Goal: Task Accomplishment & Management: Manage account settings

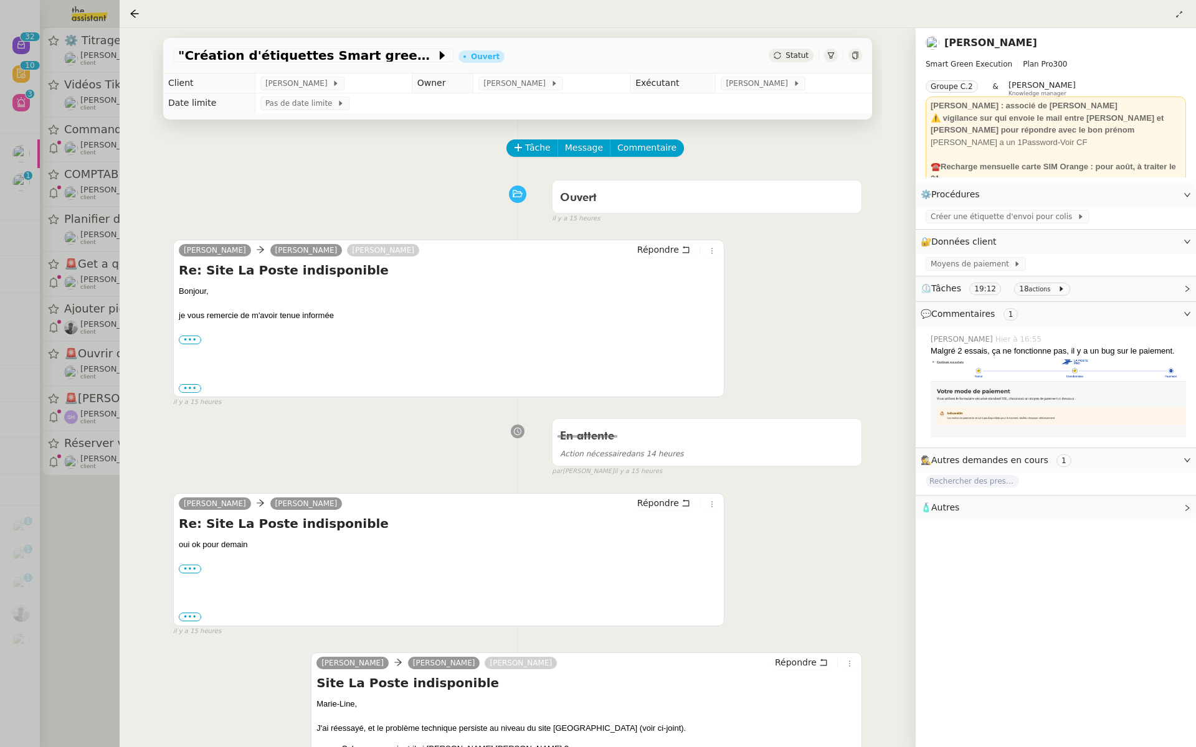
click at [65, 112] on div at bounding box center [598, 373] width 1196 height 747
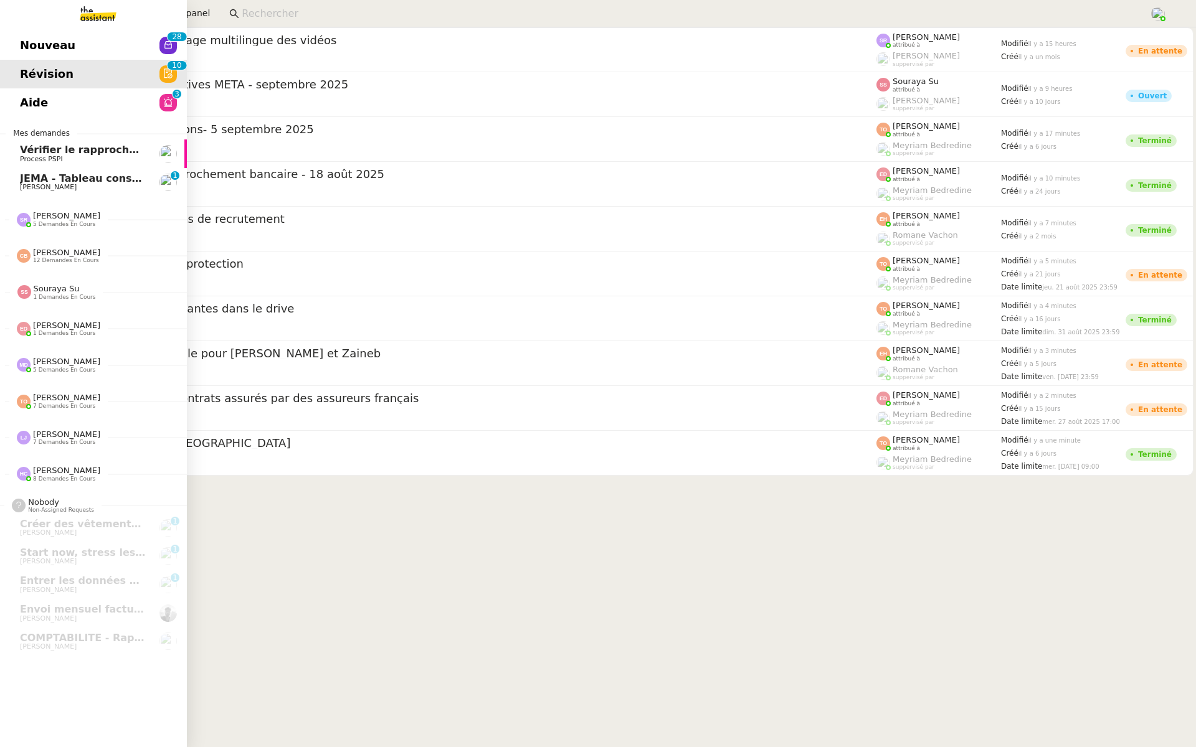
click at [36, 42] on span "Nouveau" at bounding box center [47, 45] width 55 height 19
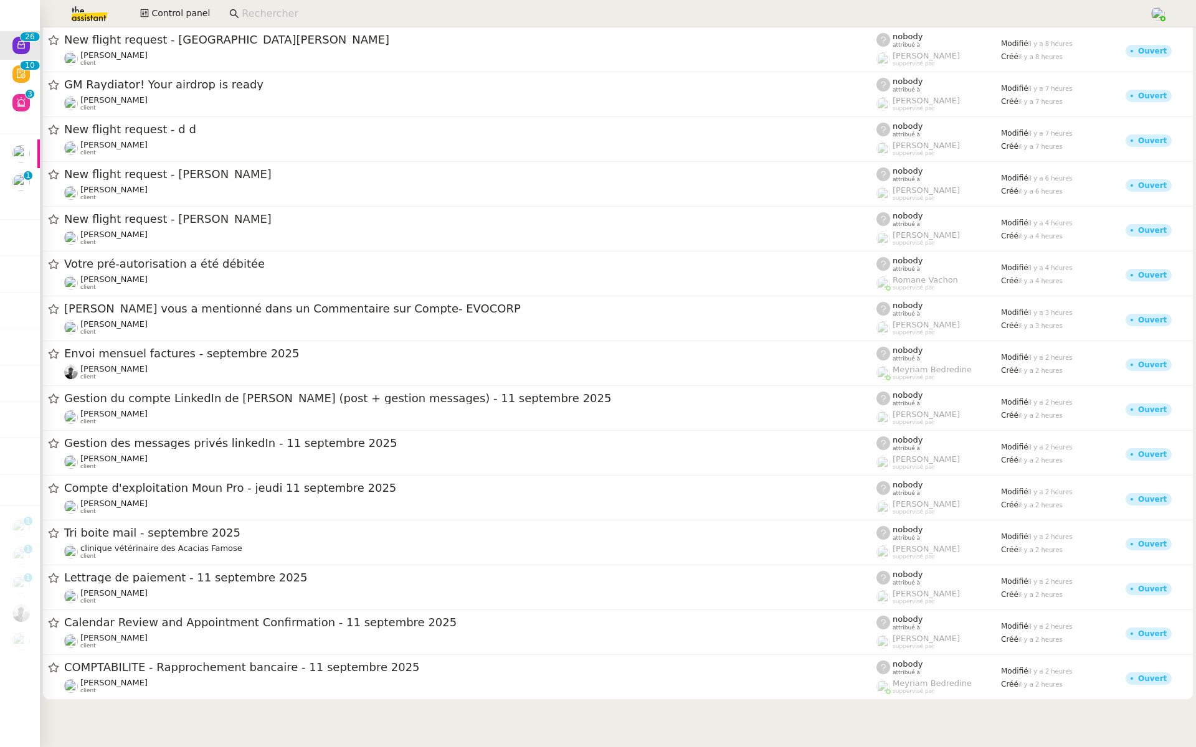
scroll to position [511, 0]
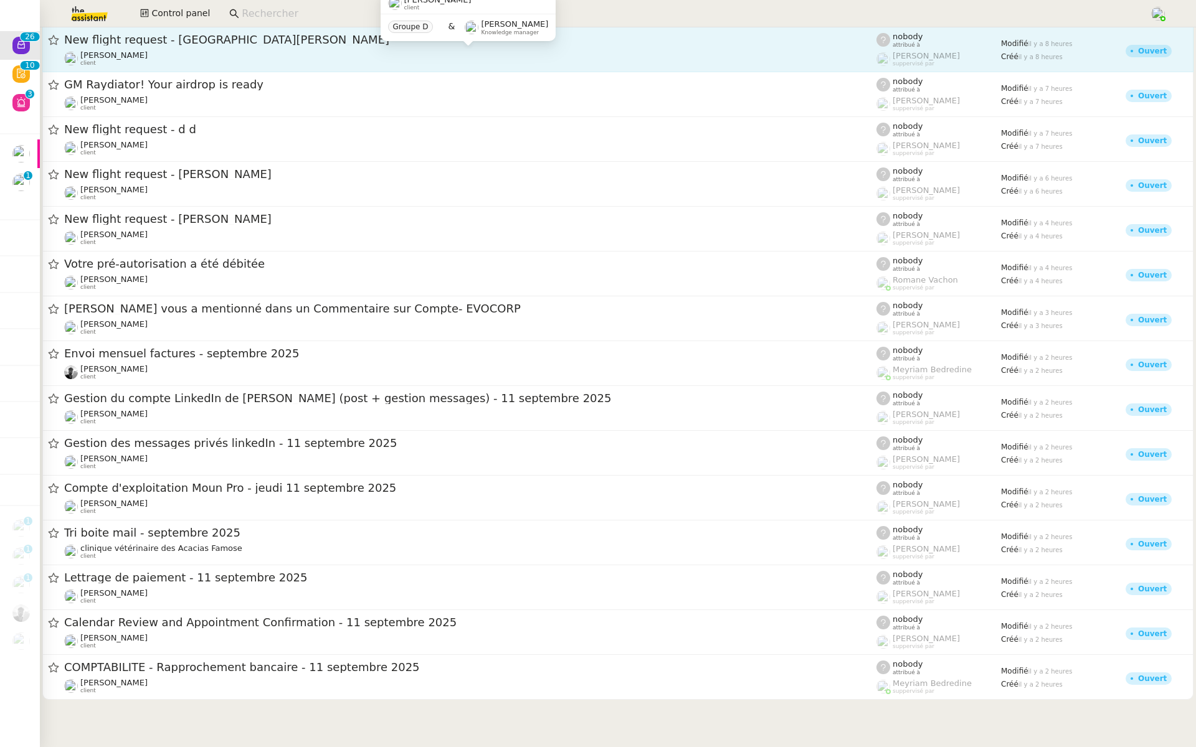
click at [302, 58] on div "Louis Frei client" at bounding box center [470, 58] width 812 height 16
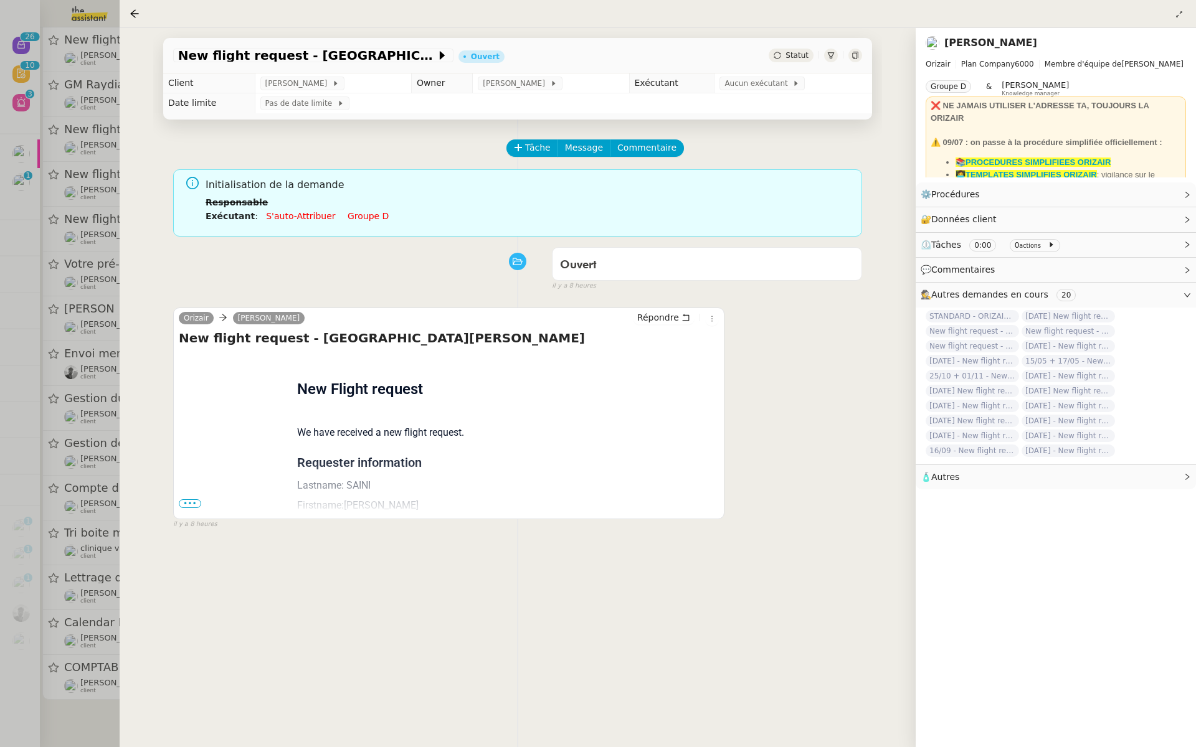
click at [189, 503] on span "•••" at bounding box center [190, 504] width 22 height 9
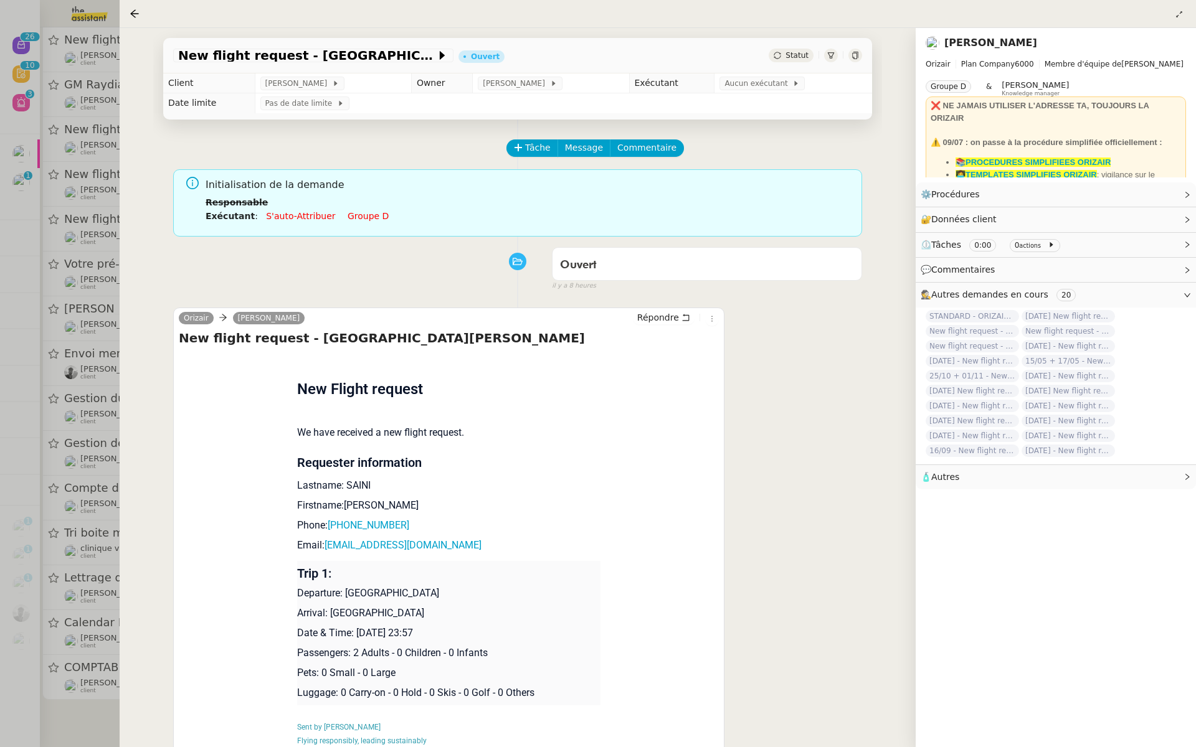
scroll to position [463, 0]
drag, startPoint x: 439, startPoint y: 632, endPoint x: 357, endPoint y: 628, distance: 82.3
click at [357, 628] on p "Date & Time: 16th October 2025 23:57" at bounding box center [449, 633] width 304 height 15
copy p "16th October 2025"
click at [204, 54] on span "New flight request - SAKSHAM SAINI" at bounding box center [307, 55] width 258 height 12
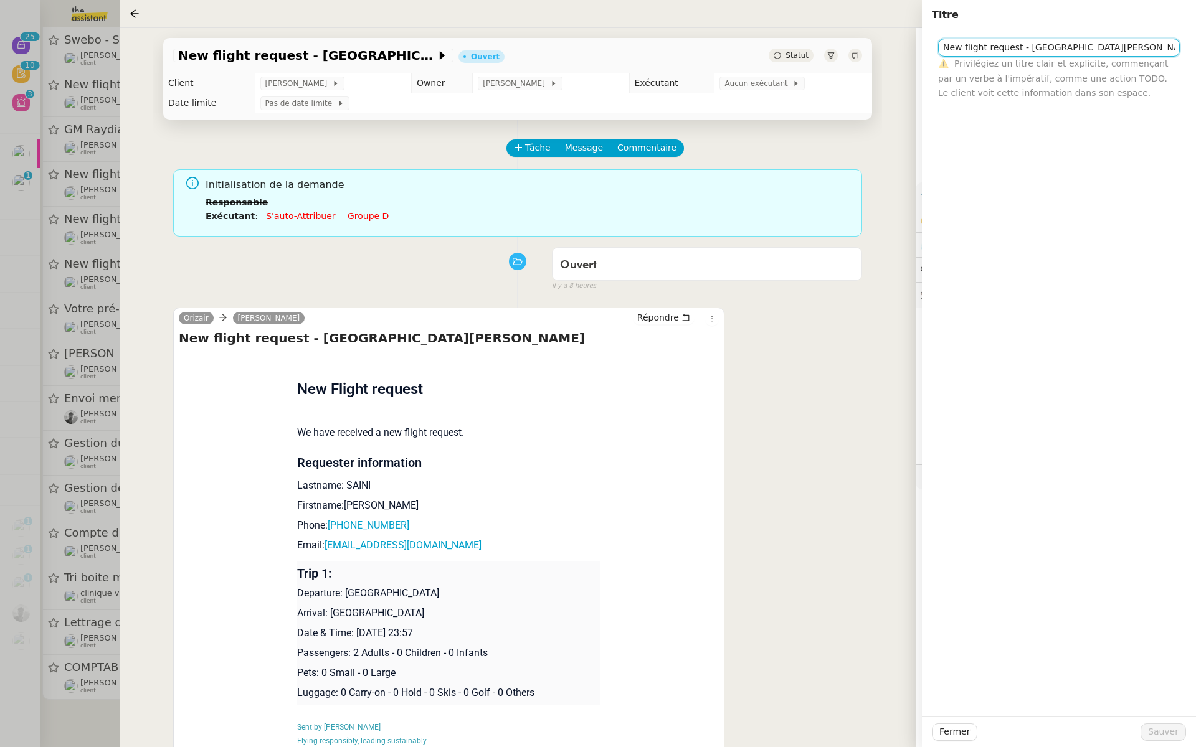
click at [943, 52] on input "New flight request - SAKSHAM SAINI" at bounding box center [1059, 48] width 242 height 18
paste input "16th October 2025"
type input "16th October 2025 - New flight request - SAKSHAM SAINI"
click at [1164, 733] on span "Sauver" at bounding box center [1163, 732] width 31 height 14
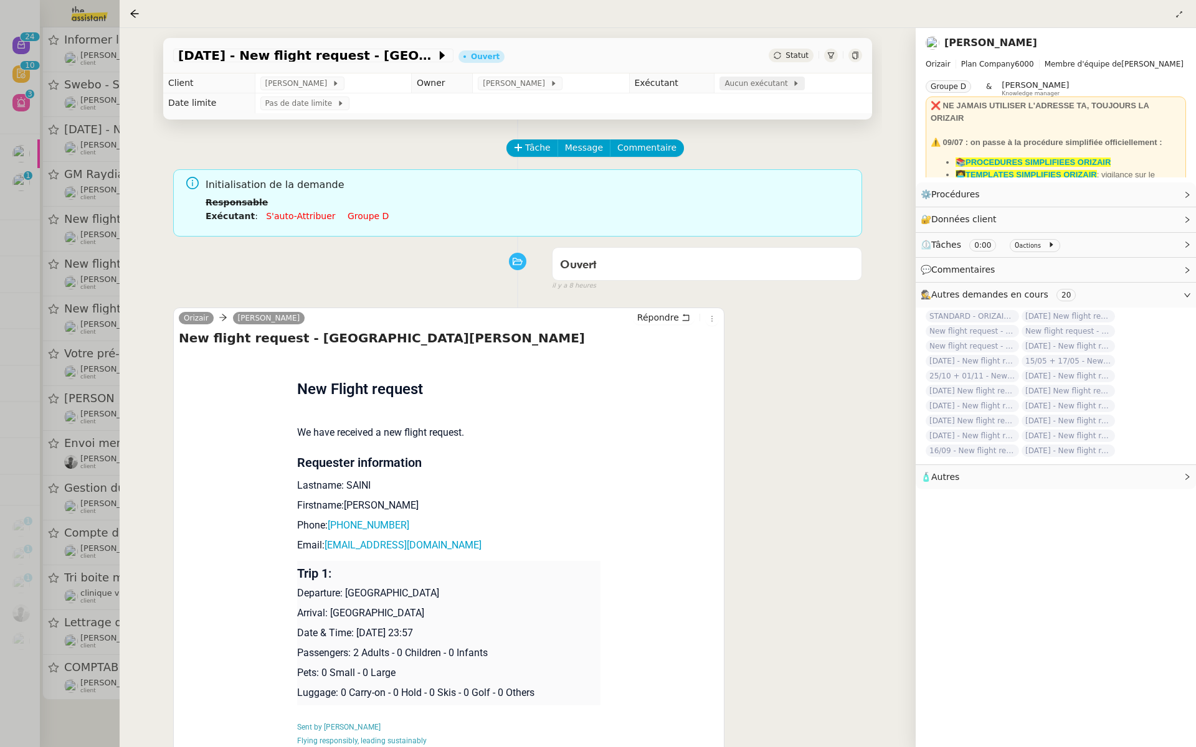
click at [758, 87] on span "Aucun exécutant" at bounding box center [758, 83] width 68 height 12
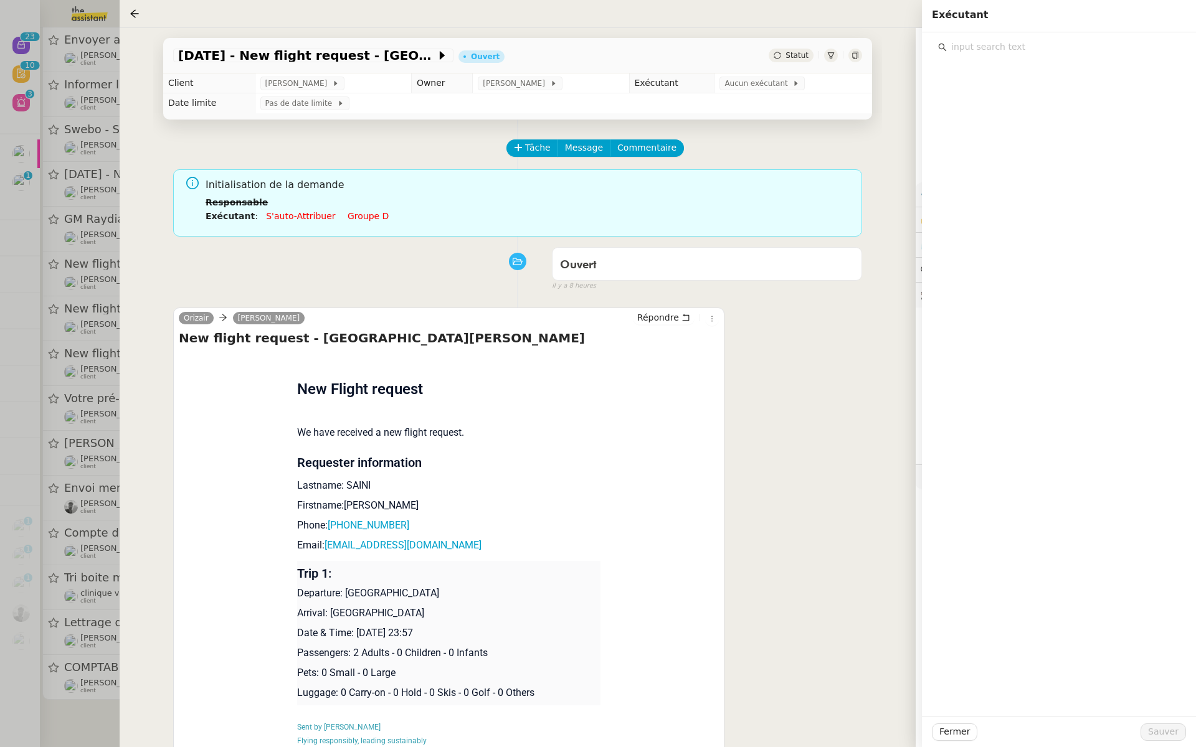
click at [999, 47] on input "text" at bounding box center [1063, 47] width 233 height 17
type input "souraya"
click at [1013, 83] on div "Souraya Su souraya@team.theassistant.com" at bounding box center [1067, 82] width 211 height 29
click at [1171, 731] on span "Sauver" at bounding box center [1163, 732] width 31 height 14
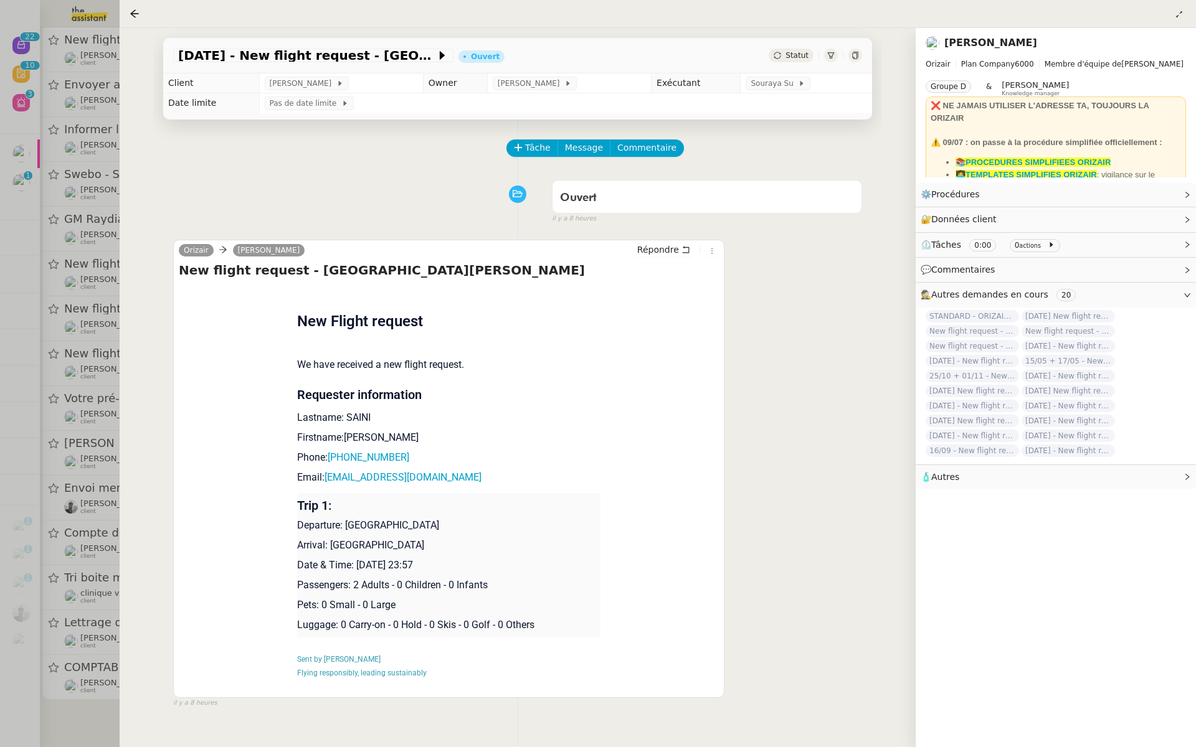
scroll to position [321, 0]
click at [60, 124] on div at bounding box center [598, 373] width 1196 height 747
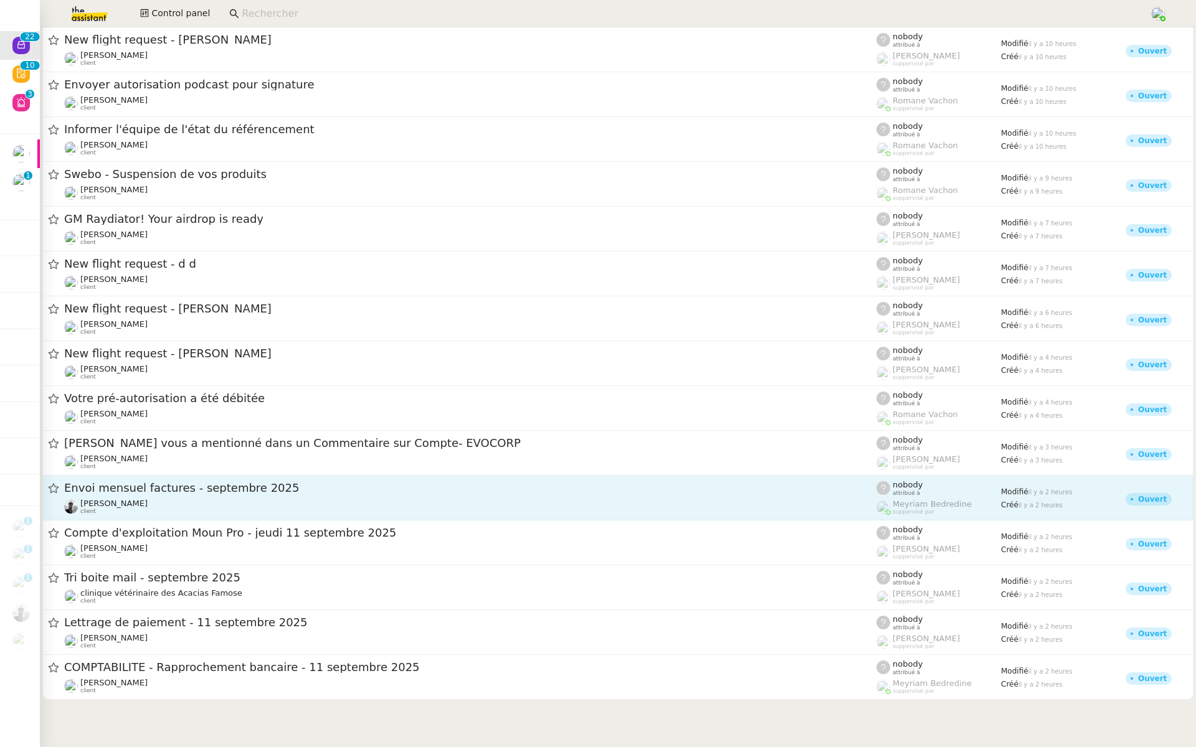
scroll to position [274, 0]
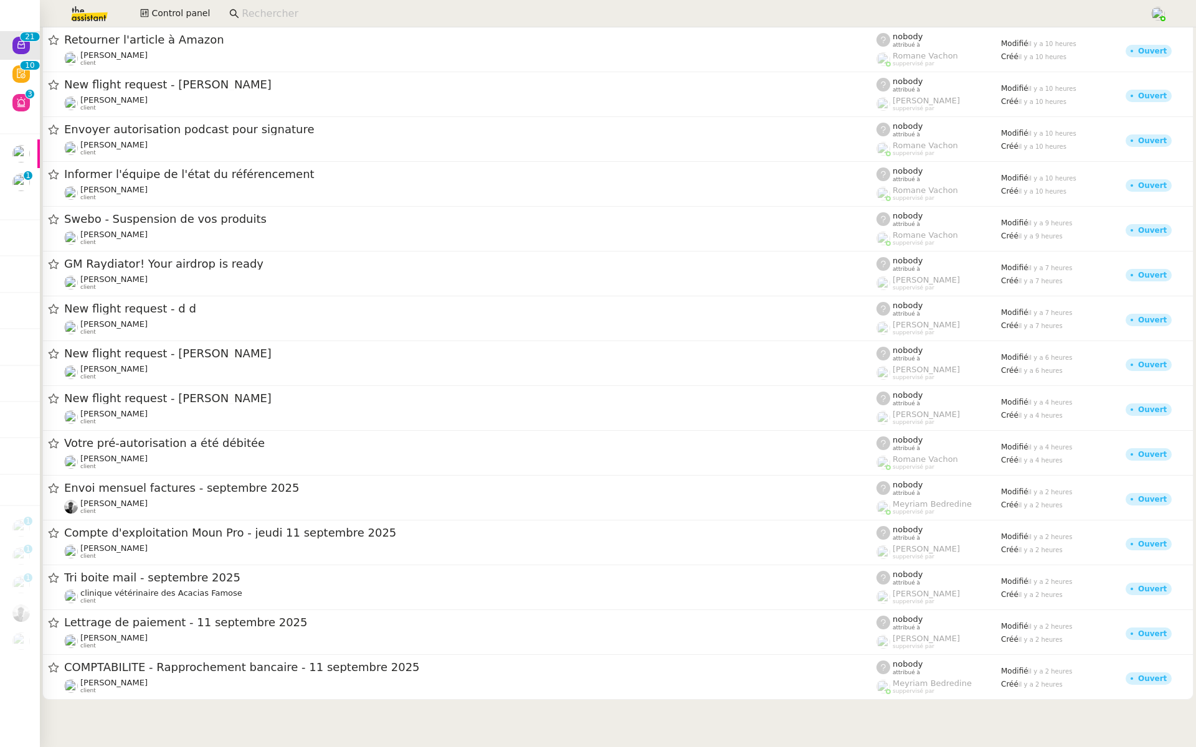
click at [192, 40] on span "Retourner l'article à Amazon" at bounding box center [470, 39] width 812 height 11
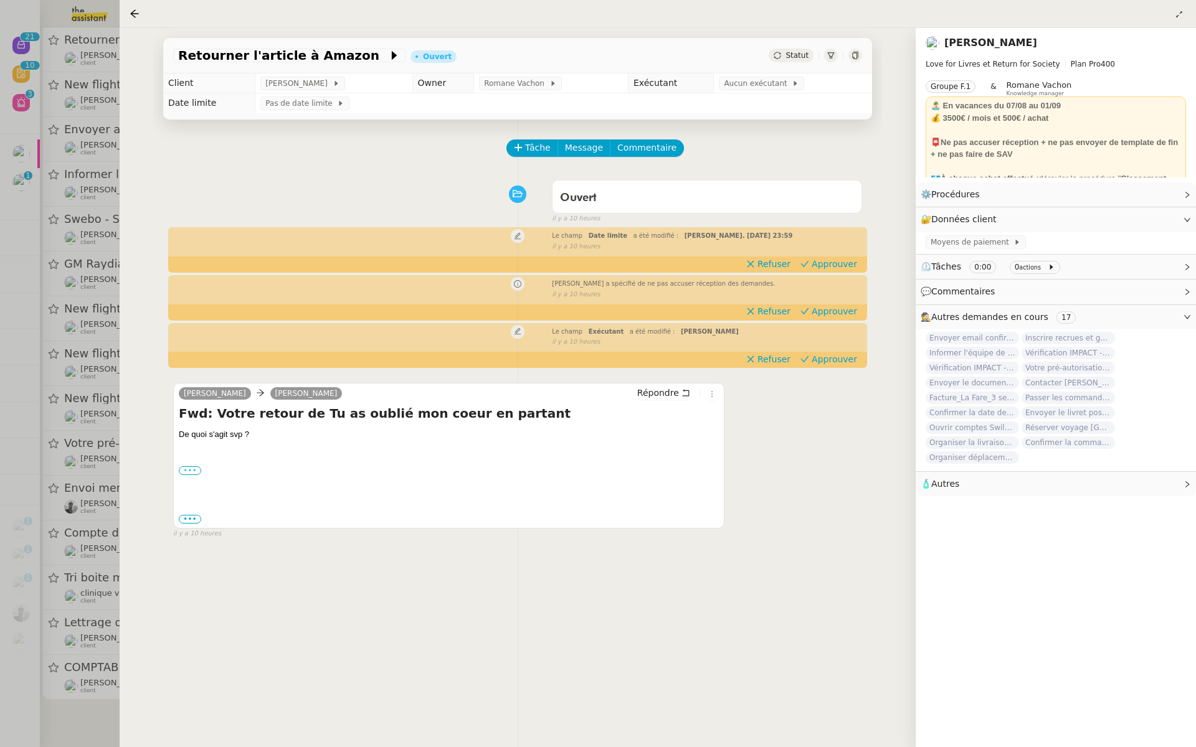
click at [187, 471] on label "•••" at bounding box center [190, 471] width 22 height 9
click at [0, 0] on input "•••" at bounding box center [0, 0] width 0 height 0
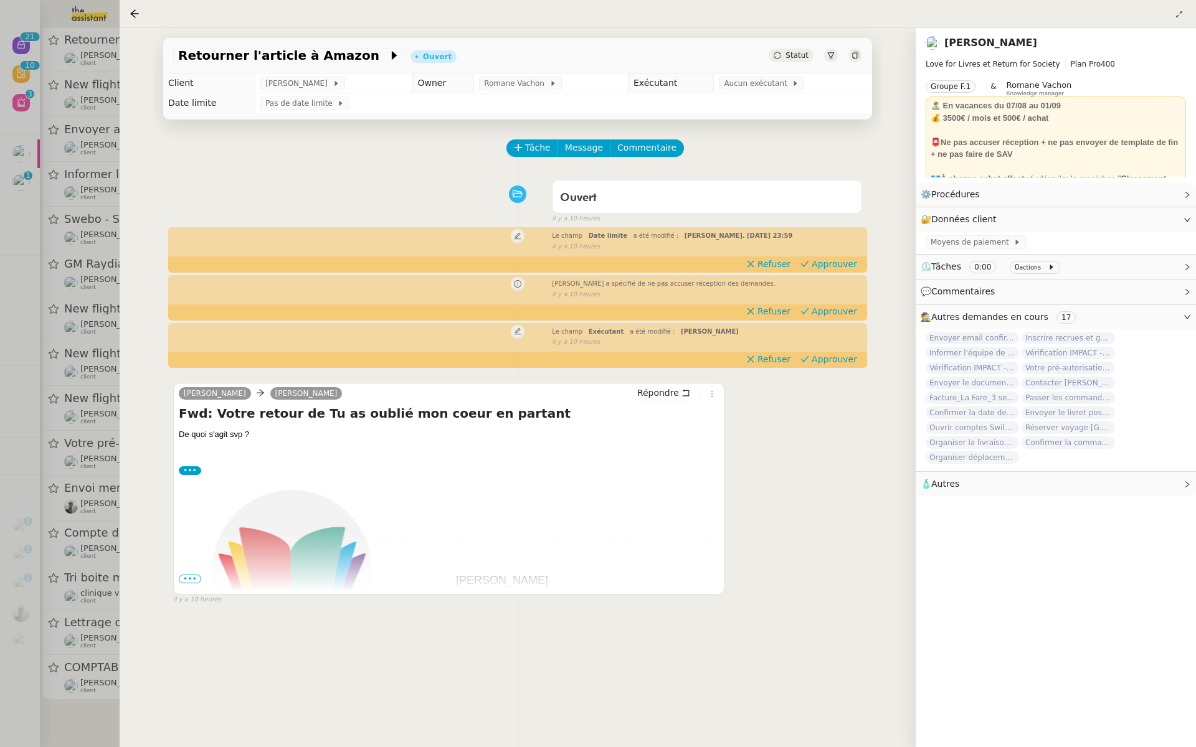
scroll to position [227, 0]
click at [187, 581] on span "•••" at bounding box center [190, 579] width 22 height 9
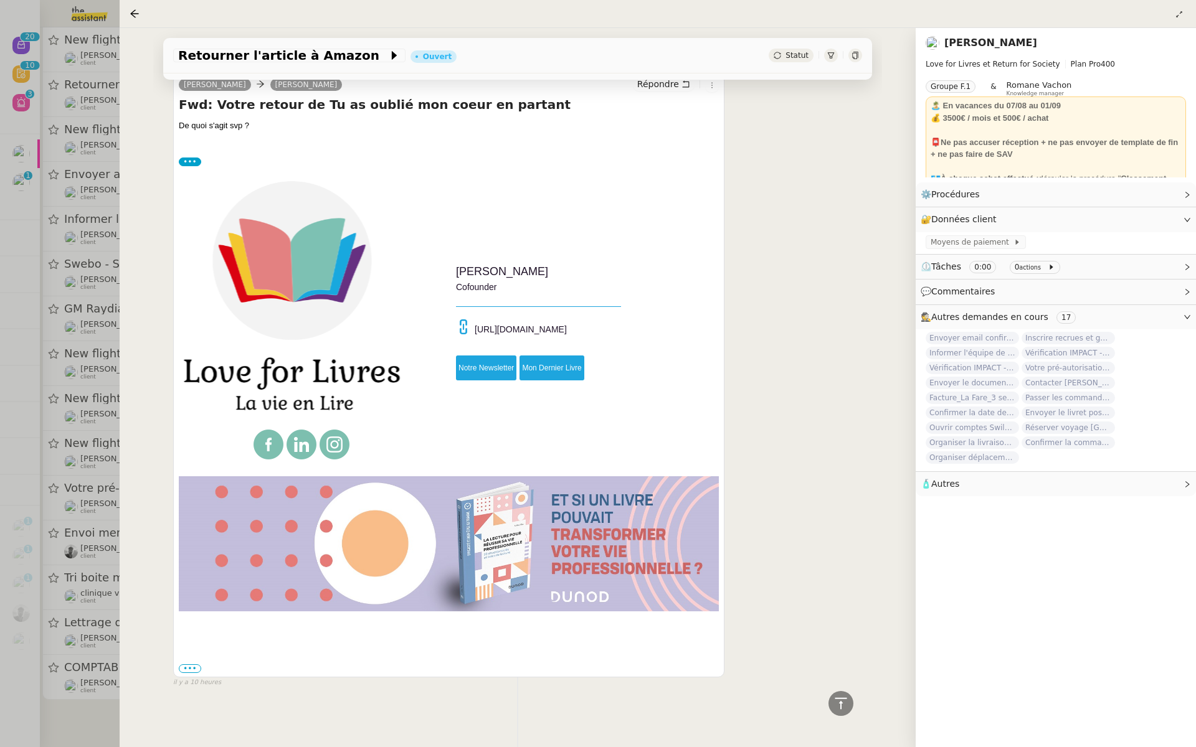
scroll to position [0, 0]
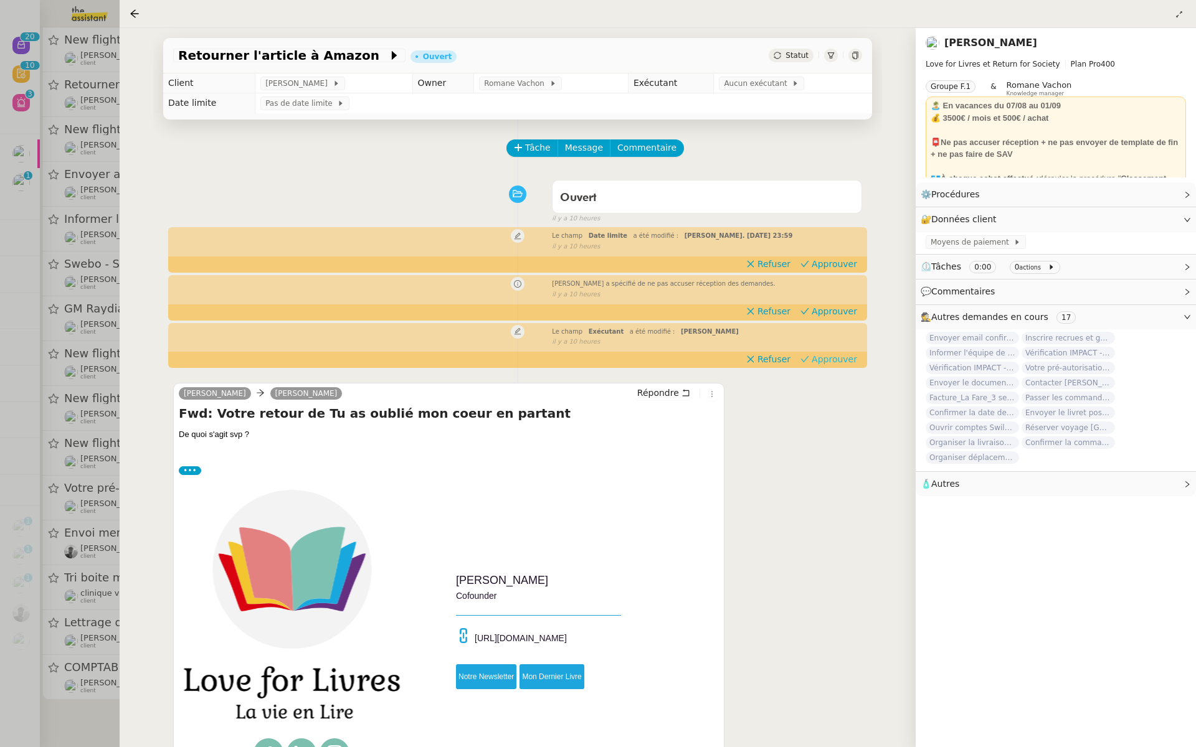
click at [848, 363] on span "Approuver" at bounding box center [834, 359] width 45 height 12
click at [832, 310] on span "Approuver" at bounding box center [834, 311] width 45 height 12
click at [833, 263] on span "Approuver" at bounding box center [834, 264] width 45 height 12
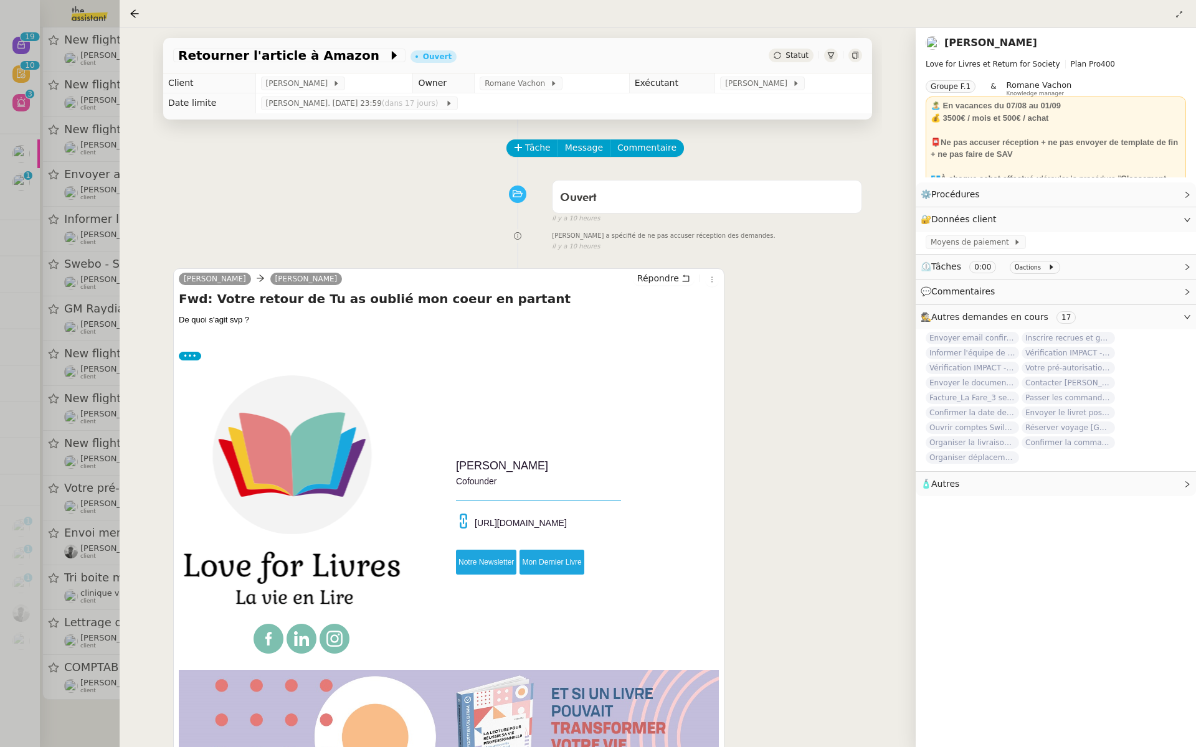
click at [42, 169] on div at bounding box center [598, 373] width 1196 height 747
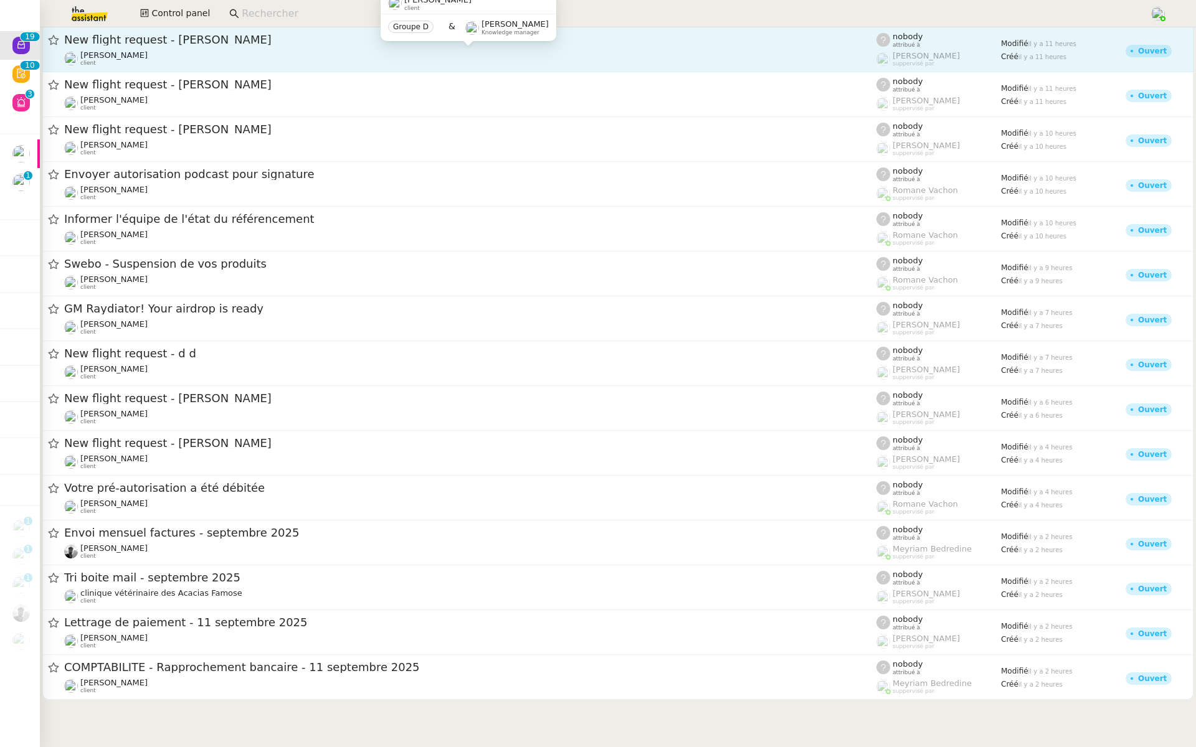
click at [154, 499] on div "Céline MAS client" at bounding box center [470, 507] width 812 height 16
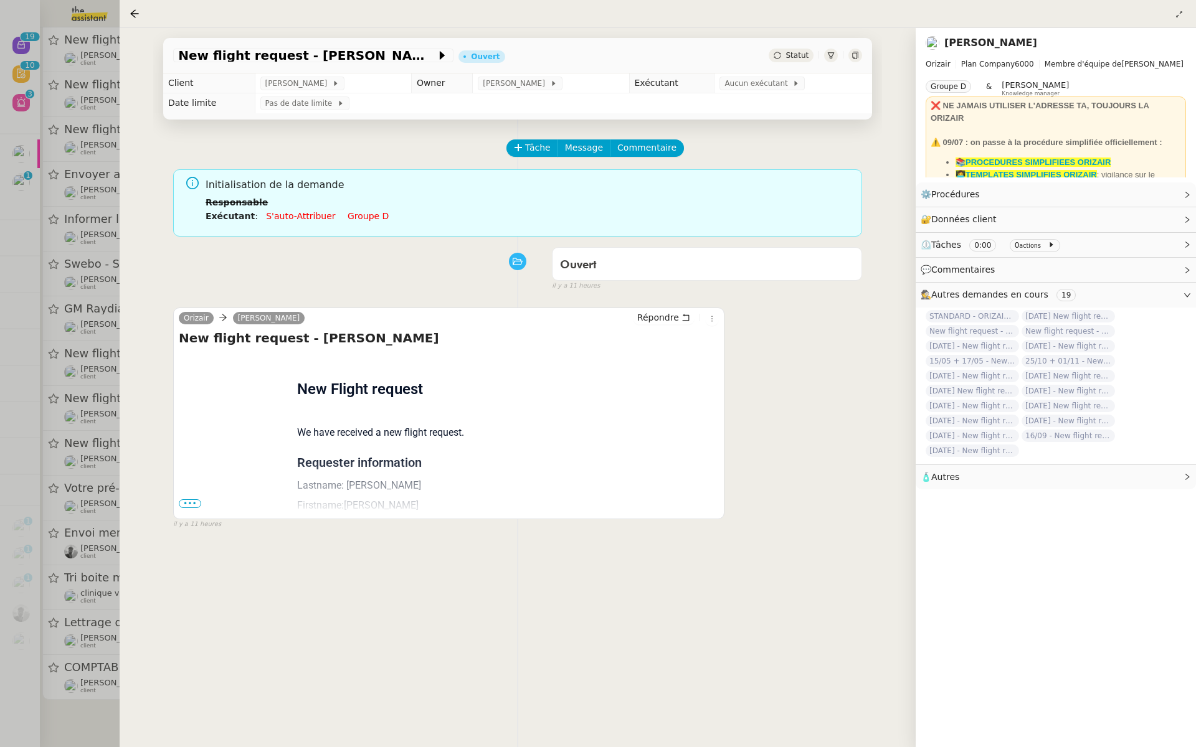
scroll to position [132, 0]
click at [185, 503] on span "•••" at bounding box center [190, 504] width 22 height 9
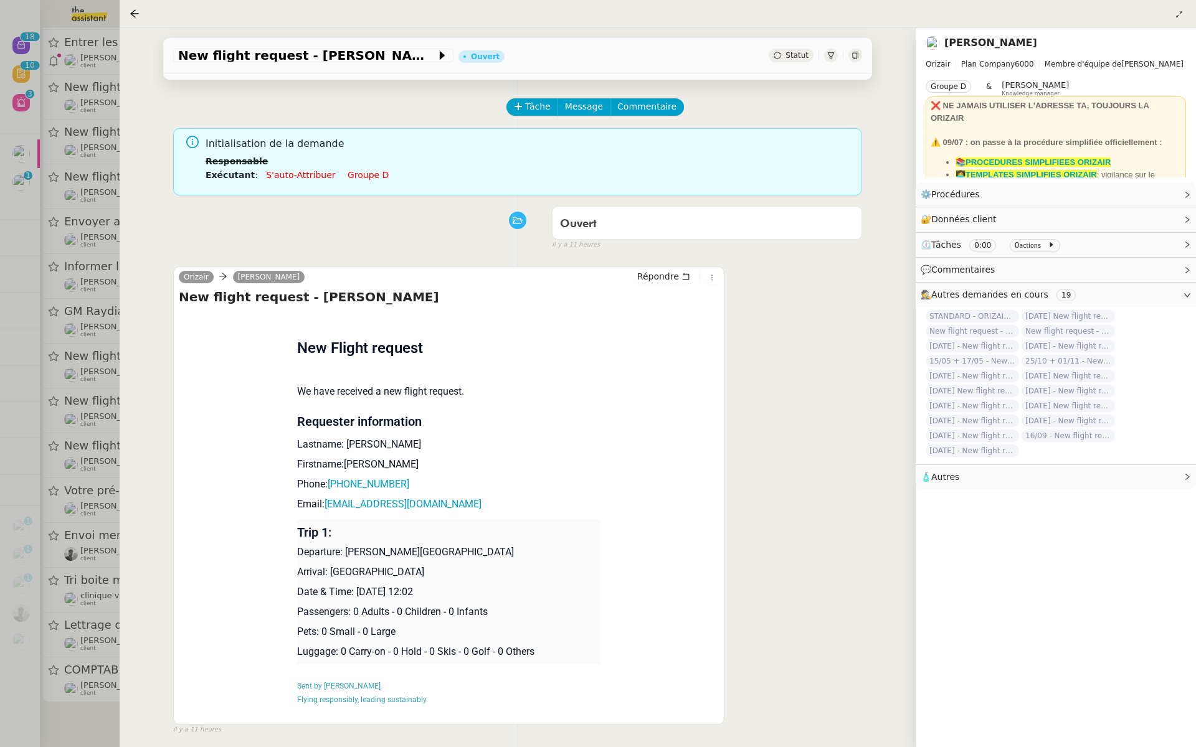
scroll to position [54, 0]
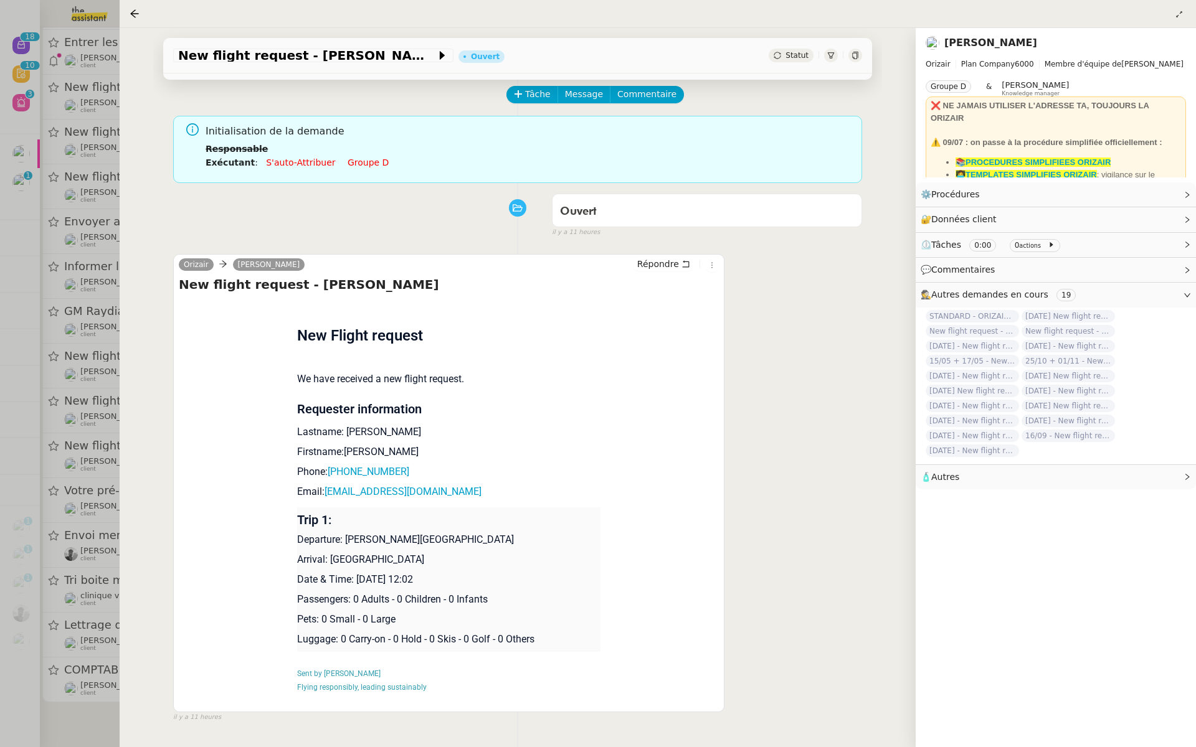
drag, startPoint x: 455, startPoint y: 582, endPoint x: 356, endPoint y: 577, distance: 99.2
click at [356, 577] on p "Date & Time: 12th September 2025 12:02" at bounding box center [449, 579] width 304 height 15
copy p "12th September 2025"
click at [175, 60] on div "New flight request - Anna Bella" at bounding box center [313, 56] width 280 height 14
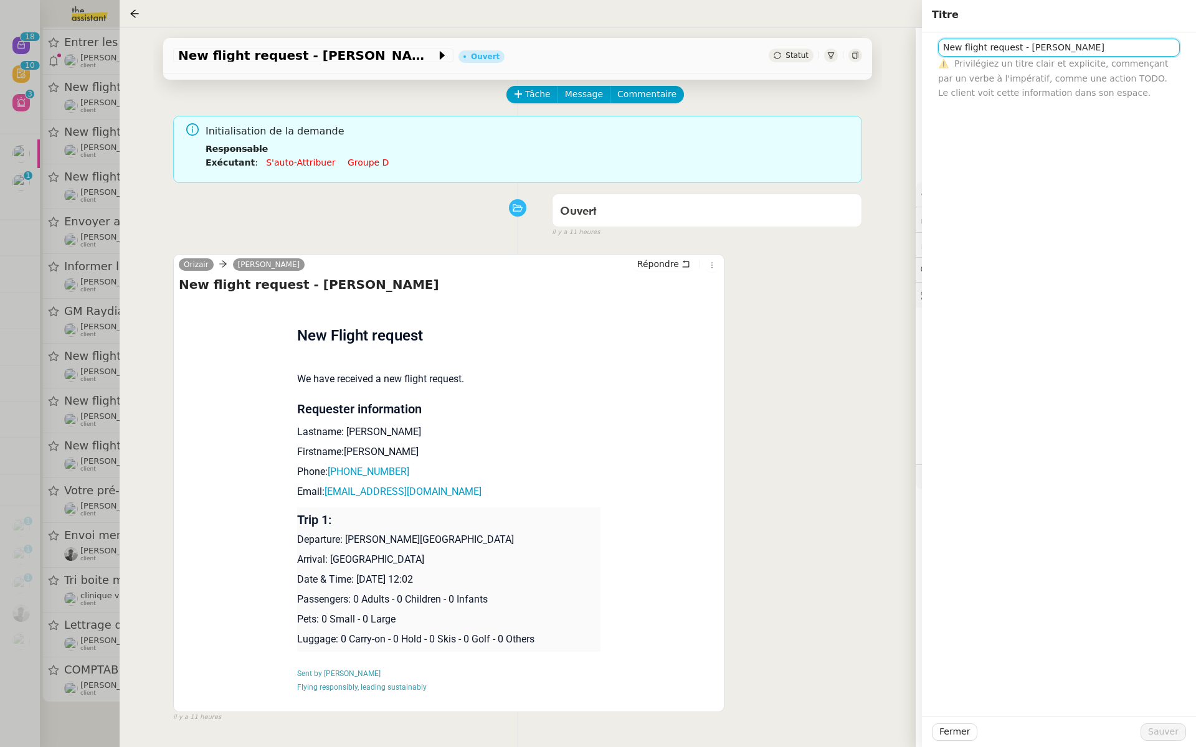
click at [938, 50] on input "New flight request - Anna Bella" at bounding box center [1059, 48] width 242 height 18
paste input "12th September 2025"
type input "12th September 2025 - New flight request - Anna Bella"
click at [1162, 738] on span "Sauver" at bounding box center [1163, 732] width 31 height 14
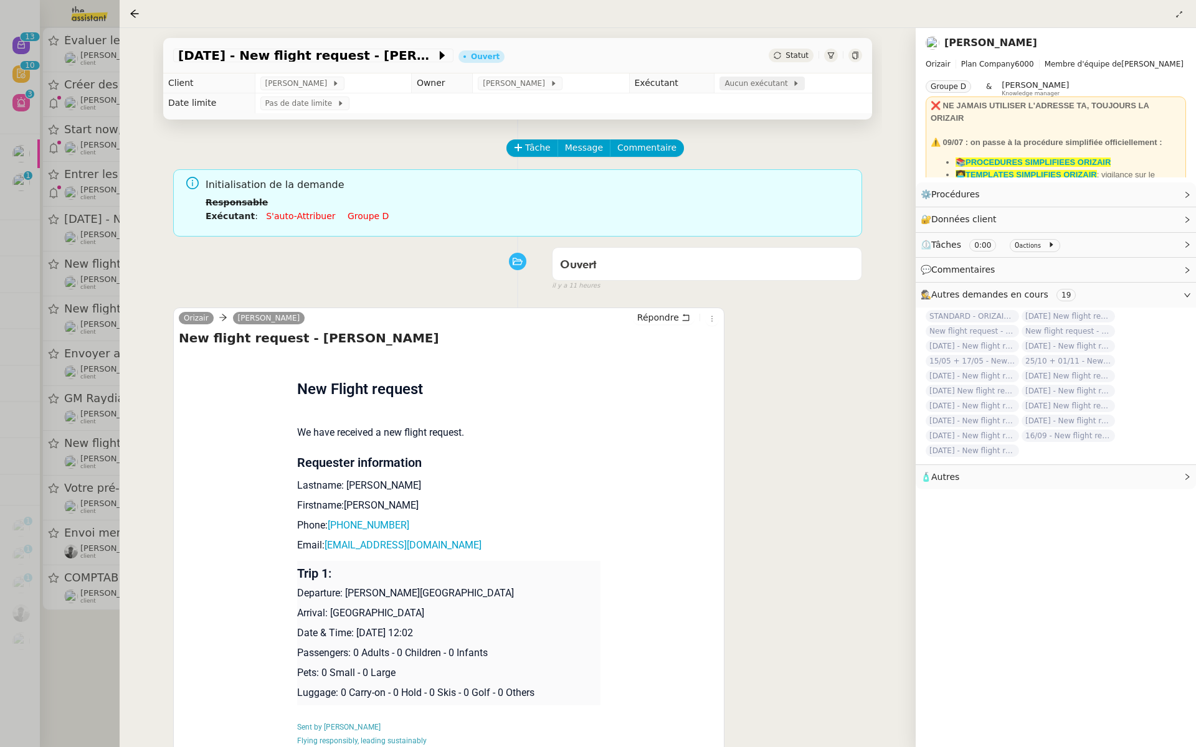
click at [764, 85] on span "Aucun exécutant" at bounding box center [758, 83] width 68 height 12
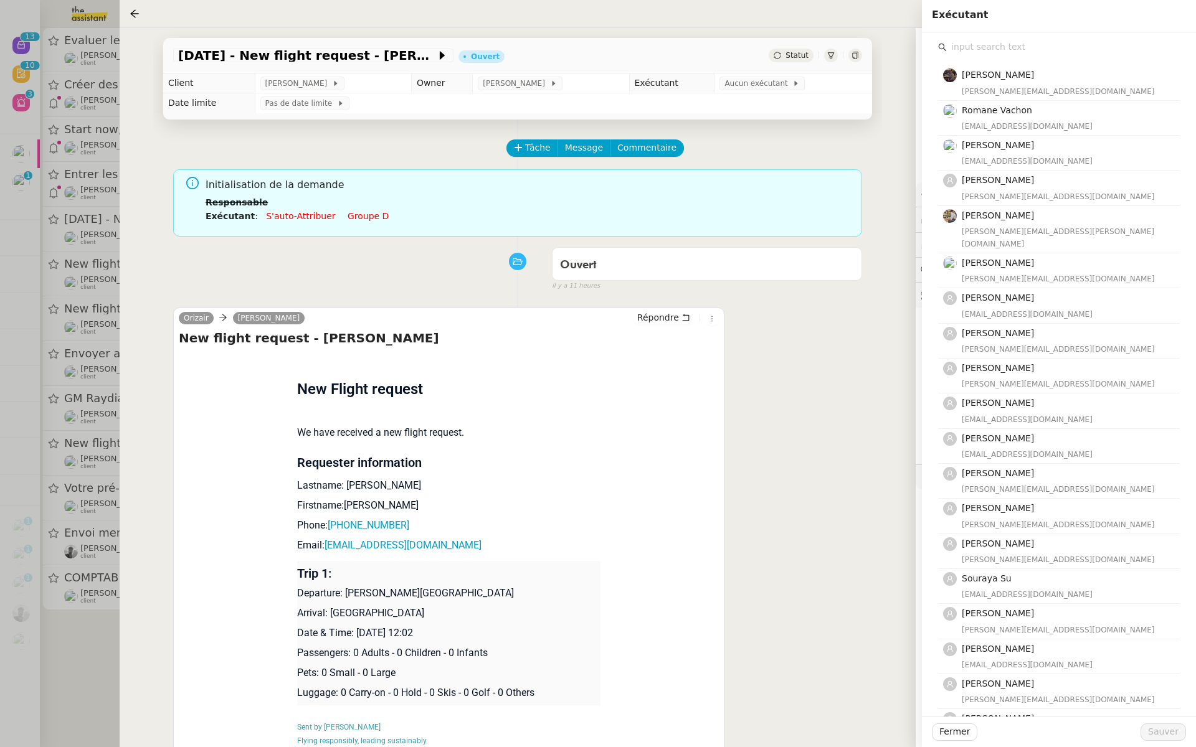
click at [971, 45] on input "text" at bounding box center [1063, 47] width 233 height 17
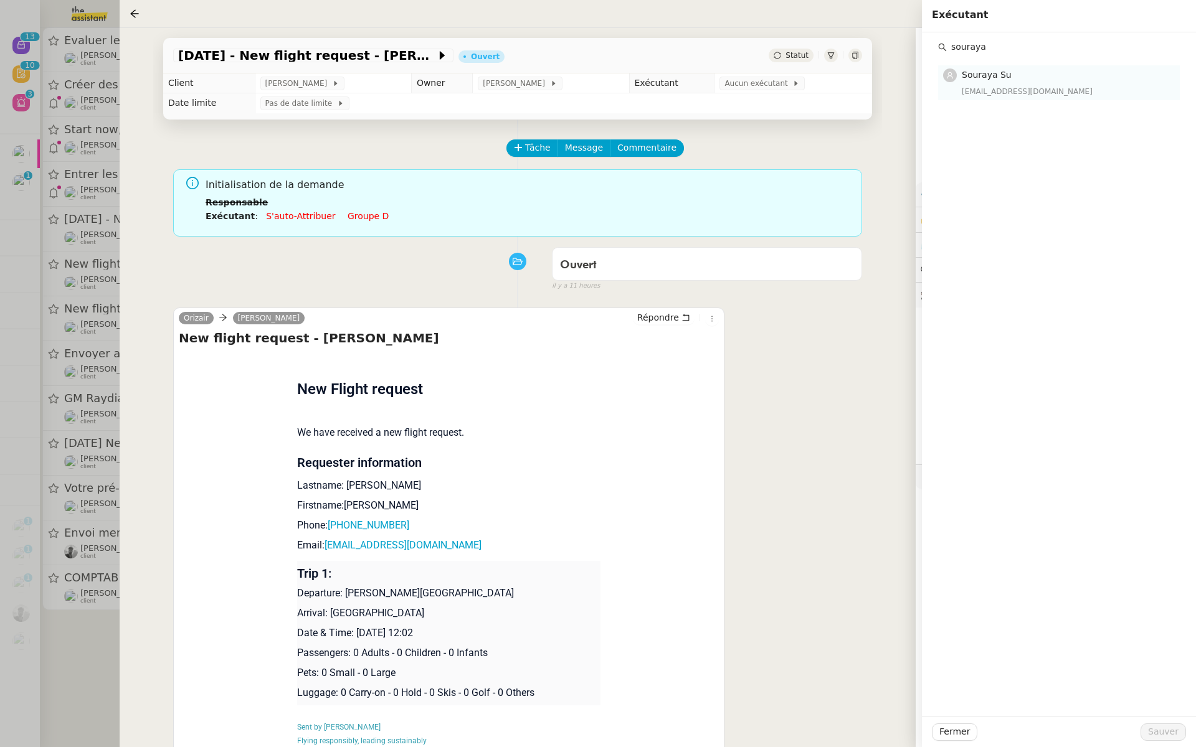
type input "souraya"
click at [1000, 85] on div "souraya@team.theassistant.com" at bounding box center [1067, 91] width 211 height 12
click at [1159, 726] on span "Sauver" at bounding box center [1163, 732] width 31 height 14
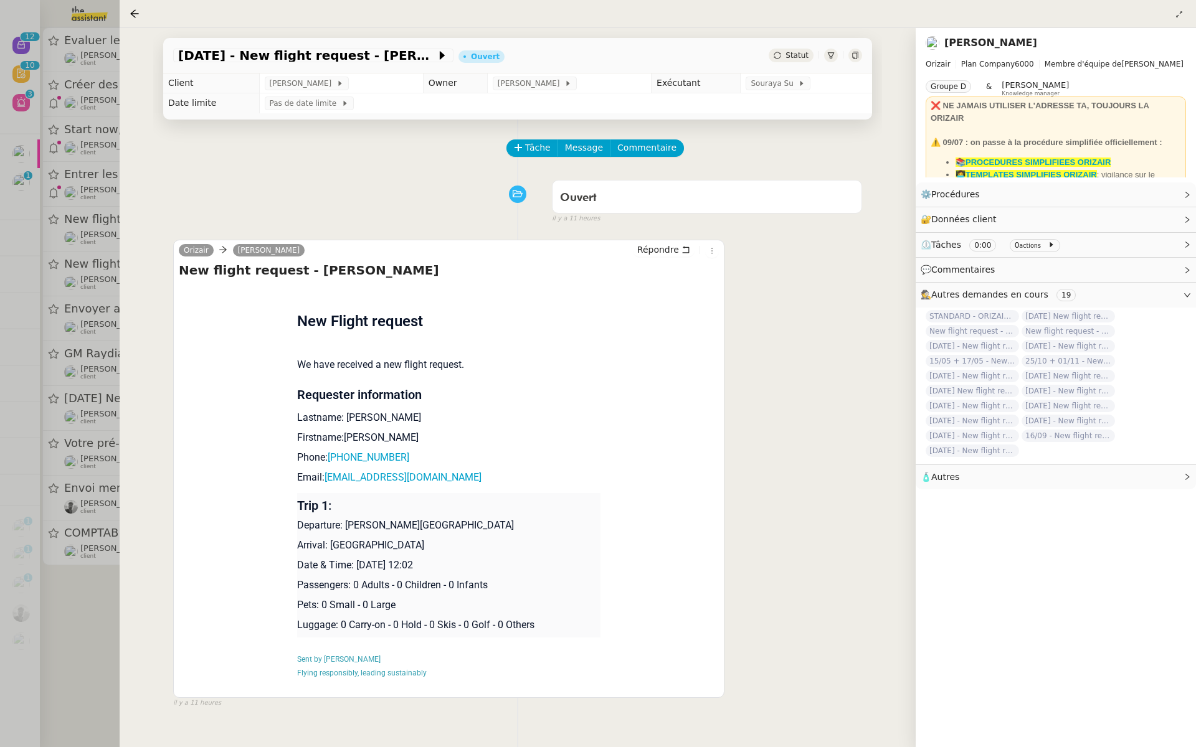
click at [90, 118] on div at bounding box center [598, 373] width 1196 height 747
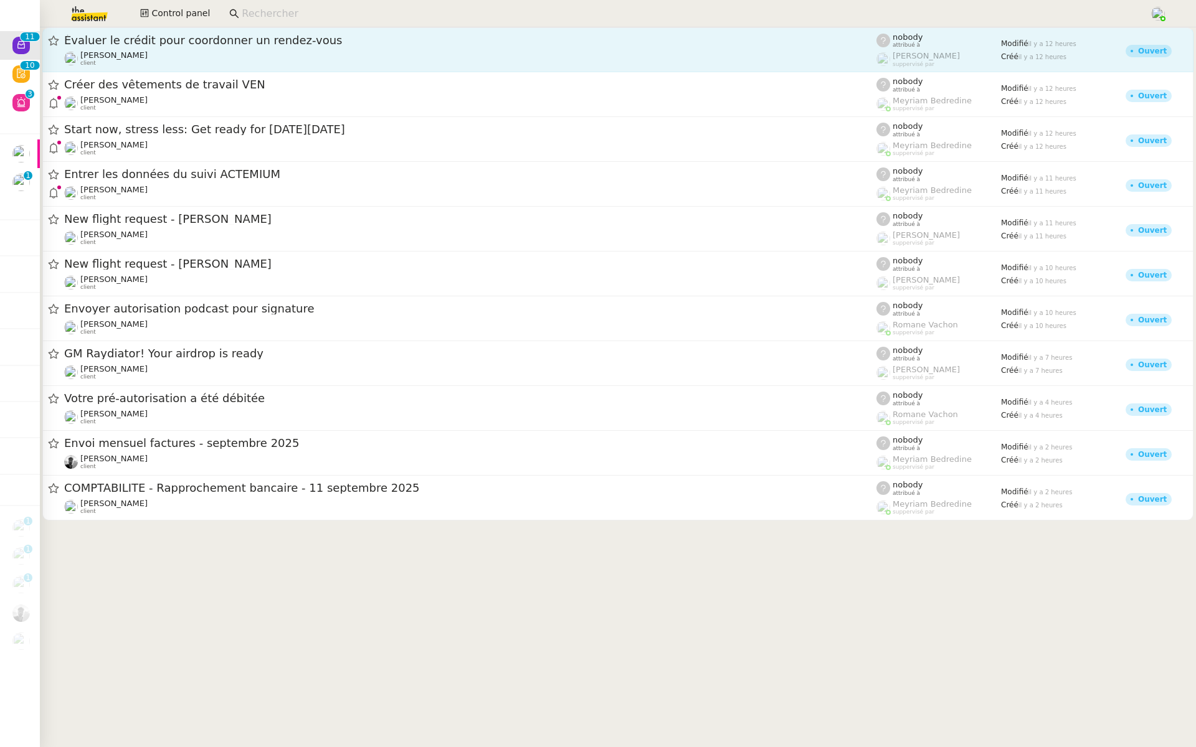
click at [683, 55] on div "Maurice N'Diaye client" at bounding box center [470, 58] width 812 height 16
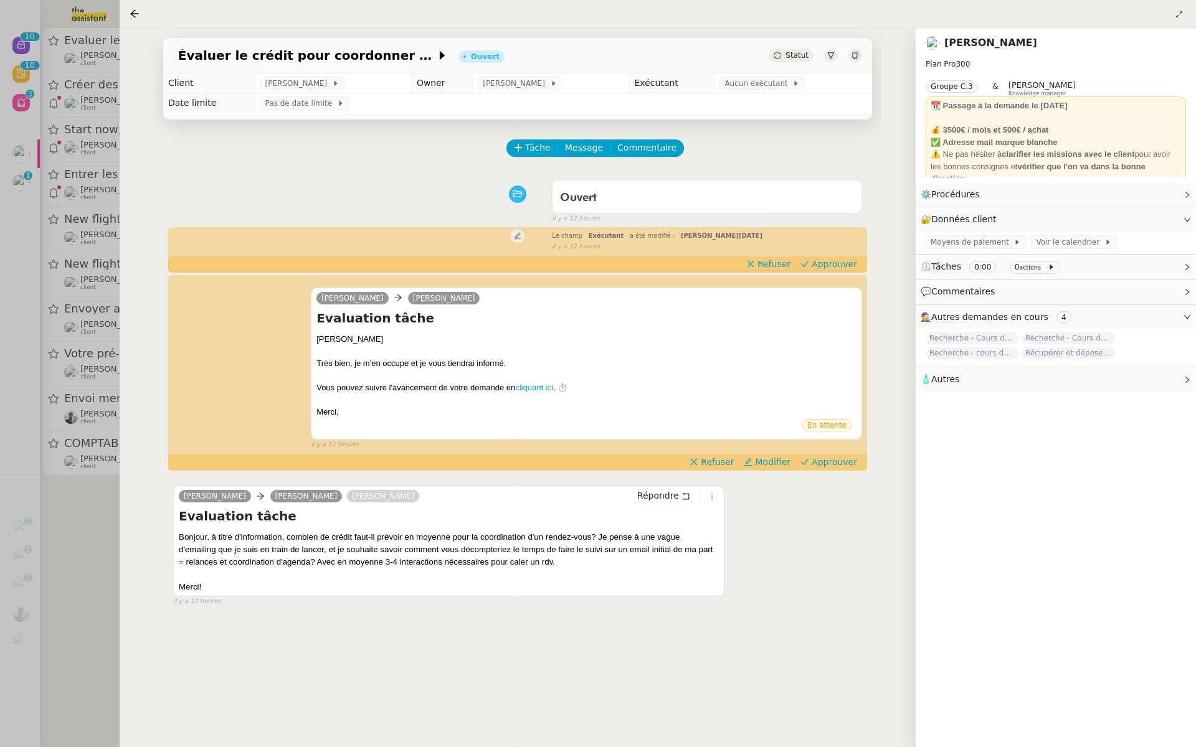
click at [70, 442] on div at bounding box center [598, 373] width 1196 height 747
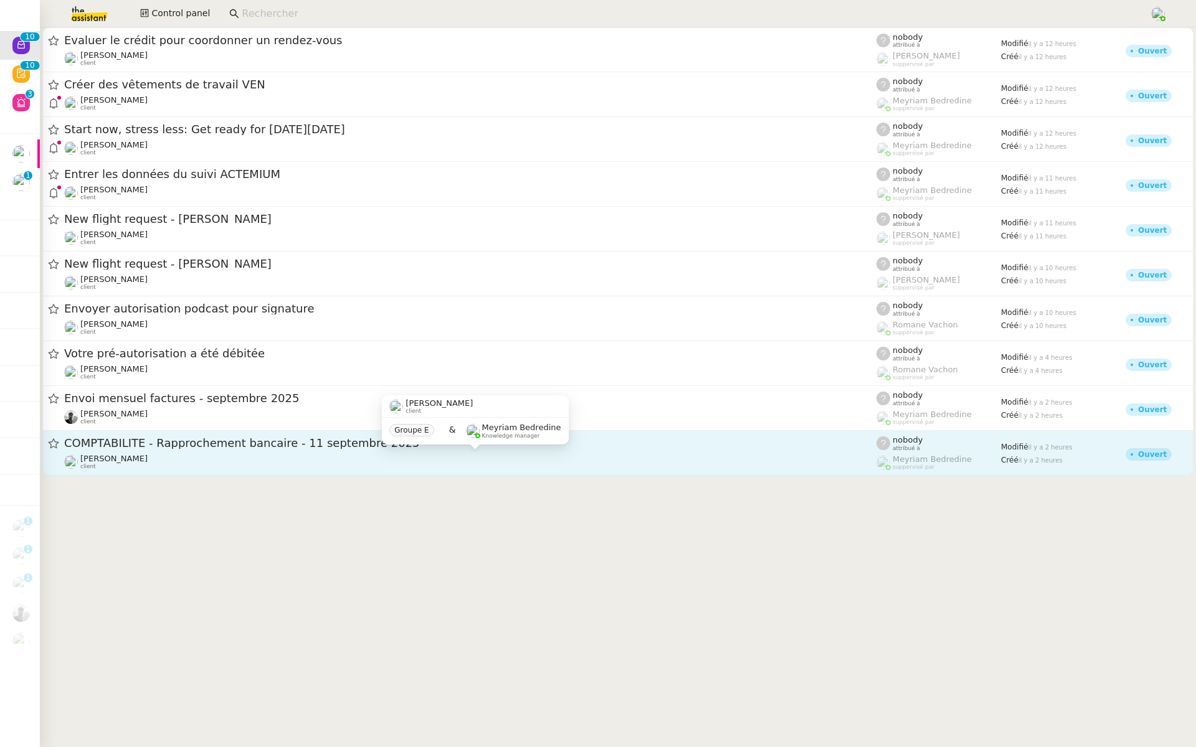
click at [186, 455] on div "Fanny Eyraud client" at bounding box center [470, 462] width 812 height 16
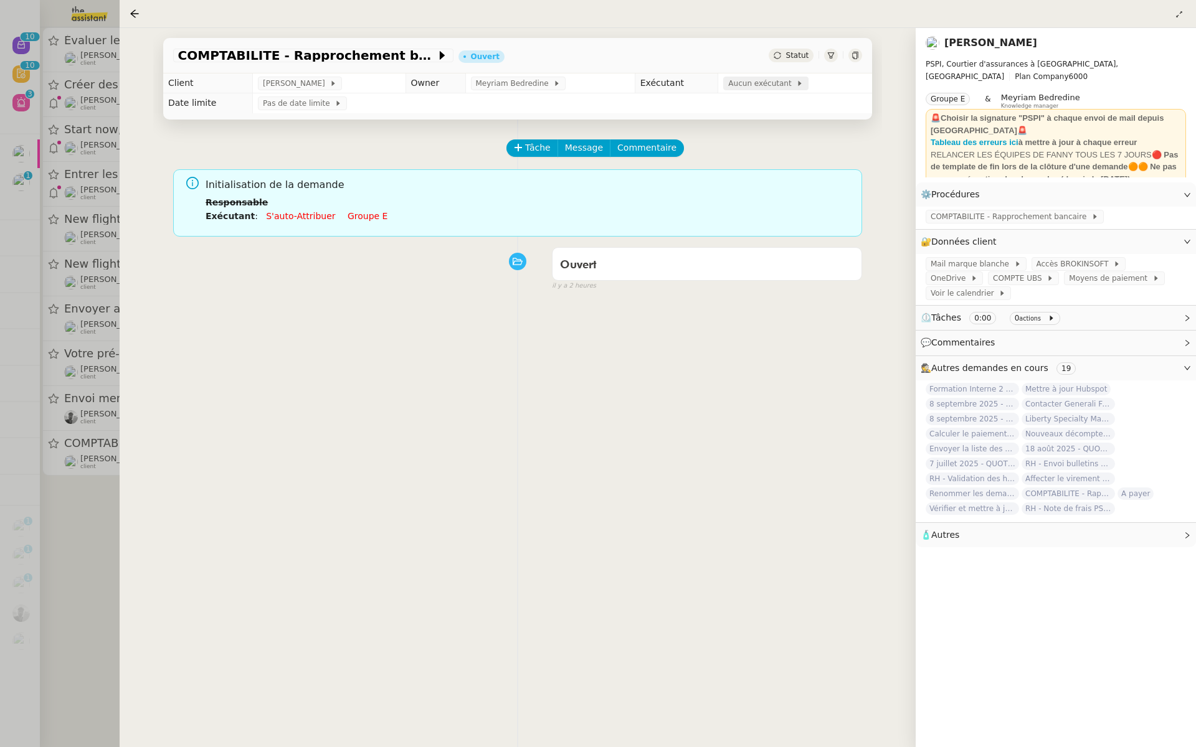
click at [749, 87] on span "Aucun exécutant" at bounding box center [762, 83] width 68 height 12
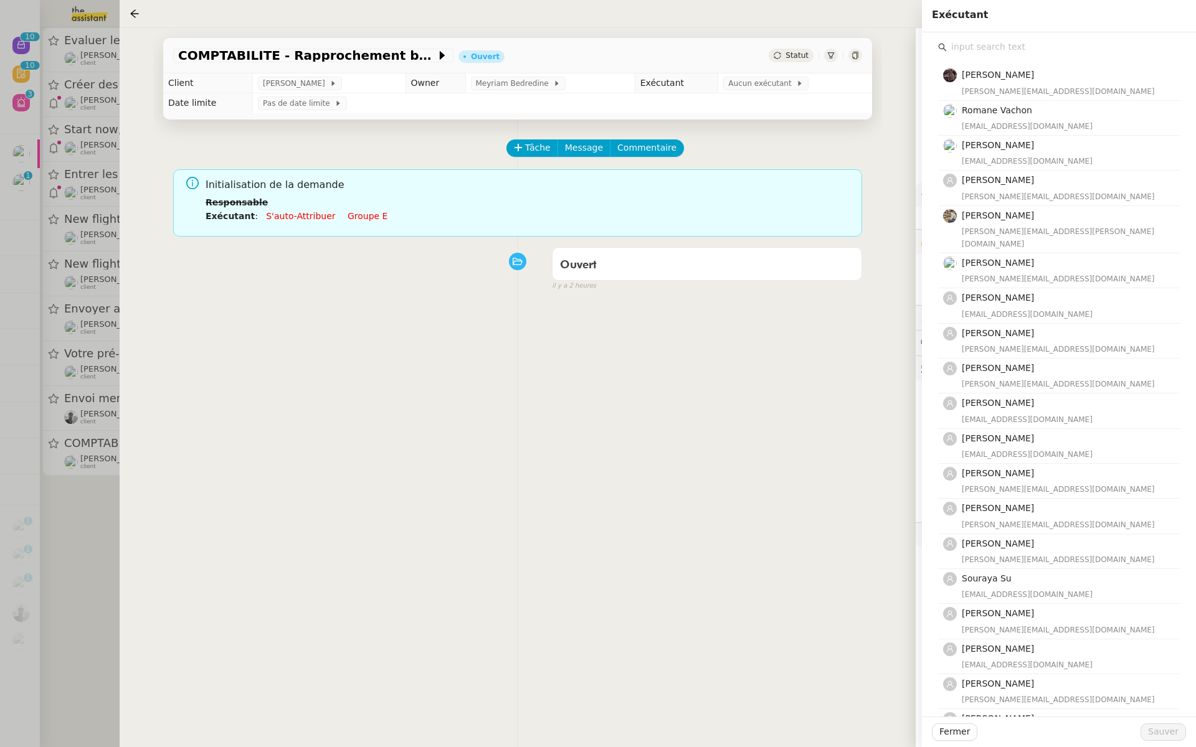
click at [969, 52] on input "text" at bounding box center [1063, 47] width 233 height 17
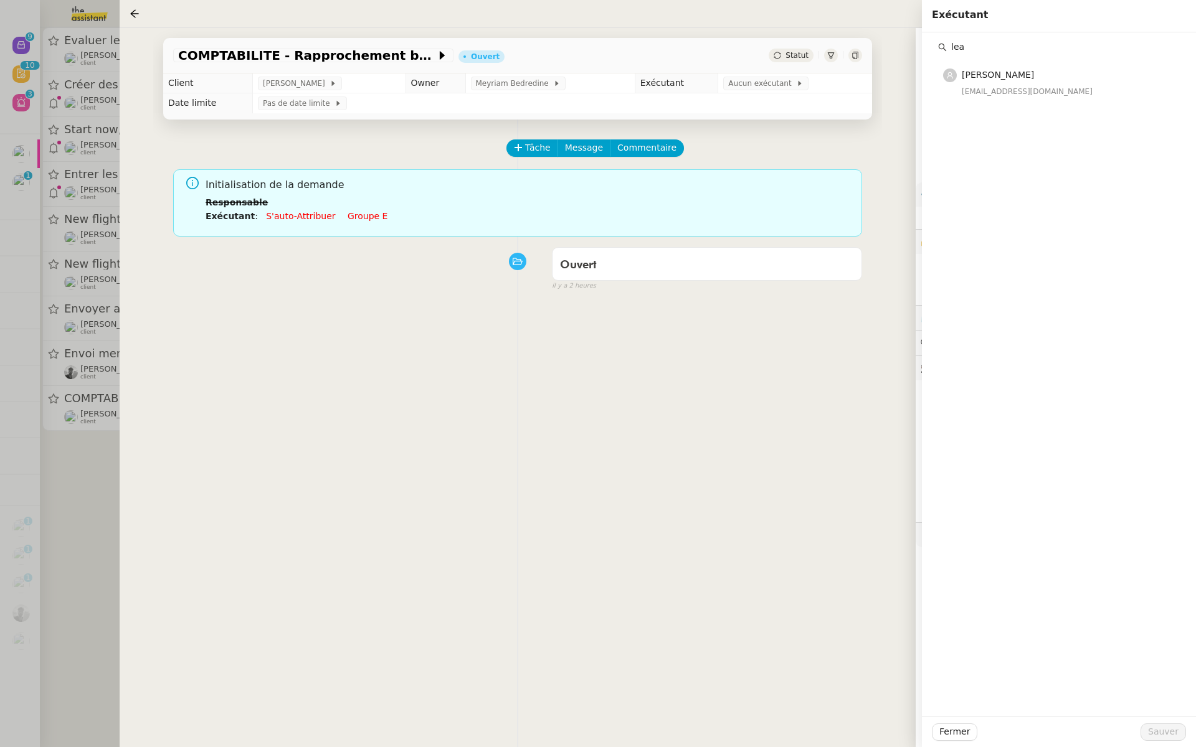
type input "lea"
click at [974, 82] on h4 "[PERSON_NAME]" at bounding box center [1067, 75] width 211 height 14
click at [1162, 732] on span "Sauver" at bounding box center [1163, 732] width 31 height 14
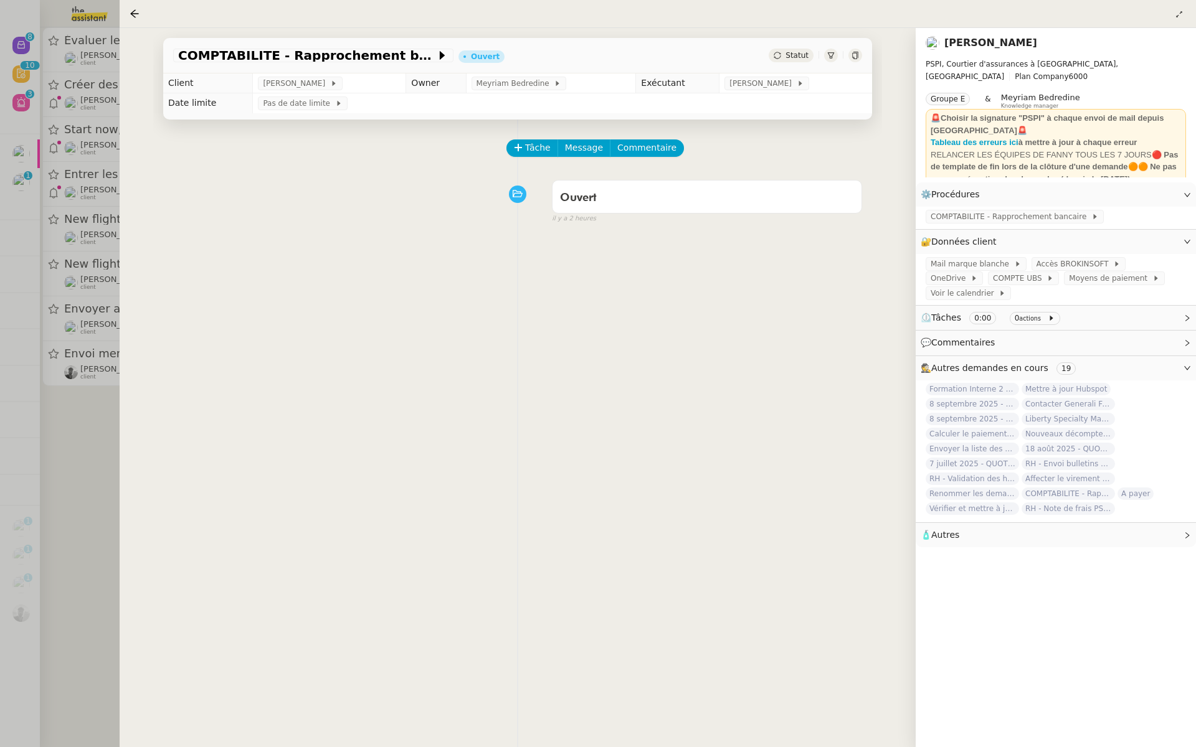
click at [109, 209] on div at bounding box center [598, 373] width 1196 height 747
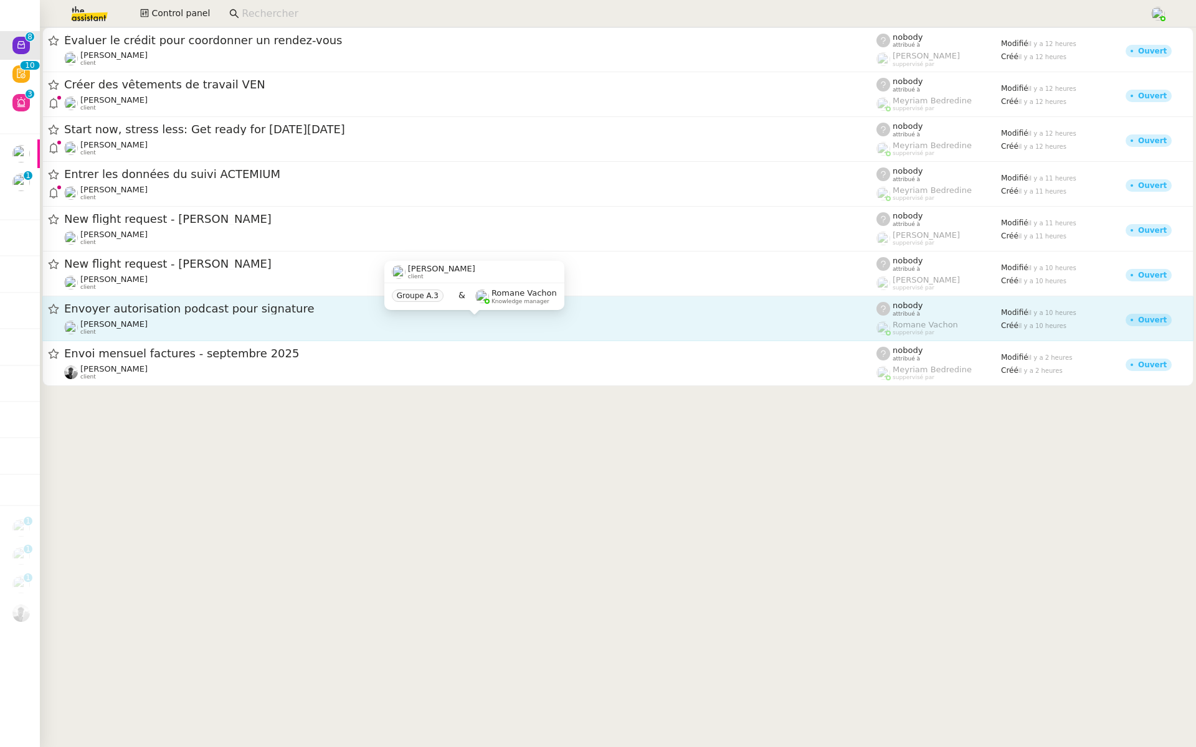
click at [334, 315] on div "Envoyer autorisation podcast pour signature" at bounding box center [470, 309] width 812 height 16
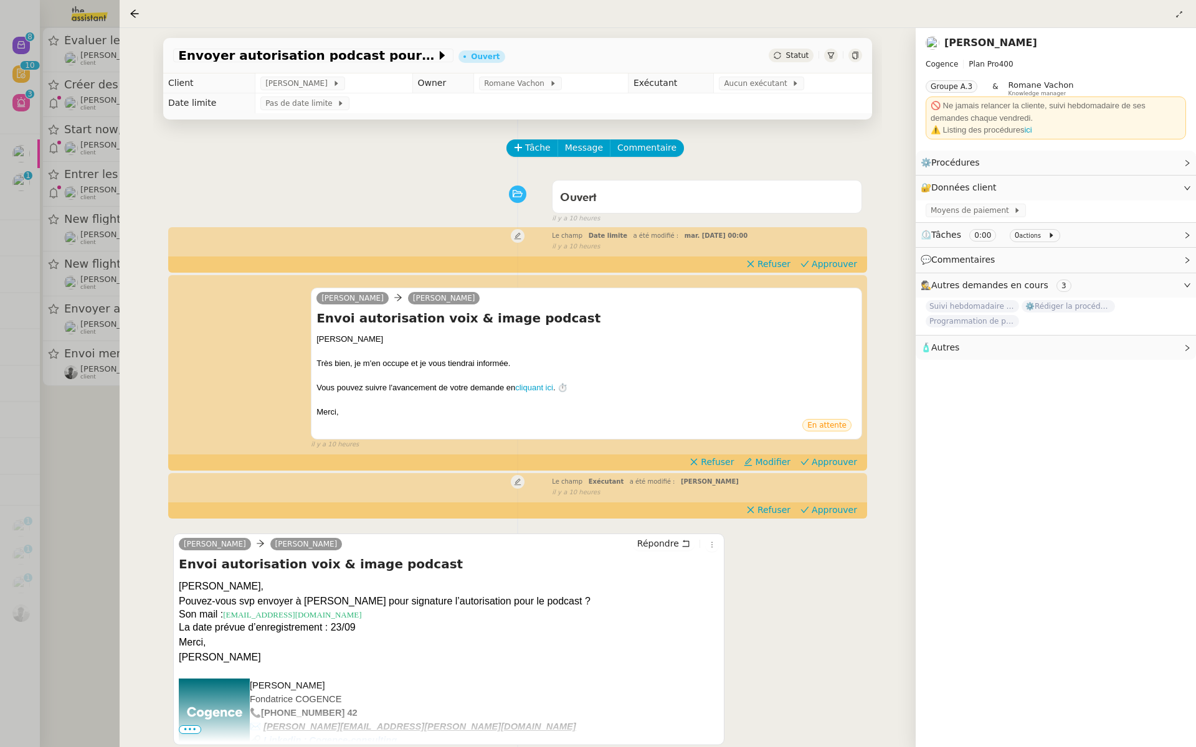
scroll to position [138, 0]
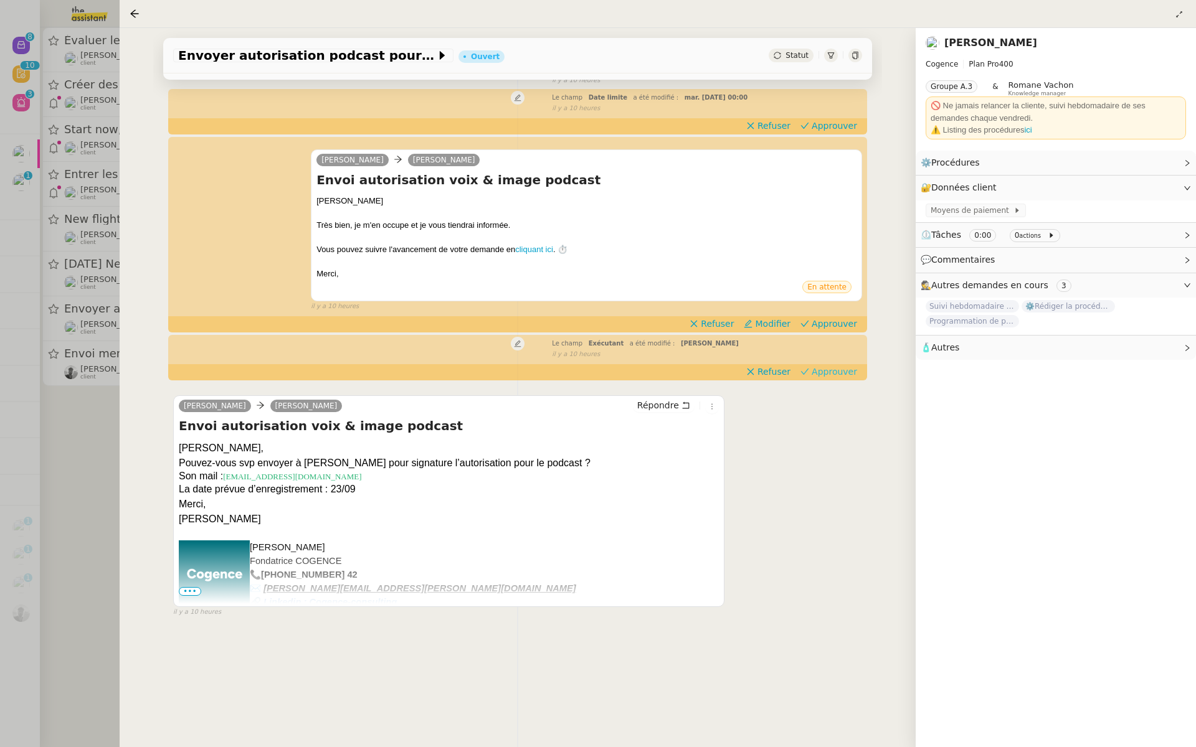
click at [849, 376] on span "Approuver" at bounding box center [834, 372] width 45 height 12
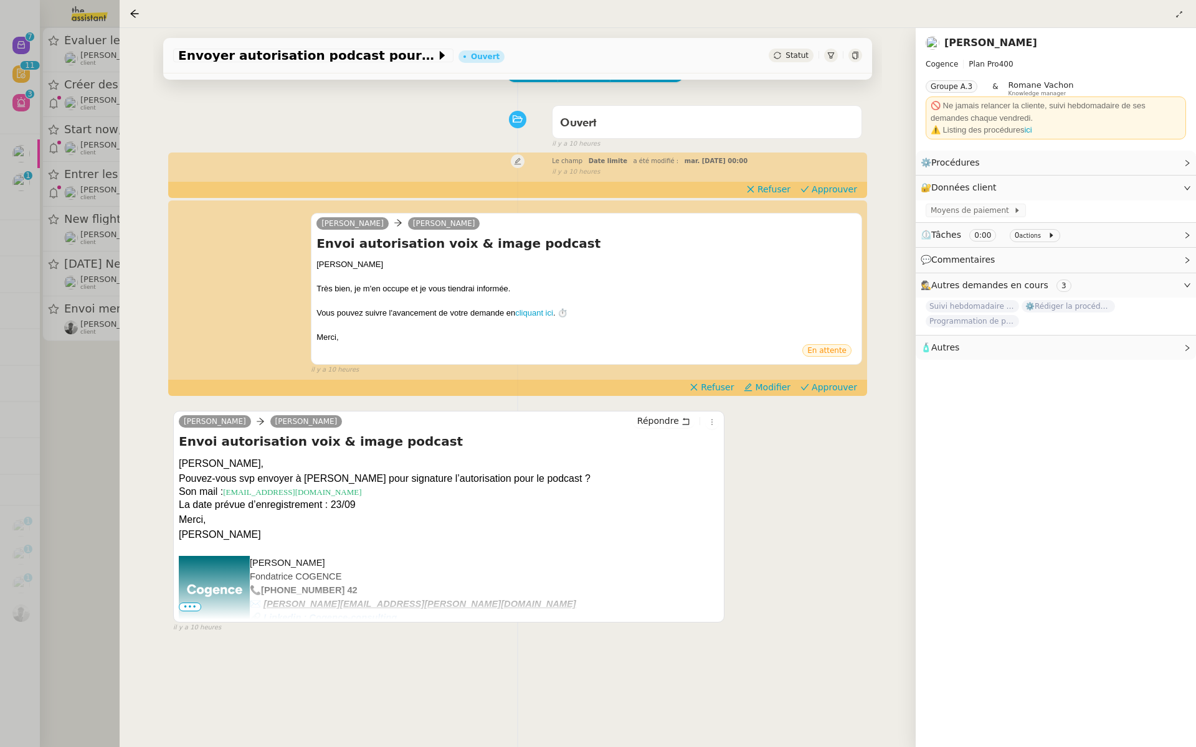
scroll to position [50, 0]
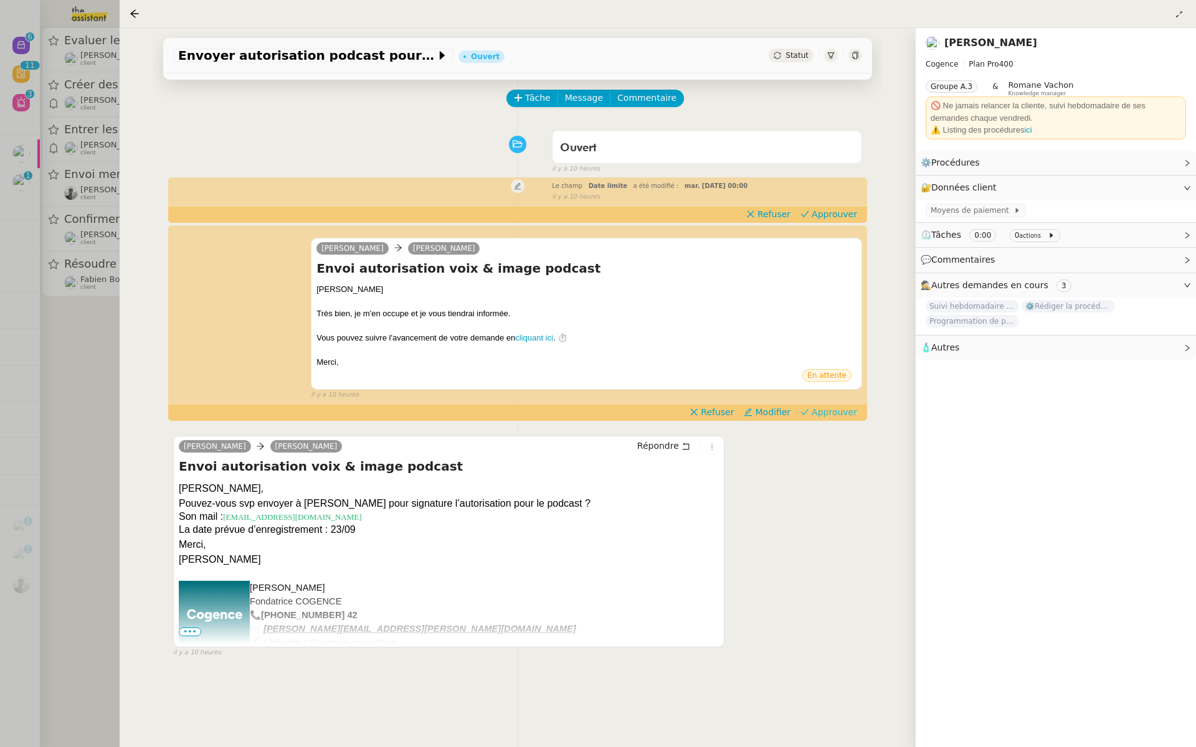
click at [843, 417] on span "Approuver" at bounding box center [834, 412] width 45 height 12
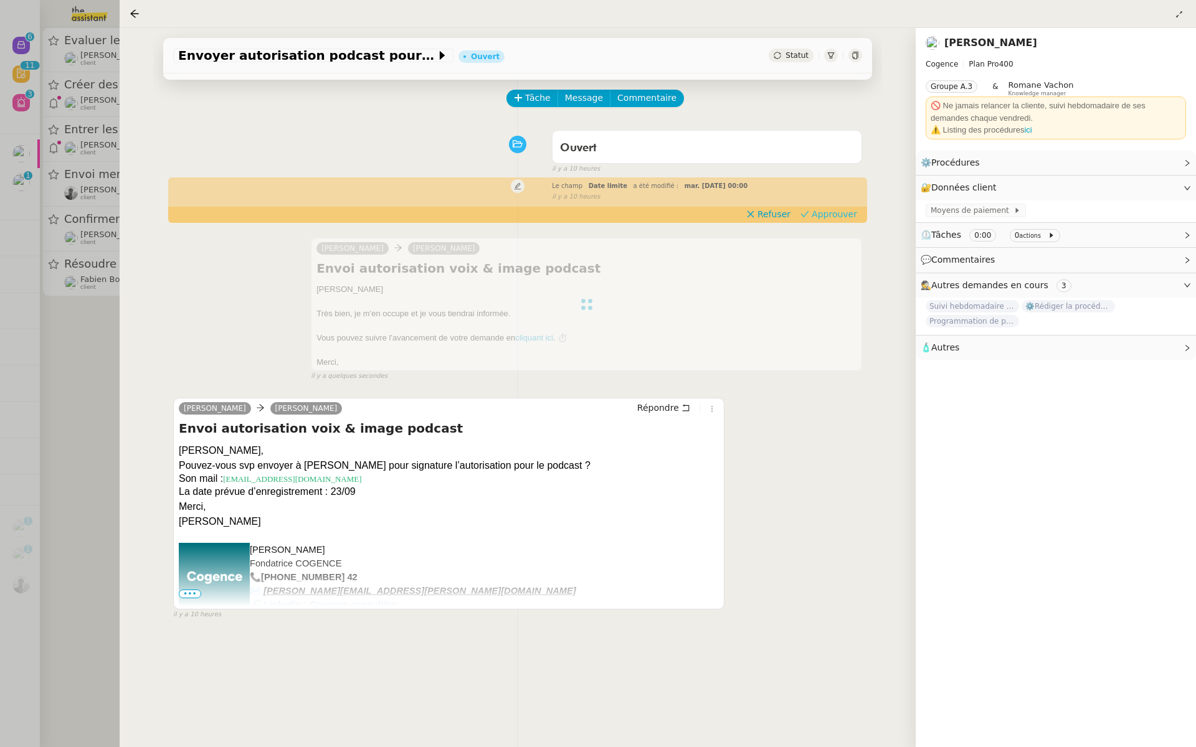
click at [845, 214] on span "Approuver" at bounding box center [834, 214] width 45 height 12
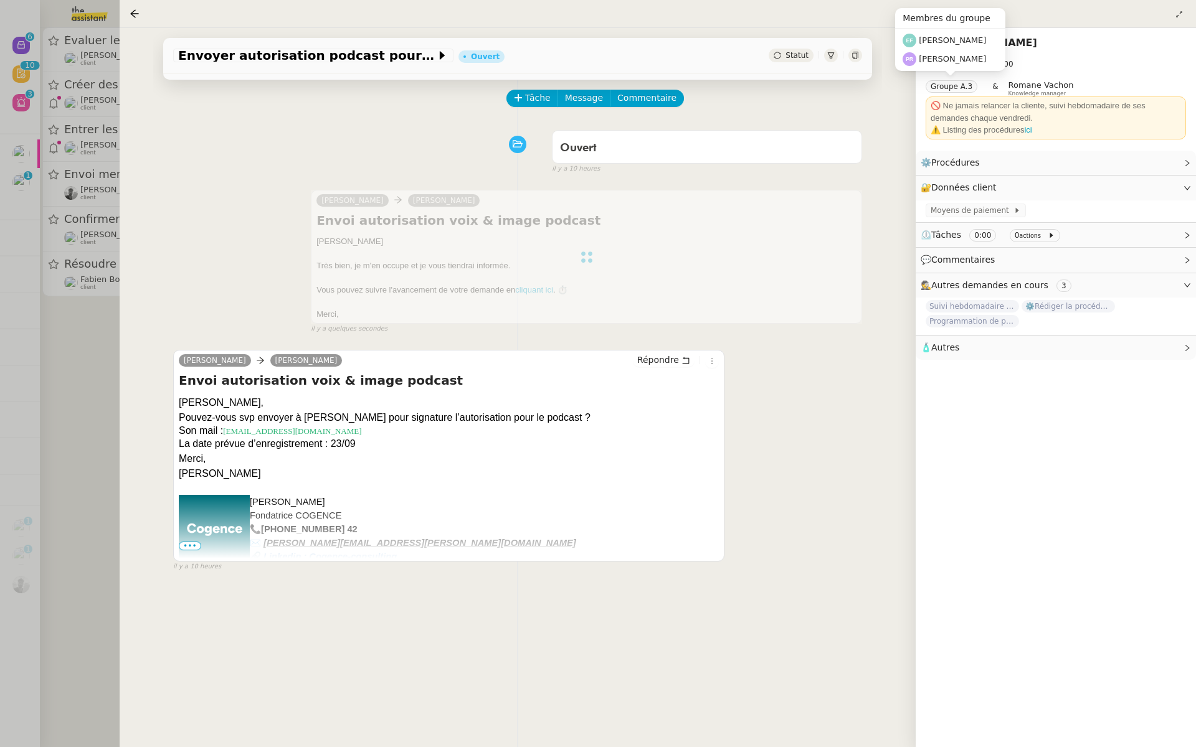
scroll to position [0, 0]
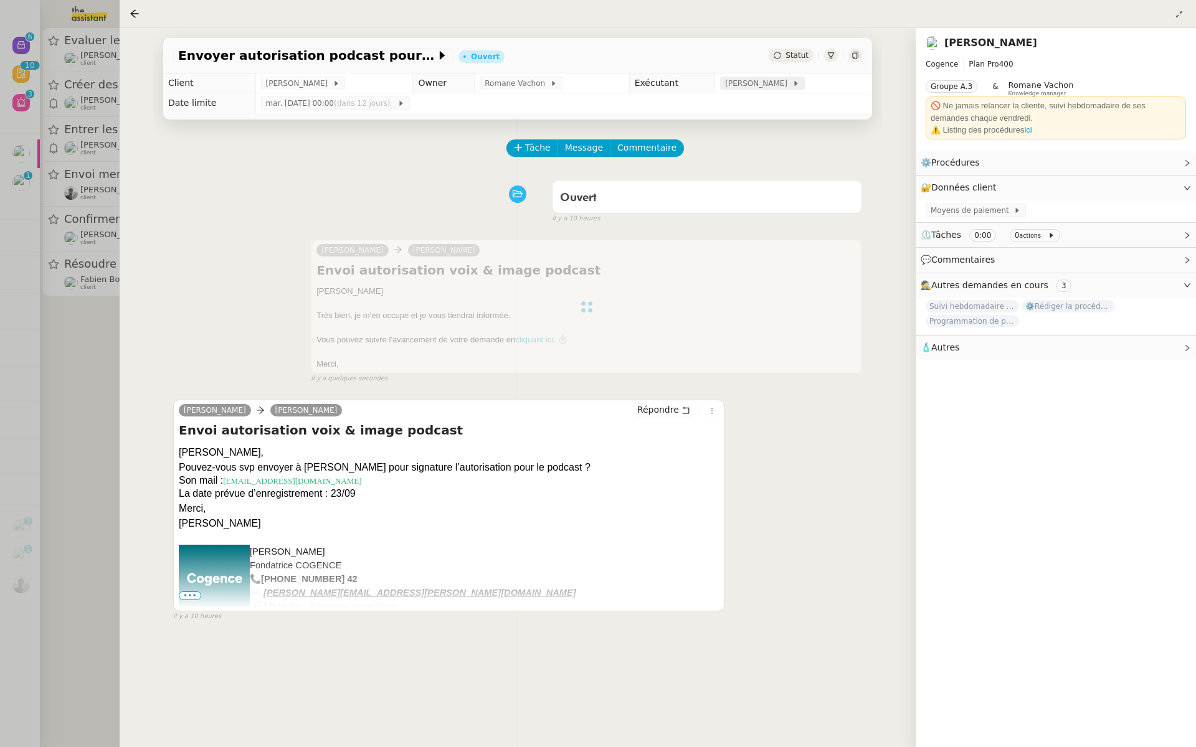
click at [737, 88] on span "[PERSON_NAME]" at bounding box center [758, 83] width 67 height 12
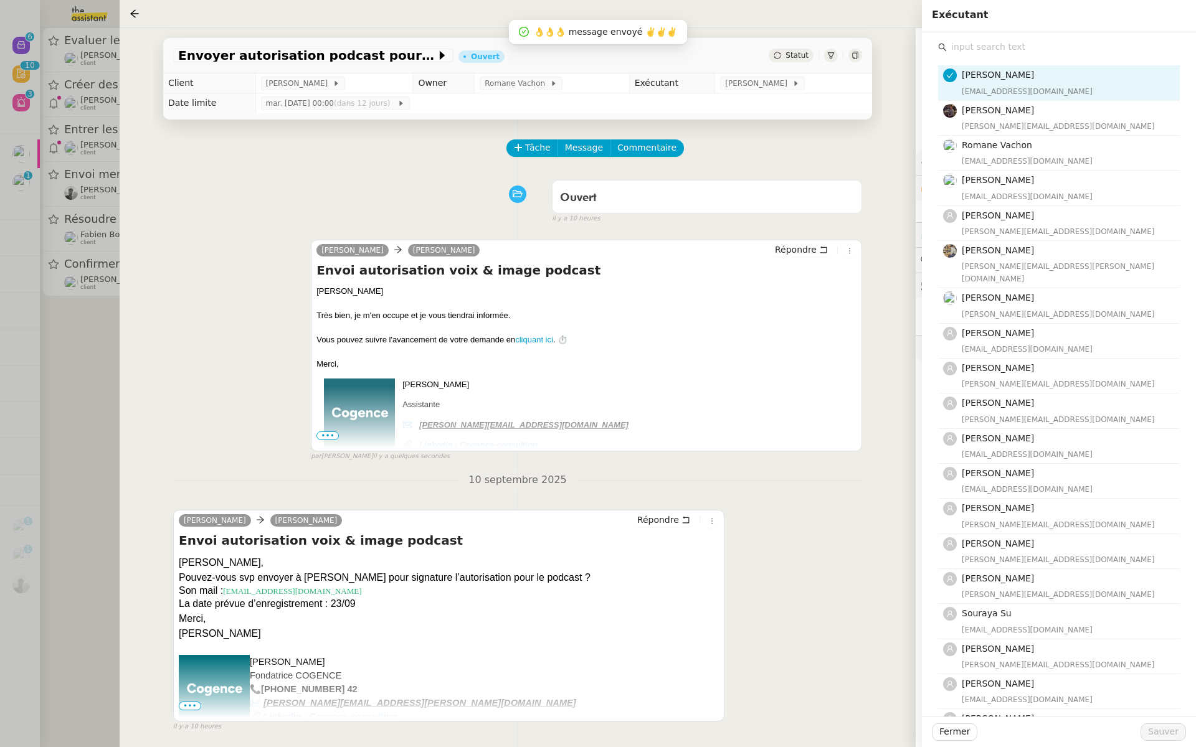
click at [982, 42] on input "text" at bounding box center [1063, 47] width 233 height 17
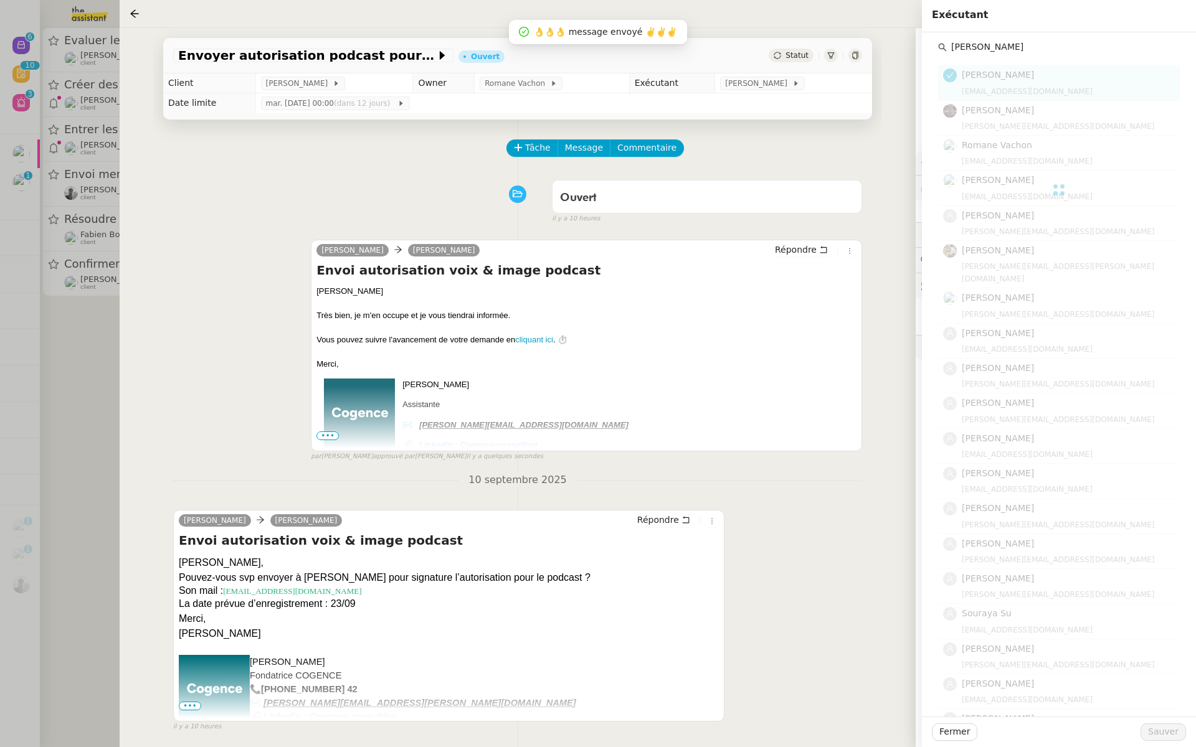
type input "pauline"
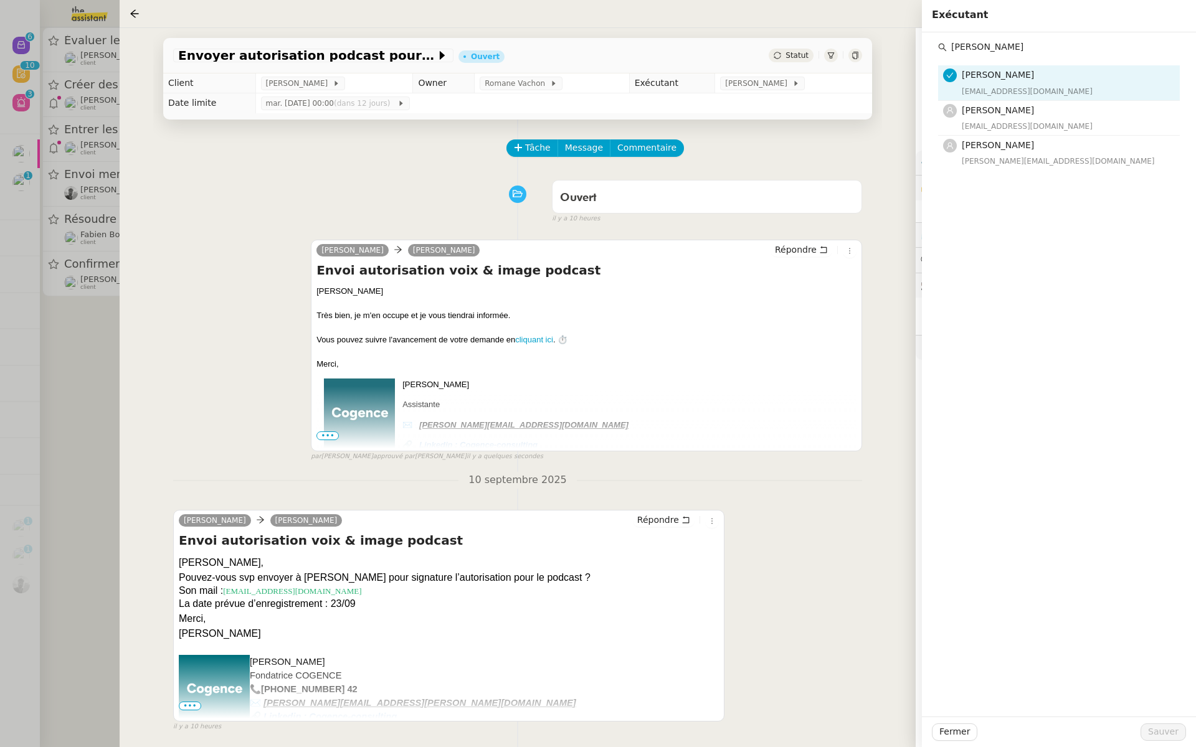
click at [997, 52] on input "pauline" at bounding box center [1063, 47] width 233 height 17
drag, startPoint x: 986, startPoint y: 46, endPoint x: 912, endPoint y: 46, distance: 74.1
click at [912, 46] on app-ticket "Envoyer autorisation podcast pour signature Ouvert Statut Client Juliette Rihal…" at bounding box center [658, 387] width 1076 height 719
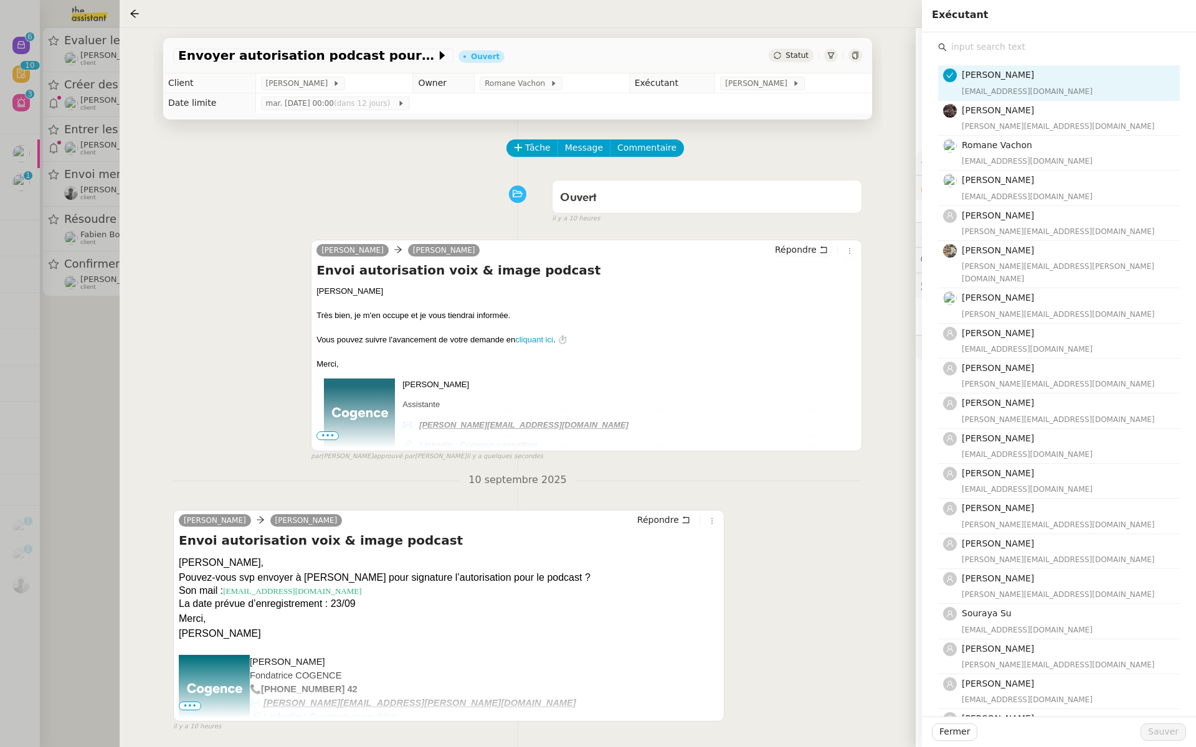
click at [747, 140] on div "Tâche Message Commentaire" at bounding box center [685, 155] width 354 height 30
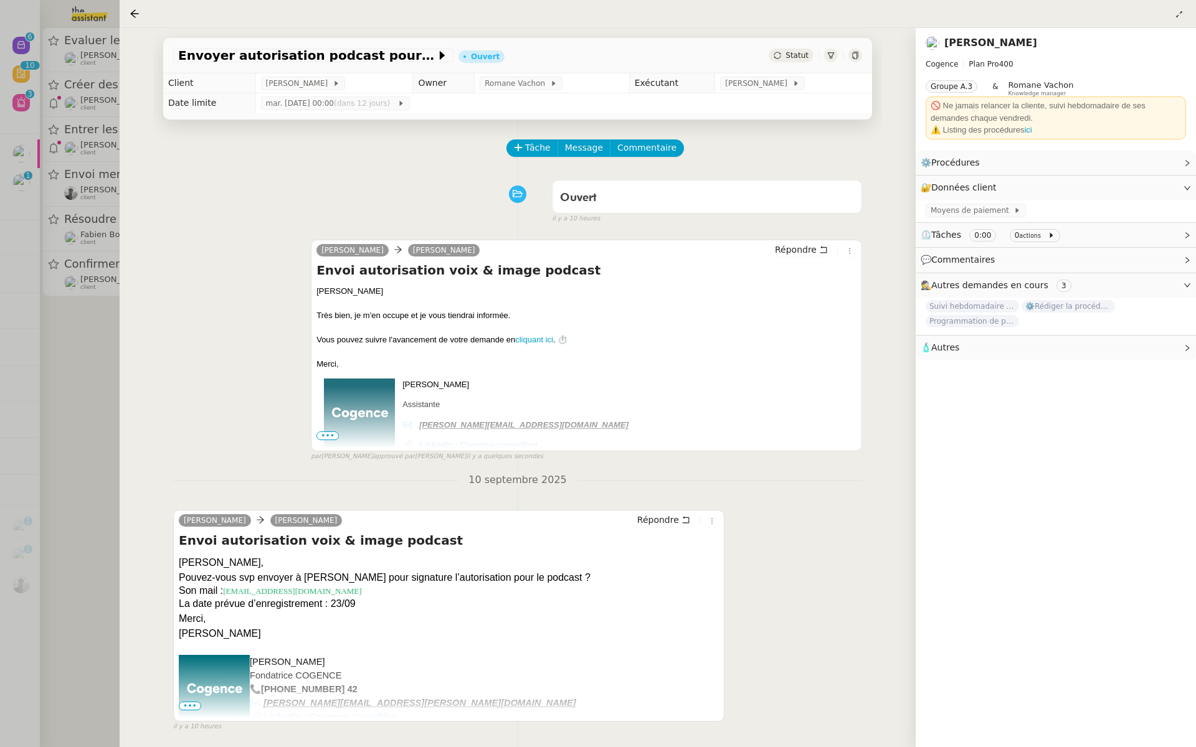
click at [52, 208] on div at bounding box center [598, 373] width 1196 height 747
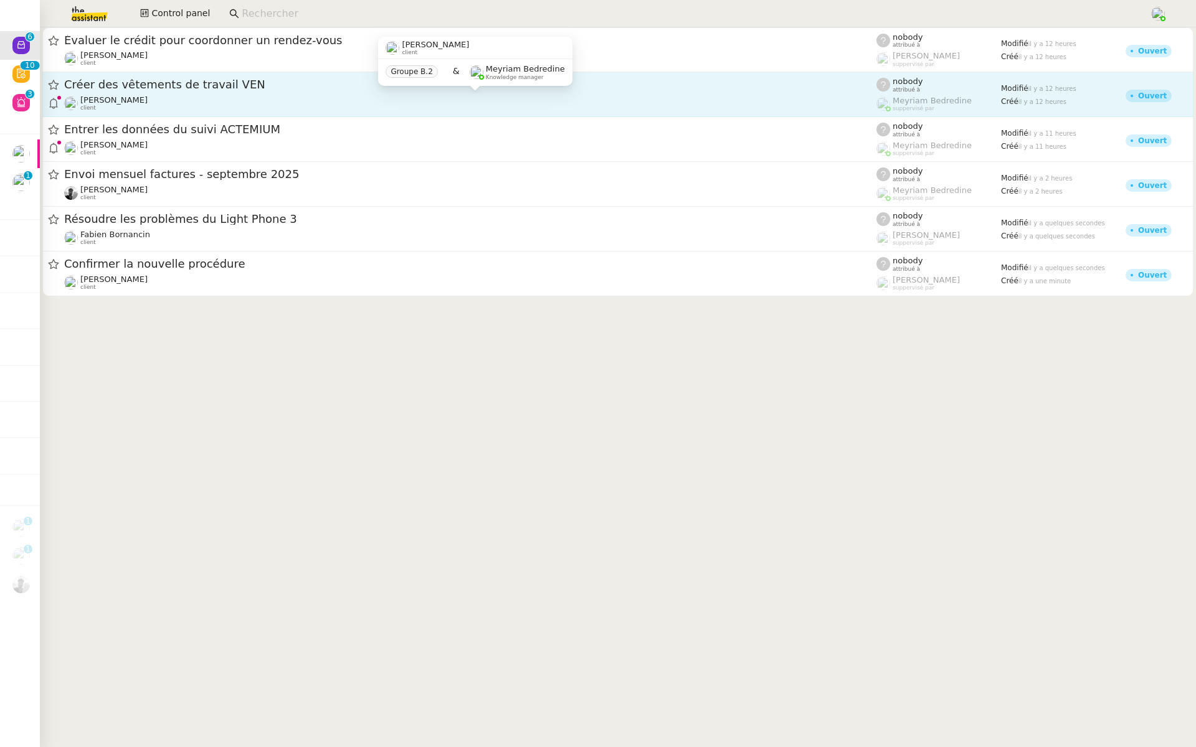
click at [135, 103] on span "[PERSON_NAME]" at bounding box center [113, 99] width 67 height 9
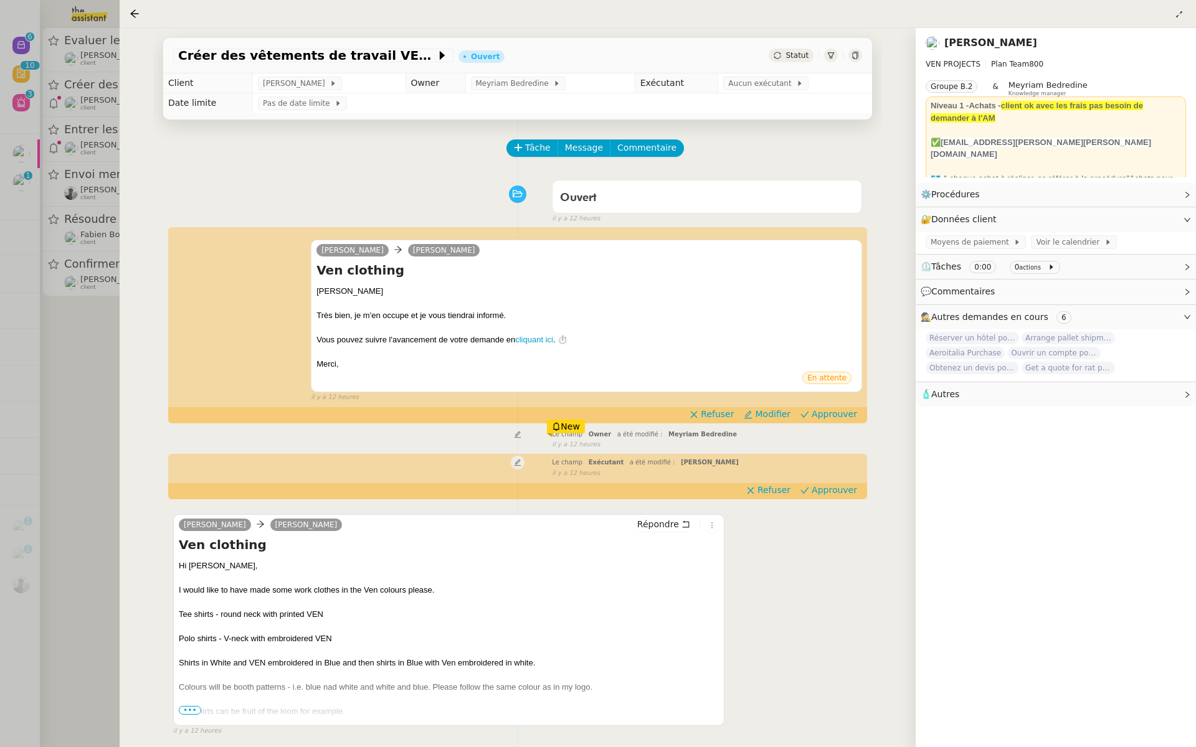
scroll to position [57, 0]
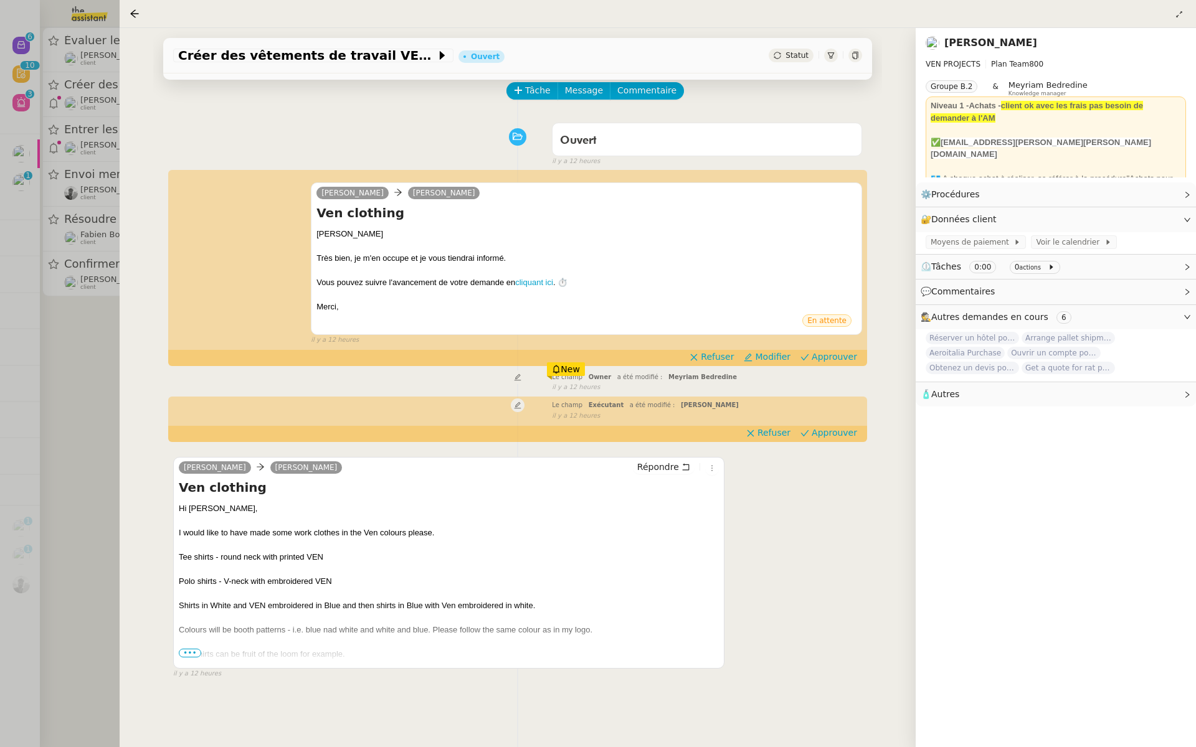
click at [187, 652] on span "•••" at bounding box center [190, 653] width 22 height 9
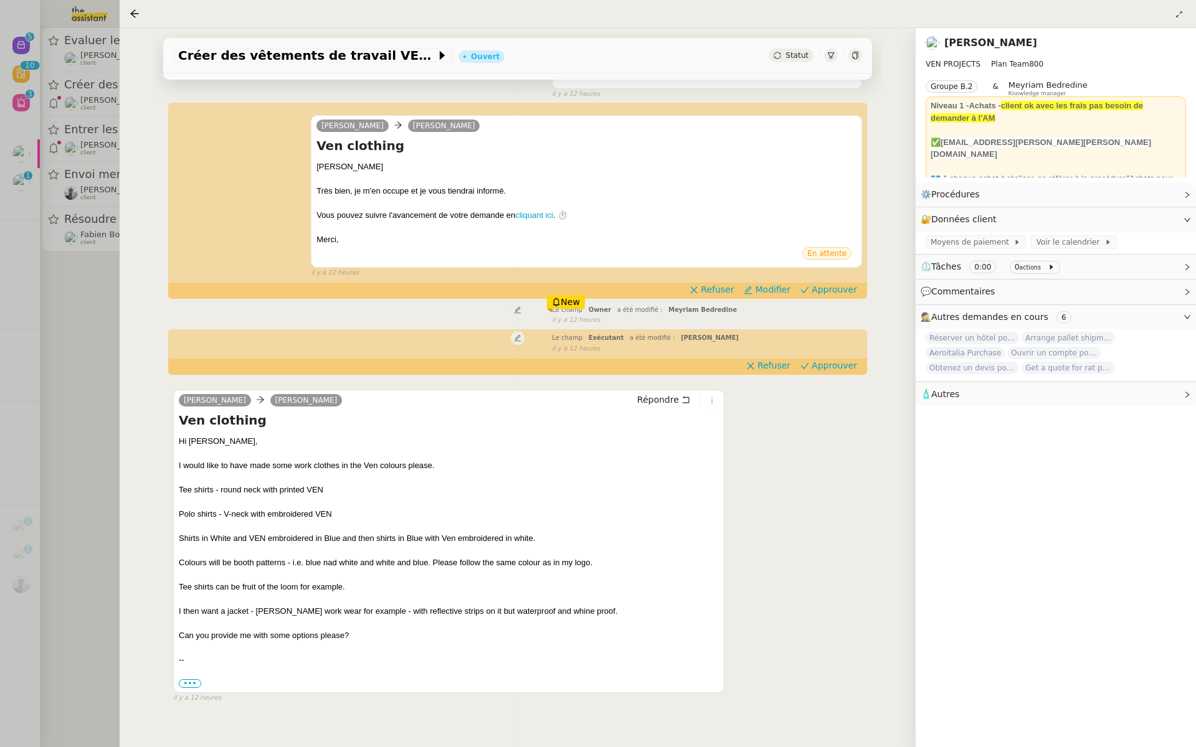
scroll to position [143, 0]
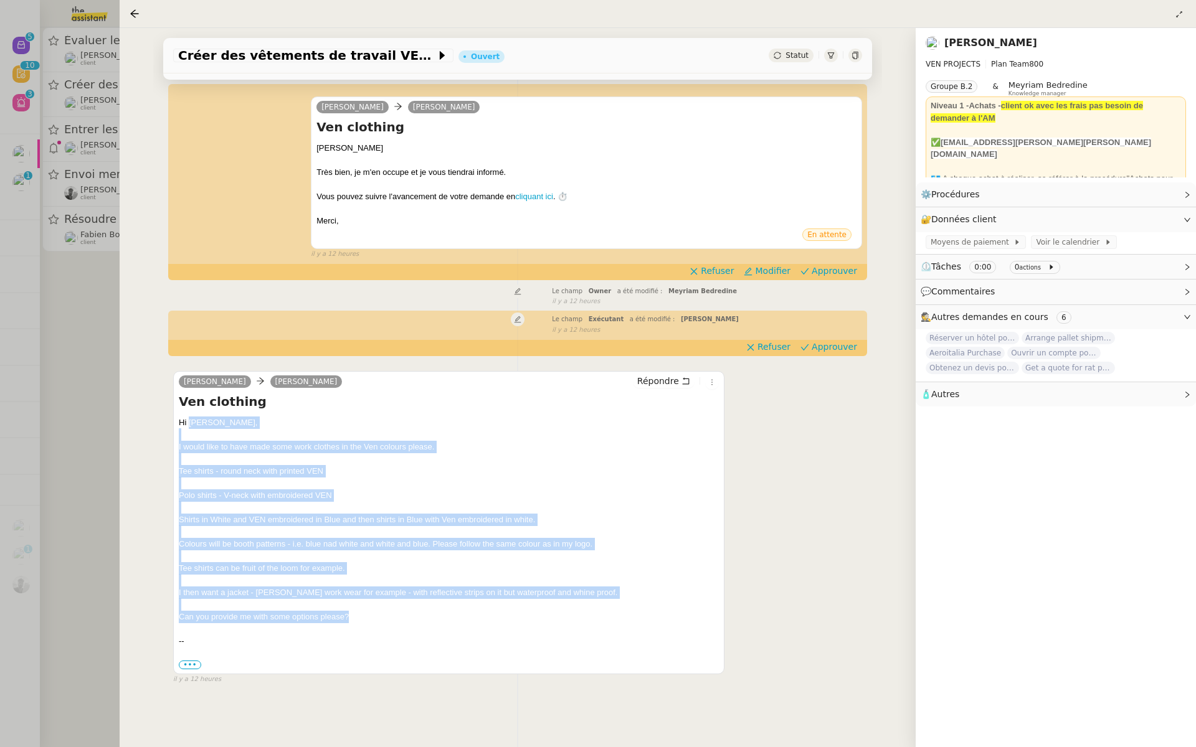
drag, startPoint x: 349, startPoint y: 615, endPoint x: 189, endPoint y: 418, distance: 253.8
click at [189, 418] on div "Hi Dee, I would like to have made some work clothes in the Ven colours please. …" at bounding box center [449, 544] width 540 height 255
copy div "Dee, I would like to have made some work clothes in the Ven colours please. Tee…"
click at [835, 269] on span "Approuver" at bounding box center [834, 271] width 45 height 12
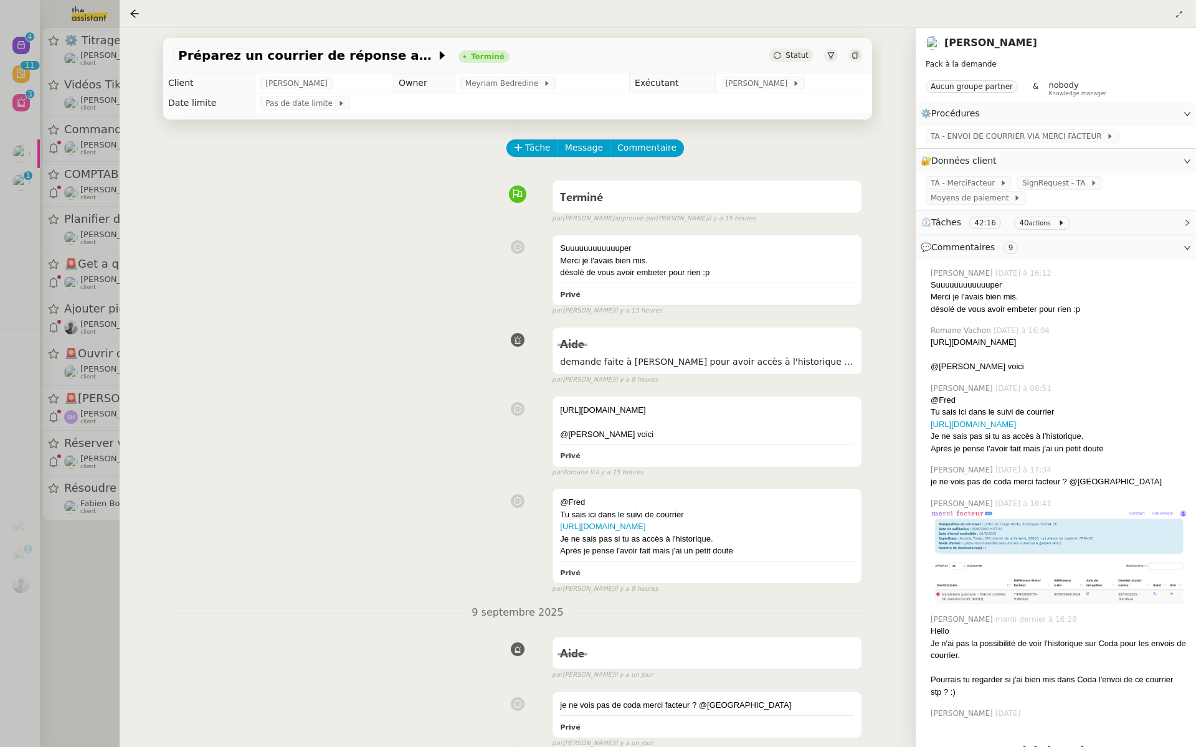
click at [80, 157] on div at bounding box center [598, 373] width 1196 height 747
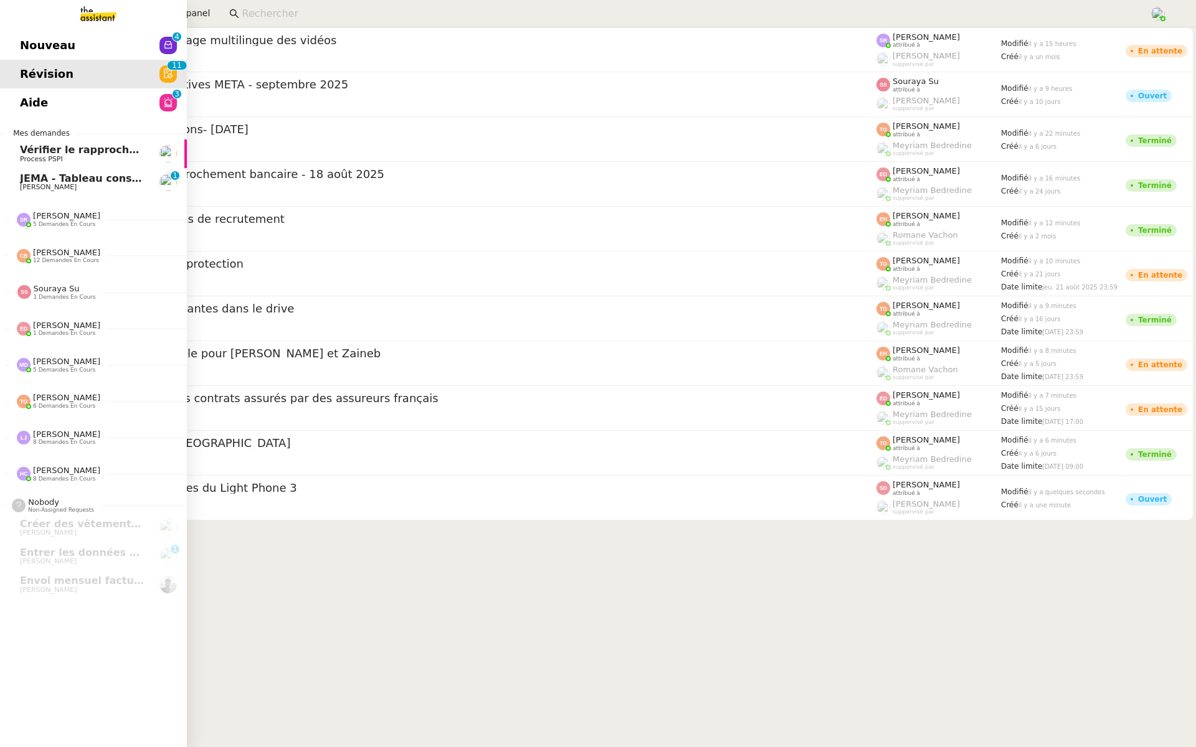
click at [39, 42] on span "Nouveau" at bounding box center [47, 45] width 55 height 19
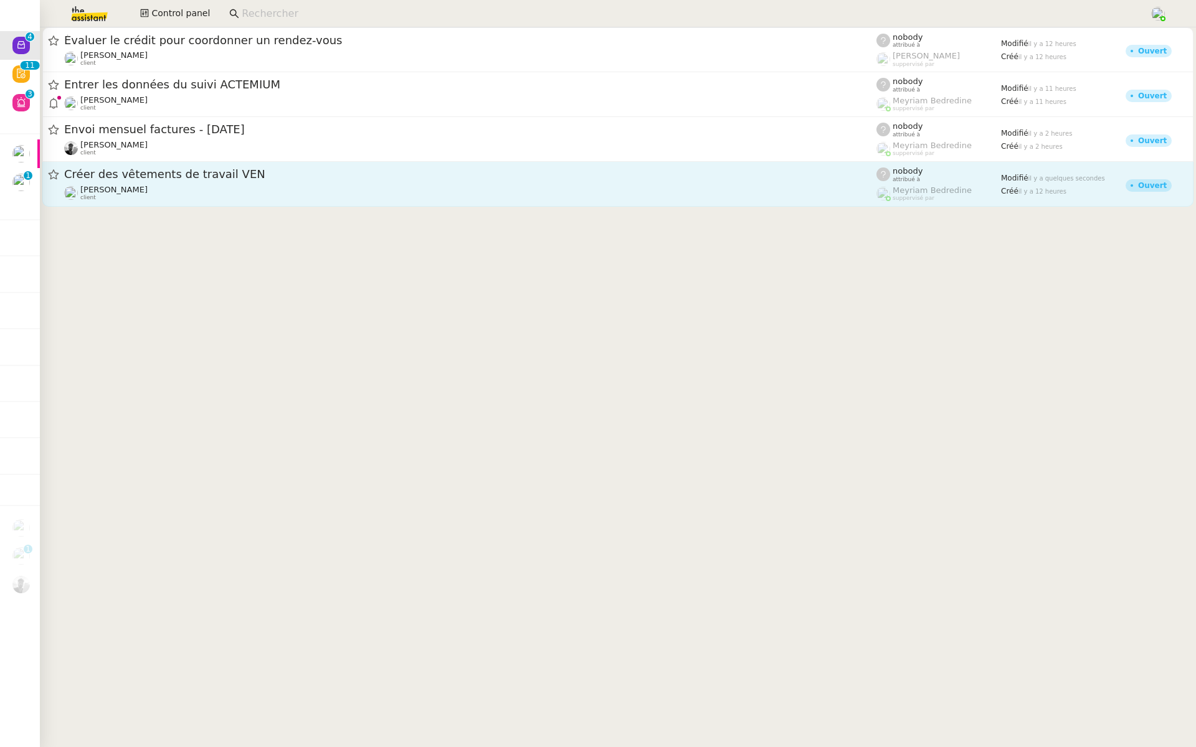
click at [164, 176] on span "Créer des vêtements de travail VEN" at bounding box center [470, 174] width 812 height 11
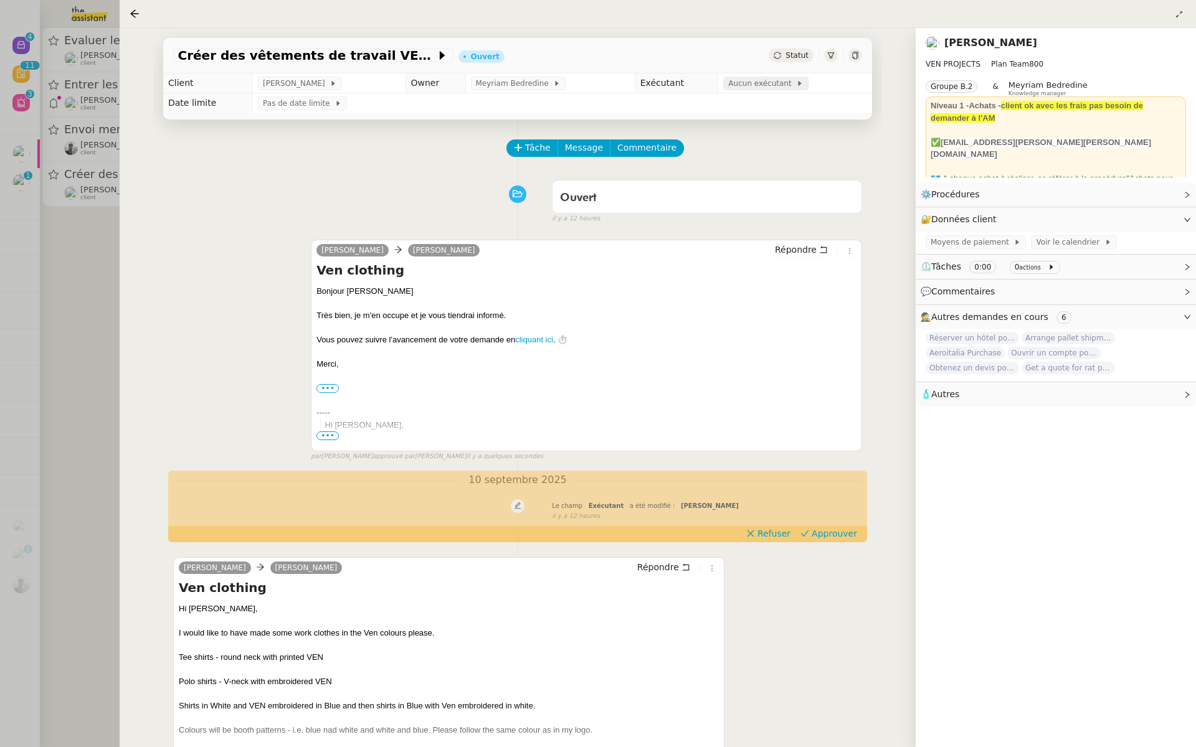
click at [766, 86] on span "Aucun exécutant" at bounding box center [762, 83] width 68 height 12
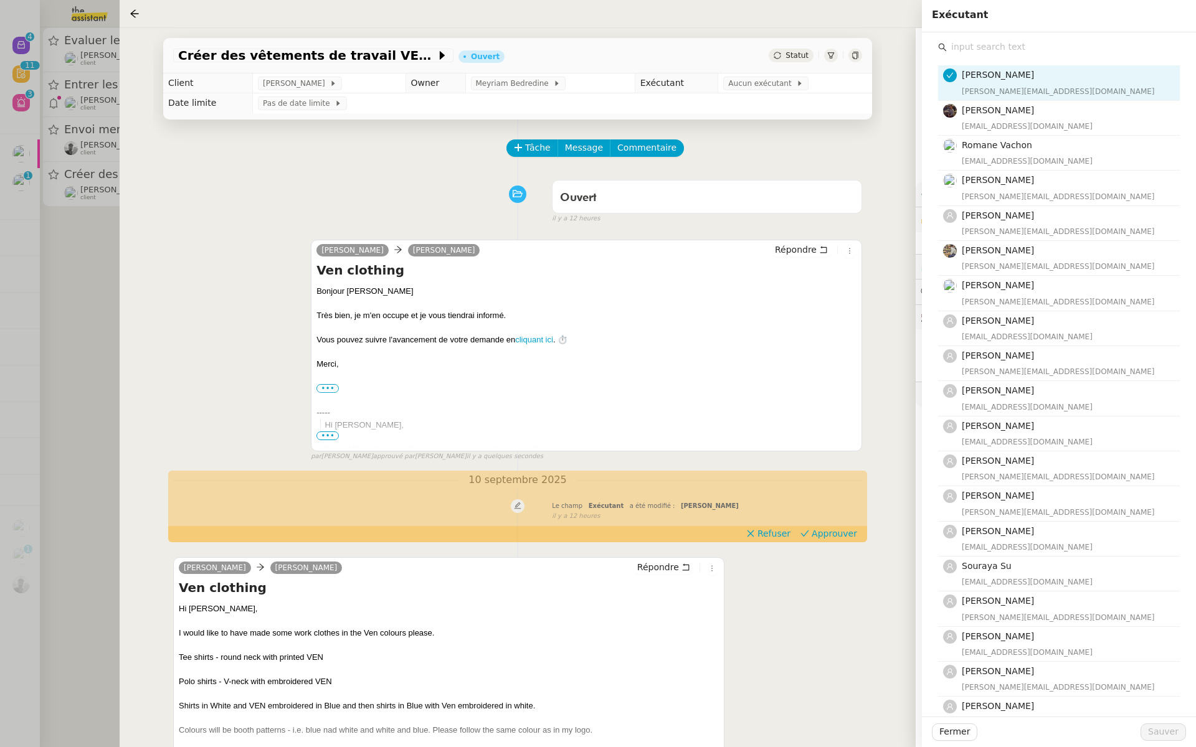
click at [981, 48] on input "text" at bounding box center [1063, 47] width 233 height 17
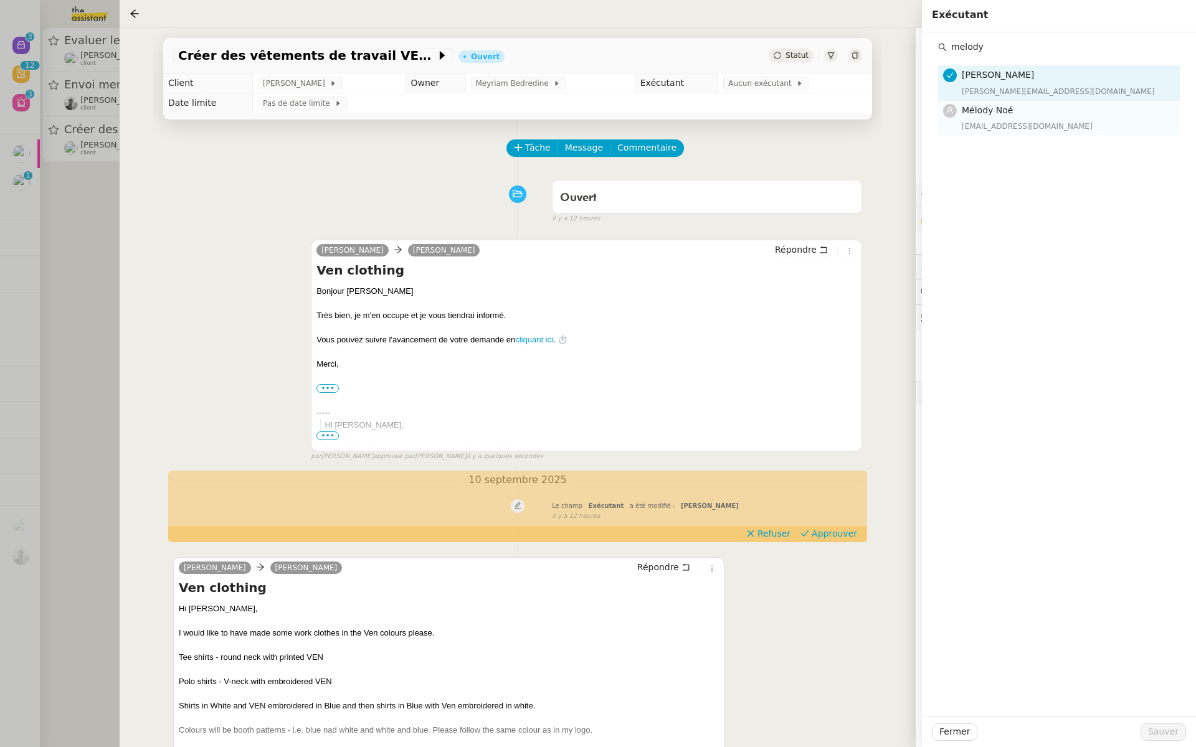
type input "melody"
click at [988, 111] on span "Mélody Noé" at bounding box center [987, 110] width 51 height 10
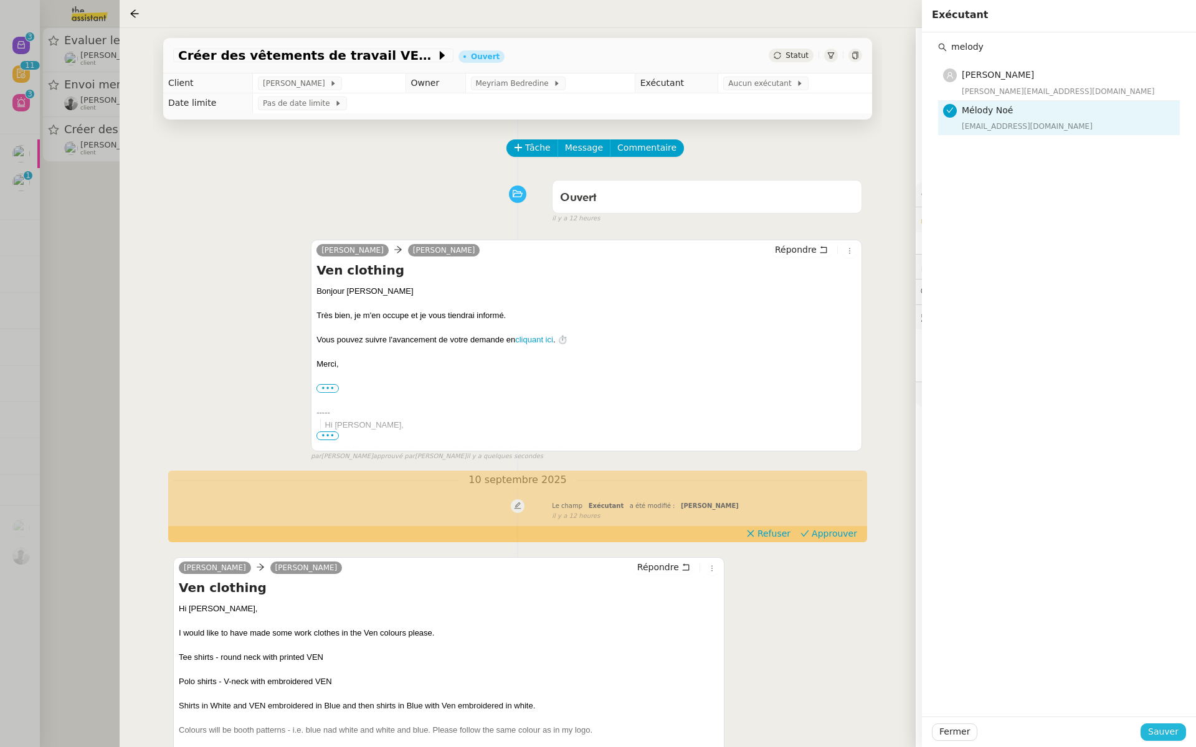
click at [1152, 726] on span "Sauver" at bounding box center [1163, 732] width 31 height 14
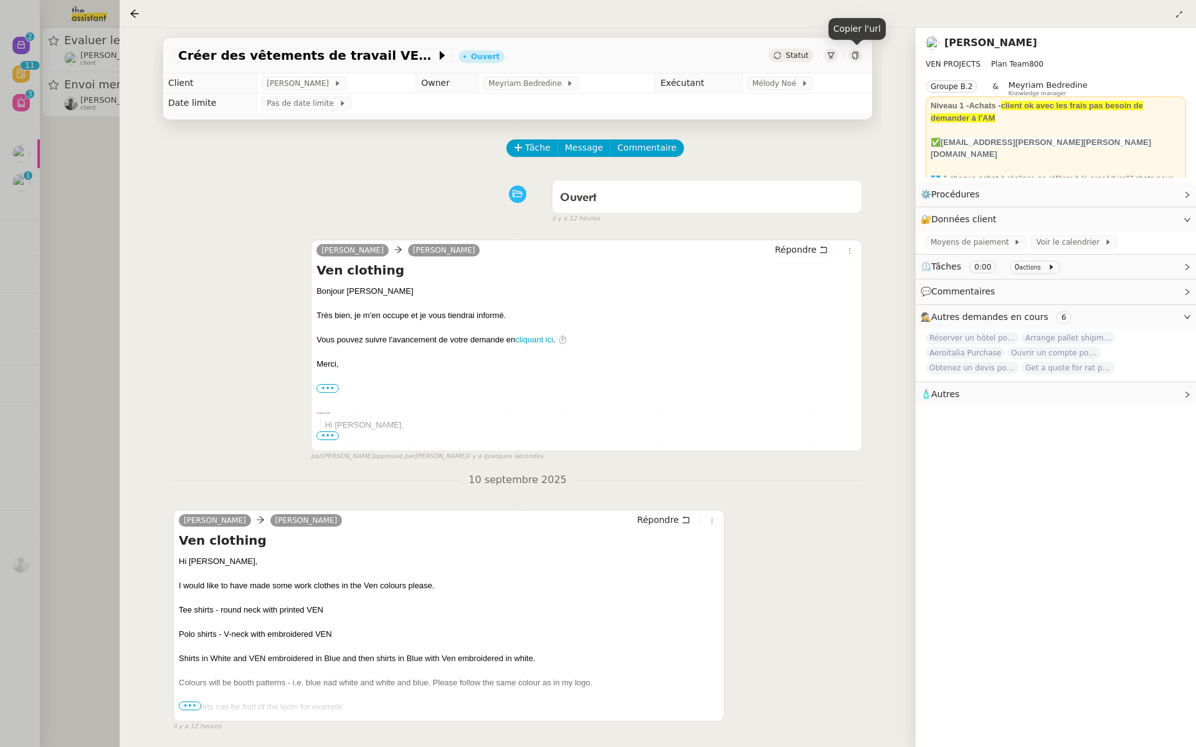
click at [857, 54] on icon at bounding box center [854, 55] width 7 height 7
click at [62, 247] on div at bounding box center [598, 373] width 1196 height 747
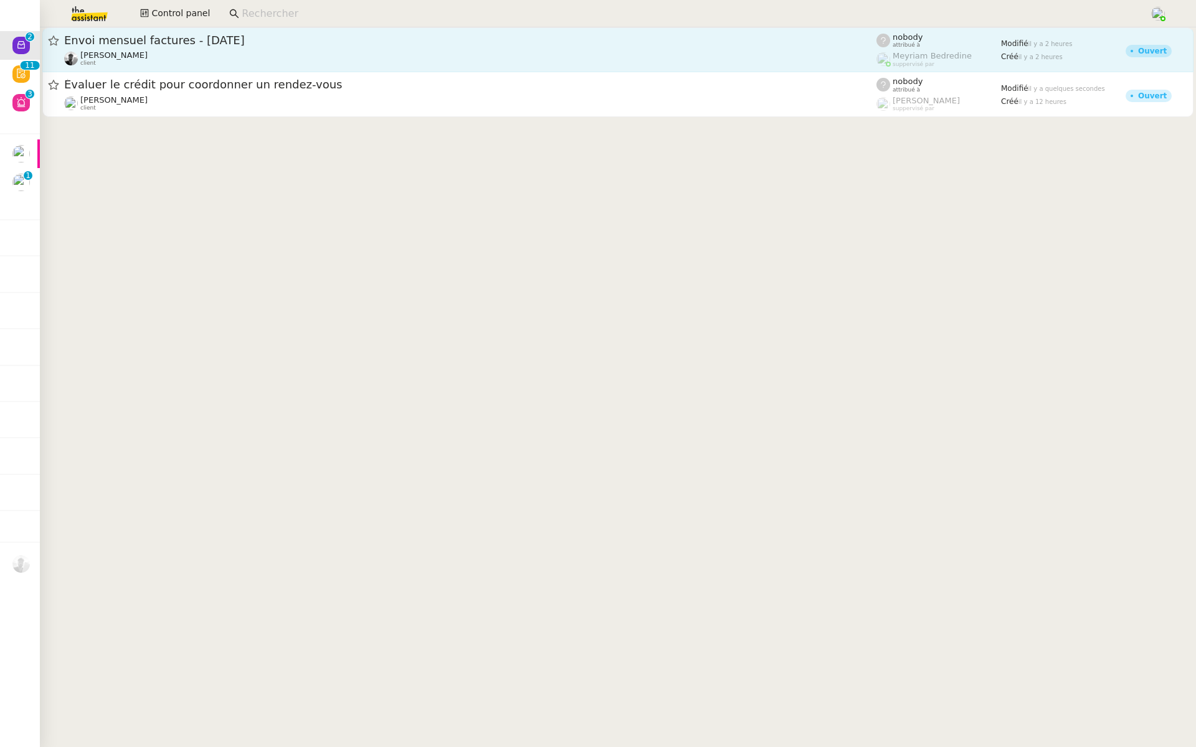
click at [178, 49] on div "Envoi mensuel factures - septembre 2025 Victor Peyre client" at bounding box center [470, 50] width 812 height 34
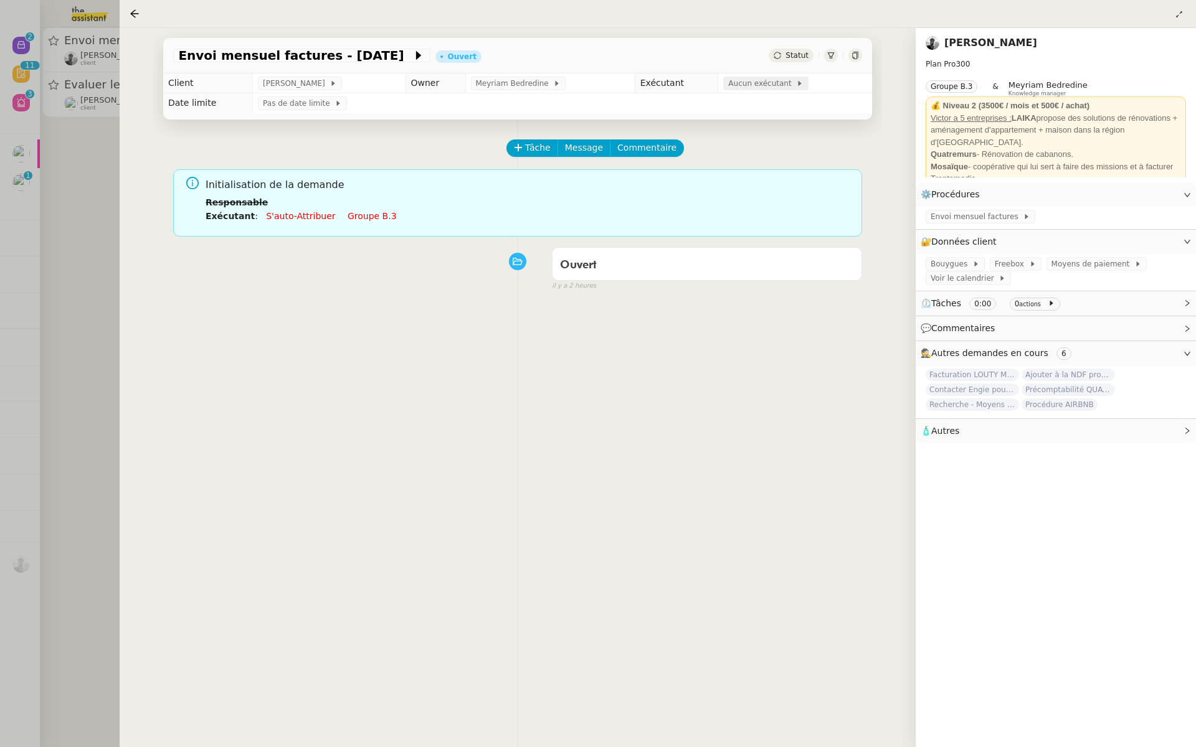
click at [763, 82] on span "Aucun exécutant" at bounding box center [762, 83] width 68 height 12
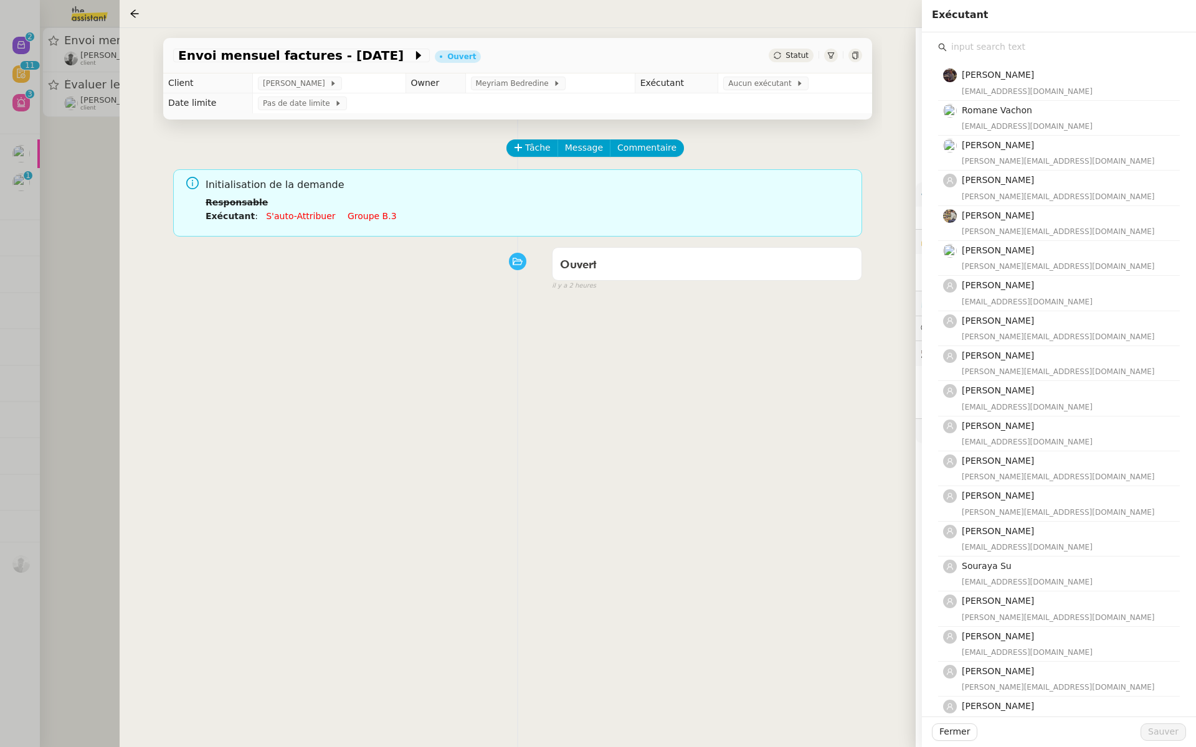
click at [994, 45] on input "text" at bounding box center [1063, 47] width 233 height 17
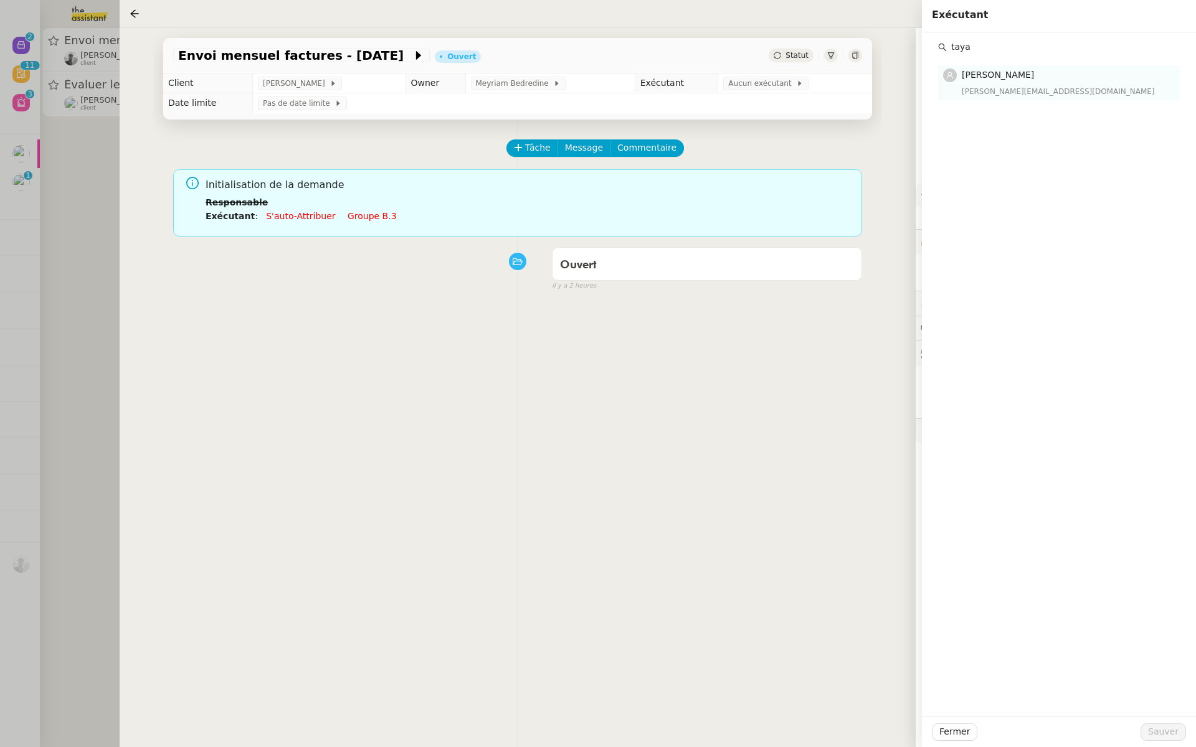
type input "taya"
click at [988, 80] on span "[PERSON_NAME]" at bounding box center [998, 75] width 72 height 10
drag, startPoint x: 987, startPoint y: 48, endPoint x: 924, endPoint y: 47, distance: 62.9
click at [924, 47] on div "taya Tatyana Orec tatyana@theassistant.team" at bounding box center [1059, 66] width 274 height 68
type input "l"
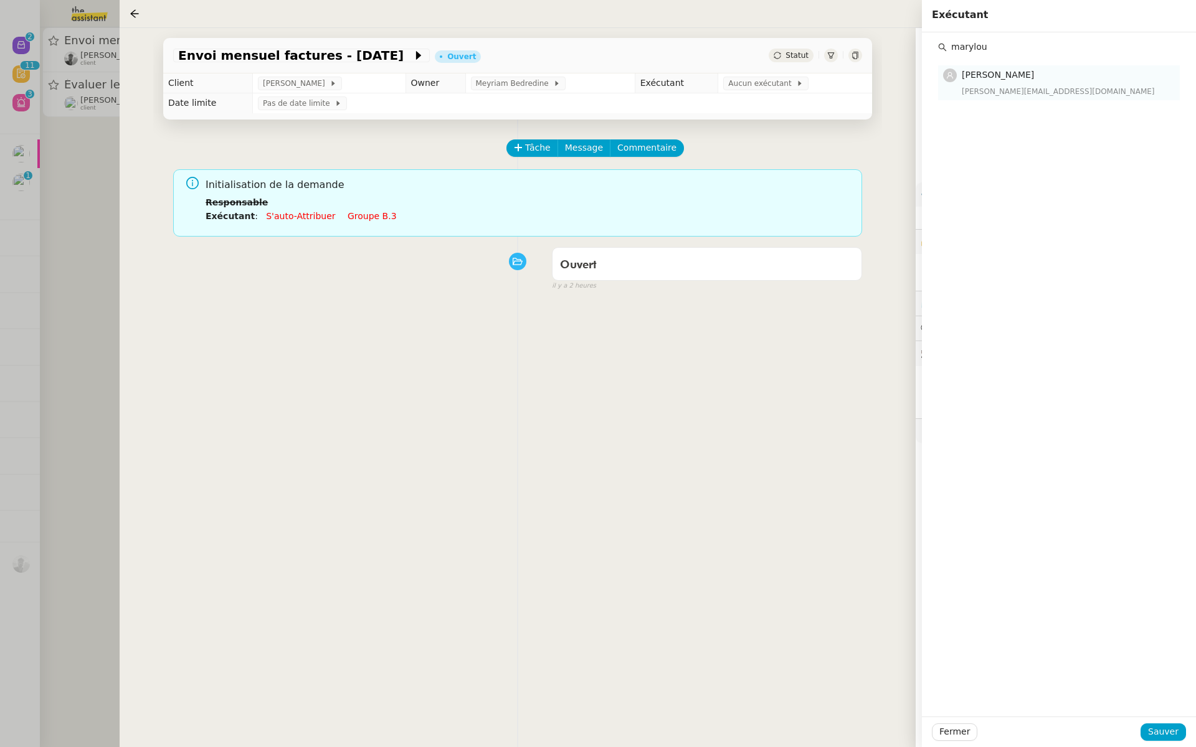
type input "marylou"
click at [985, 88] on div "marylou@team.theassistant.com" at bounding box center [1067, 91] width 211 height 12
click at [1178, 731] on button "Sauver" at bounding box center [1162, 732] width 45 height 17
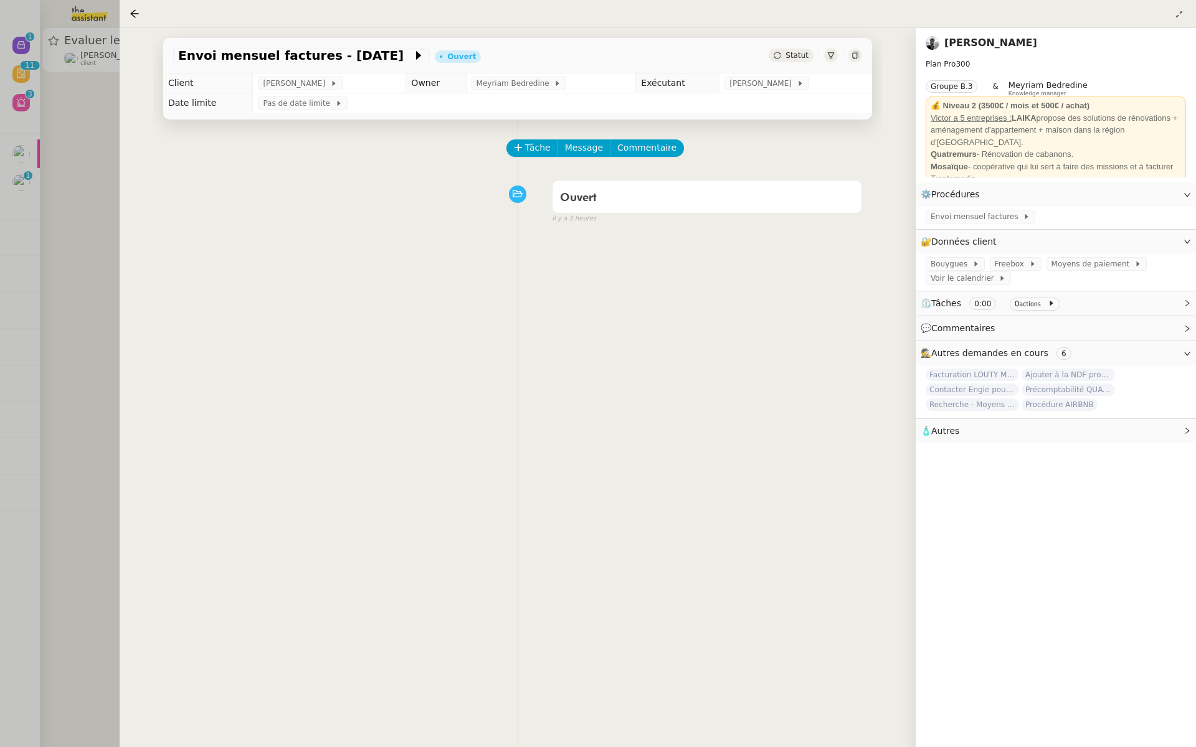
click at [0, 182] on div at bounding box center [598, 373] width 1196 height 747
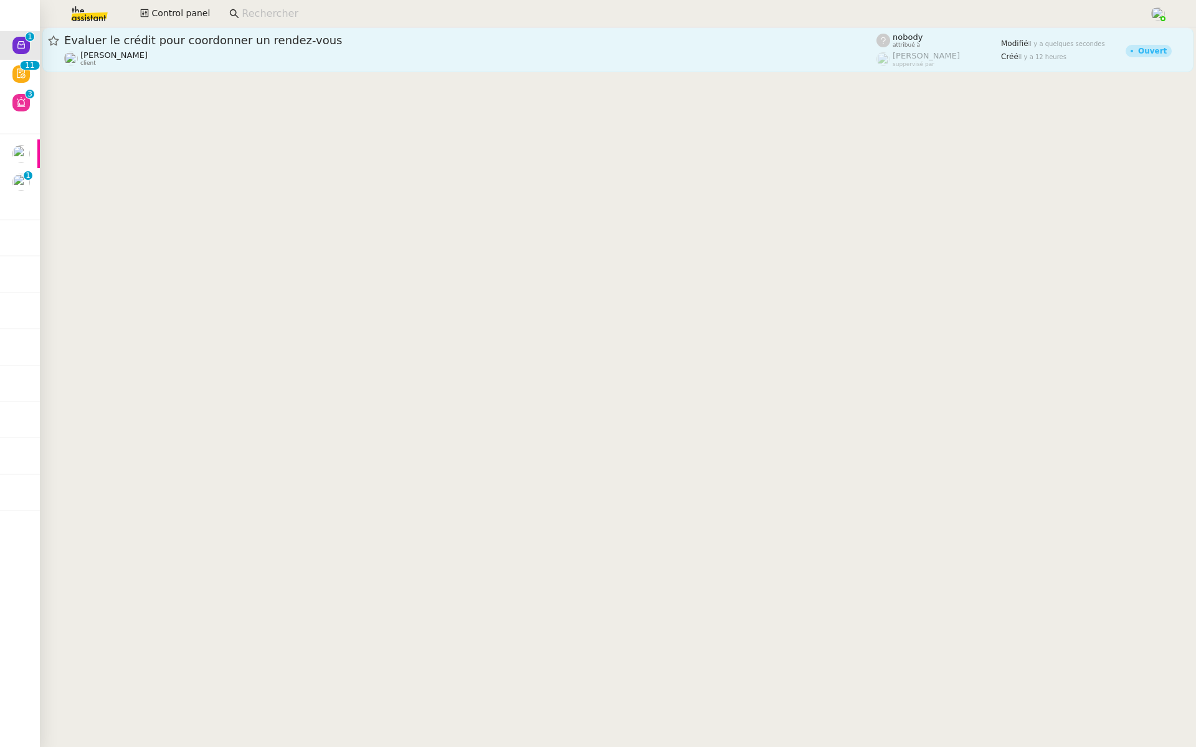
click at [292, 45] on span "Évaluer le crédit pour coordonner un rendez-vous" at bounding box center [470, 40] width 812 height 11
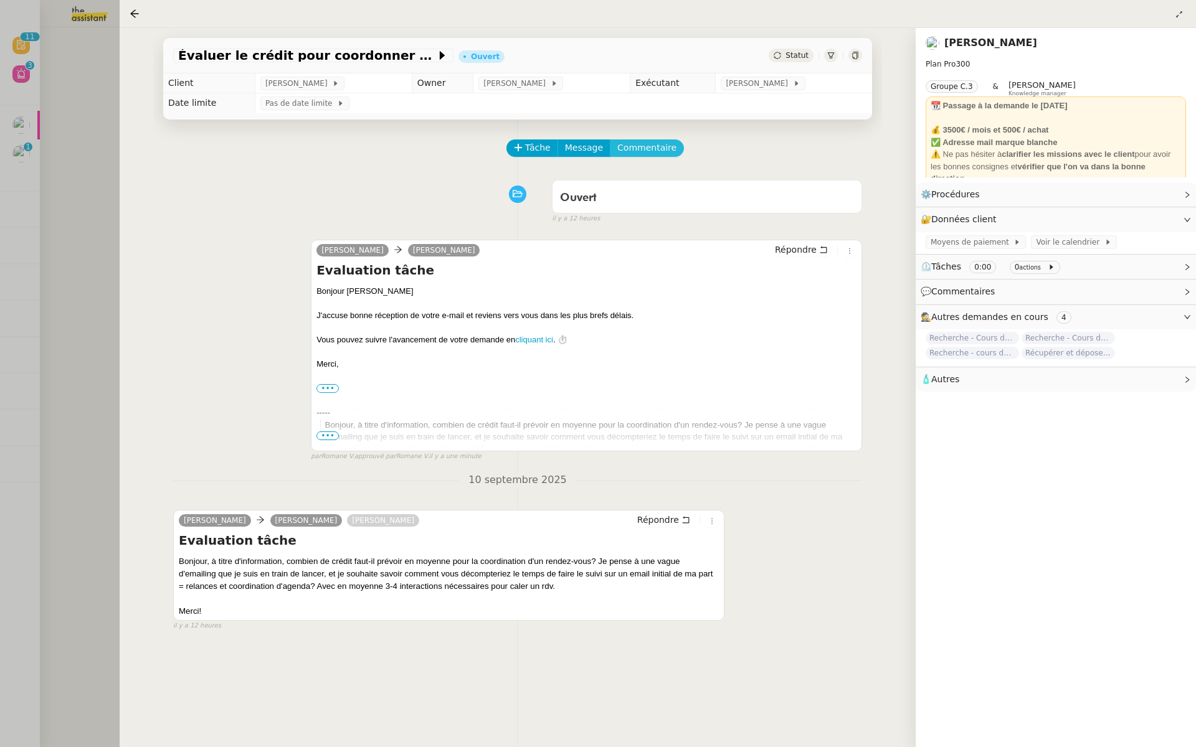
click at [636, 142] on span "Commentaire" at bounding box center [646, 148] width 59 height 14
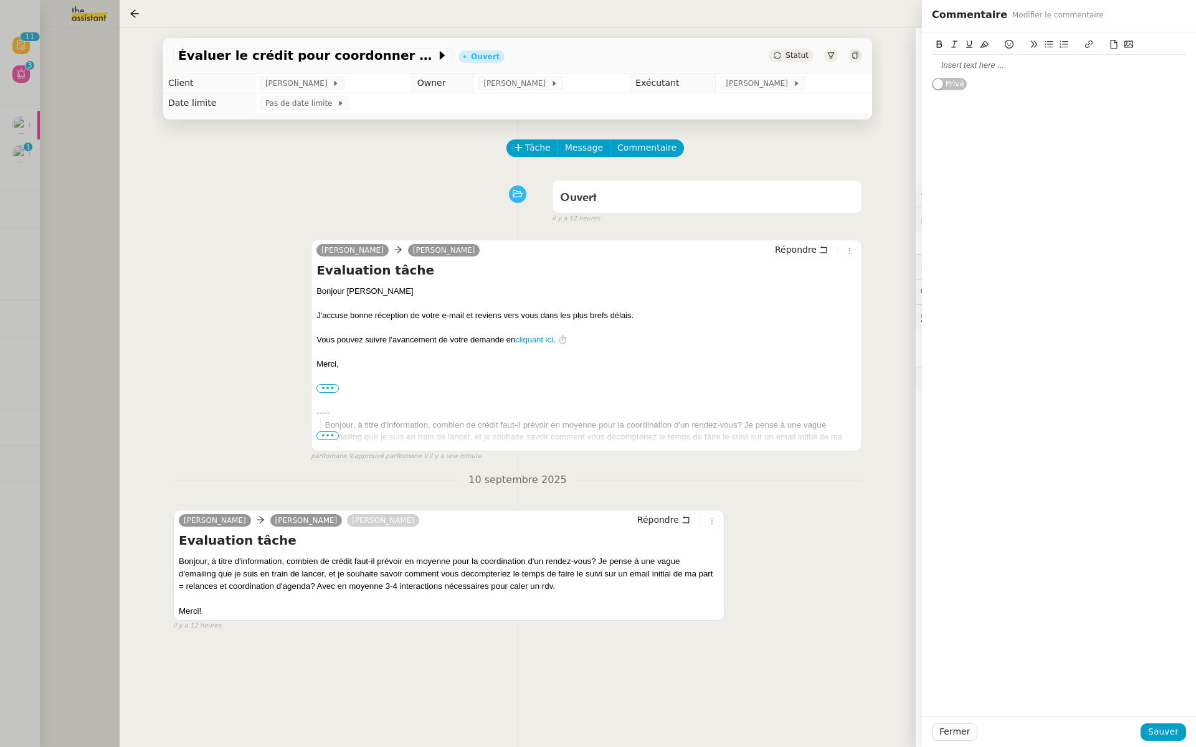
click at [988, 72] on div at bounding box center [1059, 65] width 254 height 21
click at [1167, 731] on span "Sauver" at bounding box center [1163, 732] width 31 height 14
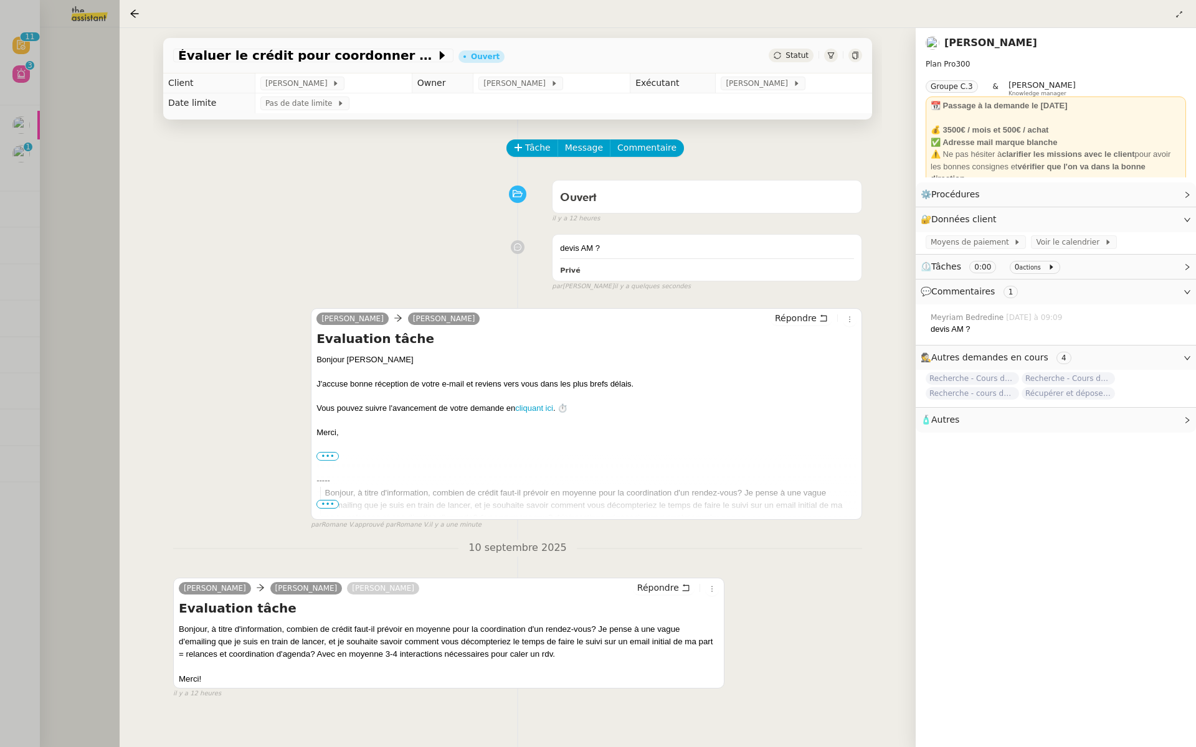
click at [0, 206] on div at bounding box center [598, 373] width 1196 height 747
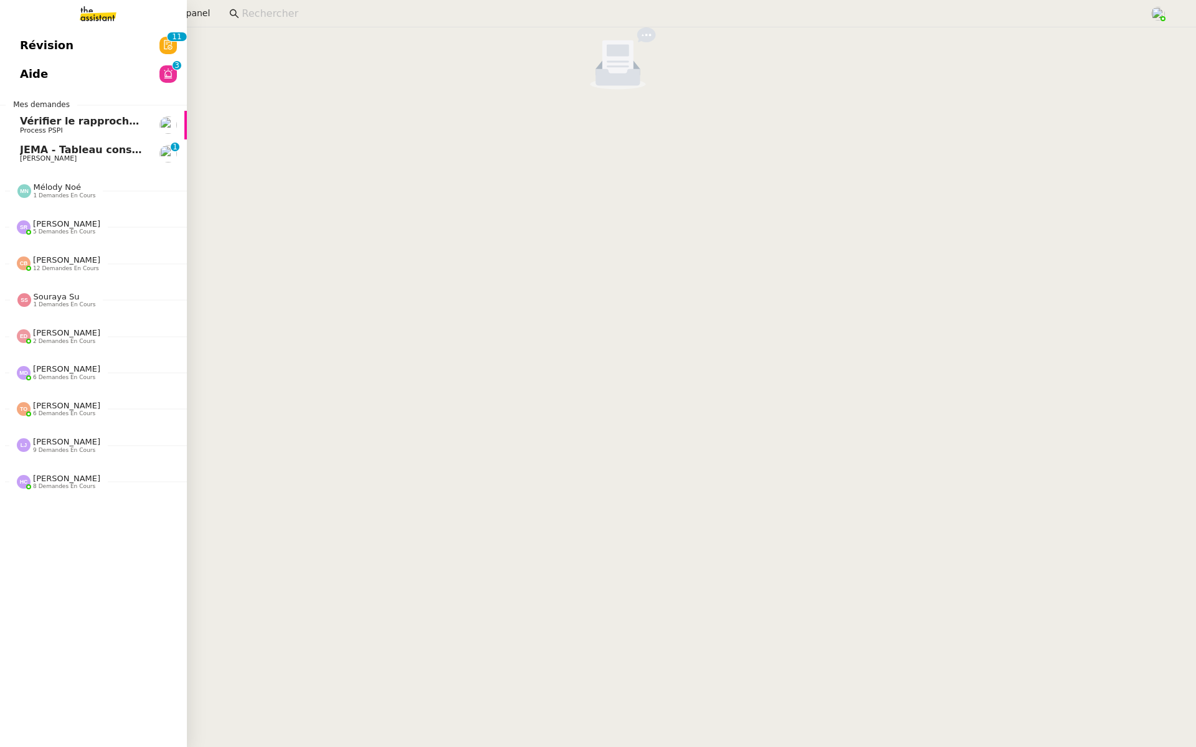
click at [7, 50] on link "Révision 0 1 2 3 4 5 6 7 8 9 0 1 2 3 4 5 6 7 8 9" at bounding box center [93, 45] width 187 height 29
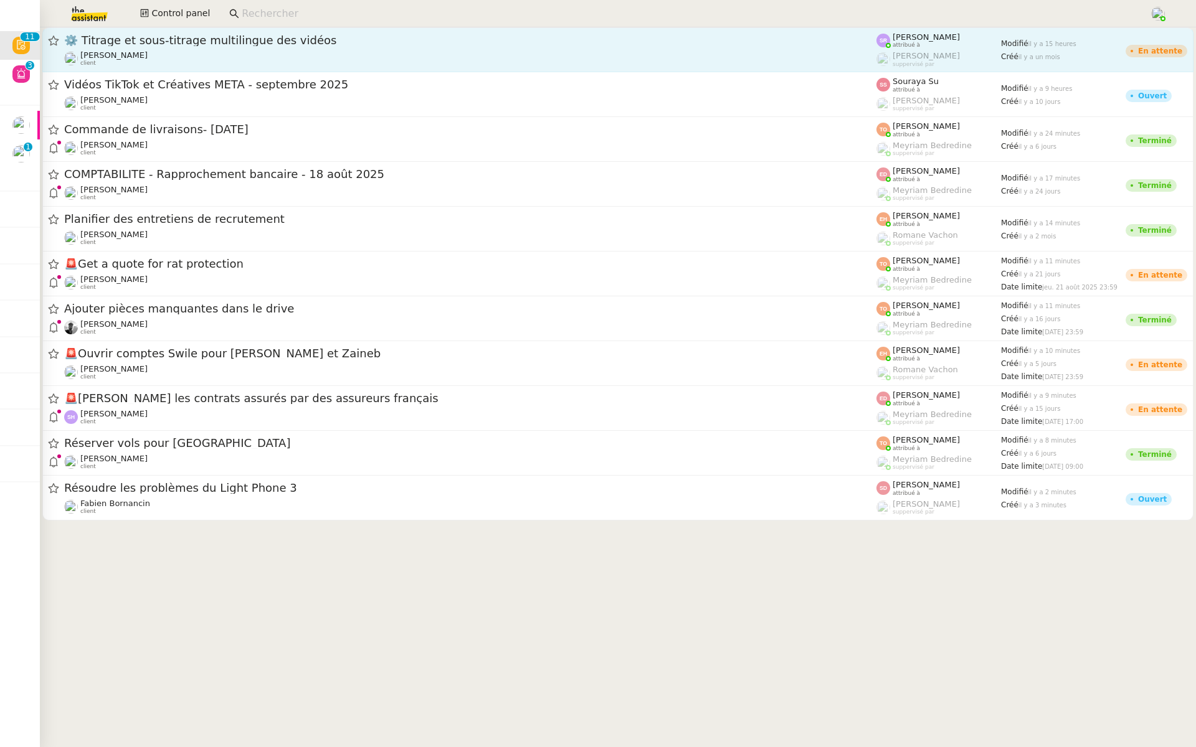
click at [245, 45] on span "⚙️ Titrage et sous-titrage multilingue des vidéos" at bounding box center [470, 40] width 812 height 11
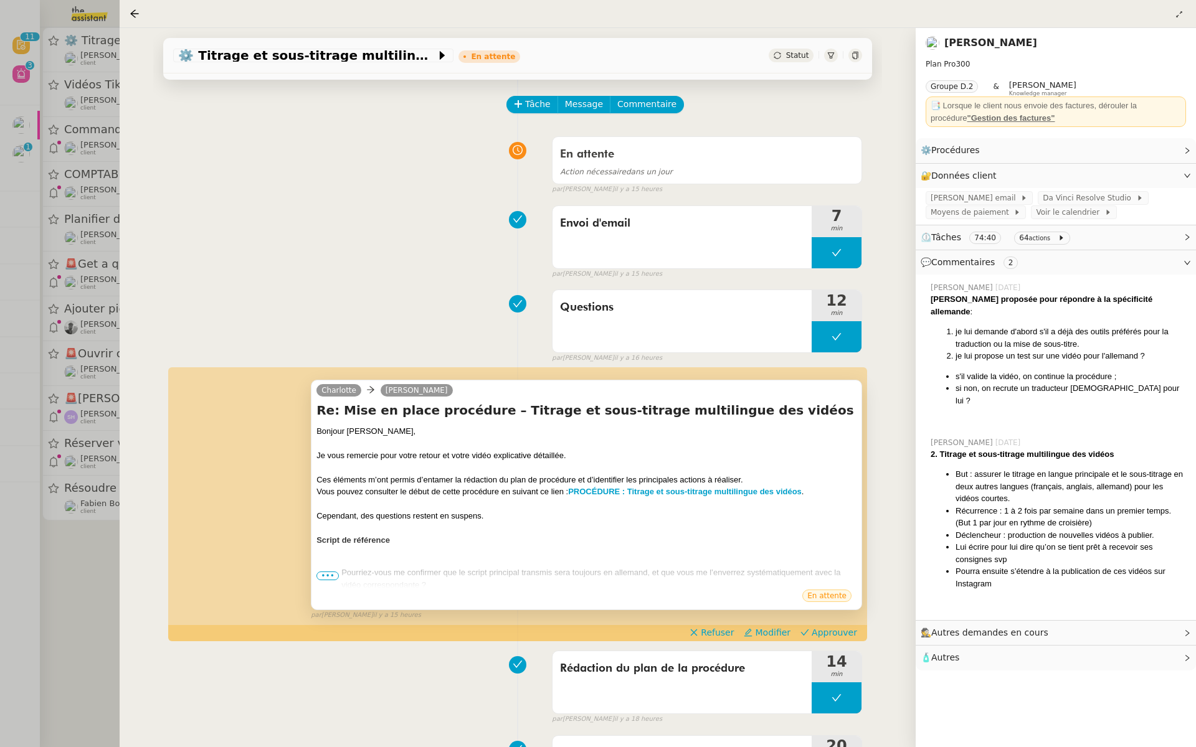
scroll to position [76, 0]
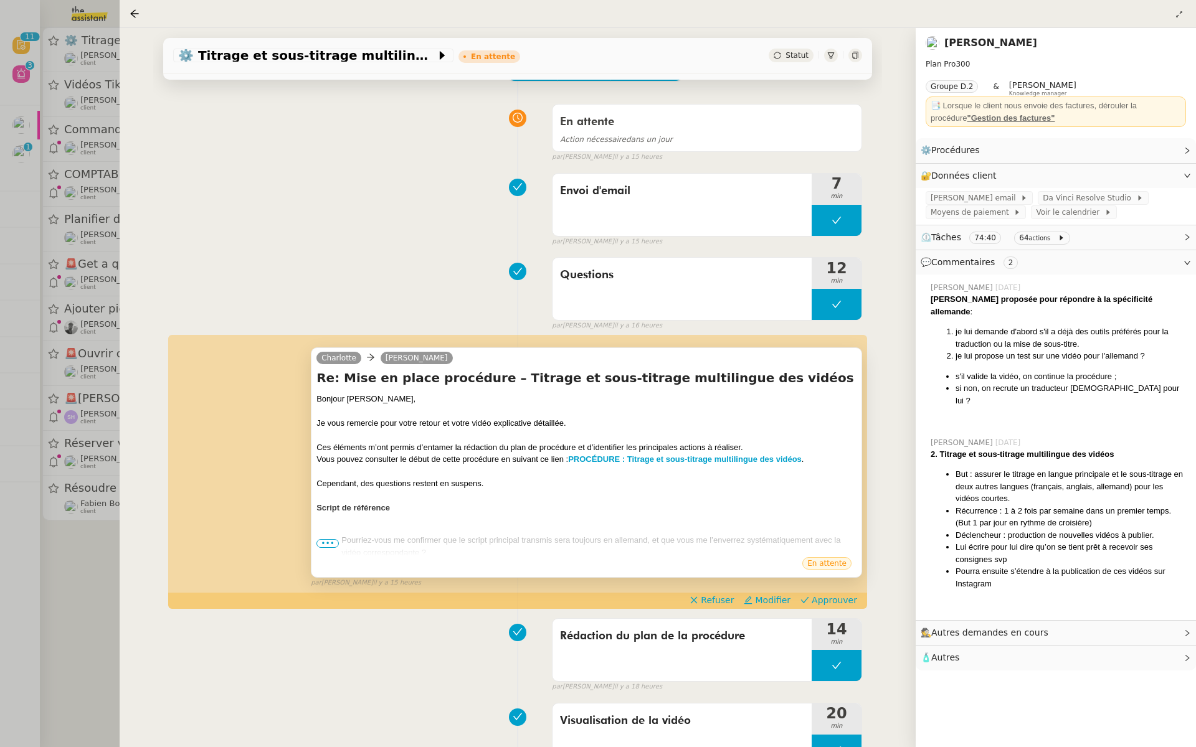
click at [331, 539] on span "•••" at bounding box center [327, 543] width 22 height 9
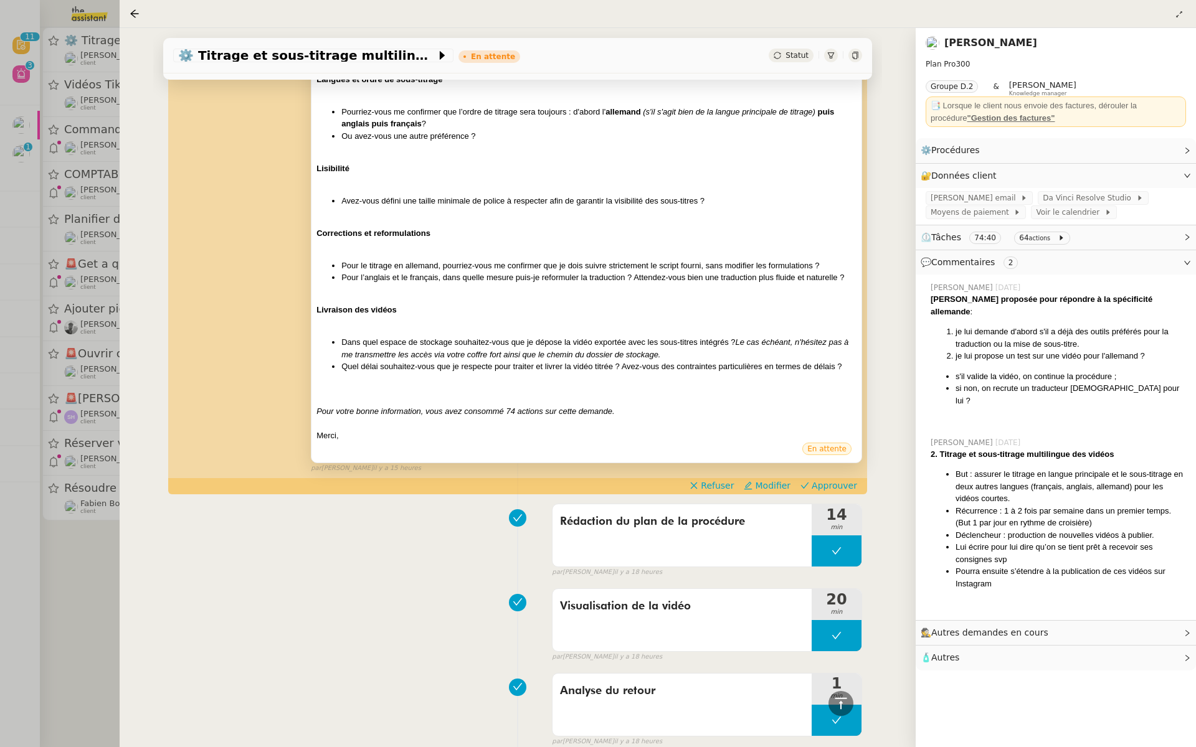
scroll to position [596, 0]
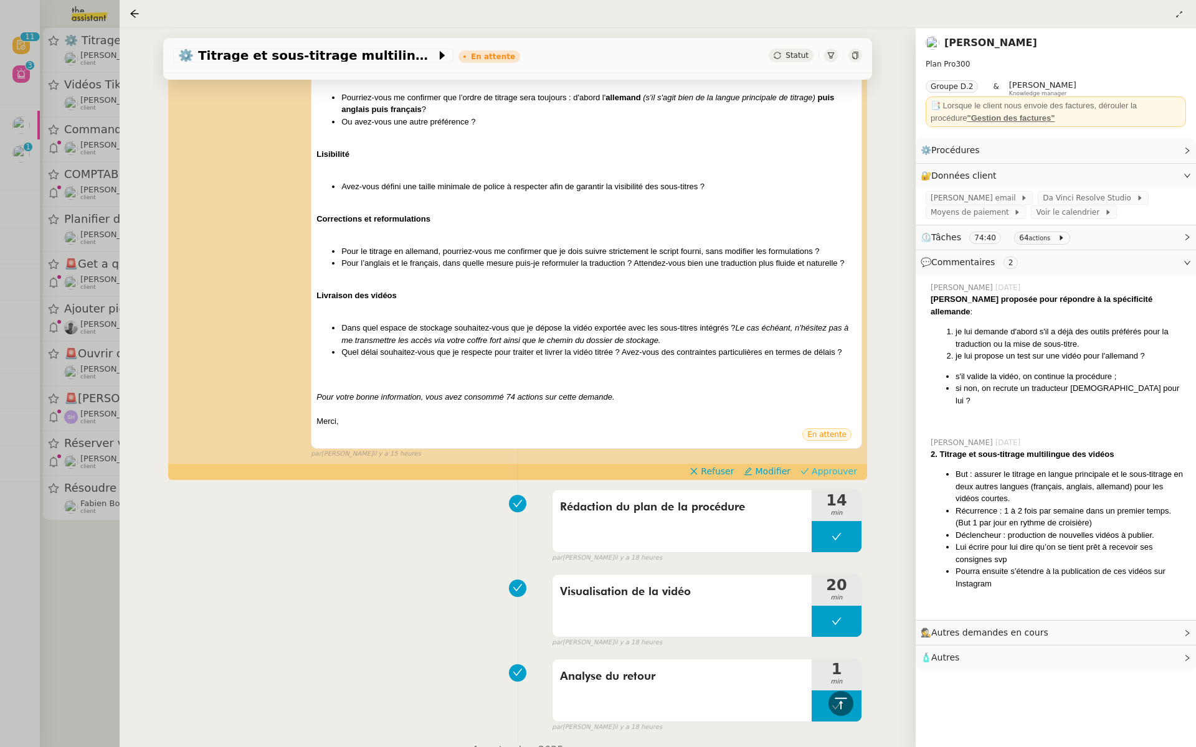
click at [845, 472] on span "Approuver" at bounding box center [834, 471] width 45 height 12
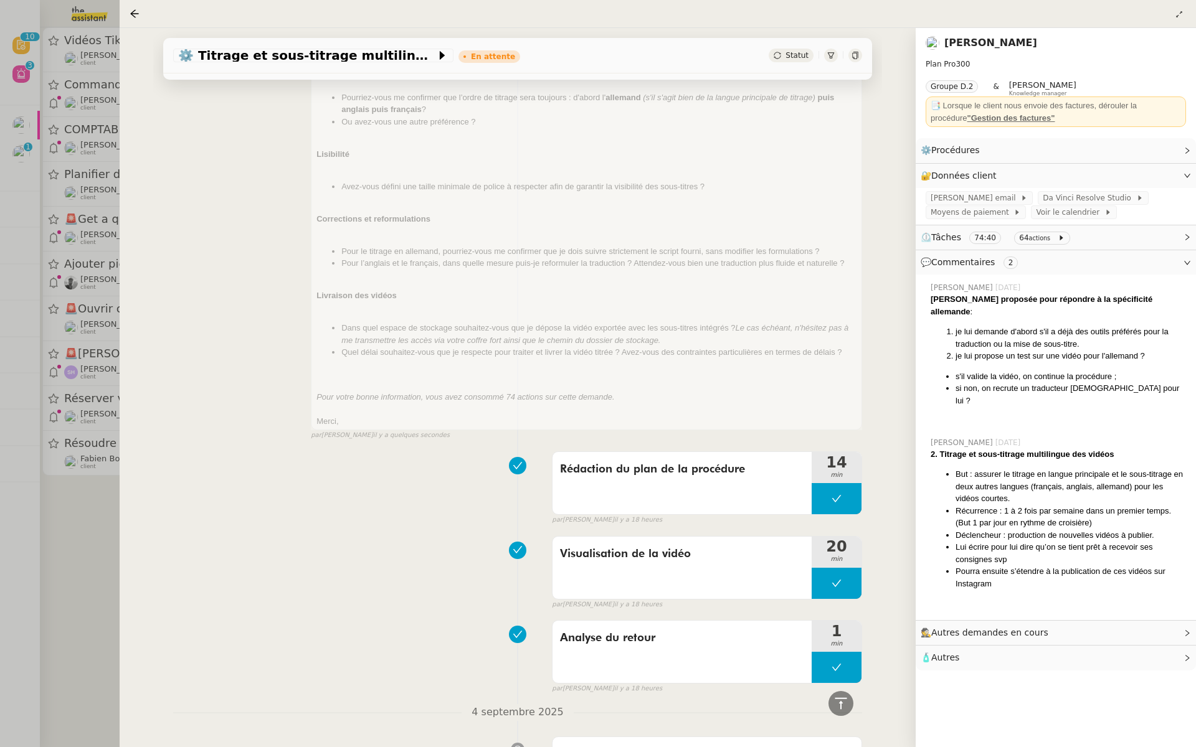
click at [36, 233] on div at bounding box center [598, 373] width 1196 height 747
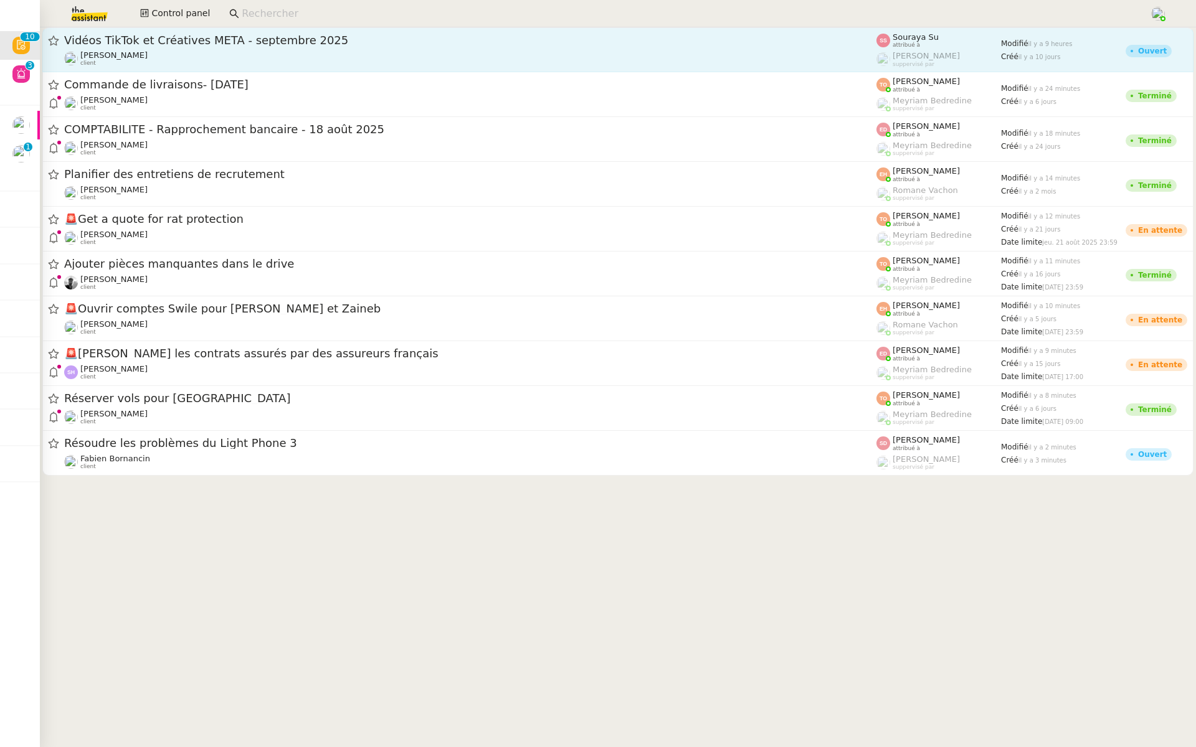
click at [359, 49] on div "Vidéos TikTok et Créatives META - septembre 2025 Anthony Morcillo client" at bounding box center [470, 50] width 812 height 34
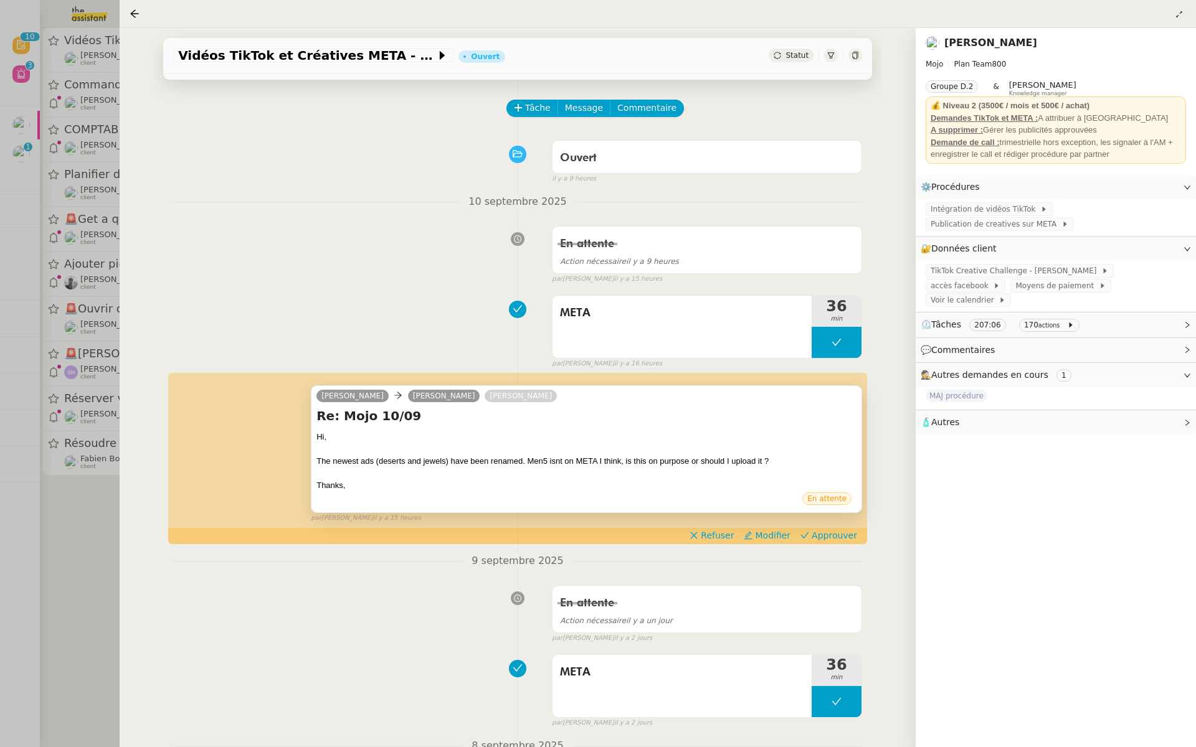
scroll to position [88, 0]
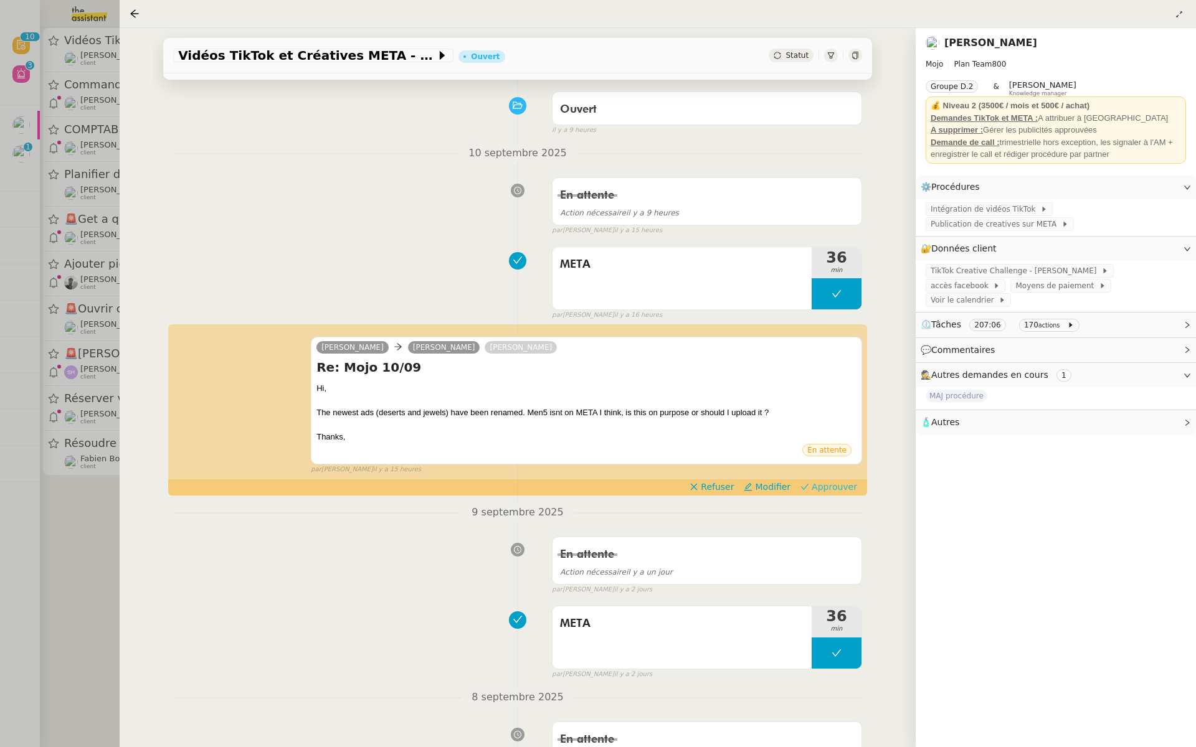
click at [837, 486] on span "Approuver" at bounding box center [834, 487] width 45 height 12
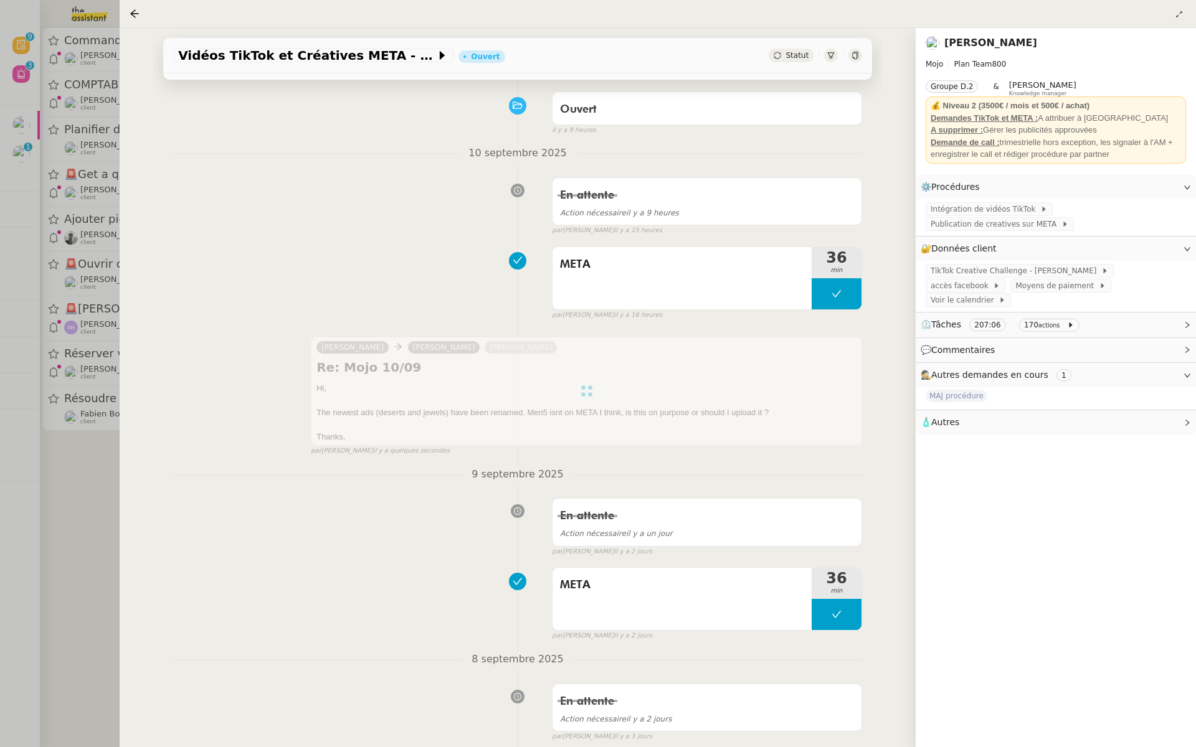
click at [36, 182] on div at bounding box center [598, 373] width 1196 height 747
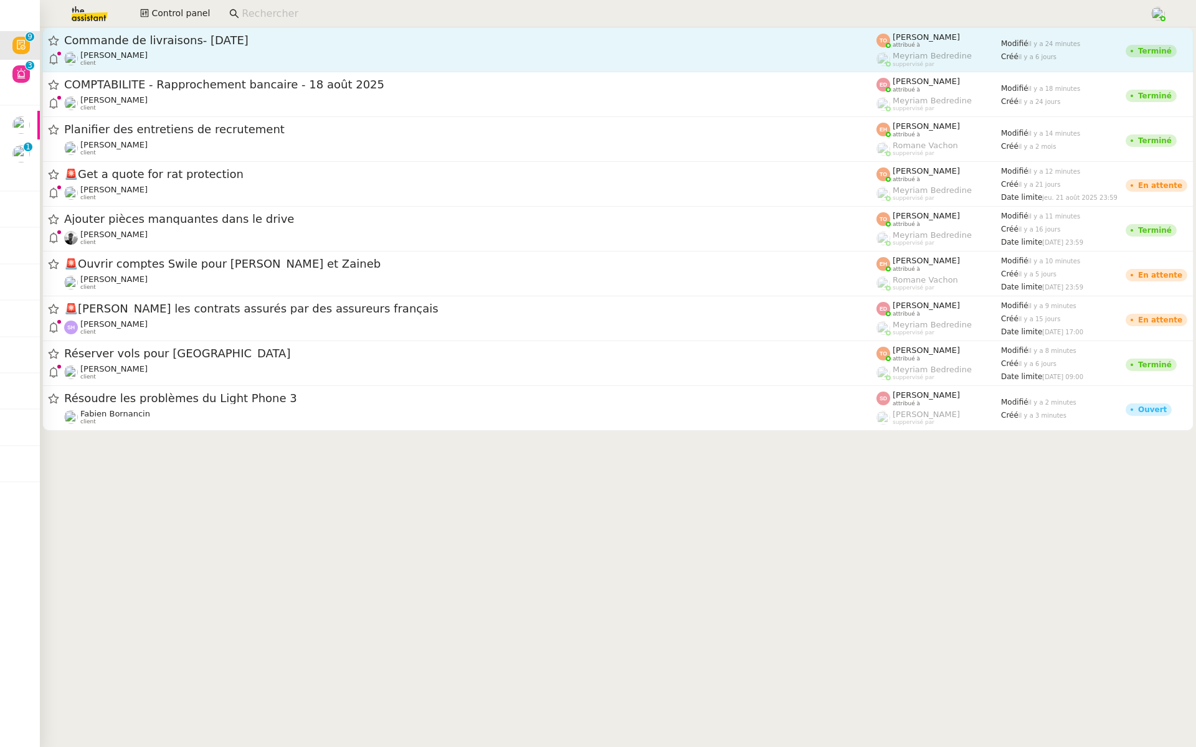
click at [232, 39] on span "Commande de livraisons- 5 septembre 2025" at bounding box center [470, 40] width 812 height 11
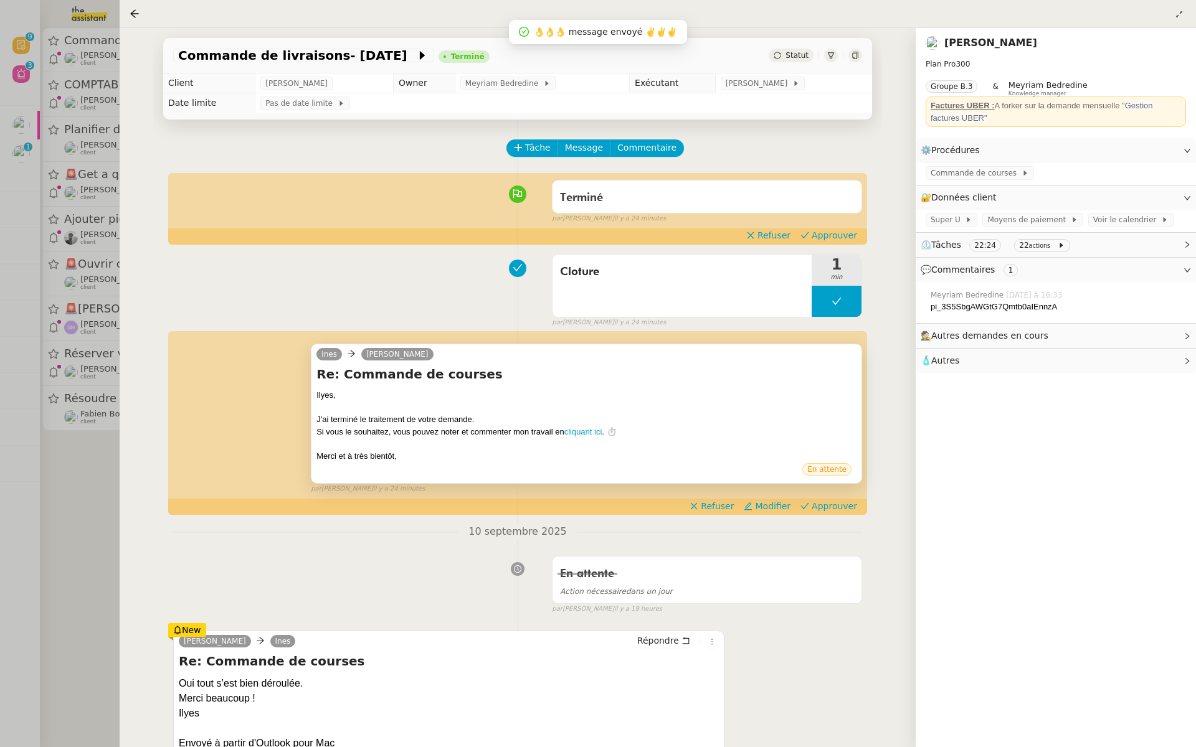
scroll to position [68, 0]
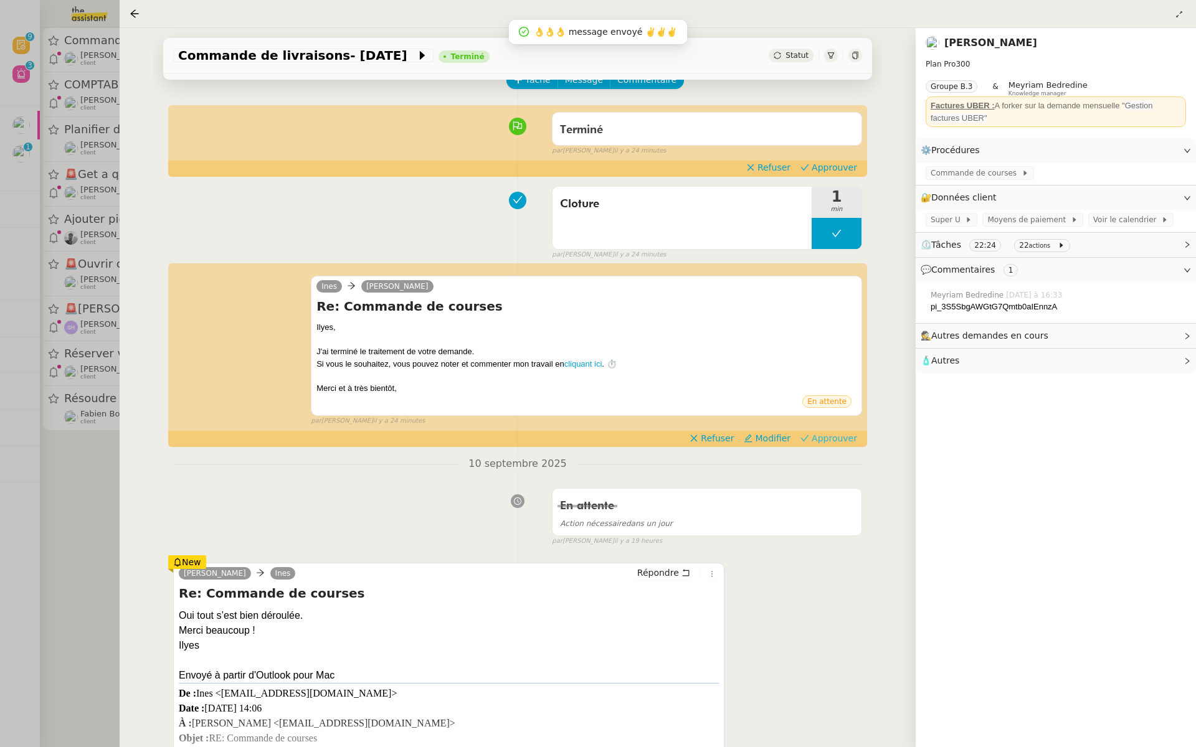
click at [837, 435] on span "Approuver" at bounding box center [834, 438] width 45 height 12
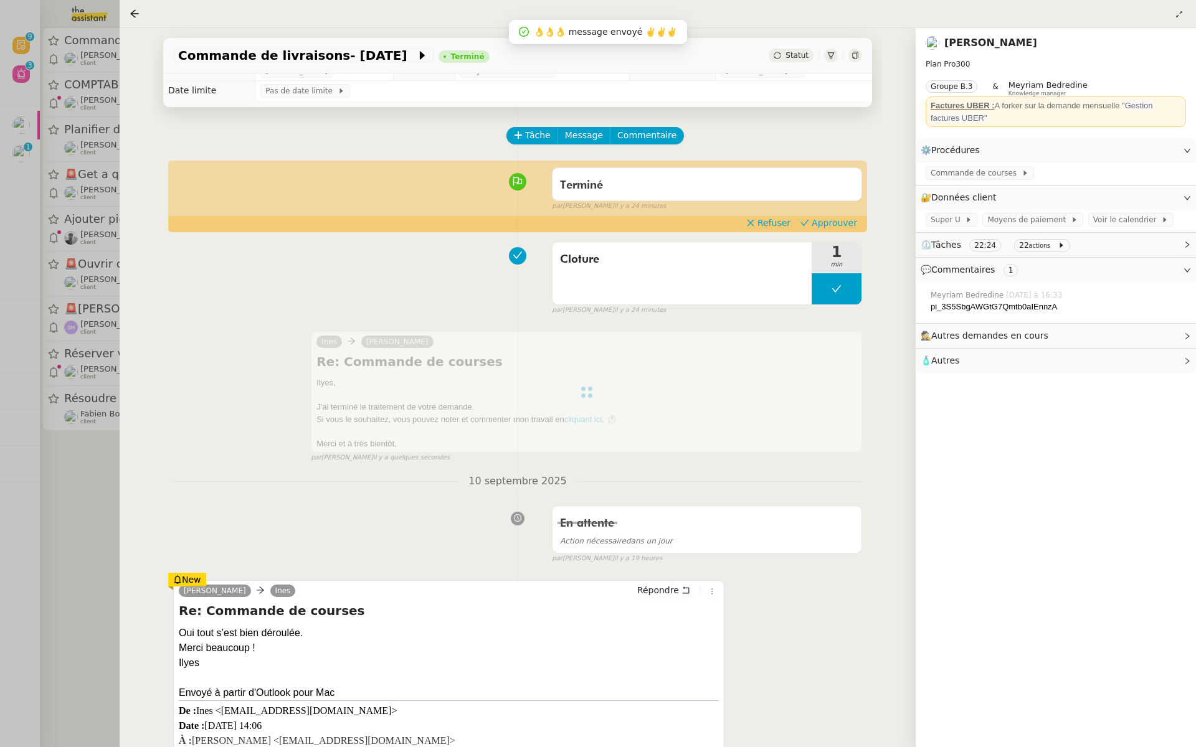
scroll to position [0, 0]
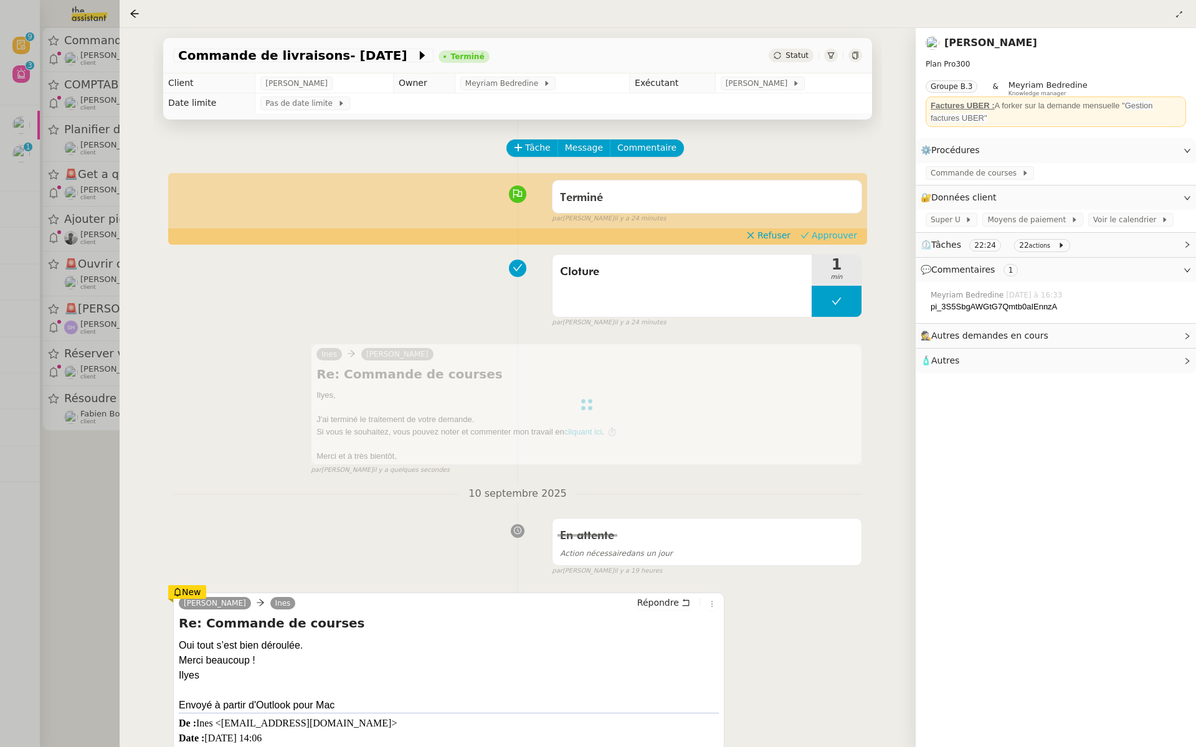
click at [844, 236] on span "Approuver" at bounding box center [834, 235] width 45 height 12
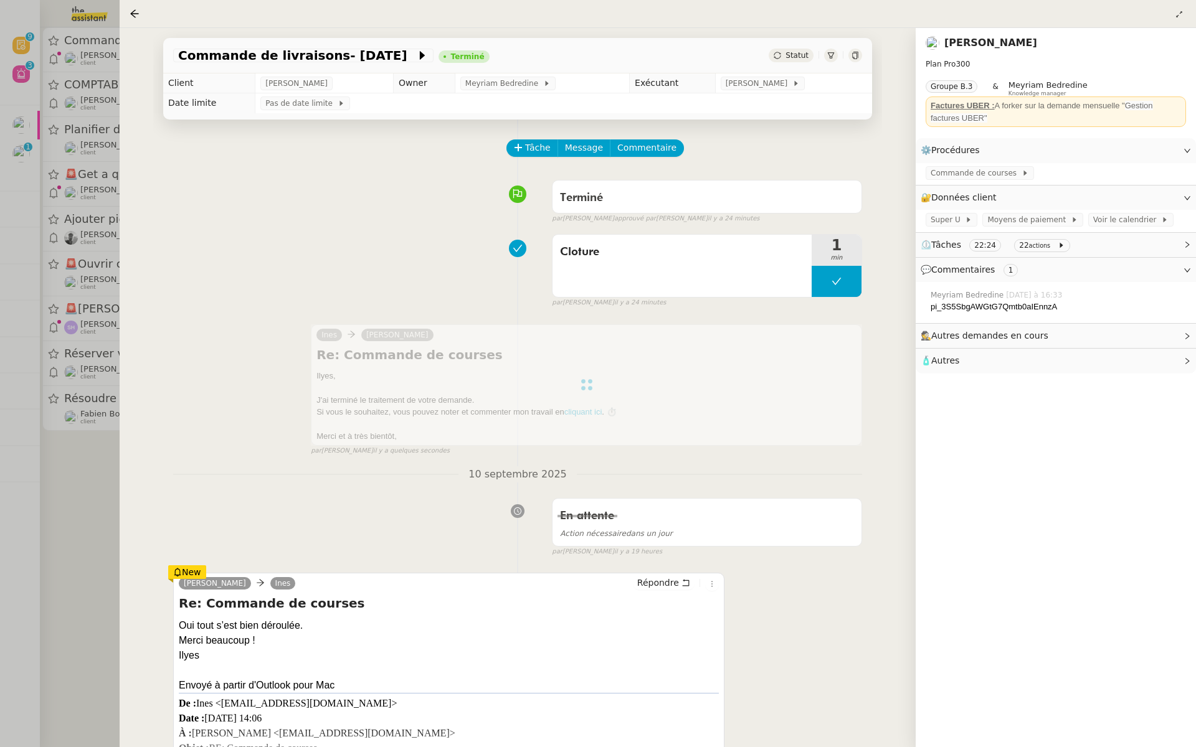
click at [36, 130] on div at bounding box center [598, 373] width 1196 height 747
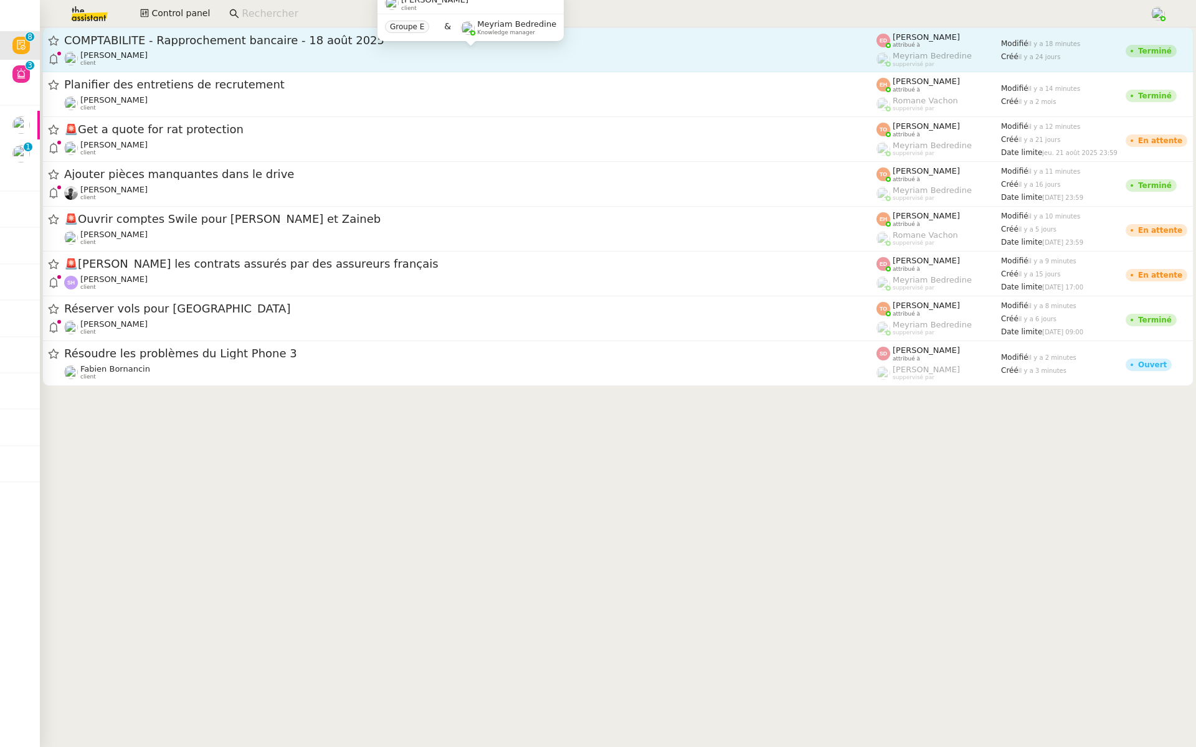
click at [259, 56] on div "Fanny Eyraud client" at bounding box center [470, 58] width 812 height 16
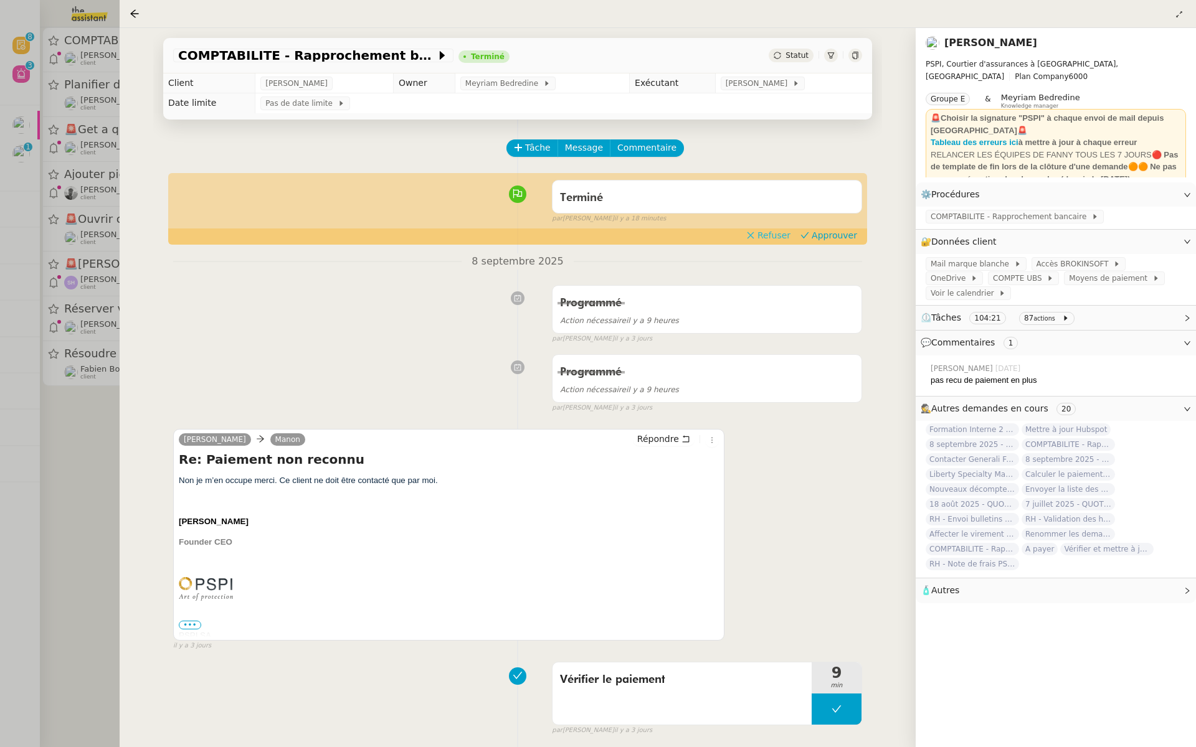
click at [771, 236] on span "Refuser" at bounding box center [773, 235] width 33 height 12
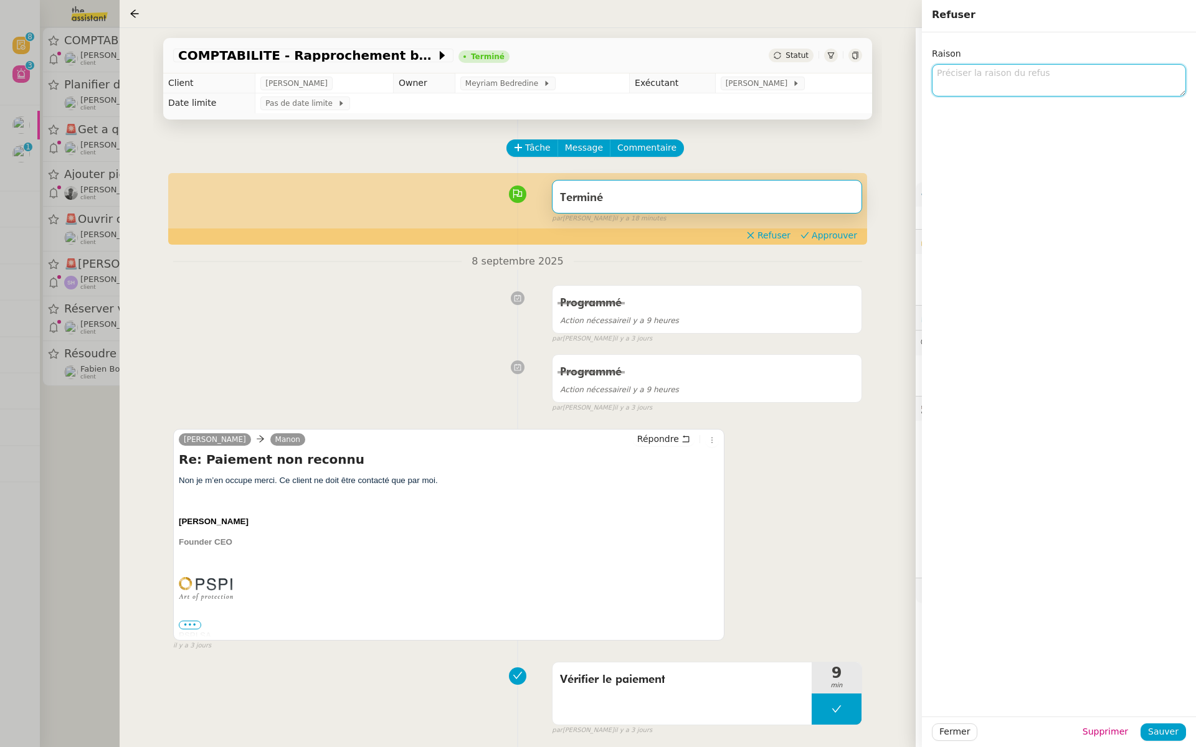
click at [975, 78] on textarea at bounding box center [1059, 80] width 254 height 33
type textarea "@Eva peut on le noter quelque part peut-être ? Procédure ?"
click at [1156, 737] on span "Sauver" at bounding box center [1163, 732] width 31 height 14
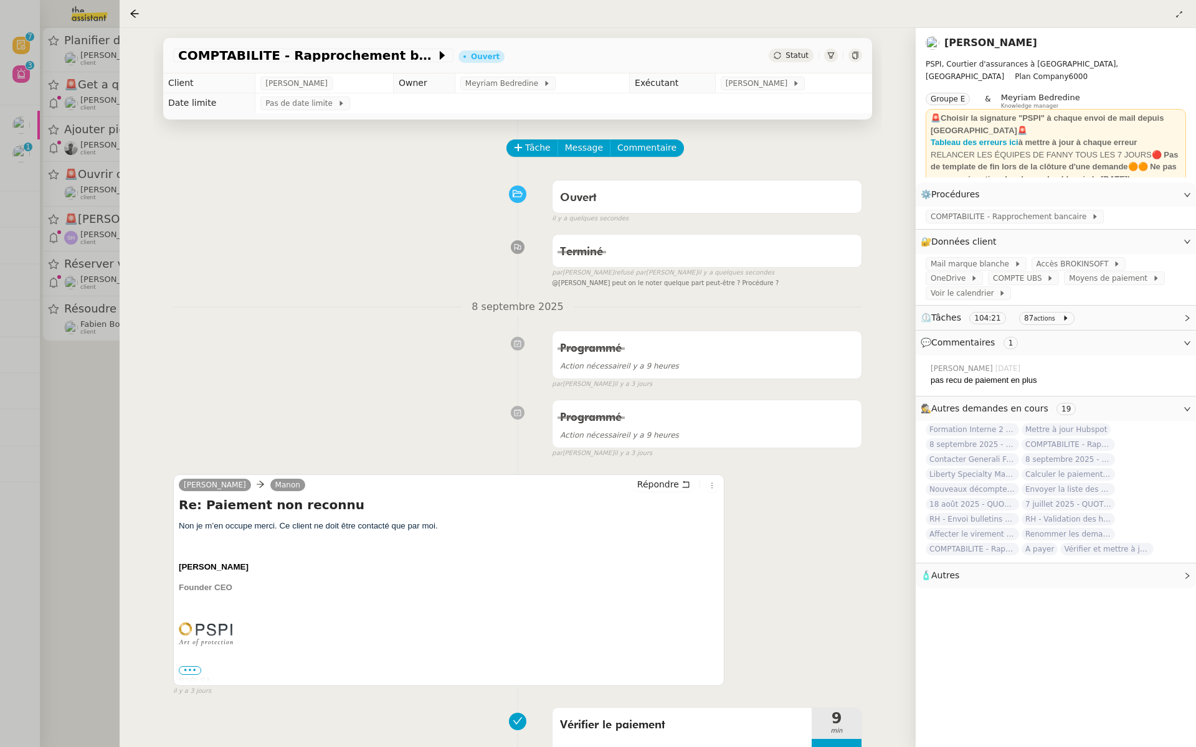
click at [90, 277] on div at bounding box center [598, 373] width 1196 height 747
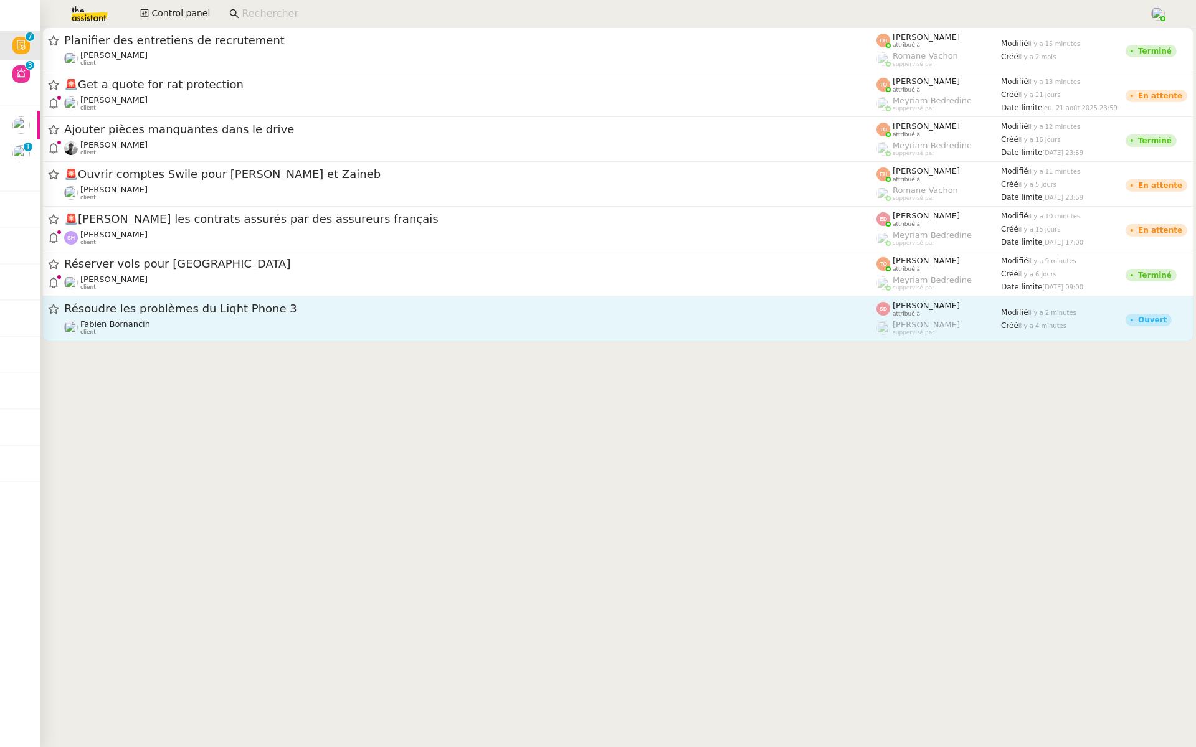
click at [184, 315] on div "Résoudre les problèmes du Light Phone 3" at bounding box center [470, 309] width 812 height 16
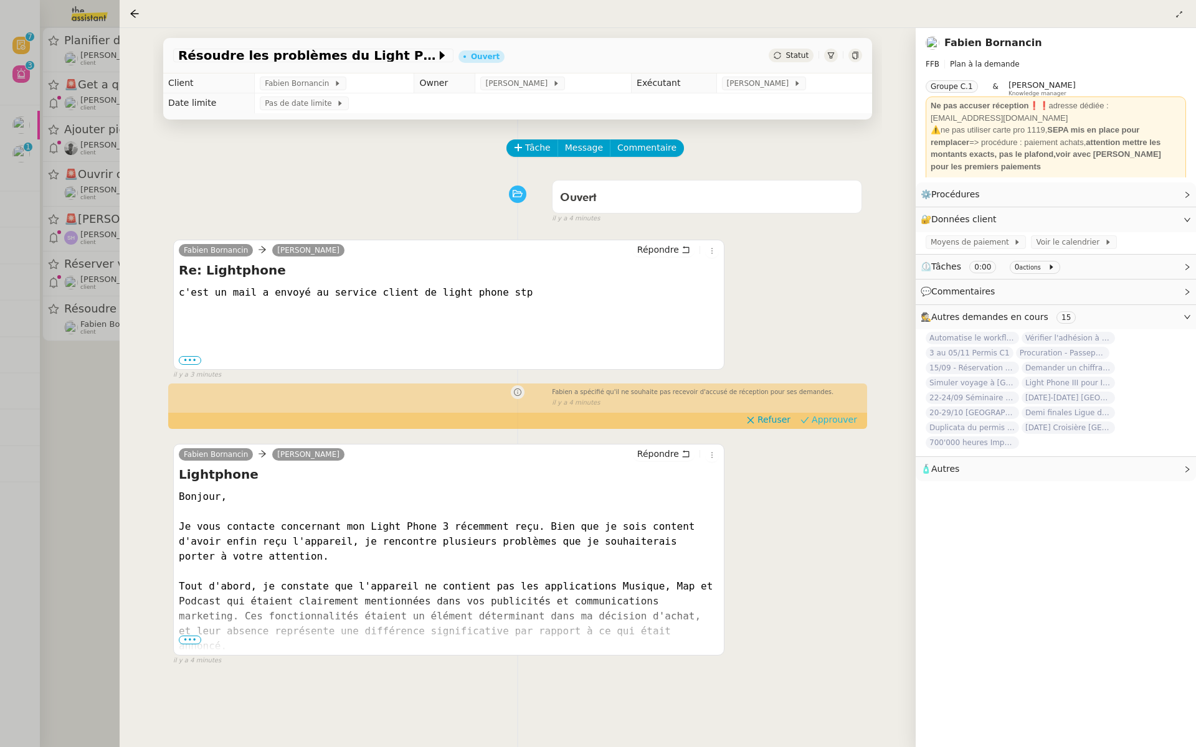
click at [857, 419] on span "Approuver" at bounding box center [834, 420] width 45 height 12
click at [34, 373] on div at bounding box center [598, 373] width 1196 height 747
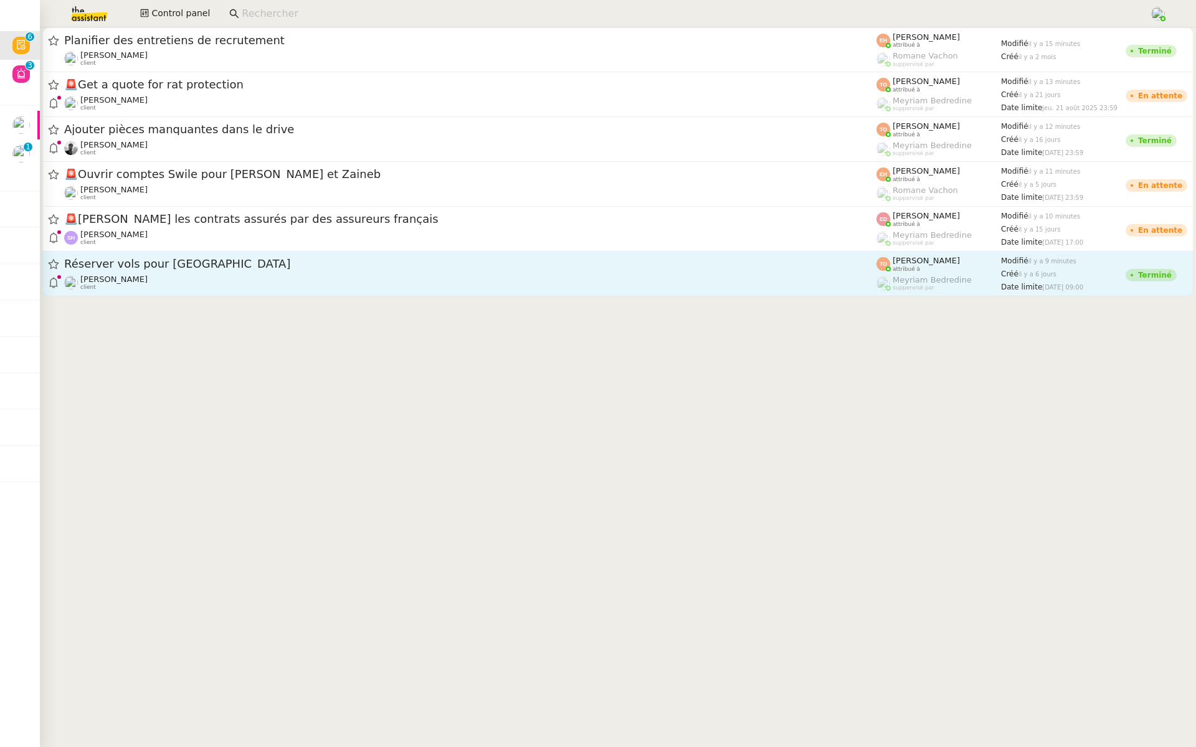
click at [164, 268] on span "Réserver vols pour Charlotte" at bounding box center [470, 263] width 812 height 11
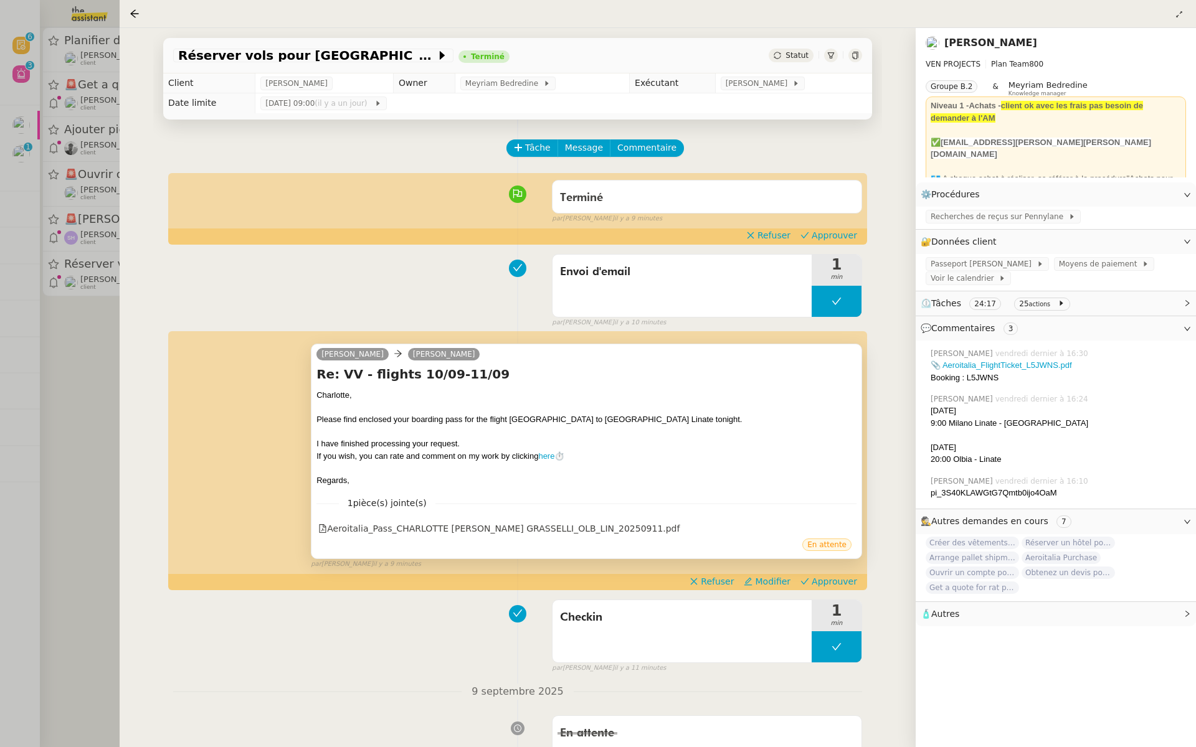
scroll to position [62, 0]
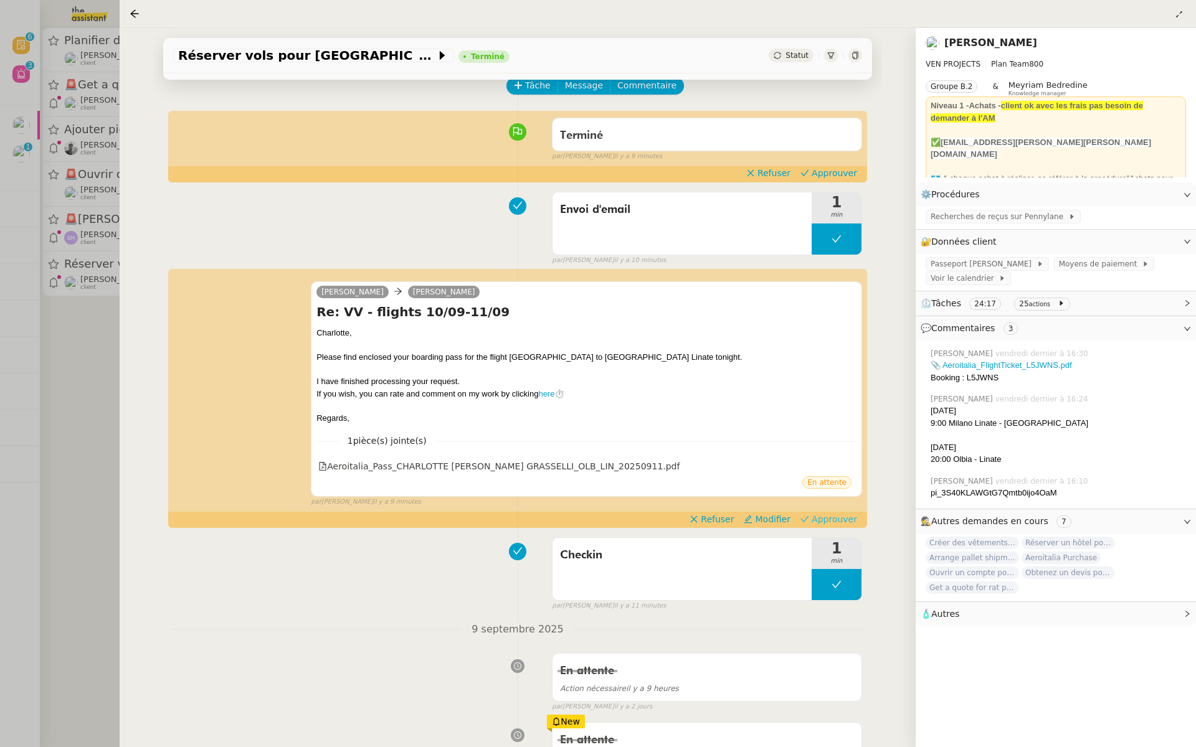
click at [844, 519] on span "Approuver" at bounding box center [834, 519] width 45 height 12
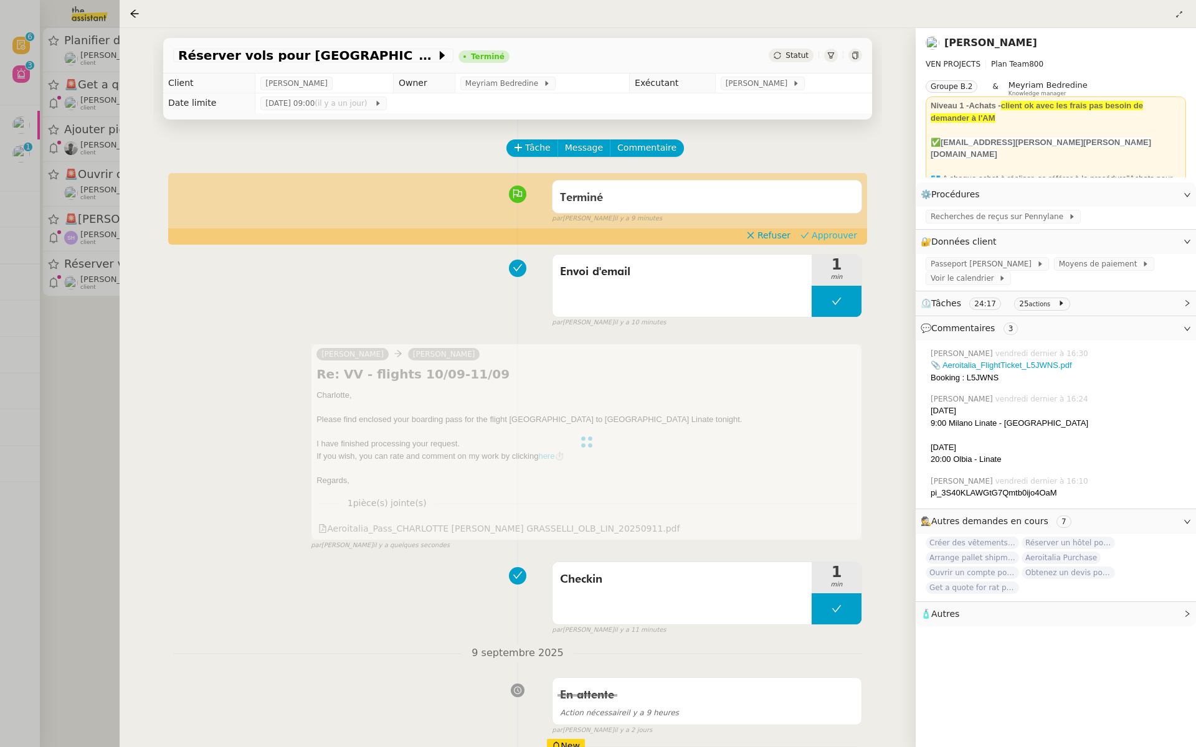
click at [835, 237] on span "Approuver" at bounding box center [834, 235] width 45 height 12
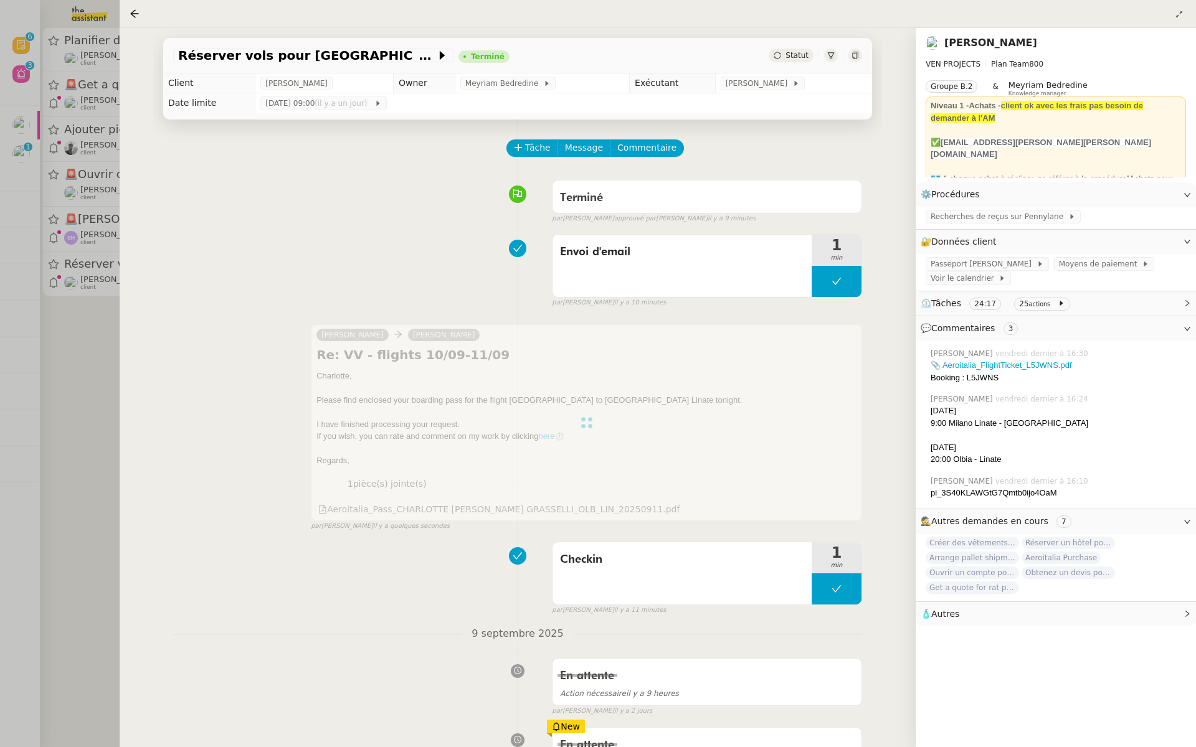
click at [89, 185] on div at bounding box center [598, 373] width 1196 height 747
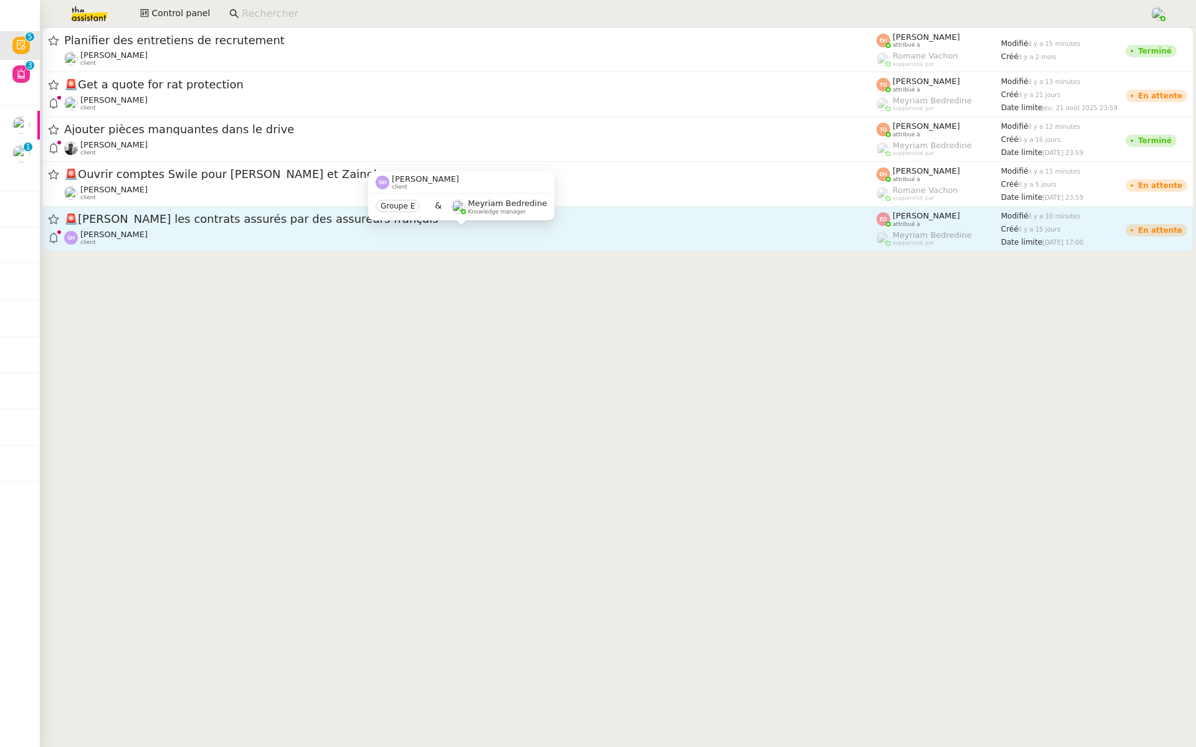
click at [184, 231] on div "Sarah Hadj client" at bounding box center [470, 238] width 812 height 16
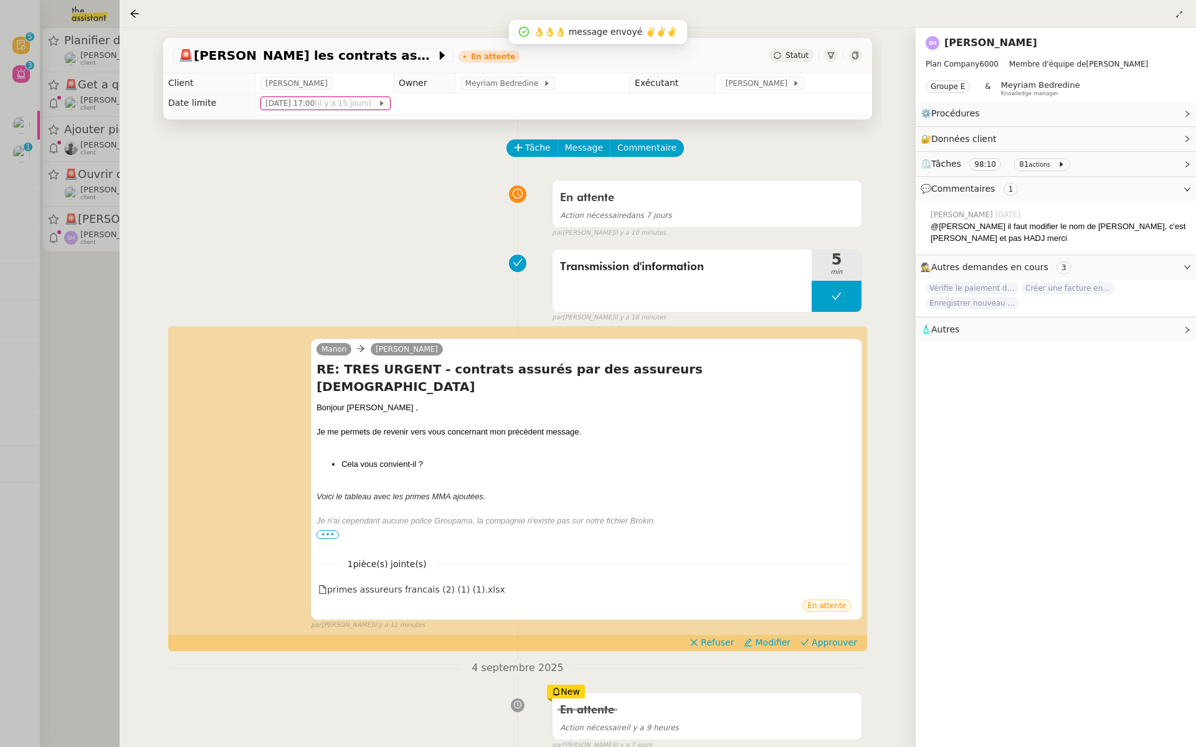
scroll to position [31, 0]
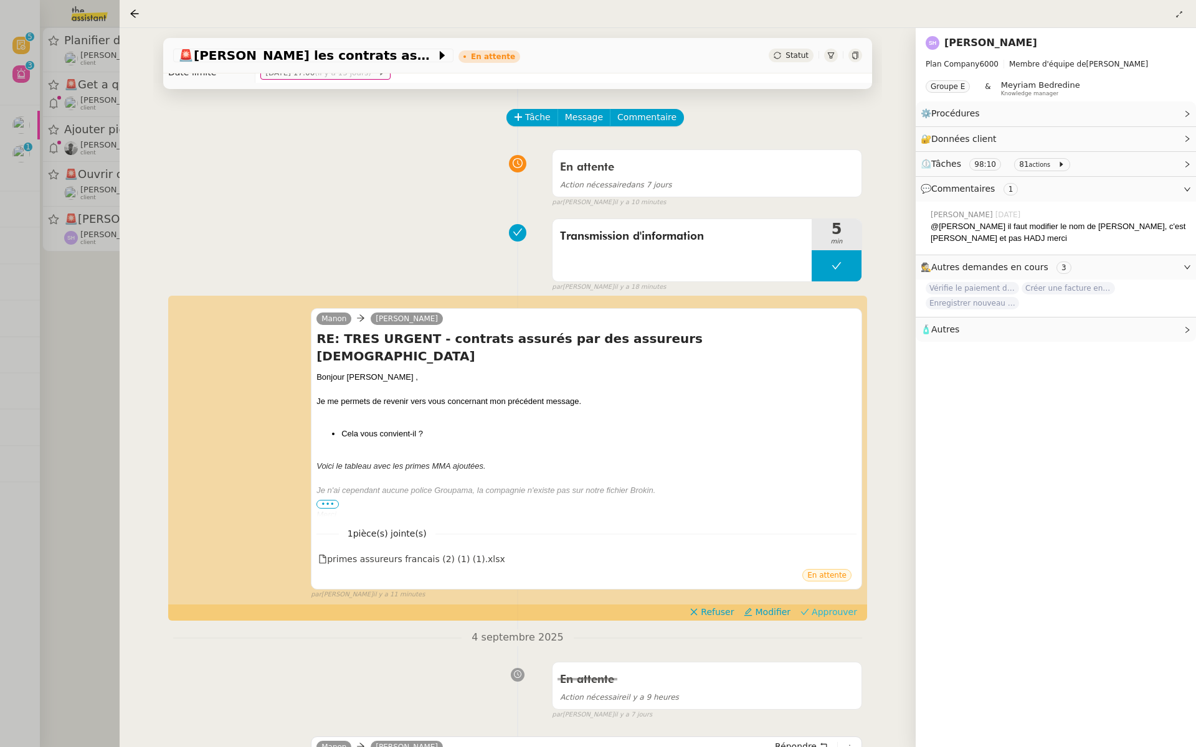
click at [839, 606] on span "Approuver" at bounding box center [834, 612] width 45 height 12
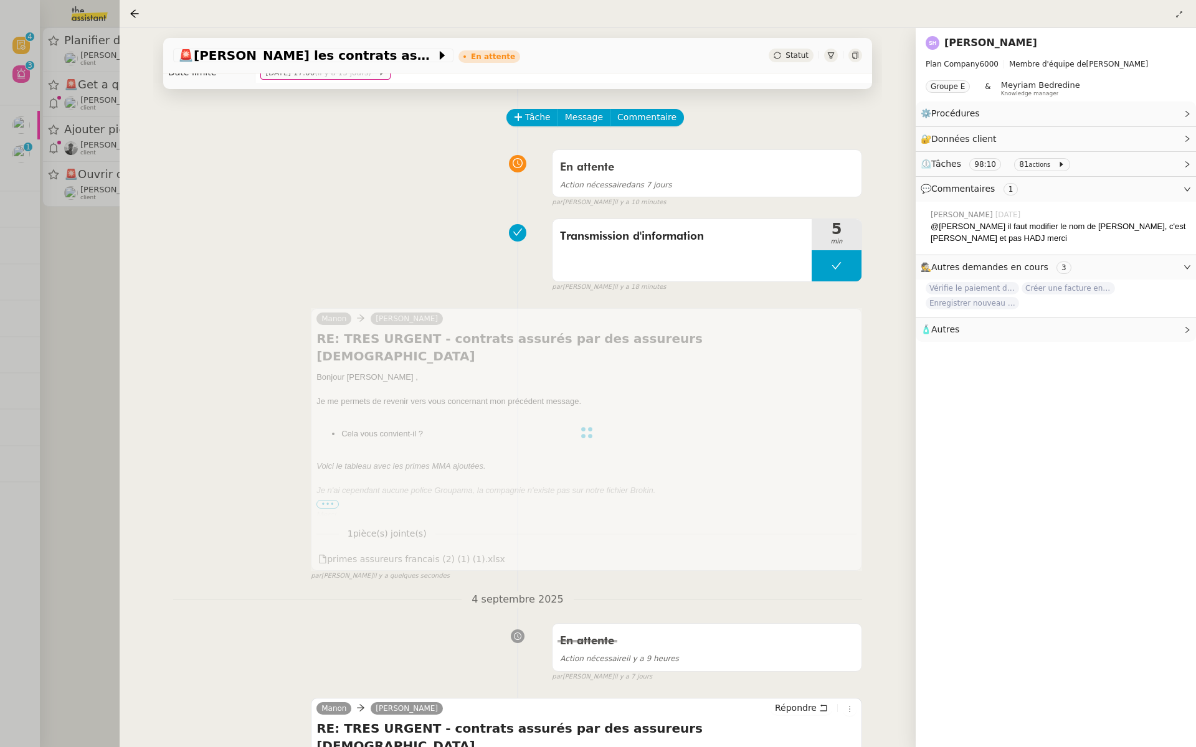
click at [104, 252] on div at bounding box center [598, 373] width 1196 height 747
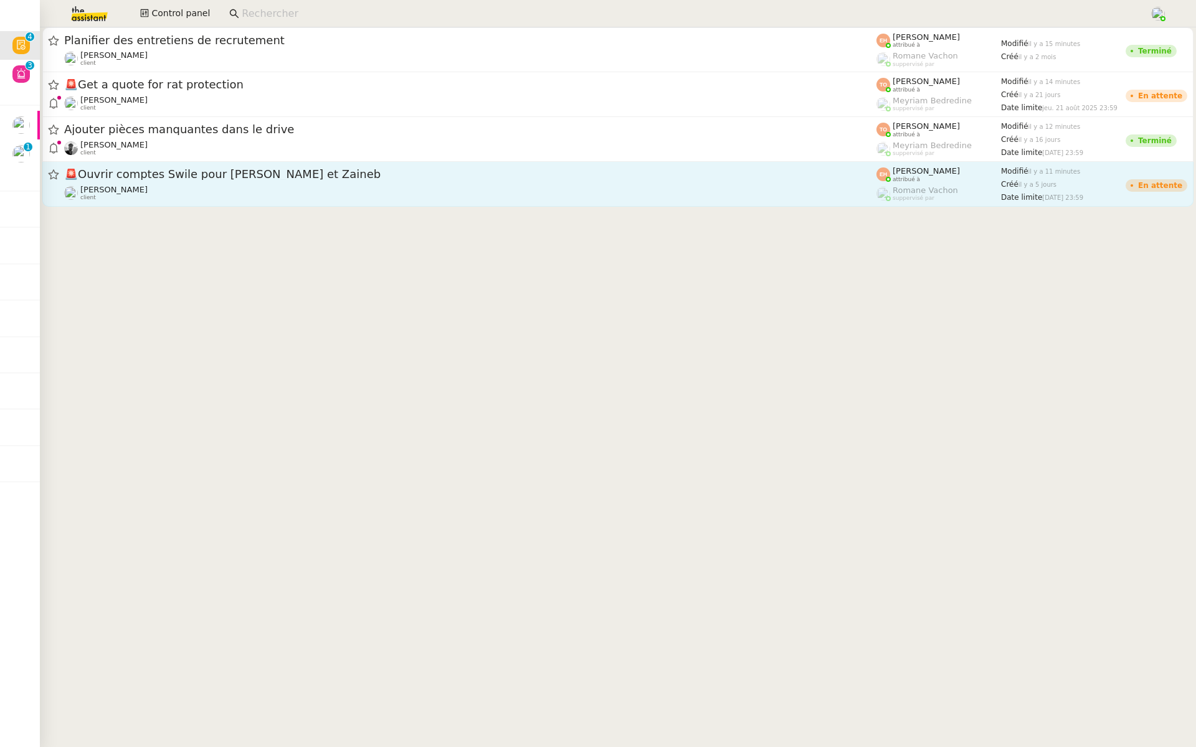
click at [203, 182] on div "🚨 Ouvrir comptes Swile pour Nassim et Zaineb Céline MAS client" at bounding box center [470, 184] width 812 height 34
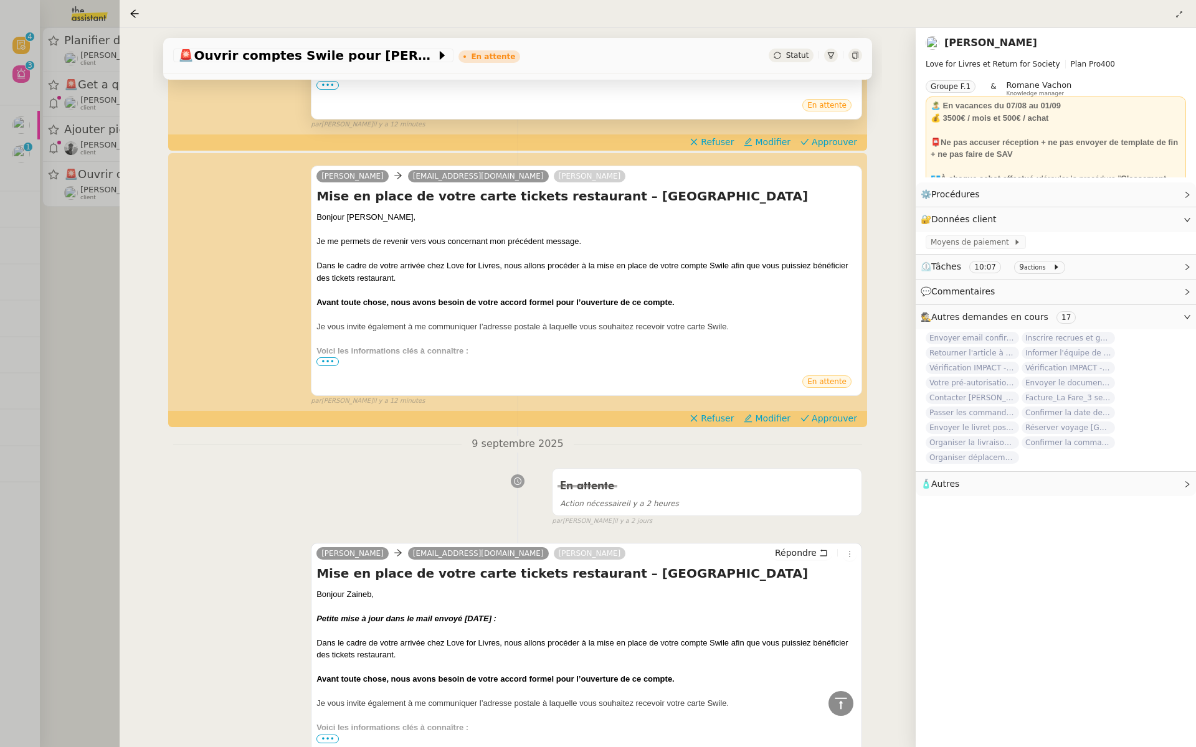
scroll to position [442, 0]
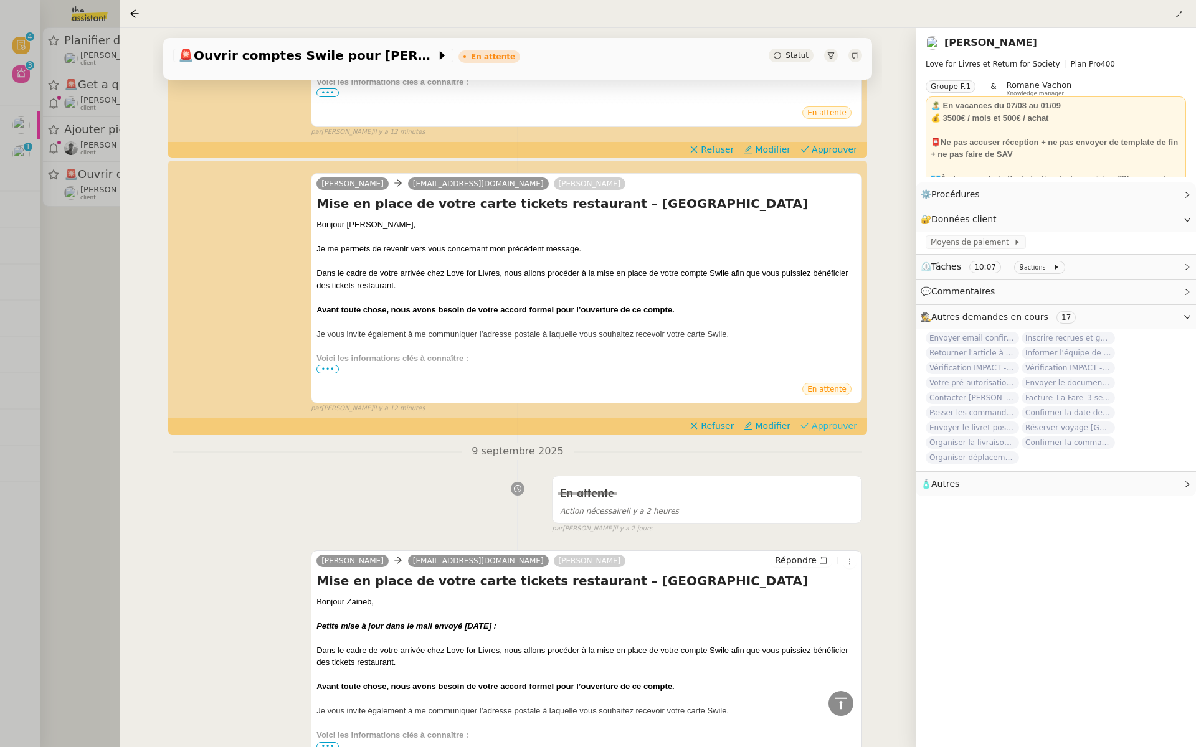
click at [840, 424] on span "Approuver" at bounding box center [834, 426] width 45 height 12
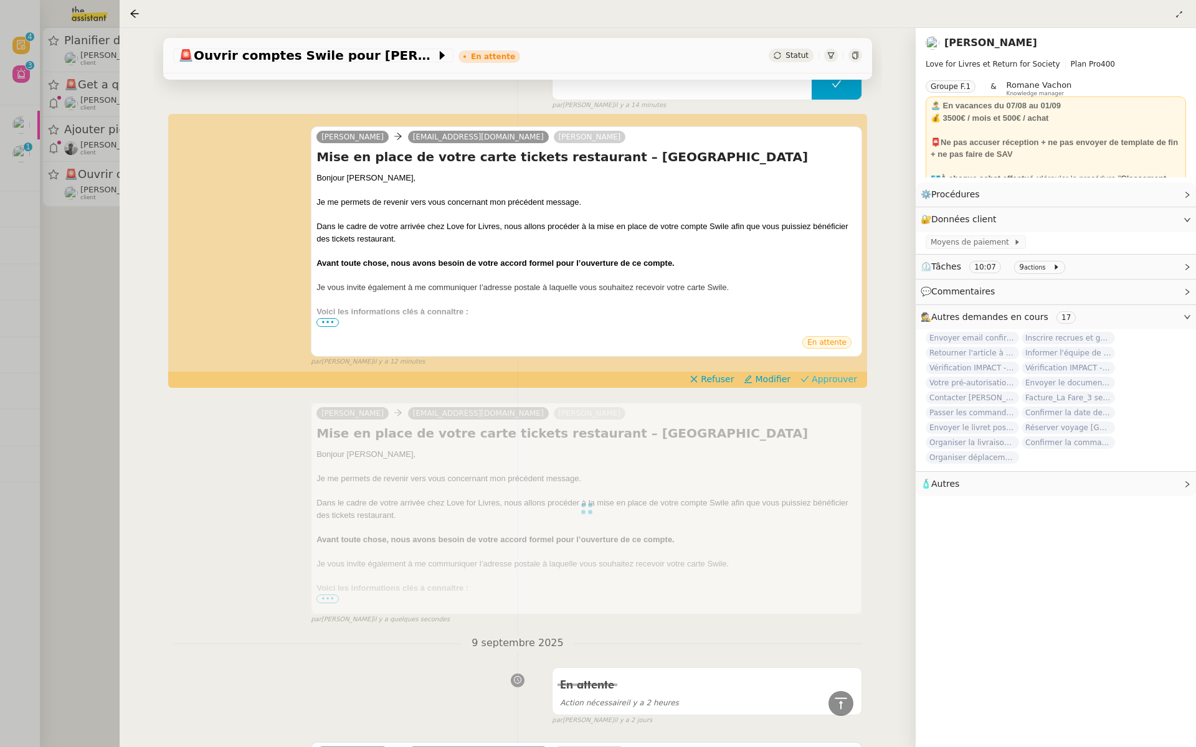
scroll to position [169, 0]
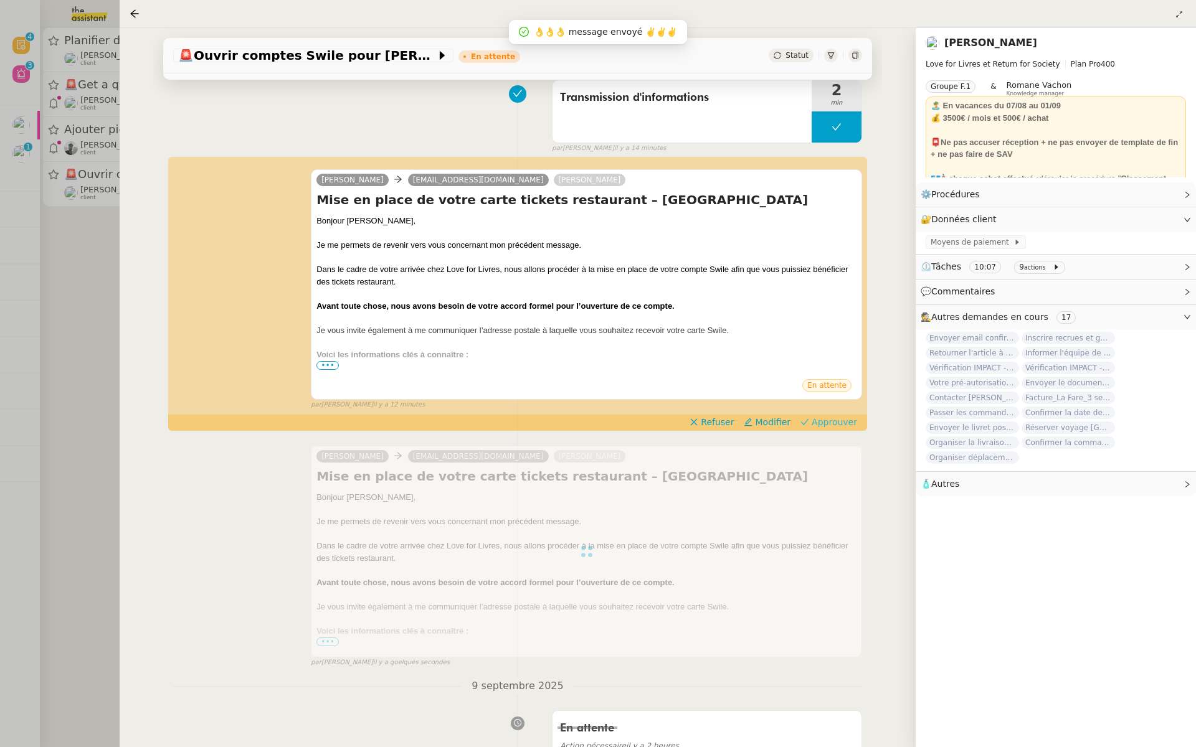
click at [838, 420] on span "Approuver" at bounding box center [834, 422] width 45 height 12
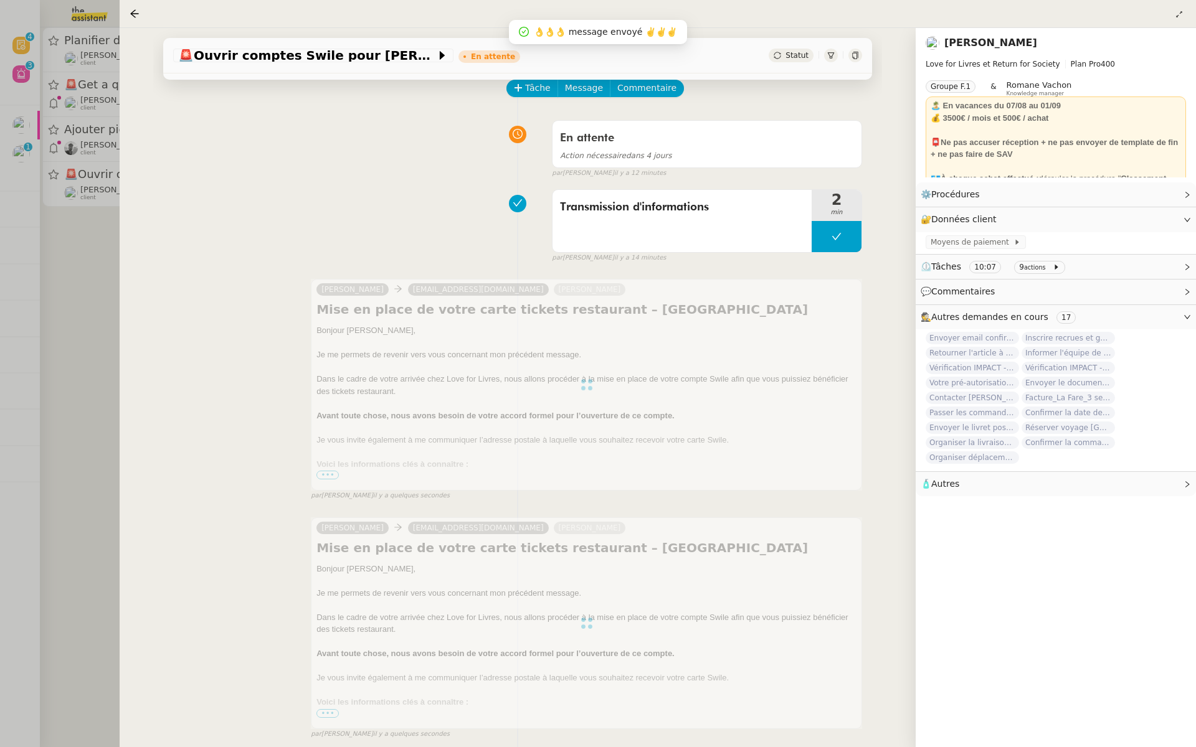
scroll to position [0, 0]
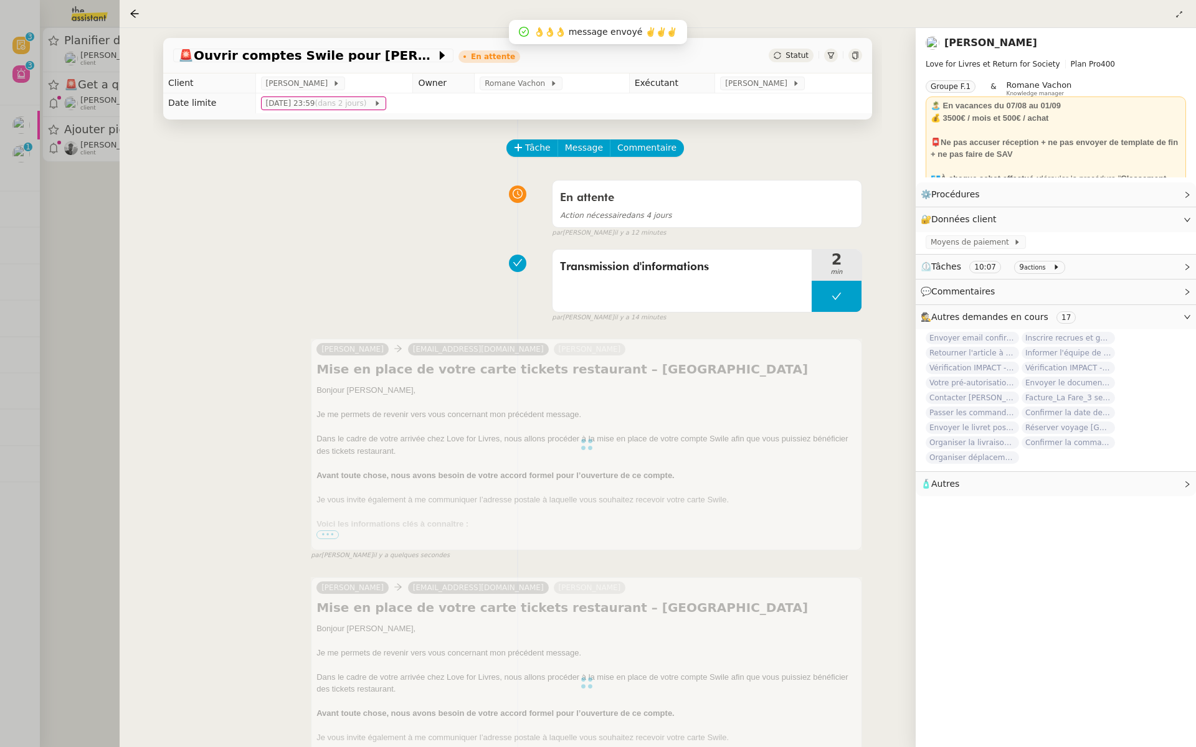
click at [83, 241] on div at bounding box center [598, 373] width 1196 height 747
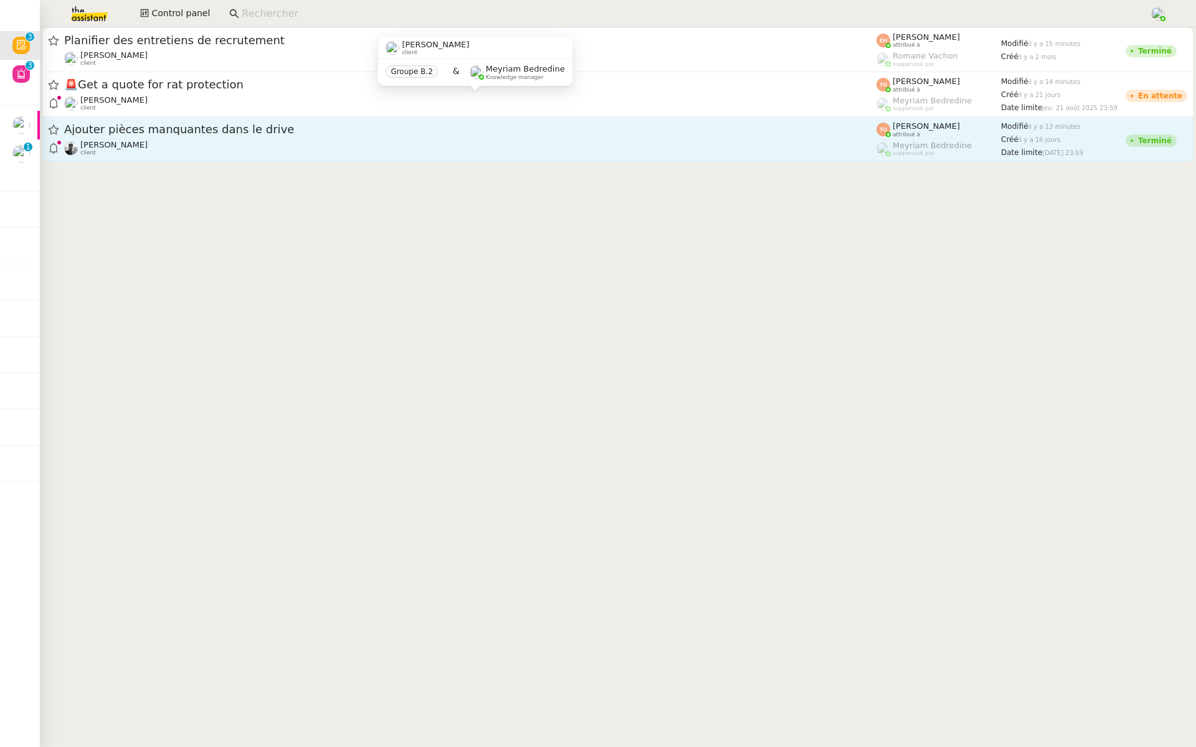
click at [138, 131] on span "Ajouter pièces manquantes dans le drive" at bounding box center [470, 129] width 812 height 11
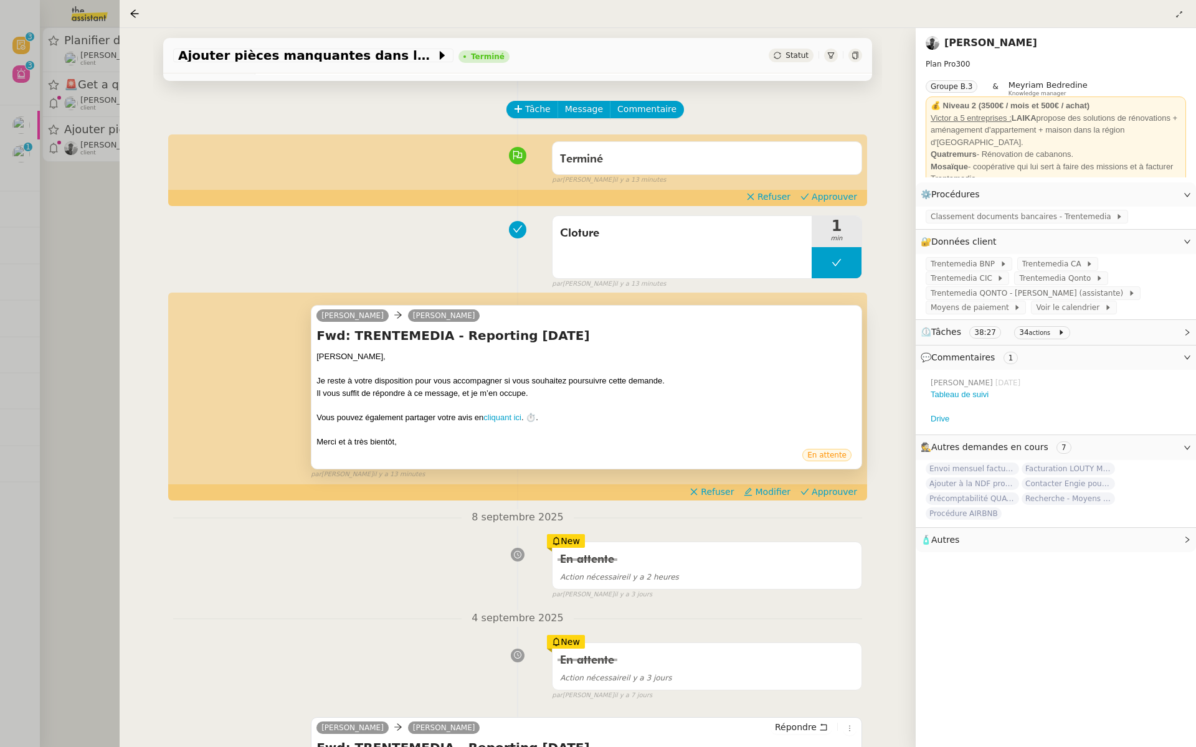
scroll to position [66, 0]
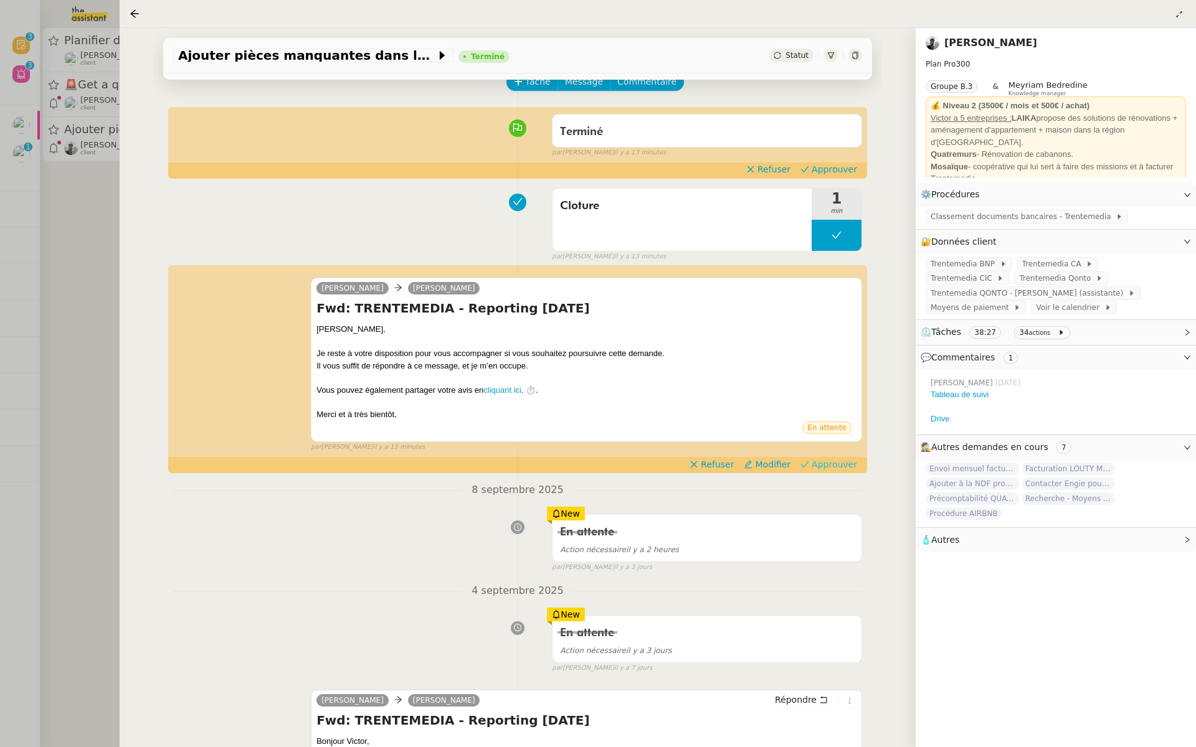
click at [834, 465] on span "Approuver" at bounding box center [834, 464] width 45 height 12
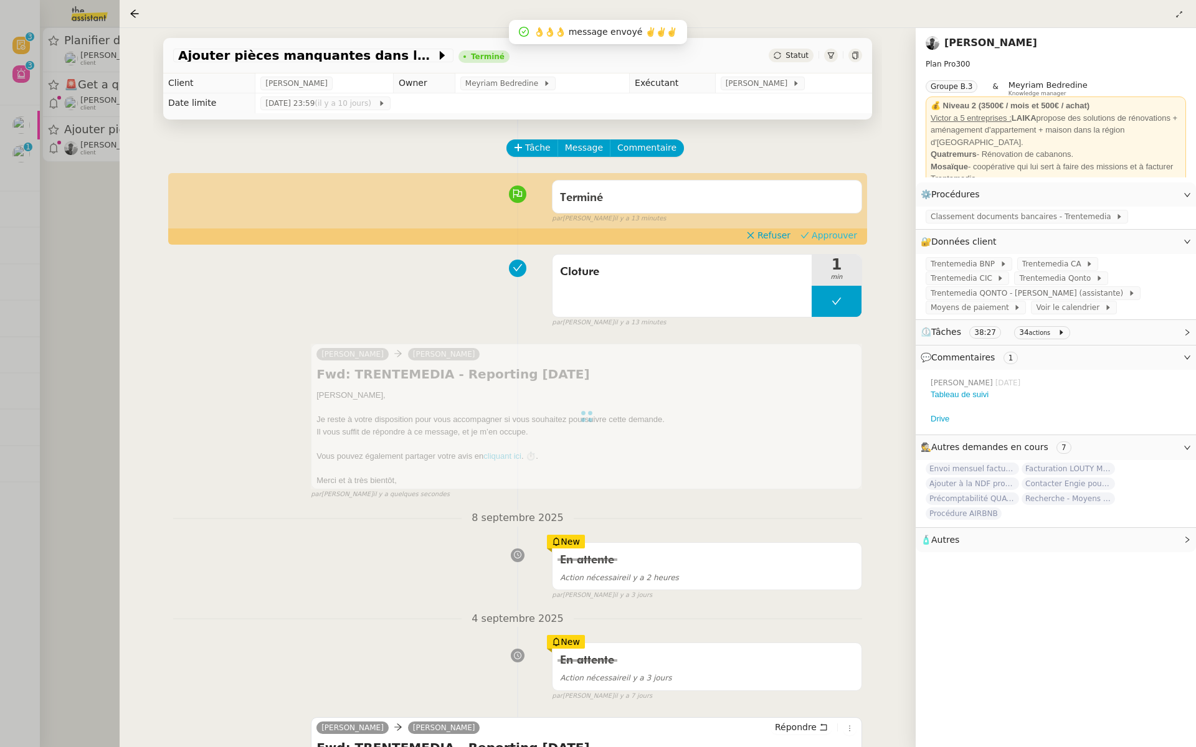
click at [833, 234] on span "Approuver" at bounding box center [834, 235] width 45 height 12
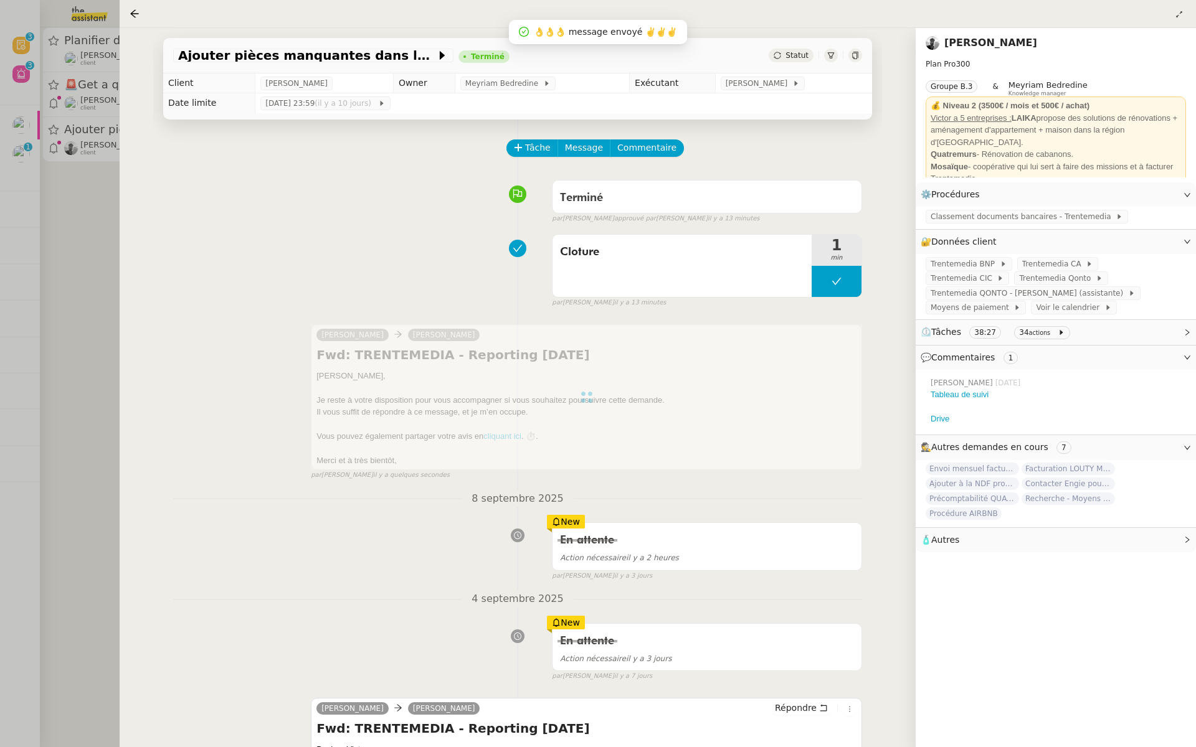
click at [84, 169] on div at bounding box center [598, 373] width 1196 height 747
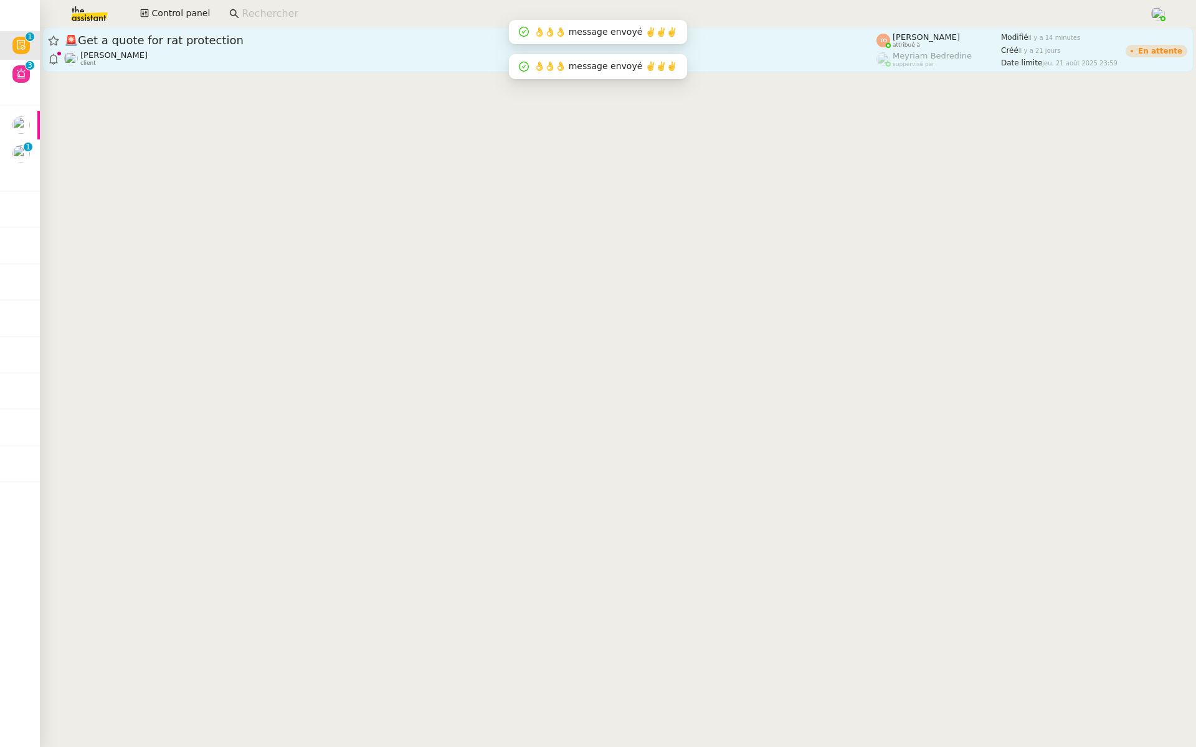
click at [206, 39] on span "🚨 Get a quote for rat protection" at bounding box center [470, 40] width 812 height 11
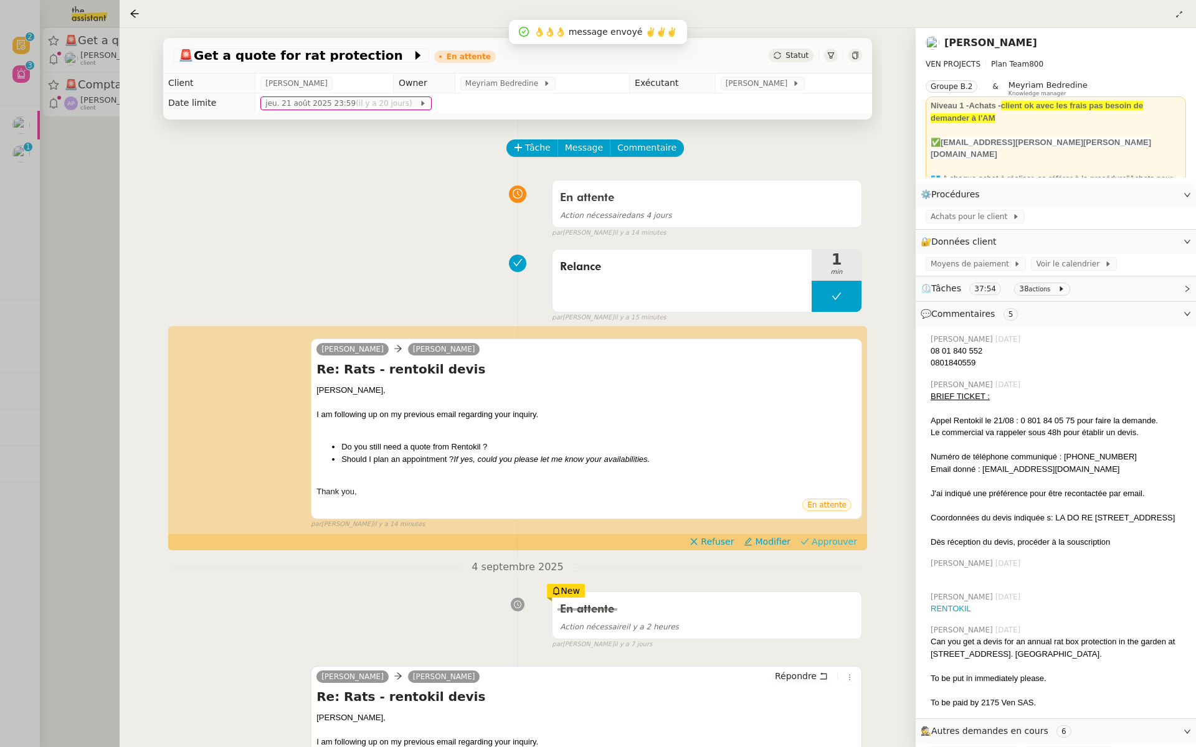
click at [833, 544] on span "Approuver" at bounding box center [834, 542] width 45 height 12
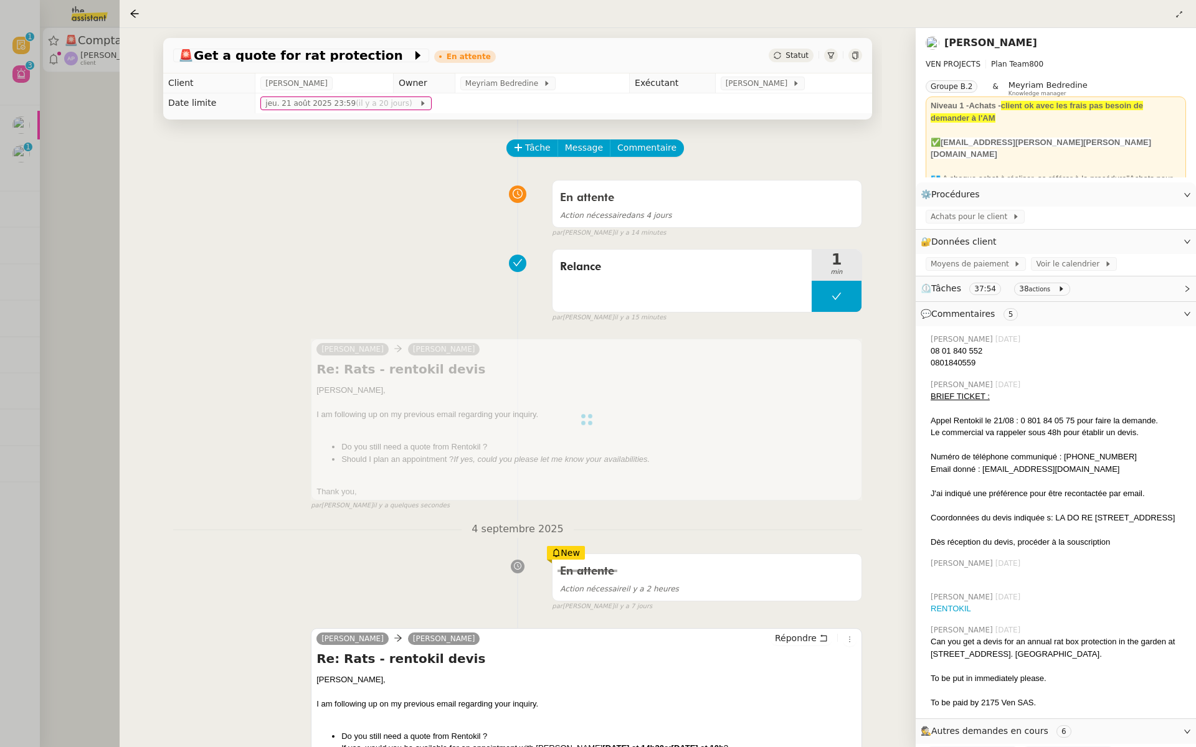
click at [101, 241] on div at bounding box center [598, 373] width 1196 height 747
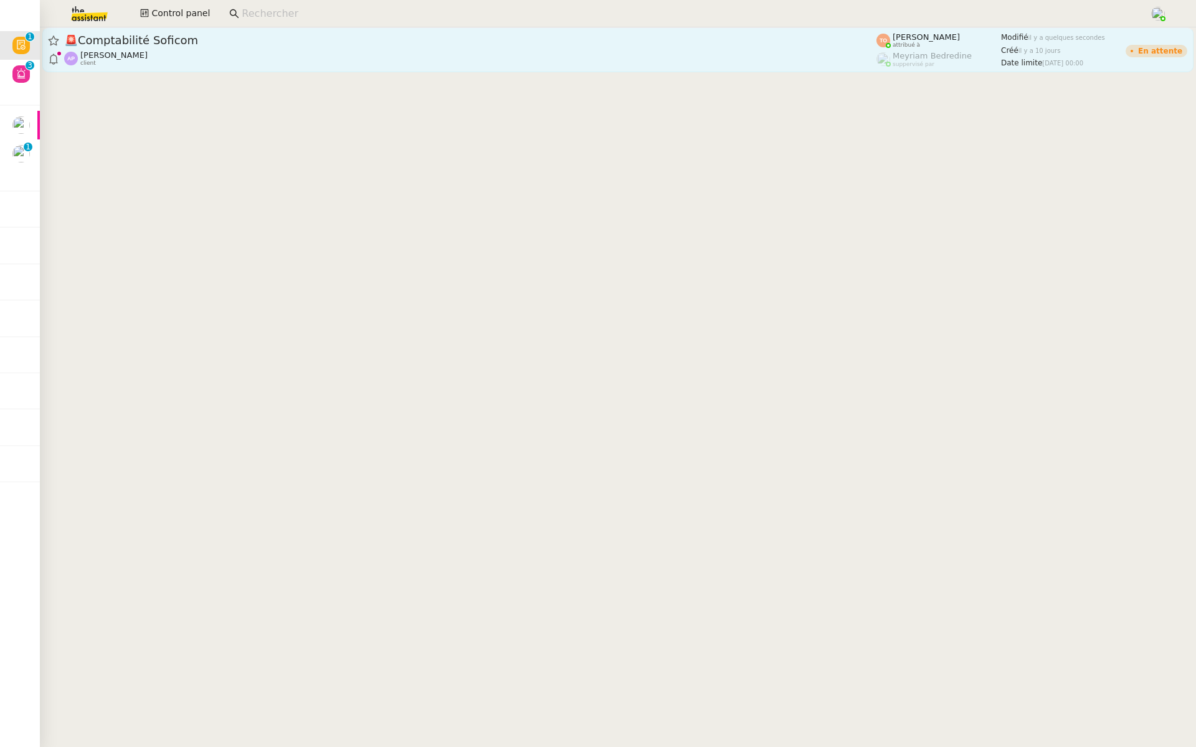
click at [161, 47] on div "🚨 Comptabilité Soficom" at bounding box center [470, 40] width 812 height 15
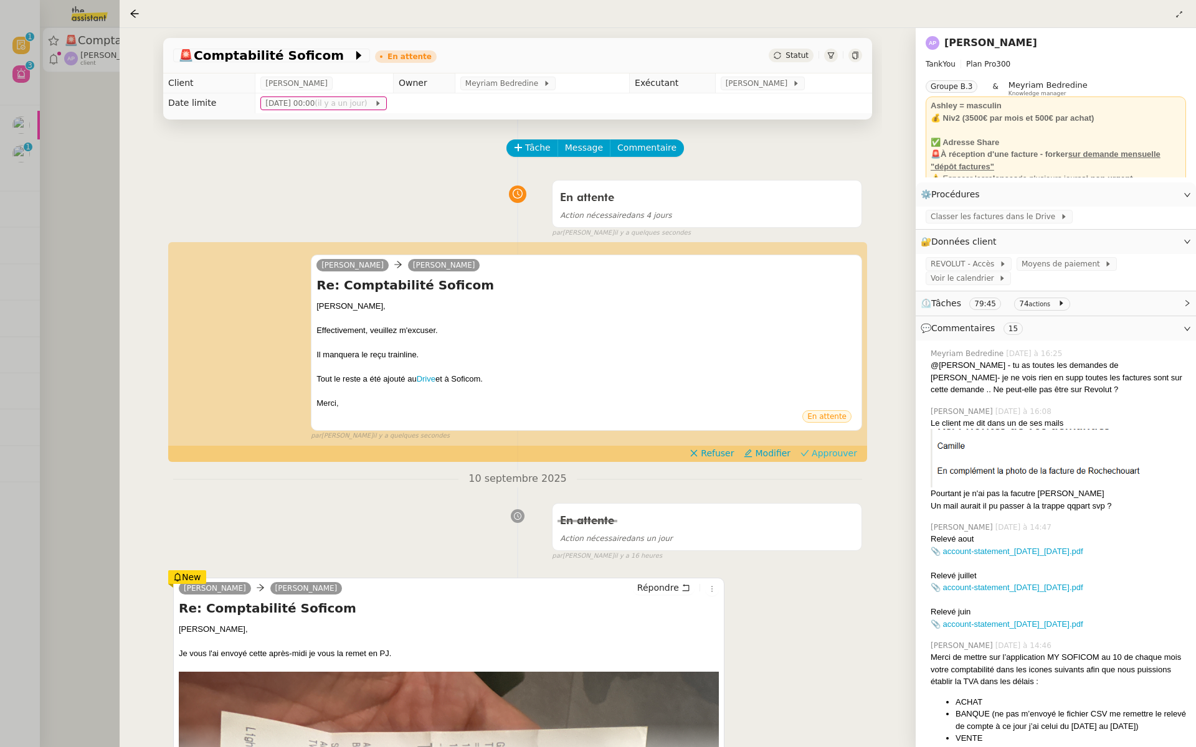
click at [841, 450] on span "Approuver" at bounding box center [834, 453] width 45 height 12
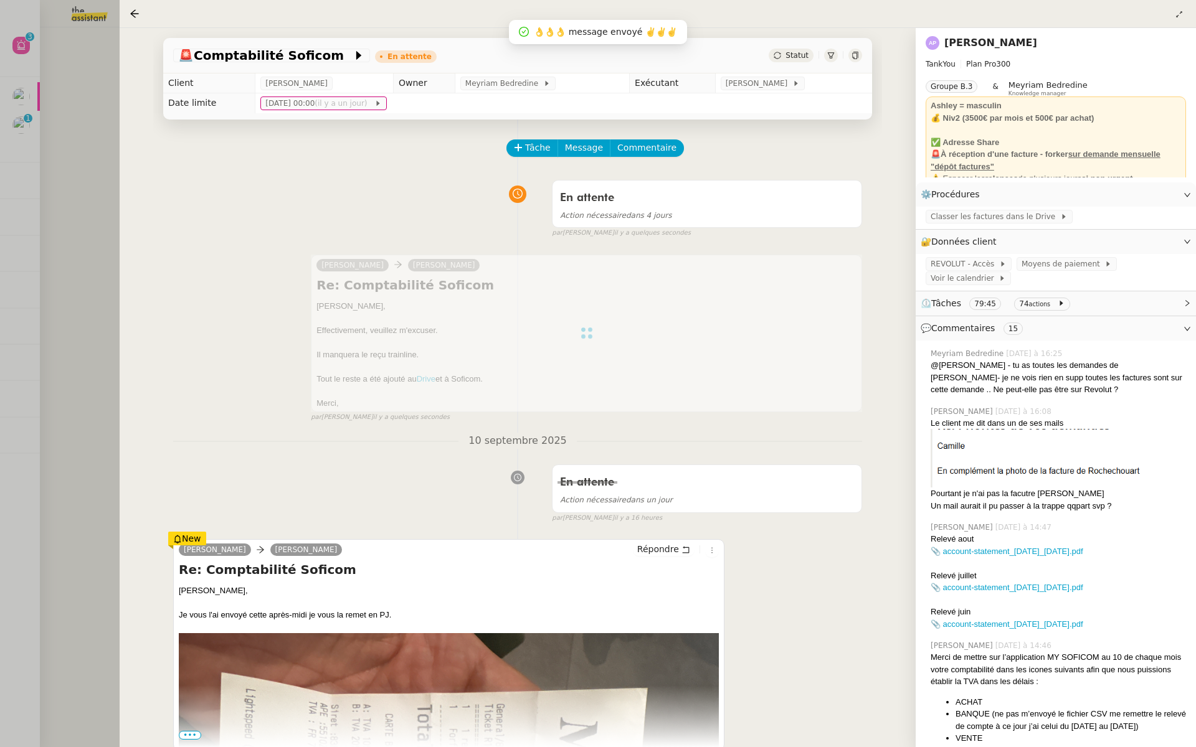
click at [75, 181] on div at bounding box center [598, 373] width 1196 height 747
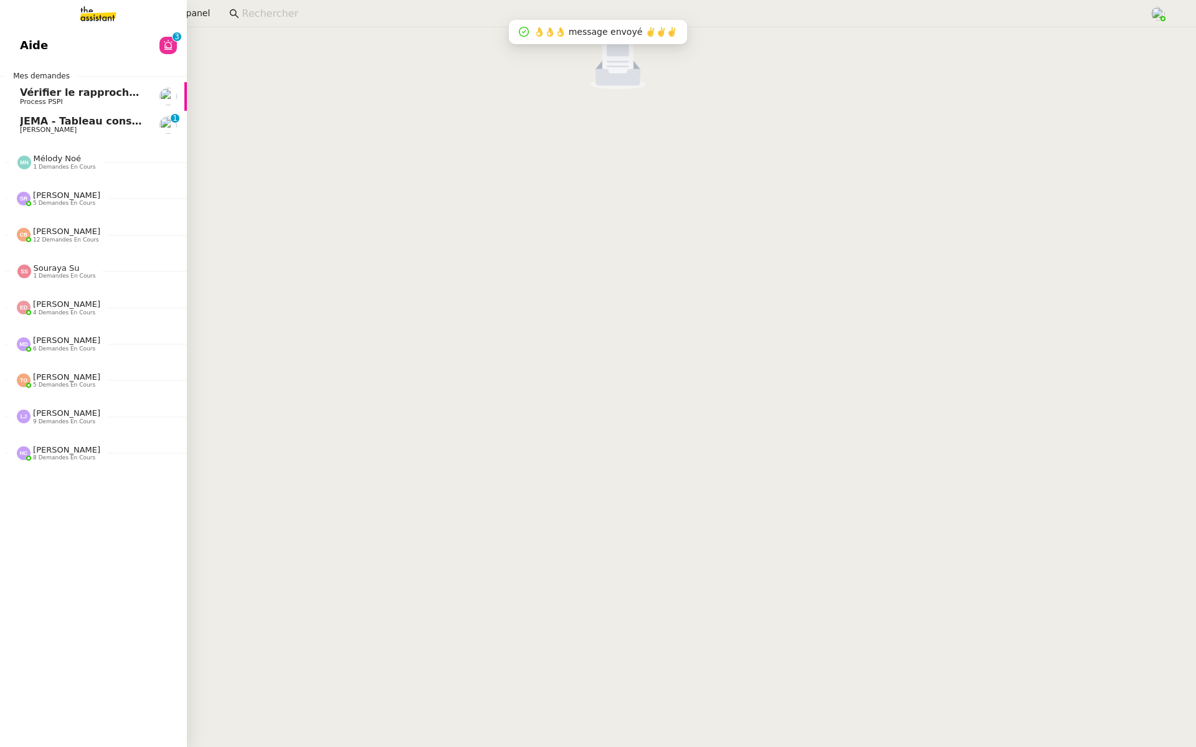
click at [25, 47] on span "Aide" at bounding box center [34, 45] width 28 height 19
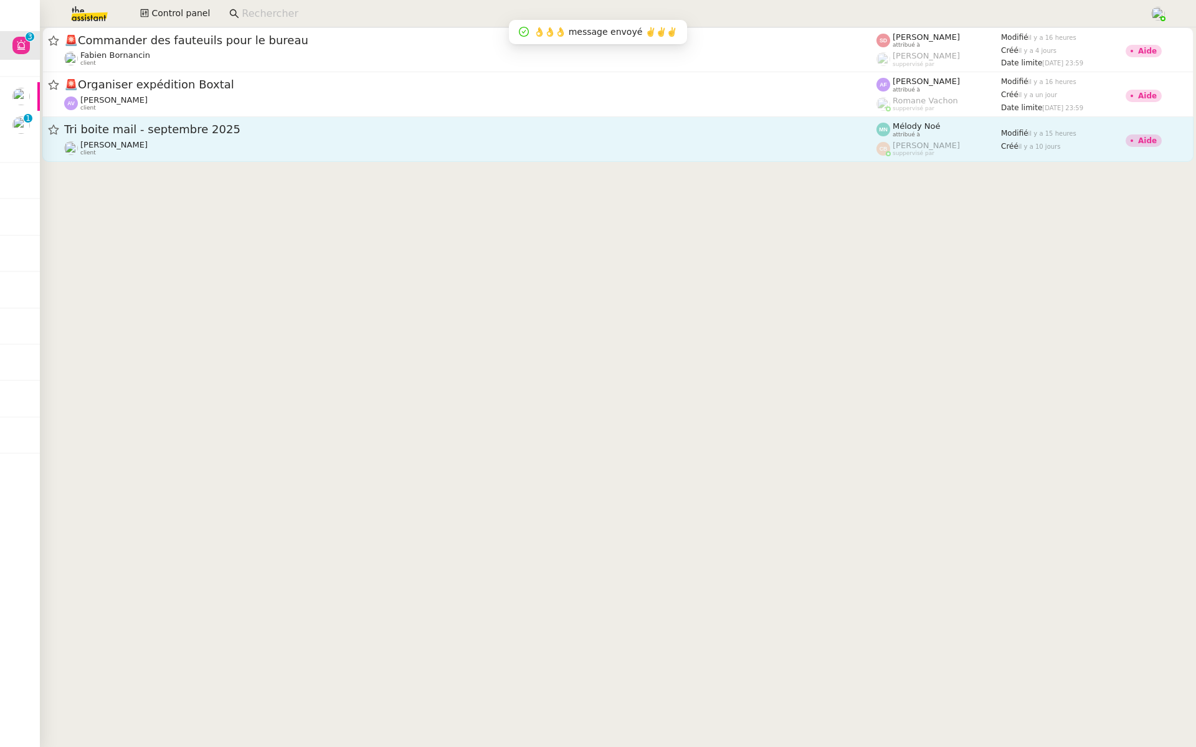
click at [255, 135] on span "Tri boite mail - septembre 2025" at bounding box center [470, 129] width 812 height 11
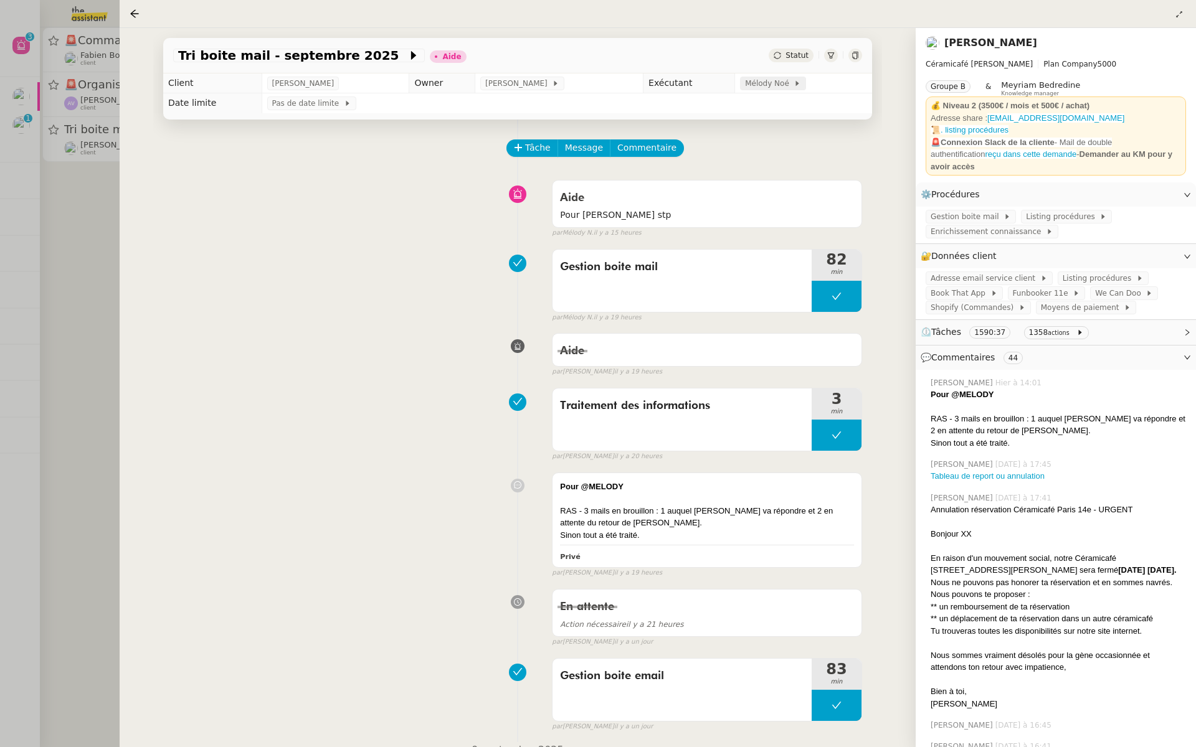
click at [778, 87] on span "Mélody Noé" at bounding box center [769, 83] width 49 height 12
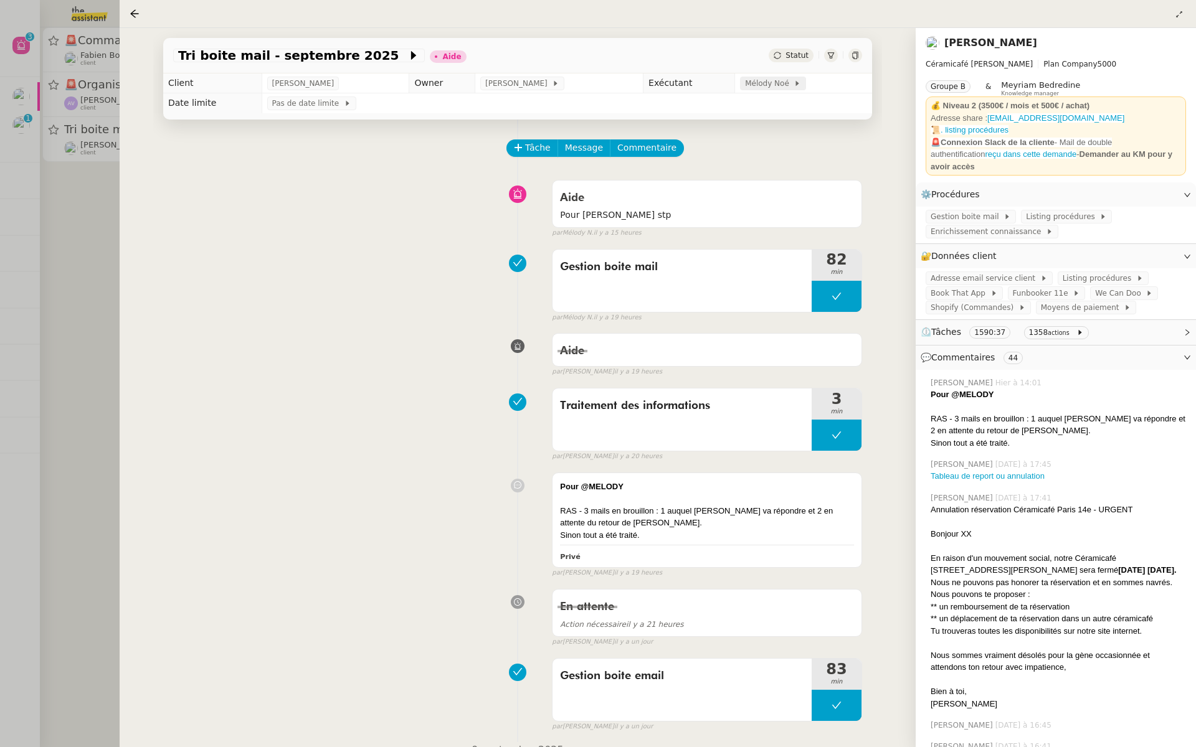
click at [757, 81] on span "Mélody Noé" at bounding box center [769, 83] width 49 height 12
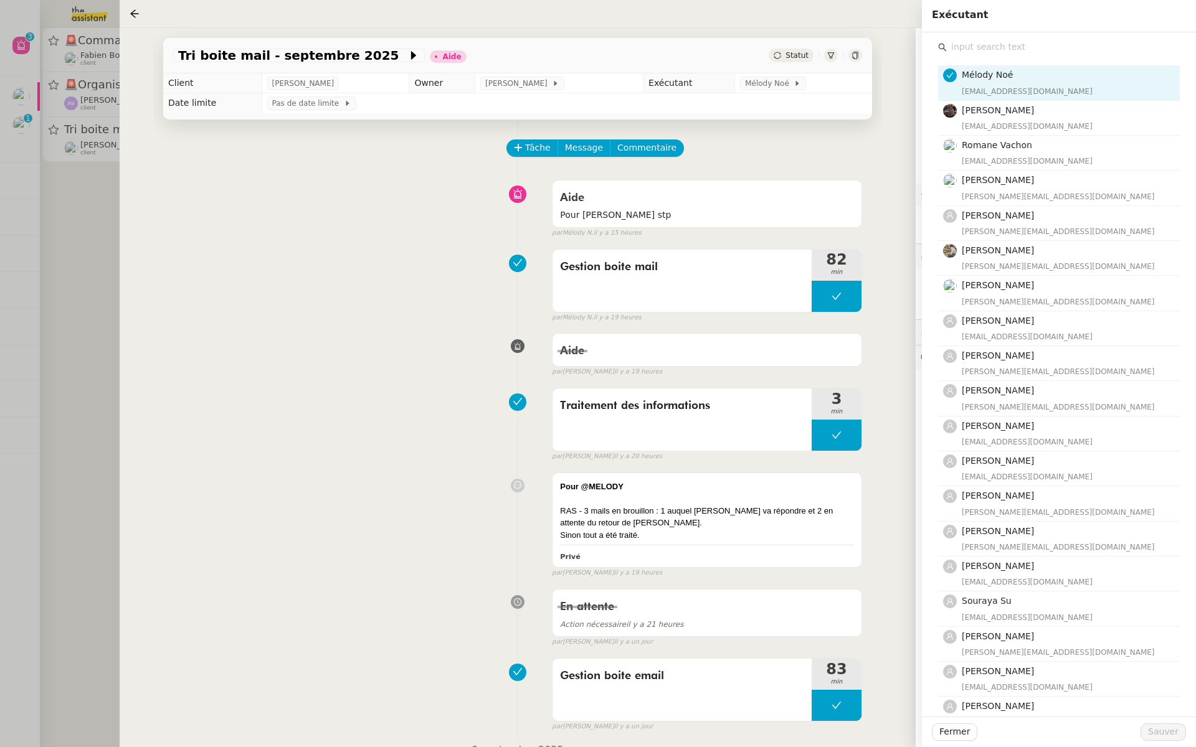
click at [972, 47] on input "text" at bounding box center [1063, 47] width 233 height 17
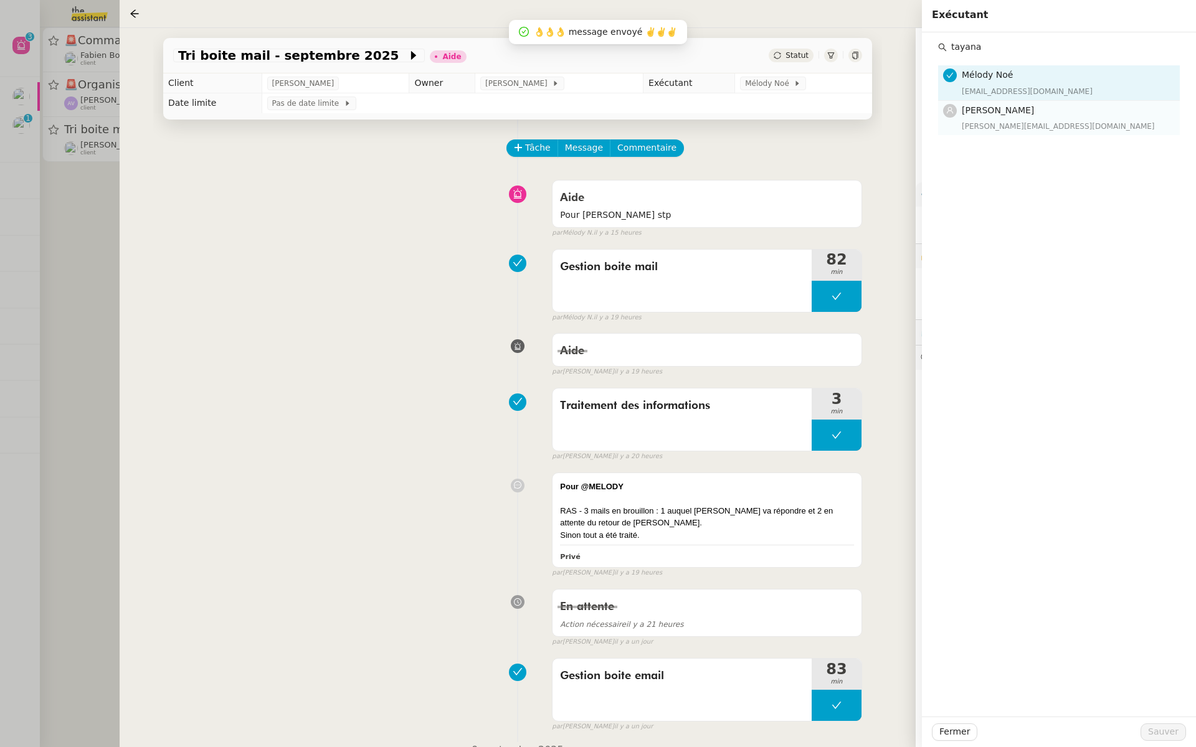
type input "tayana"
click at [968, 117] on h4 "[PERSON_NAME]" at bounding box center [1067, 110] width 211 height 14
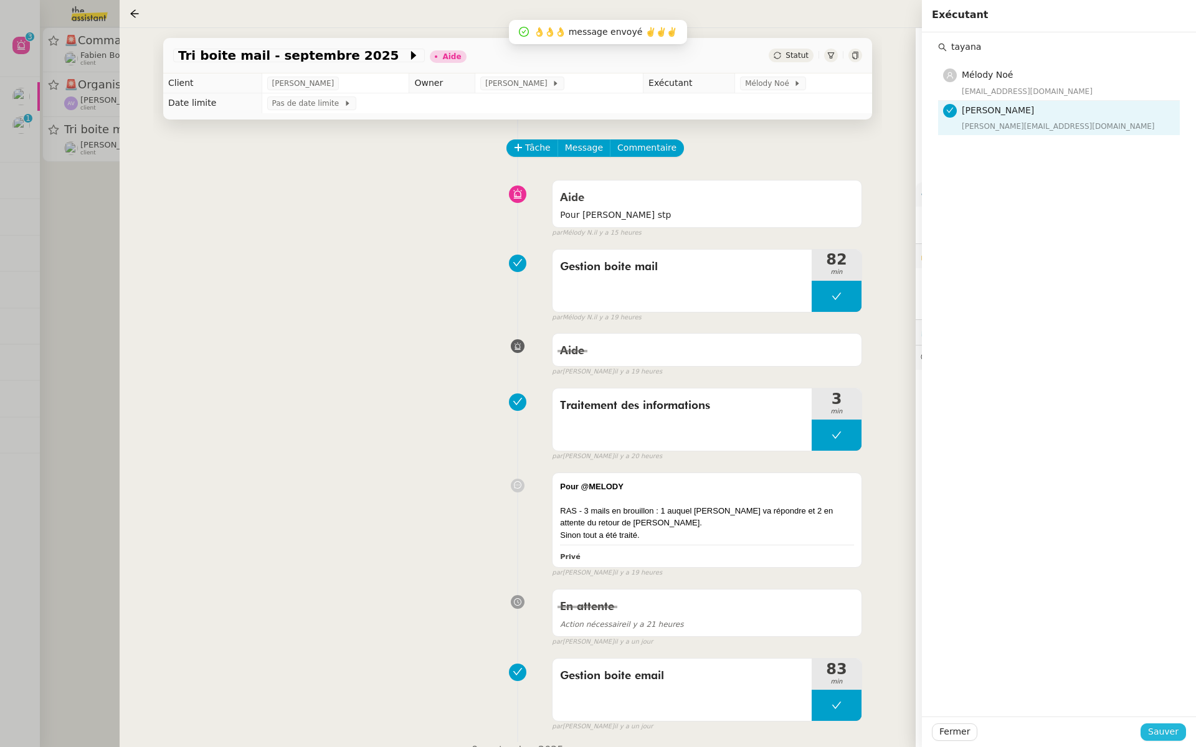
click at [1159, 726] on span "Sauver" at bounding box center [1163, 732] width 31 height 14
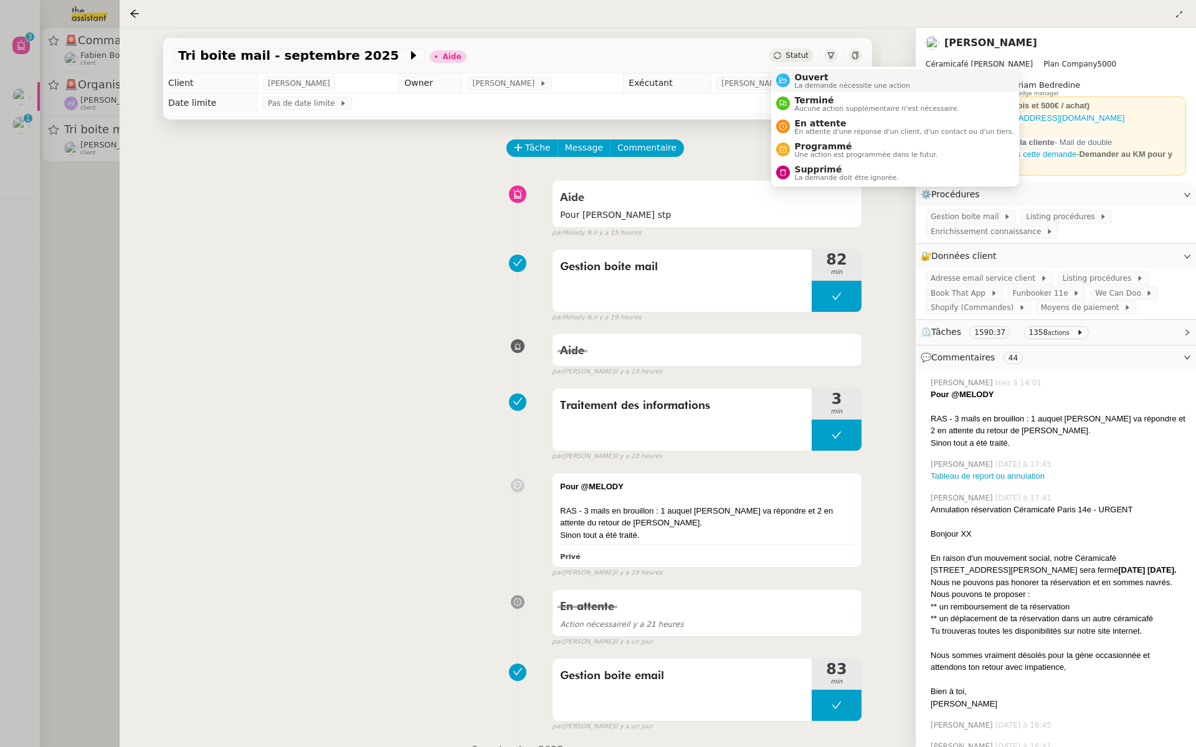
click at [786, 83] on nz-avatar at bounding box center [783, 80] width 14 height 14
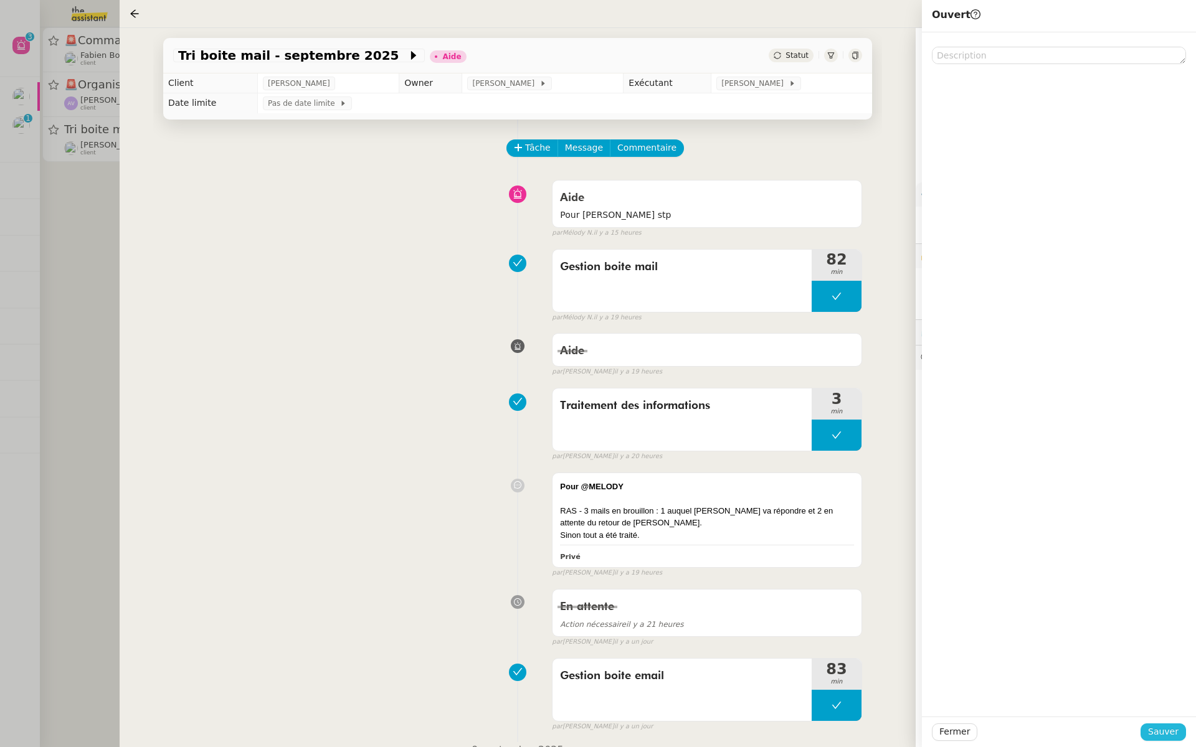
click at [1154, 731] on span "Sauver" at bounding box center [1163, 732] width 31 height 14
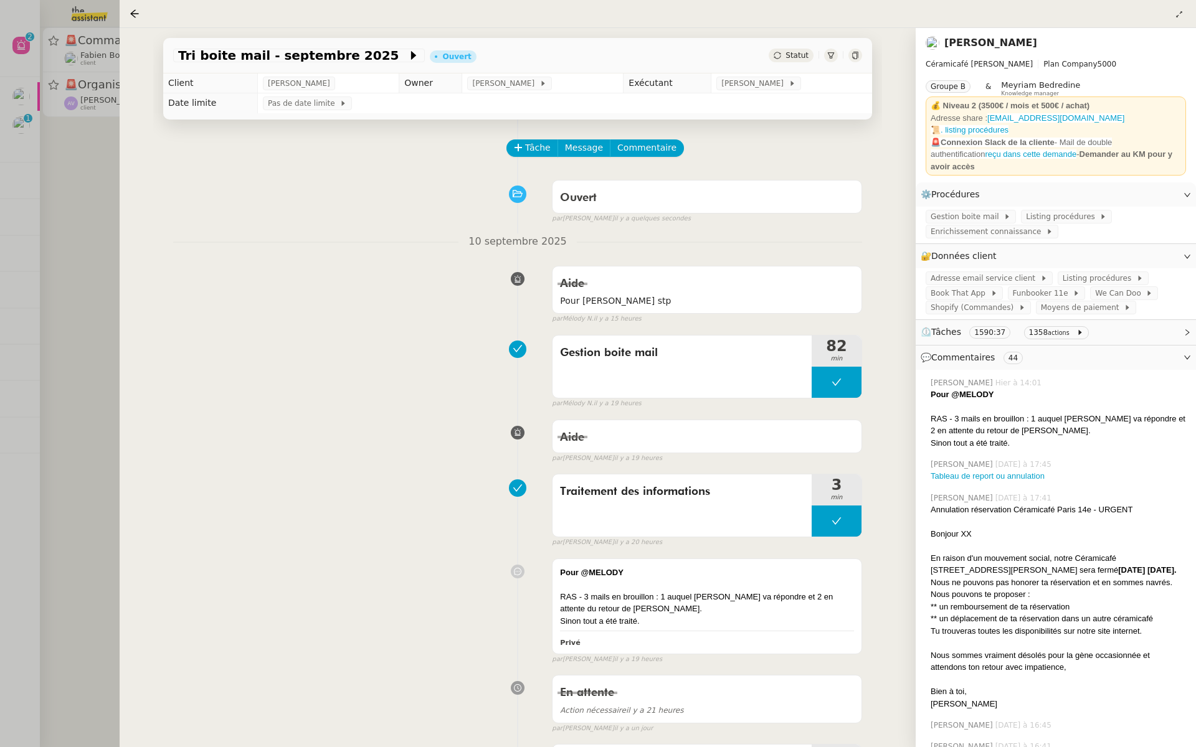
click at [60, 309] on div at bounding box center [598, 373] width 1196 height 747
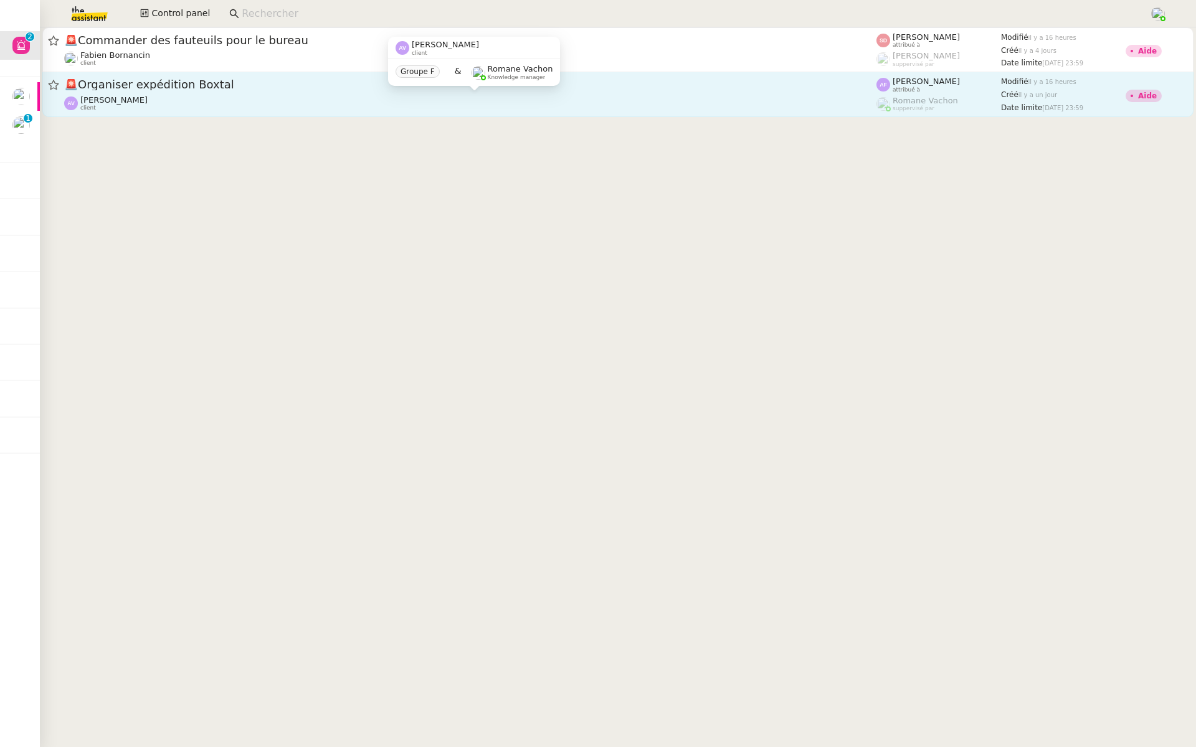
click at [148, 99] on span "Anastasia Vorontsova" at bounding box center [113, 99] width 67 height 9
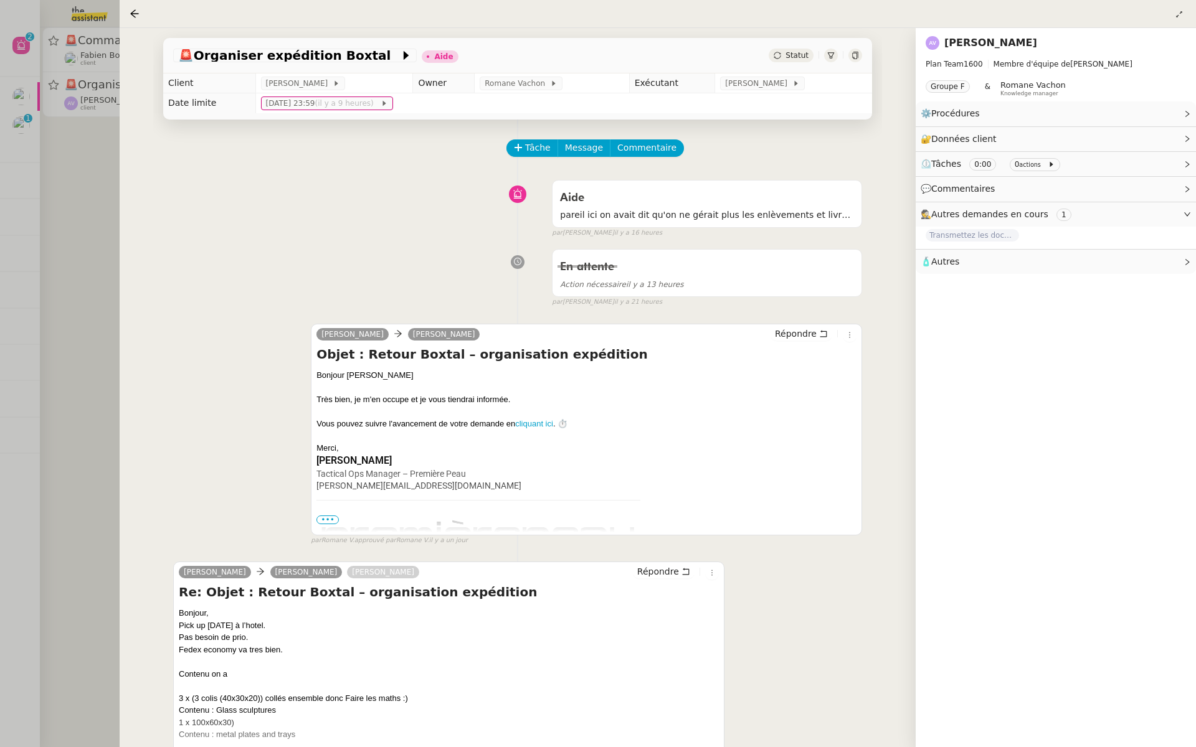
click at [87, 262] on div at bounding box center [598, 373] width 1196 height 747
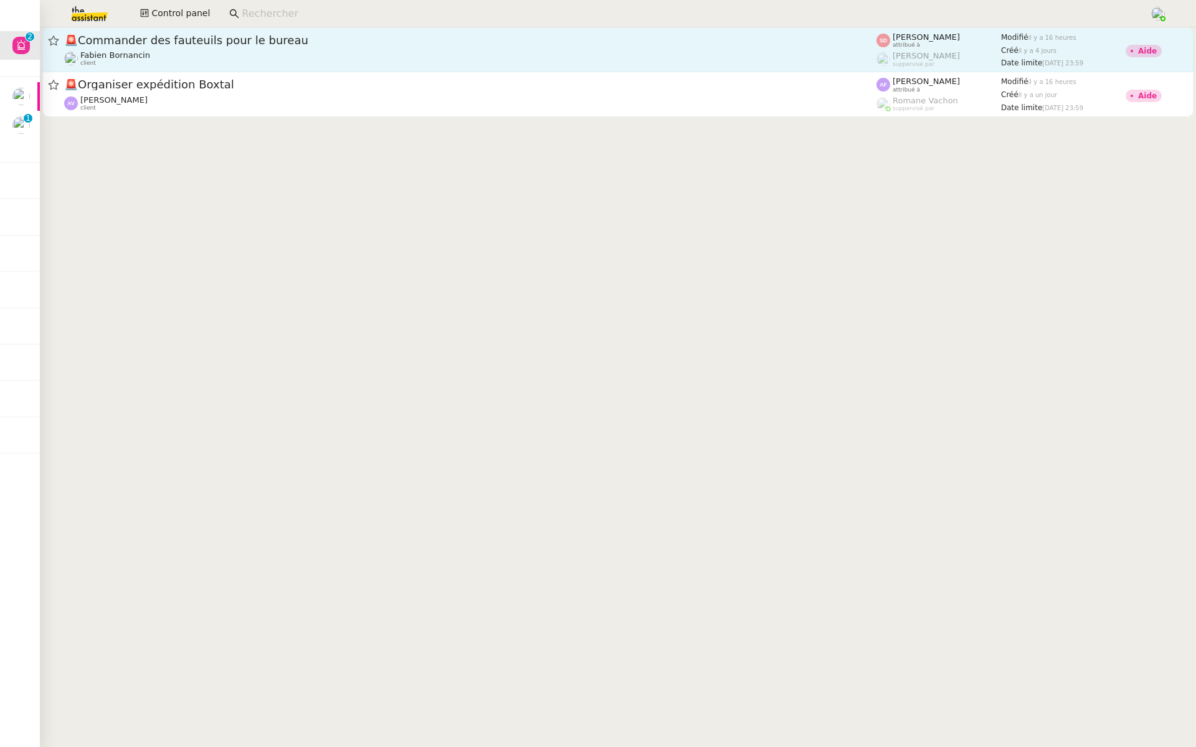
click at [241, 49] on div "🚨 Commander des fauteuils pour le bureau Fabien Bornancin client" at bounding box center [470, 50] width 812 height 34
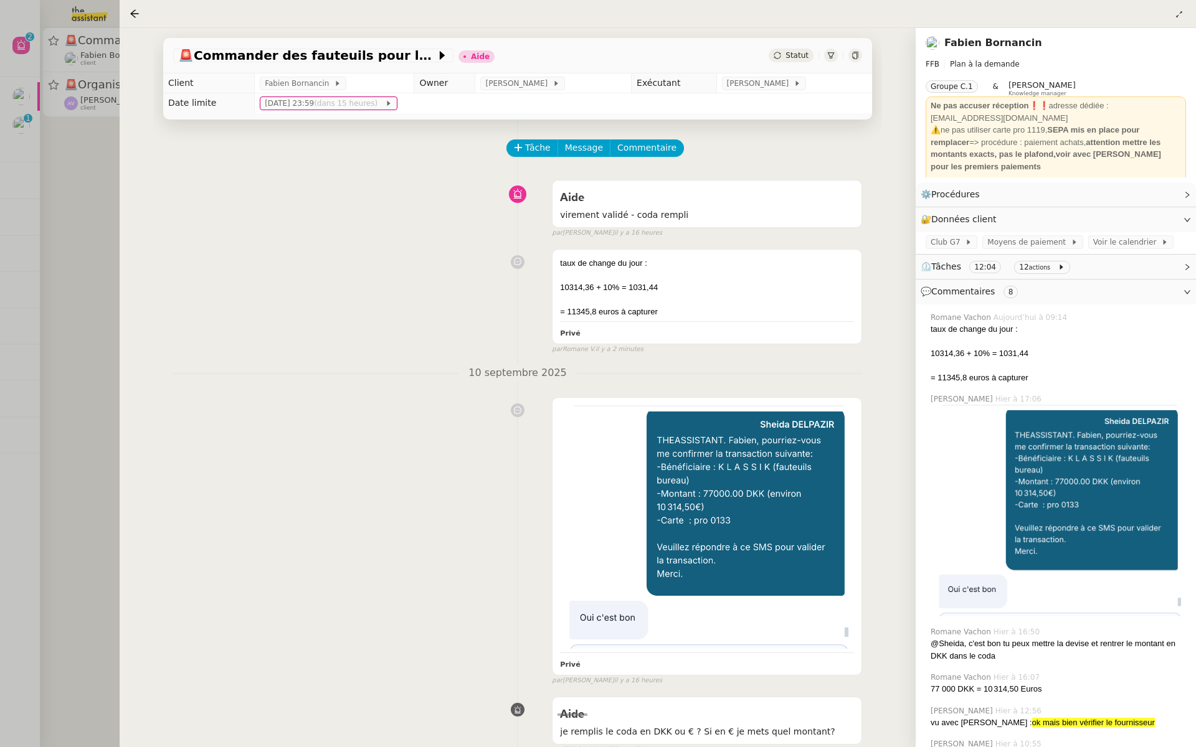
click at [80, 243] on div at bounding box center [598, 373] width 1196 height 747
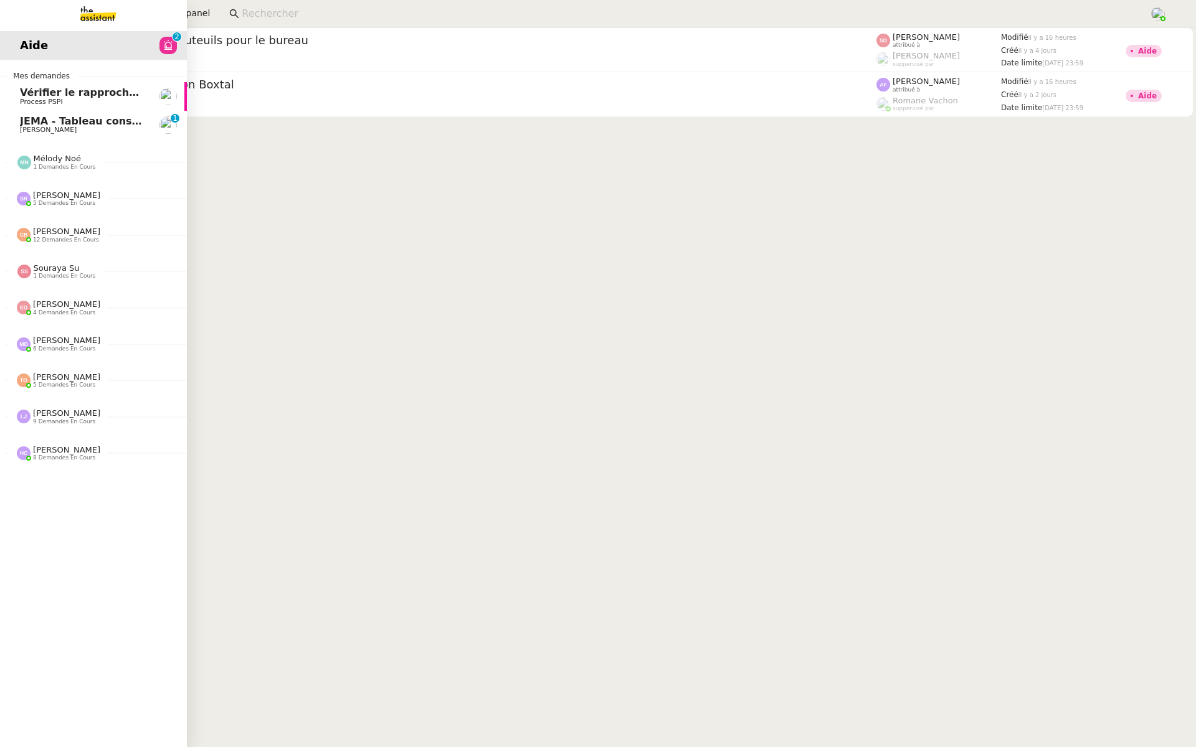
click at [40, 128] on span "Johanna Massa" at bounding box center [48, 130] width 57 height 8
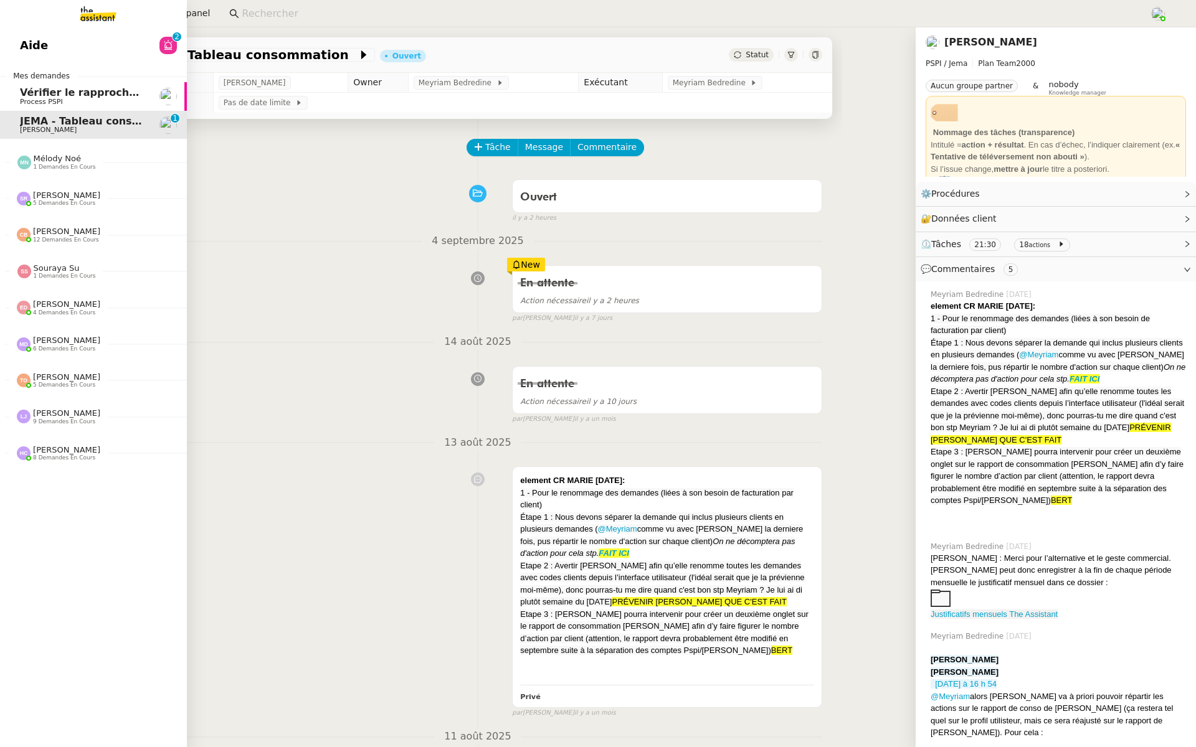
click at [18, 85] on link "Vérifier le rapprochement bancaire Process PSPI" at bounding box center [93, 96] width 187 height 29
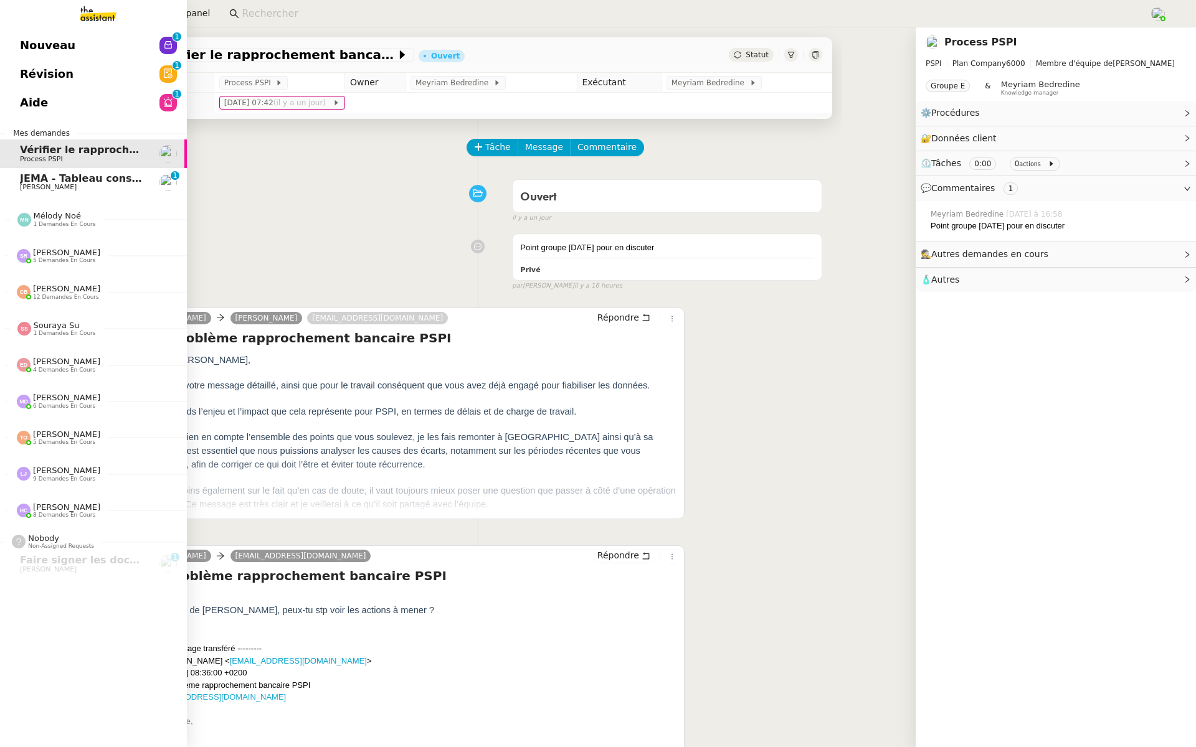
click at [27, 72] on span "Révision" at bounding box center [47, 74] width 54 height 19
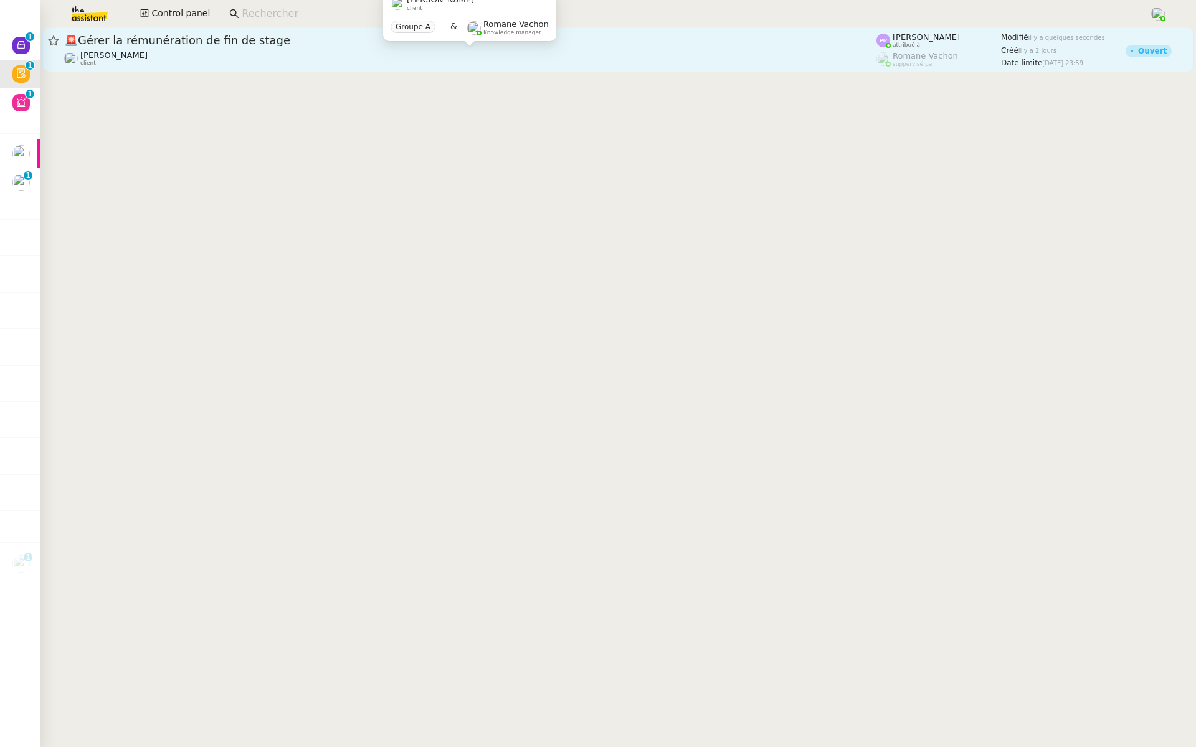
click at [301, 50] on div "Gabrielle Tavernier client" at bounding box center [470, 58] width 812 height 16
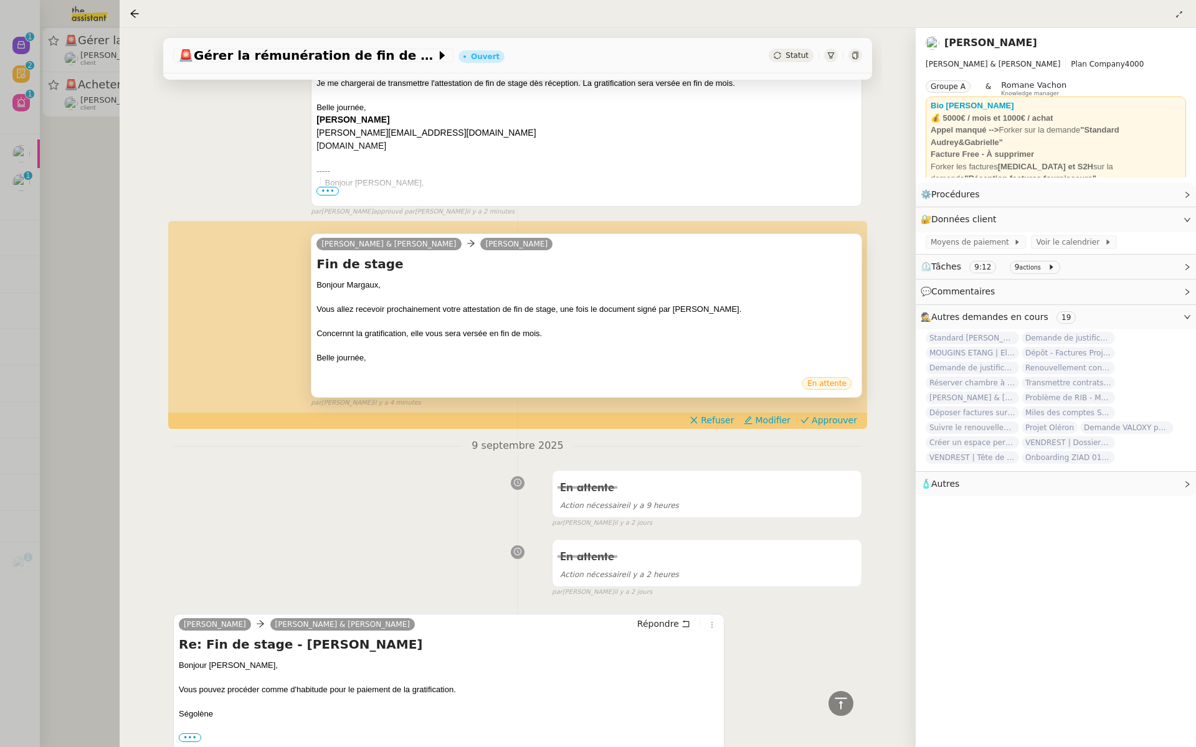
scroll to position [278, 0]
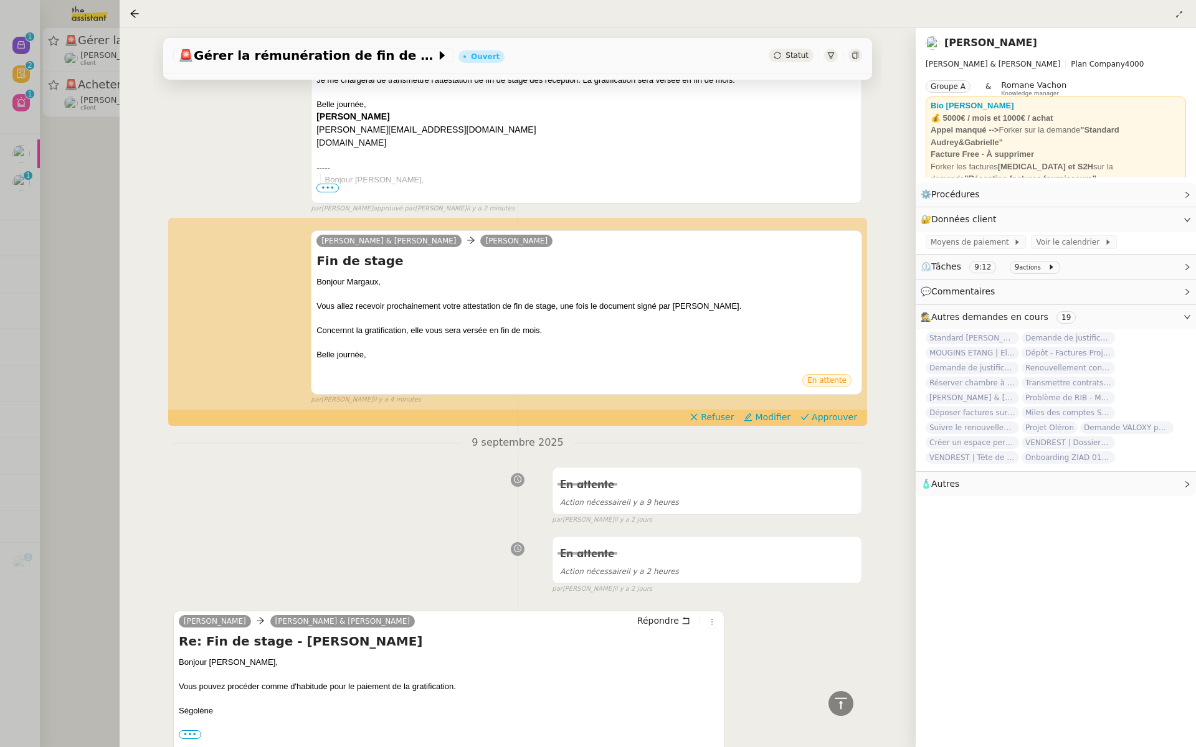
click at [87, 242] on div at bounding box center [598, 373] width 1196 height 747
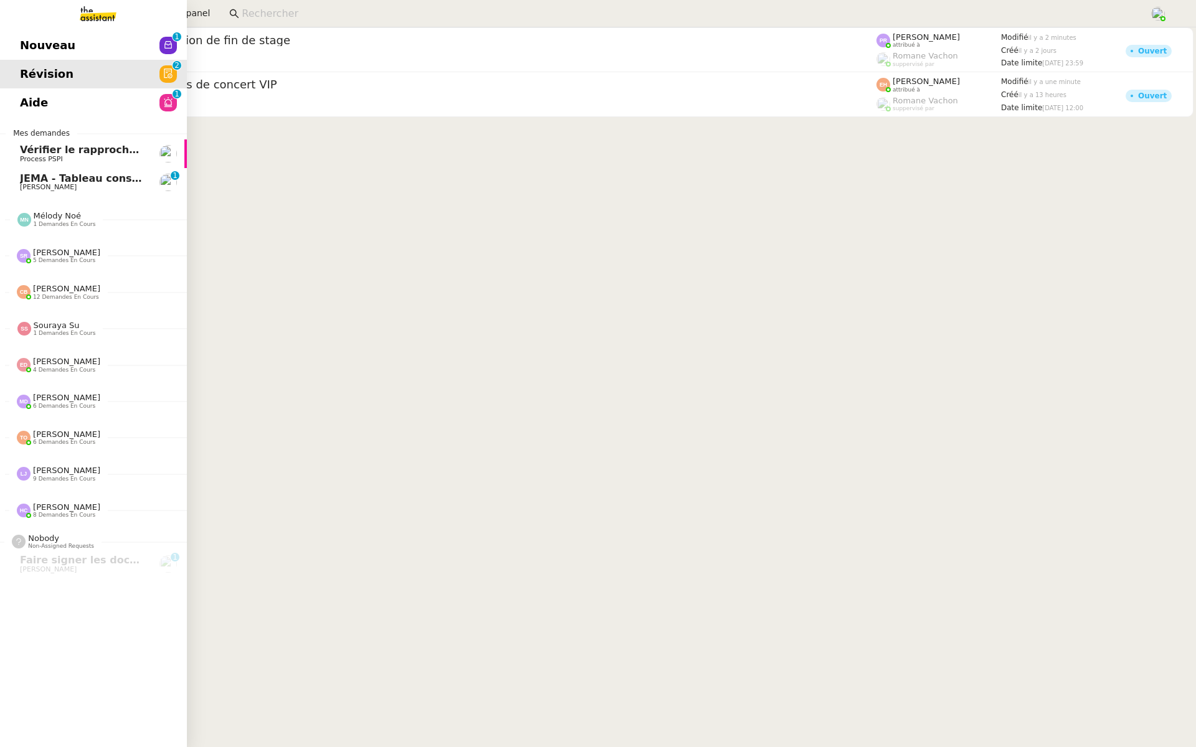
click at [25, 47] on span "Nouveau" at bounding box center [47, 45] width 55 height 19
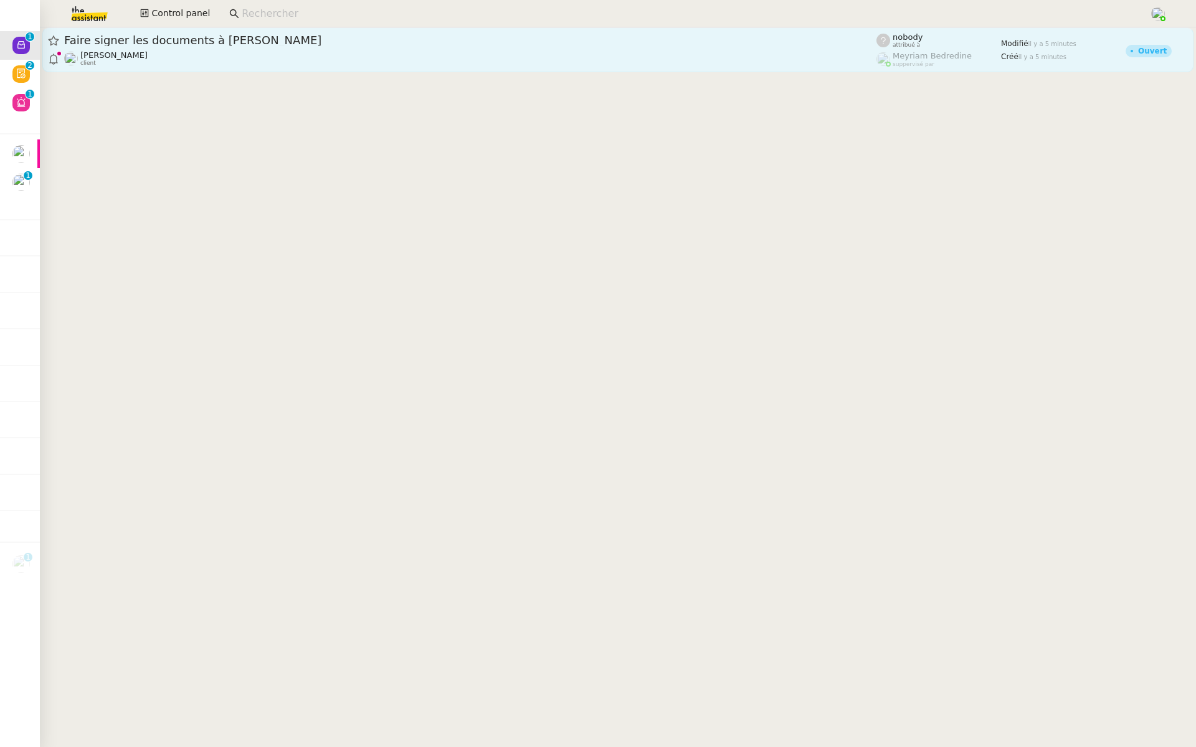
click at [211, 48] on div "Faire signer les documents à Patrick Patrick Chotard client" at bounding box center [470, 50] width 812 height 34
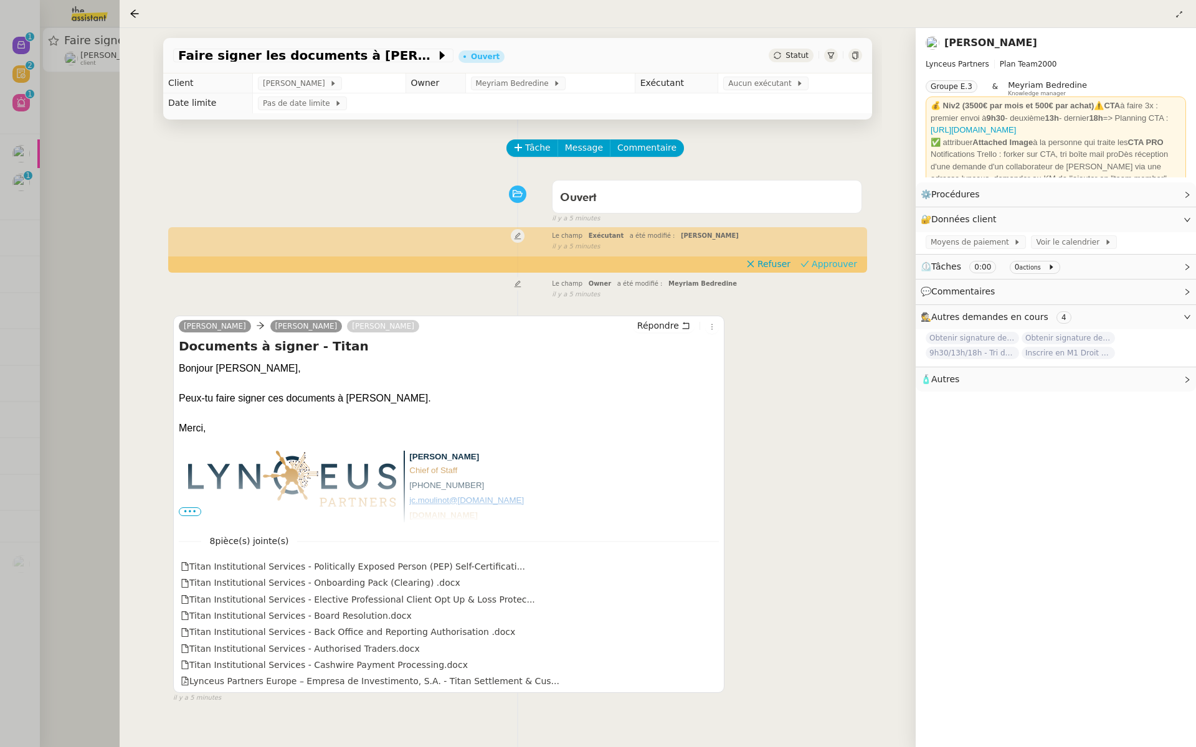
click at [832, 266] on span "Approuver" at bounding box center [834, 264] width 45 height 12
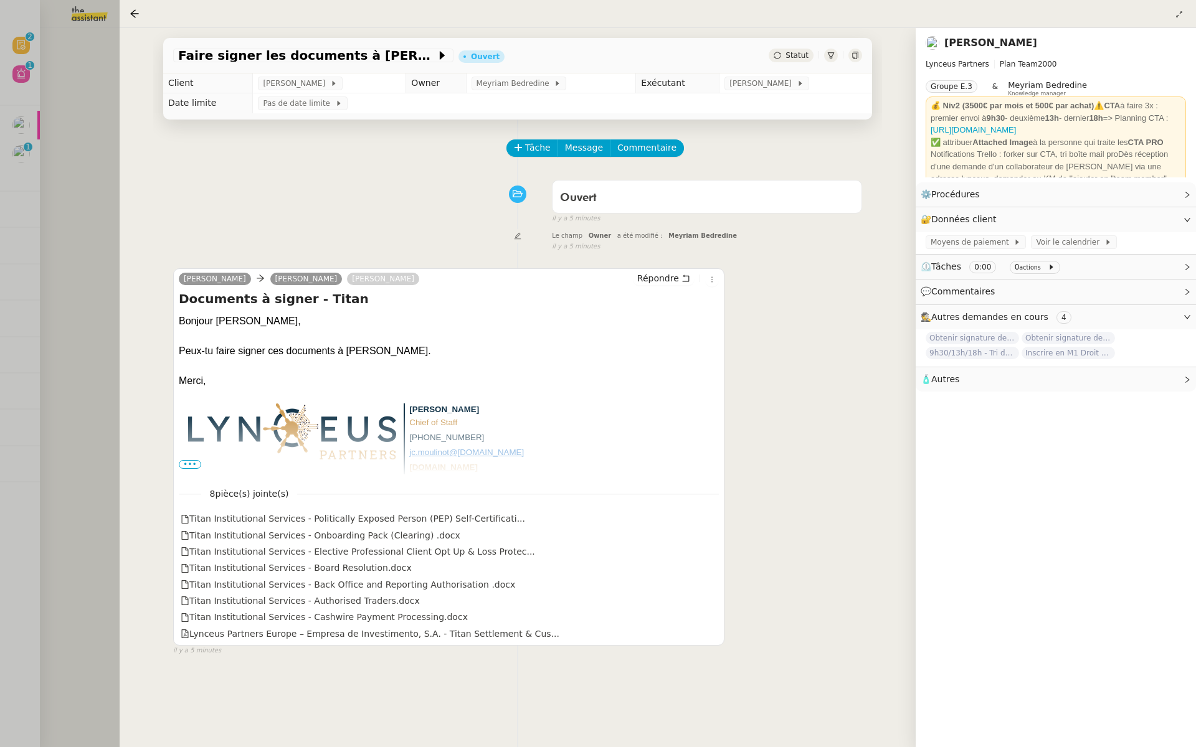
click at [57, 133] on div at bounding box center [598, 373] width 1196 height 747
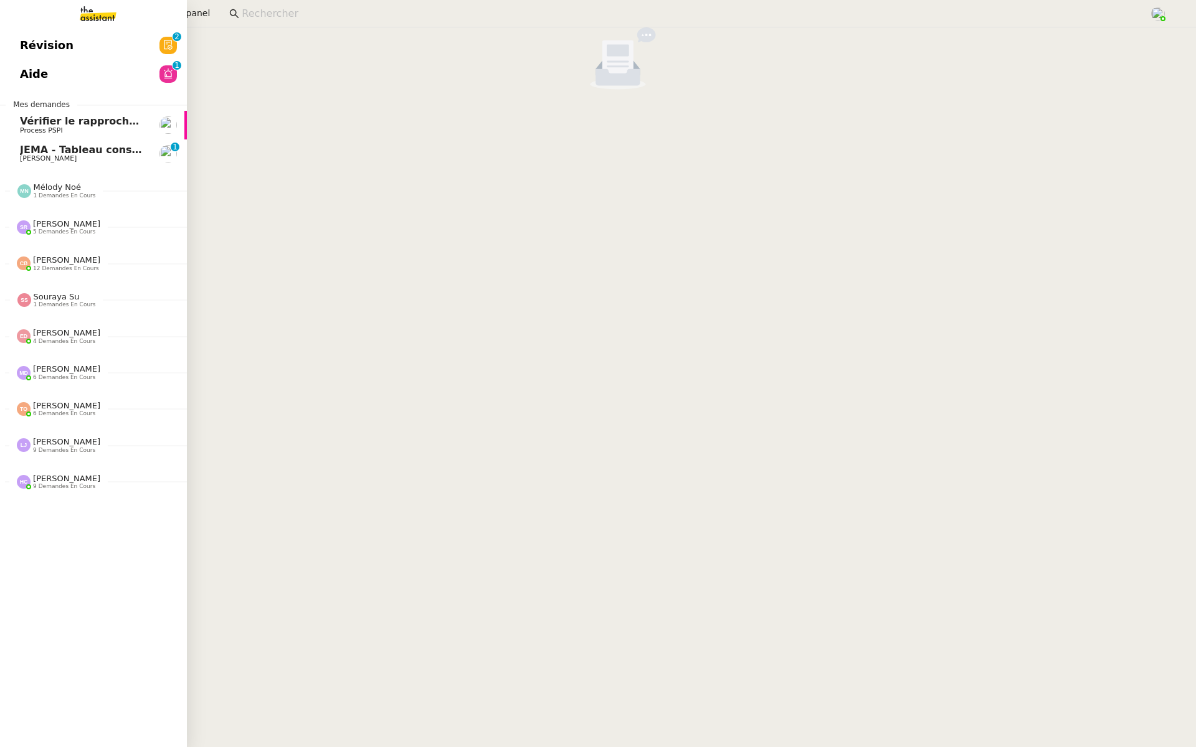
click at [26, 39] on span "Révision" at bounding box center [47, 45] width 54 height 19
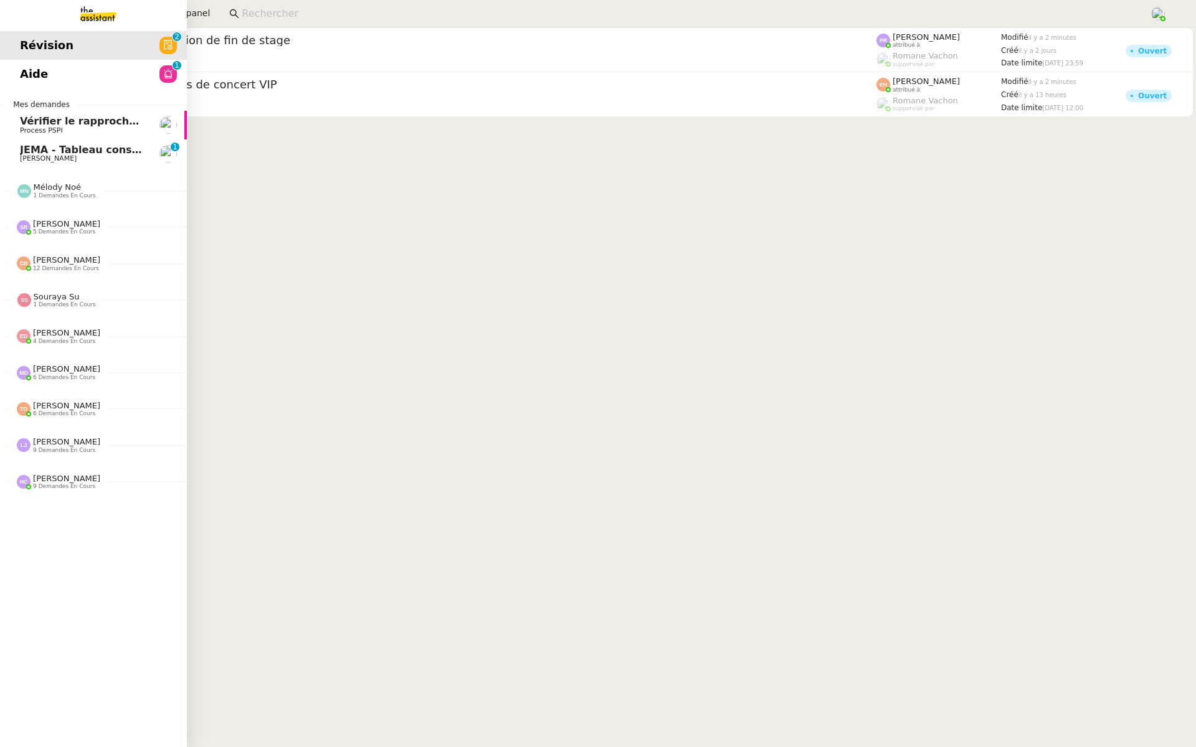
click at [33, 157] on span "Johanna Massa" at bounding box center [48, 158] width 57 height 8
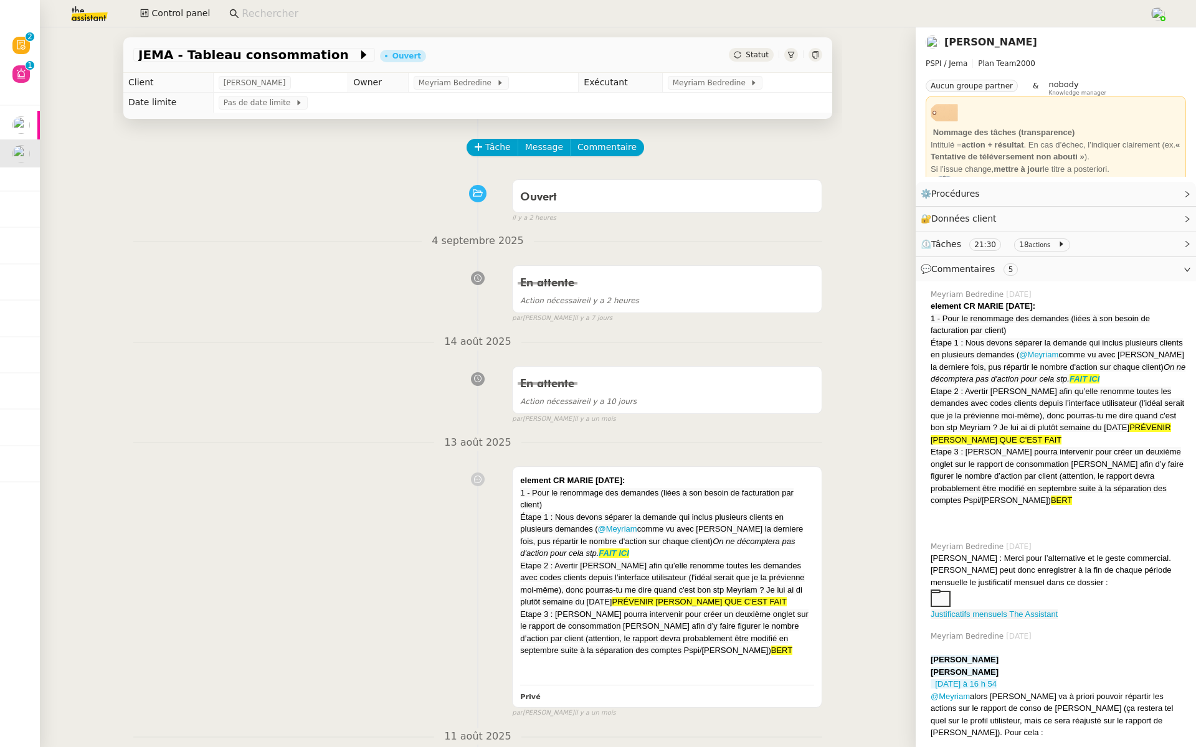
click at [374, 449] on nz-divider "13 août 2025" at bounding box center [477, 443] width 689 height 17
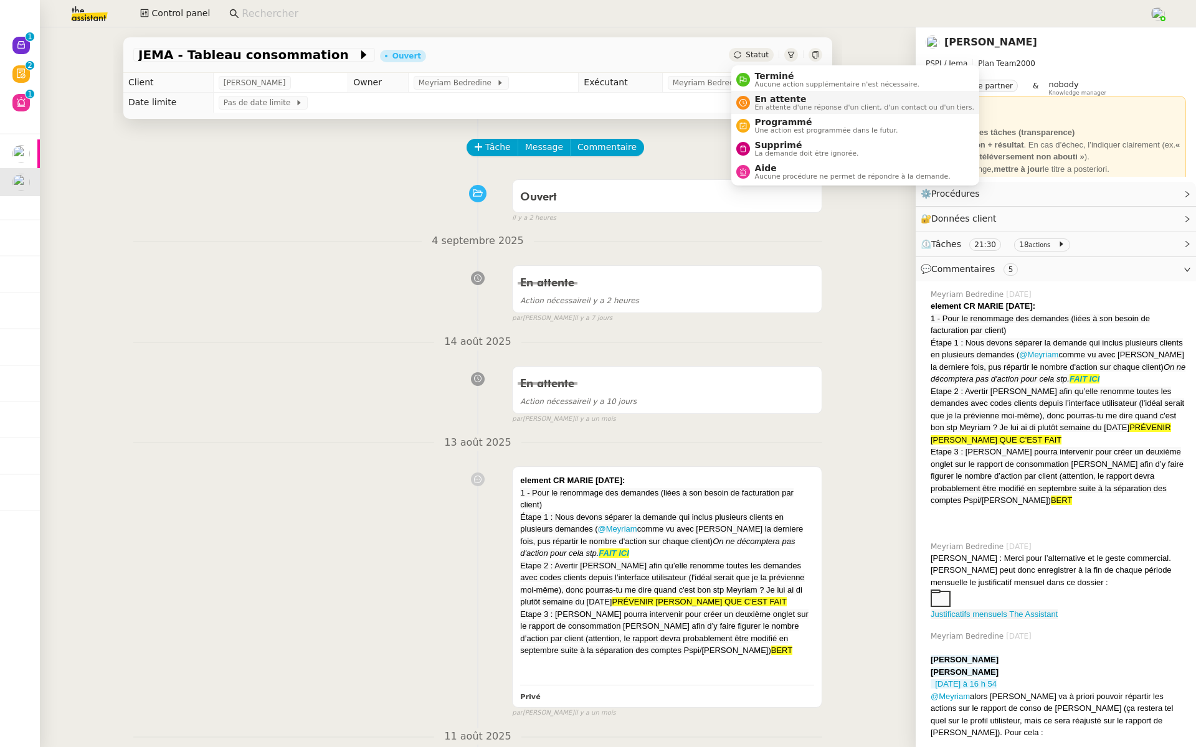
click at [753, 102] on div "En attente En attente d'une réponse d'un client, d'un contact ou d'un tiers." at bounding box center [862, 102] width 224 height 17
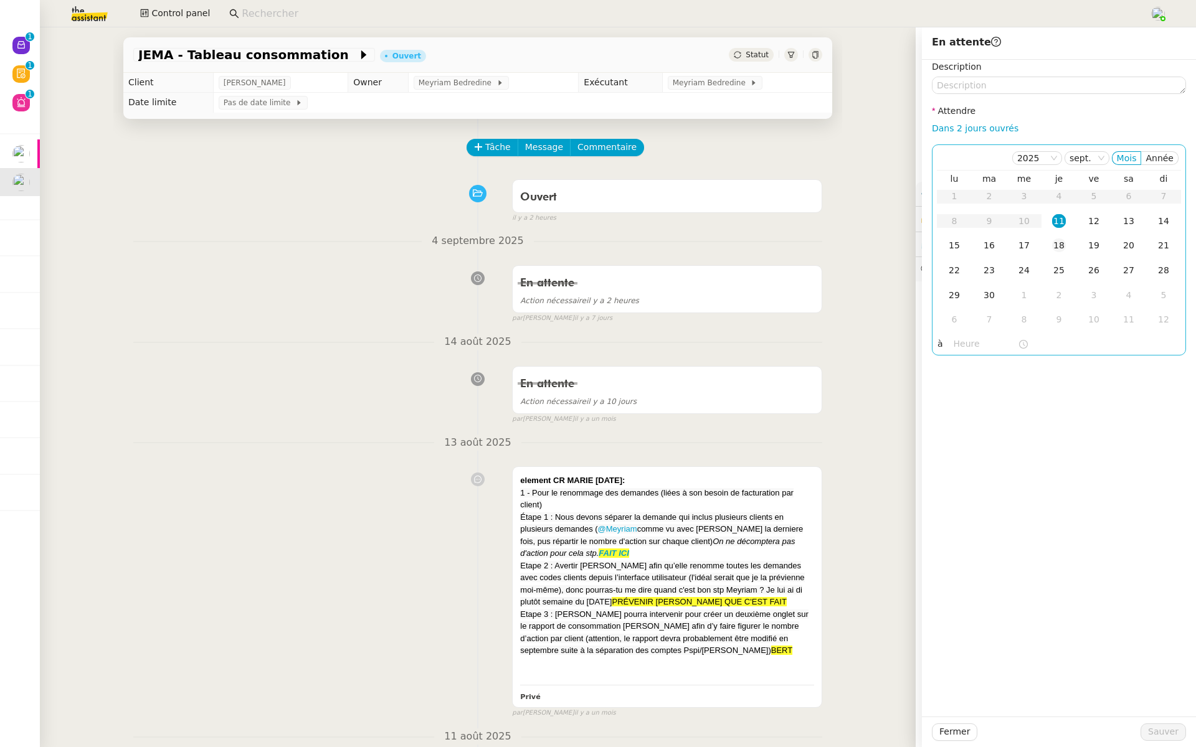
click at [1058, 247] on div "18" at bounding box center [1059, 246] width 14 height 14
click at [965, 344] on input "text" at bounding box center [986, 344] width 64 height 14
click at [1007, 519] on button "Ok" at bounding box center [1001, 523] width 22 height 14
type input "07:00"
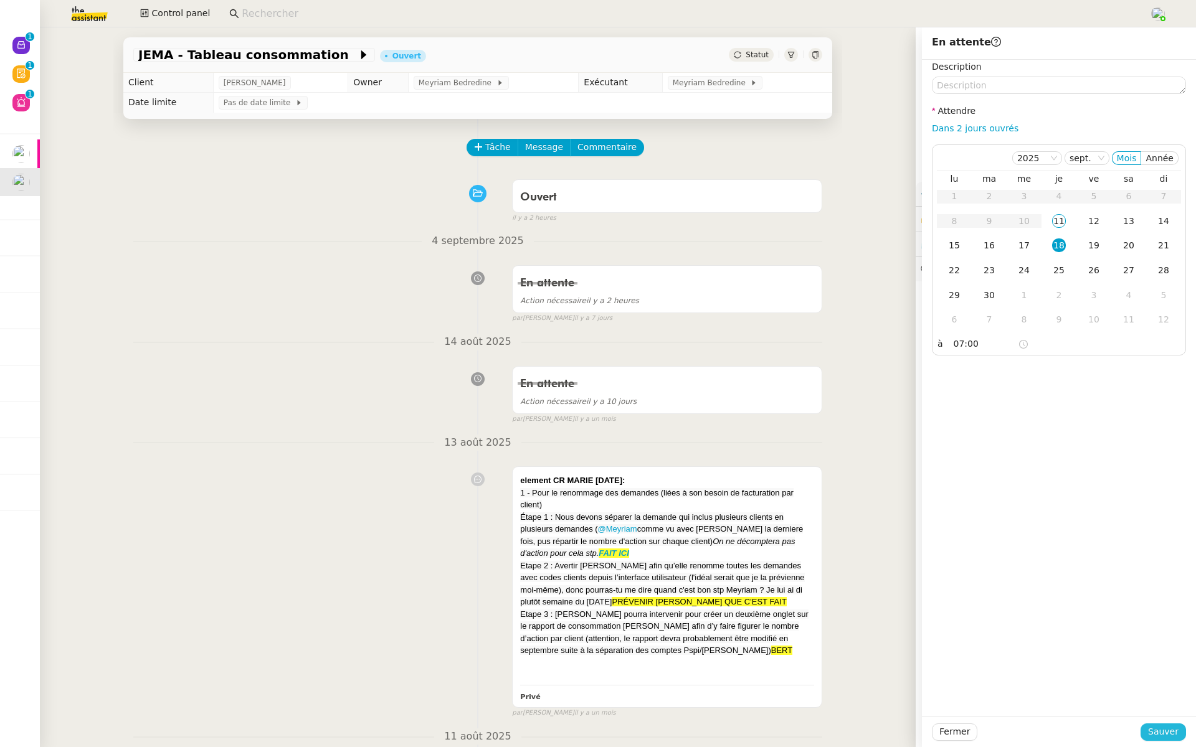
click at [1151, 734] on span "Sauver" at bounding box center [1163, 732] width 31 height 14
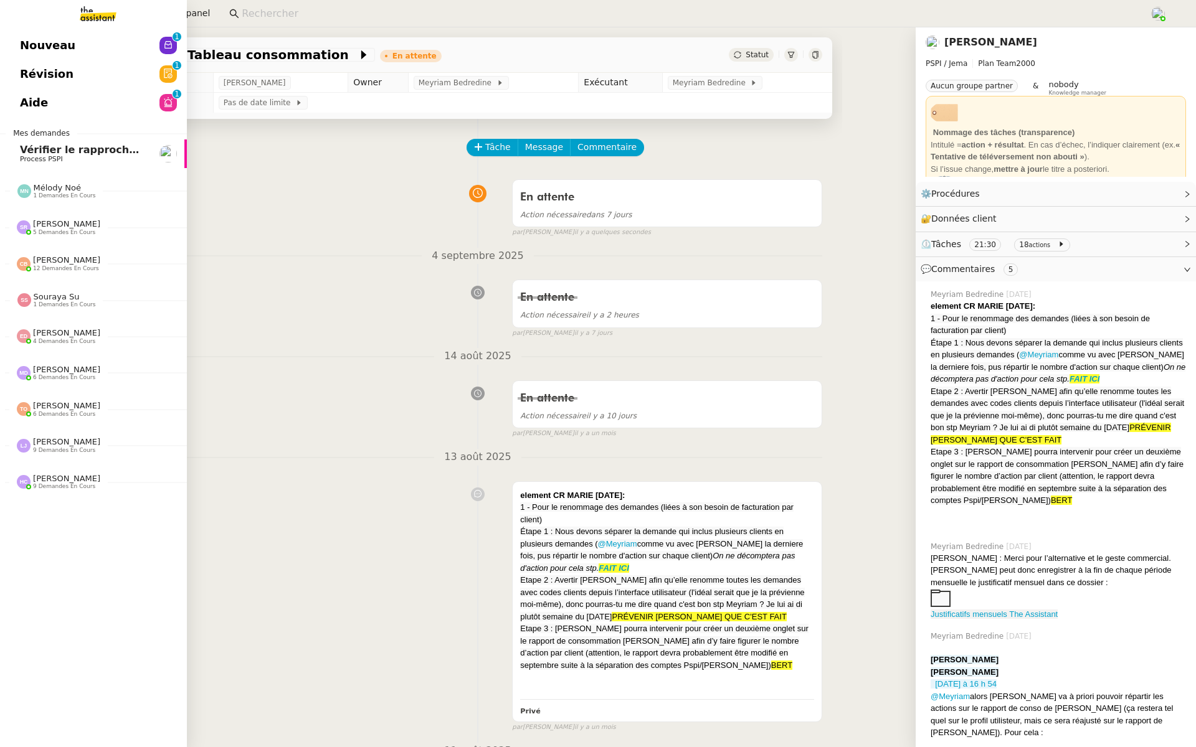
click at [14, 62] on link "Révision 0 1 2 3 4 5 6 7 8 9" at bounding box center [93, 74] width 187 height 29
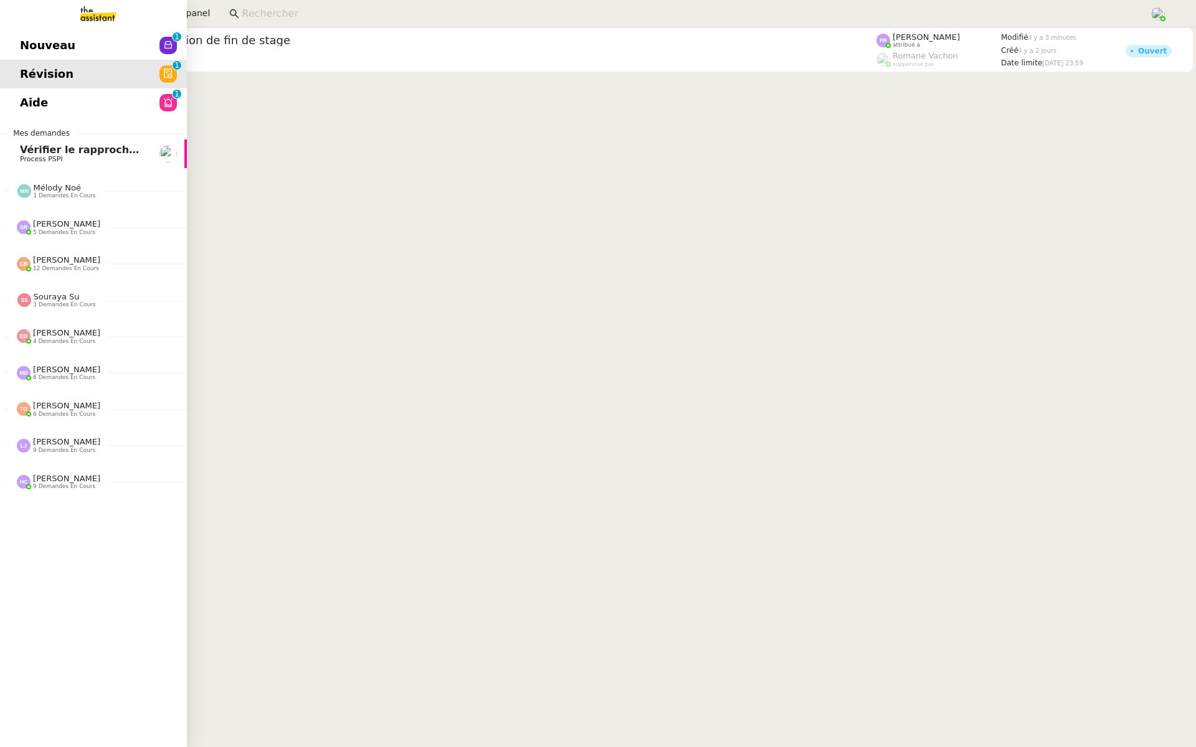
click at [32, 102] on span "Aide" at bounding box center [34, 102] width 28 height 19
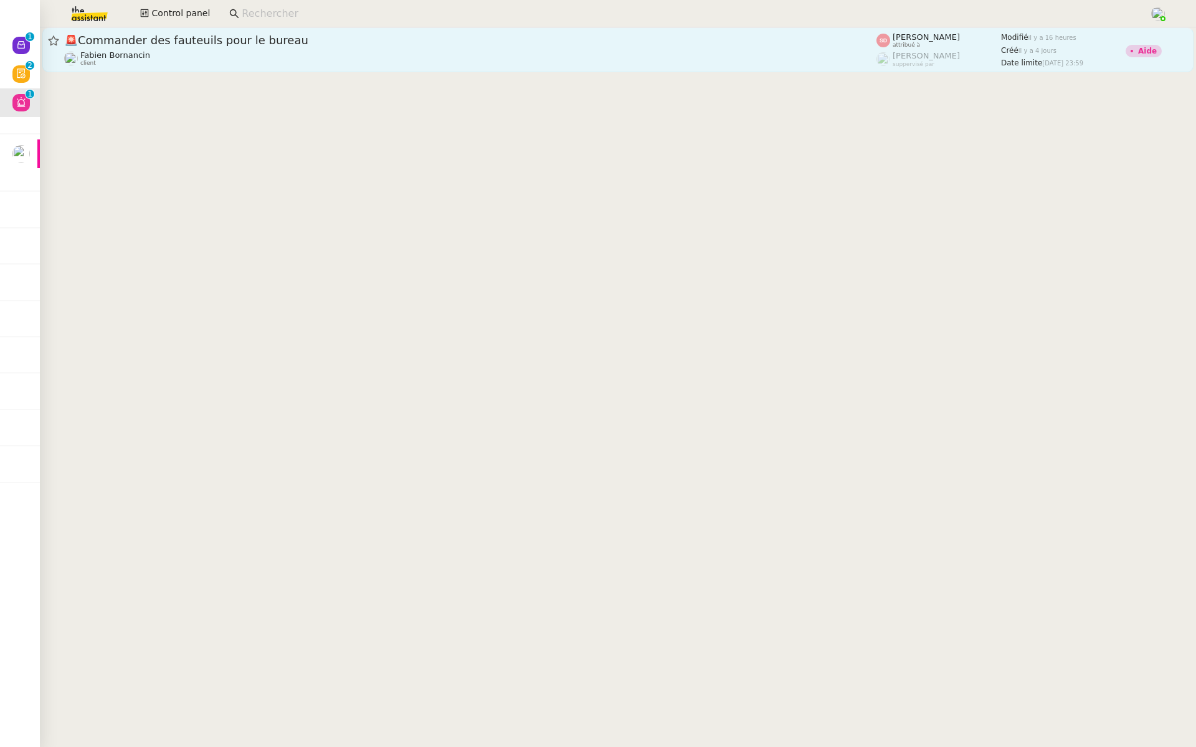
click at [405, 44] on span "🚨 Commander des fauteuils pour le bureau" at bounding box center [470, 40] width 812 height 11
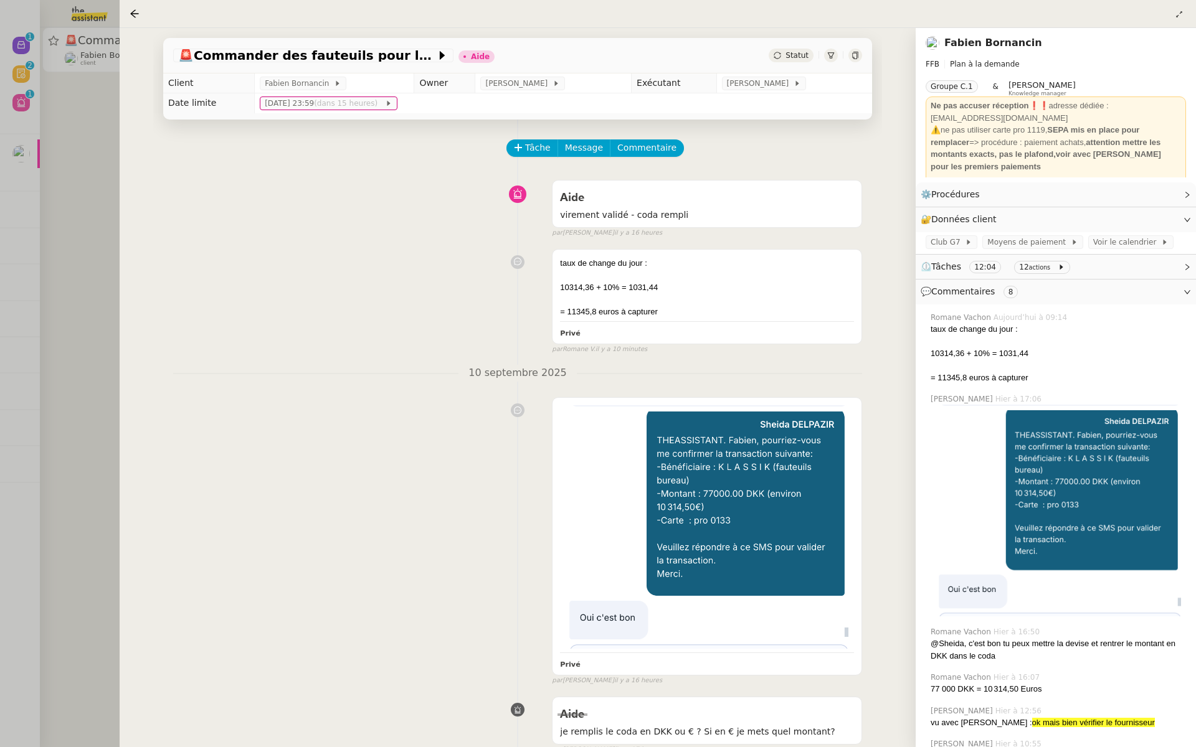
click at [81, 217] on div at bounding box center [598, 373] width 1196 height 747
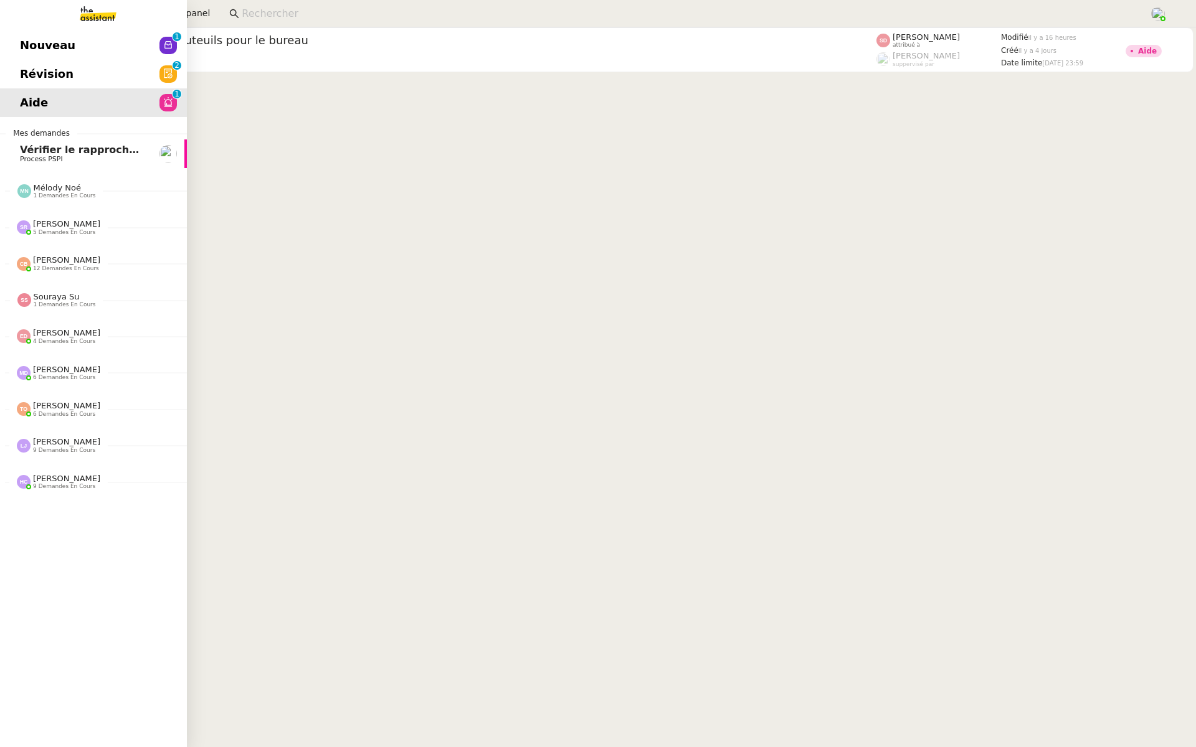
click at [52, 75] on span "Révision" at bounding box center [47, 74] width 54 height 19
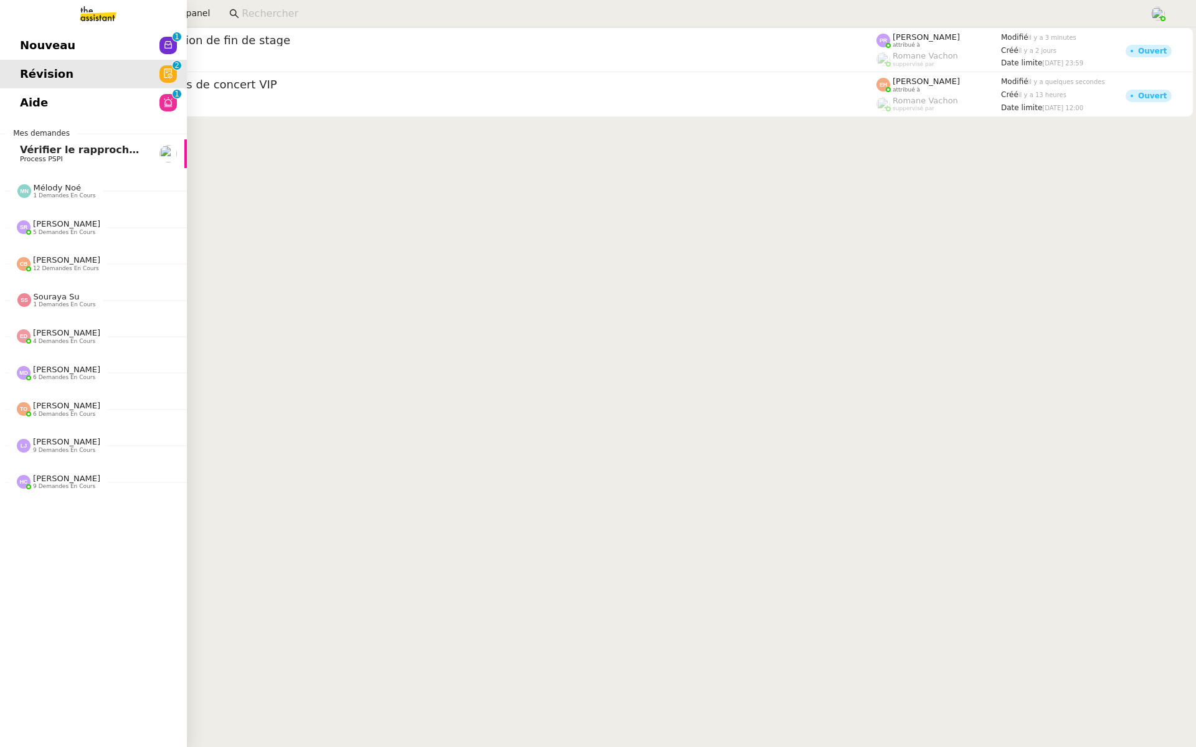
click at [34, 45] on span "Nouveau" at bounding box center [47, 45] width 55 height 19
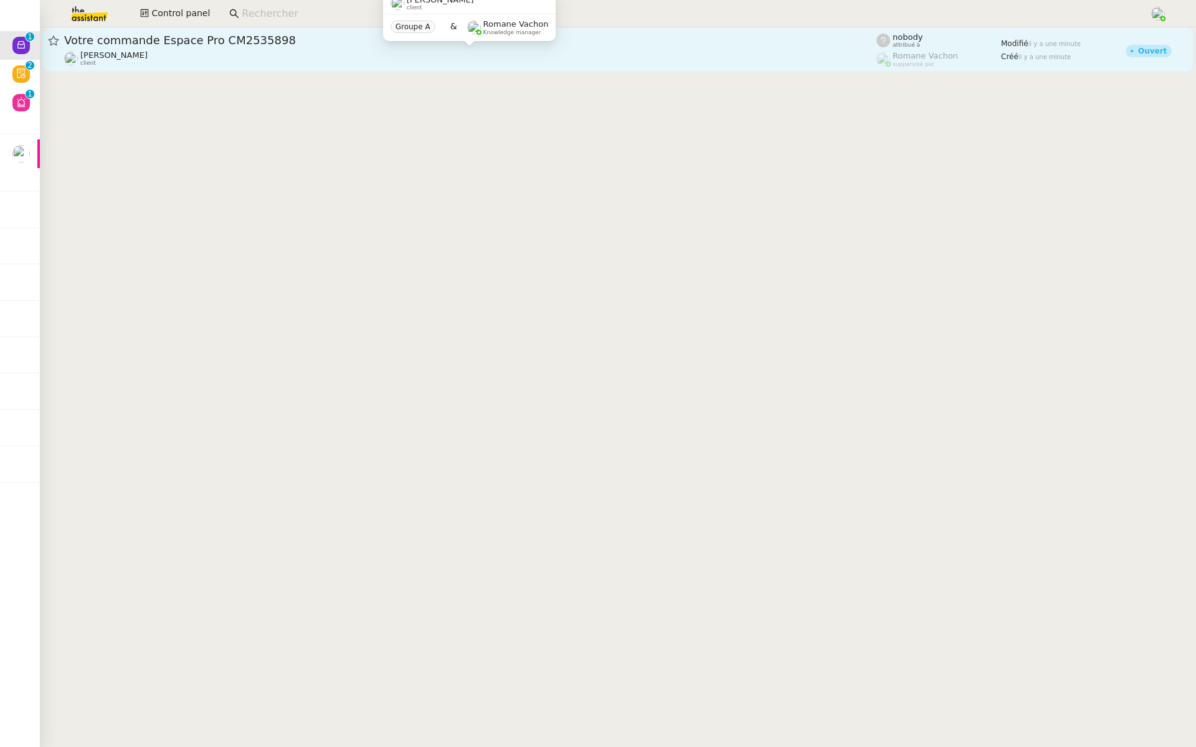
click at [228, 55] on div "Gabrielle Tavernier client" at bounding box center [470, 58] width 812 height 16
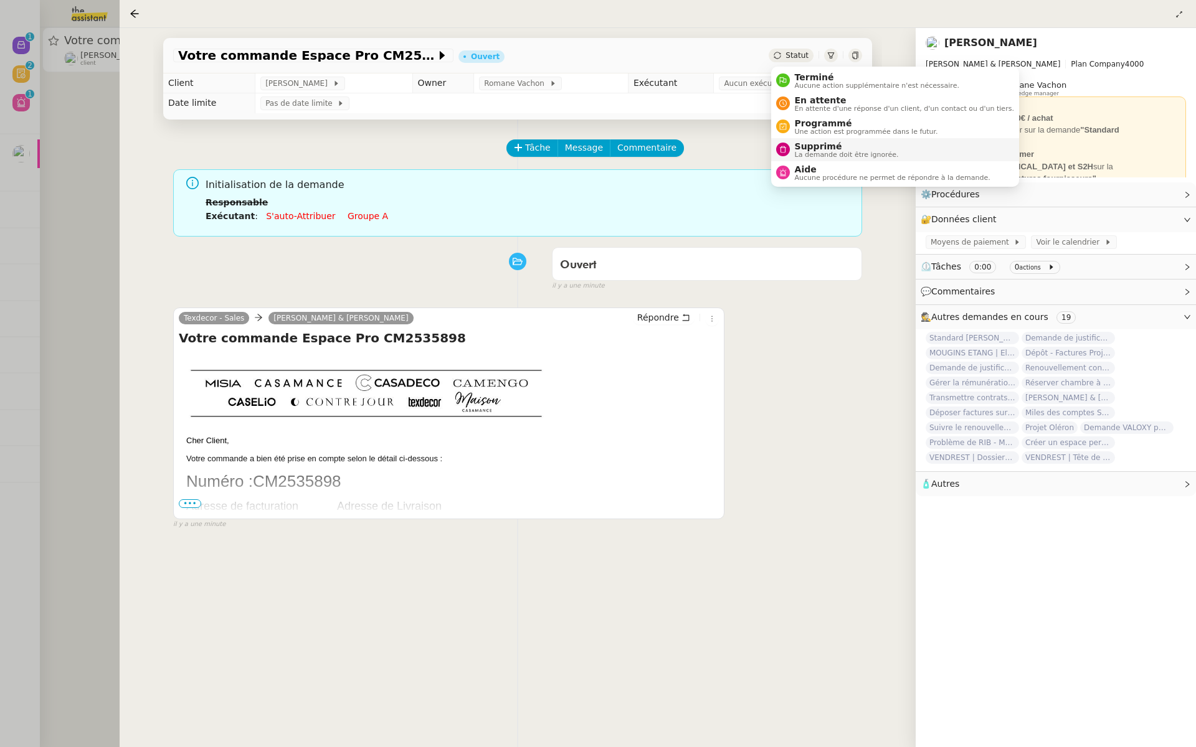
click at [795, 145] on span "Supprimé" at bounding box center [847, 146] width 104 height 10
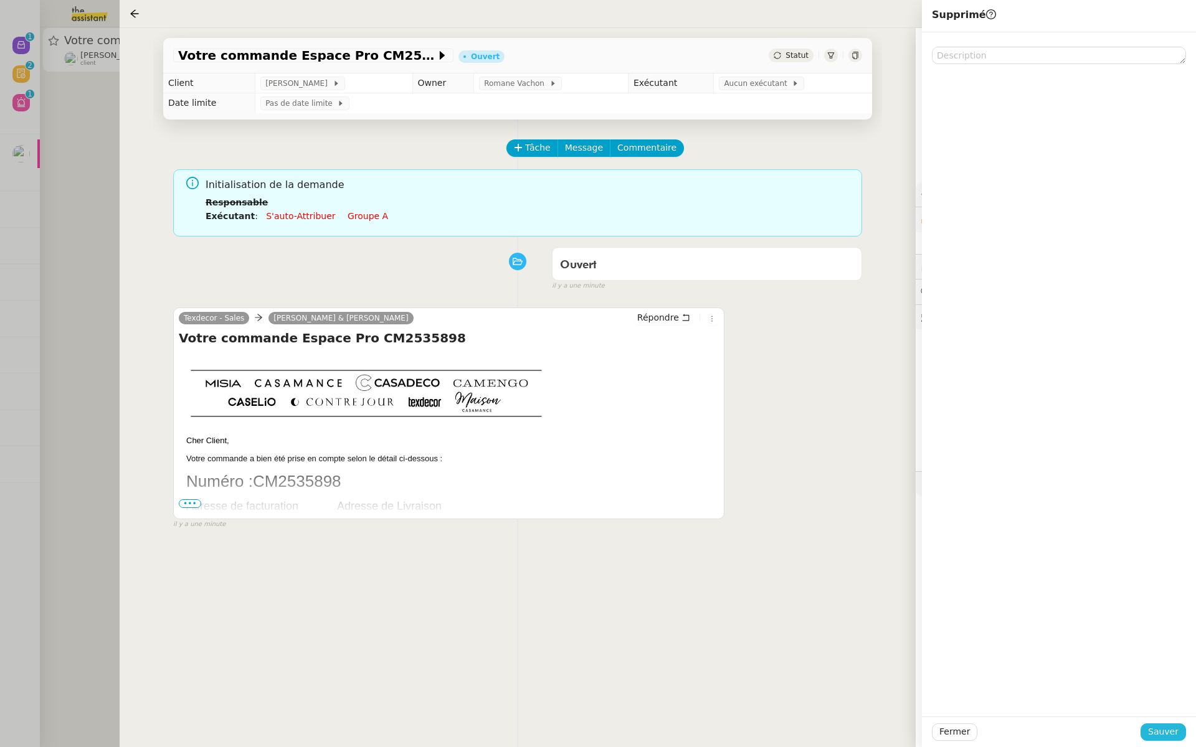
click at [1168, 729] on span "Sauver" at bounding box center [1163, 732] width 31 height 14
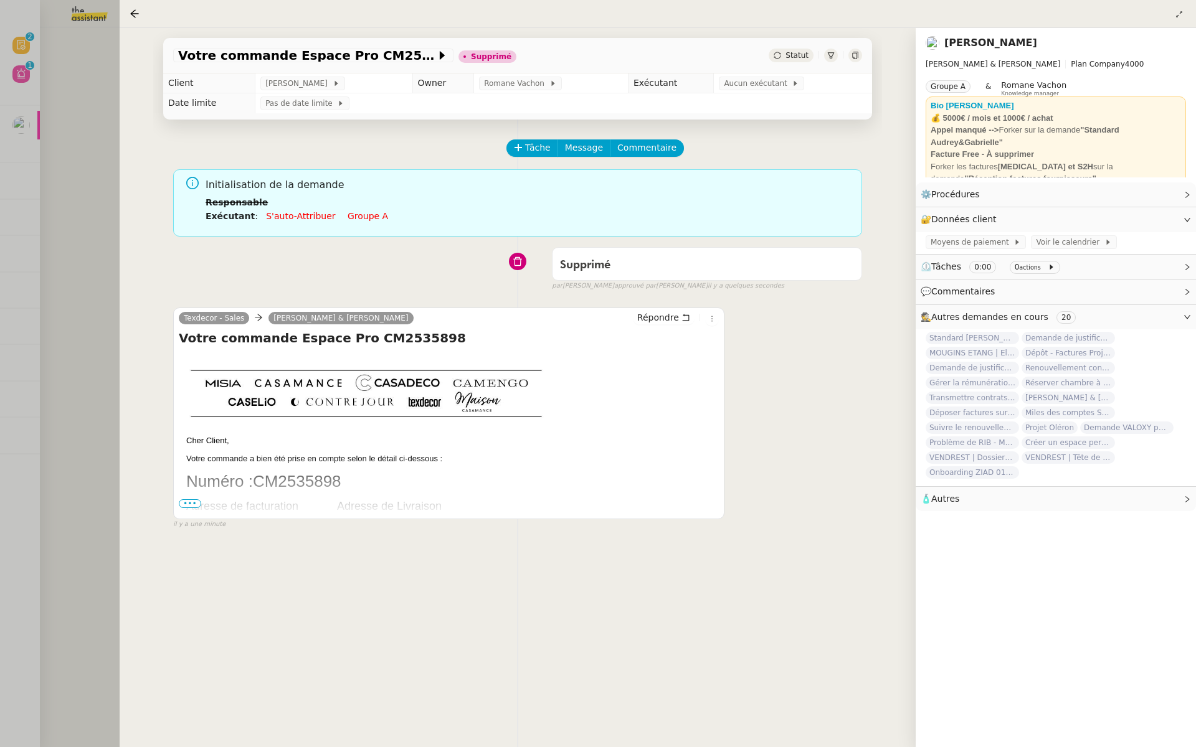
click at [50, 230] on div at bounding box center [598, 373] width 1196 height 747
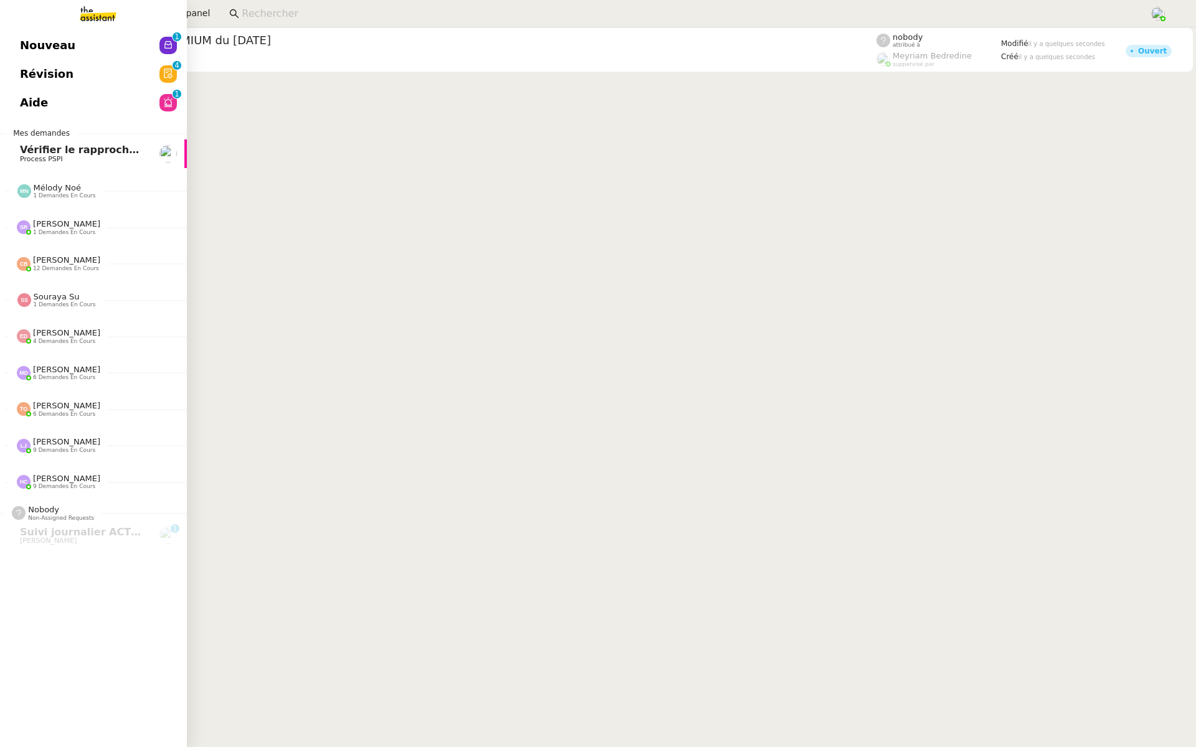
click at [144, 79] on link "Révision 0 1 2 3 4 5 6 7 8 9" at bounding box center [93, 74] width 187 height 29
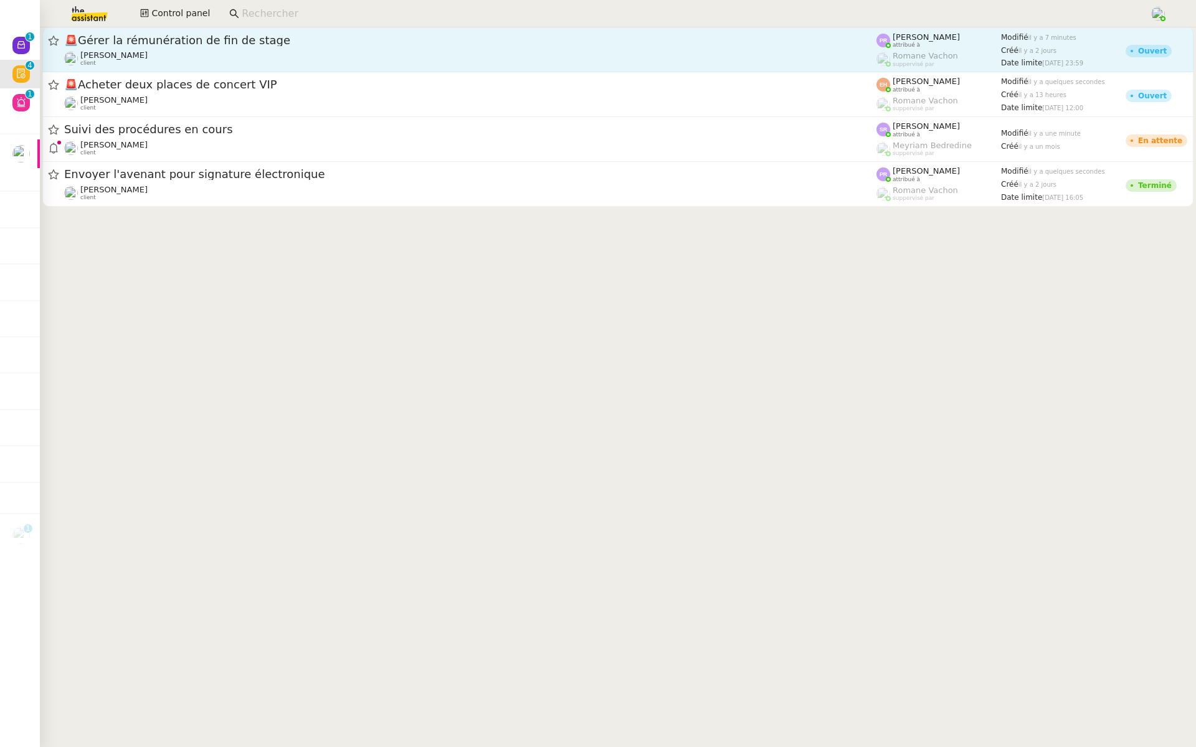
click at [409, 43] on span "🚨 Gérer la rémunération de fin de stage" at bounding box center [470, 40] width 812 height 11
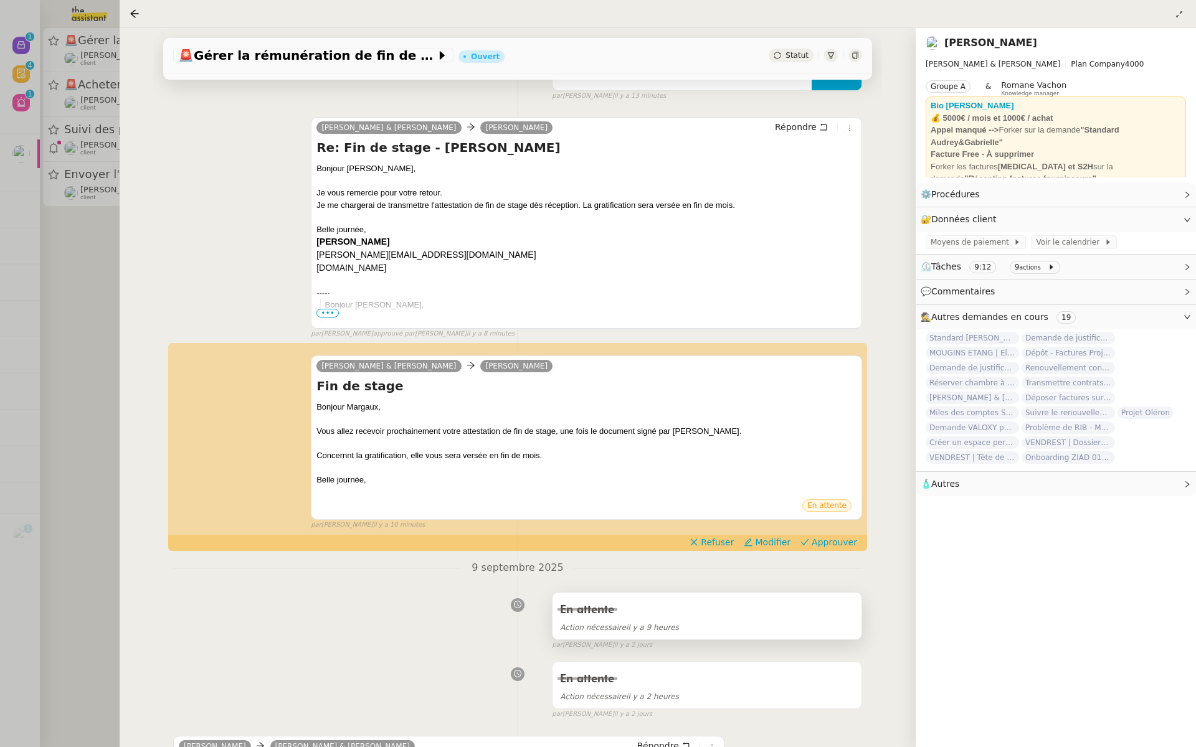
scroll to position [250, 0]
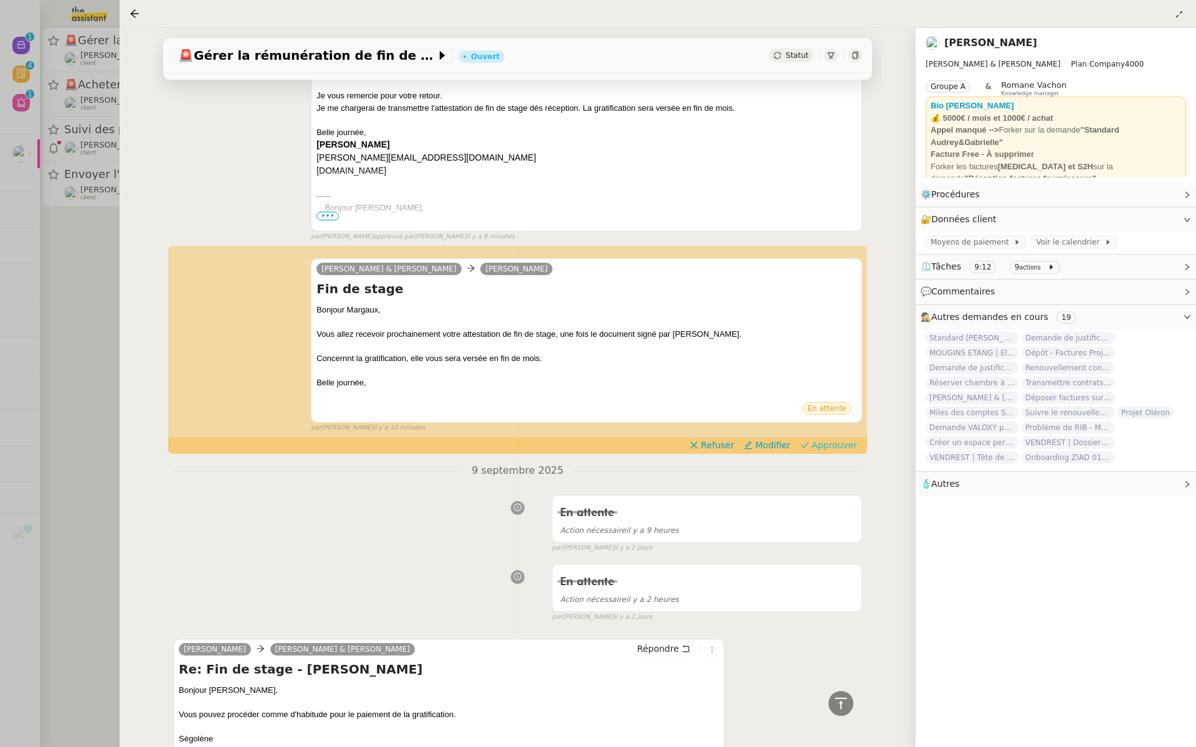
click at [841, 445] on span "Approuver" at bounding box center [834, 445] width 45 height 12
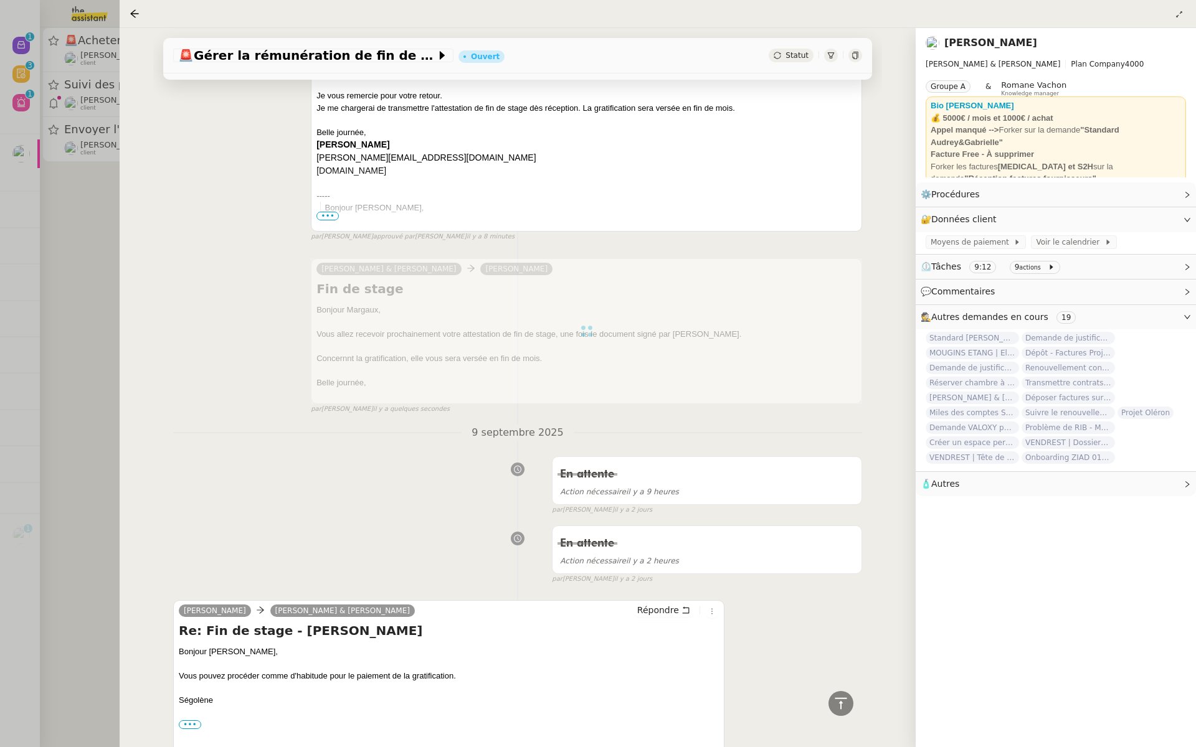
click at [44, 214] on div at bounding box center [598, 373] width 1196 height 747
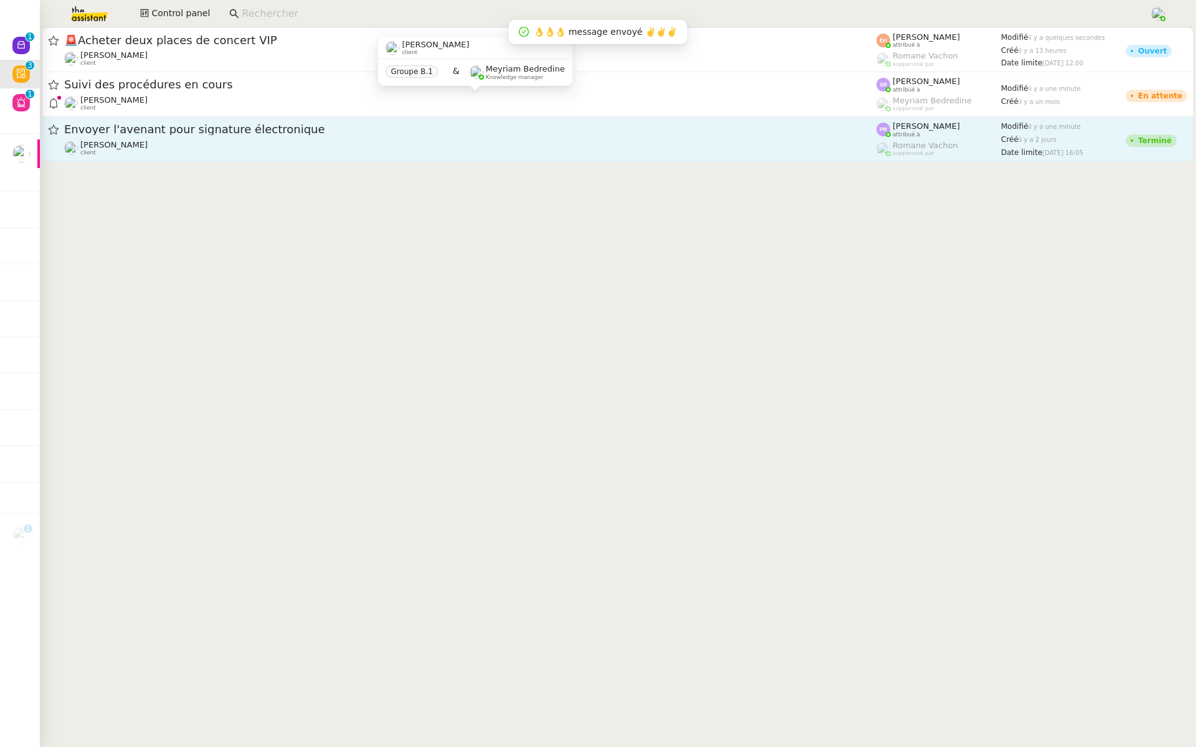
click at [348, 147] on div "Segolène Labinsky client" at bounding box center [470, 148] width 812 height 16
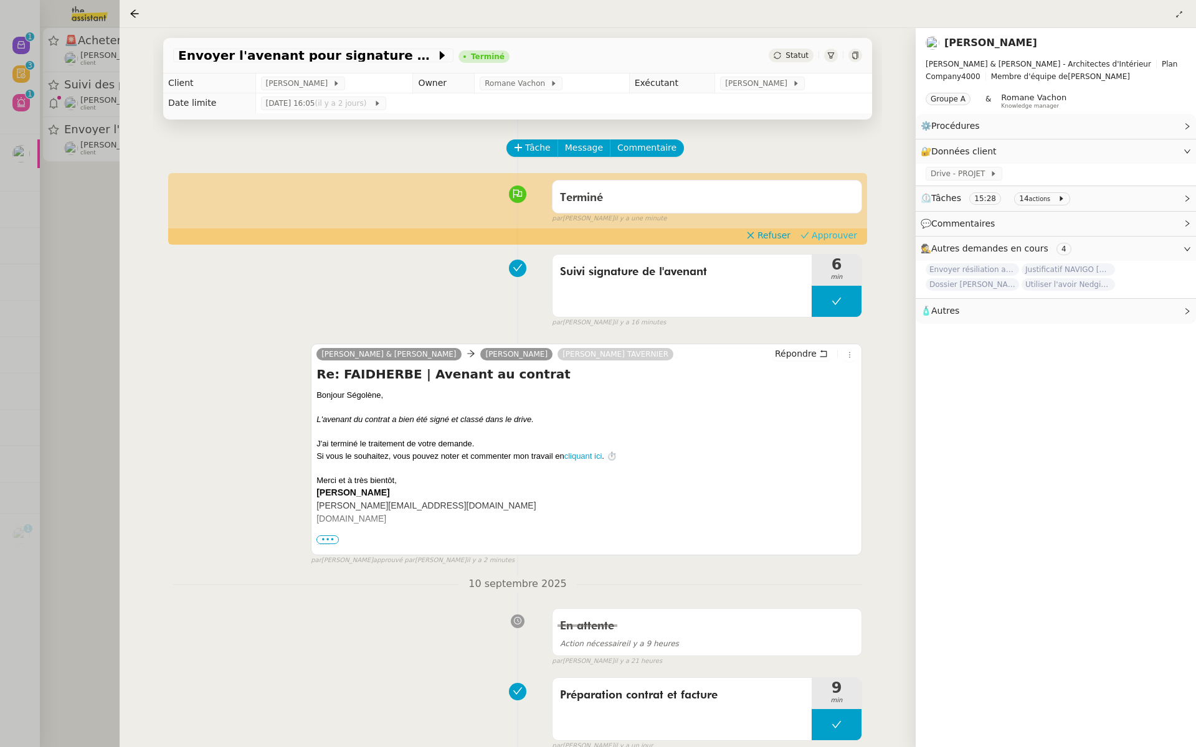
click at [845, 237] on span "Approuver" at bounding box center [834, 235] width 45 height 12
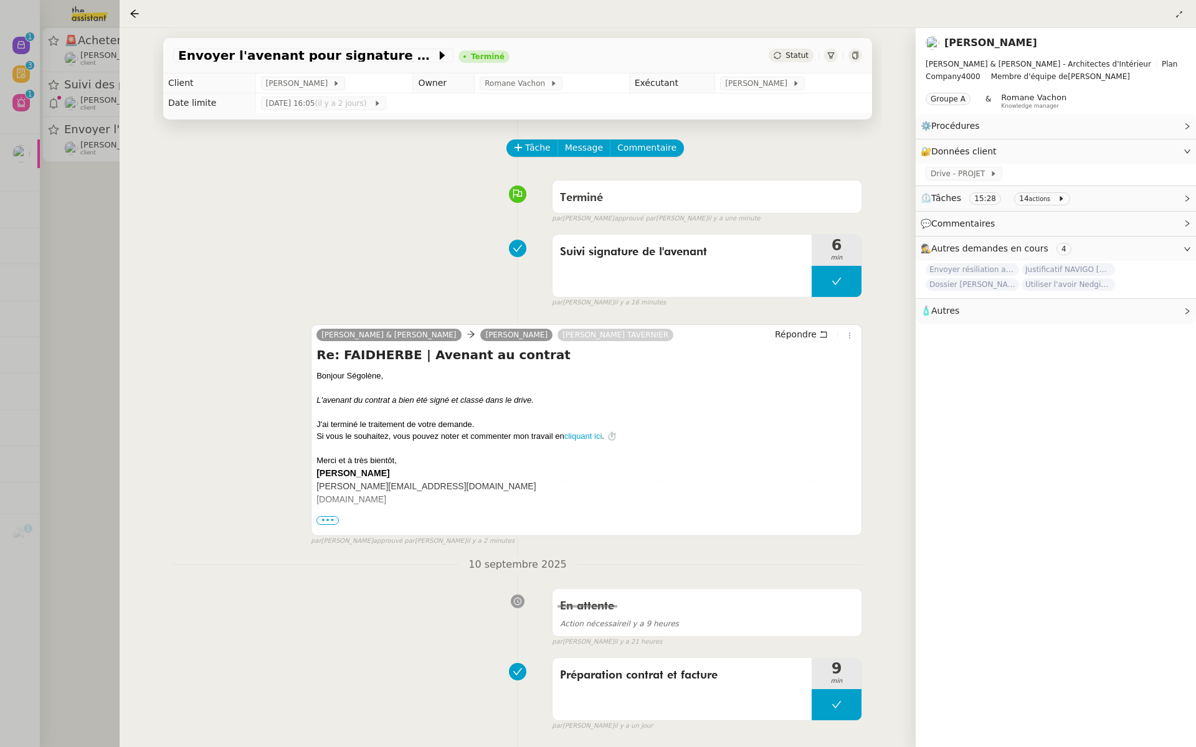
click at [6, 214] on div at bounding box center [598, 373] width 1196 height 747
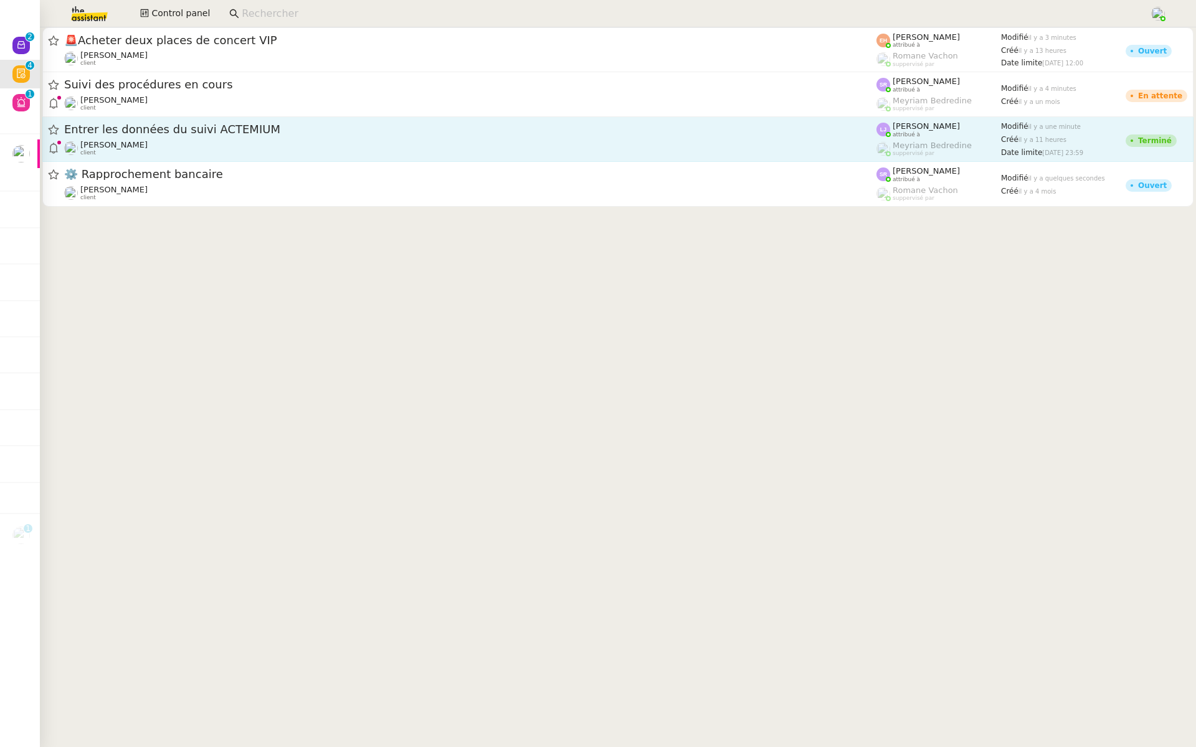
click at [496, 133] on span "Entrer les données du suivi ACTEMIUM" at bounding box center [470, 129] width 812 height 11
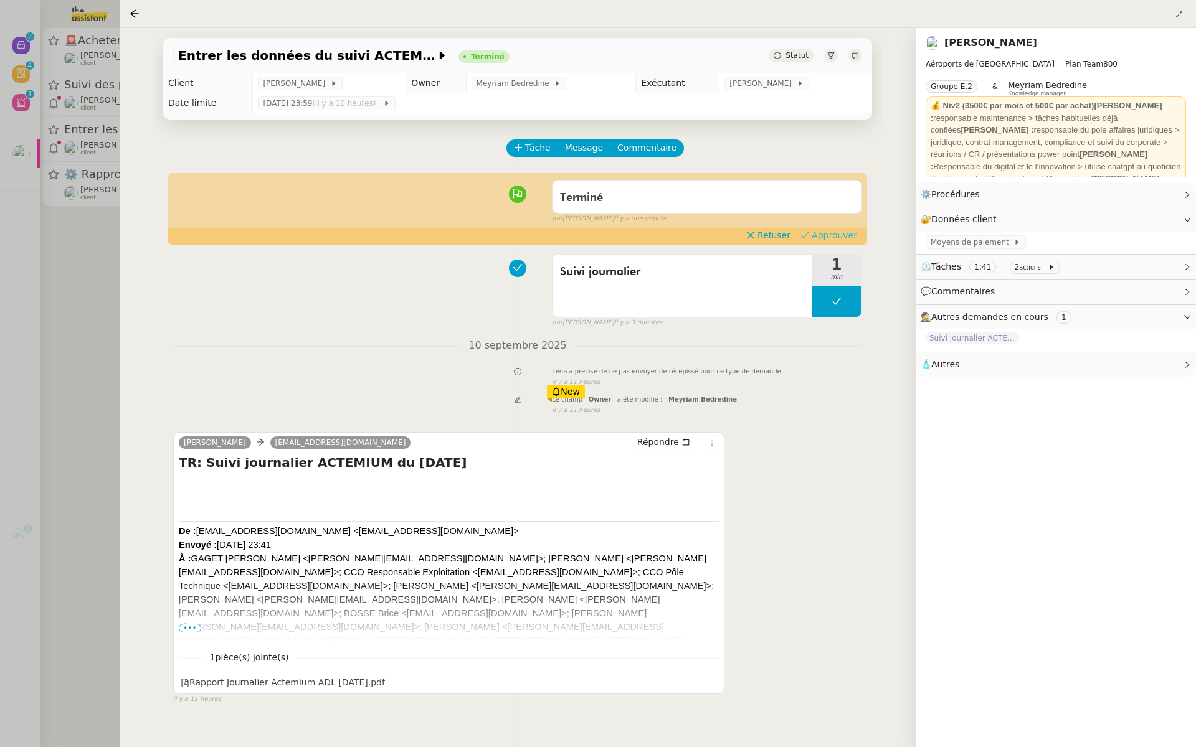
click at [833, 238] on span "Approuver" at bounding box center [834, 235] width 45 height 12
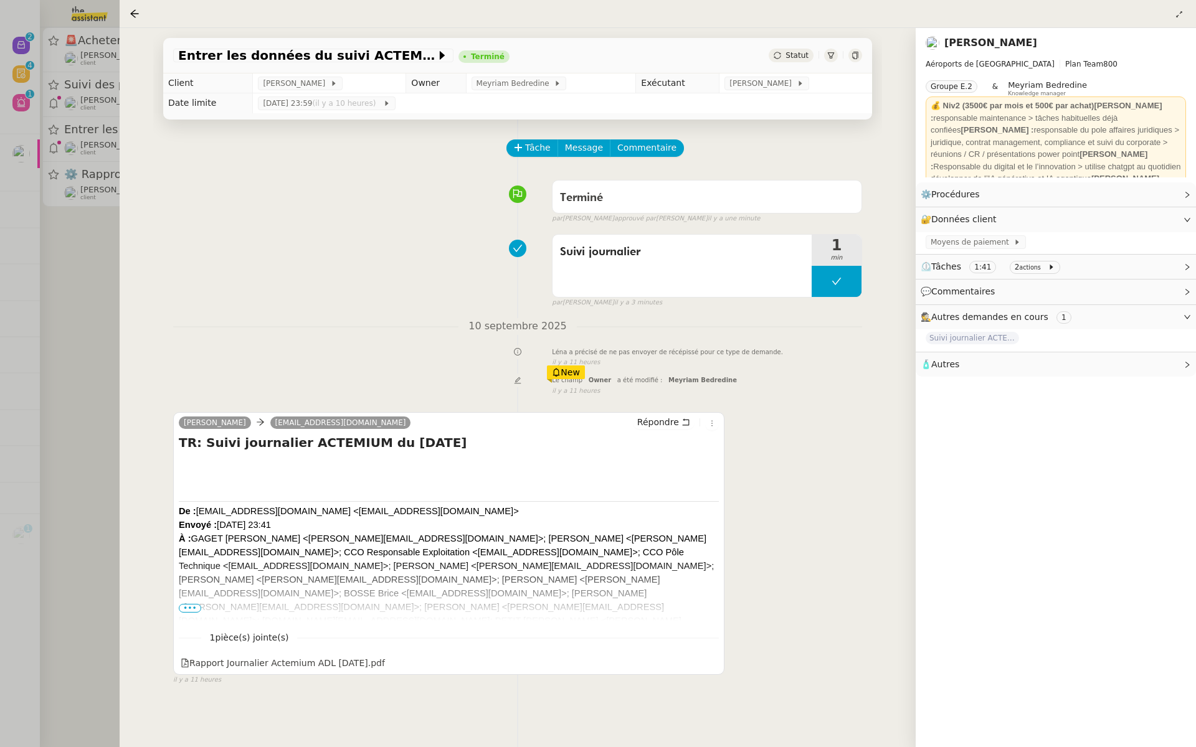
click at [52, 173] on div at bounding box center [598, 373] width 1196 height 747
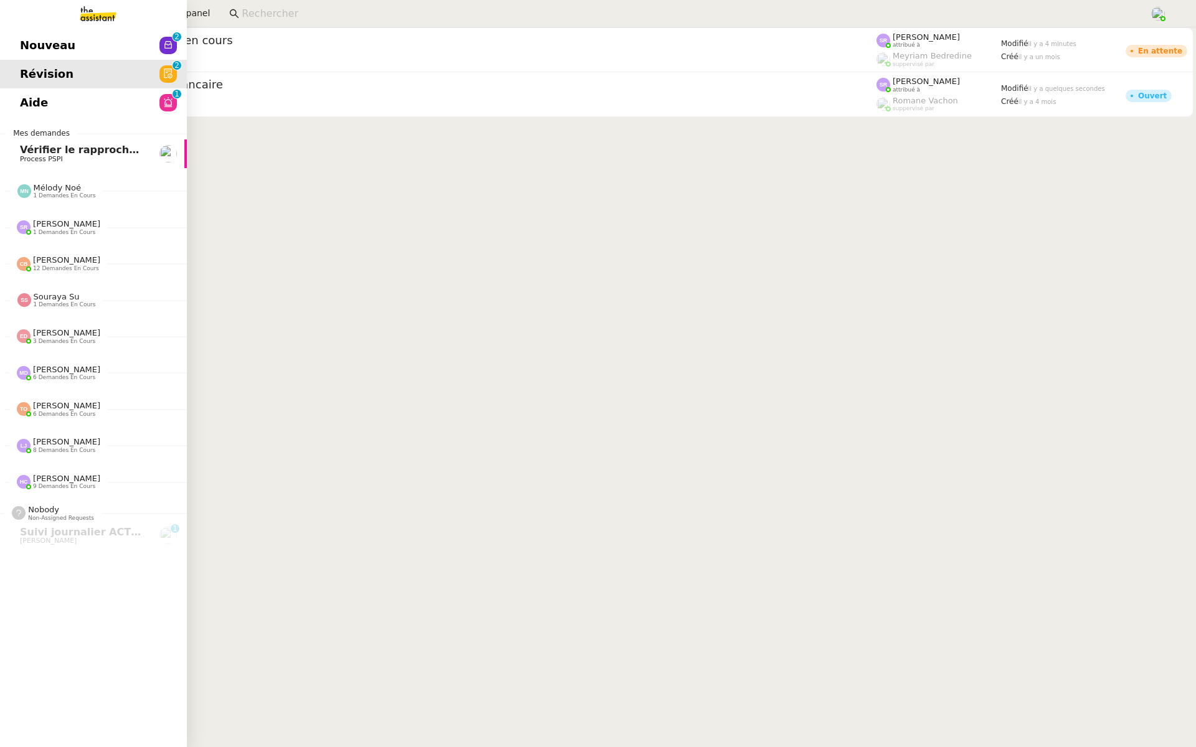
click at [28, 43] on span "Nouveau" at bounding box center [47, 45] width 55 height 19
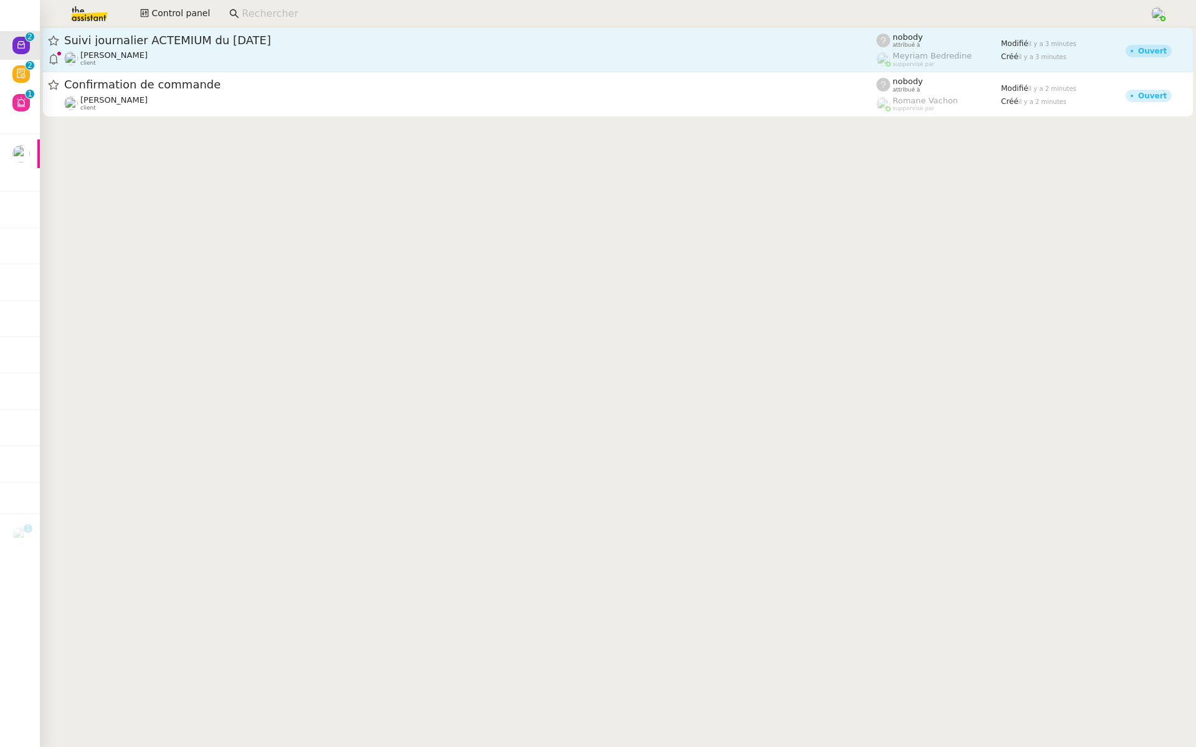
click at [284, 42] on span "Suivi journalier ACTEMIUM du 10-09-2025" at bounding box center [470, 40] width 812 height 11
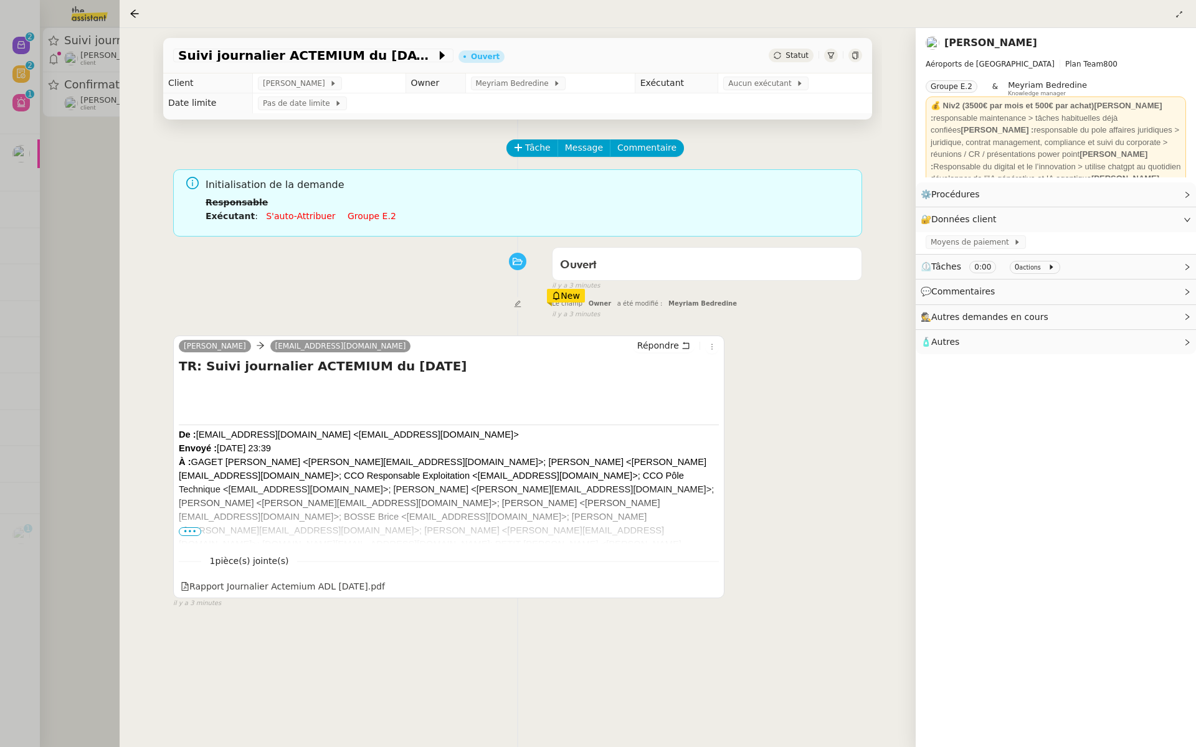
click at [967, 84] on nz-tag "Groupe E.2" at bounding box center [952, 86] width 52 height 12
click at [750, 82] on span "Aucun exécutant" at bounding box center [762, 83] width 68 height 12
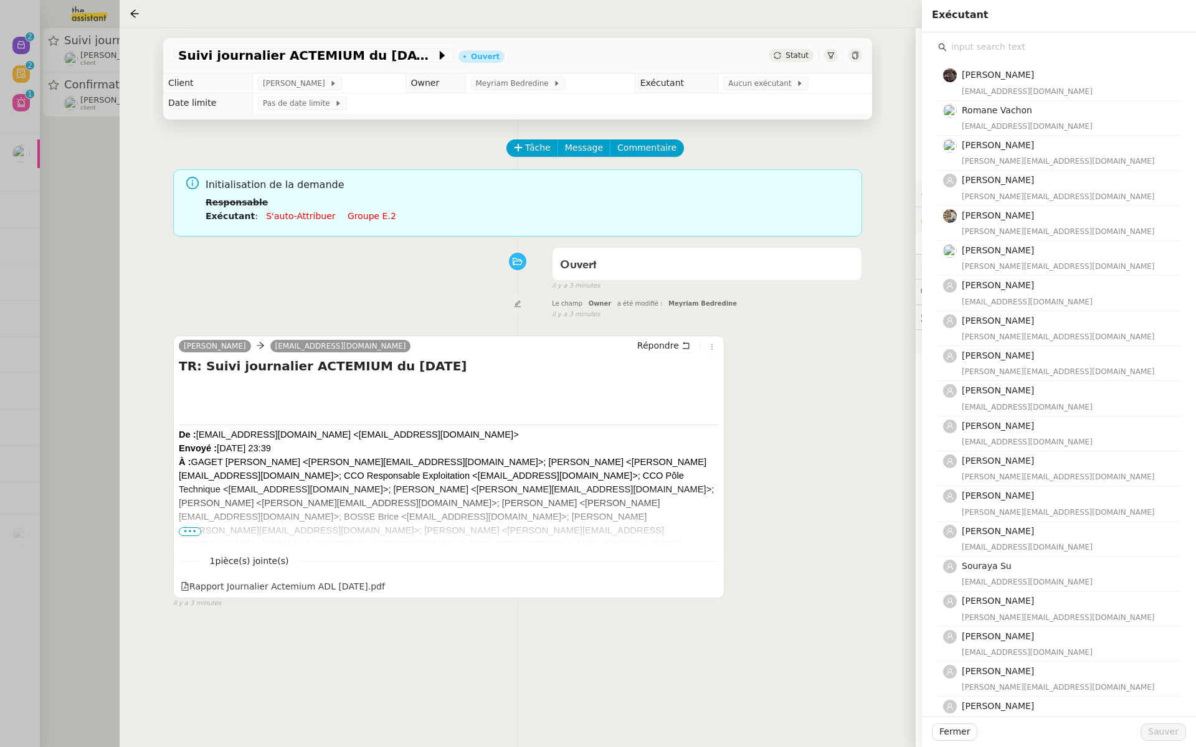
click at [765, 365] on div "BUONOMO Léna ayu.uvo@theassistant.com Répondre TR: Suivi journalier ACTEMIUM du…" at bounding box center [517, 467] width 689 height 284
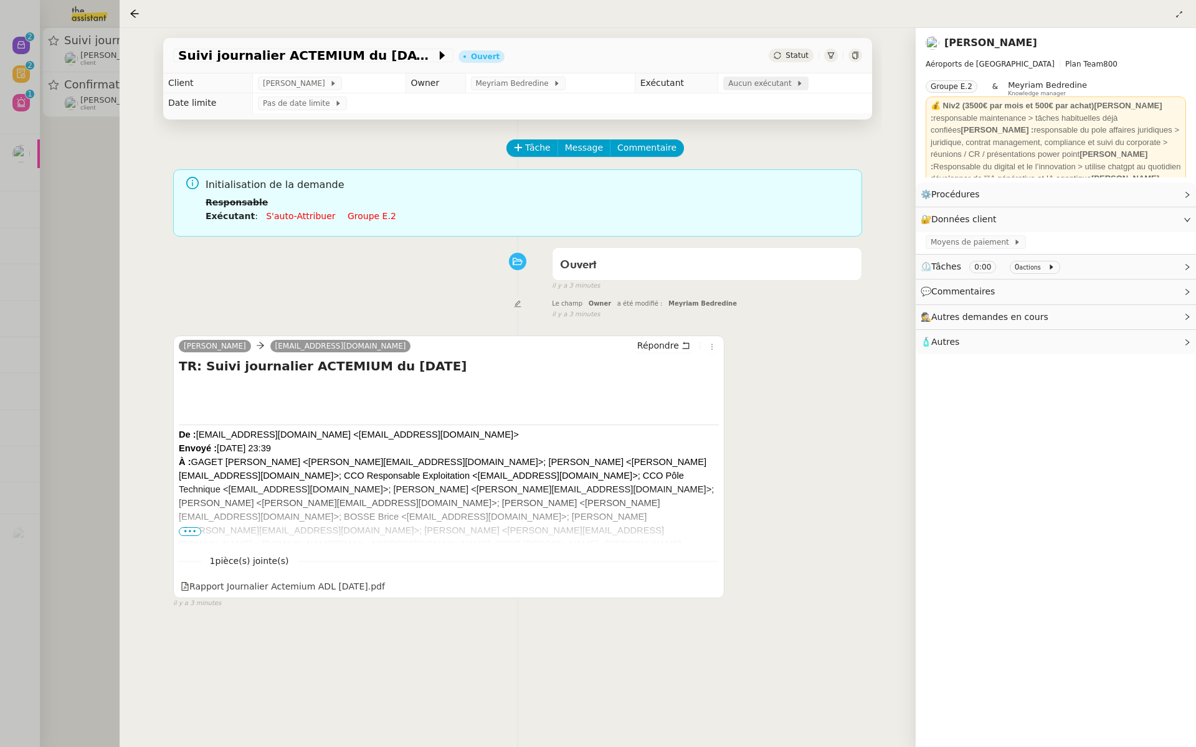
click at [755, 89] on span "Aucun exécutant" at bounding box center [762, 83] width 68 height 12
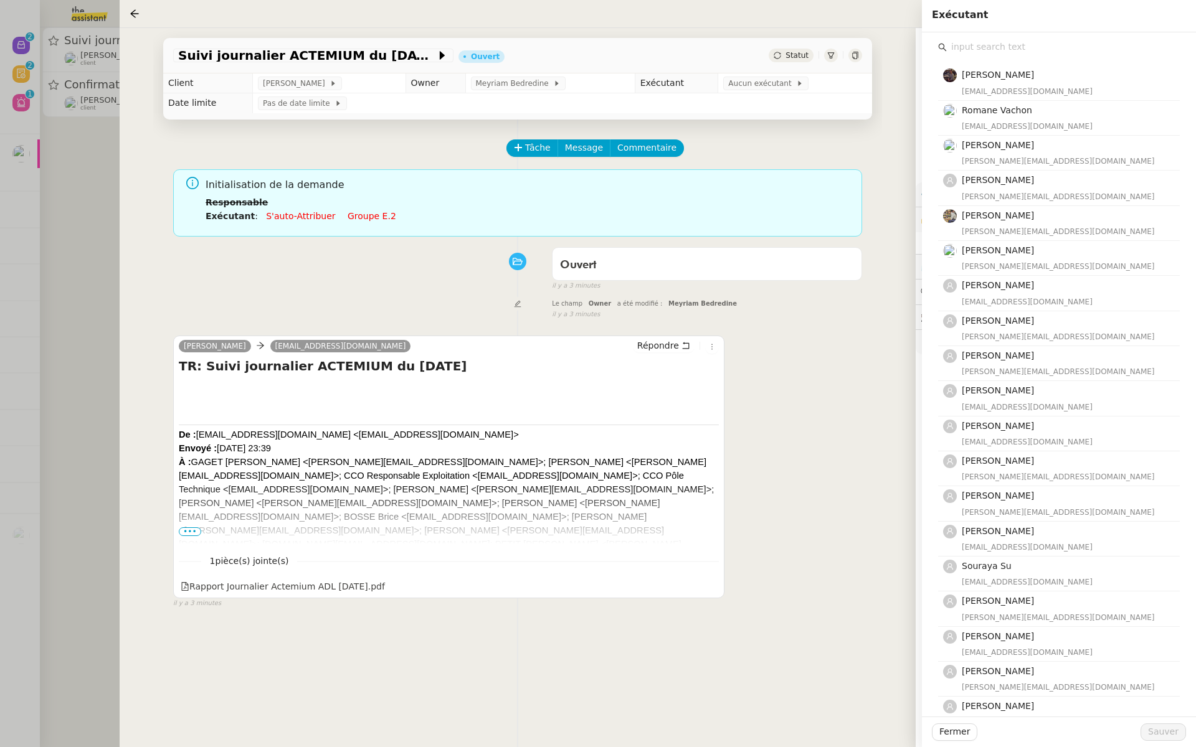
click at [992, 44] on input "text" at bounding box center [1063, 47] width 233 height 17
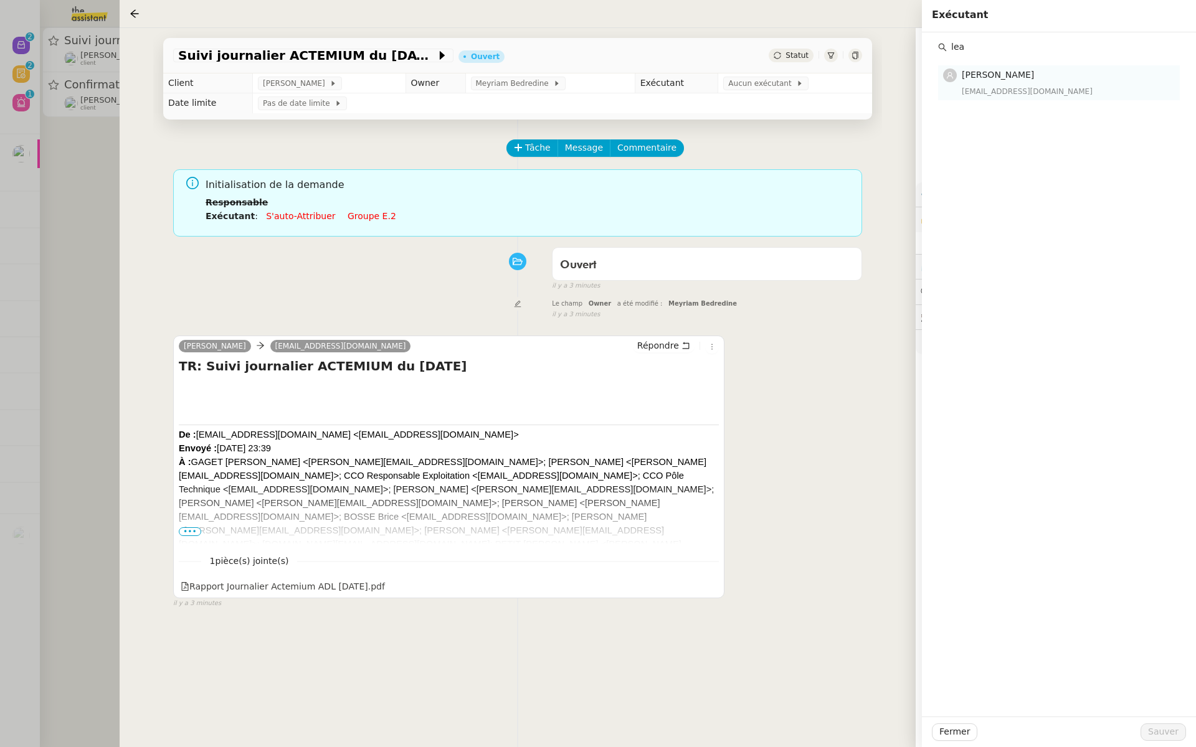
type input "lea"
click at [967, 89] on div "[EMAIL_ADDRESS][DOMAIN_NAME]" at bounding box center [1067, 91] width 211 height 12
click at [1170, 738] on span "Sauver" at bounding box center [1163, 732] width 31 height 14
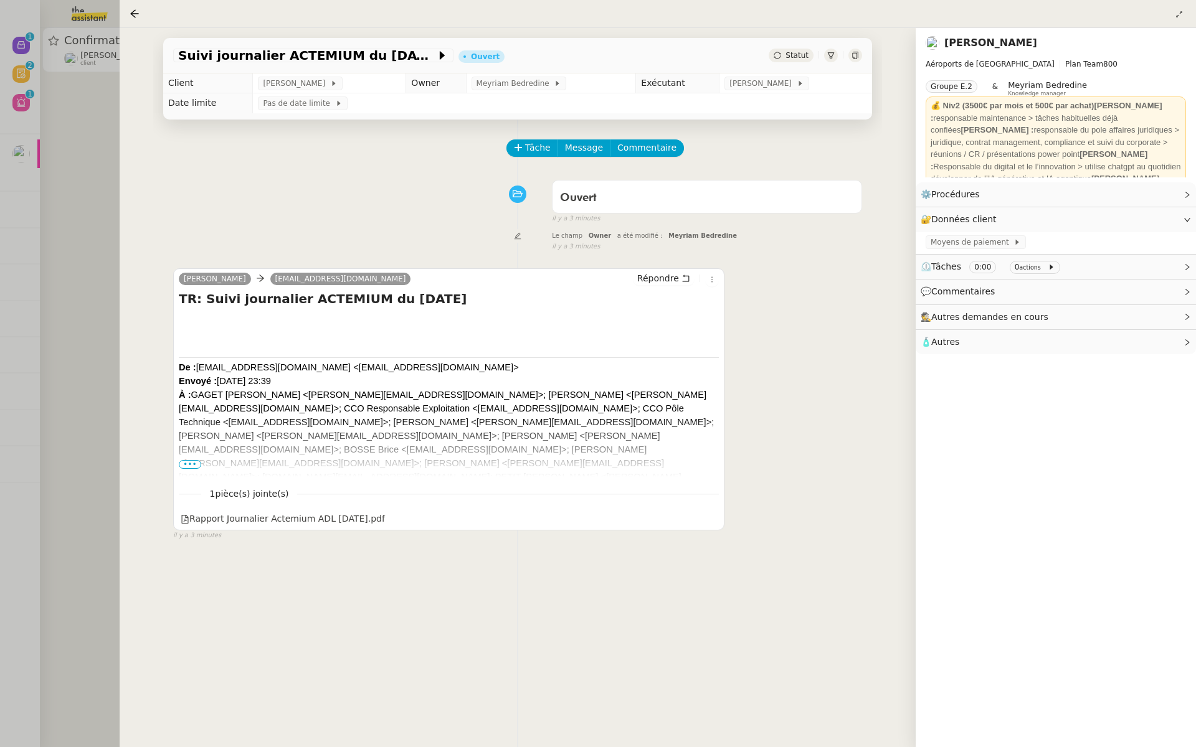
click at [62, 156] on div at bounding box center [598, 373] width 1196 height 747
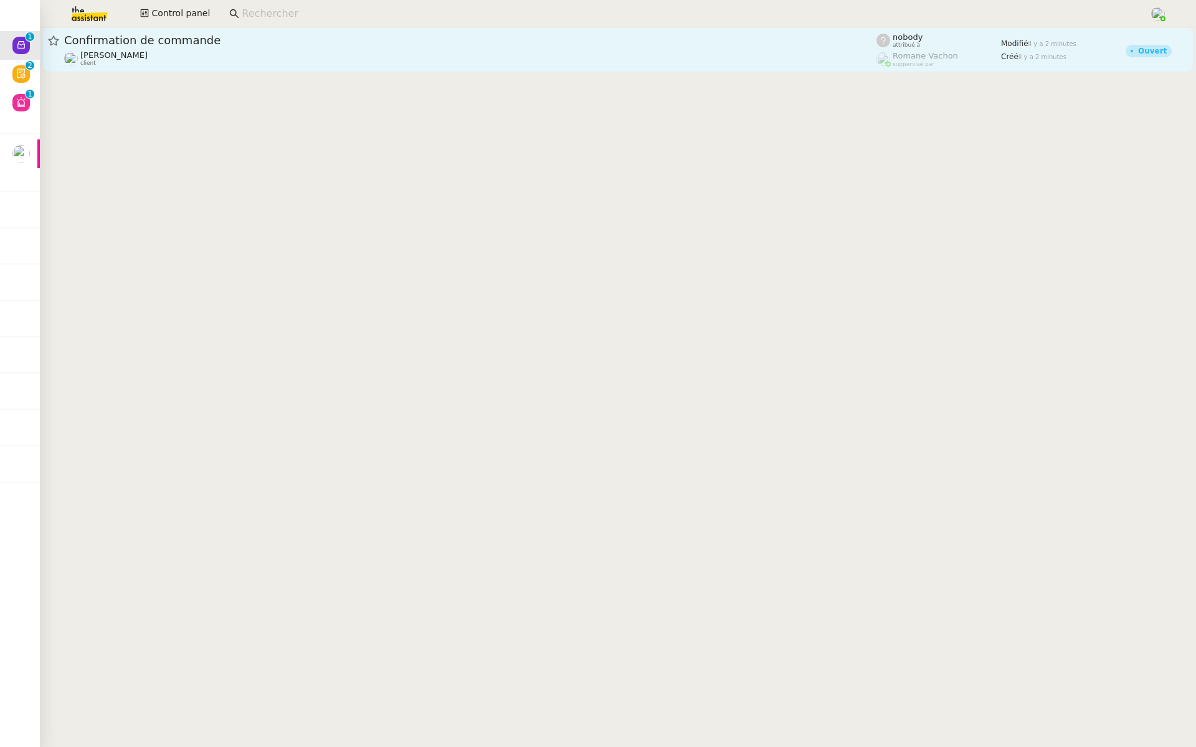
click at [248, 35] on span "Confirmation de commande" at bounding box center [470, 40] width 812 height 11
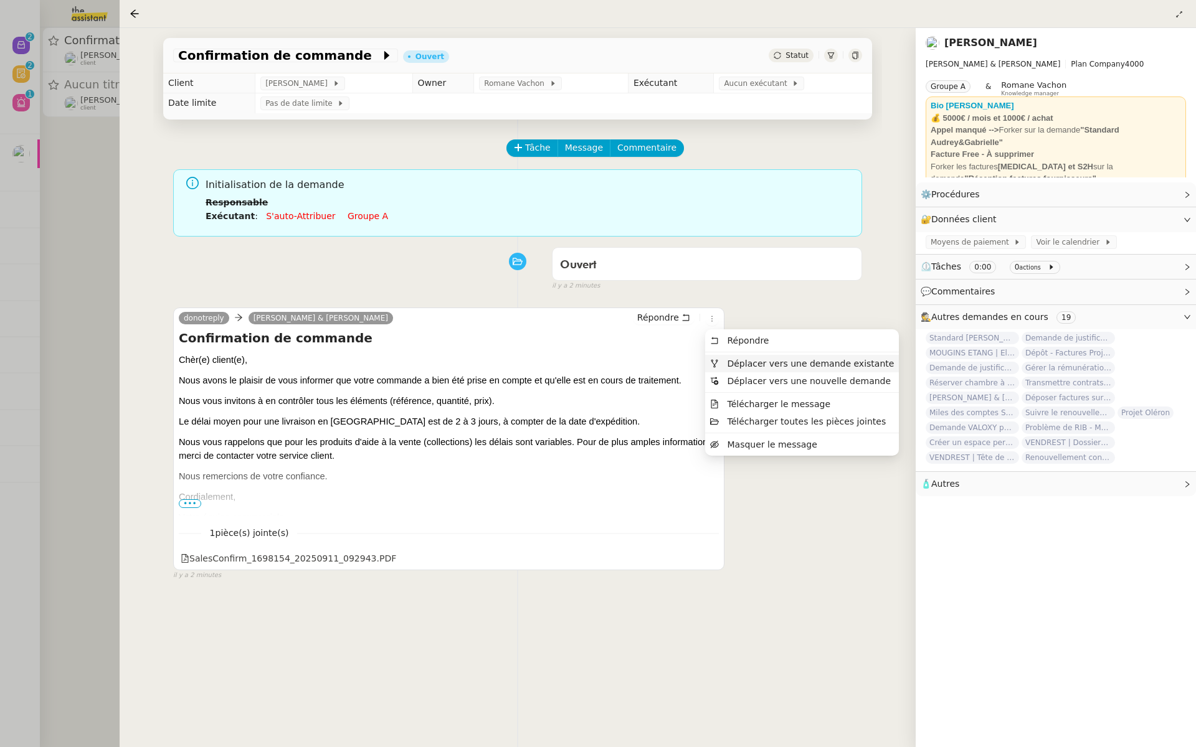
click at [734, 360] on span "Déplacer vers une demande existante" at bounding box center [810, 364] width 167 height 10
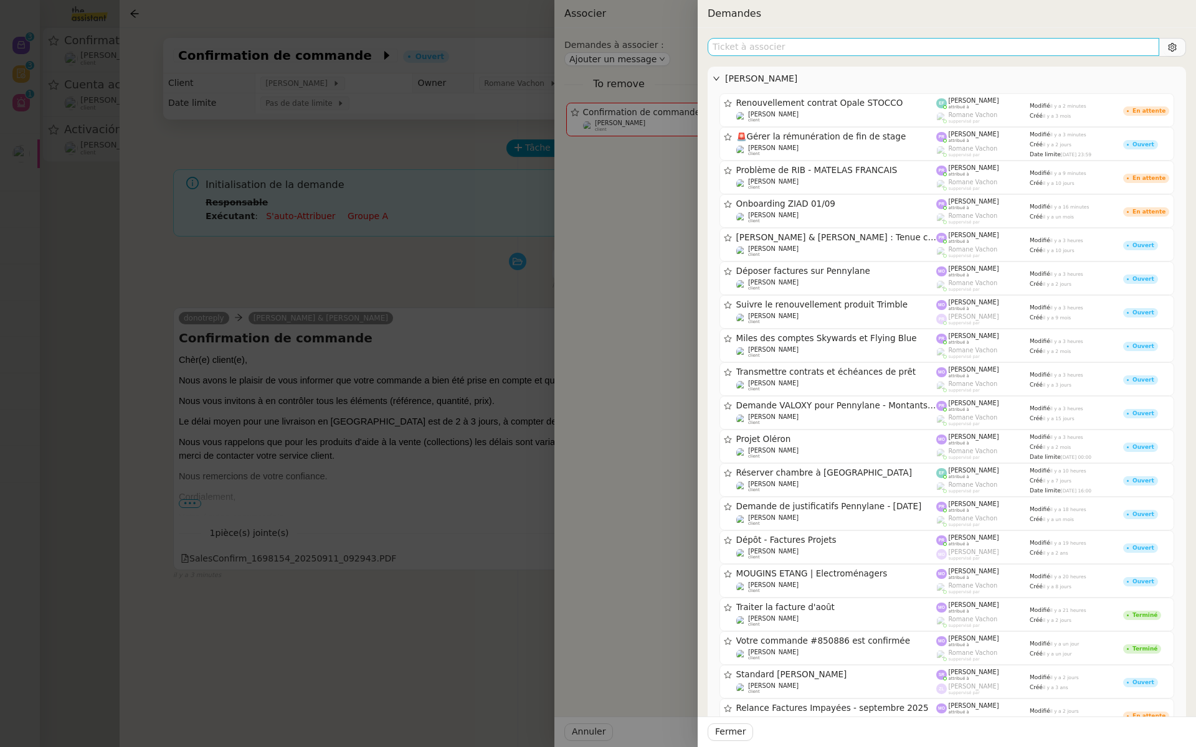
click at [749, 52] on input "text" at bounding box center [934, 47] width 452 height 18
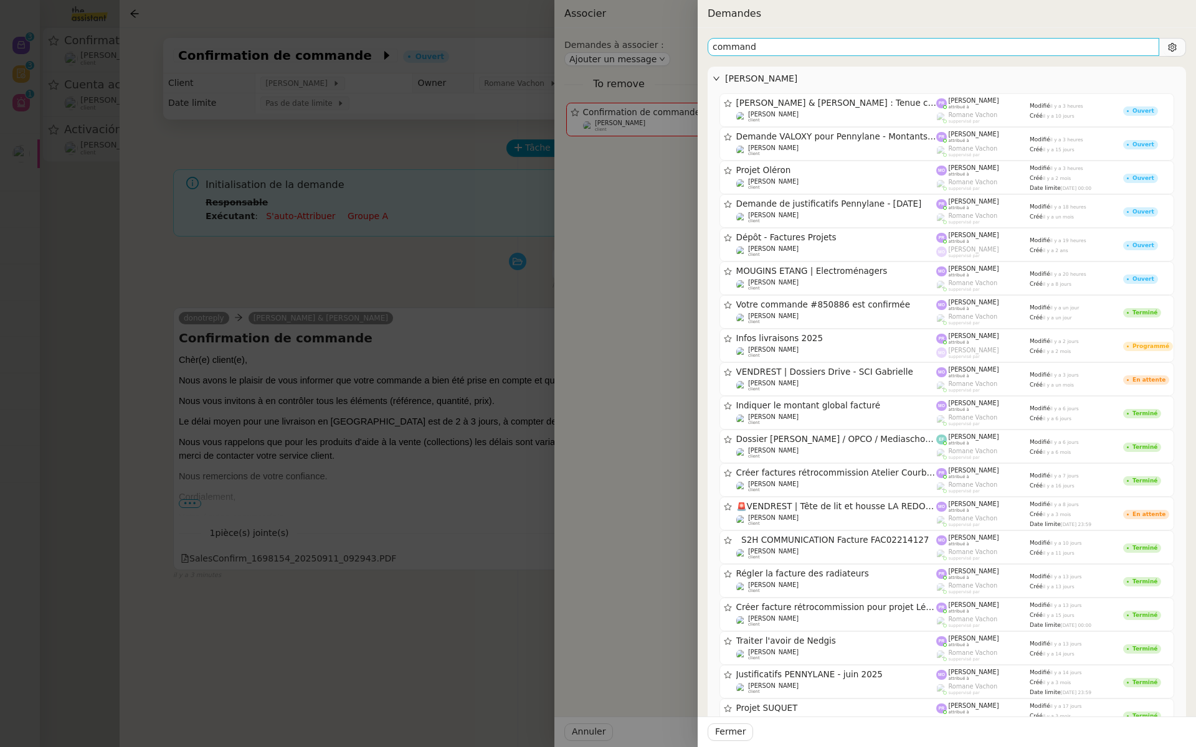
type input "commande"
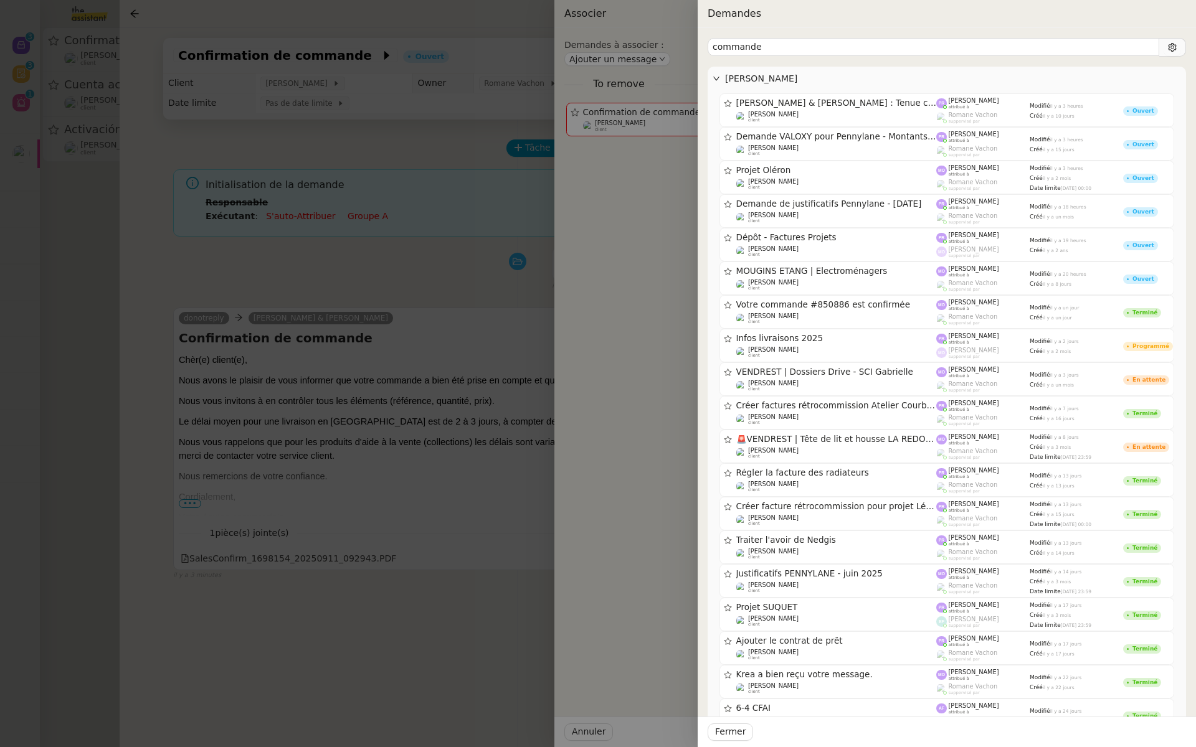
drag, startPoint x: 760, startPoint y: 50, endPoint x: 680, endPoint y: 50, distance: 80.3
click at [680, 50] on div "Demandes commande Gabrielle Tavernier AUDREY & GABRIELLE : Tenue comptable - Do…" at bounding box center [598, 373] width 1196 height 747
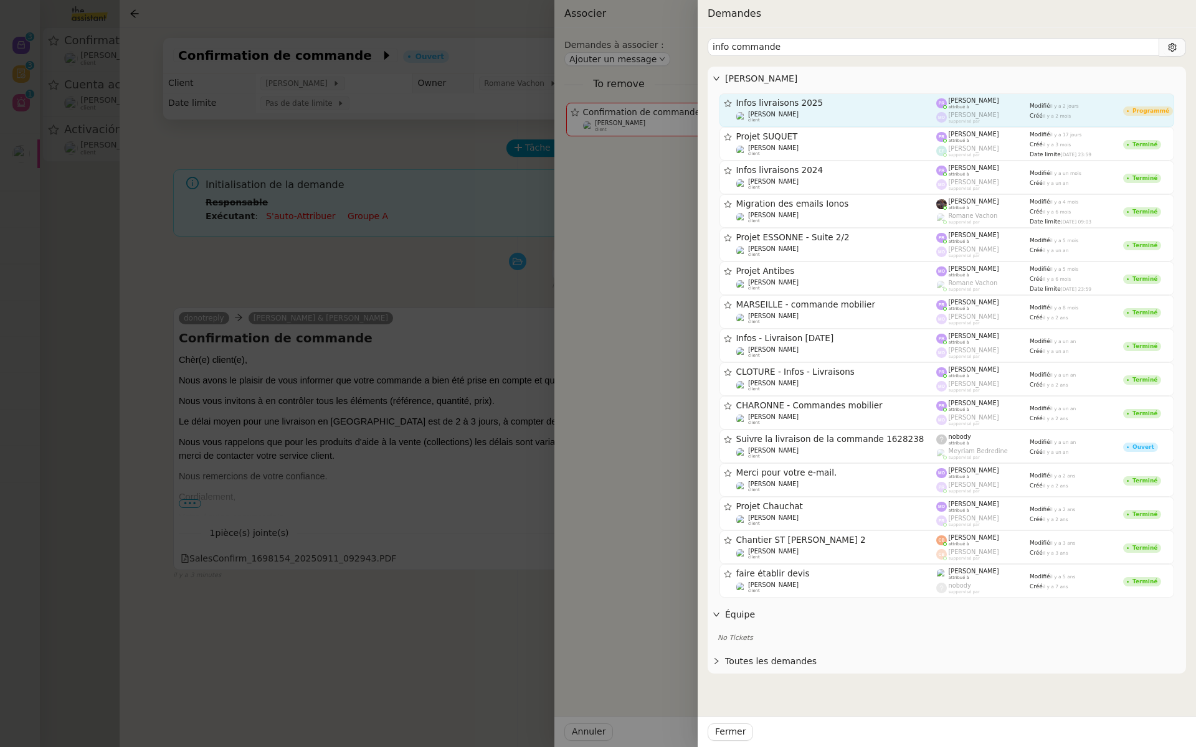
type input "info commande"
click at [787, 105] on span "Infos livraisons 2025" at bounding box center [836, 103] width 201 height 9
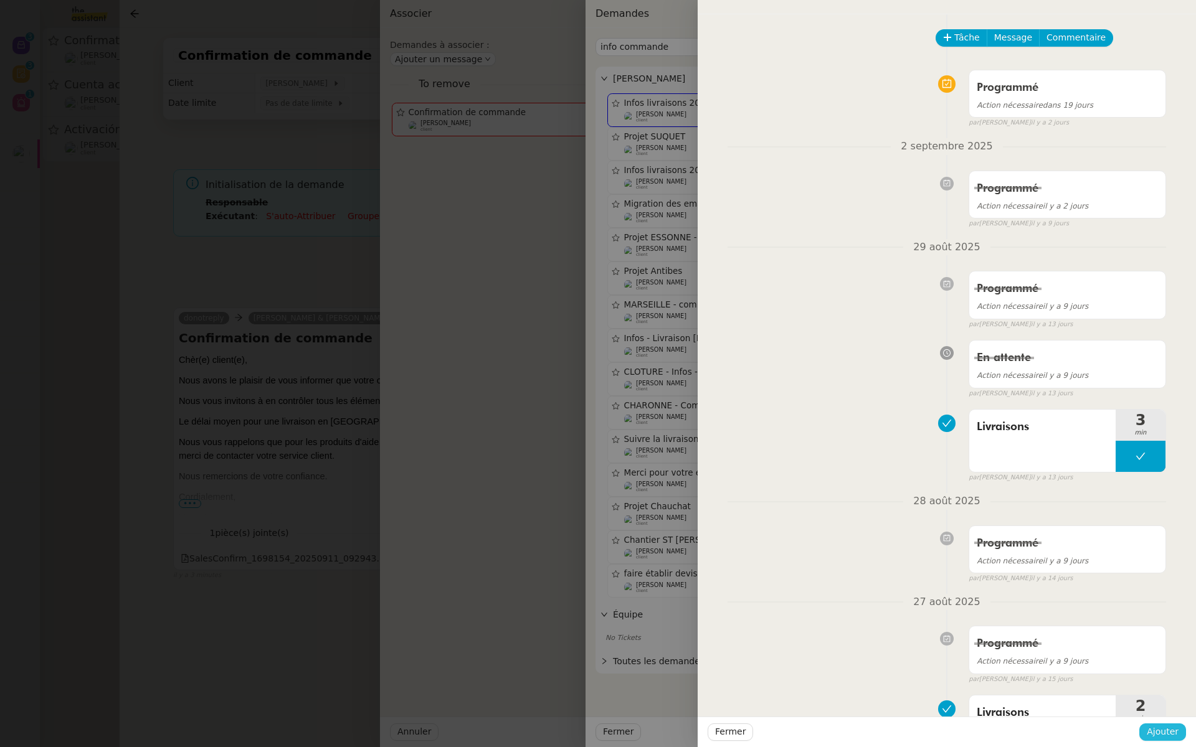
click at [1159, 737] on span "Ajouter" at bounding box center [1163, 732] width 32 height 14
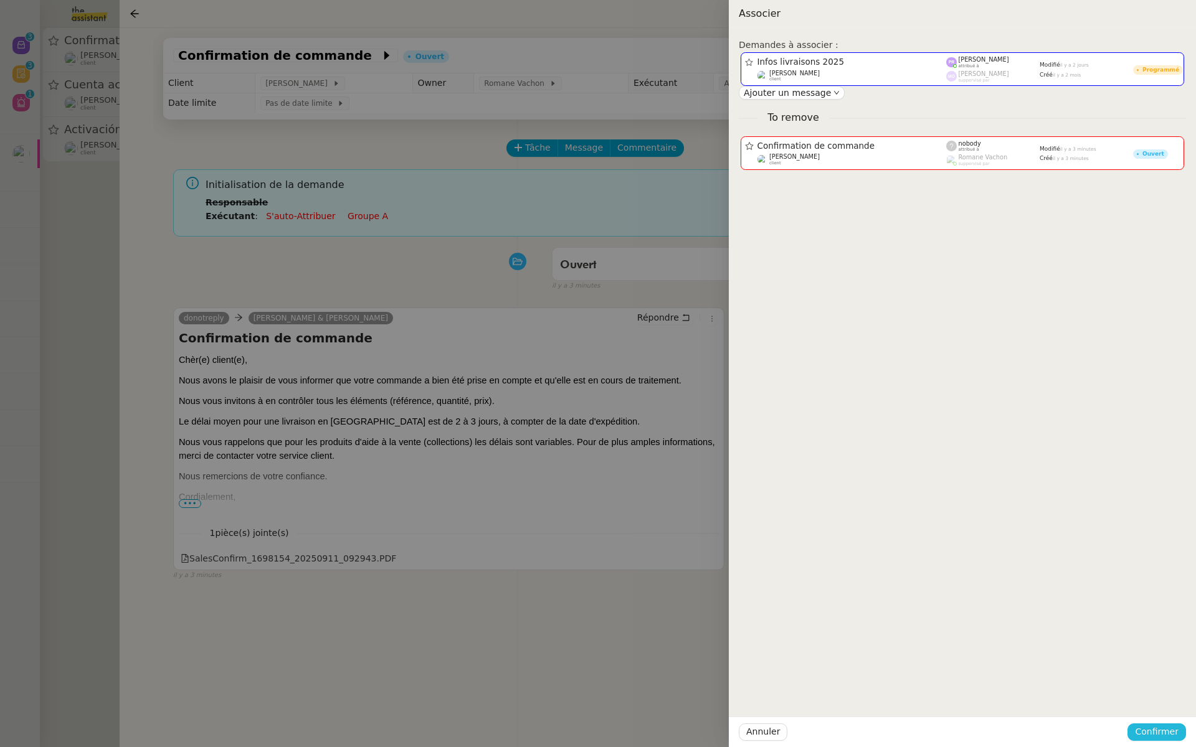
click at [1159, 737] on span "Confirmer" at bounding box center [1157, 732] width 44 height 14
click at [1162, 698] on span "Ajouter" at bounding box center [1158, 699] width 32 height 12
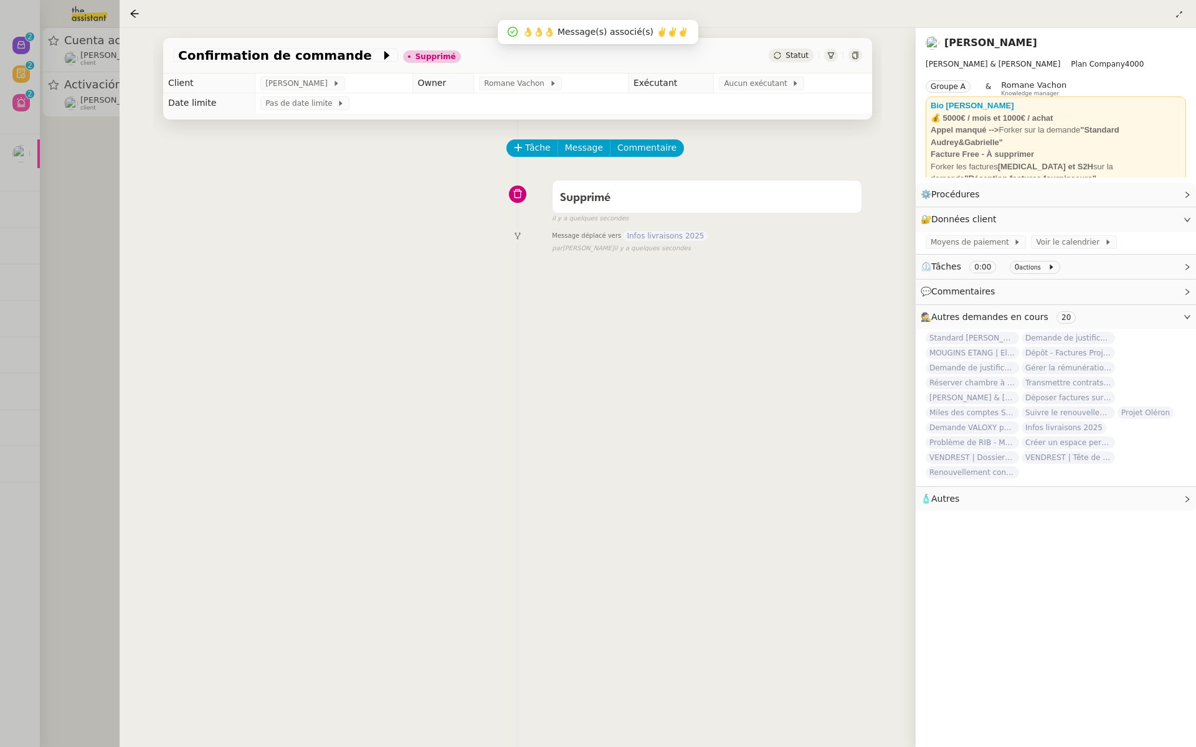
click at [34, 171] on div at bounding box center [598, 373] width 1196 height 747
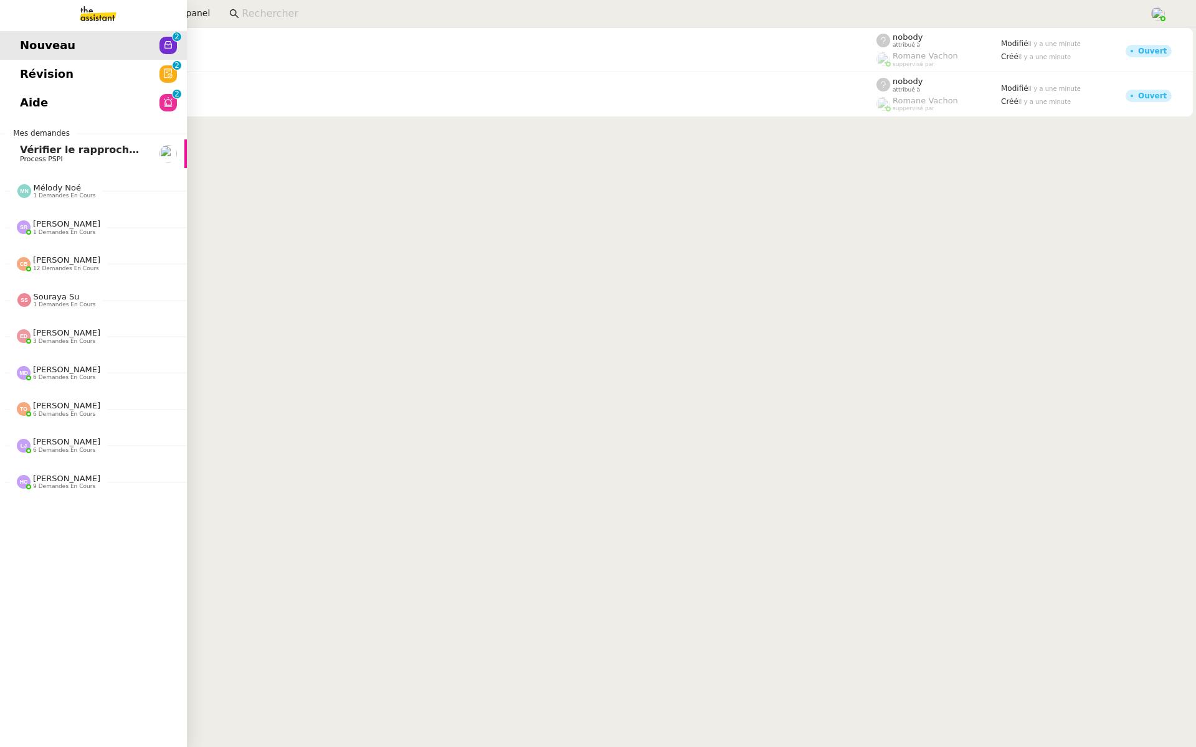
click at [31, 65] on span "Révision" at bounding box center [47, 74] width 54 height 19
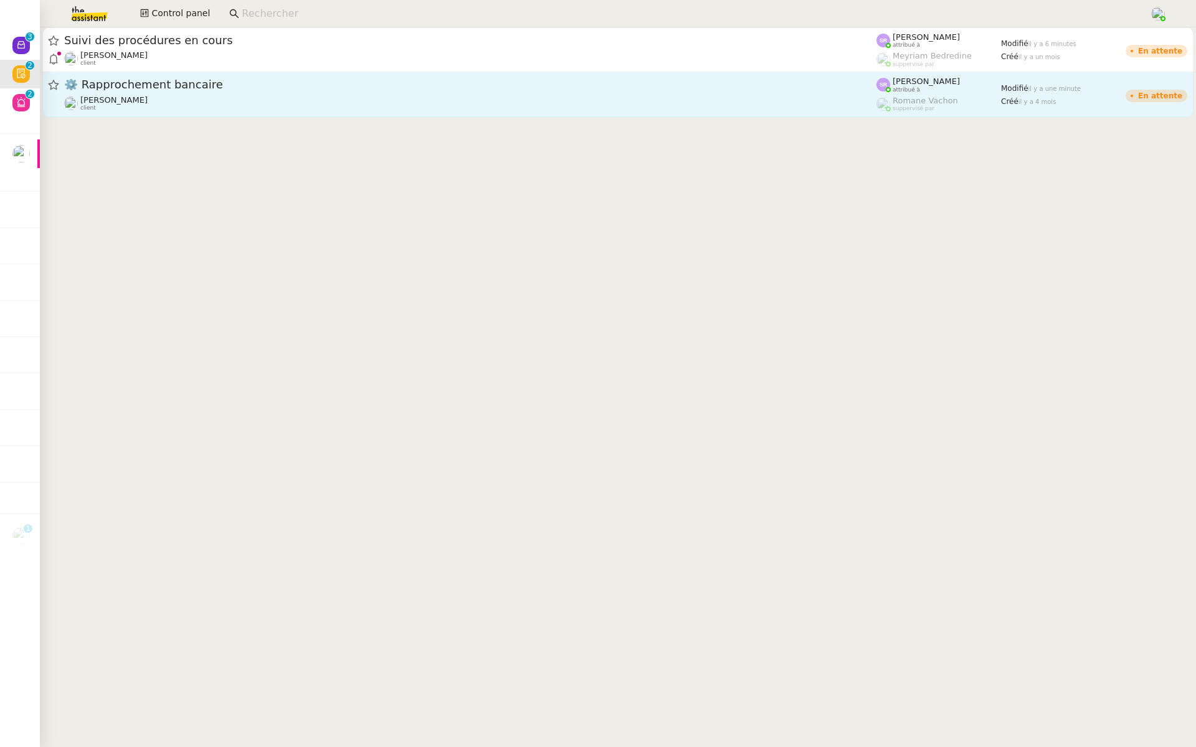
click at [160, 94] on div "⚙️ Rapprochement bancaire Raphael Tougeron client" at bounding box center [470, 94] width 812 height 34
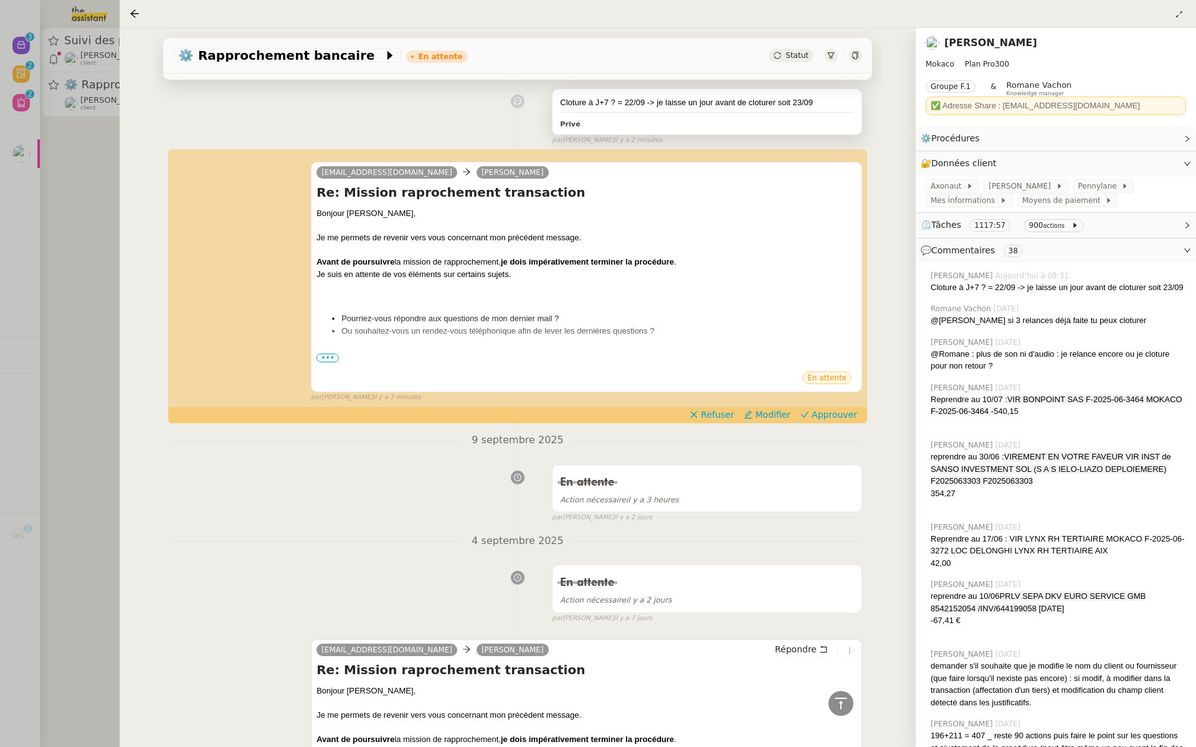
scroll to position [250, 0]
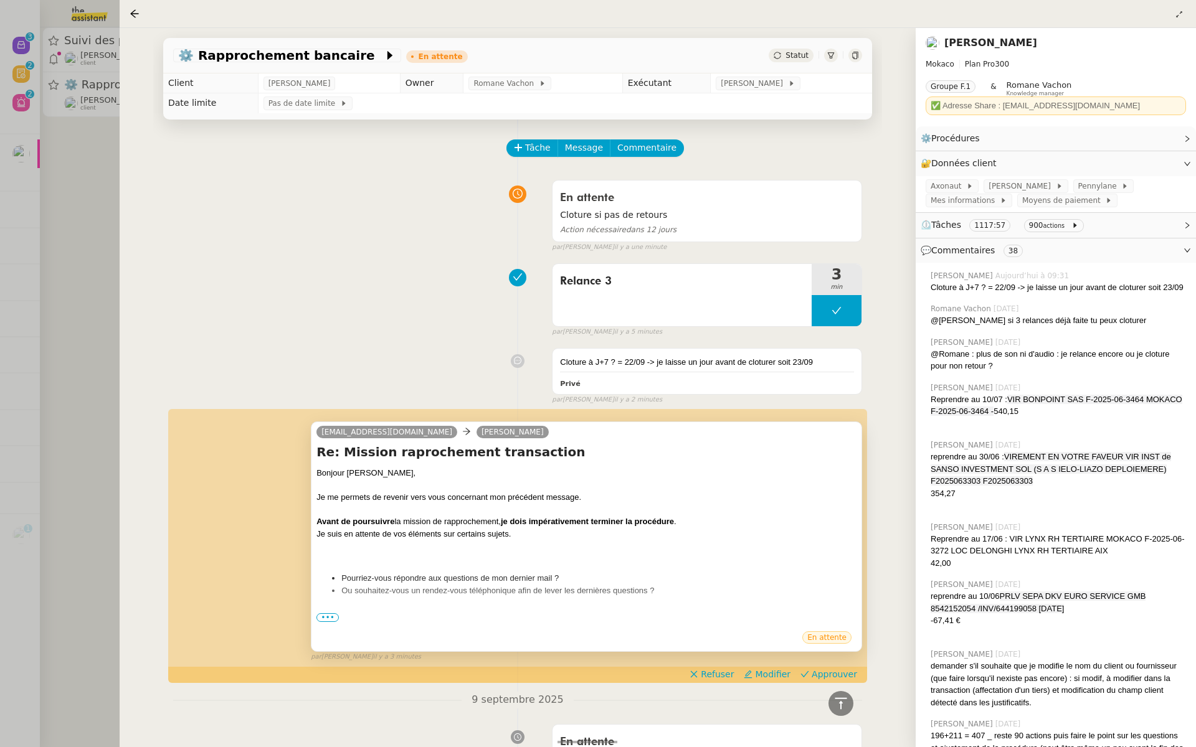
scroll to position [250, 0]
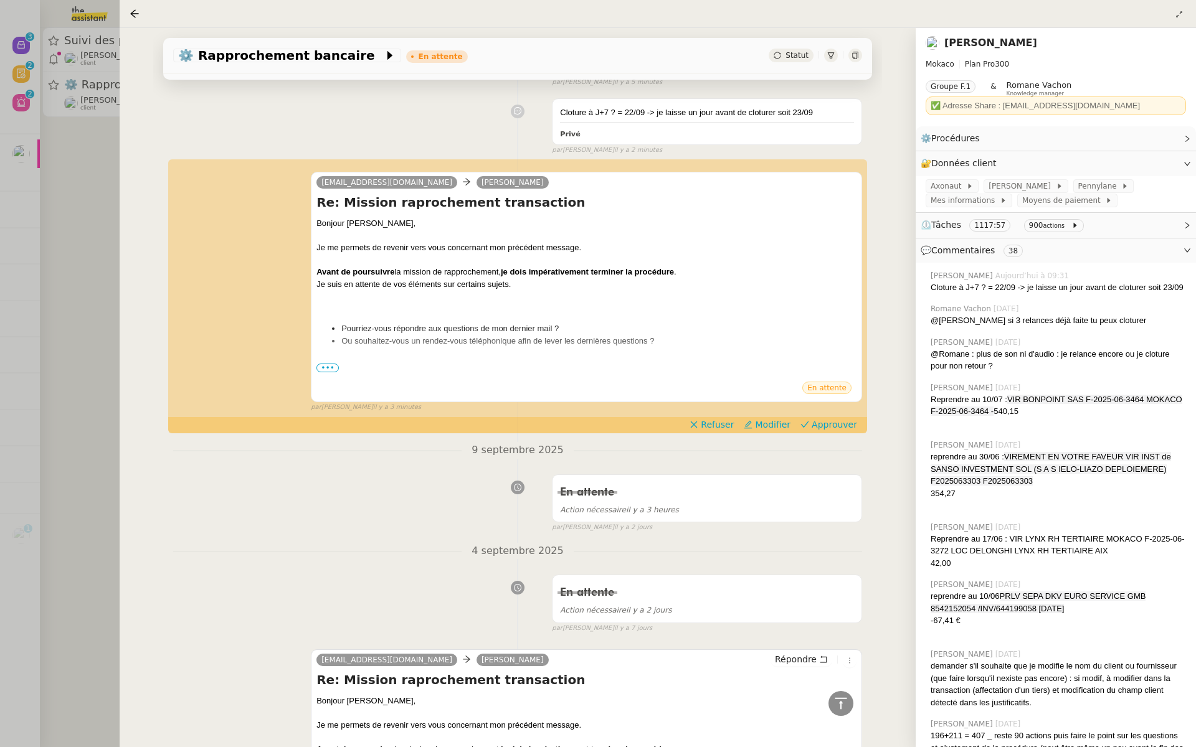
click at [105, 222] on div at bounding box center [598, 373] width 1196 height 747
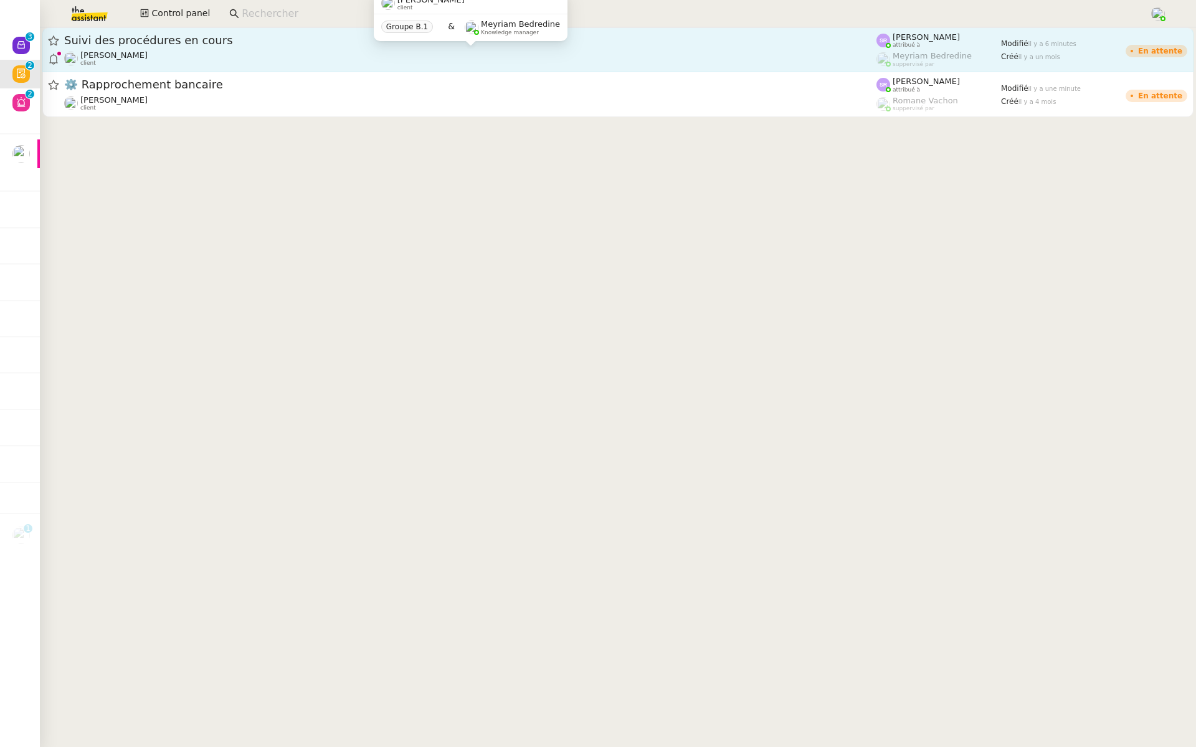
click at [287, 54] on div "[PERSON_NAME] client" at bounding box center [470, 58] width 812 height 16
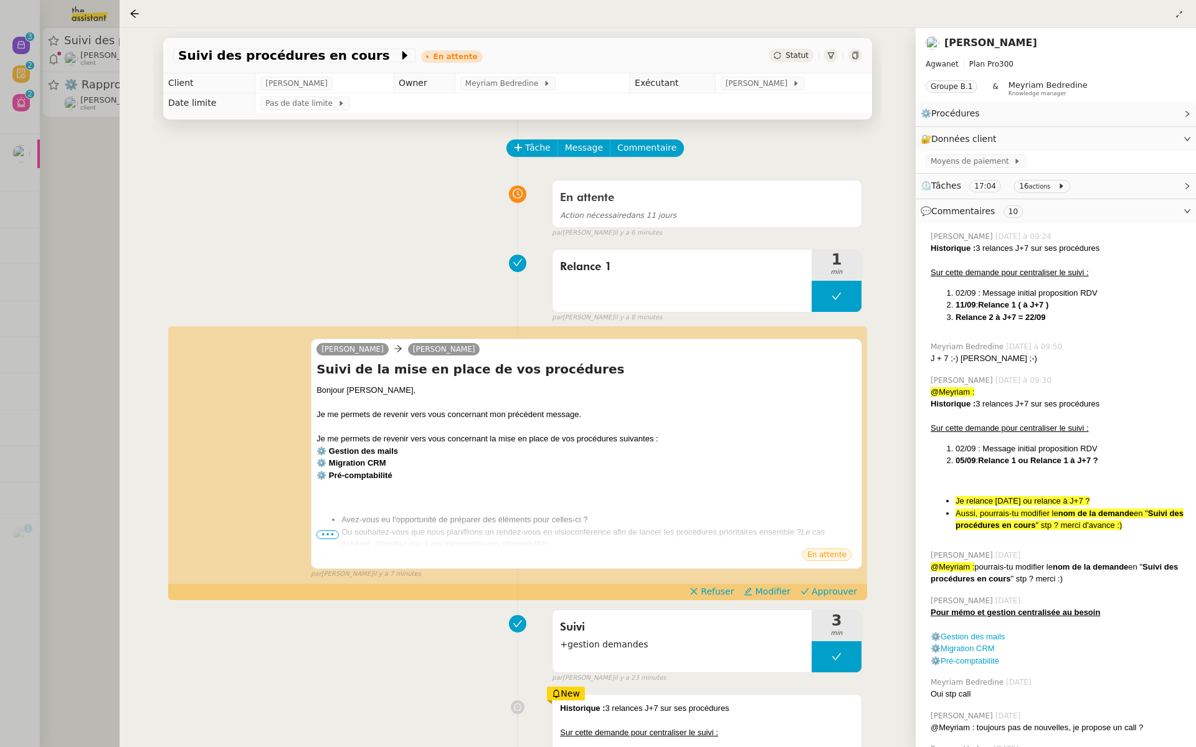
scroll to position [82, 0]
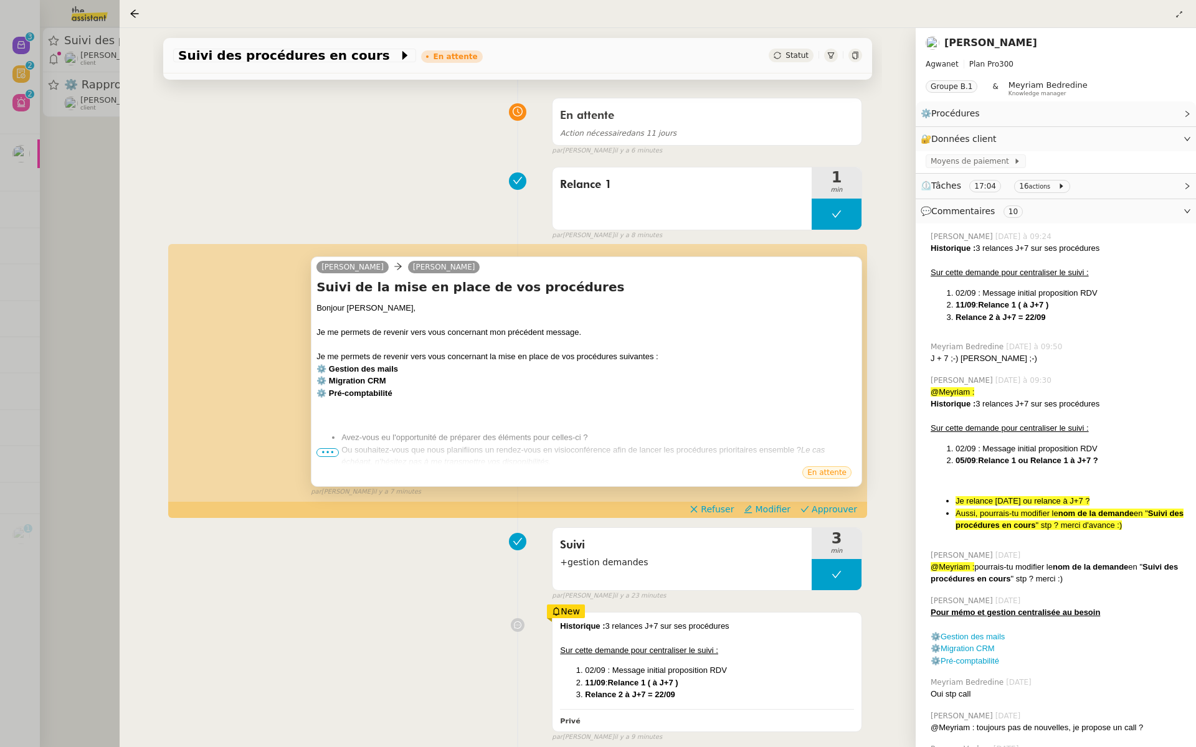
click at [322, 449] on span "•••" at bounding box center [327, 452] width 22 height 9
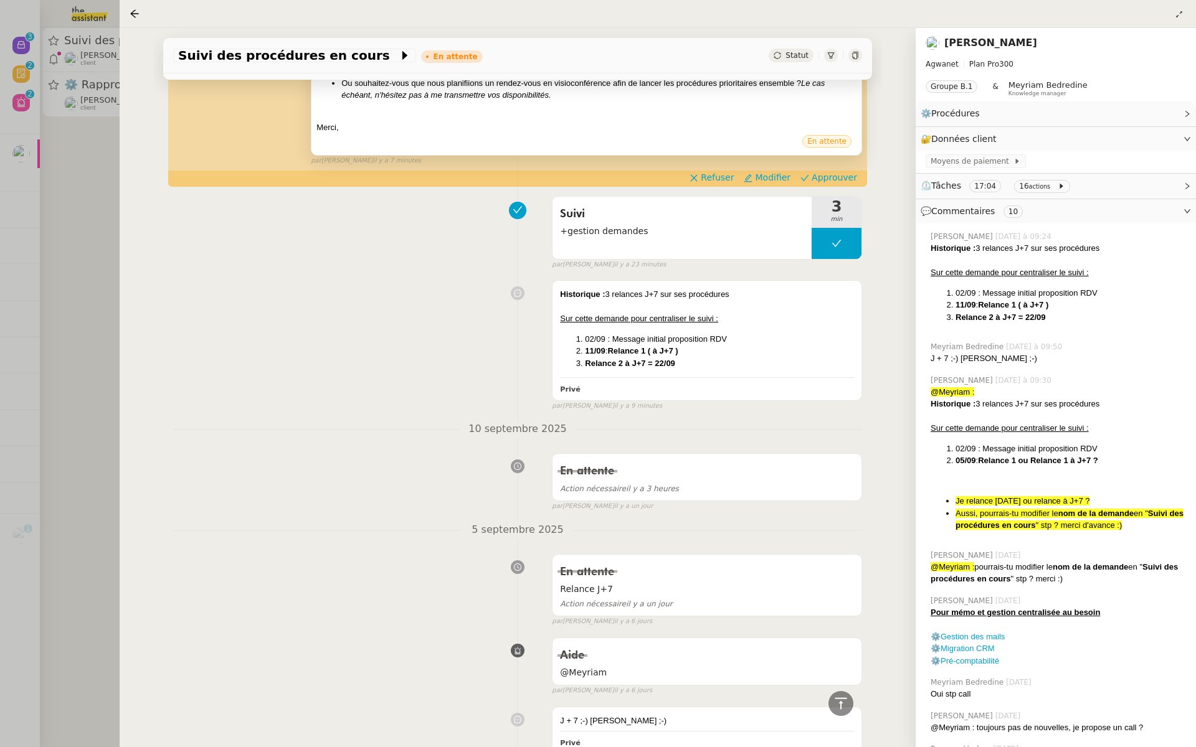
scroll to position [195, 0]
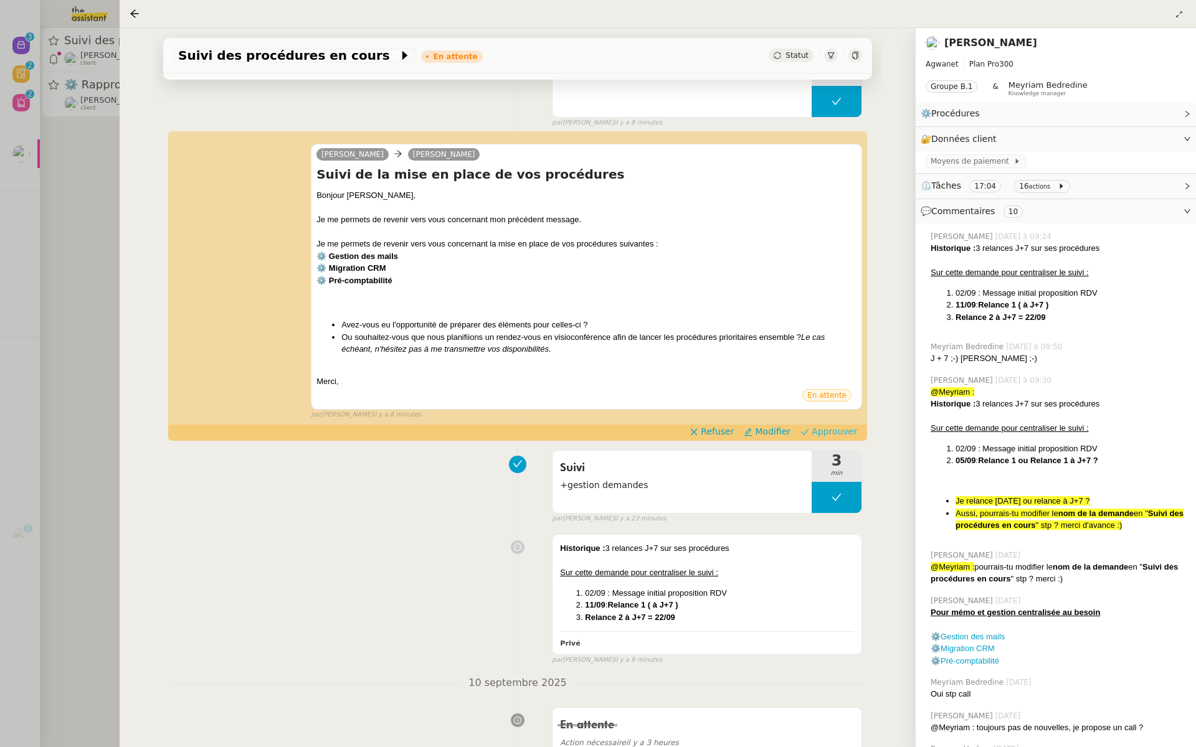
click at [840, 430] on span "Approuver" at bounding box center [834, 431] width 45 height 12
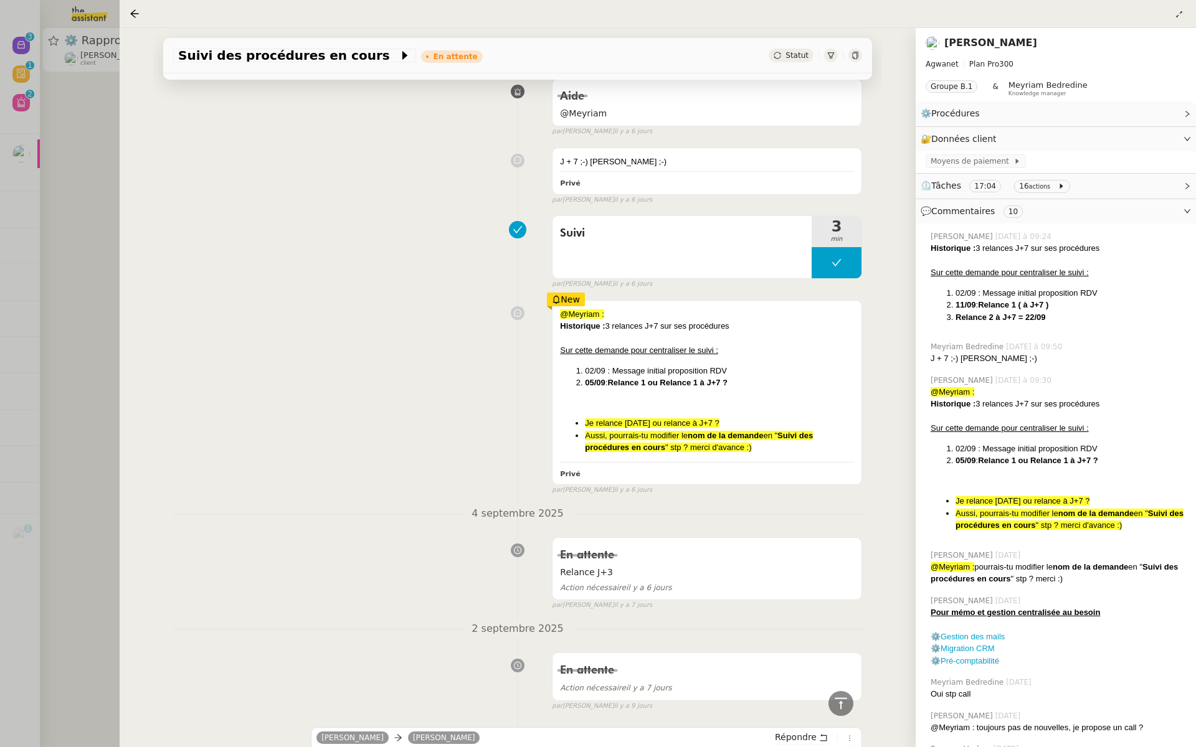
scroll to position [868, 0]
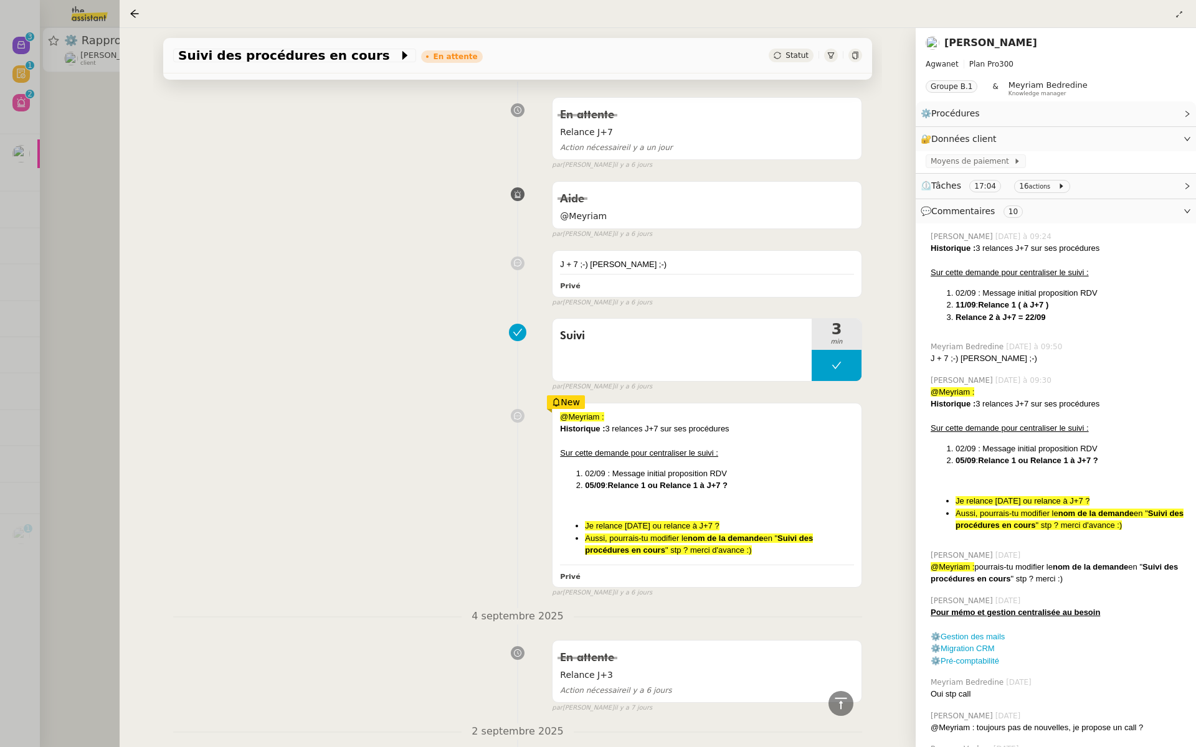
click at [92, 242] on div at bounding box center [598, 373] width 1196 height 747
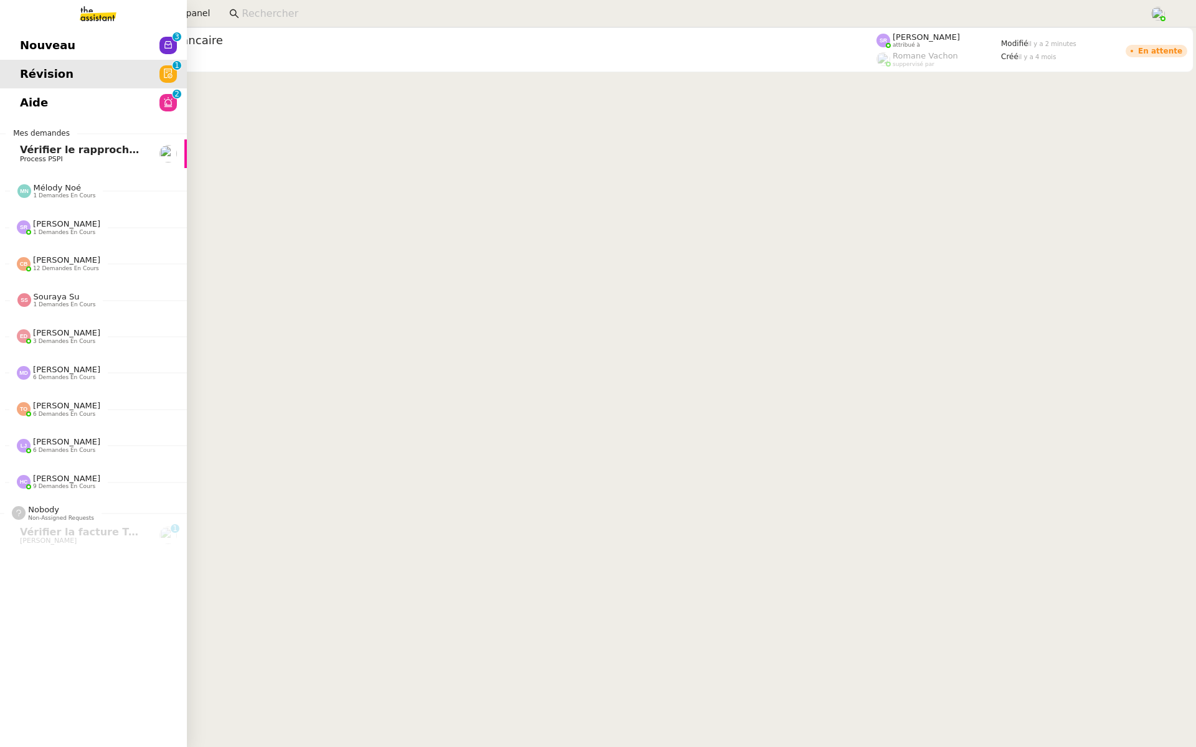
click at [34, 53] on span "Nouveau" at bounding box center [47, 45] width 55 height 19
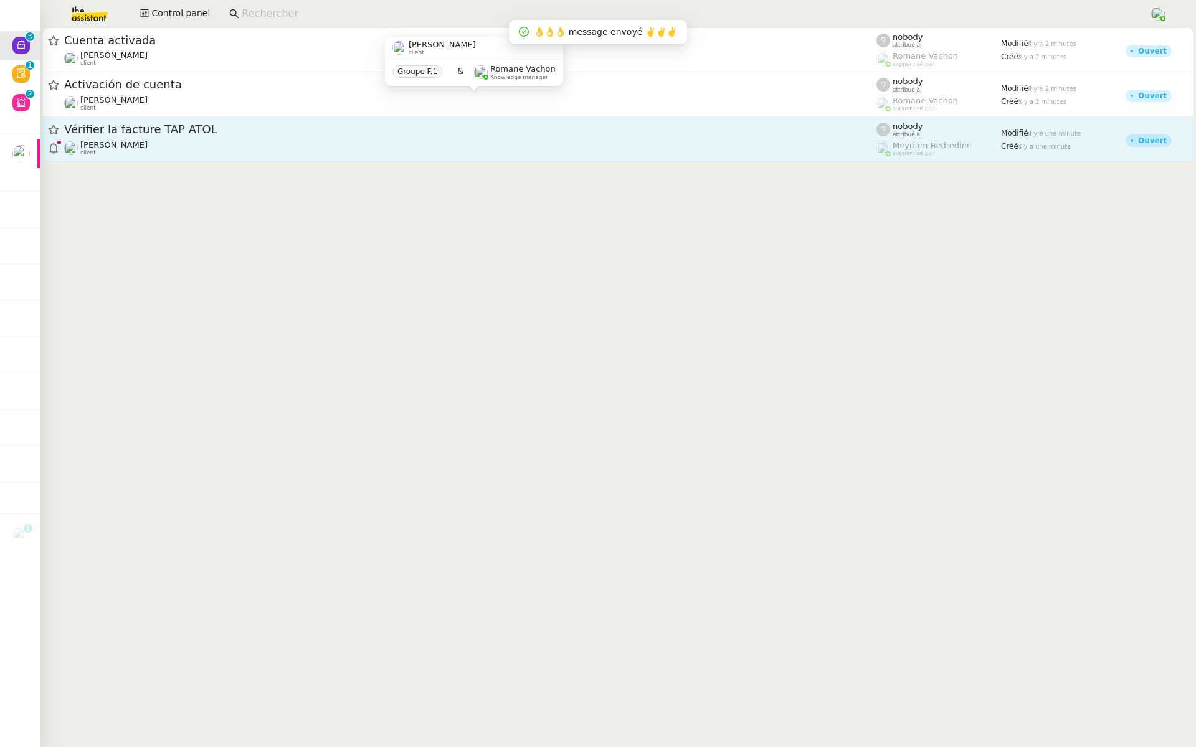
click at [142, 140] on div "Vérifier la facture TAP ATOL [PERSON_NAME] client" at bounding box center [470, 139] width 812 height 34
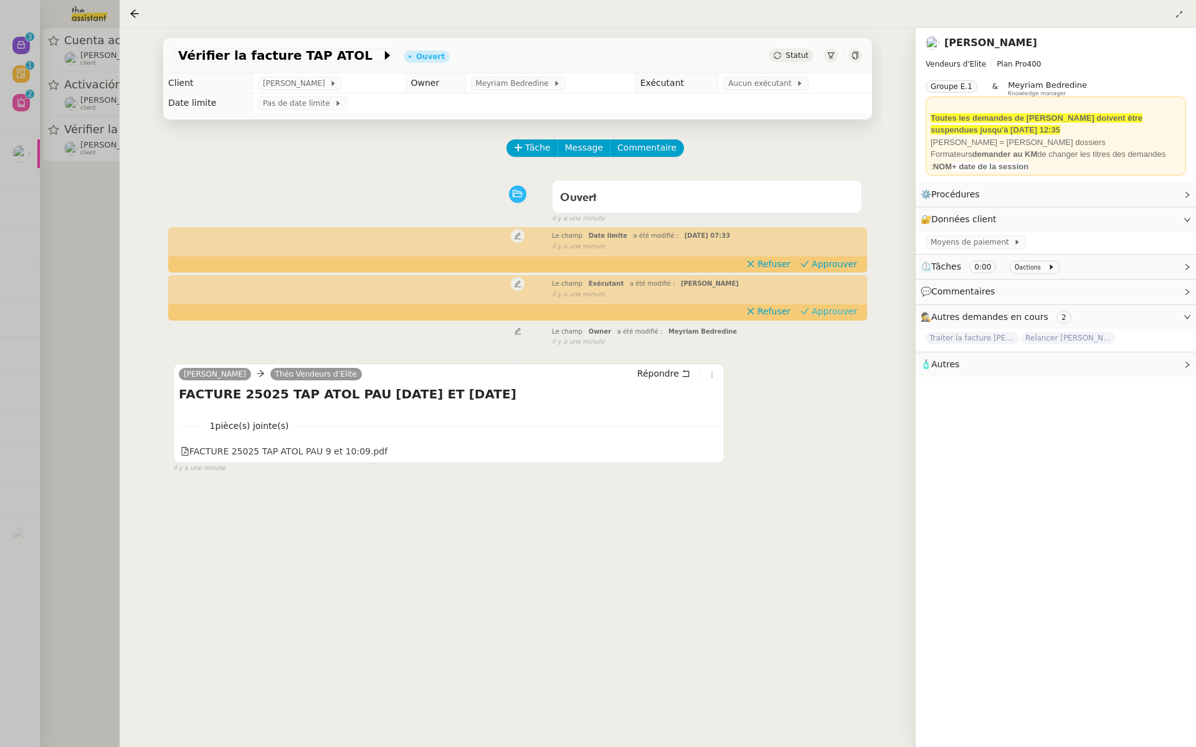
click at [841, 315] on span "Approuver" at bounding box center [834, 311] width 45 height 12
click at [833, 267] on span "Approuver" at bounding box center [834, 264] width 45 height 12
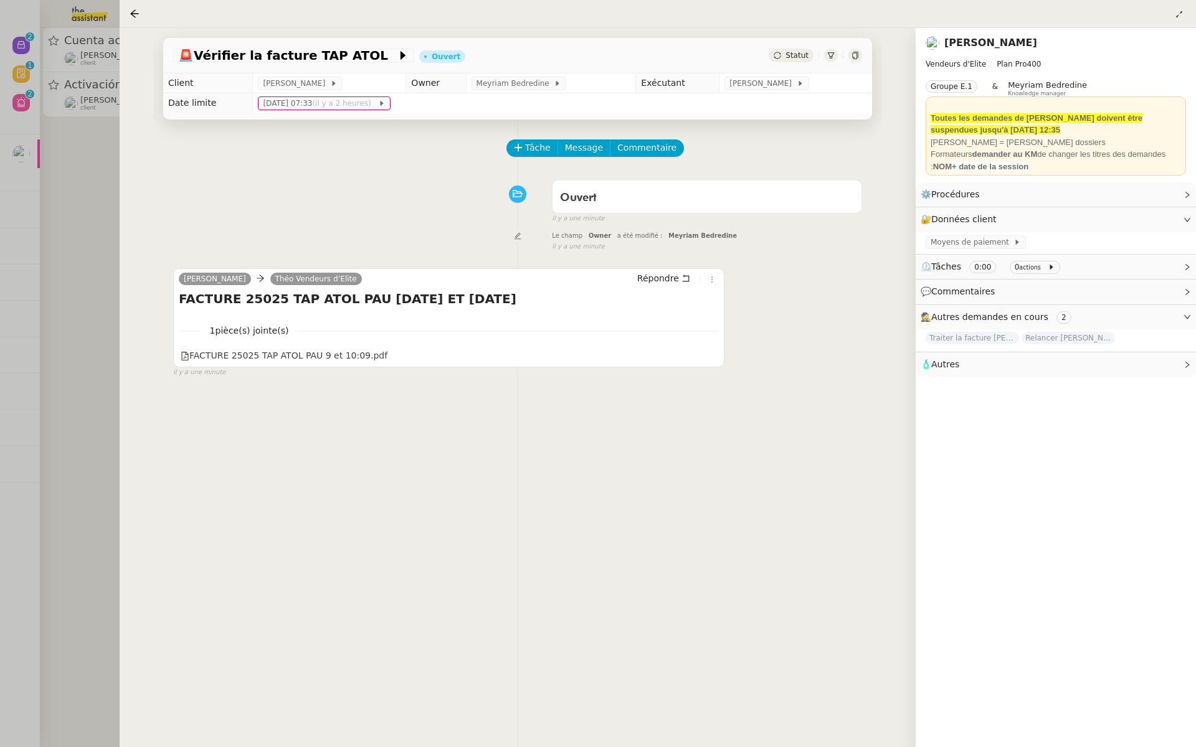
click at [68, 141] on div at bounding box center [598, 373] width 1196 height 747
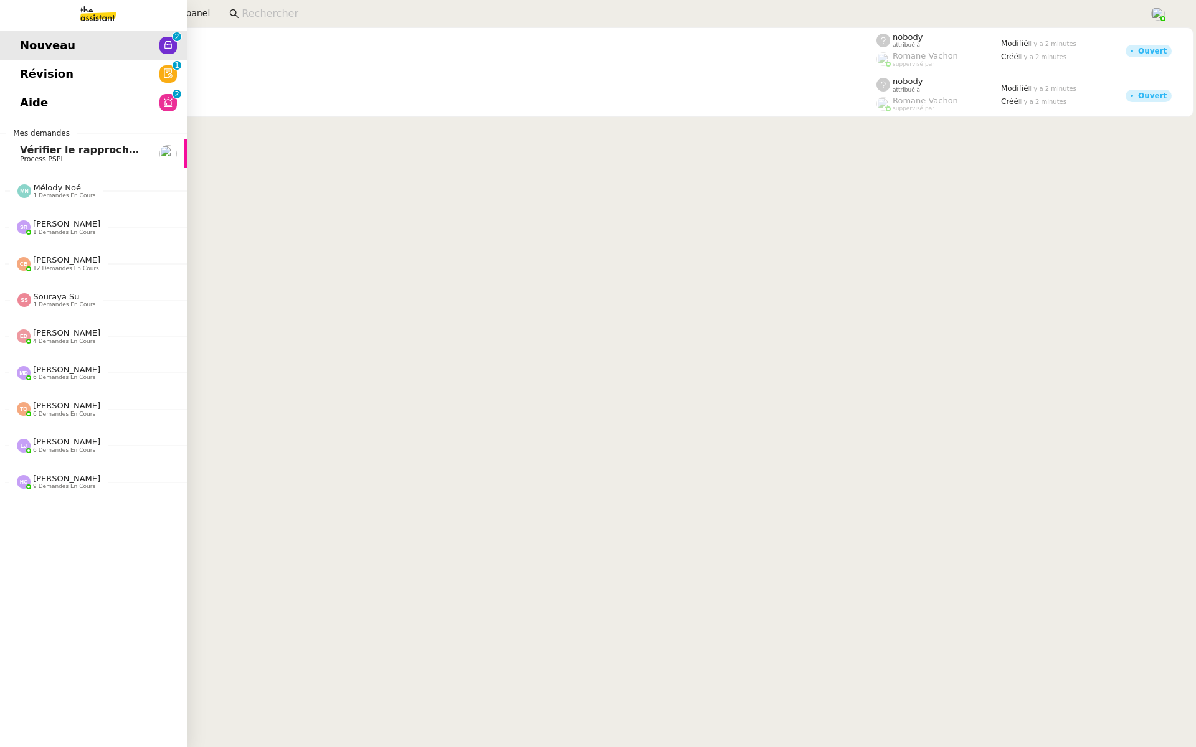
click at [19, 75] on link "Révision 0 1 2 3 4 5 6 7 8 9" at bounding box center [93, 74] width 187 height 29
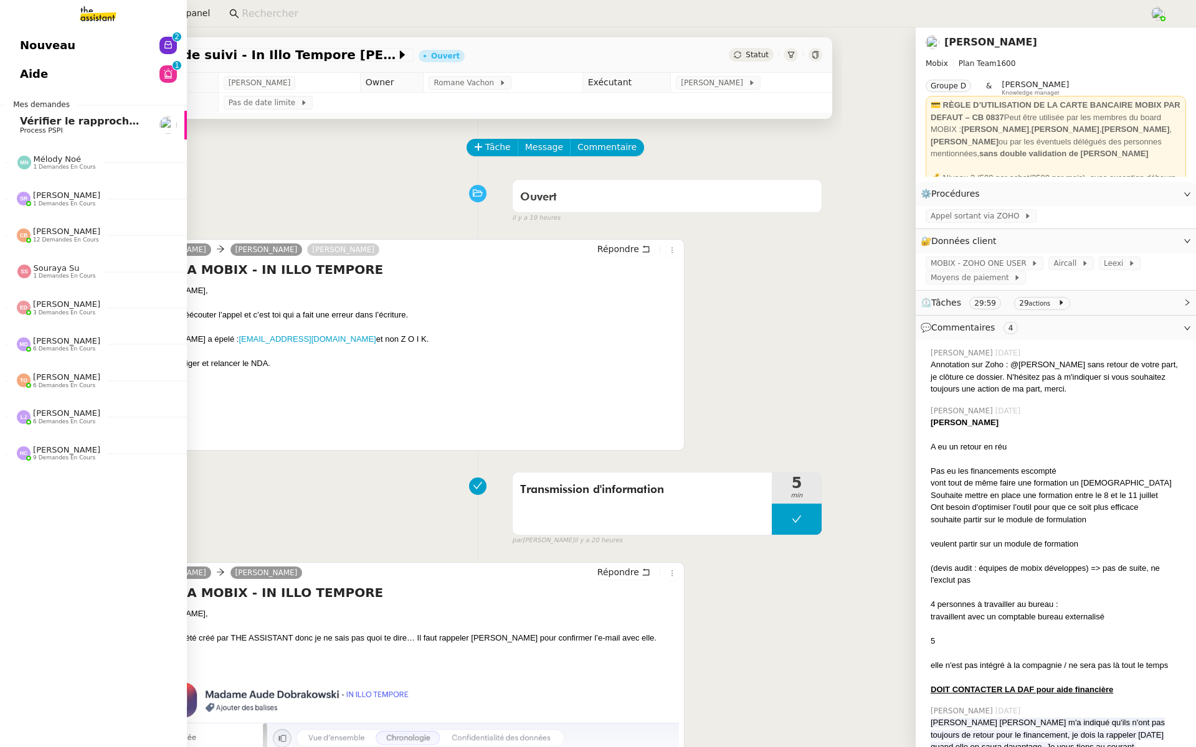
click at [61, 47] on span "Nouveau" at bounding box center [47, 45] width 55 height 19
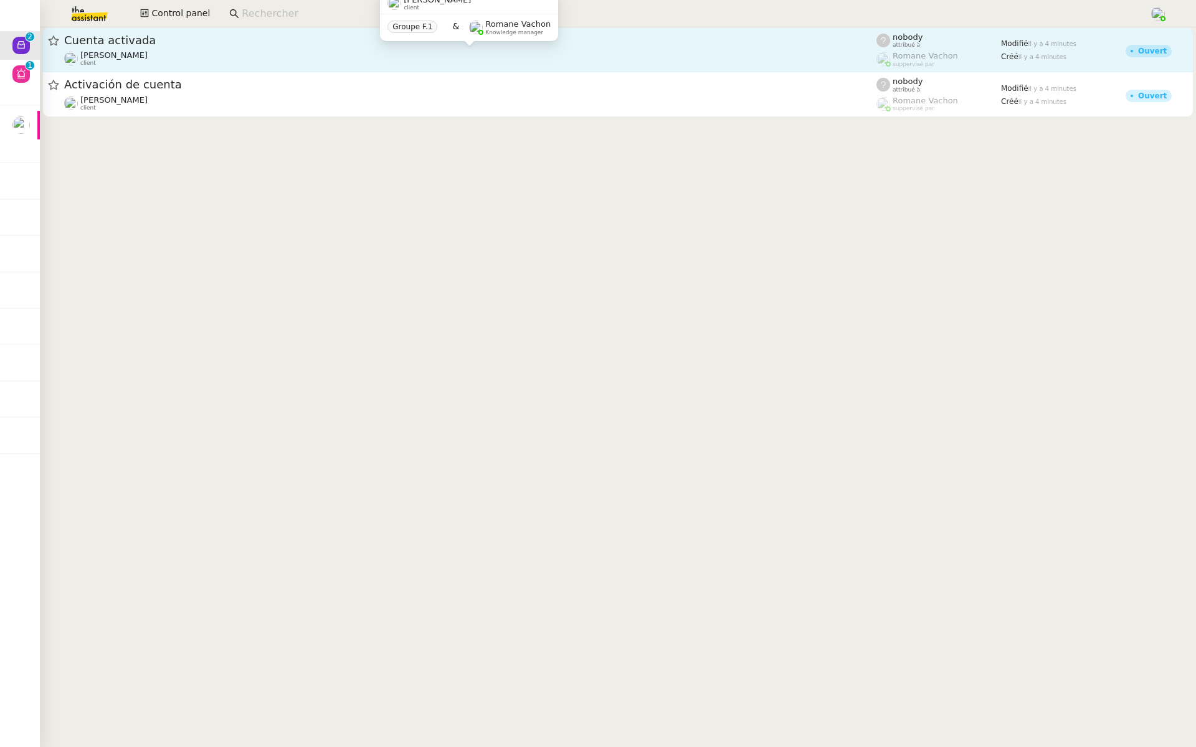
click at [199, 55] on div "[PERSON_NAME] client" at bounding box center [470, 58] width 812 height 16
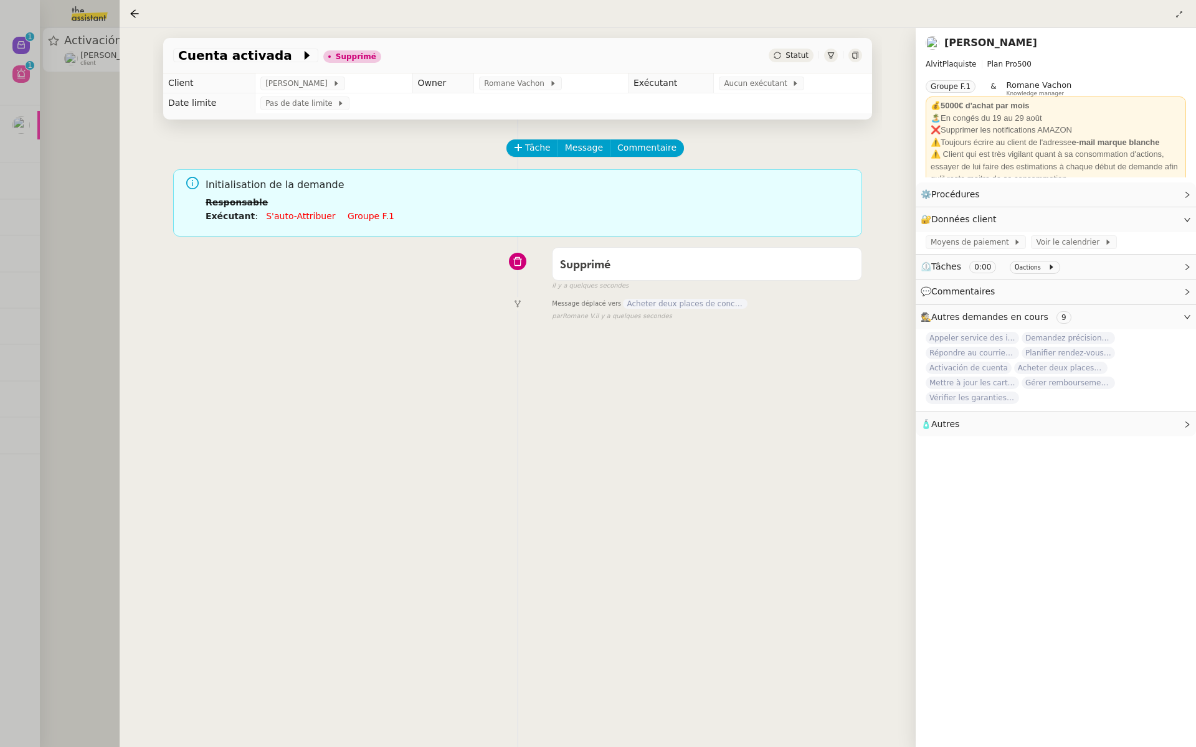
click at [37, 329] on div at bounding box center [598, 373] width 1196 height 747
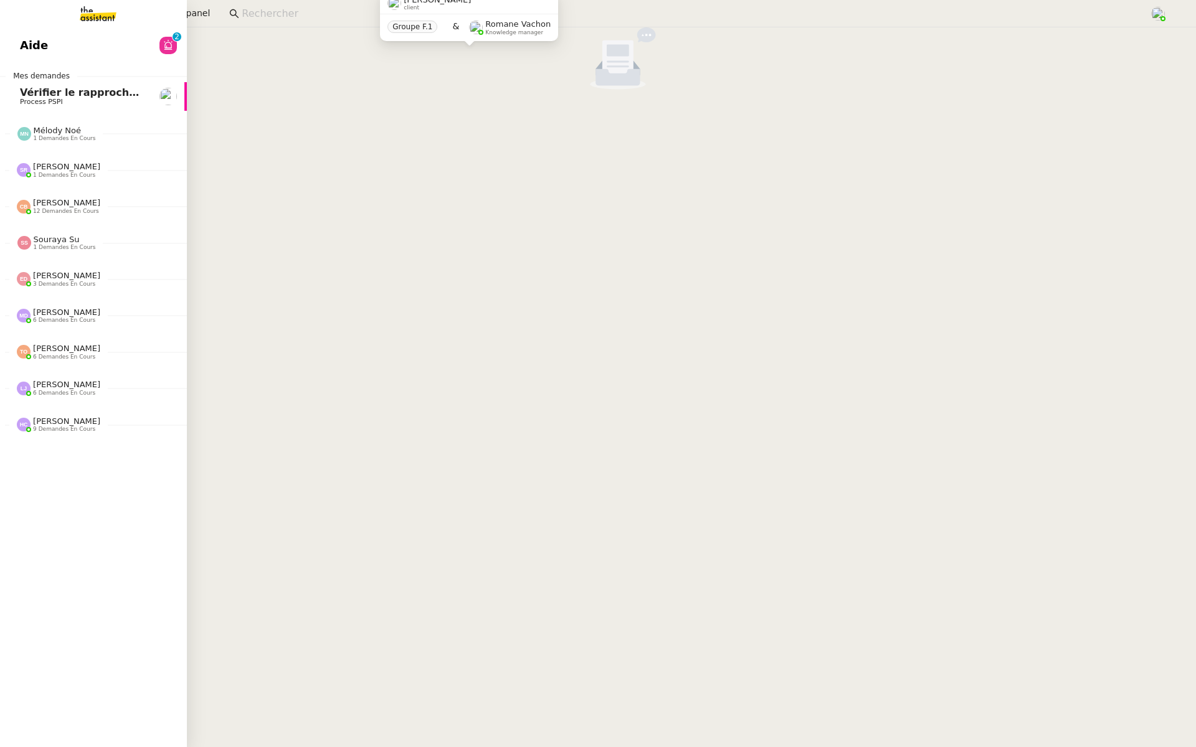
click at [65, 51] on link "Aide 0 1 2 3 4 5 6 7 8 9" at bounding box center [93, 45] width 187 height 29
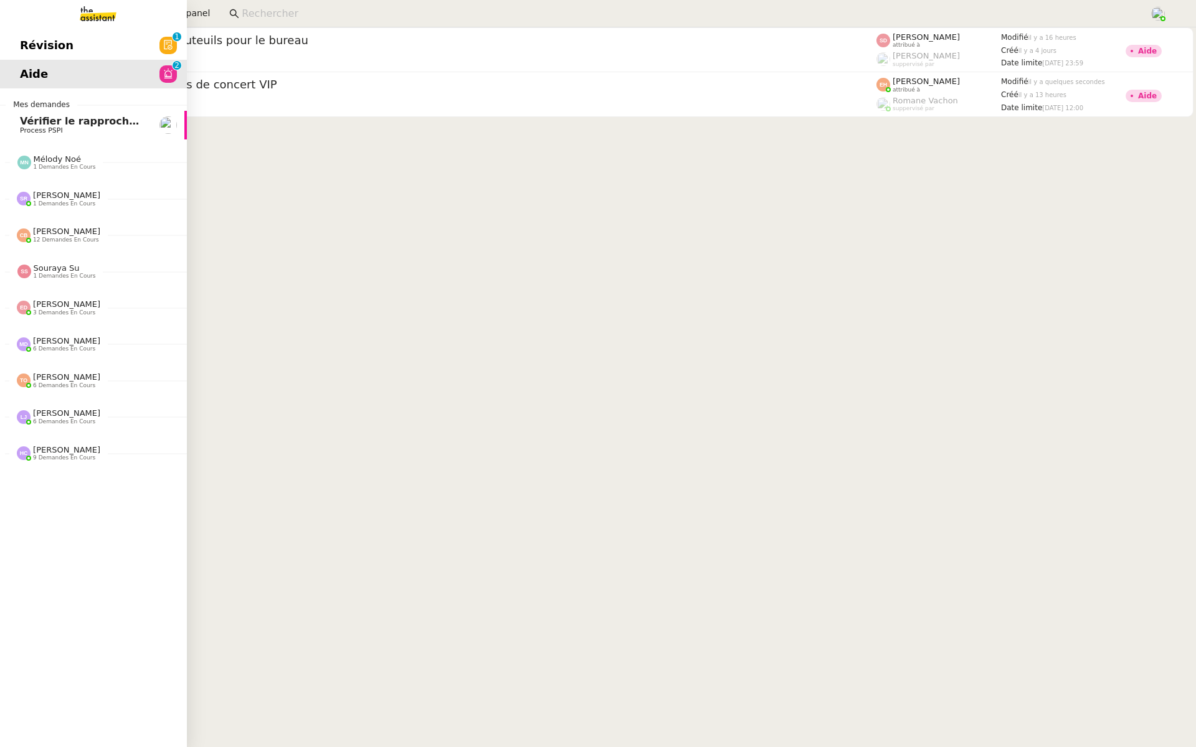
click at [87, 41] on link "Révision 0 1 2 3 4 5 6 7 8 9" at bounding box center [93, 45] width 187 height 29
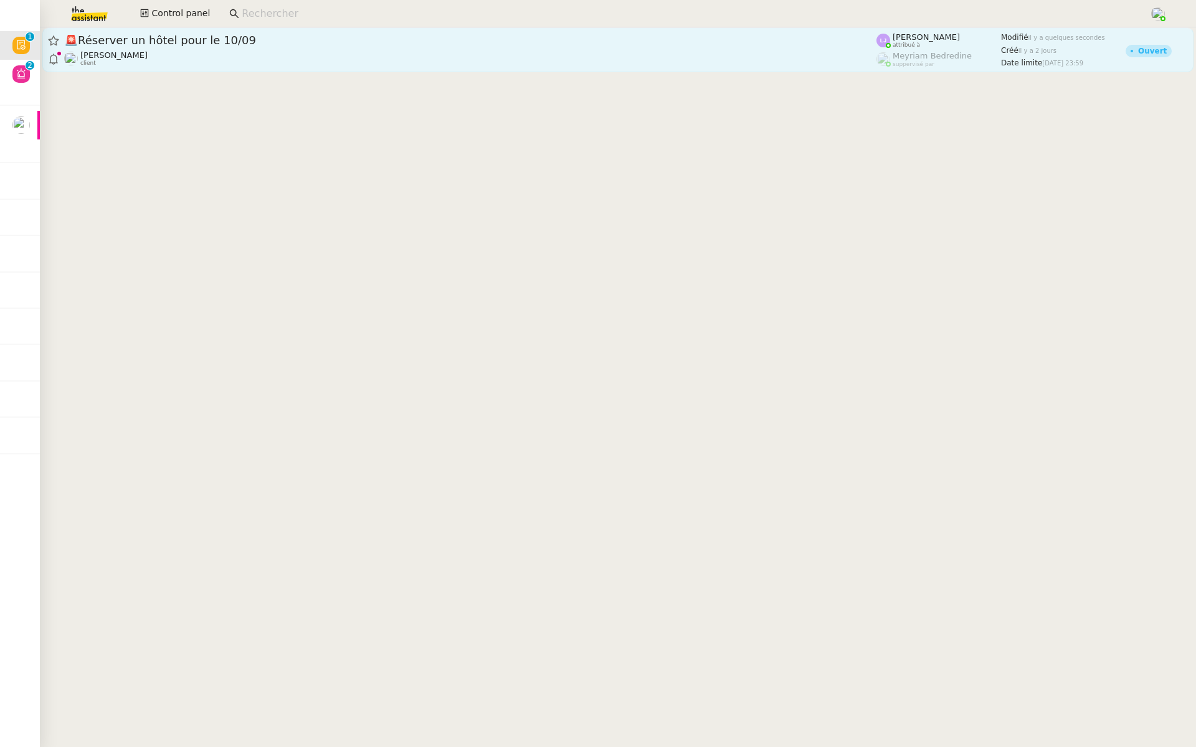
click at [249, 49] on div "🚨 Réserver un hôtel pour le 10/09 [PERSON_NAME] client" at bounding box center [470, 50] width 812 height 34
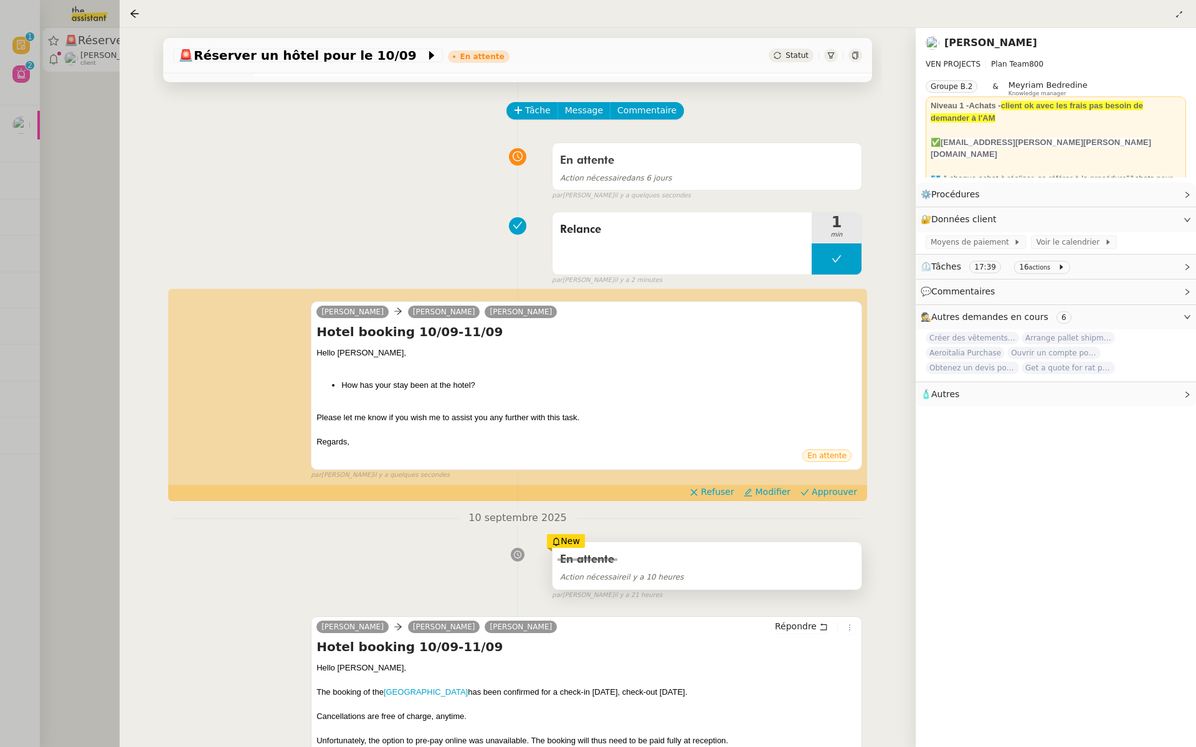
scroll to position [70, 0]
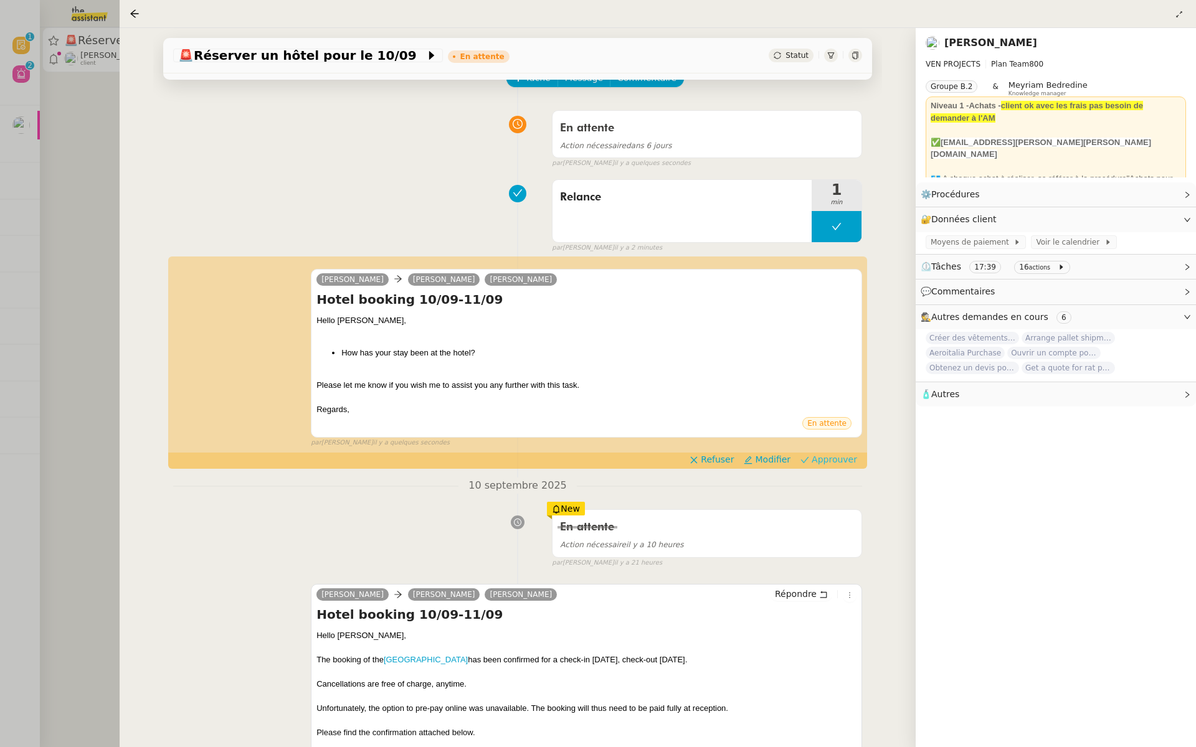
click at [834, 460] on span "Approuver" at bounding box center [834, 459] width 45 height 12
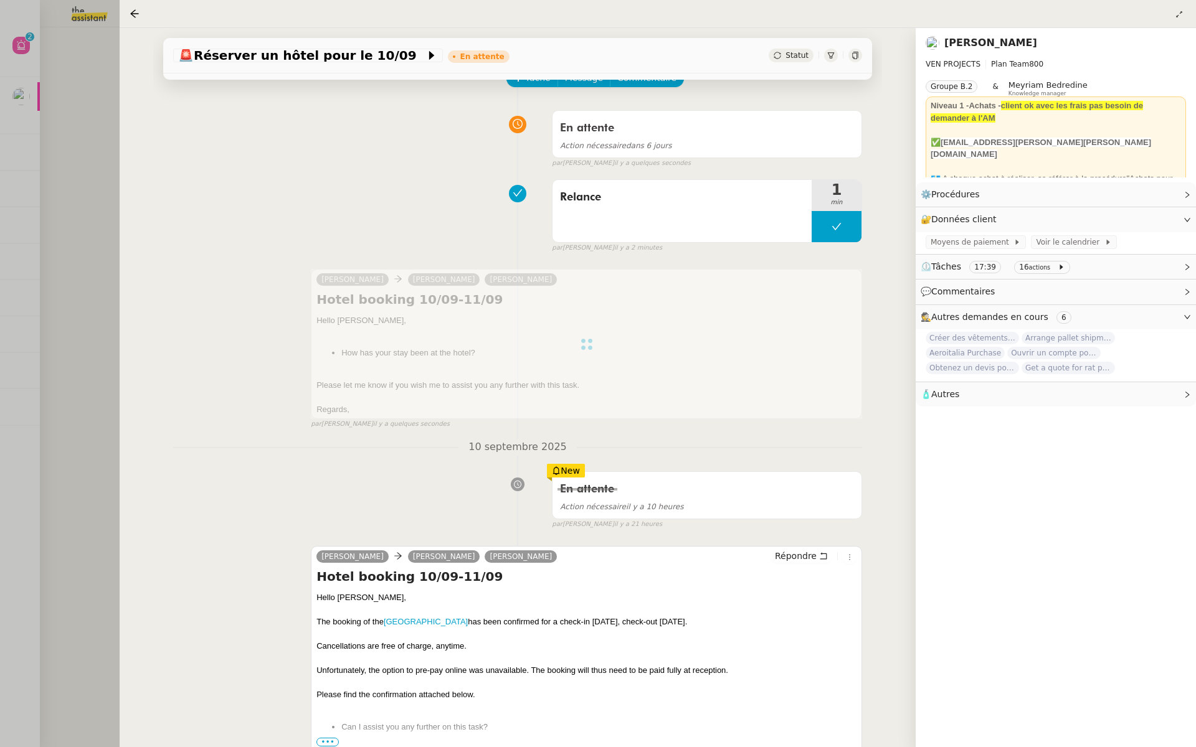
click at [14, 116] on div at bounding box center [598, 373] width 1196 height 747
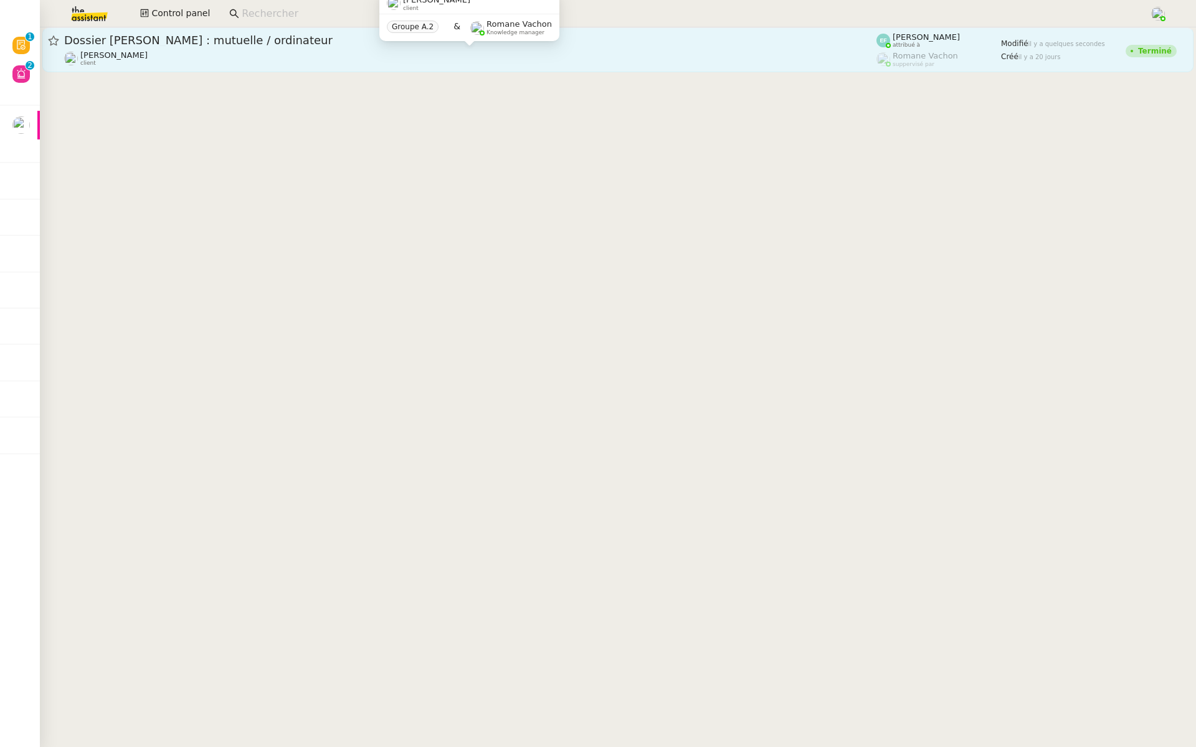
click at [277, 52] on div "[PERSON_NAME] client" at bounding box center [470, 58] width 812 height 16
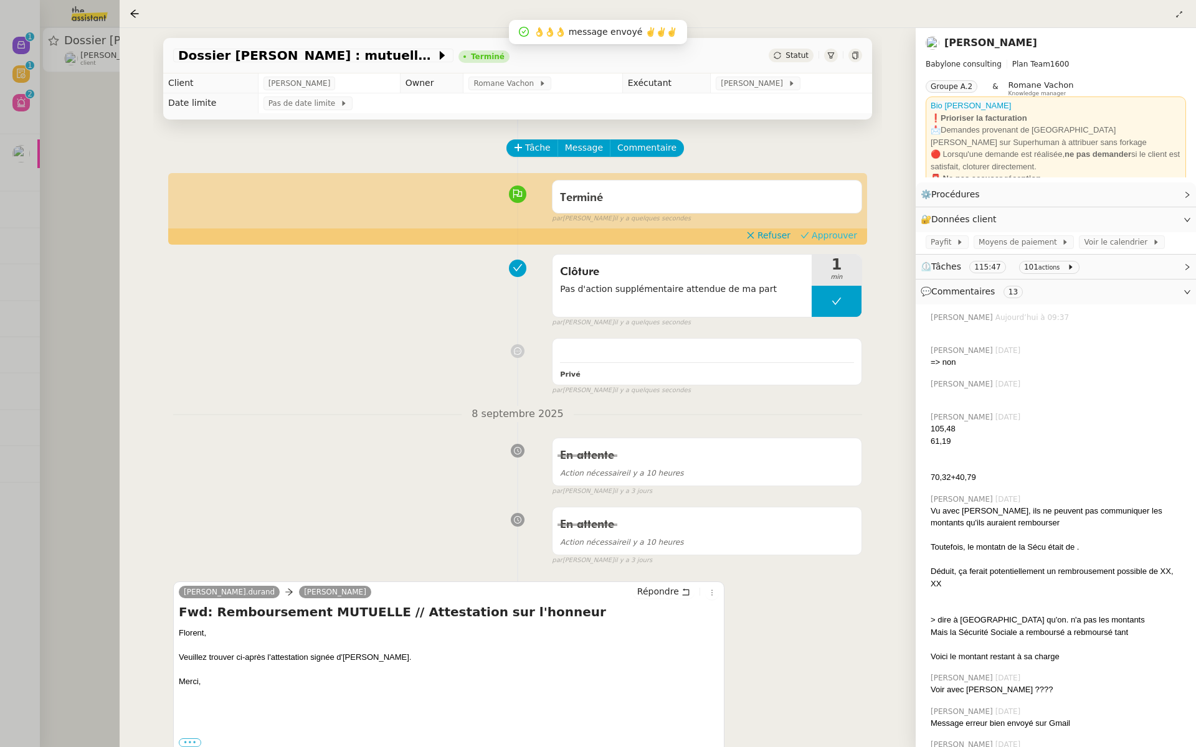
click at [851, 237] on span "Approuver" at bounding box center [834, 235] width 45 height 12
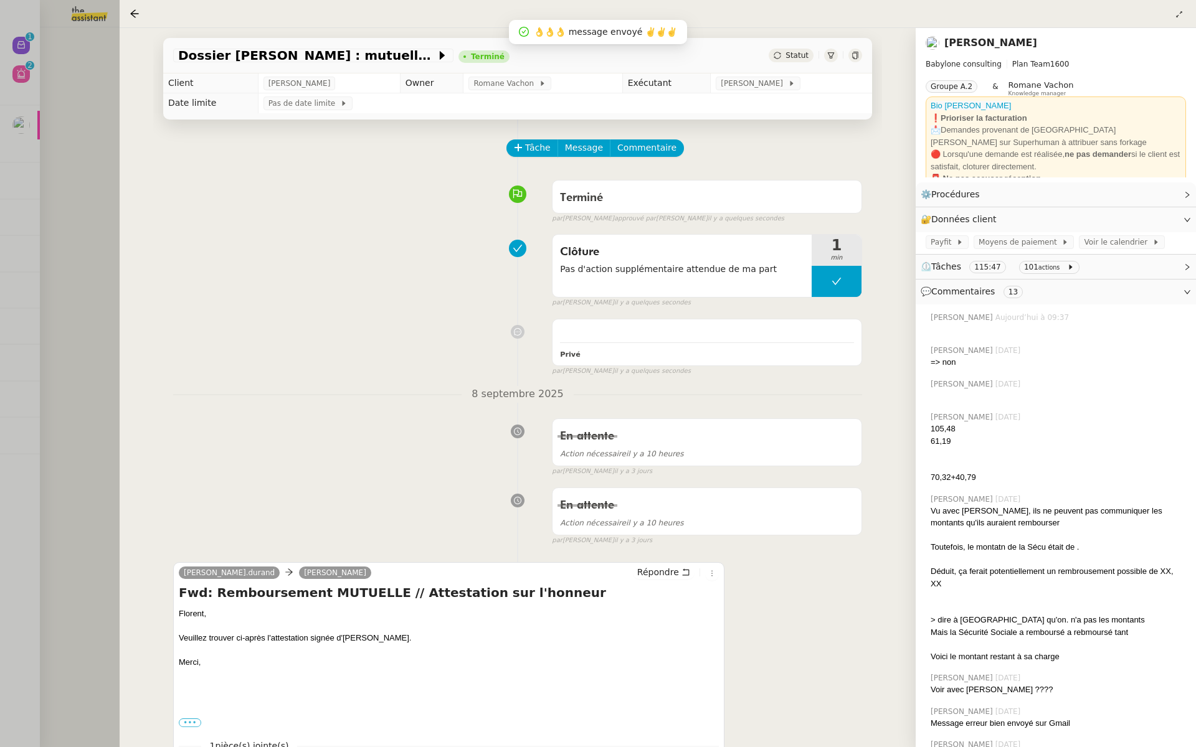
click at [80, 160] on div at bounding box center [598, 373] width 1196 height 747
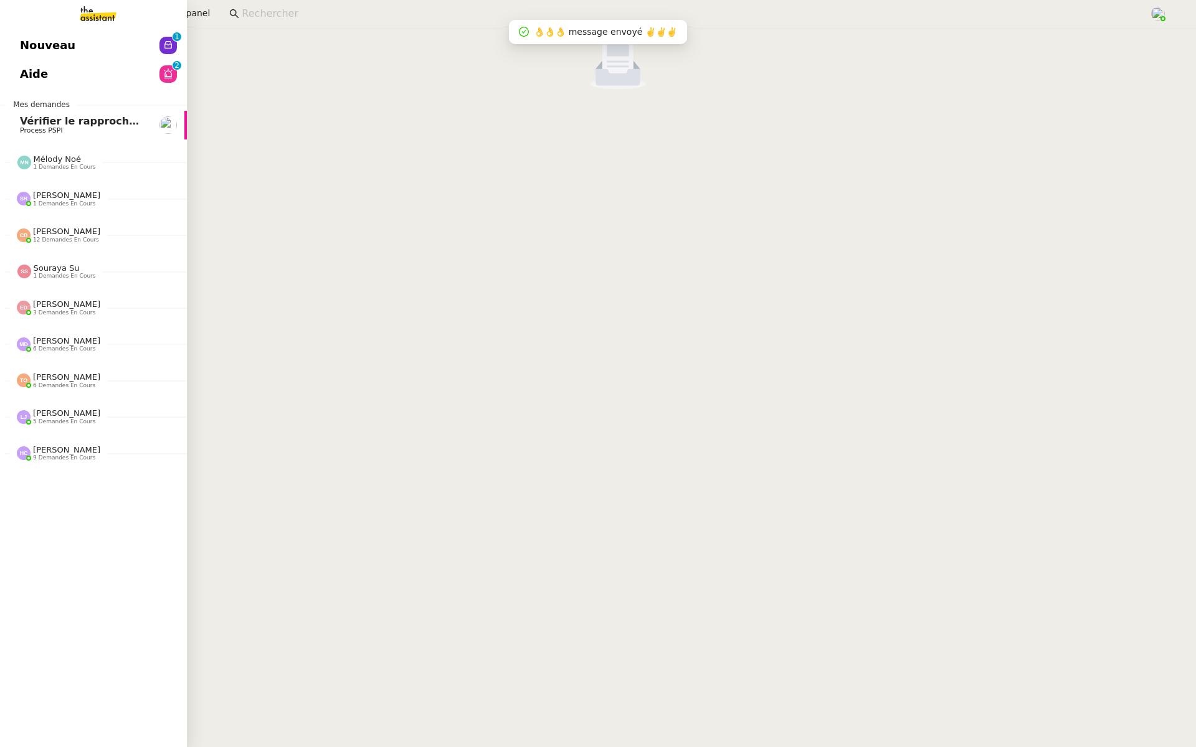
click at [39, 52] on span "Nouveau" at bounding box center [47, 45] width 55 height 19
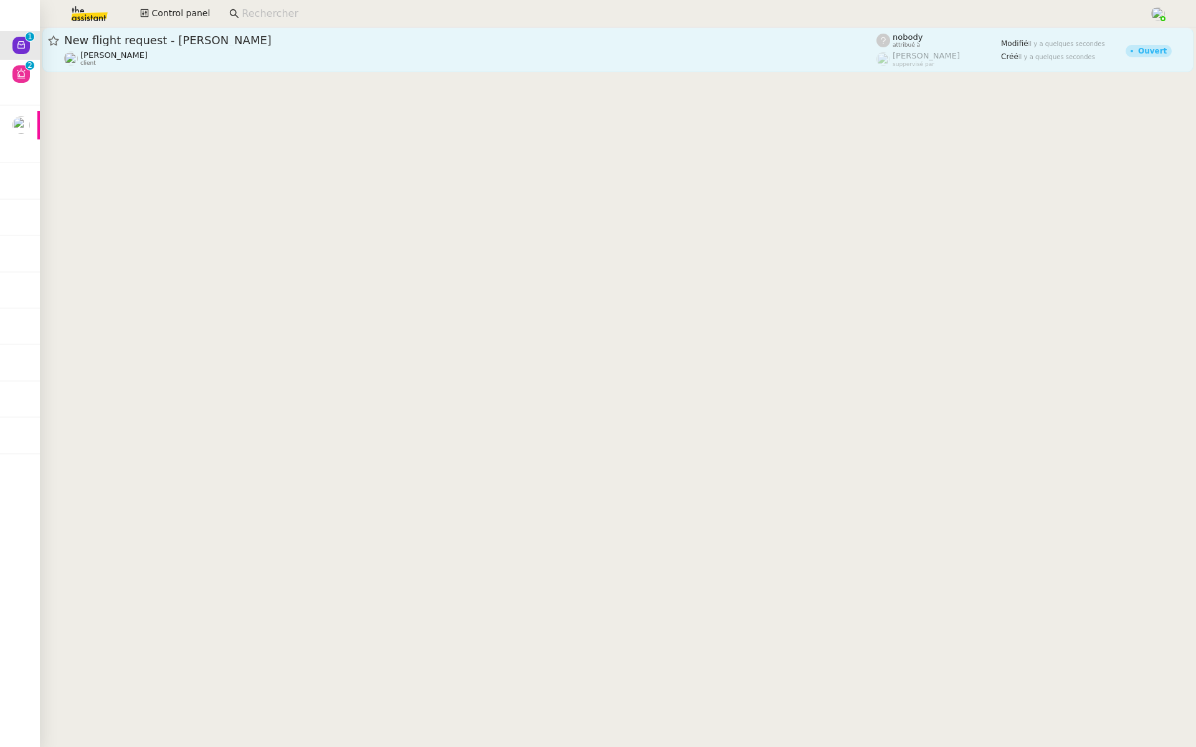
click at [236, 41] on span "New flight request - [PERSON_NAME]" at bounding box center [470, 40] width 812 height 11
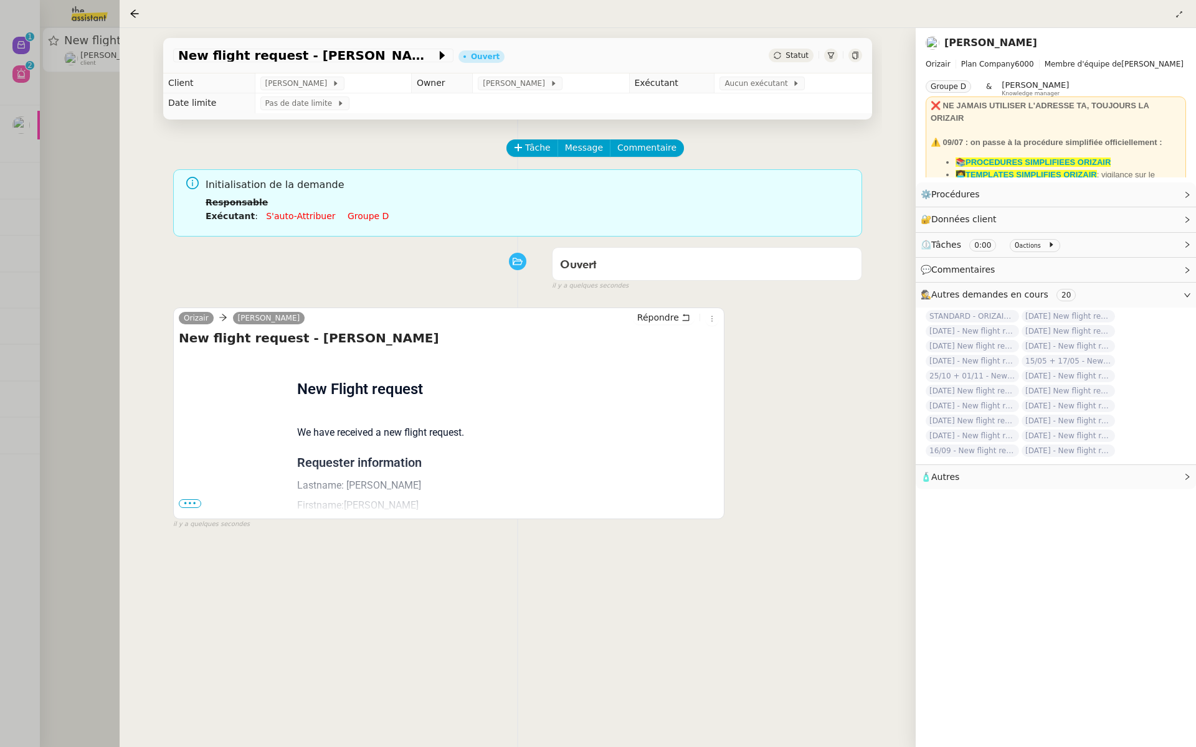
click at [186, 505] on span "•••" at bounding box center [190, 504] width 22 height 9
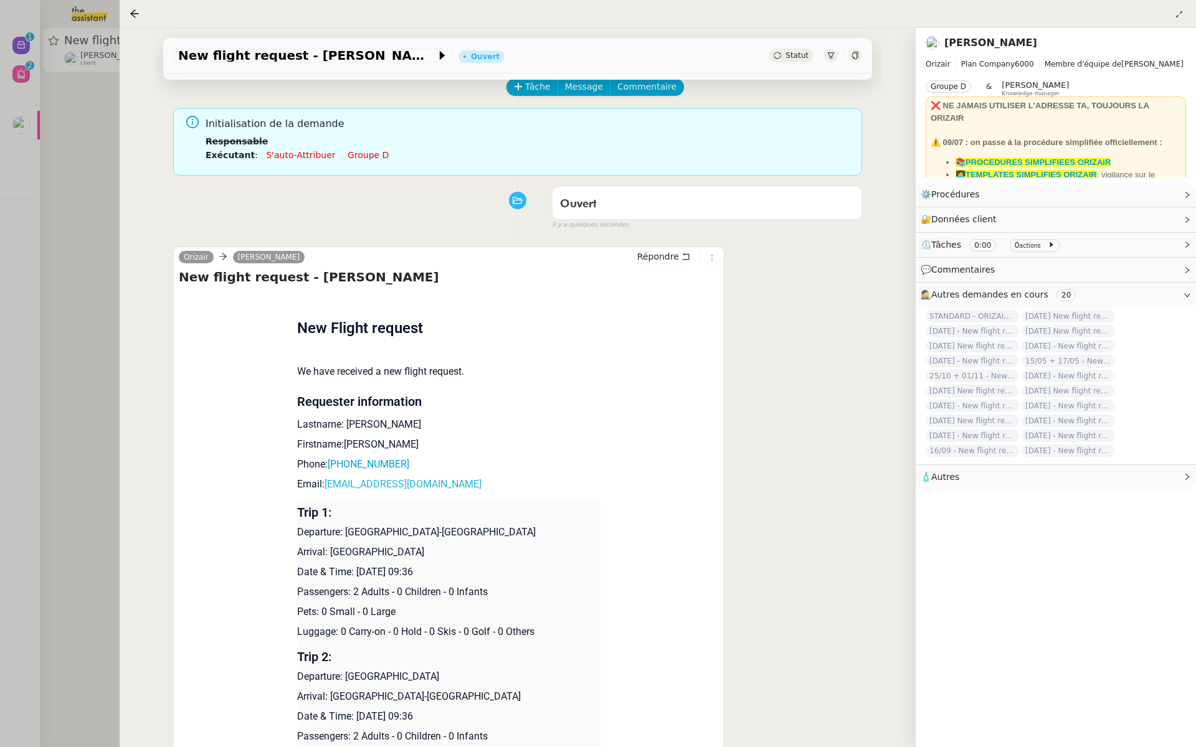
scroll to position [145, 0]
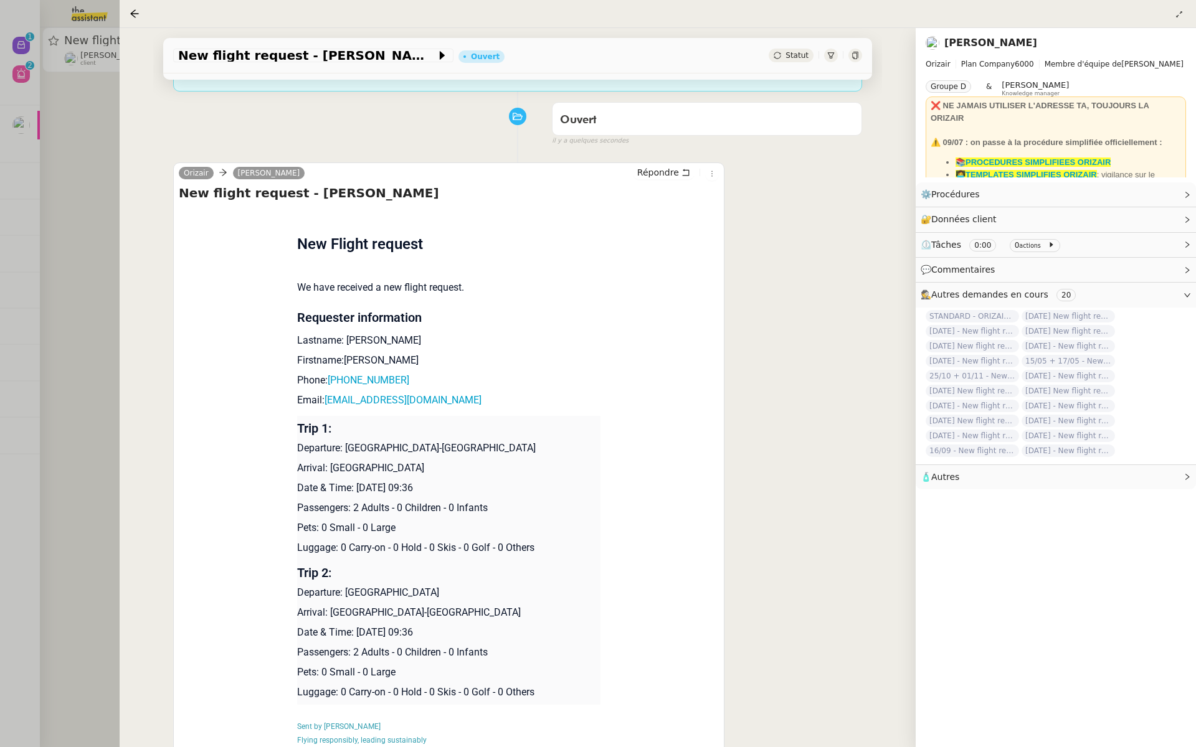
drag, startPoint x: 453, startPoint y: 490, endPoint x: 356, endPoint y: 489, distance: 96.6
click at [356, 489] on p "Date & Time: [DATE] 09:36" at bounding box center [449, 488] width 304 height 15
copy p "[DATE]"
click at [184, 57] on span "New flight request - [PERSON_NAME]" at bounding box center [307, 55] width 258 height 12
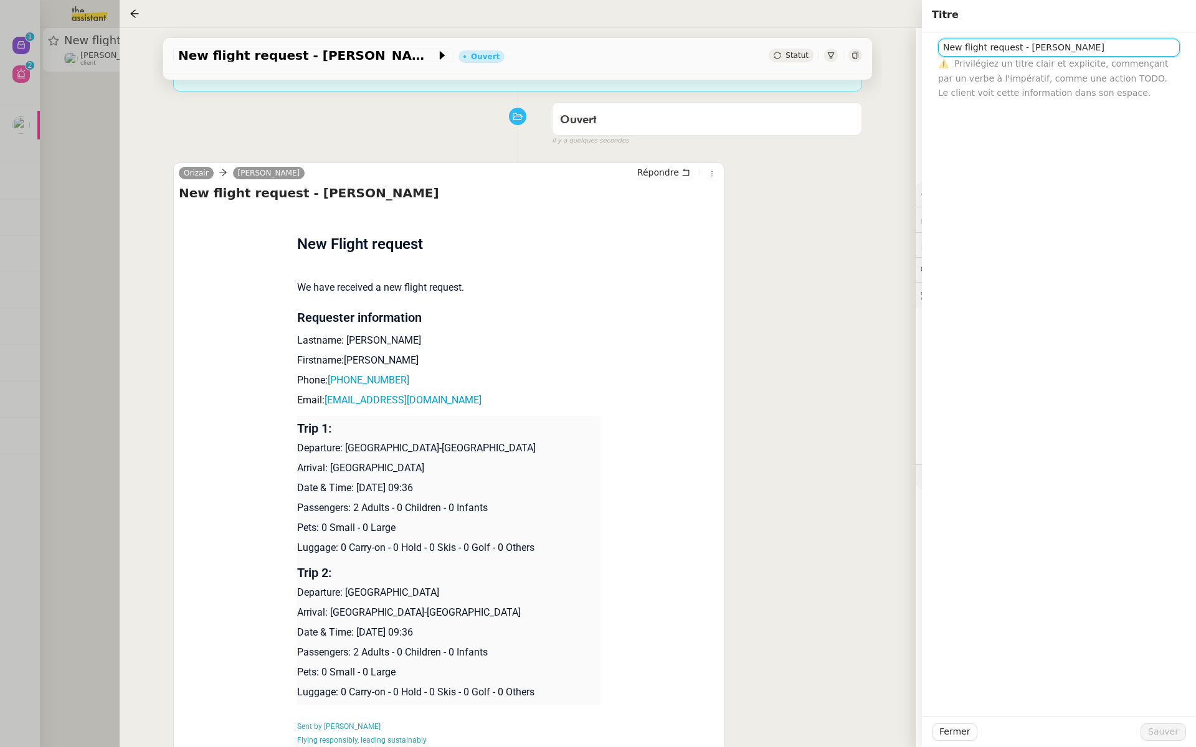
click at [943, 48] on input "New flight request - [PERSON_NAME]" at bounding box center [1059, 48] width 242 height 18
paste input "18th September 2025"
type input "18th September 2025 - New flight request - Kevin Bulteau"
click at [1176, 734] on span "Sauver" at bounding box center [1163, 732] width 31 height 14
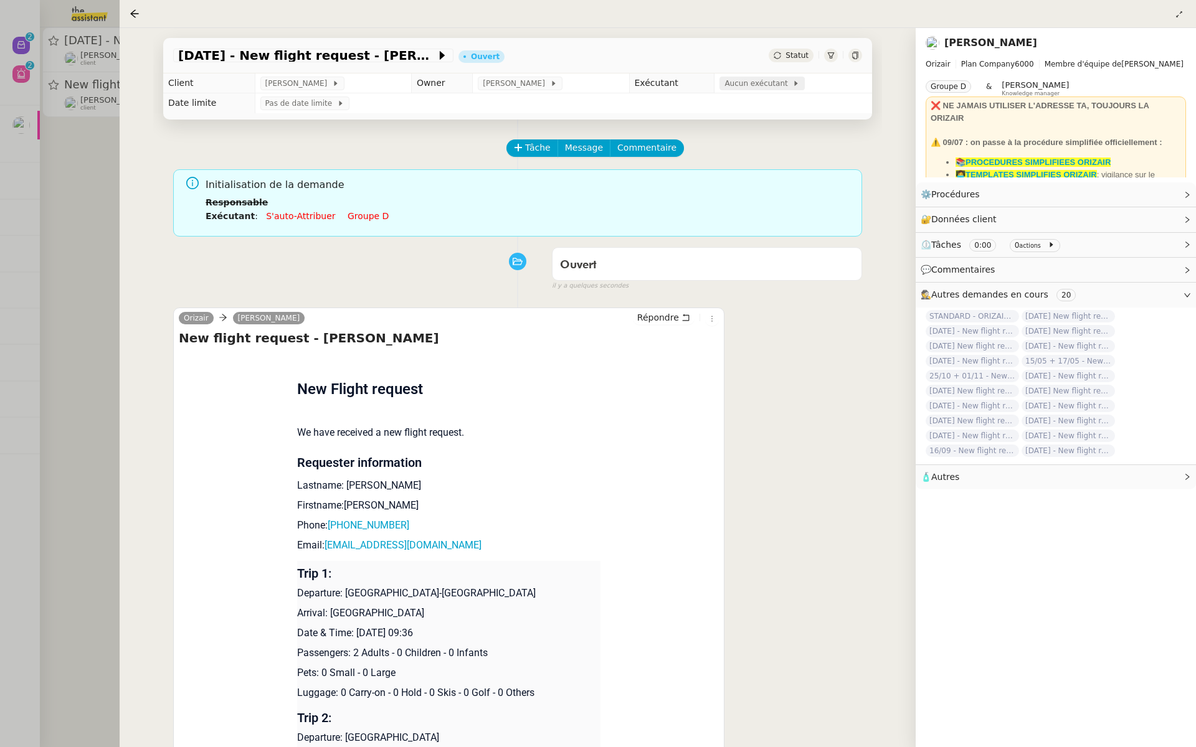
click at [726, 78] on span "Aucun exécutant" at bounding box center [758, 83] width 68 height 12
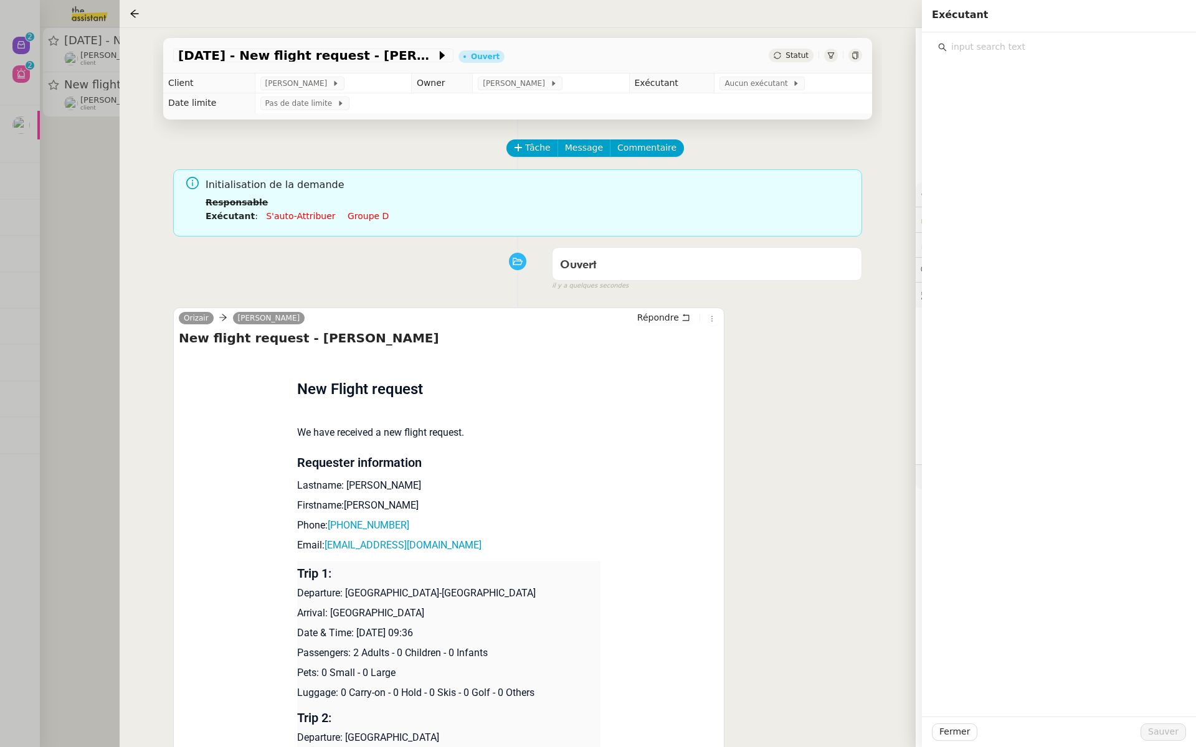
click at [975, 37] on div at bounding box center [1059, 43] width 254 height 23
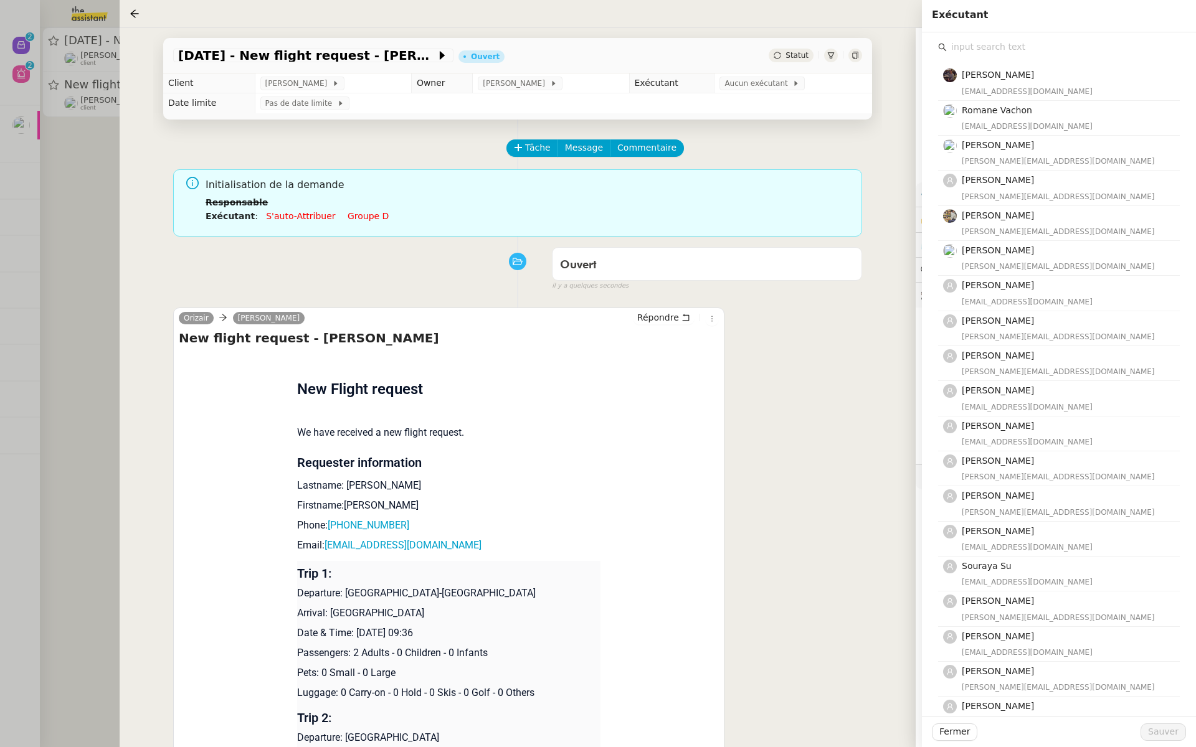
click at [970, 44] on input "text" at bounding box center [1063, 47] width 233 height 17
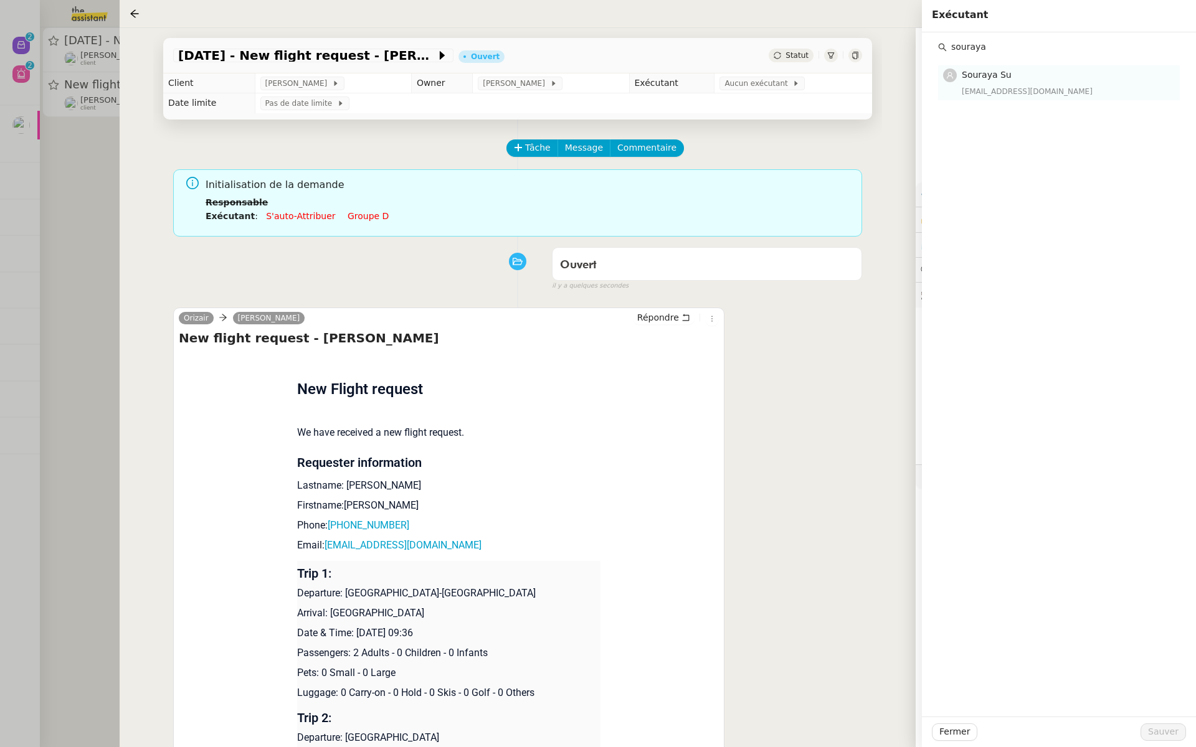
type input "souraya"
click at [996, 83] on div "Souraya Su souraya@team.theassistant.com" at bounding box center [1067, 82] width 211 height 29
click at [1150, 740] on button "Sauver" at bounding box center [1162, 732] width 45 height 17
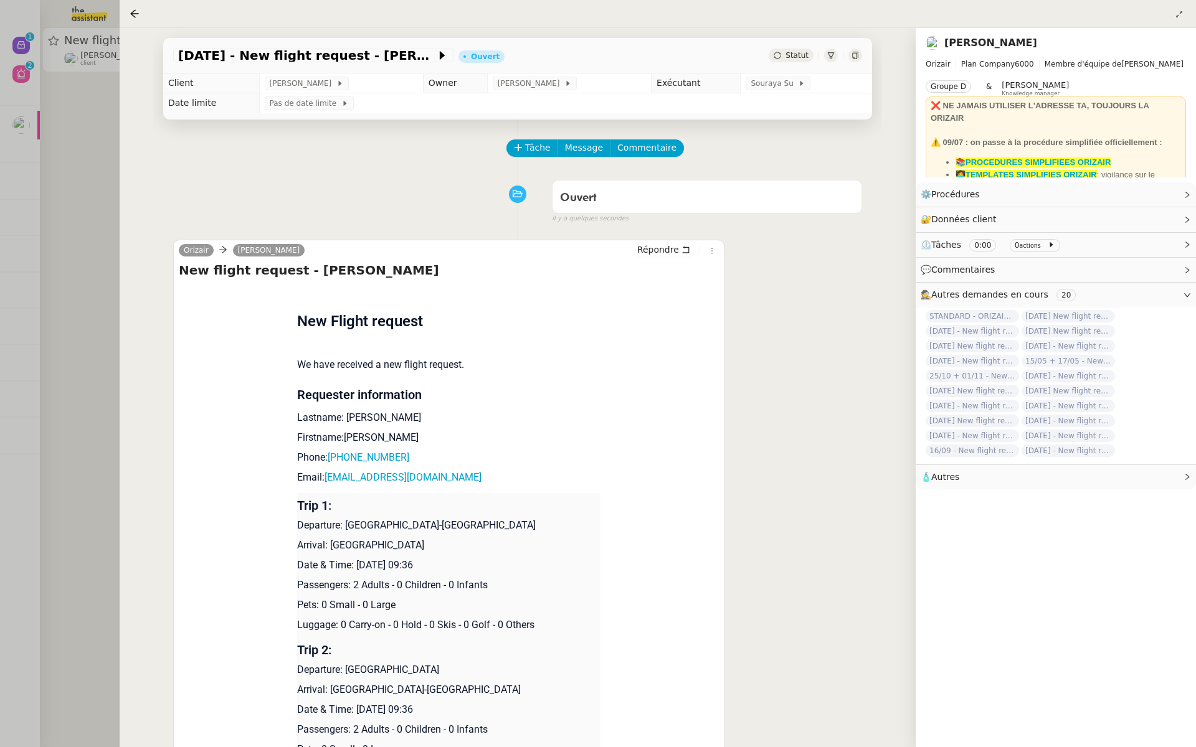
click at [85, 140] on div at bounding box center [598, 373] width 1196 height 747
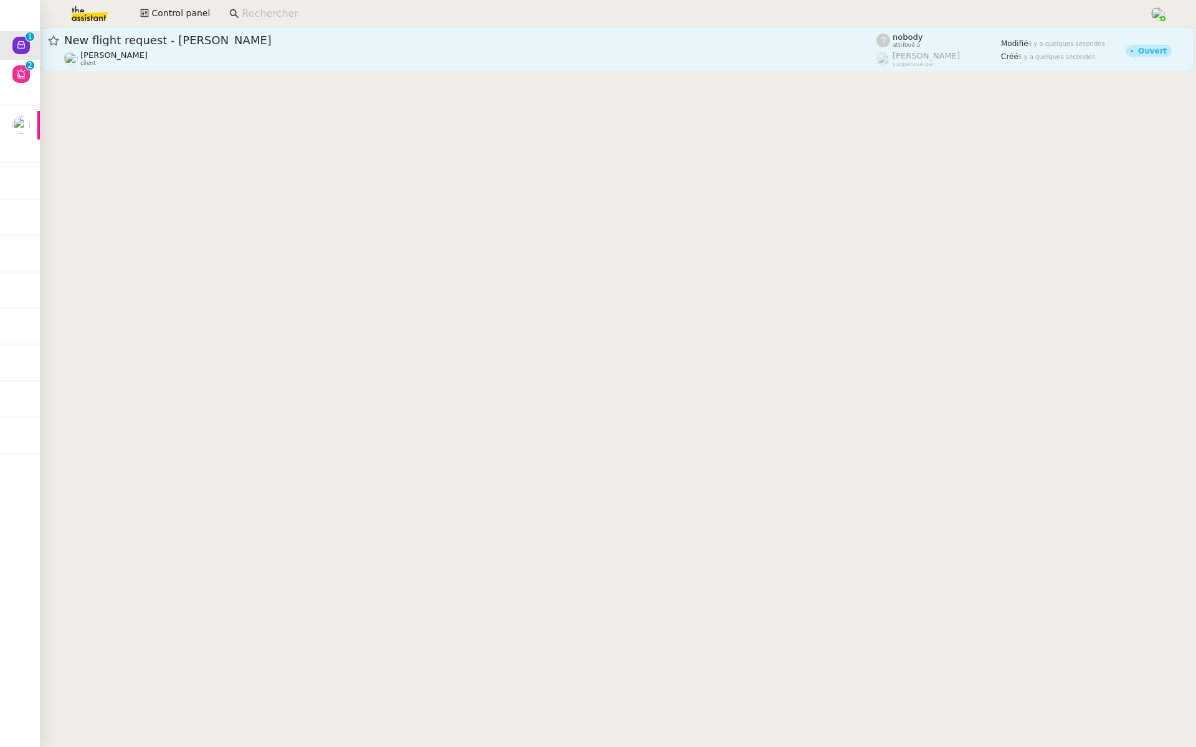
click at [184, 47] on div "New flight request - Pawel Maga" at bounding box center [470, 40] width 812 height 15
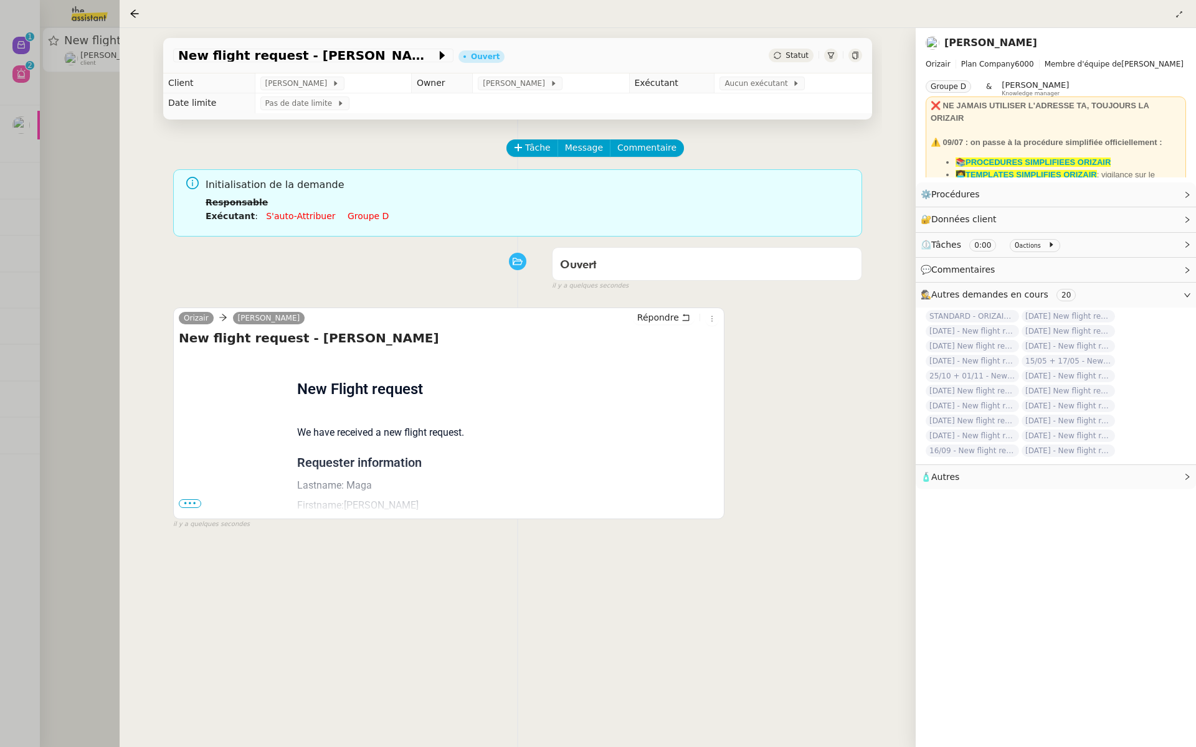
click at [184, 500] on span "•••" at bounding box center [190, 504] width 22 height 9
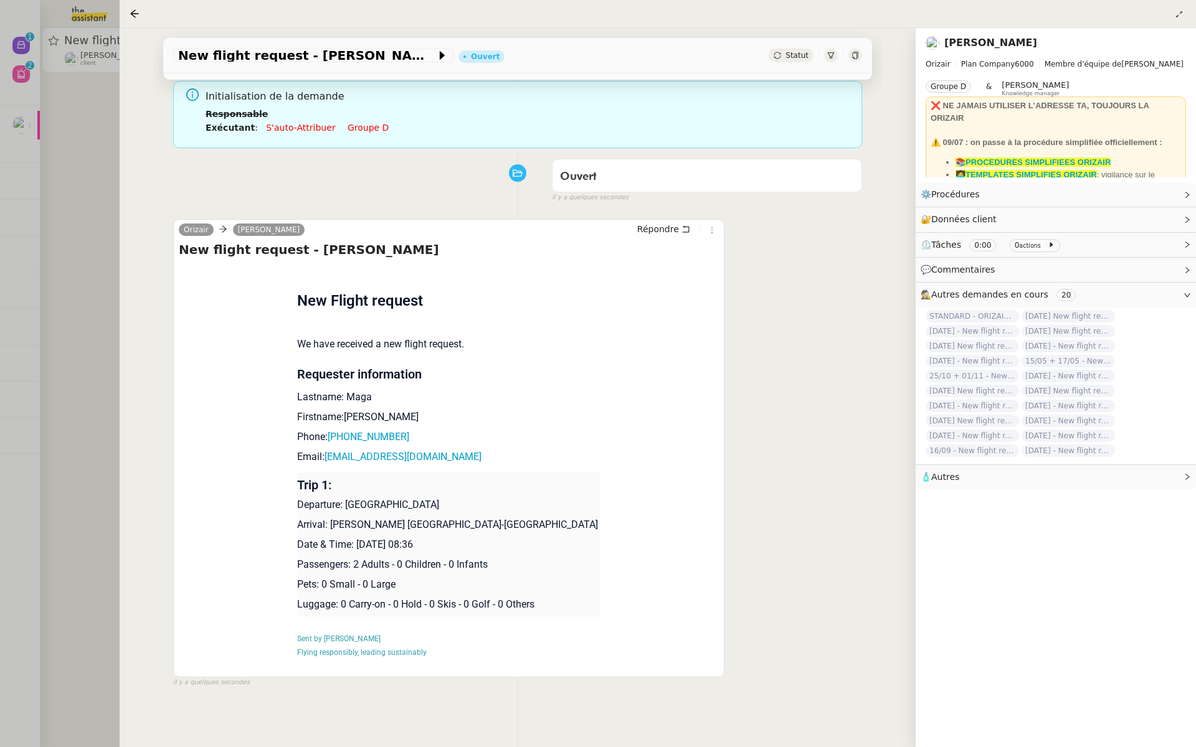
scroll to position [159, 0]
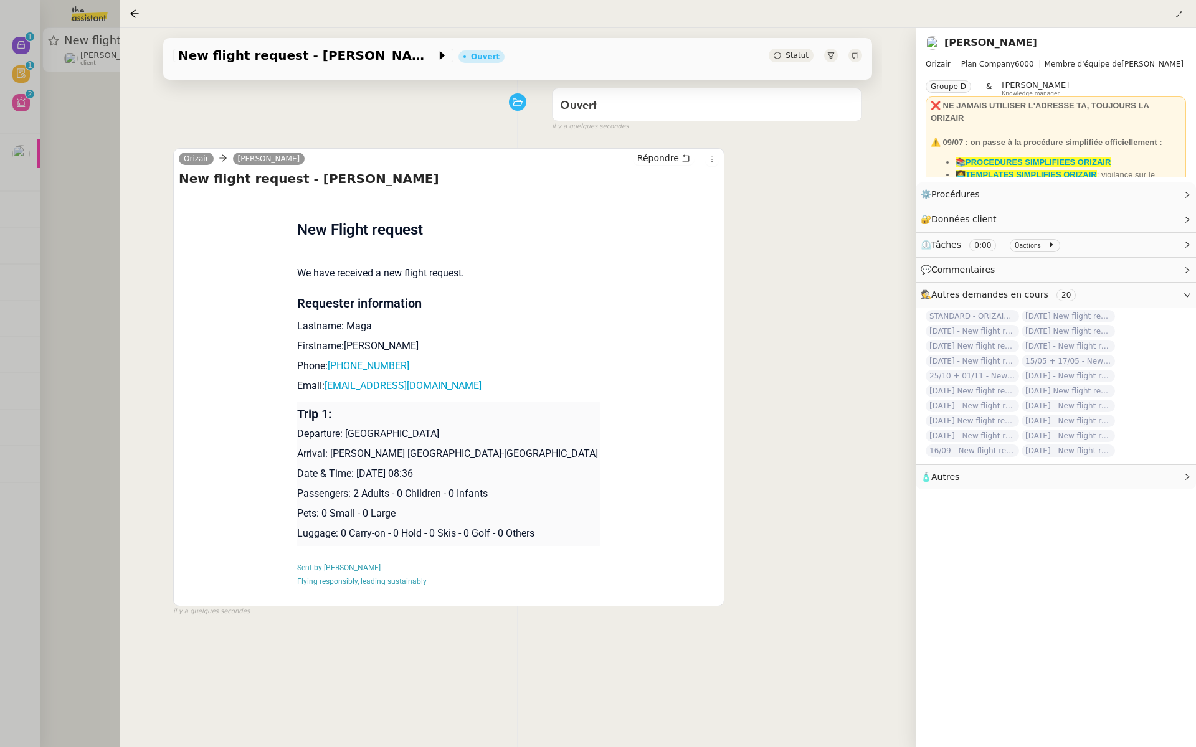
drag, startPoint x: 452, startPoint y: 474, endPoint x: 356, endPoint y: 476, distance: 96.0
click at [356, 476] on p "Date & Time: 25th September 2025 08:36" at bounding box center [449, 474] width 304 height 15
copy p "25th September 2025"
click at [275, 54] on span "New flight request - Pawel Maga" at bounding box center [307, 55] width 258 height 12
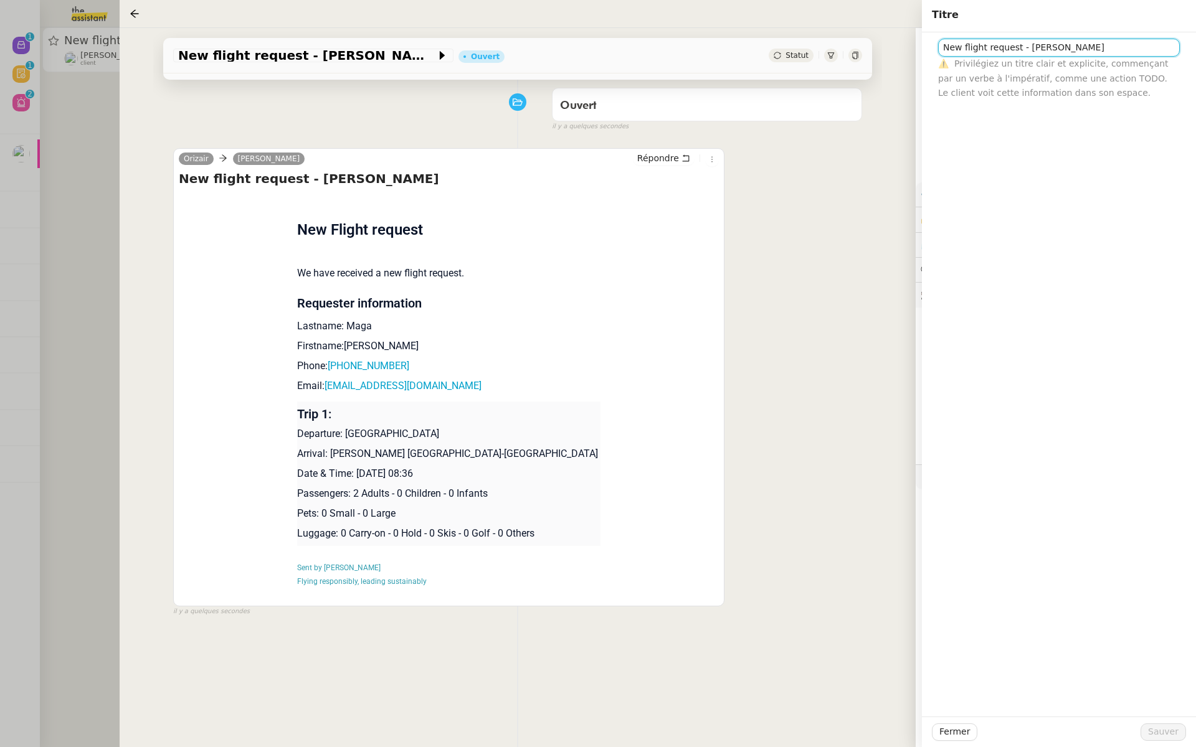
click at [942, 47] on input "New flight request - Pawel Maga" at bounding box center [1059, 48] width 242 height 18
paste input "25th September 2025"
type input "25th September 2025 - New flight request - Pawel Maga"
click at [1162, 729] on span "Sauver" at bounding box center [1163, 732] width 31 height 14
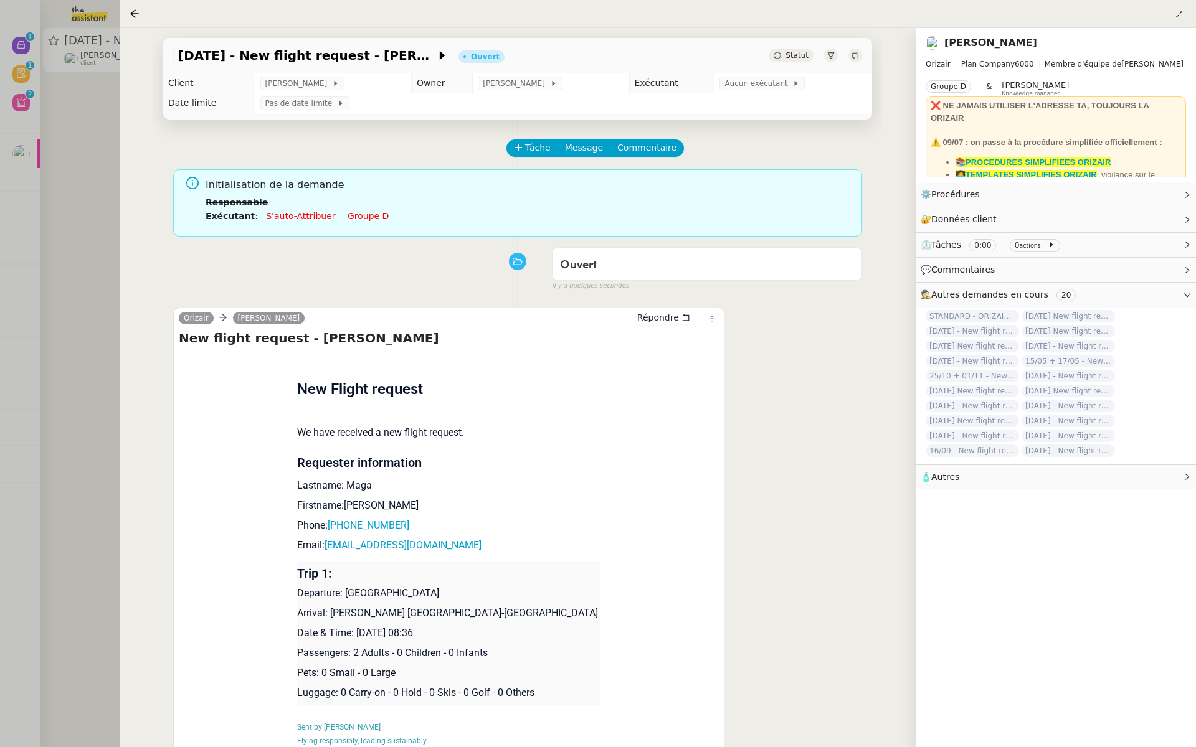
click at [723, 91] on td "Aucun exécutant" at bounding box center [793, 83] width 158 height 20
click at [731, 85] on span "Aucun exécutant" at bounding box center [758, 83] width 68 height 12
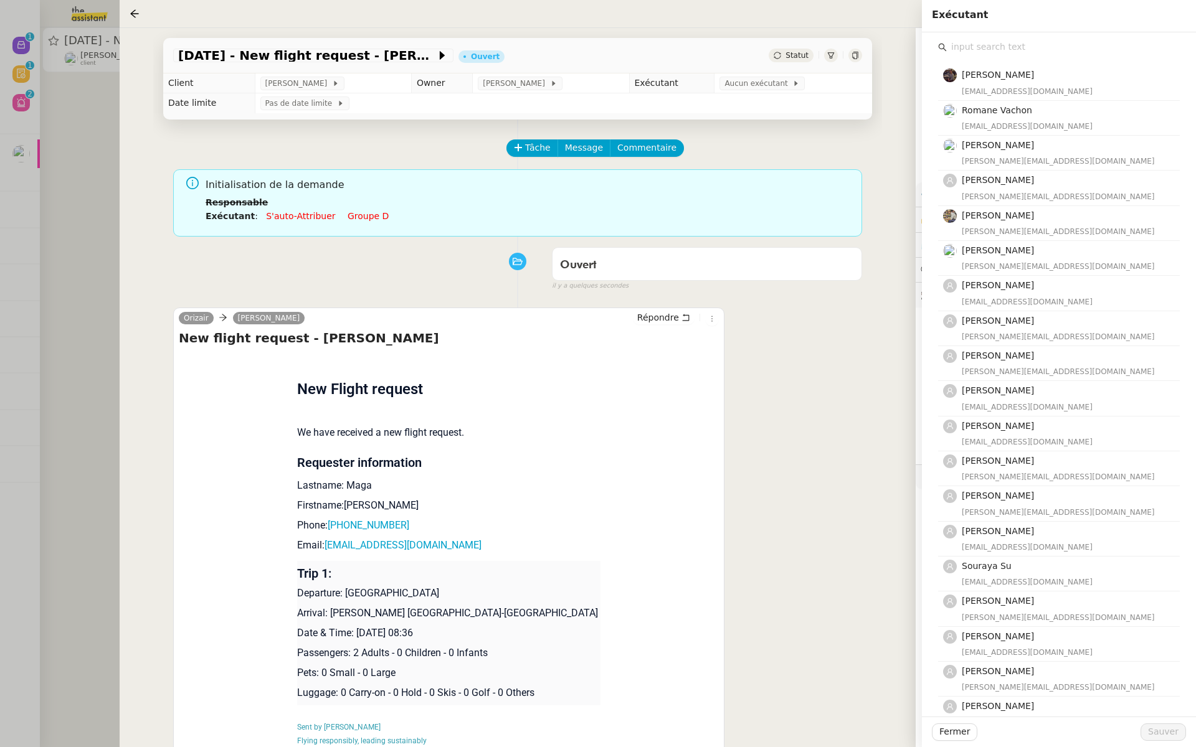
click at [988, 50] on input "text" at bounding box center [1063, 47] width 233 height 17
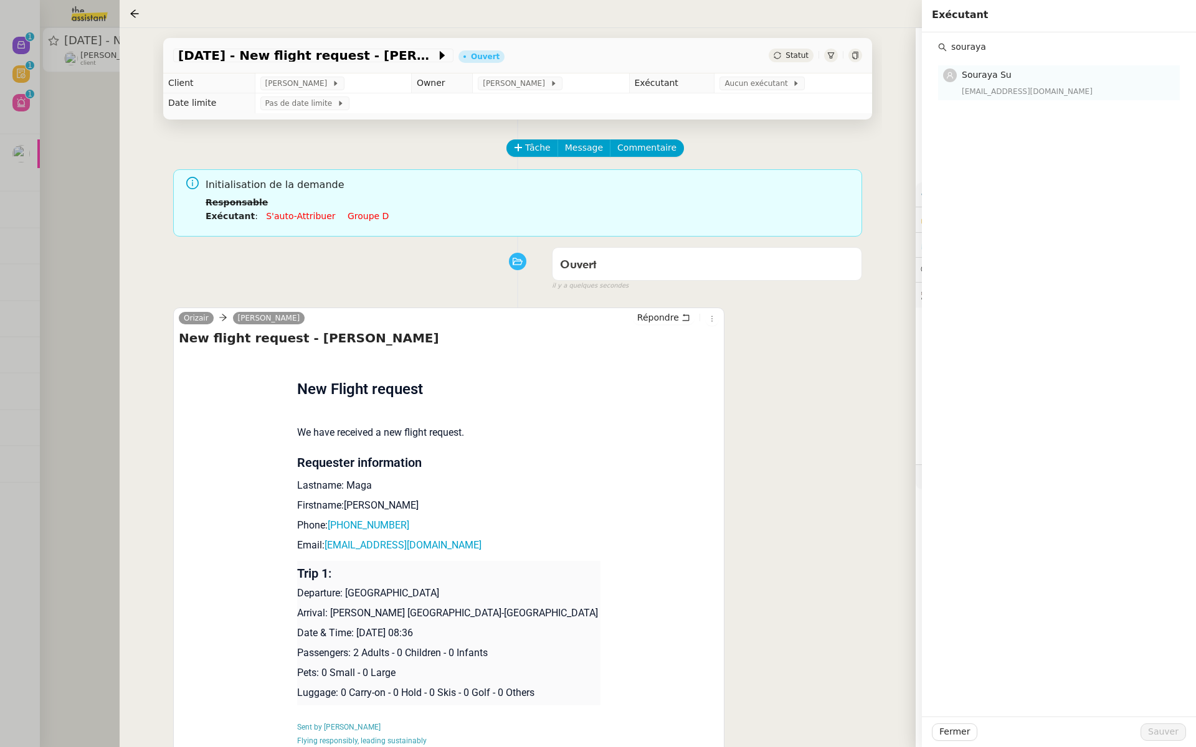
type input "souraya"
click at [1012, 83] on div "Souraya Su souraya@team.theassistant.com" at bounding box center [1067, 82] width 211 height 29
click at [1162, 741] on div "Fermer Sauver" at bounding box center [1059, 732] width 274 height 31
click at [1162, 724] on button "Sauver" at bounding box center [1162, 732] width 45 height 17
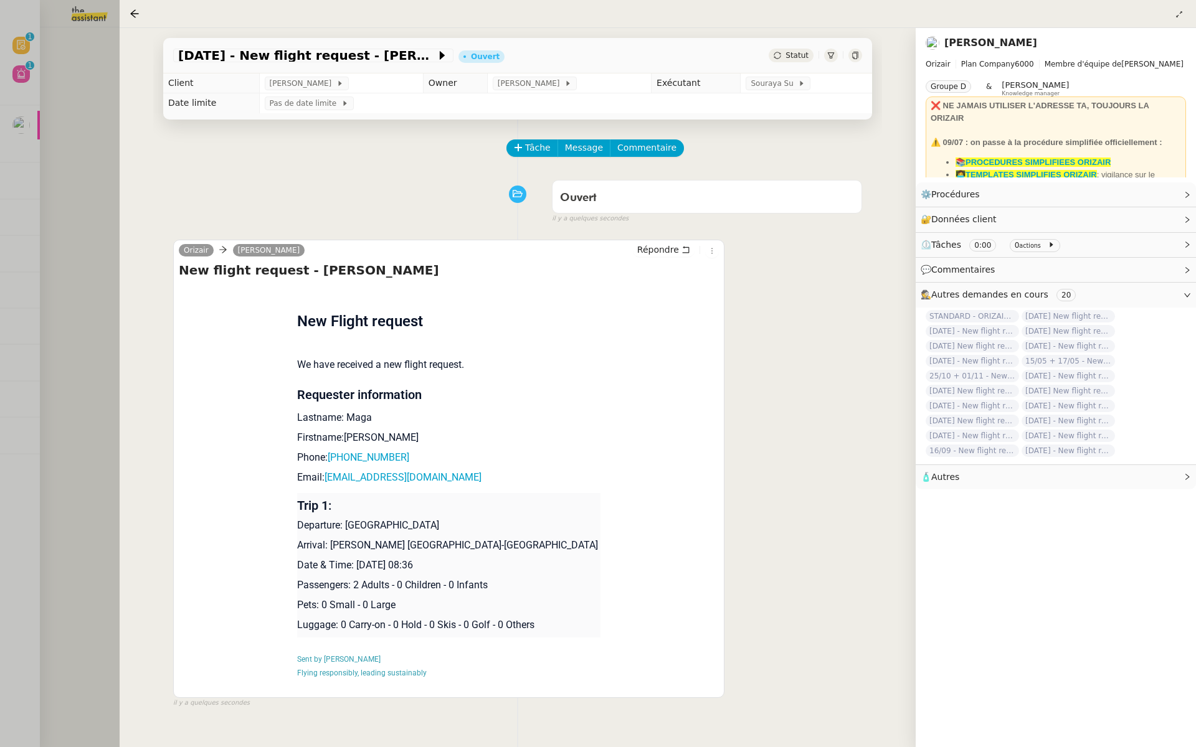
click at [49, 191] on div at bounding box center [598, 373] width 1196 height 747
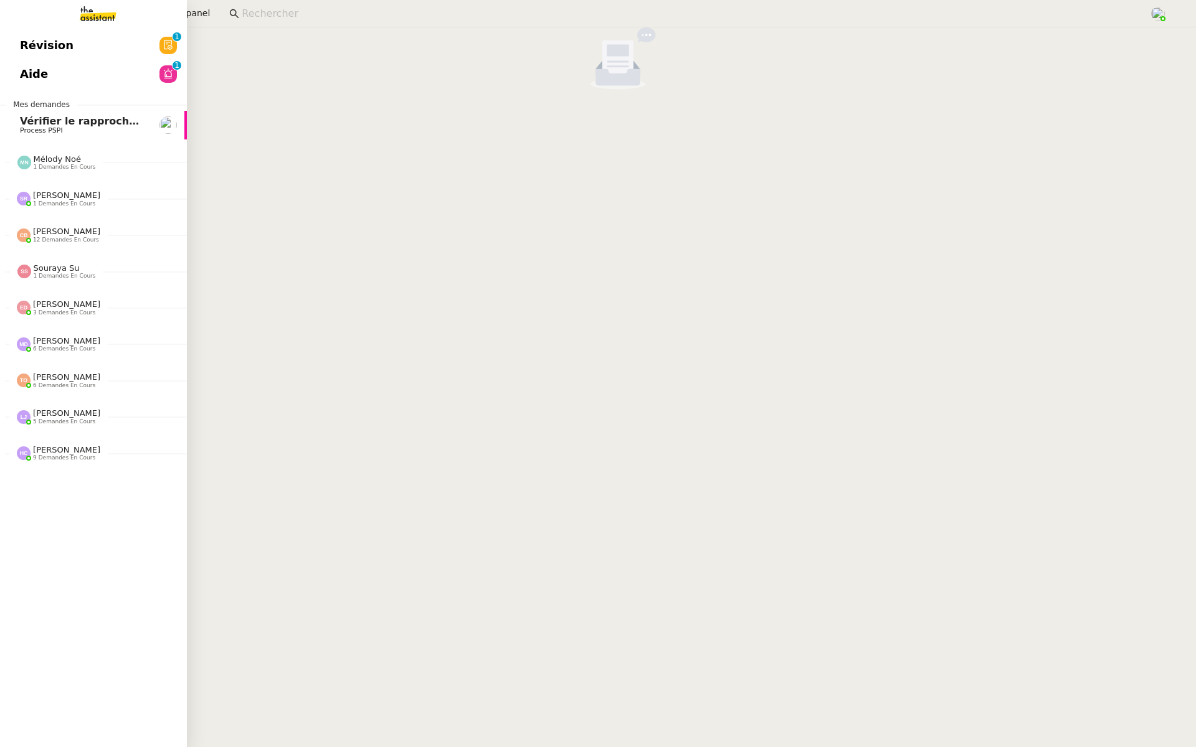
click at [27, 40] on span "Révision" at bounding box center [47, 45] width 54 height 19
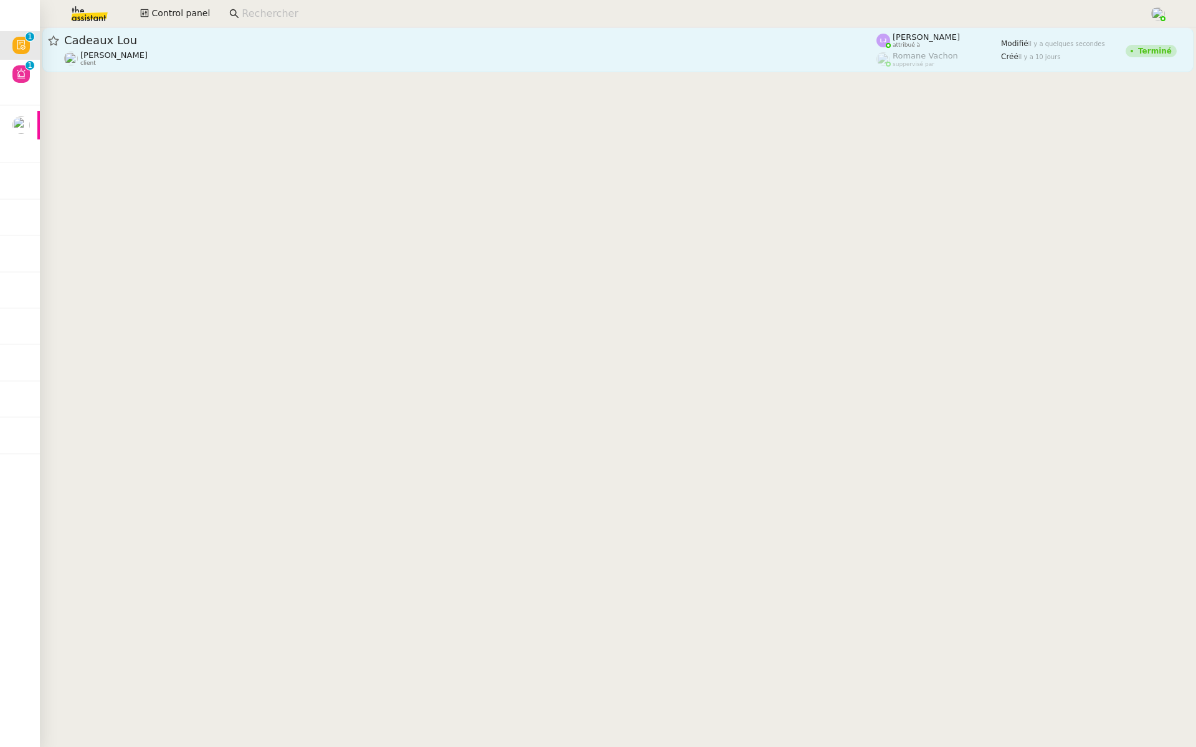
click at [197, 31] on link "Cadeaux Lou Jean-Baptiste Pamar client Léa Jonville attribué à Romane Vachon su…" at bounding box center [617, 49] width 1151 height 45
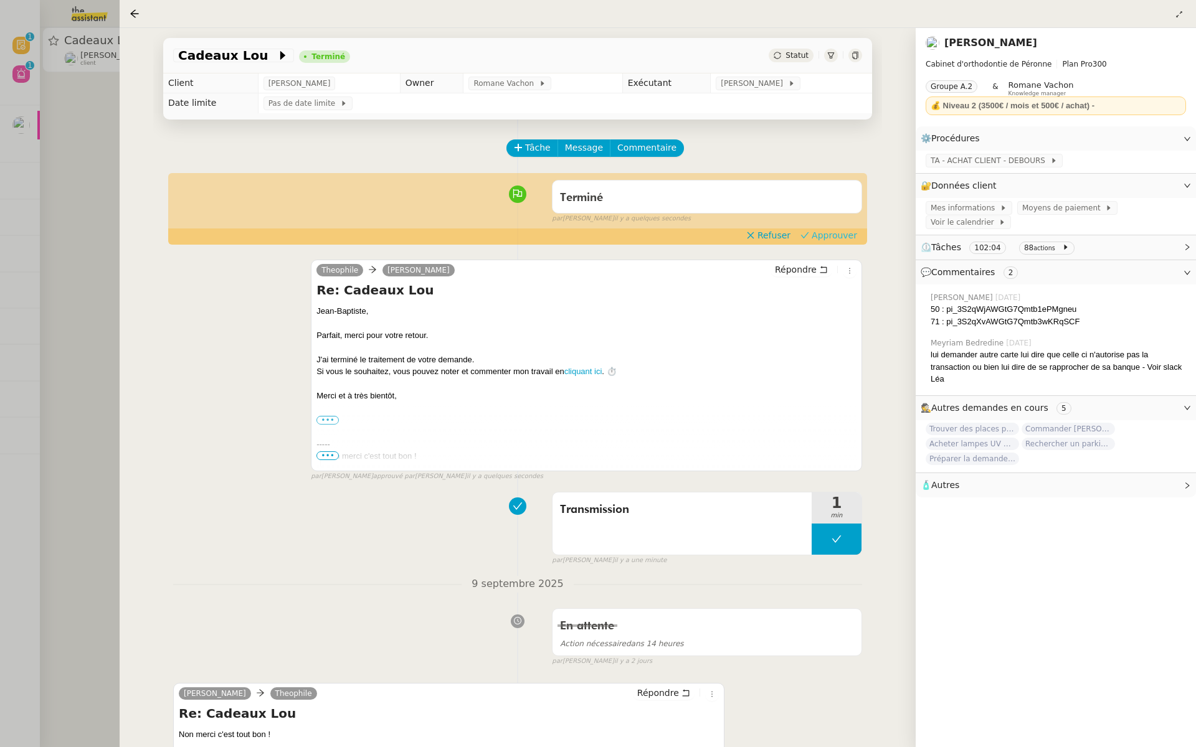
click at [848, 239] on span "Approuver" at bounding box center [834, 235] width 45 height 12
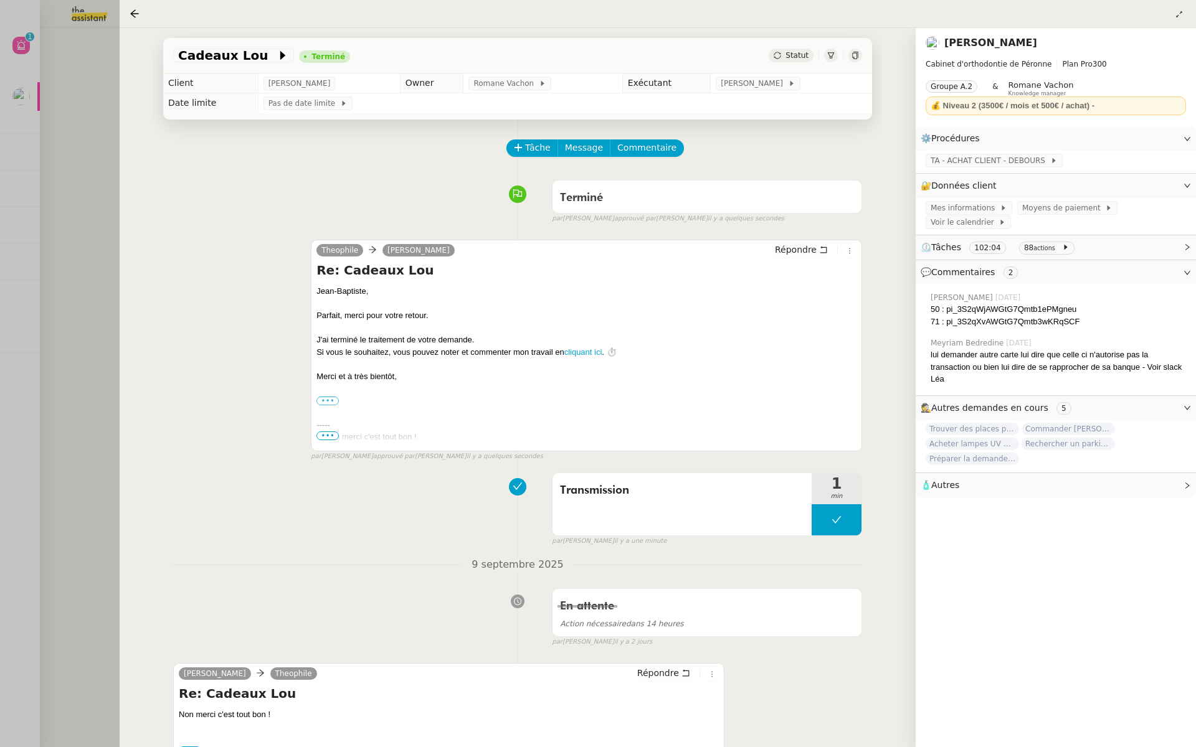
click at [65, 97] on div at bounding box center [598, 373] width 1196 height 747
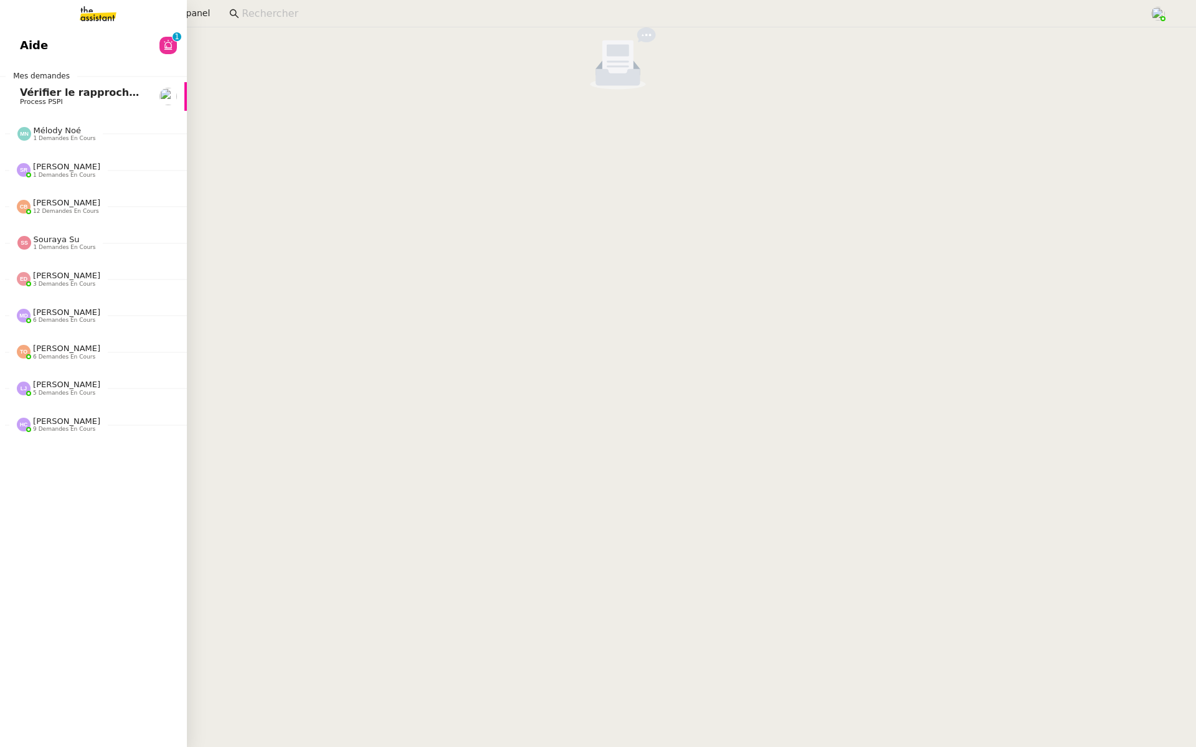
click at [93, 43] on link "Aide 0 1 2 3 4 5 6 7 8 9" at bounding box center [93, 45] width 187 height 29
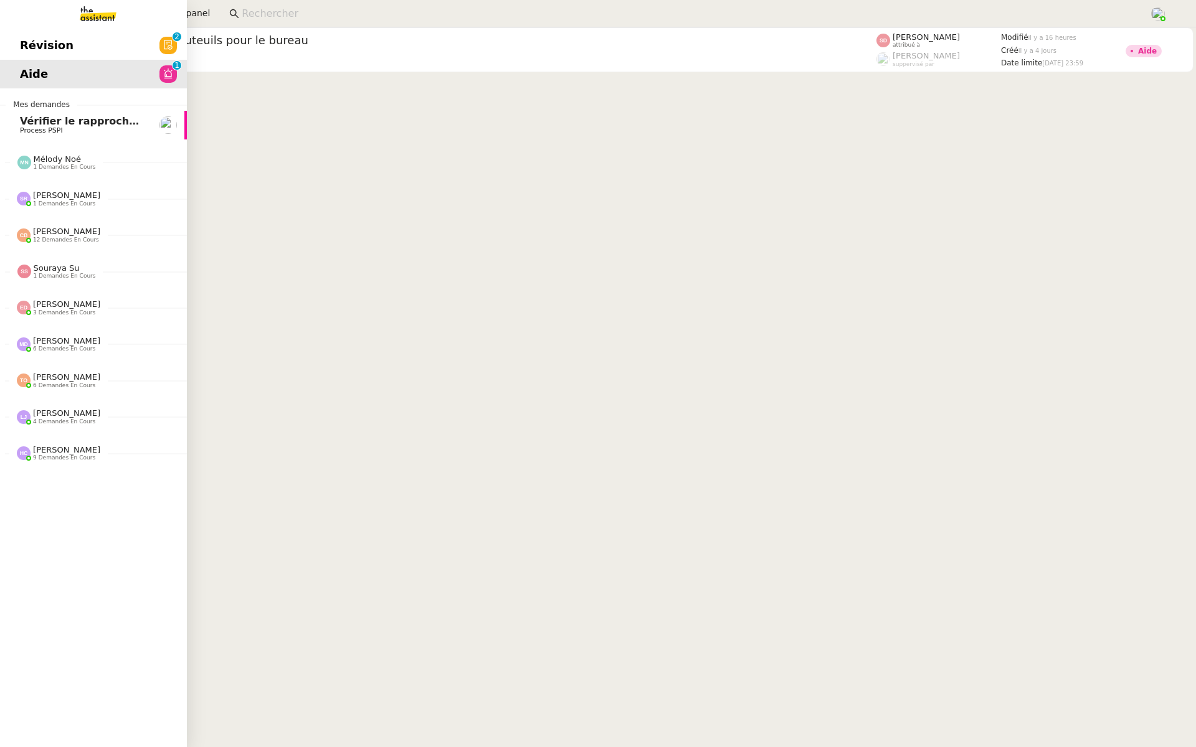
click at [34, 44] on span "Révision" at bounding box center [47, 45] width 54 height 19
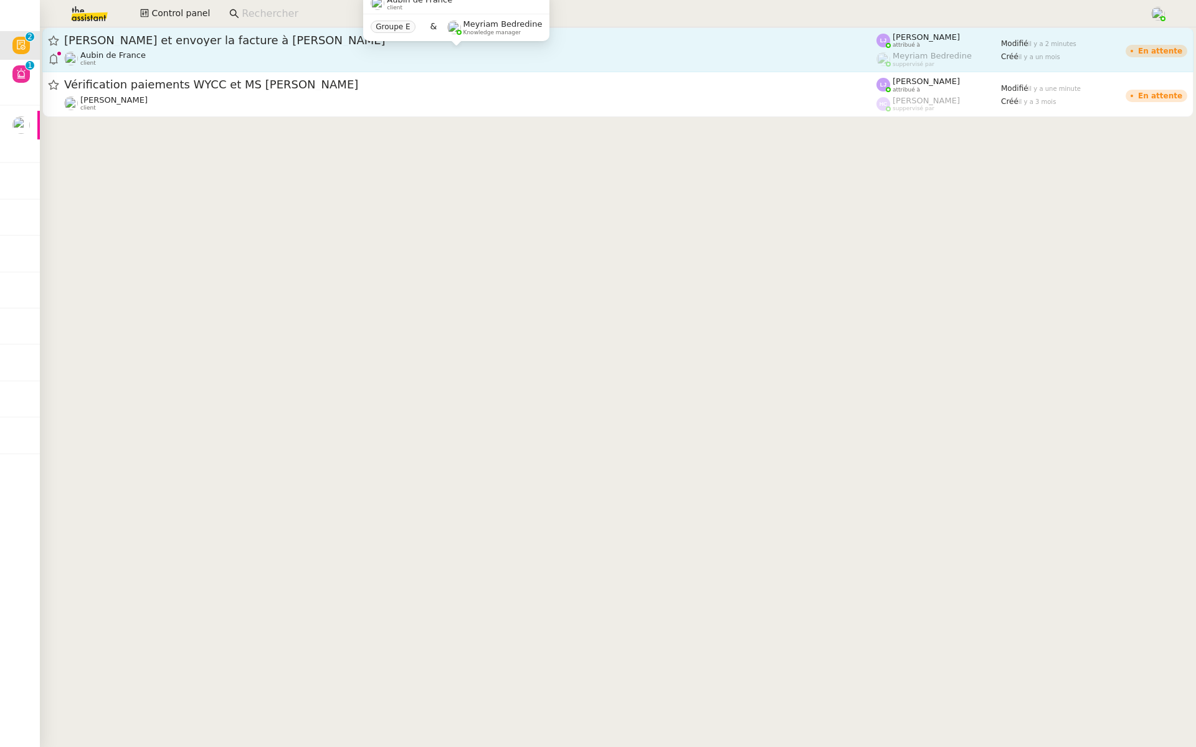
click at [397, 51] on div "Aubin de France client" at bounding box center [470, 58] width 812 height 16
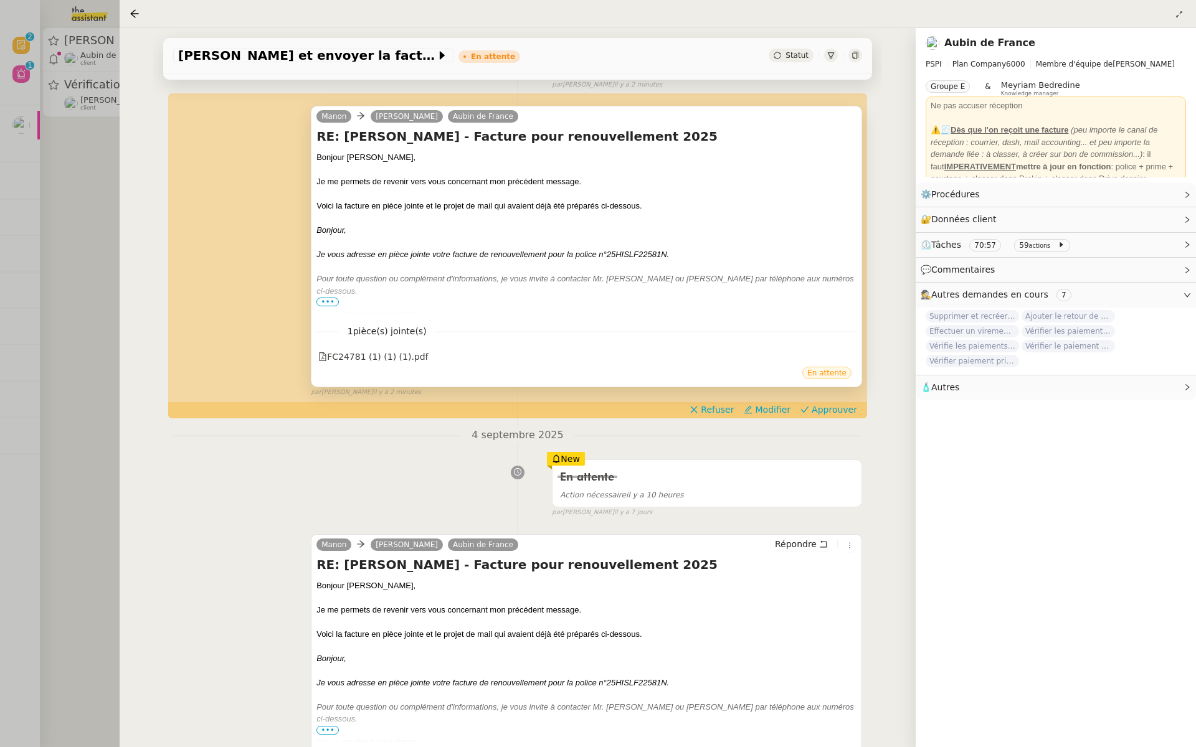
scroll to position [242, 0]
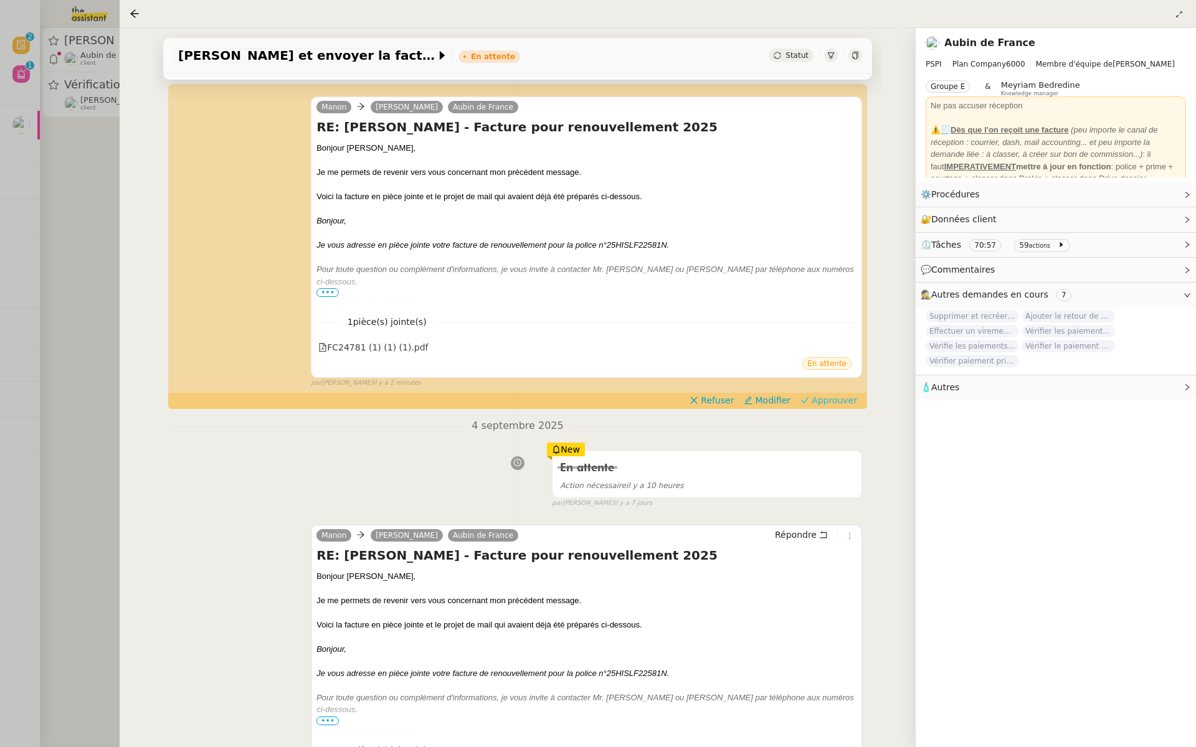
click at [850, 396] on span "Approuver" at bounding box center [834, 400] width 45 height 12
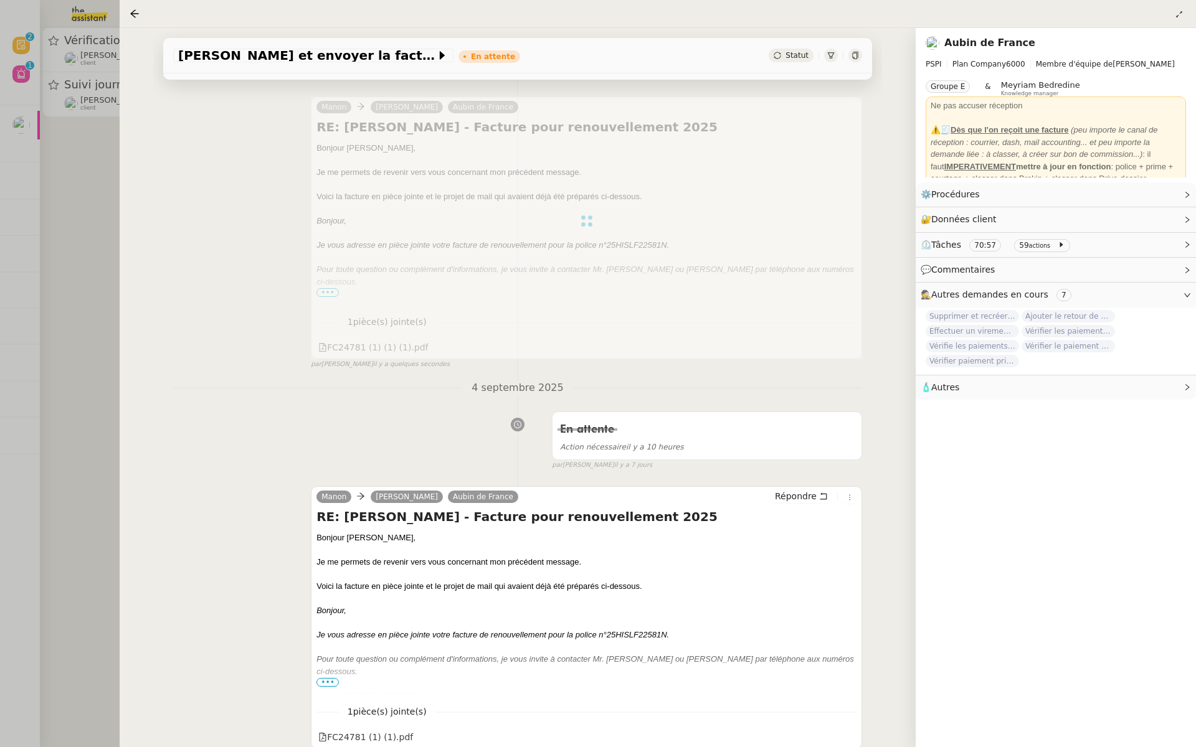
click at [29, 227] on div at bounding box center [598, 373] width 1196 height 747
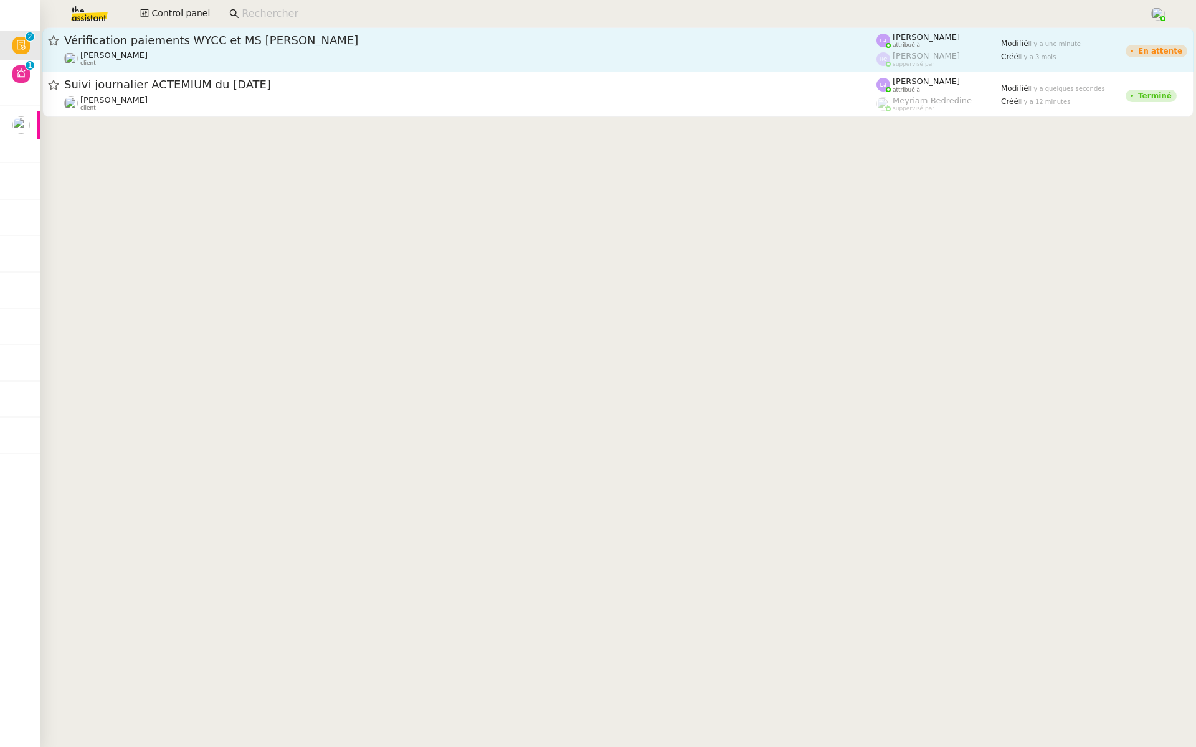
click at [229, 42] on span "Vérification paiements WYCC et MS AMLIN" at bounding box center [470, 40] width 812 height 11
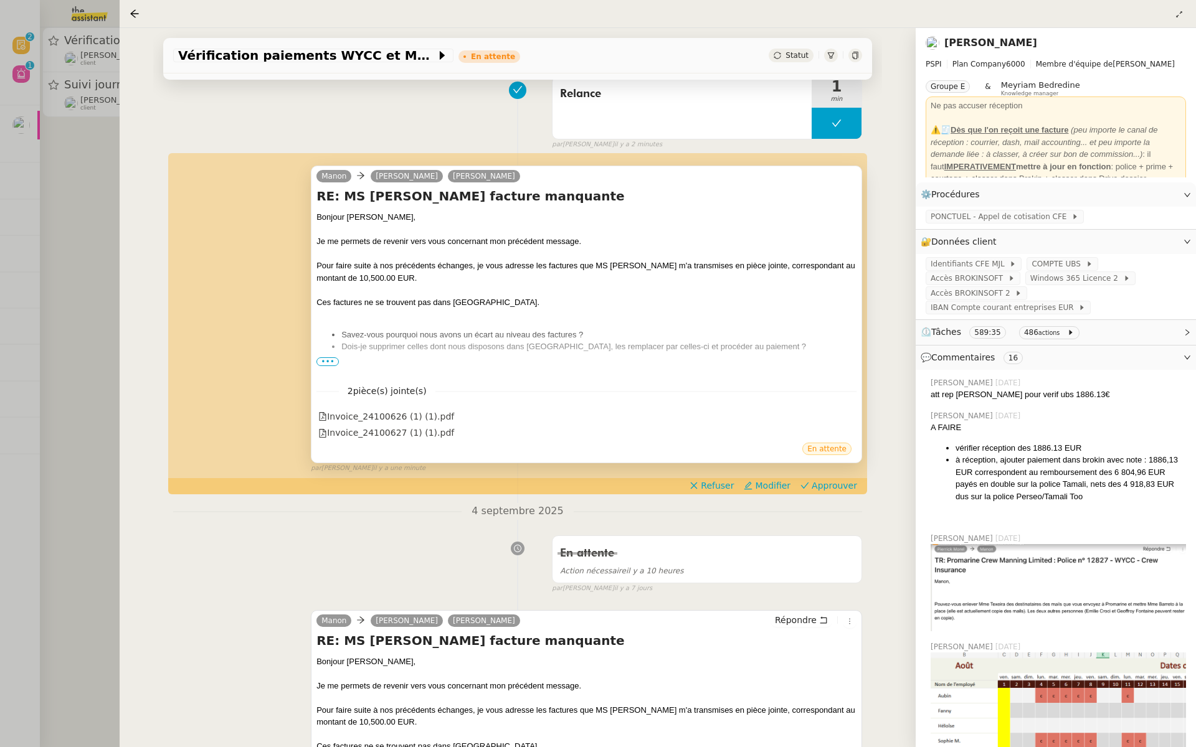
scroll to position [187, 0]
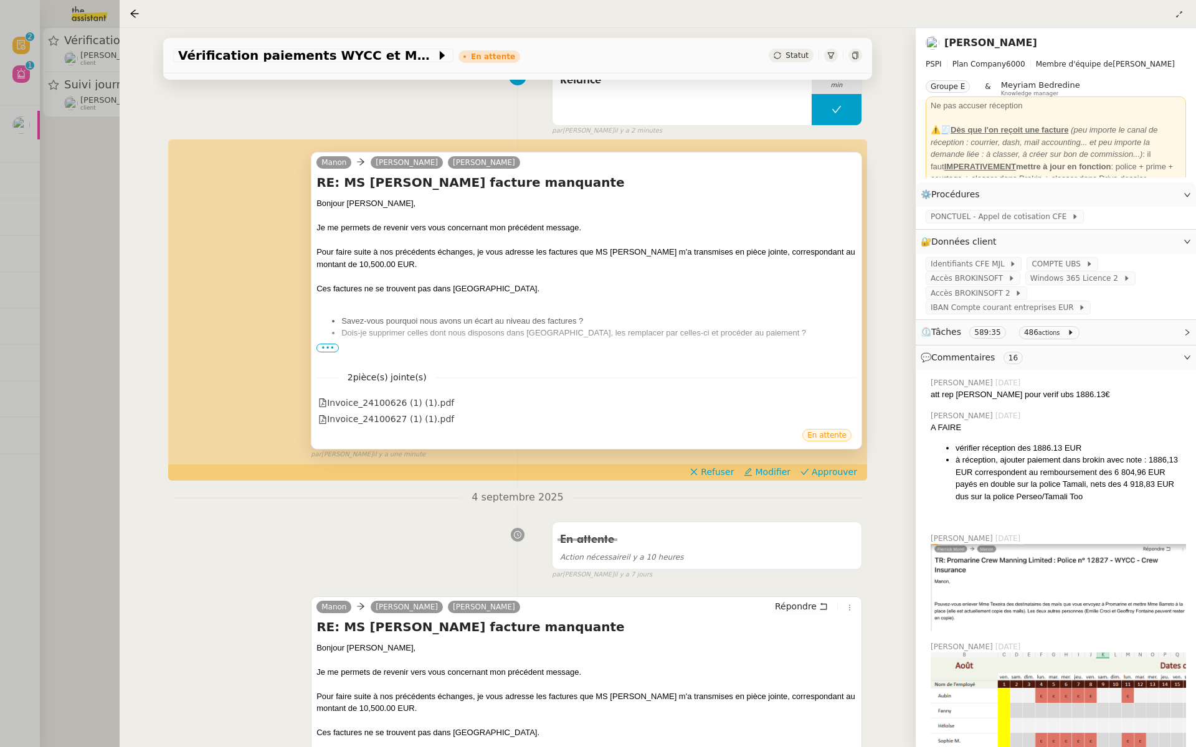
click at [320, 347] on span "•••" at bounding box center [327, 348] width 22 height 9
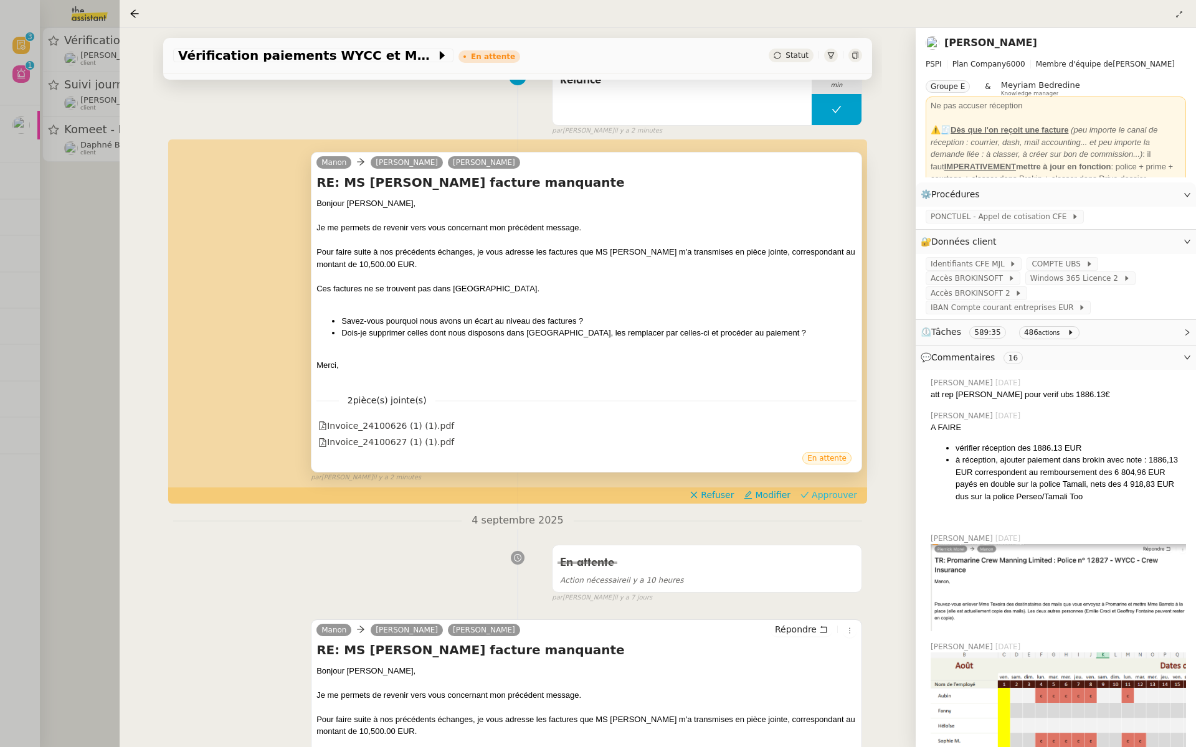
click at [841, 495] on span "Approuver" at bounding box center [834, 495] width 45 height 12
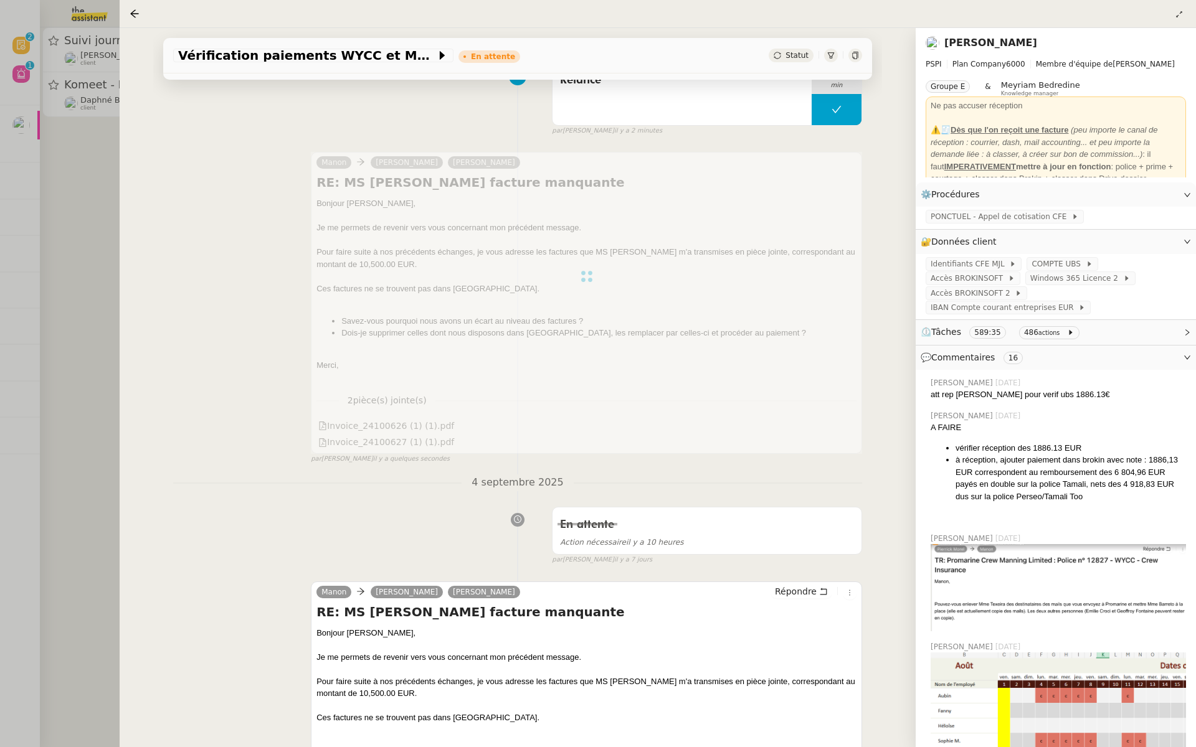
click at [45, 216] on div at bounding box center [598, 373] width 1196 height 747
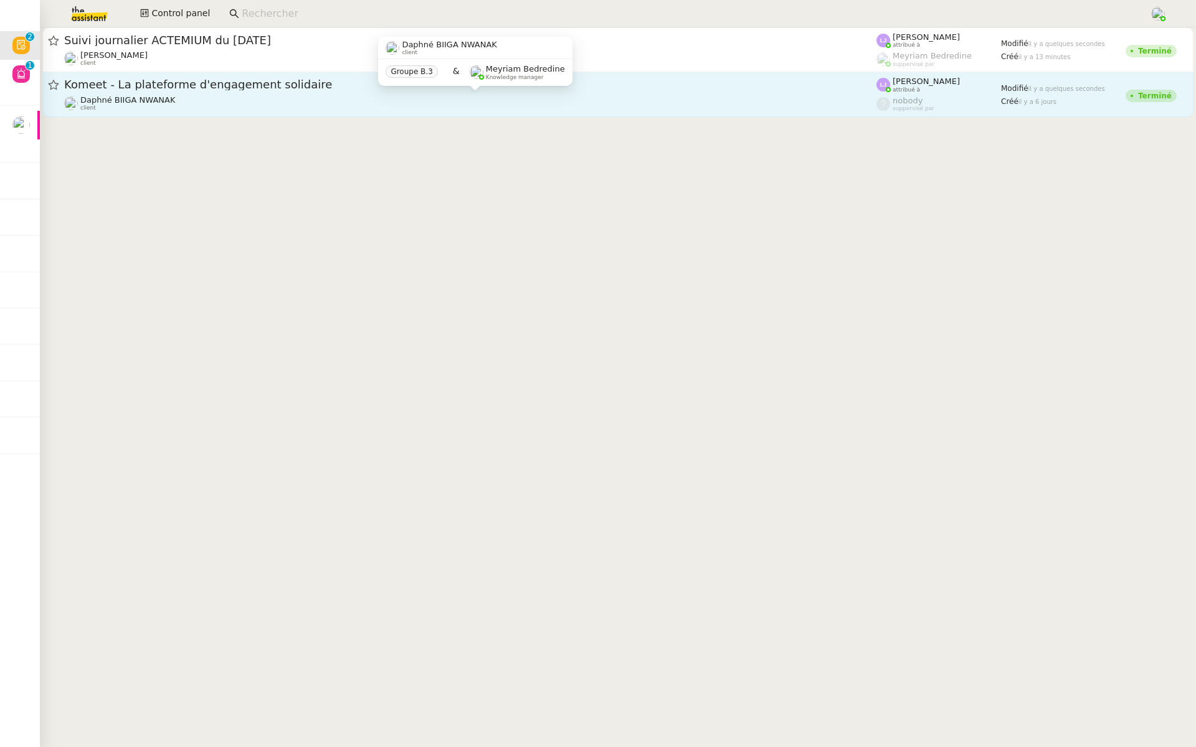
click at [204, 97] on div "Daphné BIIGA NWANAK client" at bounding box center [470, 103] width 812 height 16
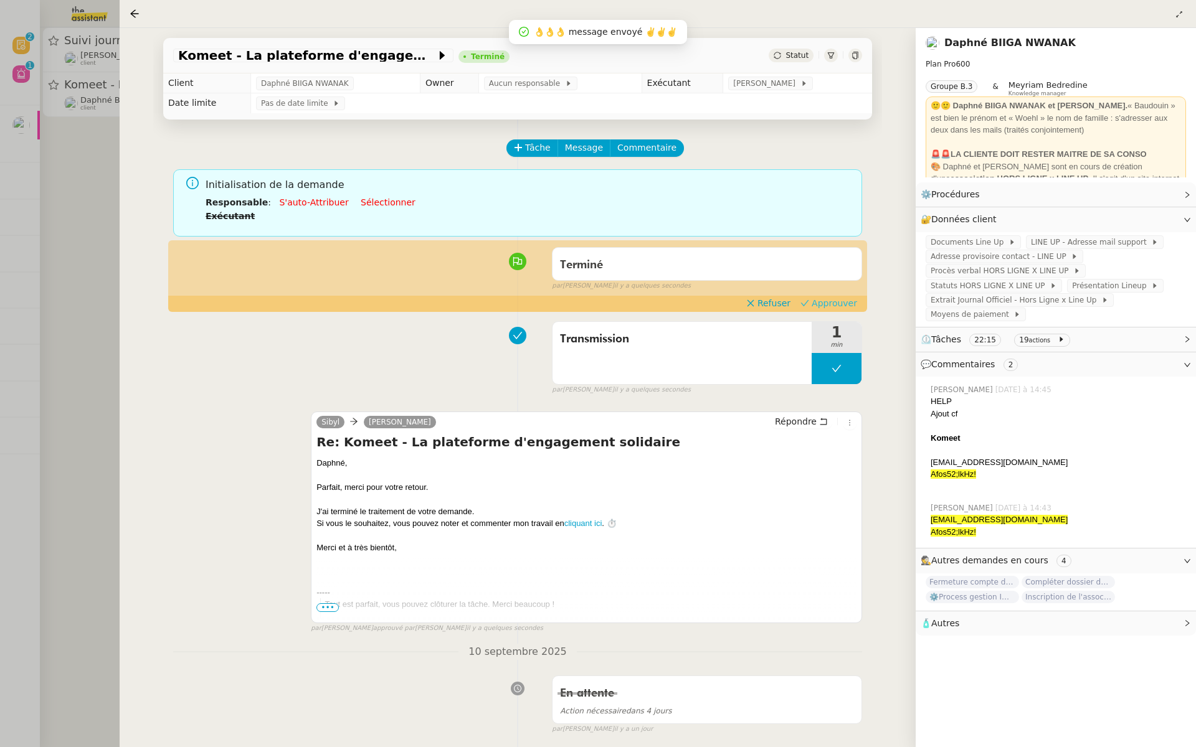
click at [835, 302] on span "Approuver" at bounding box center [834, 303] width 45 height 12
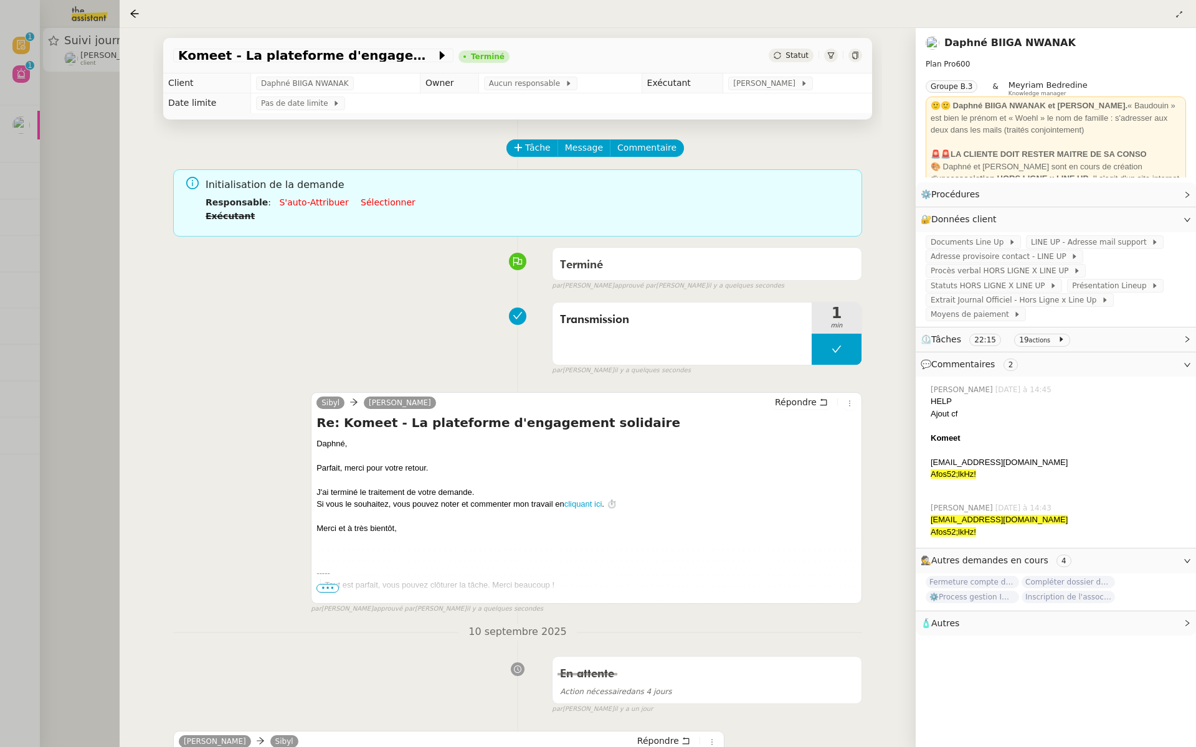
click at [72, 161] on div at bounding box center [598, 373] width 1196 height 747
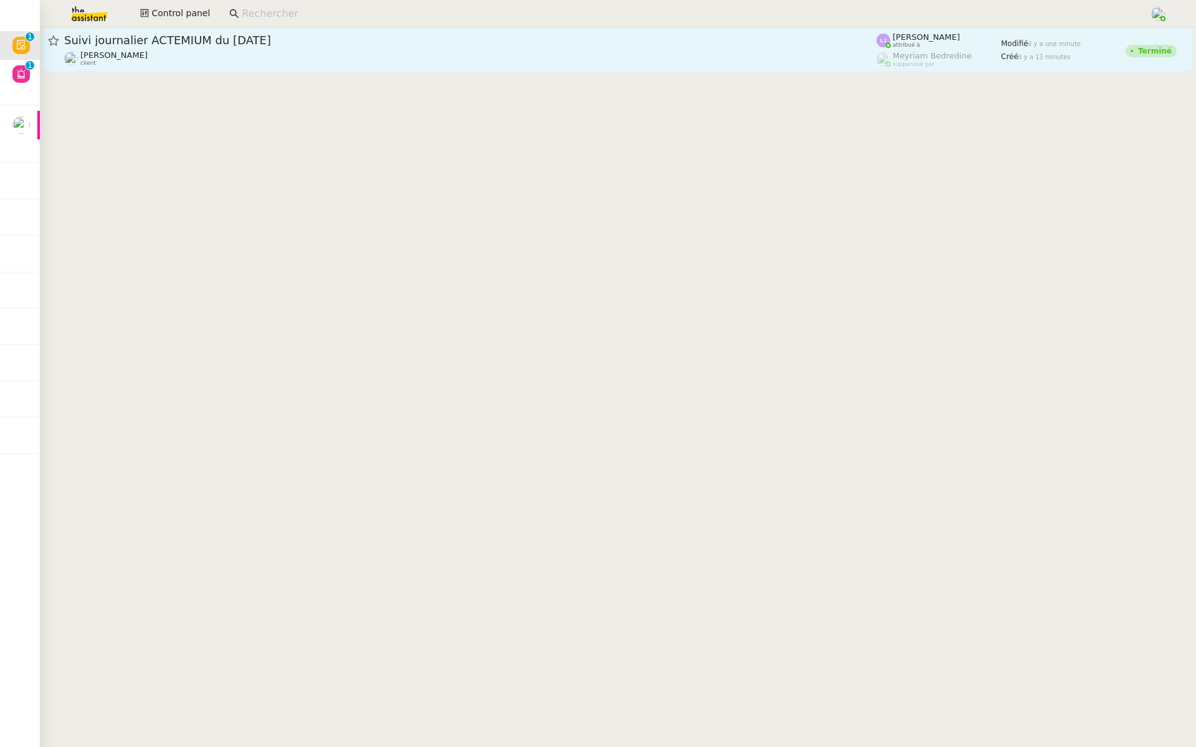
click at [320, 47] on div "Suivi journalier ACTEMIUM du 10-09-2025" at bounding box center [470, 40] width 812 height 15
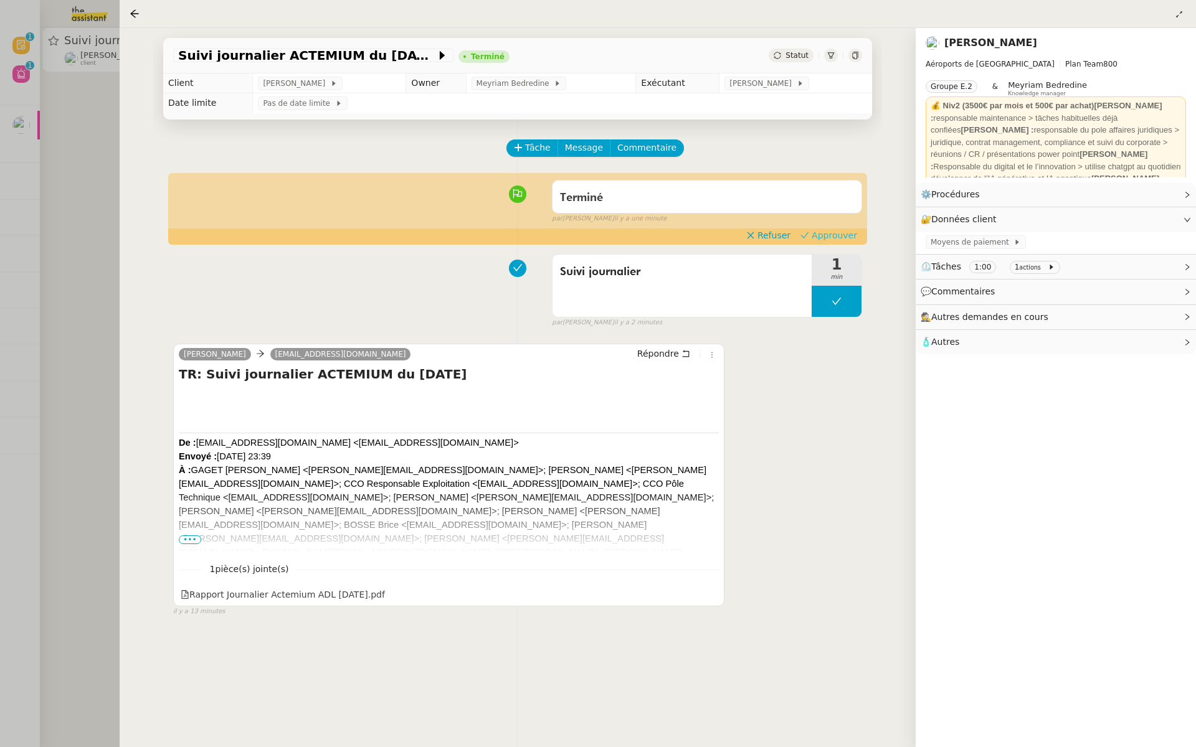
click at [849, 232] on span "Approuver" at bounding box center [834, 235] width 45 height 12
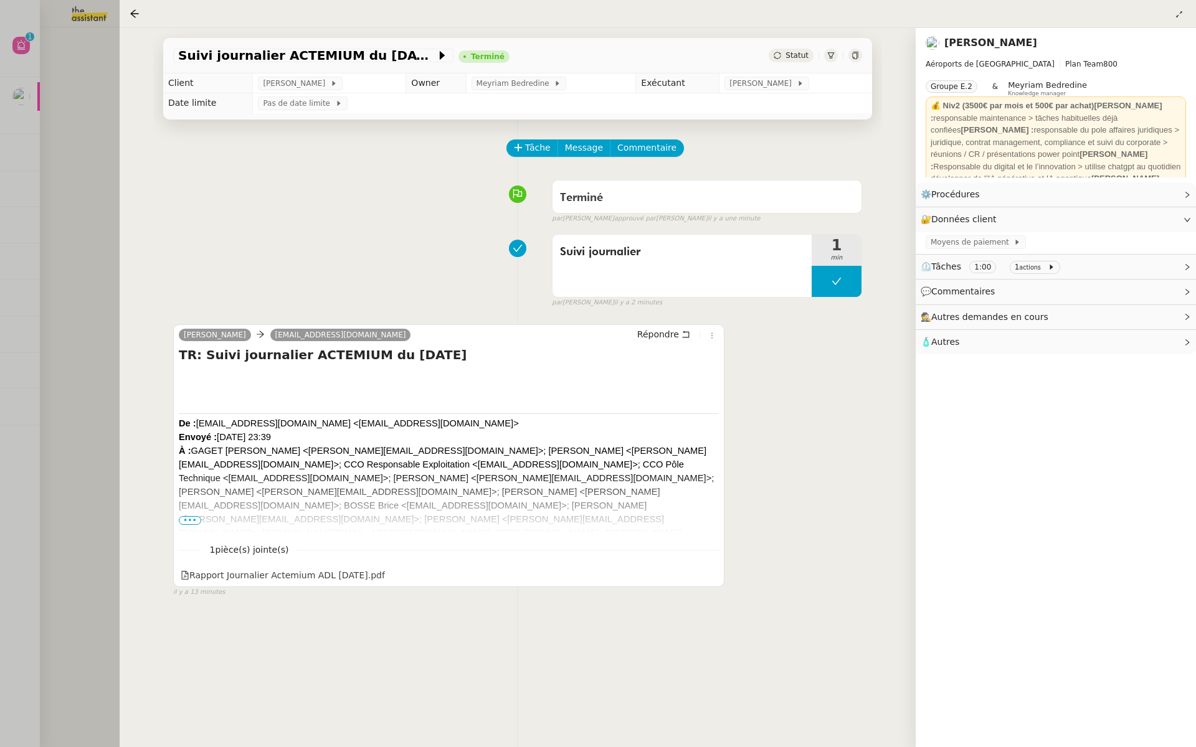
click at [97, 139] on div at bounding box center [598, 373] width 1196 height 747
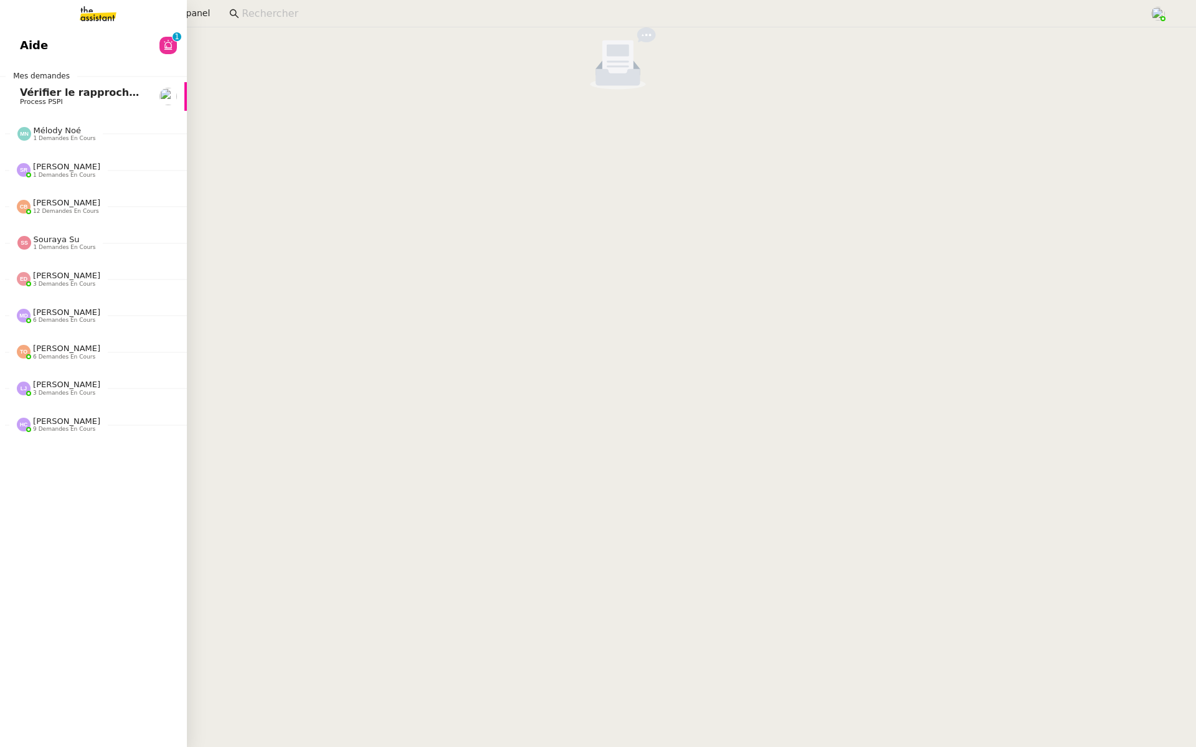
click at [23, 41] on span "Aide" at bounding box center [34, 45] width 28 height 19
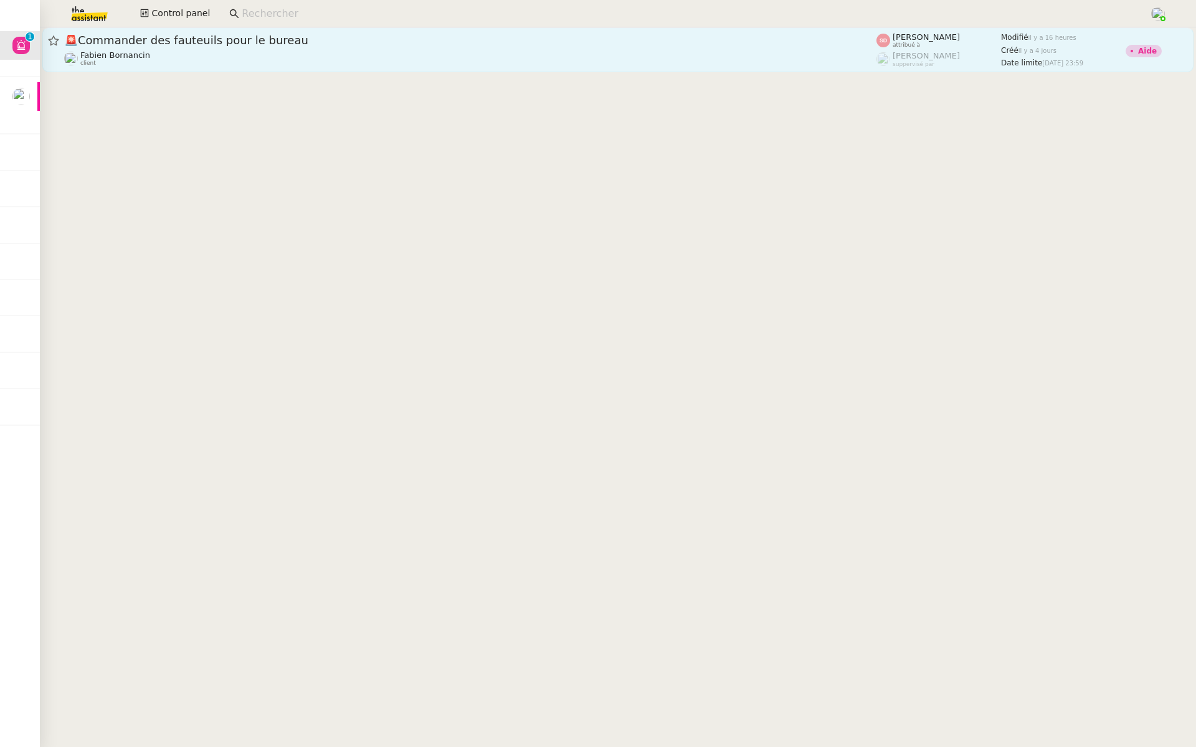
click at [214, 54] on div "[PERSON_NAME] client" at bounding box center [470, 58] width 812 height 16
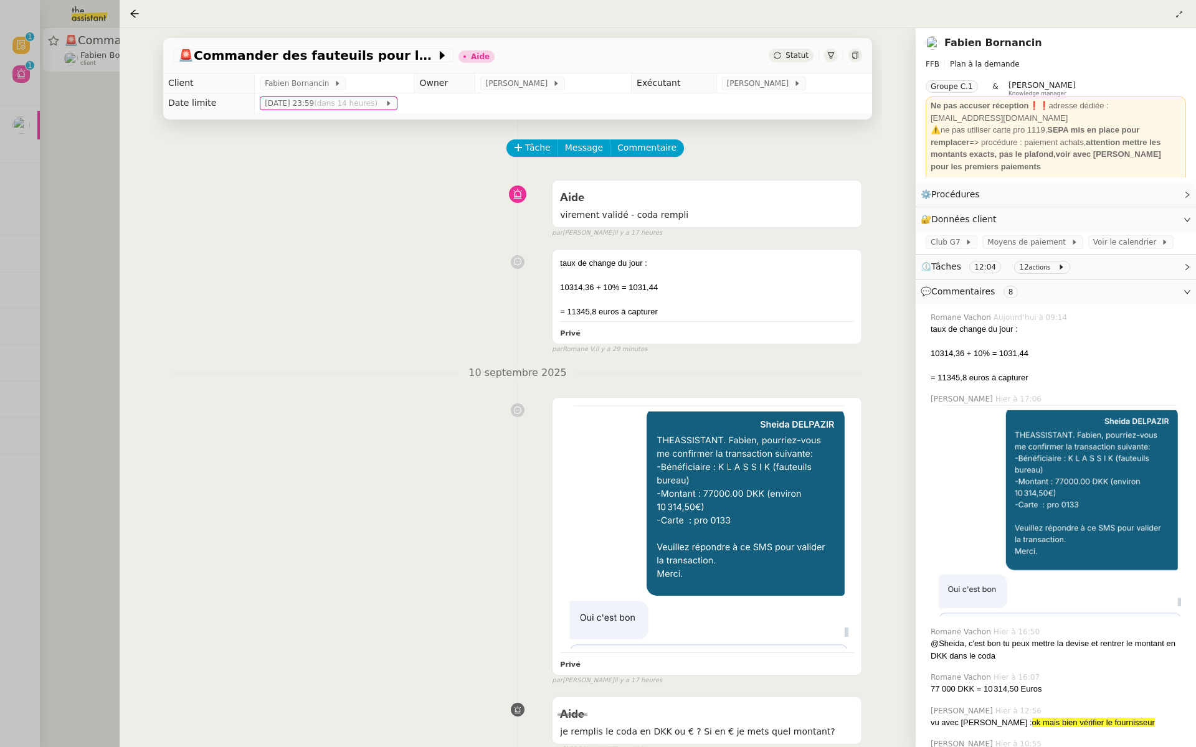
click at [68, 153] on div at bounding box center [598, 373] width 1196 height 747
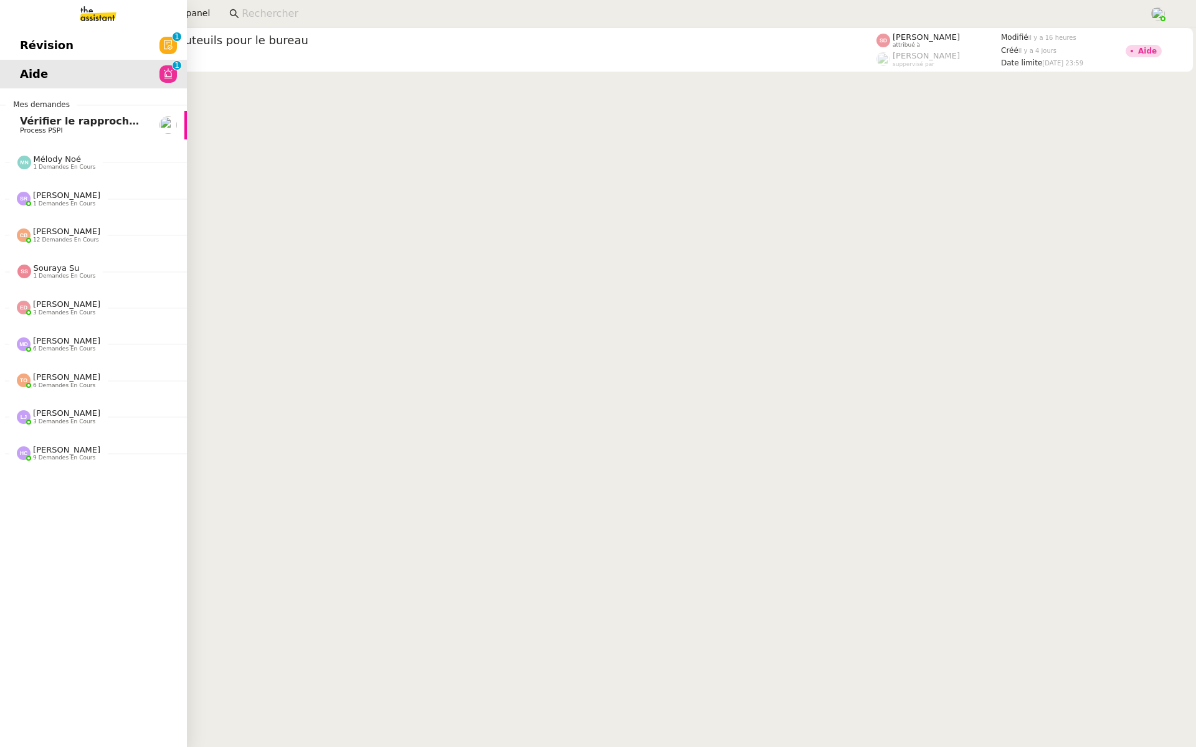
click at [25, 40] on span "Révision" at bounding box center [47, 45] width 54 height 19
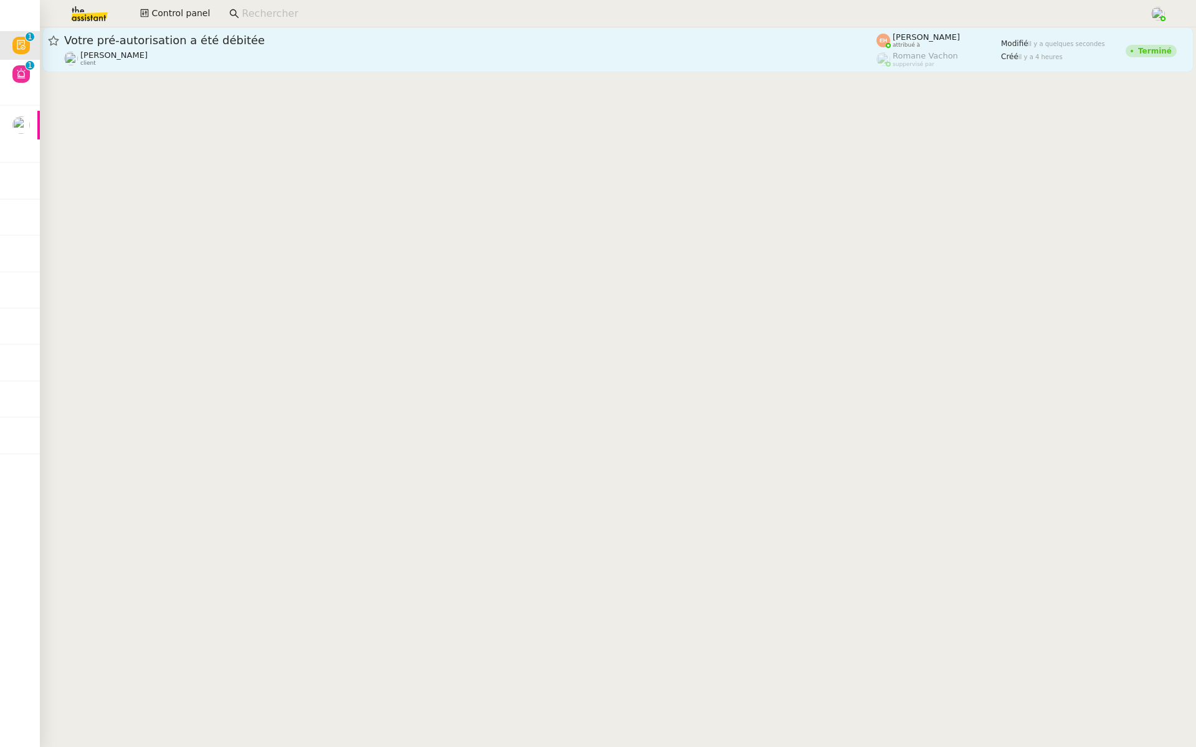
click at [265, 49] on div "Votre pré-autorisation a été débitée Céline MAS client" at bounding box center [470, 50] width 812 height 34
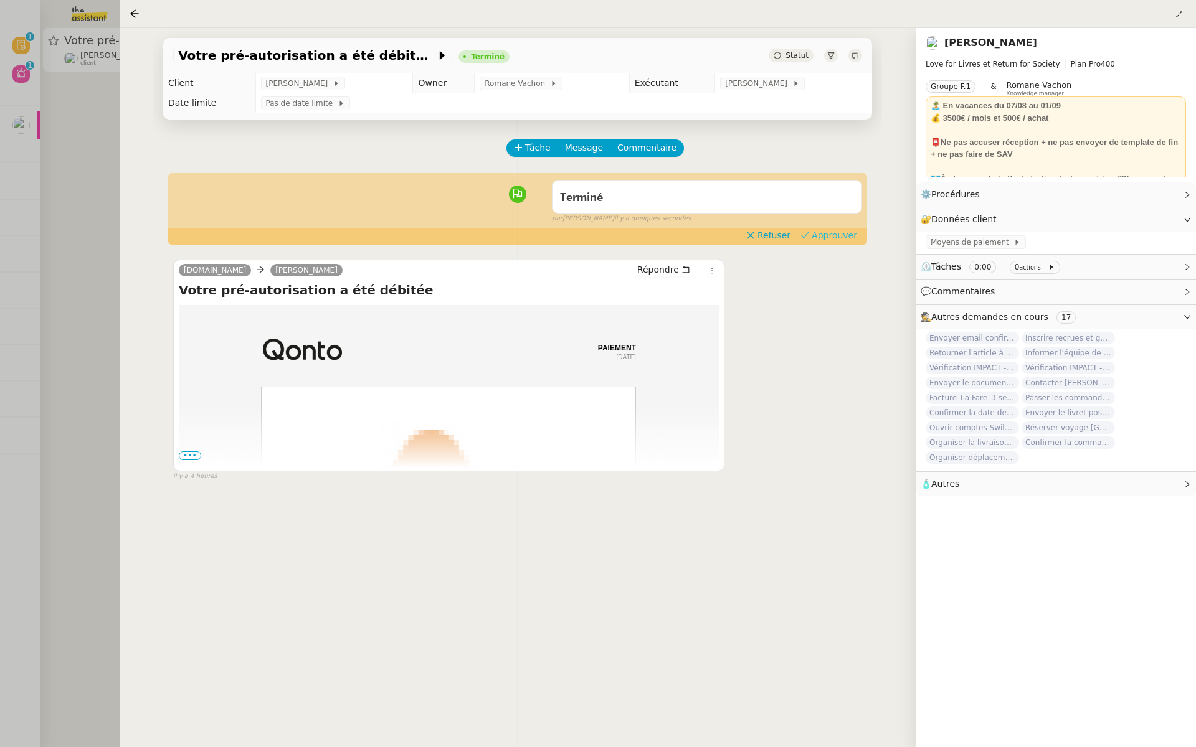
click at [841, 234] on span "Approuver" at bounding box center [834, 235] width 45 height 12
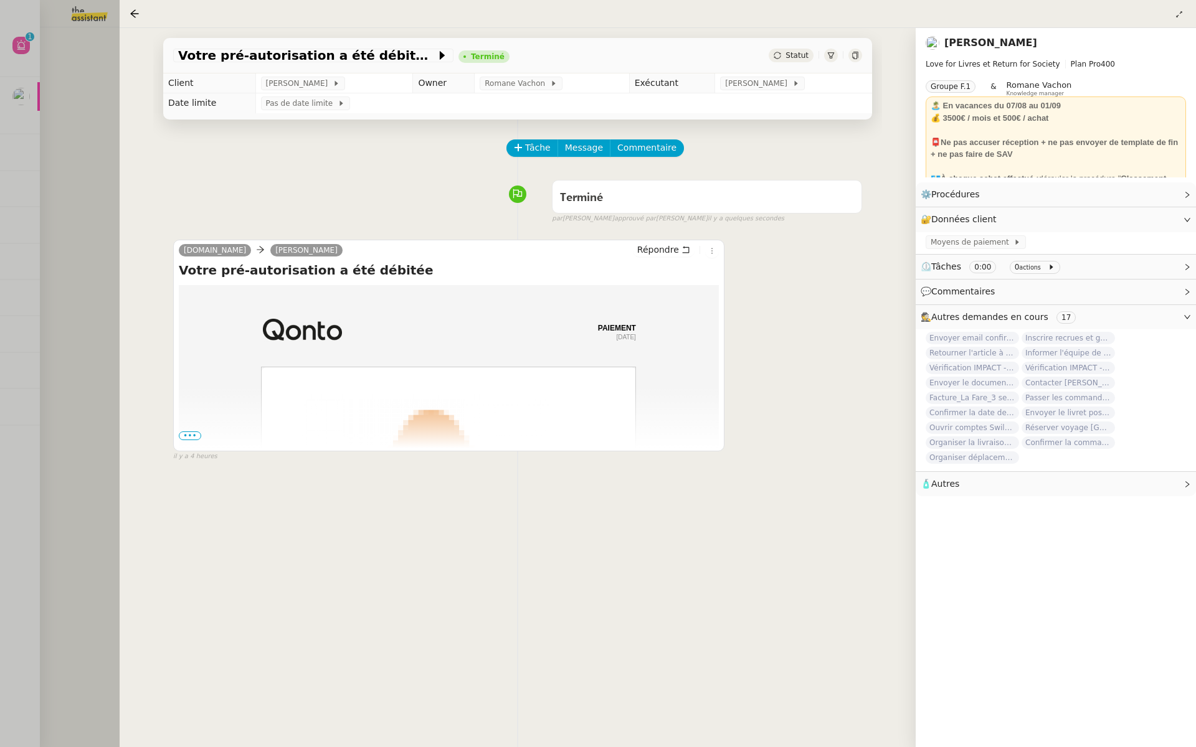
click at [102, 151] on div at bounding box center [598, 373] width 1196 height 747
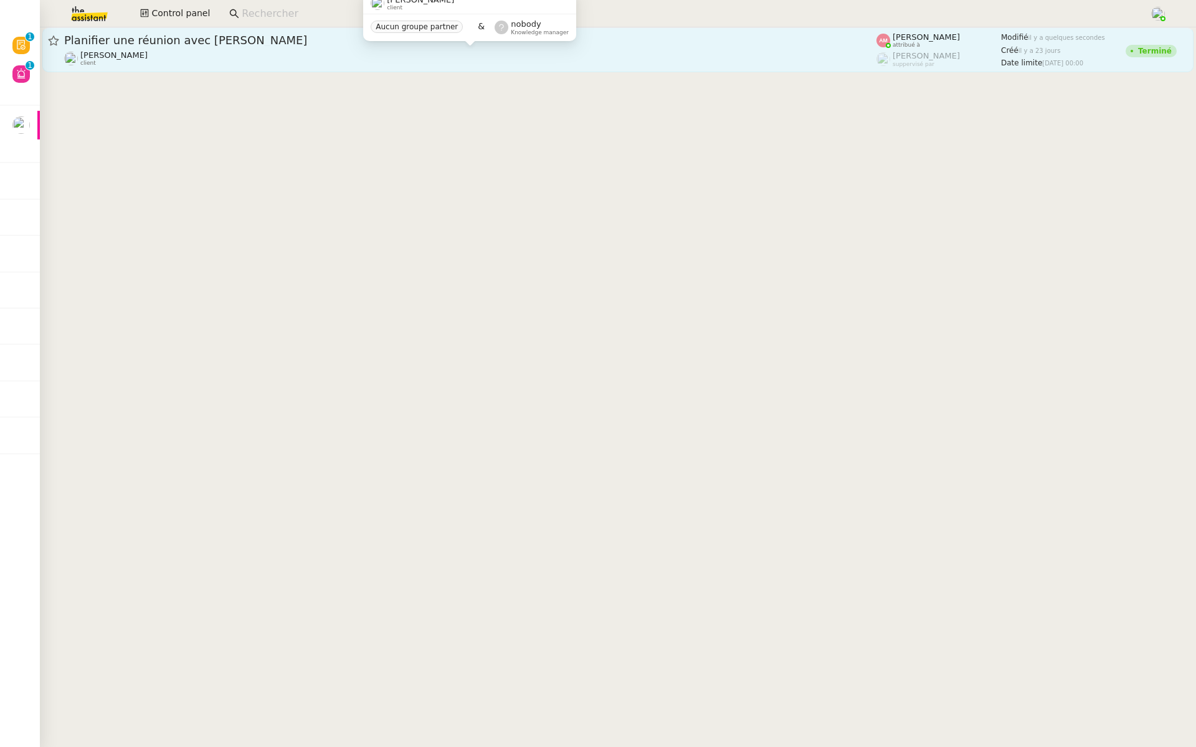
click at [229, 55] on div "Ariel Wengroff client" at bounding box center [470, 58] width 812 height 16
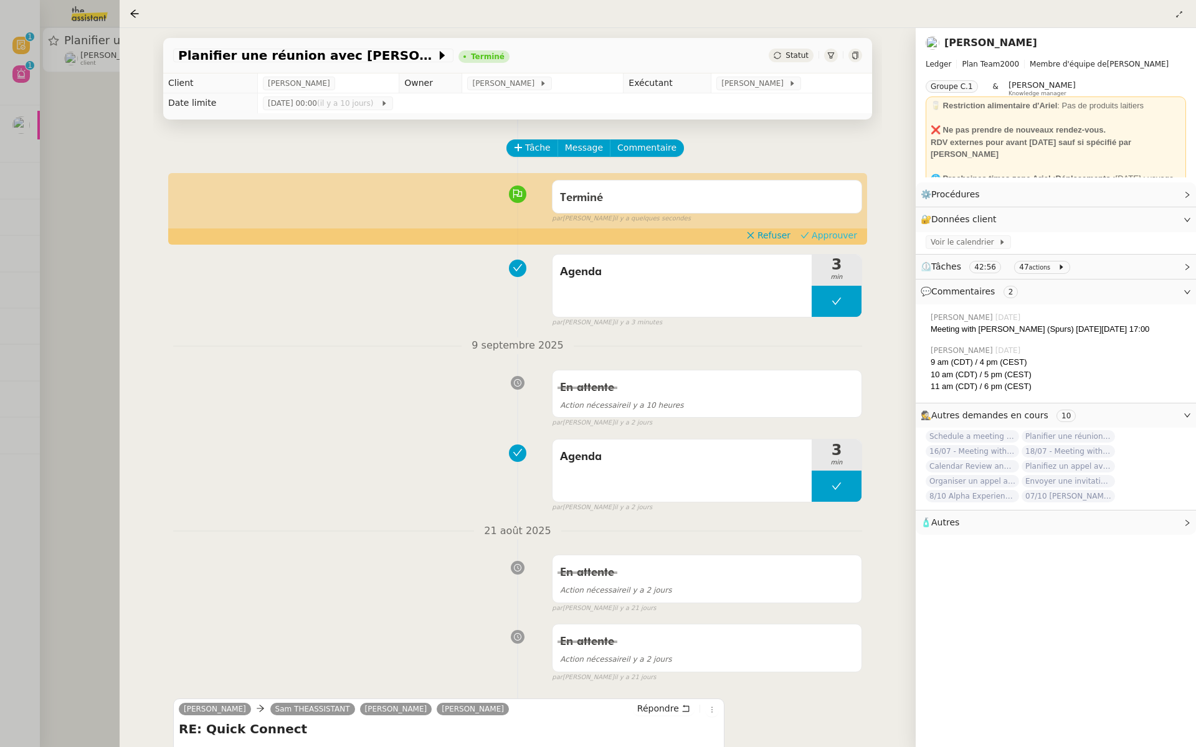
click at [833, 235] on span "Approuver" at bounding box center [834, 235] width 45 height 12
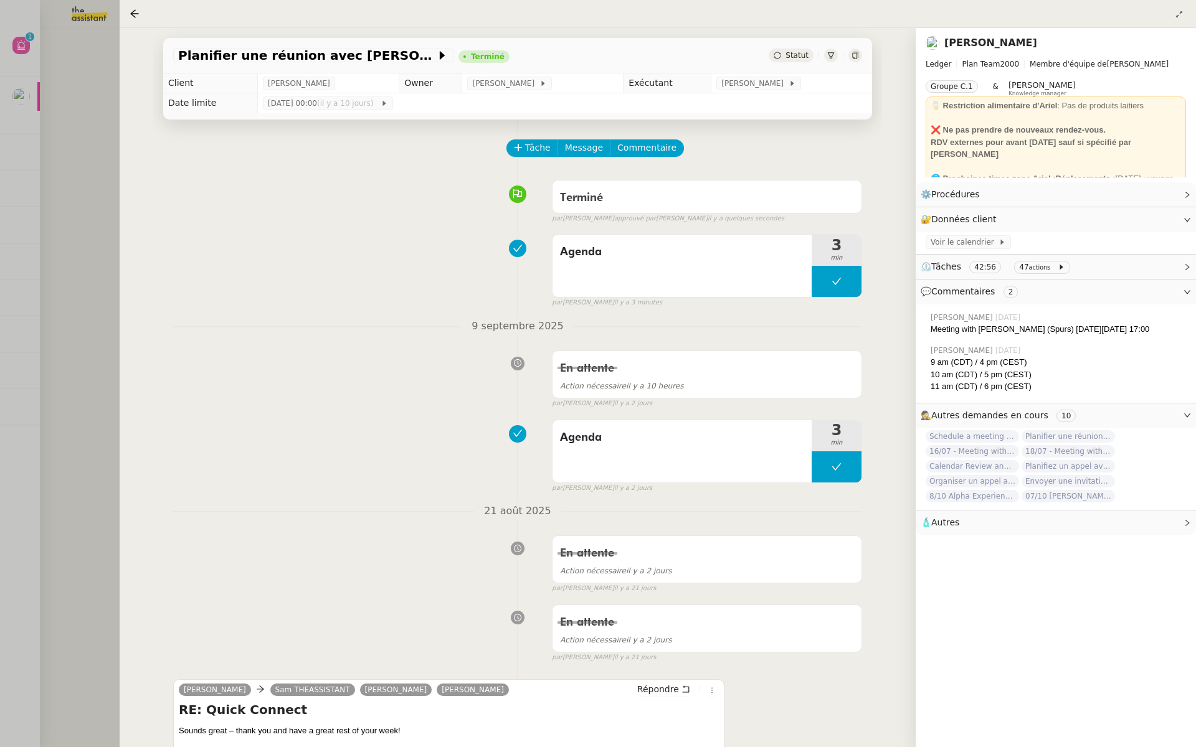
click at [105, 148] on div at bounding box center [598, 373] width 1196 height 747
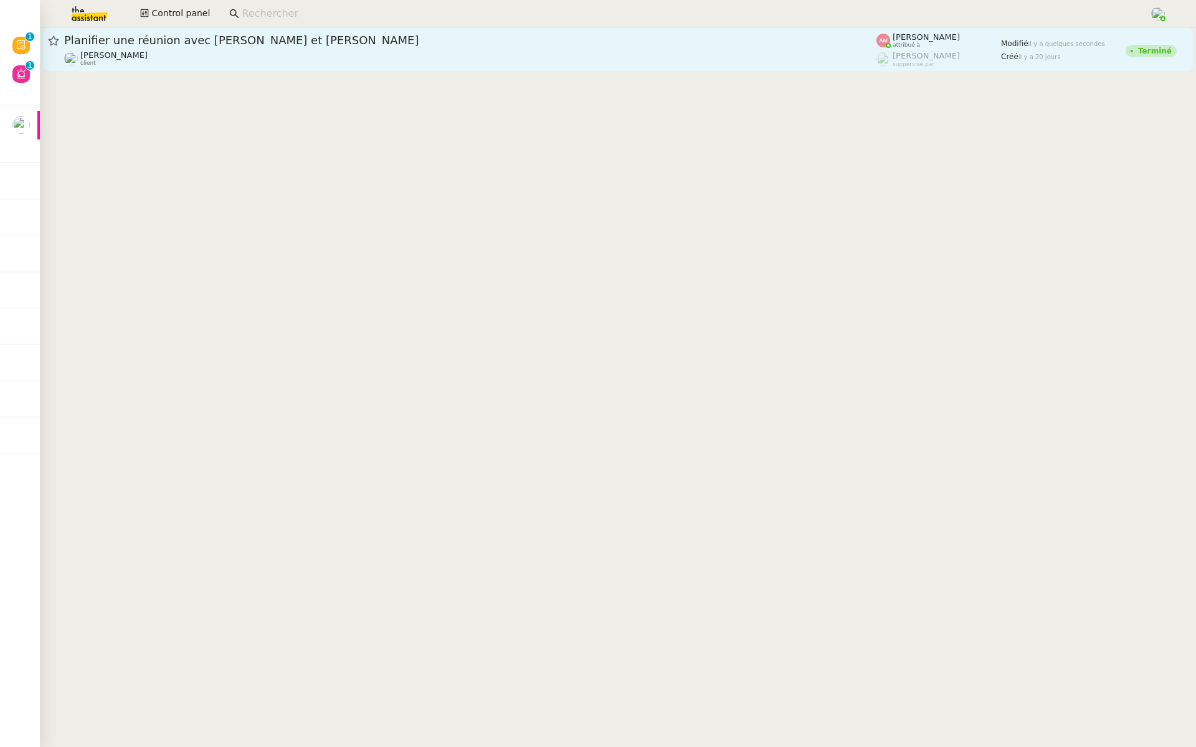
click at [334, 44] on span "Planifier une réunion avec Brandon et Seth" at bounding box center [470, 40] width 812 height 11
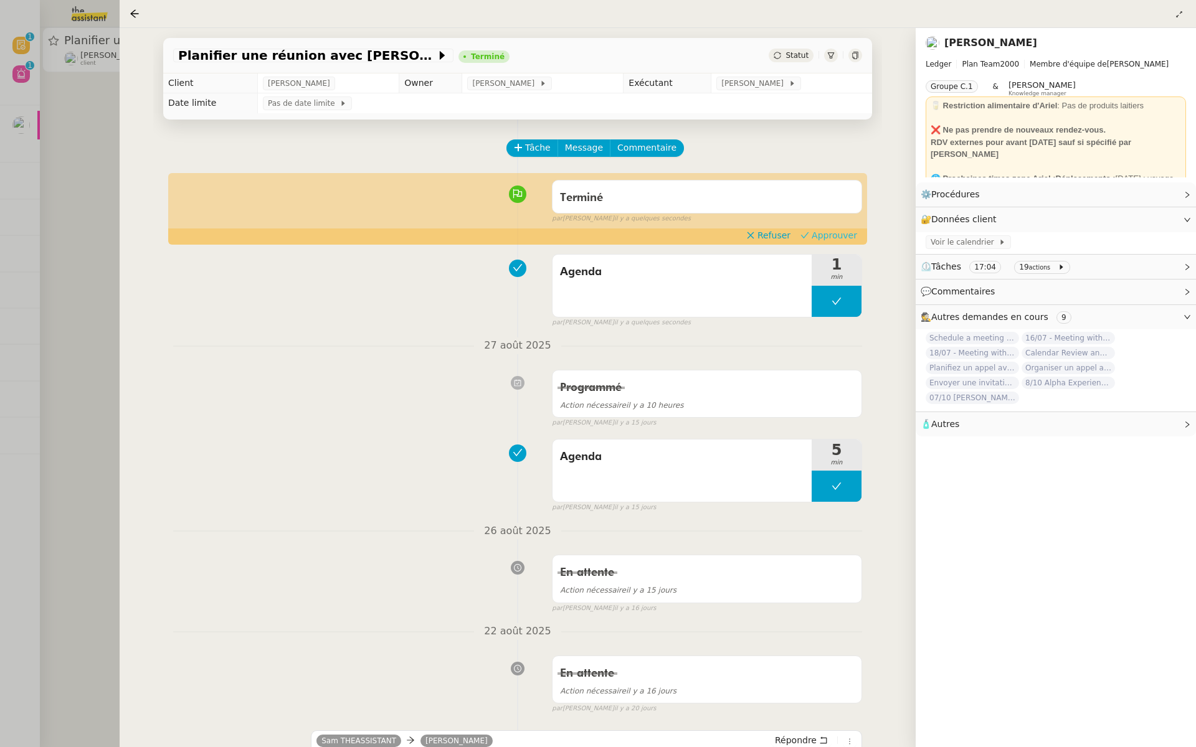
click at [845, 234] on span "Approuver" at bounding box center [834, 235] width 45 height 12
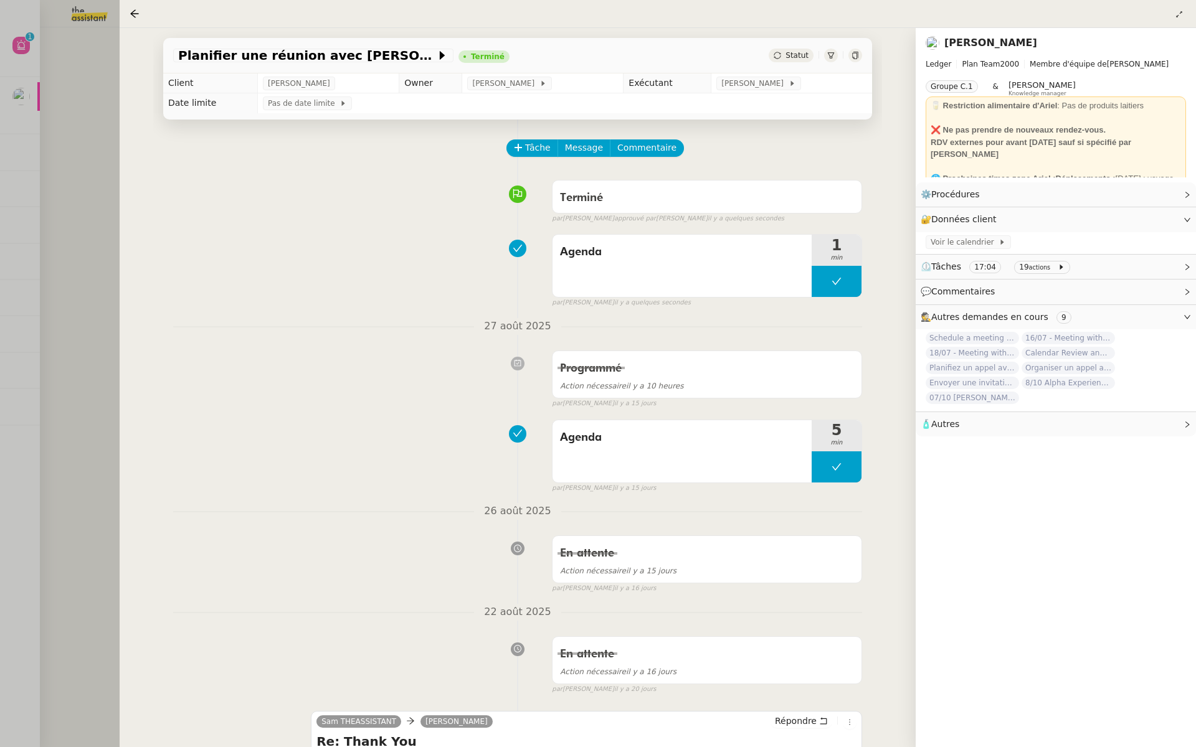
click at [93, 92] on div at bounding box center [598, 373] width 1196 height 747
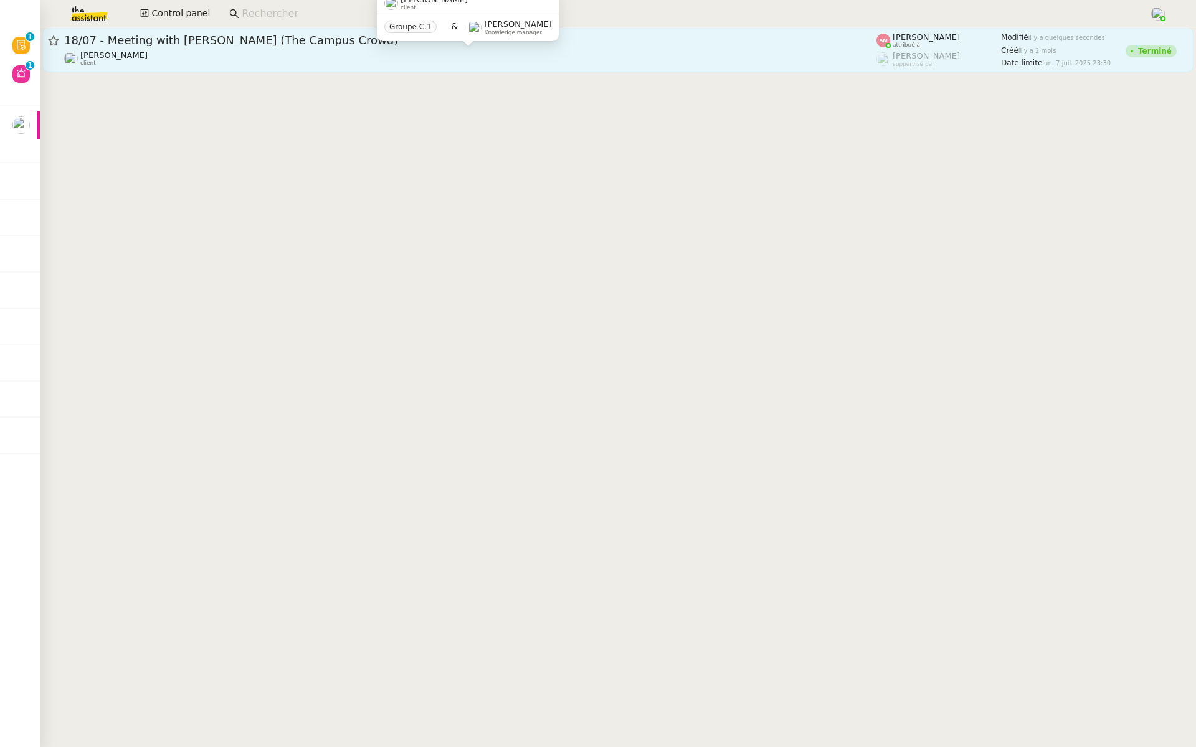
click at [345, 62] on div "Ariel Wengroff client" at bounding box center [470, 58] width 812 height 16
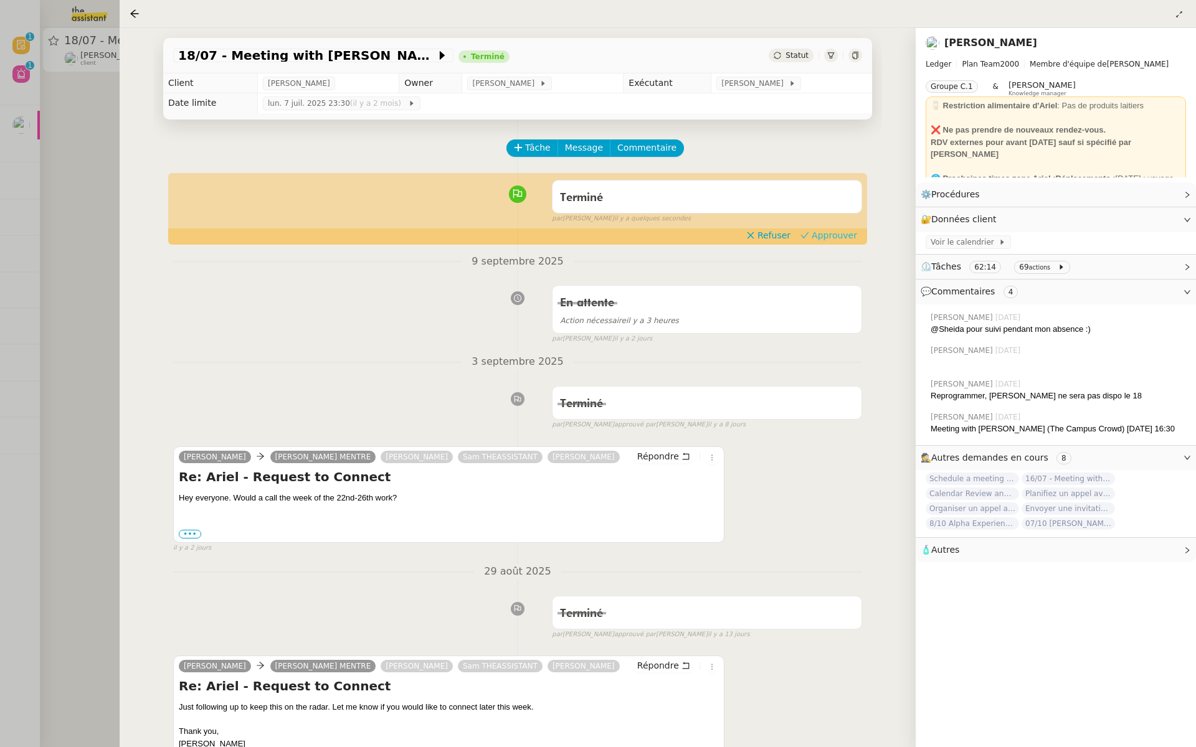
click at [842, 234] on span "Approuver" at bounding box center [834, 235] width 45 height 12
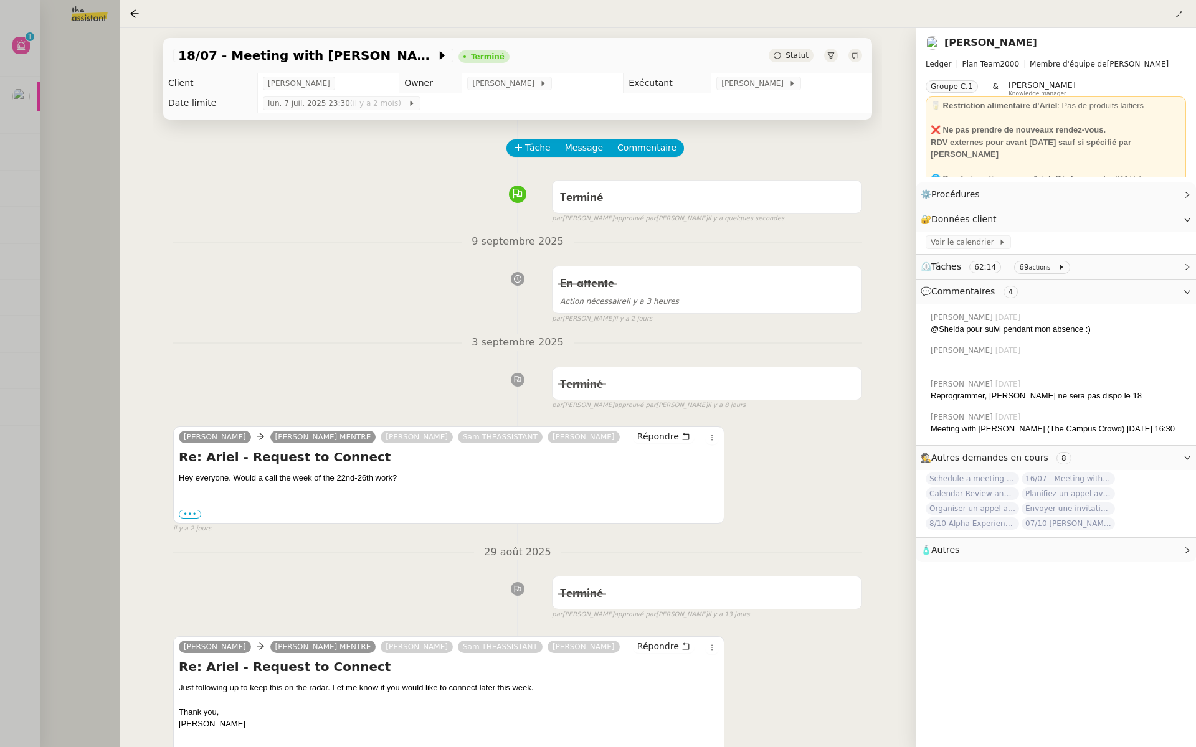
click at [98, 125] on div at bounding box center [598, 373] width 1196 height 747
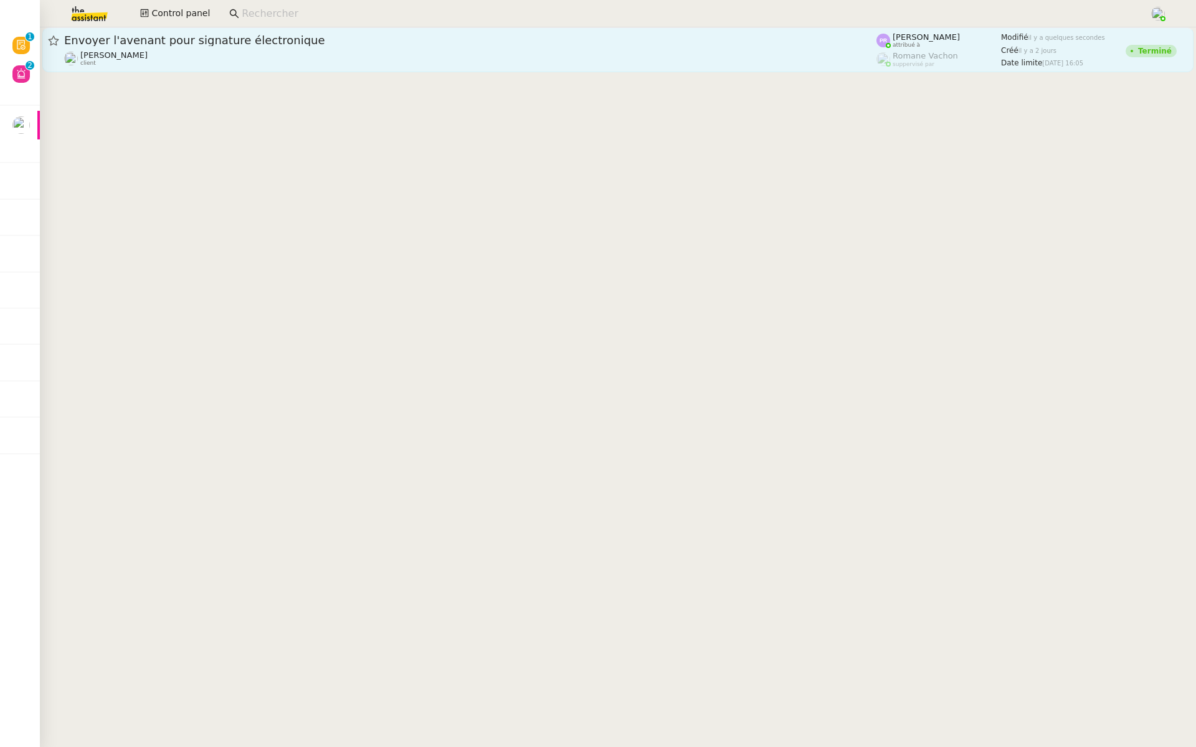
click at [176, 44] on span "Envoyer l'avenant pour signature électronique" at bounding box center [470, 40] width 812 height 11
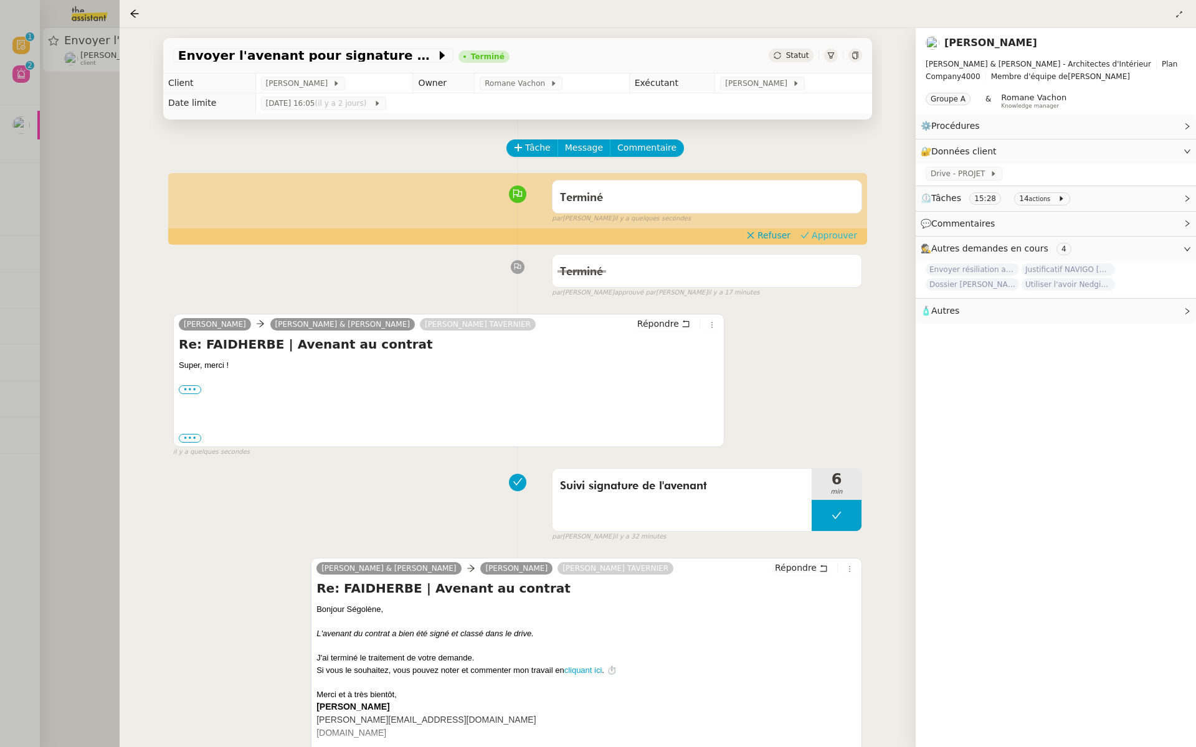
click at [838, 231] on span "Approuver" at bounding box center [834, 235] width 45 height 12
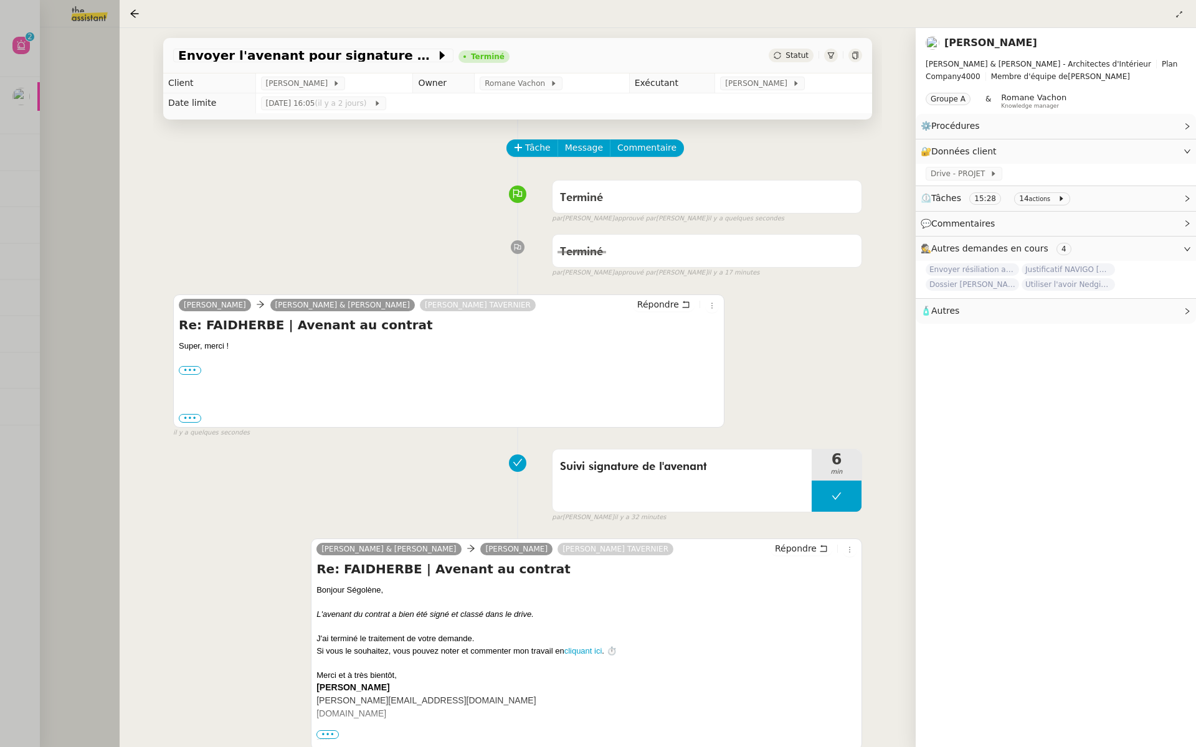
click at [47, 163] on div at bounding box center [598, 373] width 1196 height 747
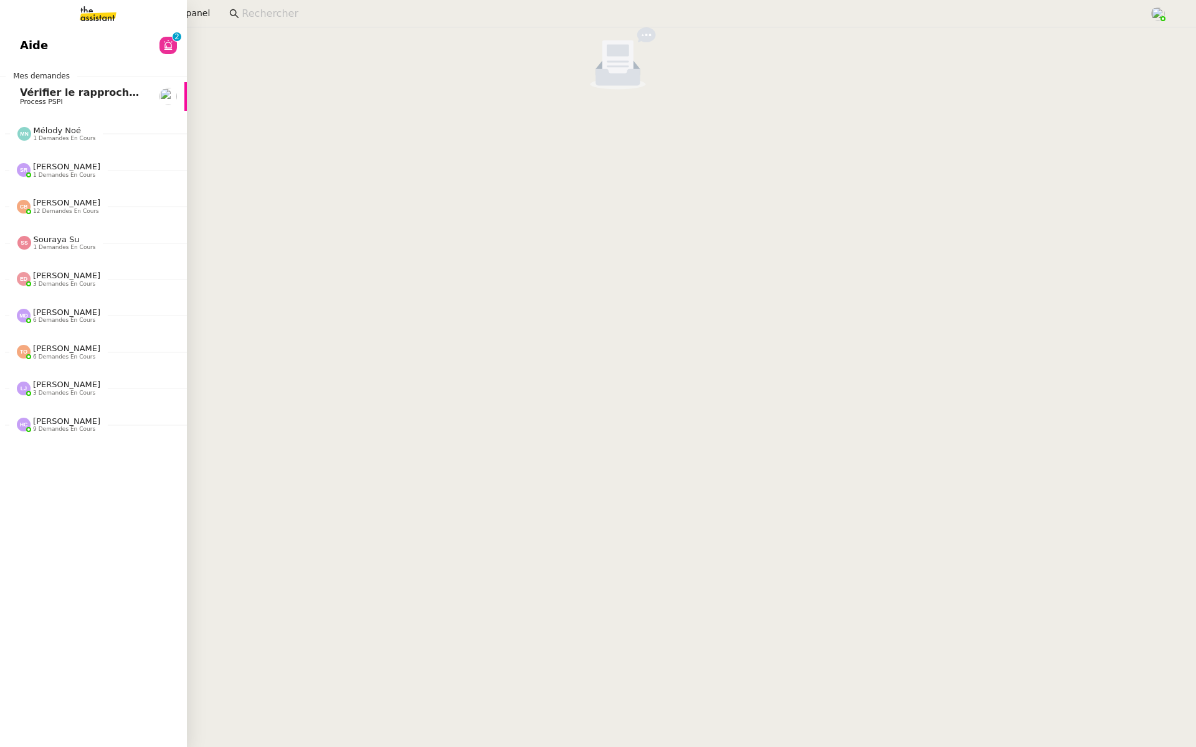
click at [130, 50] on link "Aide 0 1 2 3 4 5 6 7 8 9" at bounding box center [93, 45] width 187 height 29
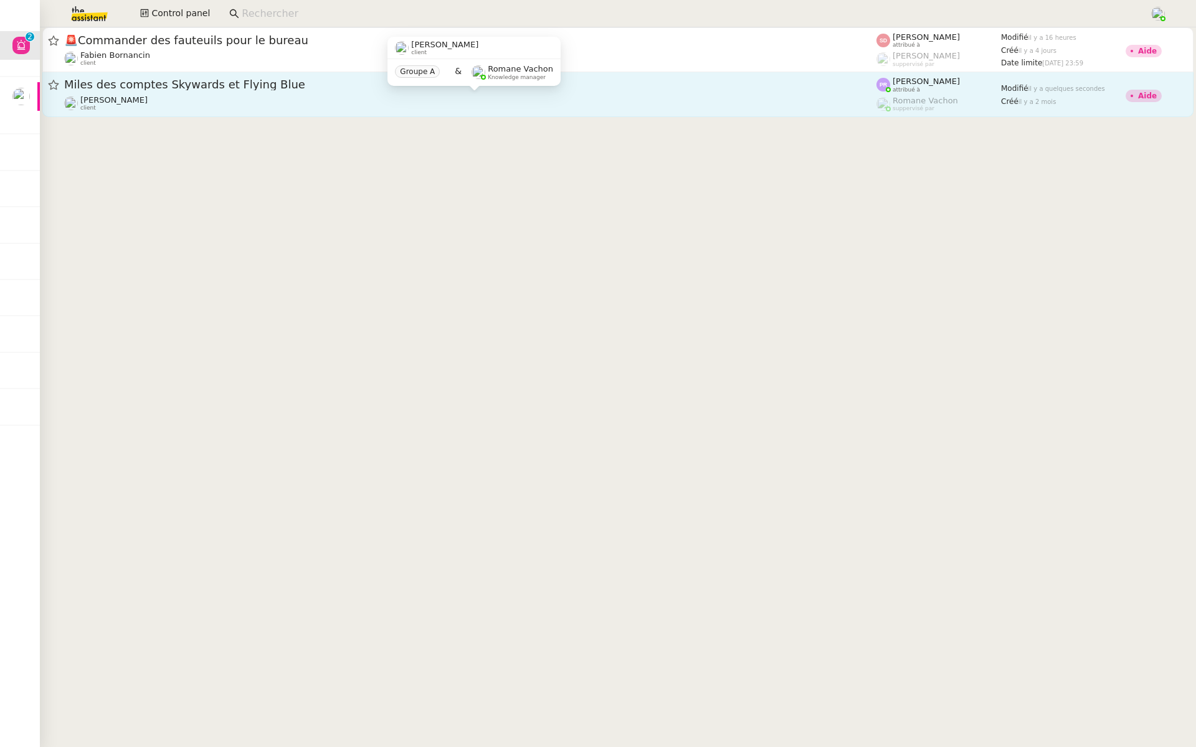
click at [386, 97] on div "Gabrielle Tavernier client" at bounding box center [470, 103] width 812 height 16
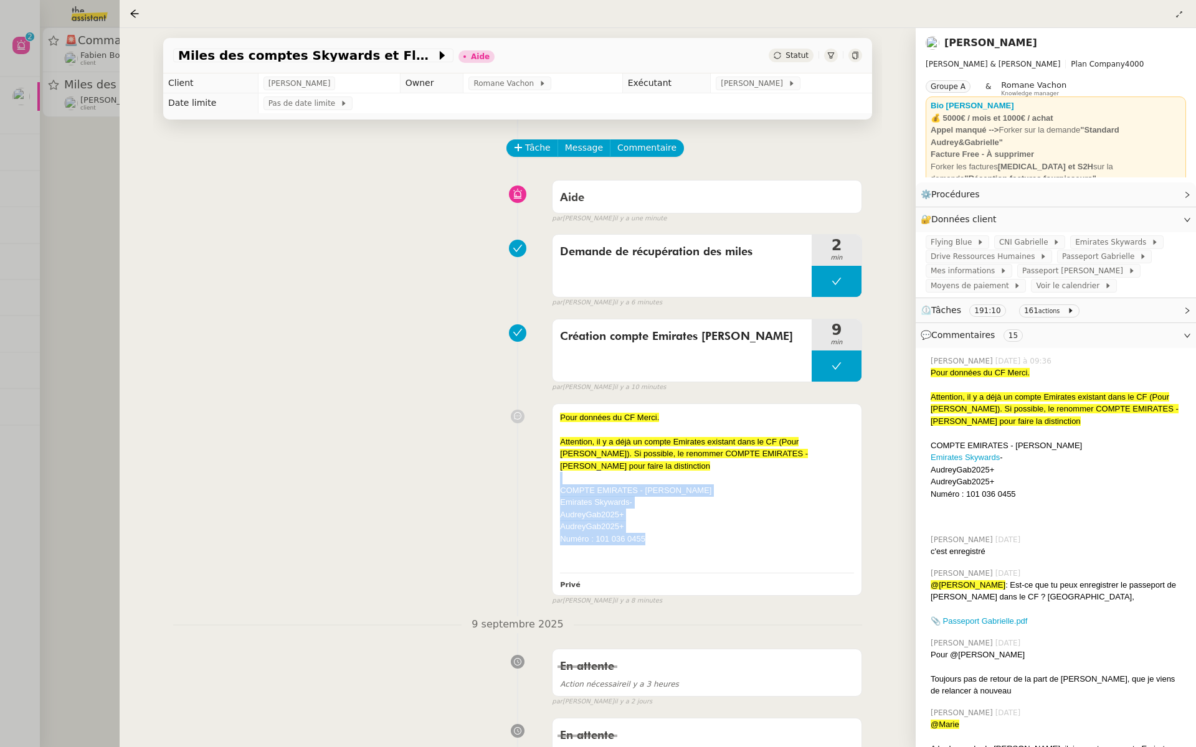
drag, startPoint x: 655, startPoint y: 538, endPoint x: 547, endPoint y: 483, distance: 120.6
click at [547, 483] on div "Pour données du CF Merci. Attention, il y a déjà un compte Emirates existant da…" at bounding box center [517, 502] width 689 height 209
copy div "COMPTE EMIRATES - AUDREY Emirates Skywards - AudreyGab2025+ AudreyGab2025+ Numé…"
click at [434, 353] on div "Création compte Emirates Audrey 9 min false par Pauline R. il y a 10 minutes" at bounding box center [517, 353] width 689 height 80
click at [71, 169] on div at bounding box center [598, 373] width 1196 height 747
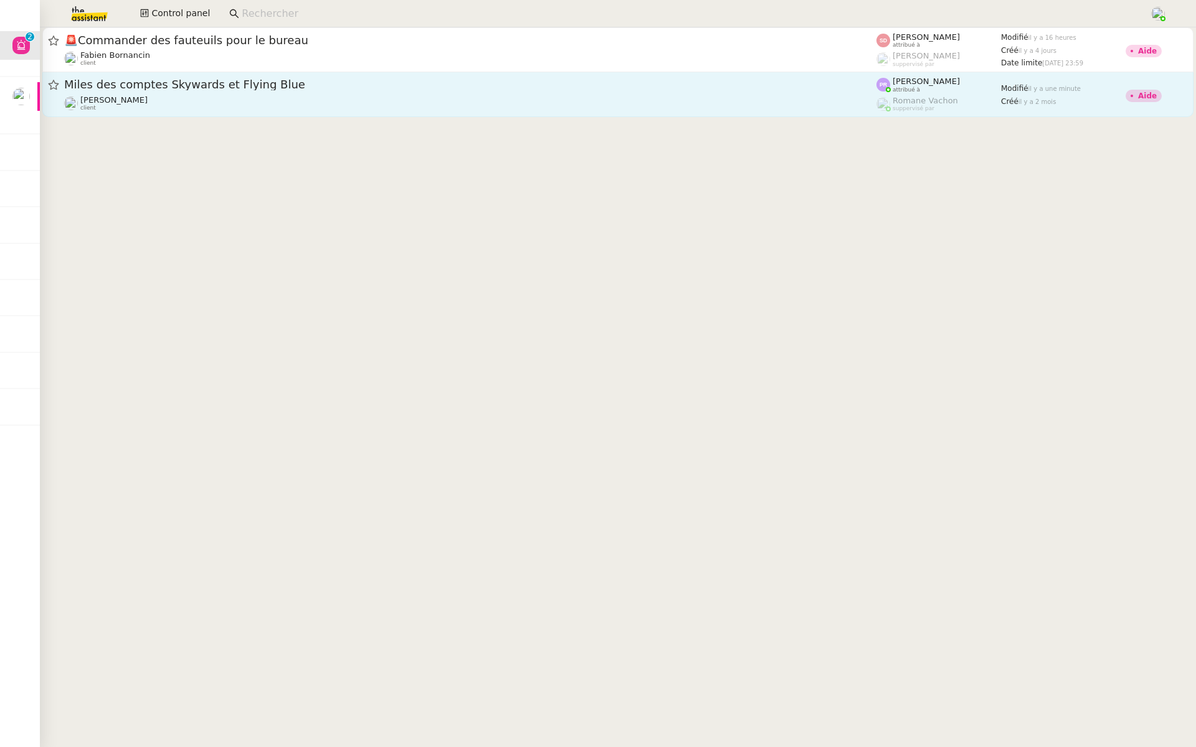
click at [427, 82] on span "Miles des comptes Skywards et Flying Blue" at bounding box center [470, 84] width 812 height 11
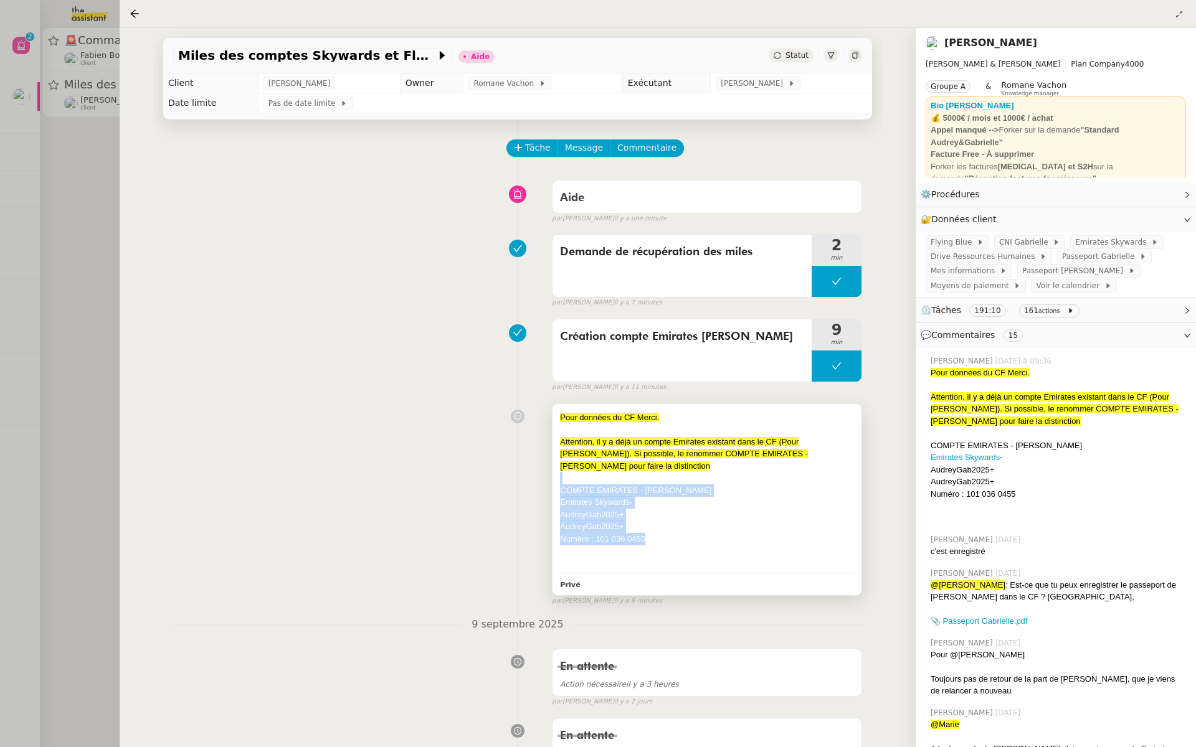
drag, startPoint x: 656, startPoint y: 534, endPoint x: 558, endPoint y: 483, distance: 111.2
click at [558, 483] on div "Pour données du CF Merci. Attention, il y a déjà un compte Emirates existant da…" at bounding box center [706, 500] width 309 height 192
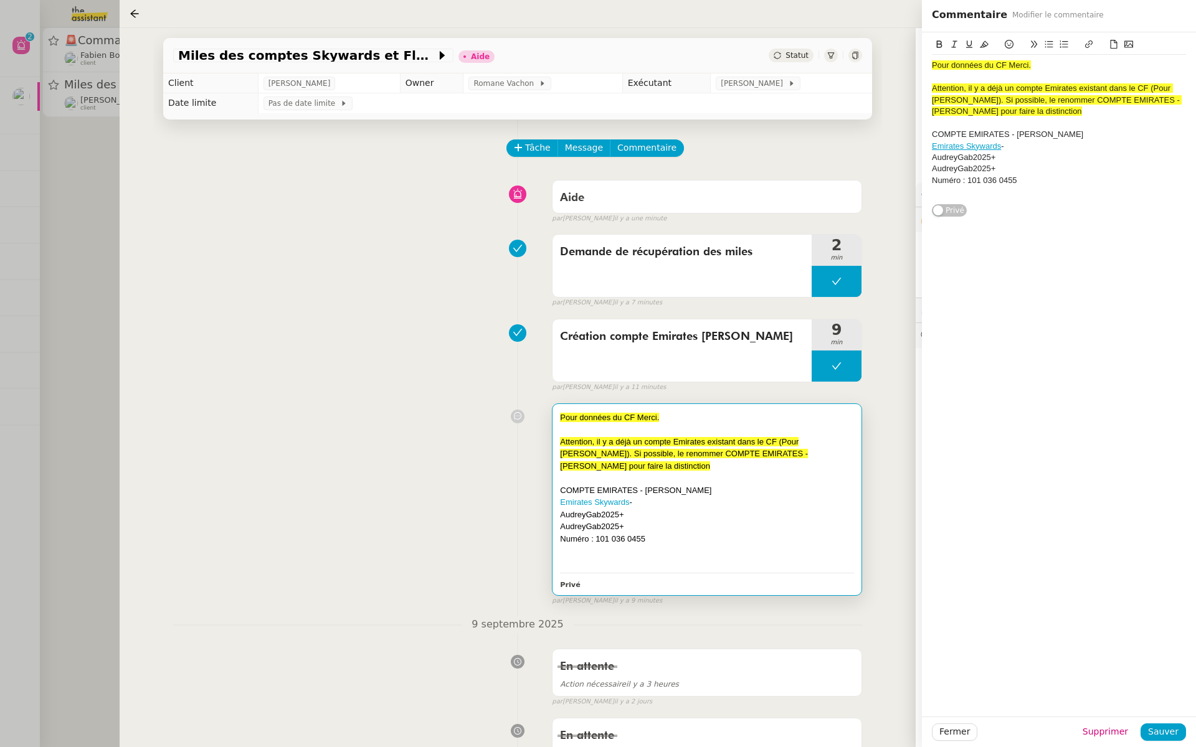
click at [93, 255] on div at bounding box center [598, 373] width 1196 height 747
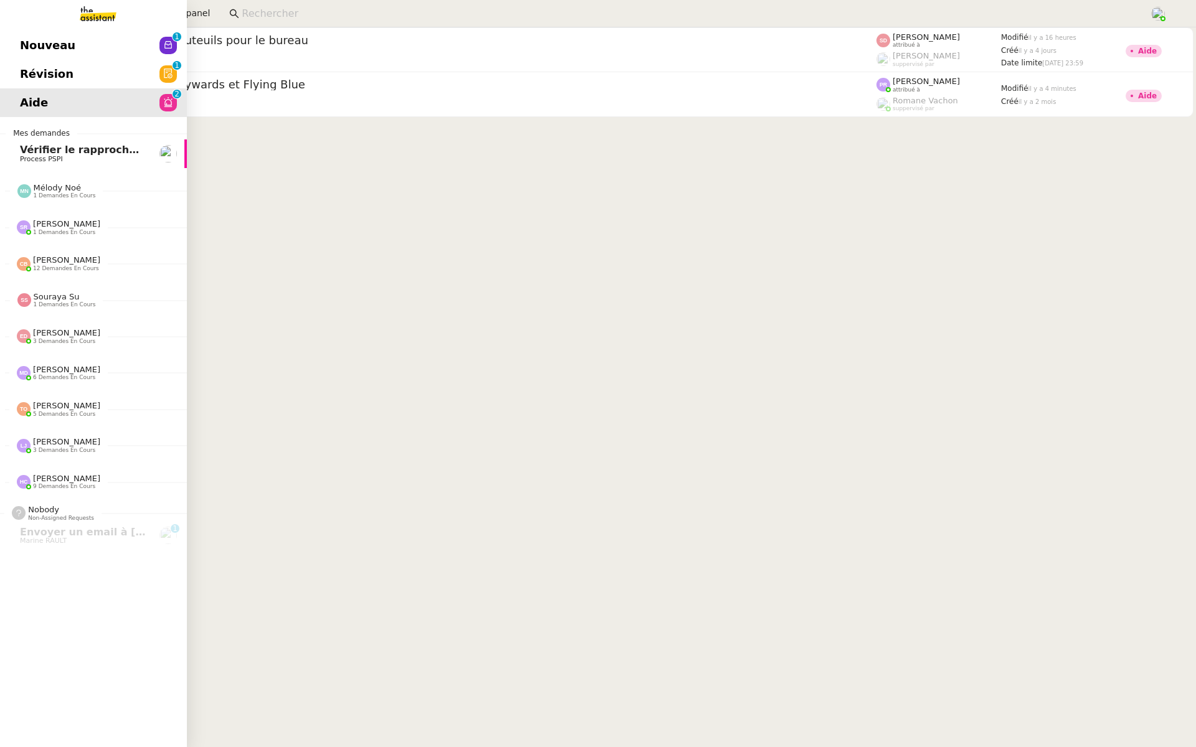
click at [7, 68] on link "Révision 0 1 2 3 4 5 6 7 8 9" at bounding box center [93, 74] width 187 height 29
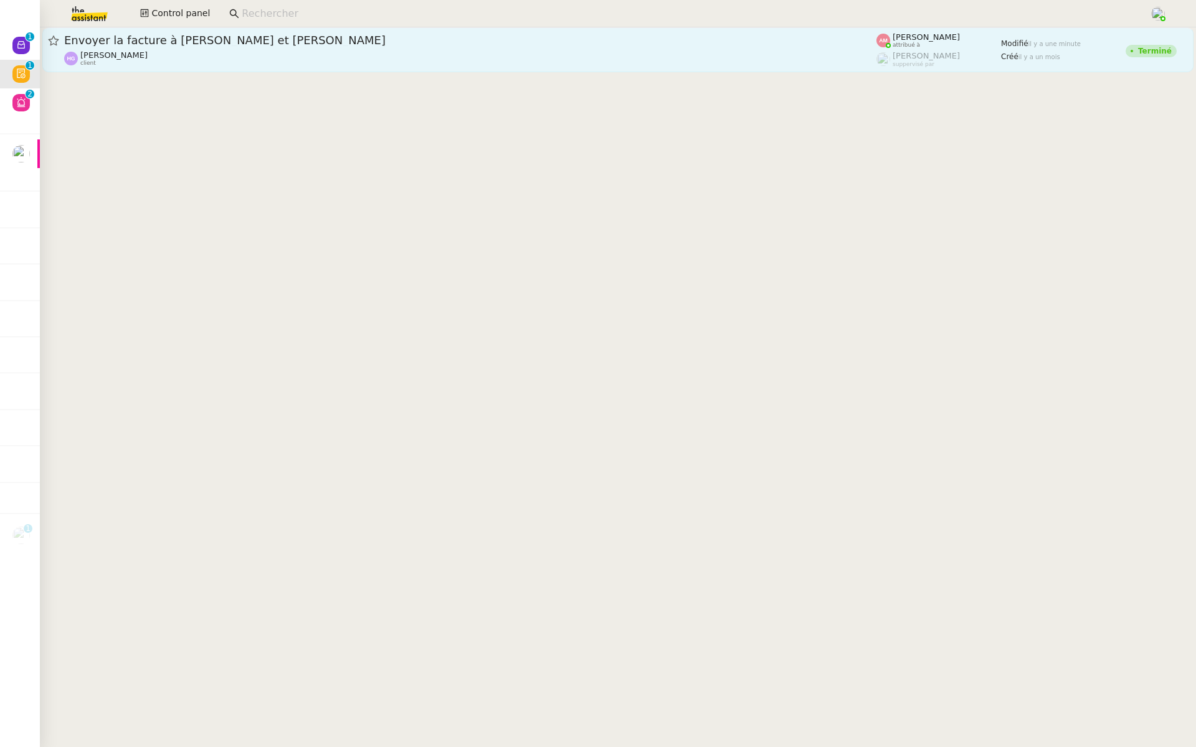
click at [206, 44] on span "Envoyer la facture à Elisabeth et Timothée" at bounding box center [470, 40] width 812 height 11
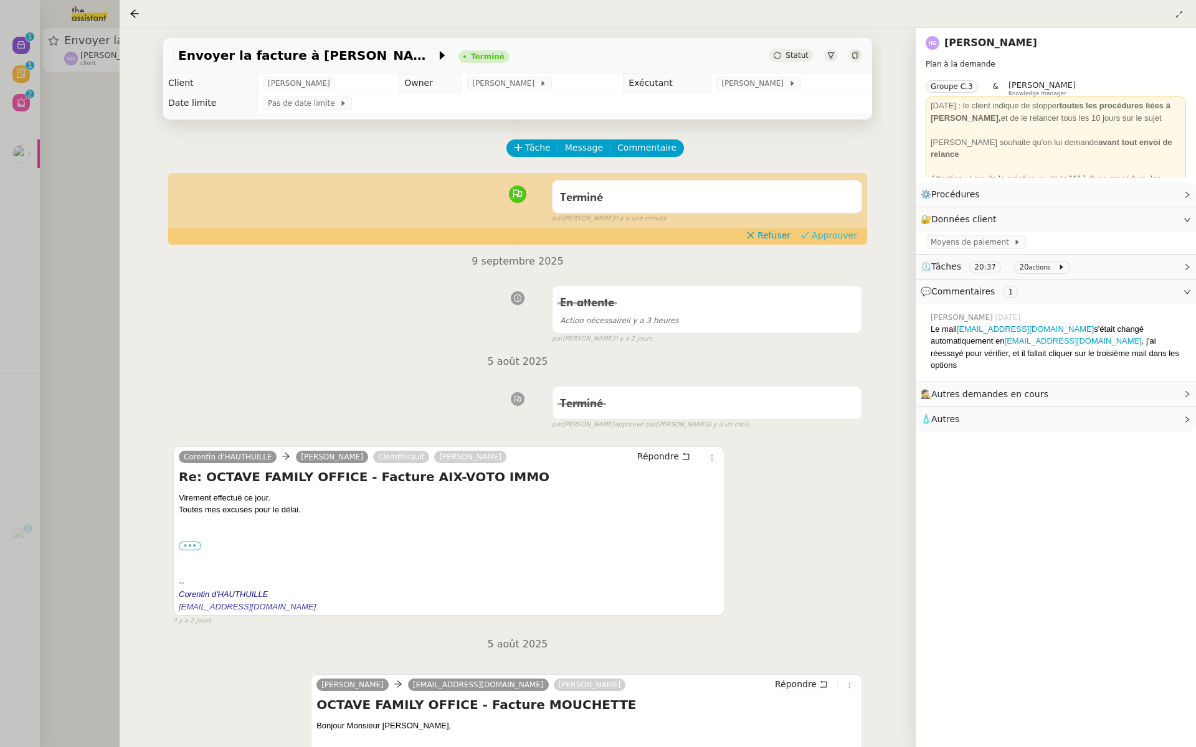
click at [839, 232] on span "Approuver" at bounding box center [834, 235] width 45 height 12
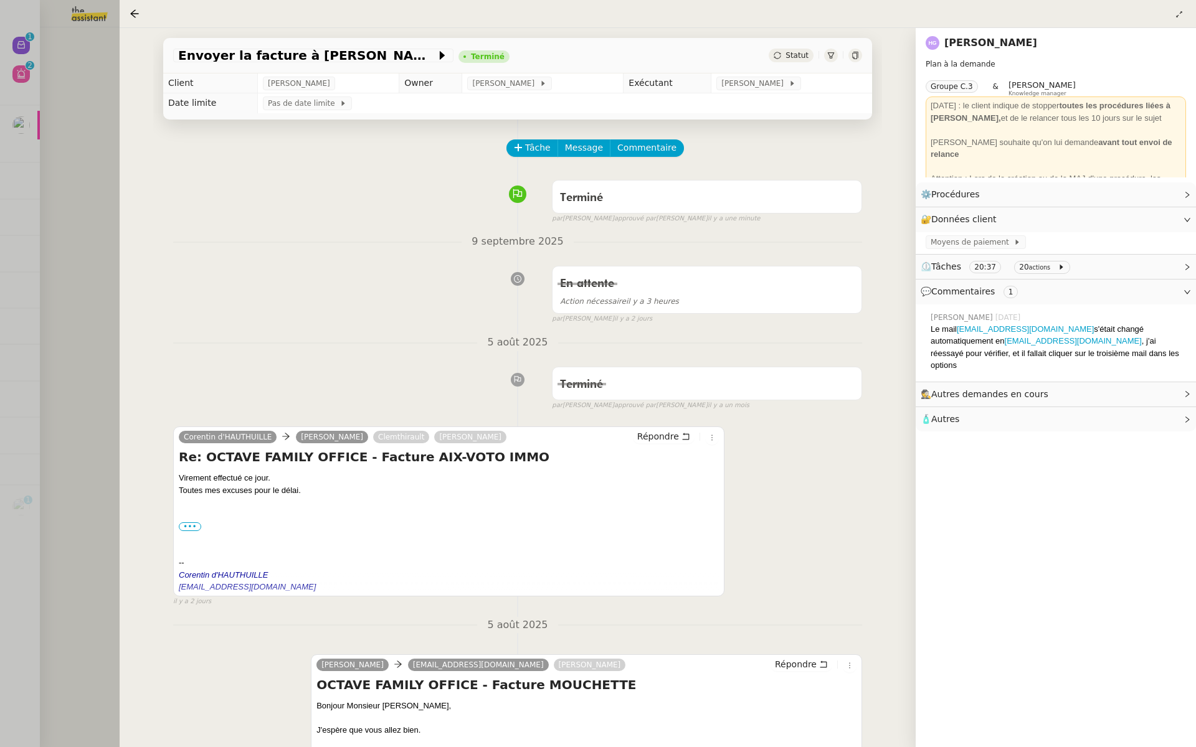
click at [108, 208] on div at bounding box center [598, 373] width 1196 height 747
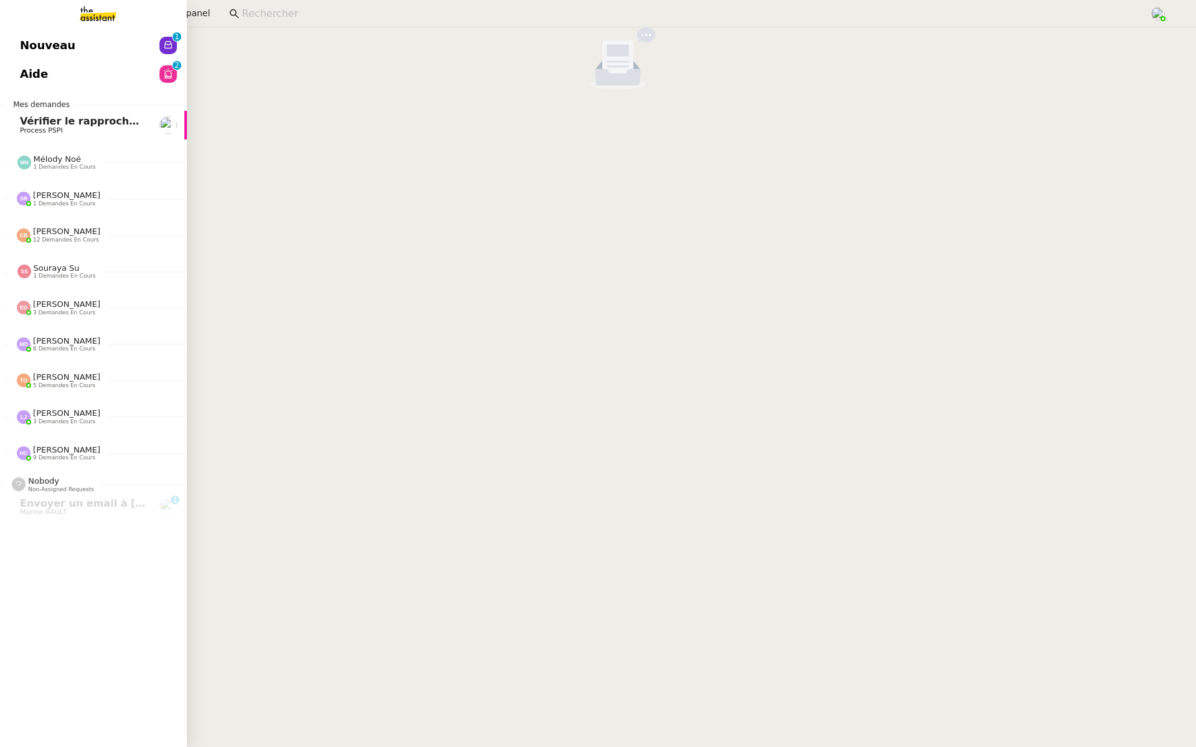
click at [22, 47] on span "Nouveau" at bounding box center [47, 45] width 55 height 19
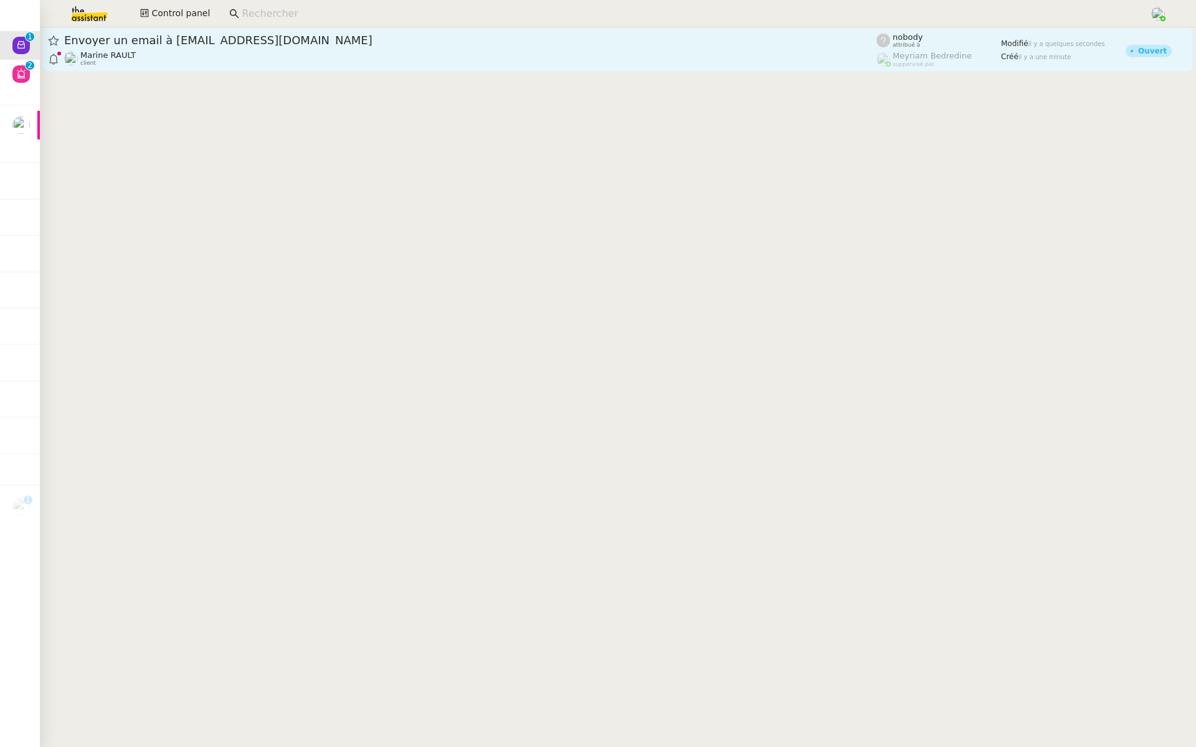
click at [298, 36] on span "Envoyer un email à [EMAIL_ADDRESS][DOMAIN_NAME]" at bounding box center [470, 40] width 812 height 11
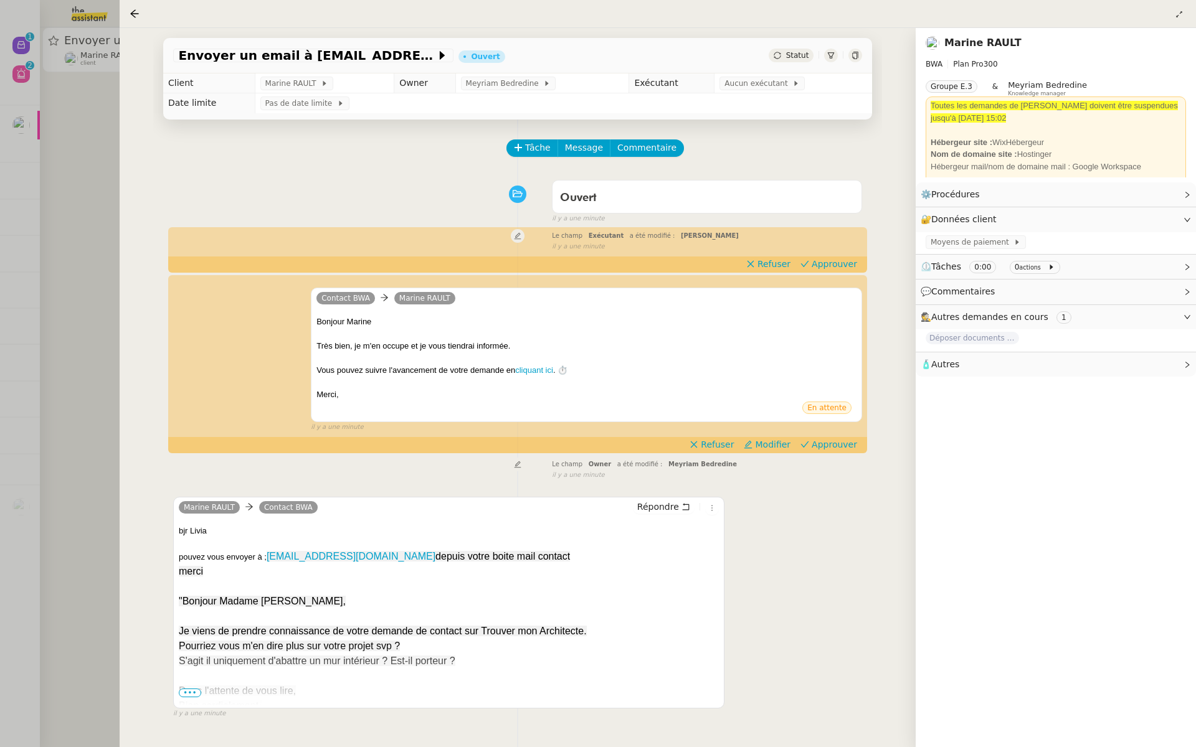
click at [188, 691] on span "•••" at bounding box center [190, 693] width 22 height 9
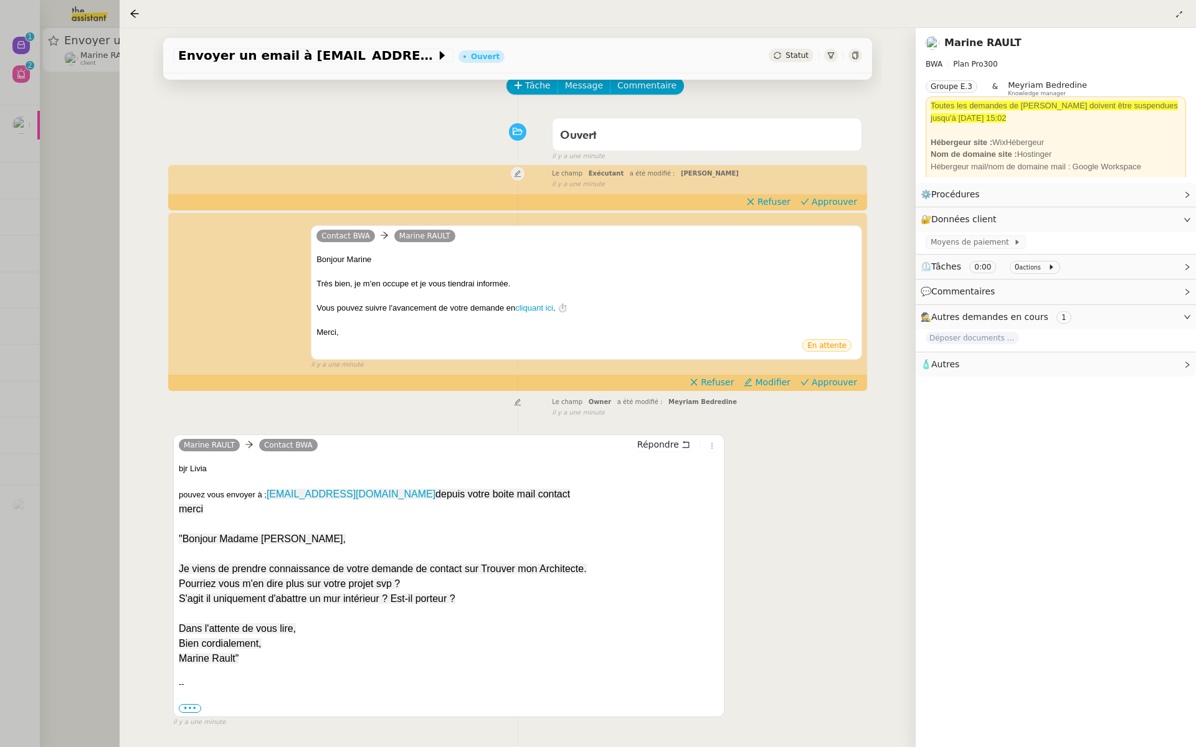
scroll to position [71, 0]
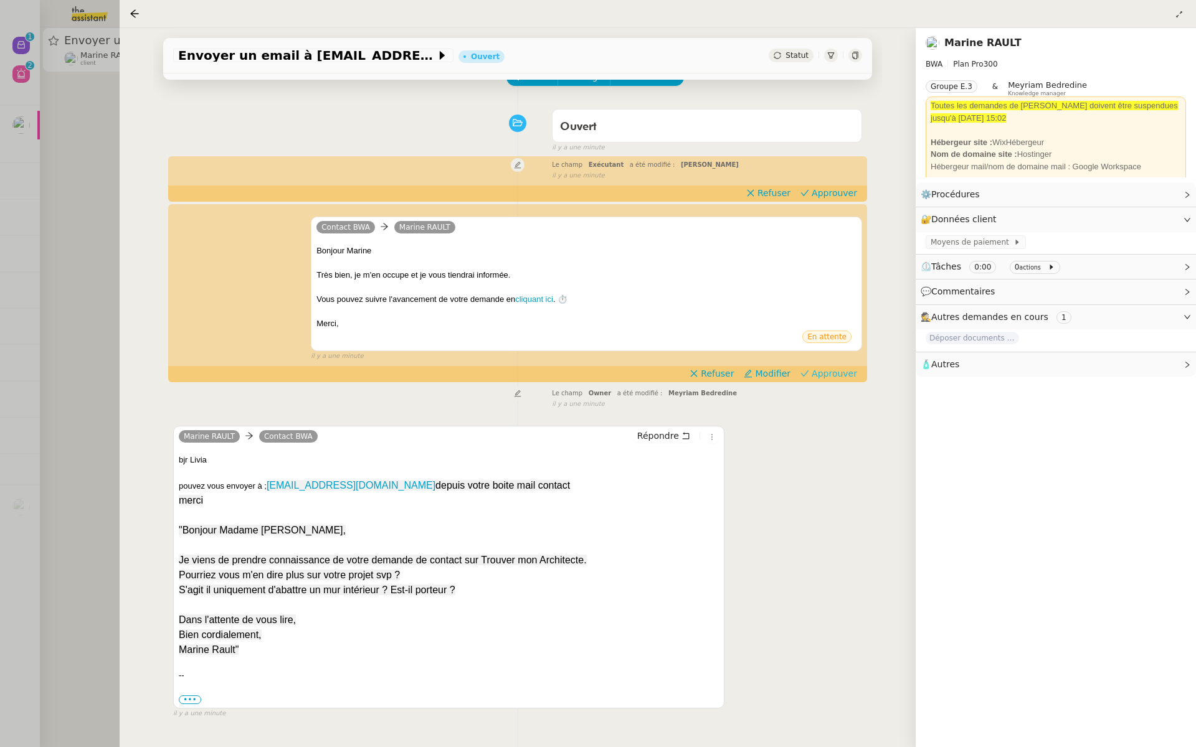
click at [836, 376] on span "Approuver" at bounding box center [834, 373] width 45 height 12
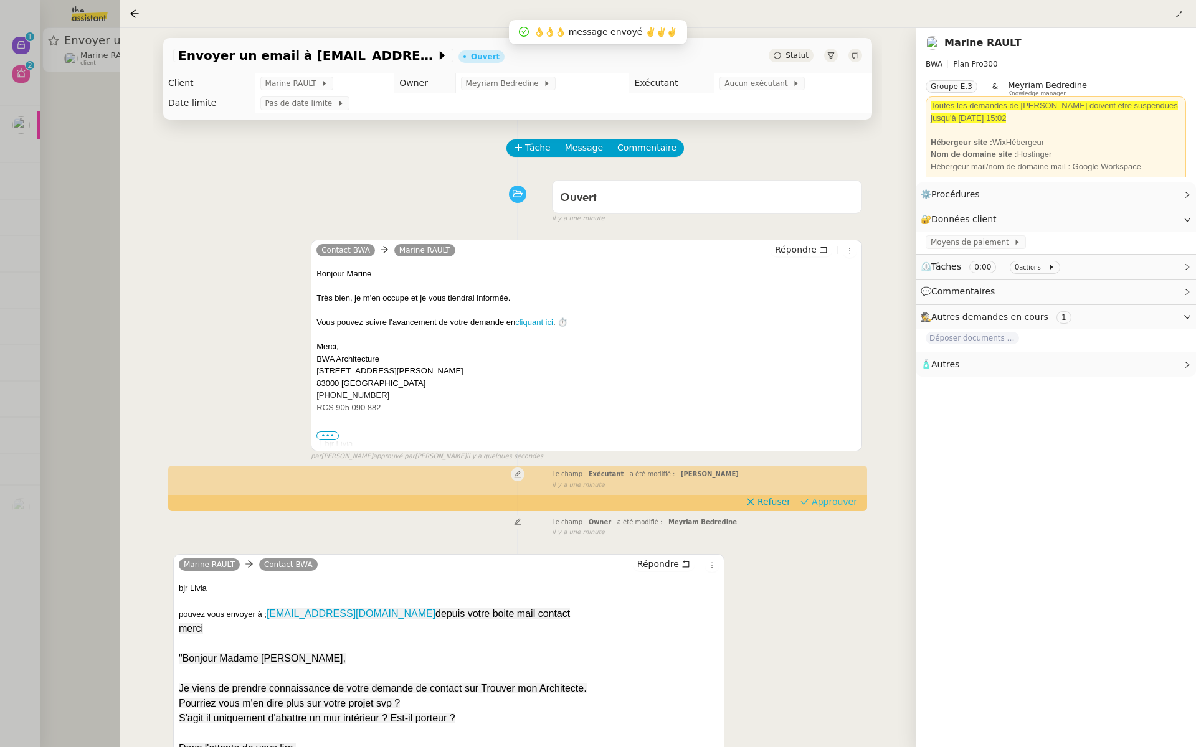
click at [840, 502] on span "Approuver" at bounding box center [834, 502] width 45 height 12
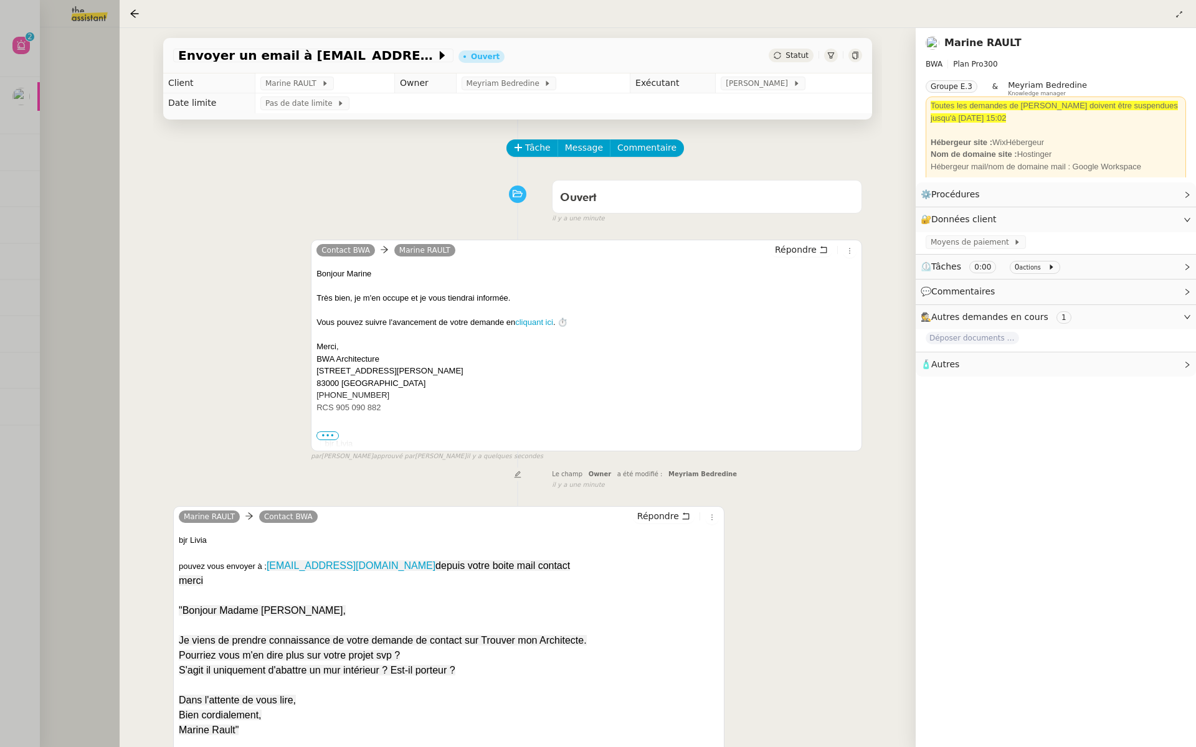
click at [0, 131] on div at bounding box center [598, 373] width 1196 height 747
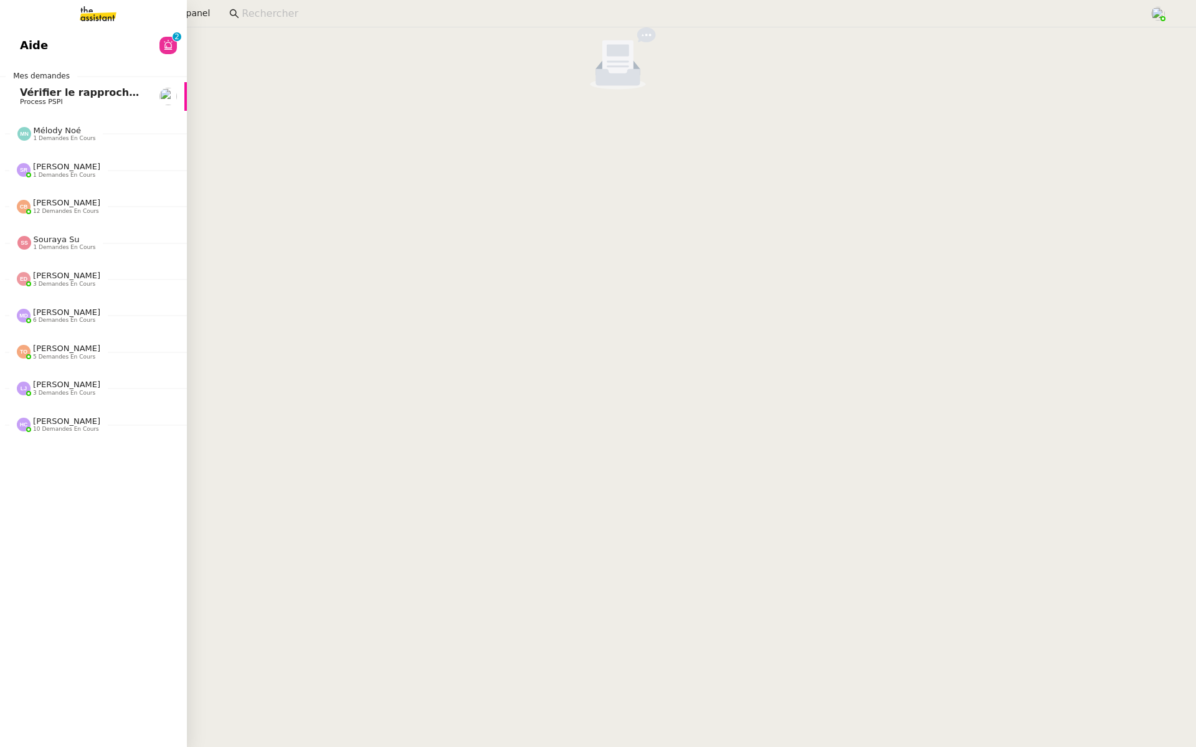
click at [60, 46] on link "Aide 0 1 2 3 4 5 6 7 8 9" at bounding box center [93, 45] width 187 height 29
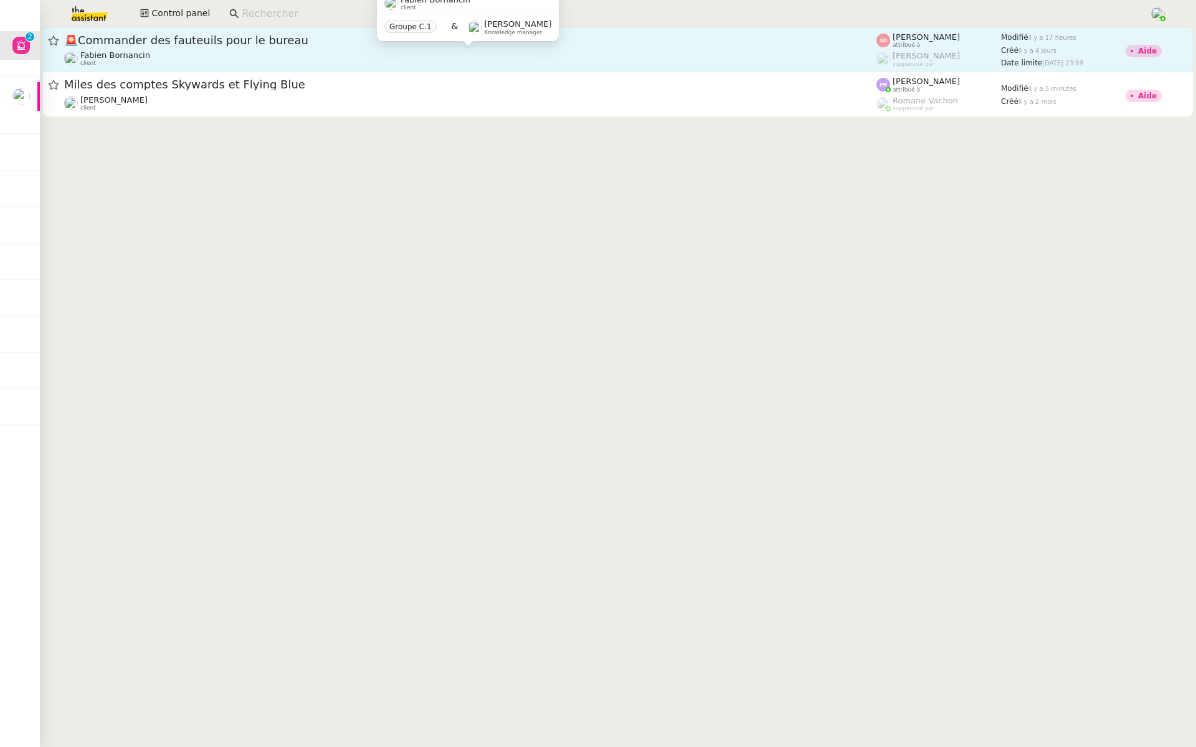
click at [259, 57] on div "Fabien Bornancin client" at bounding box center [470, 58] width 812 height 16
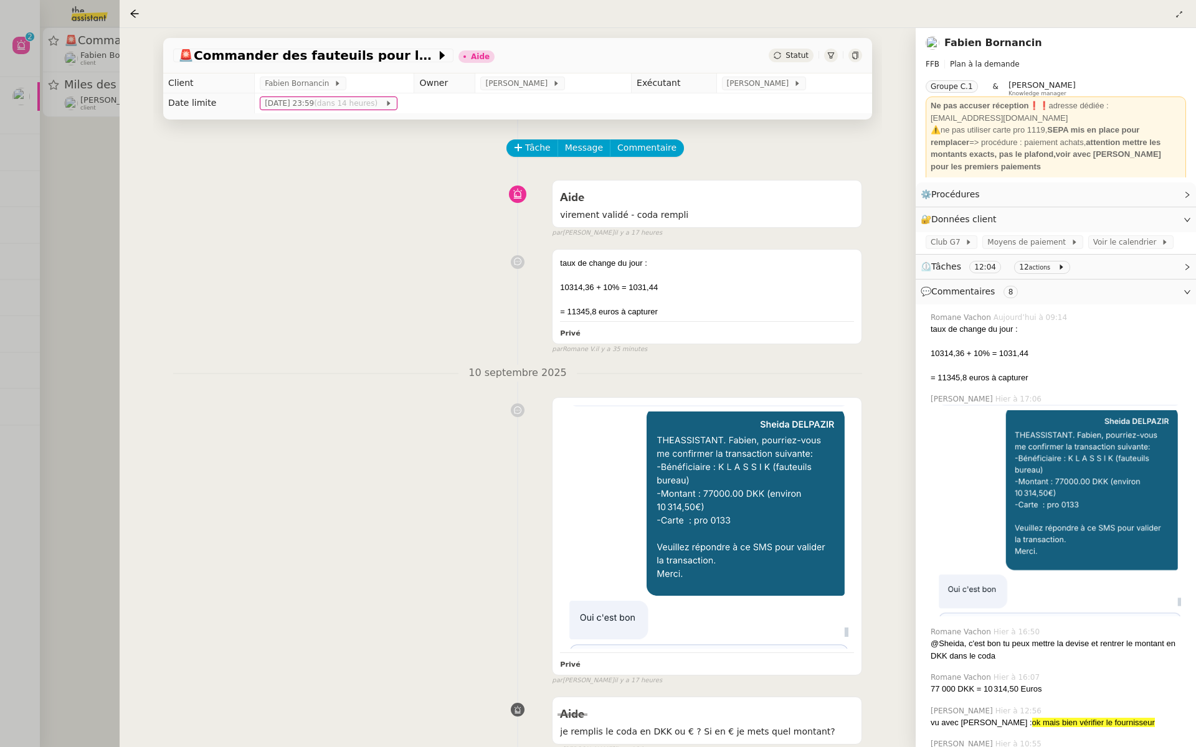
click at [0, 209] on div at bounding box center [598, 373] width 1196 height 747
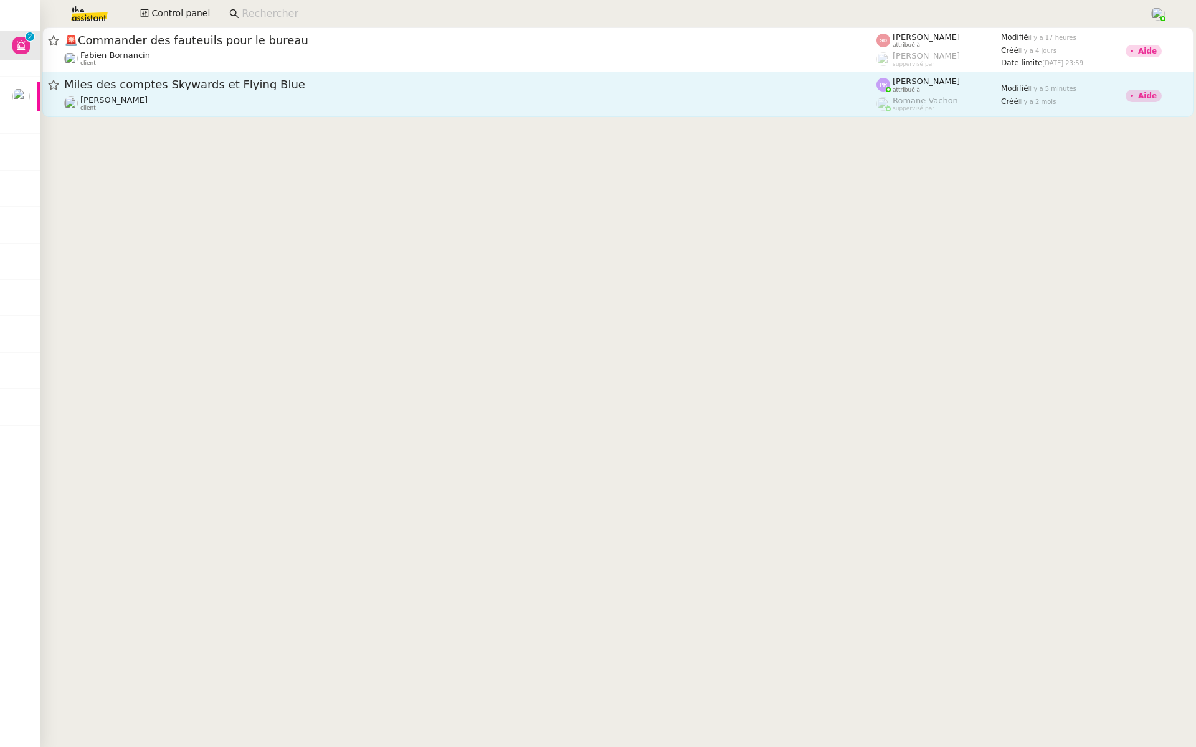
click at [241, 84] on span "Miles des comptes Skywards et Flying Blue" at bounding box center [470, 84] width 812 height 11
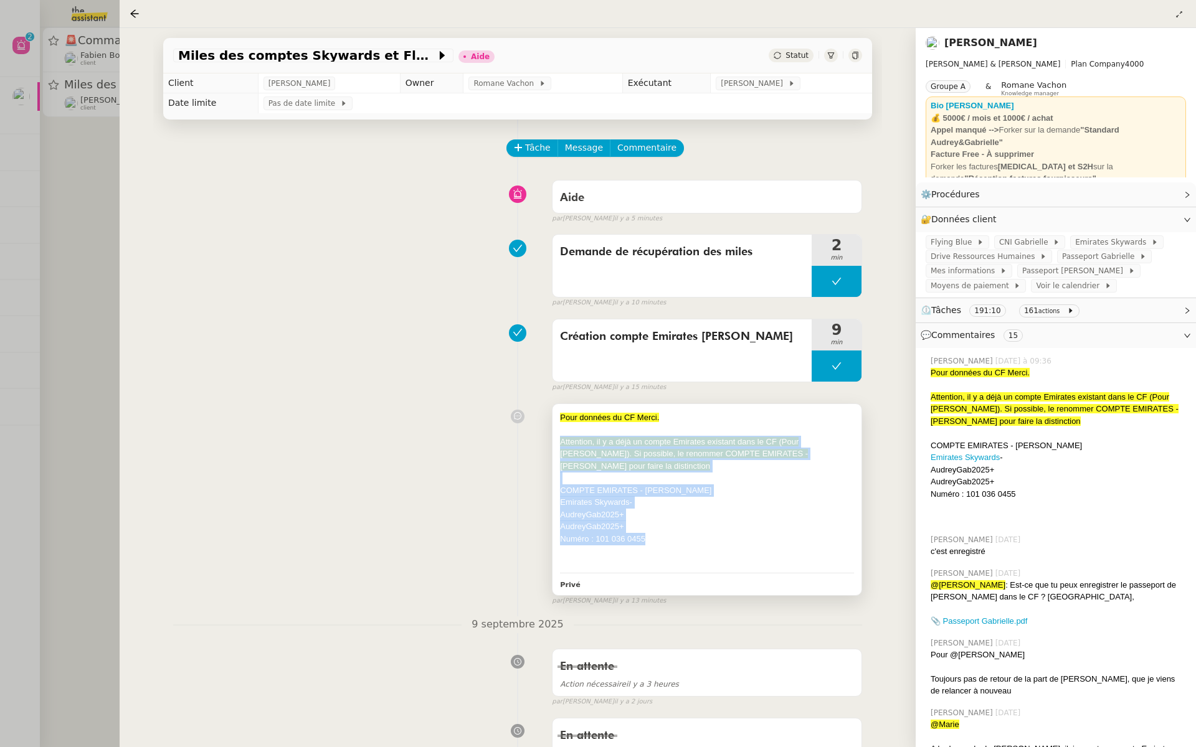
drag, startPoint x: 652, startPoint y: 542, endPoint x: 560, endPoint y: 438, distance: 138.5
click at [560, 438] on div "Pour données du CF Merci. Attention, il y a déjà un compte Emirates existant da…" at bounding box center [707, 491] width 294 height 158
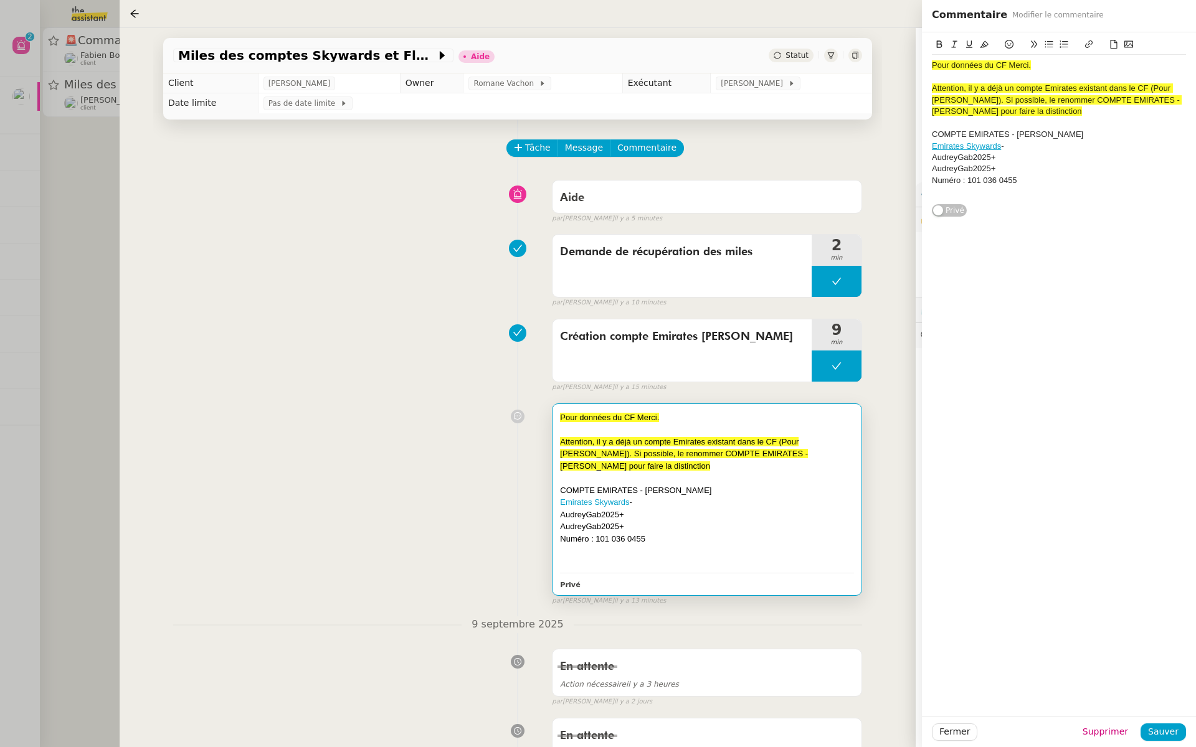
click at [419, 390] on div "Création compte Emirates Audrey 9 min false par Pauline R. il y a 15 minutes" at bounding box center [517, 353] width 689 height 80
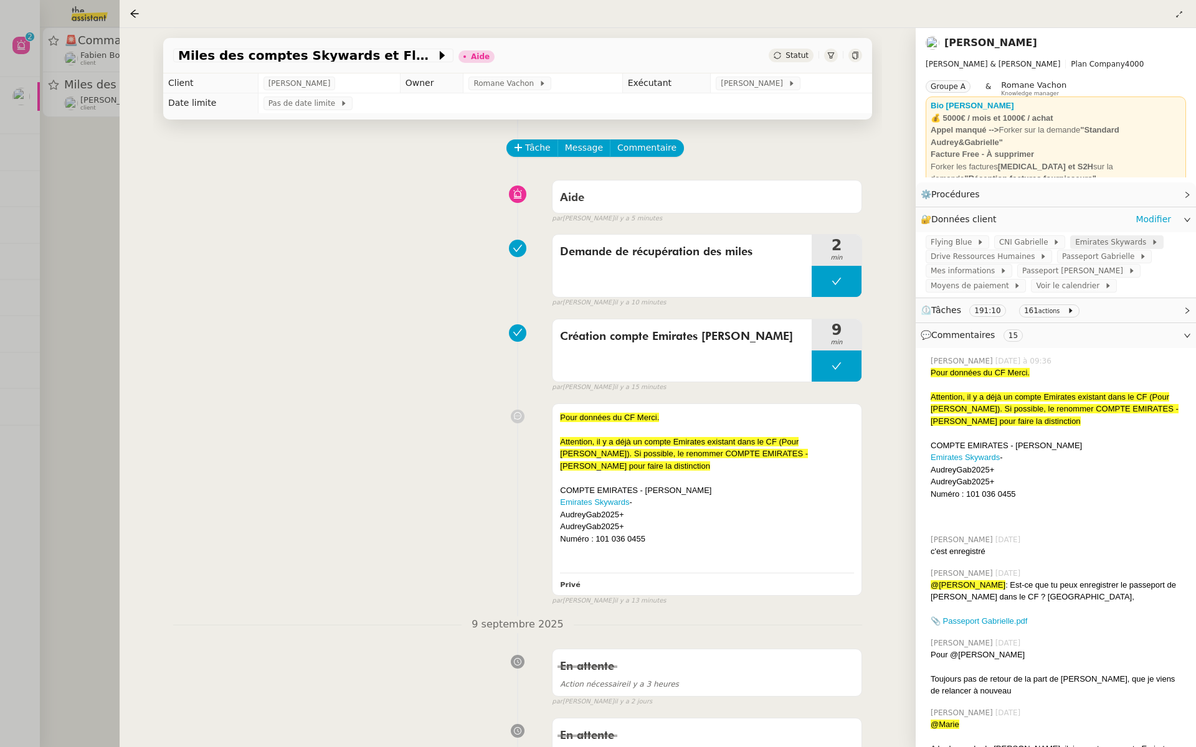
click at [1096, 239] on span "Emirates Skywards" at bounding box center [1113, 242] width 76 height 12
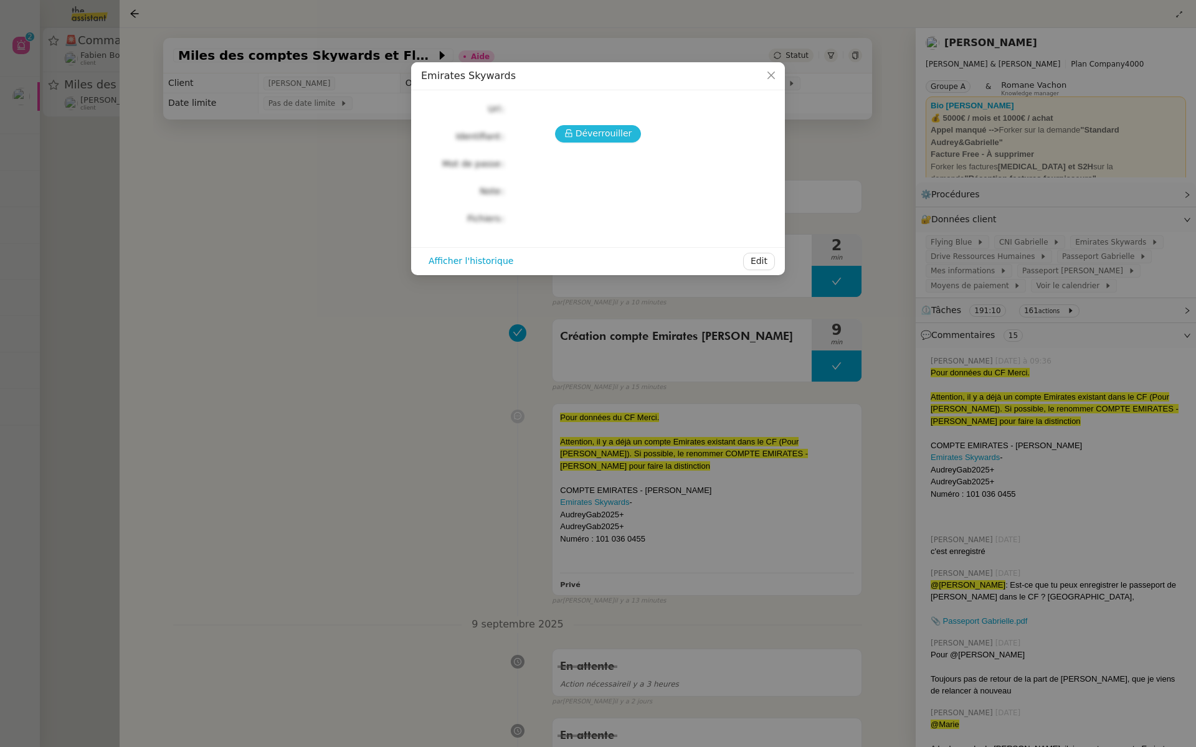
click at [602, 134] on span "Déverrouiller" at bounding box center [604, 133] width 57 height 14
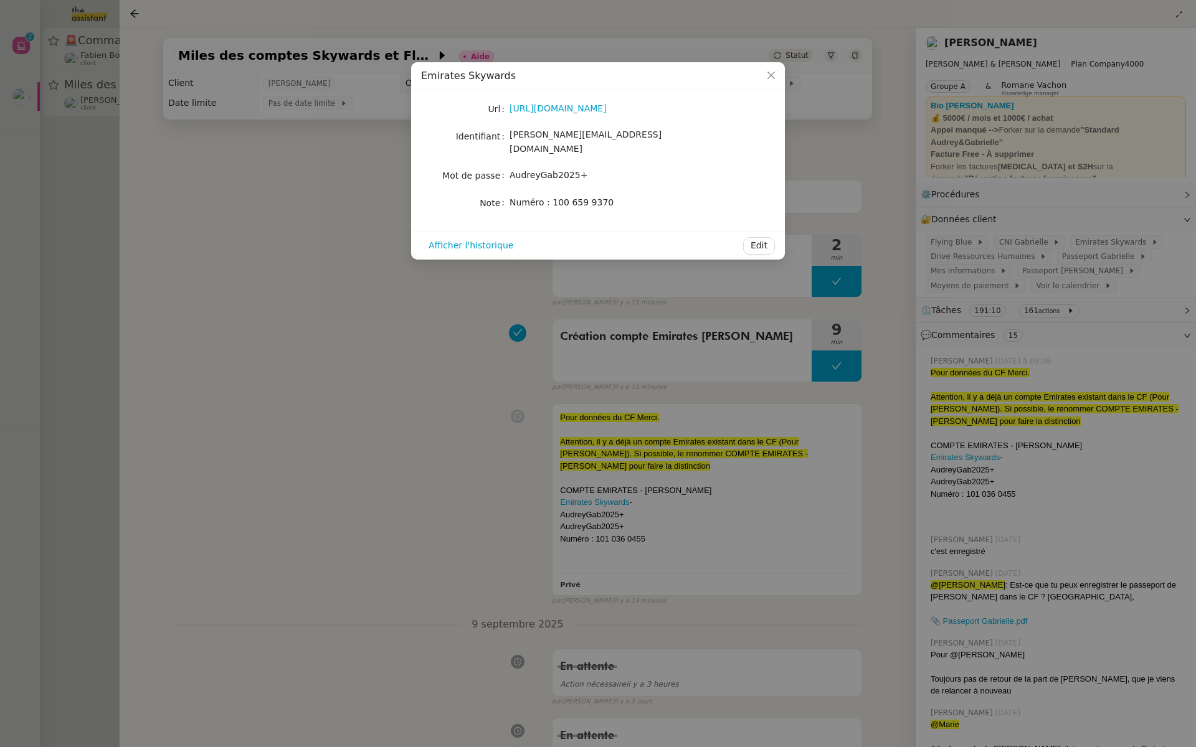
click at [349, 315] on nz-modal-container "Emirates Skywards Url https://www.emirates.com/fr/french/skywards/ Identifiant …" at bounding box center [598, 373] width 1196 height 747
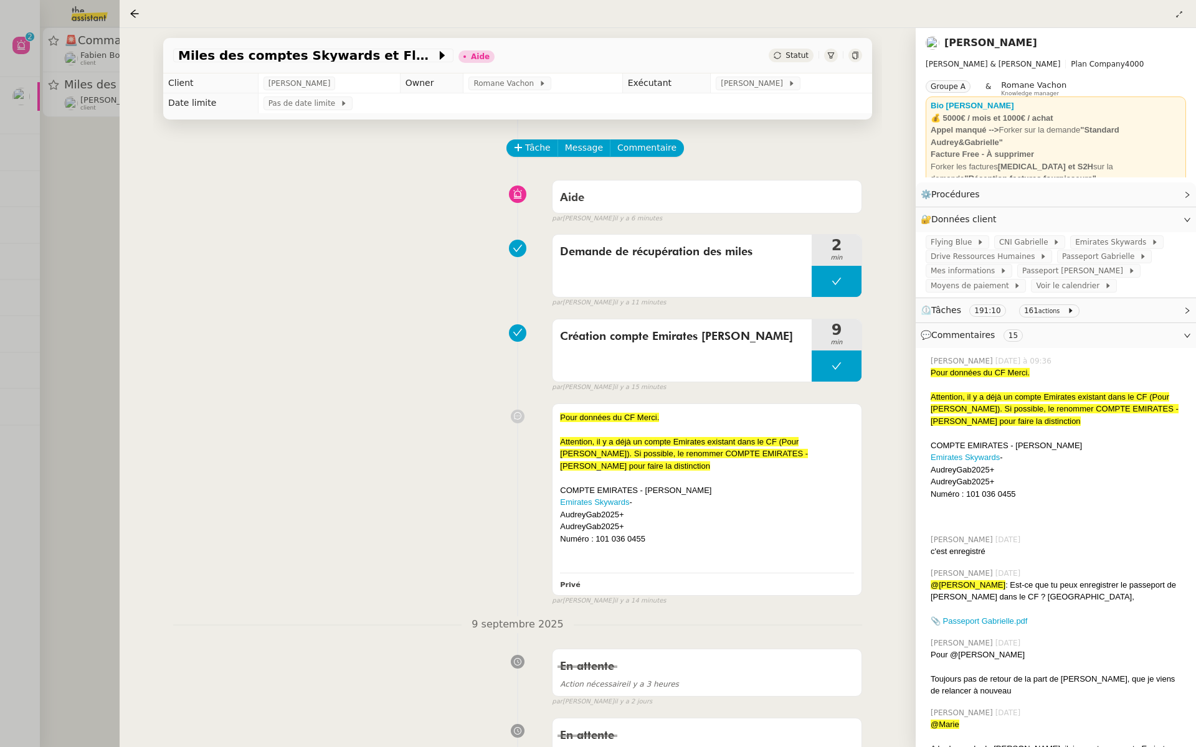
click at [29, 237] on div at bounding box center [598, 373] width 1196 height 747
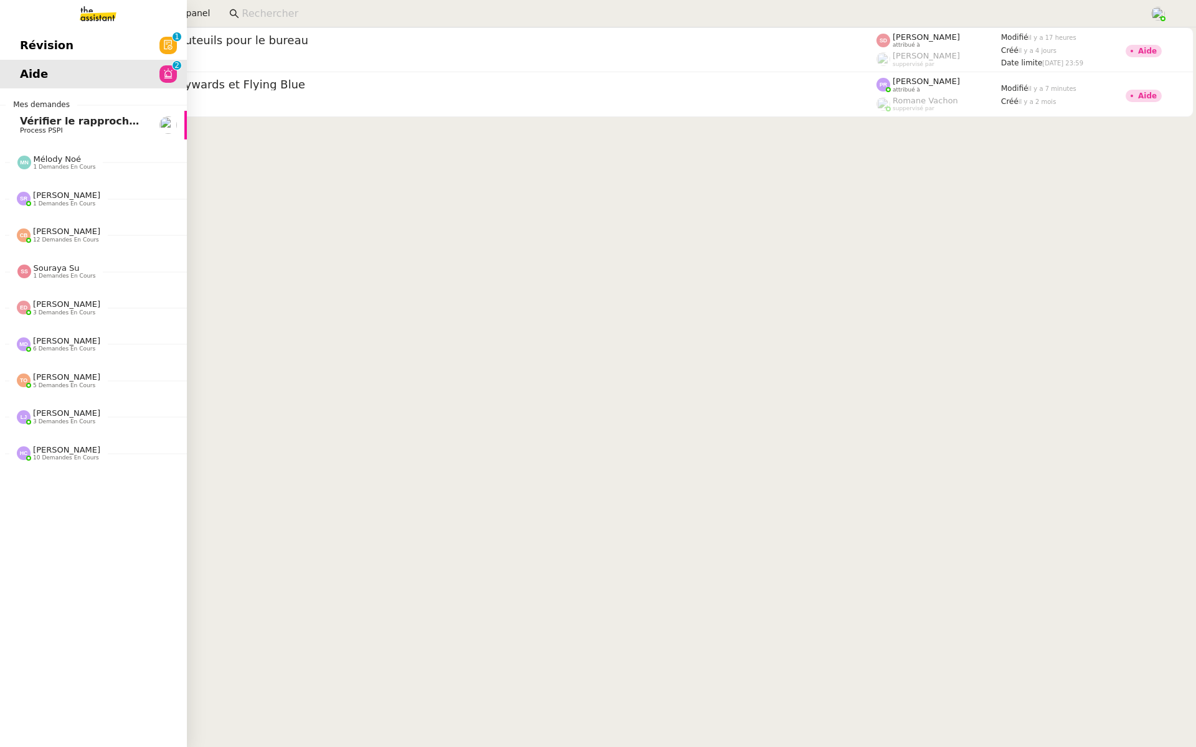
click at [29, 43] on span "Révision" at bounding box center [47, 45] width 54 height 19
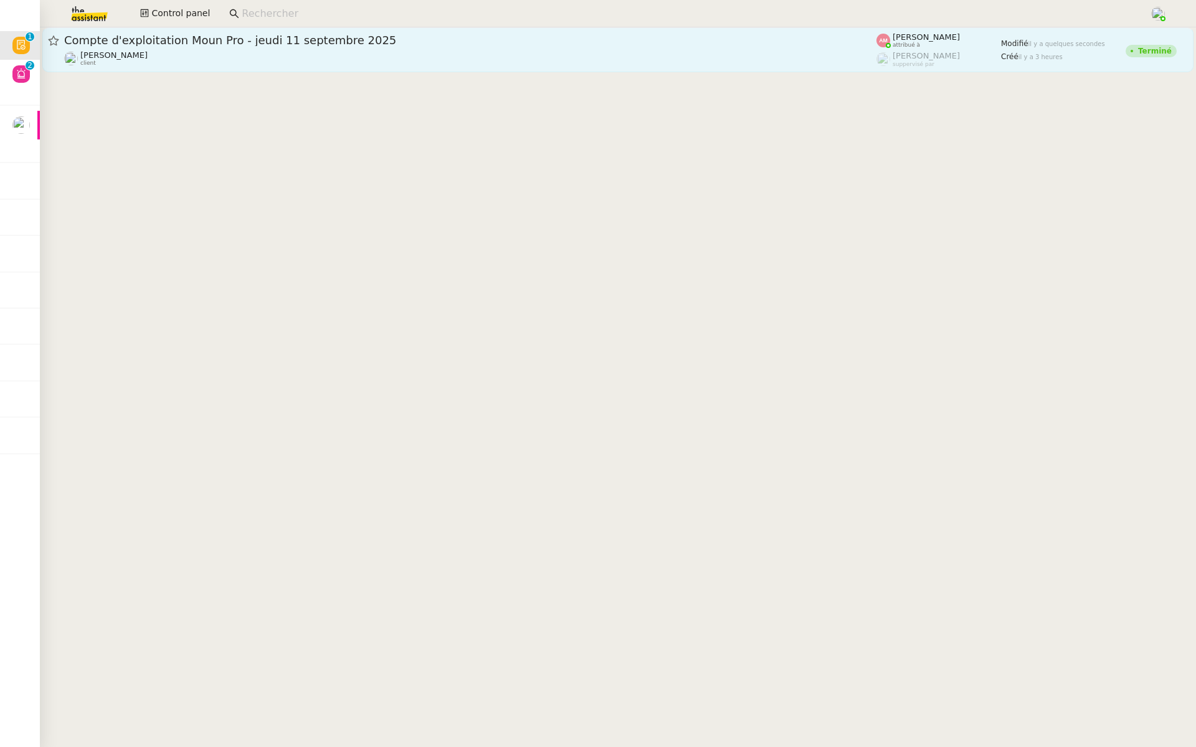
click at [255, 54] on div "Guillaume Farina client" at bounding box center [470, 58] width 812 height 16
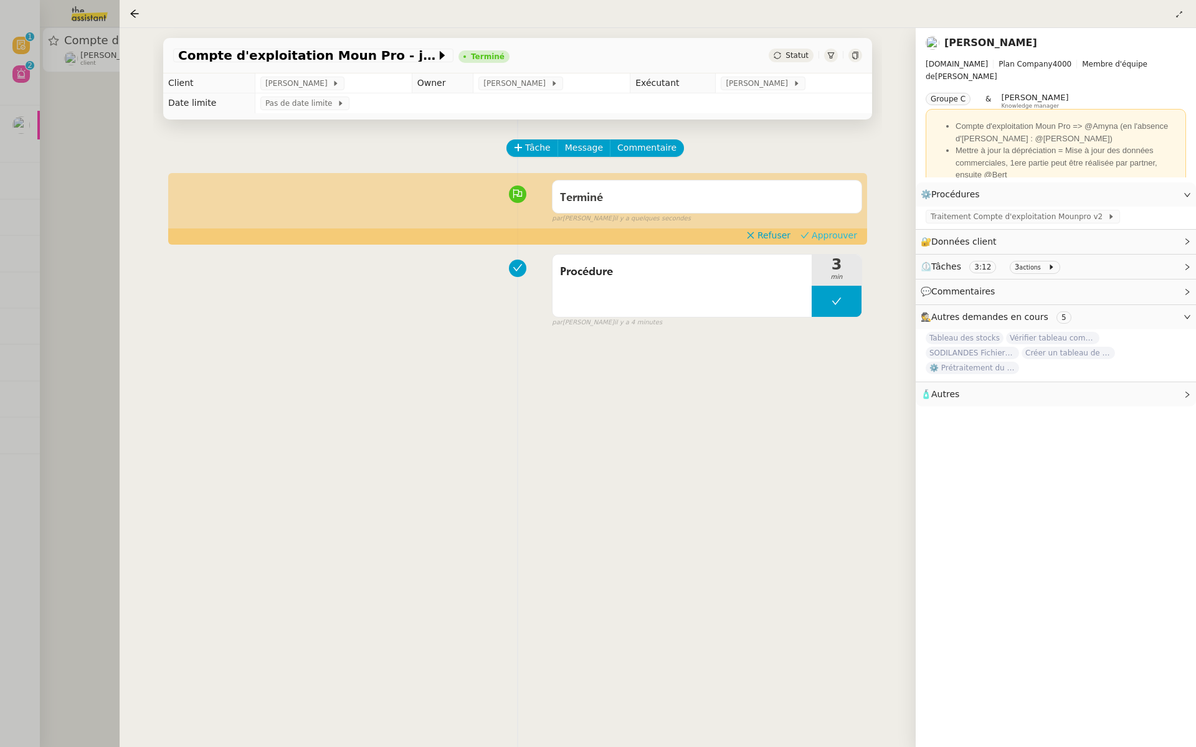
click at [848, 235] on span "Approuver" at bounding box center [834, 235] width 45 height 12
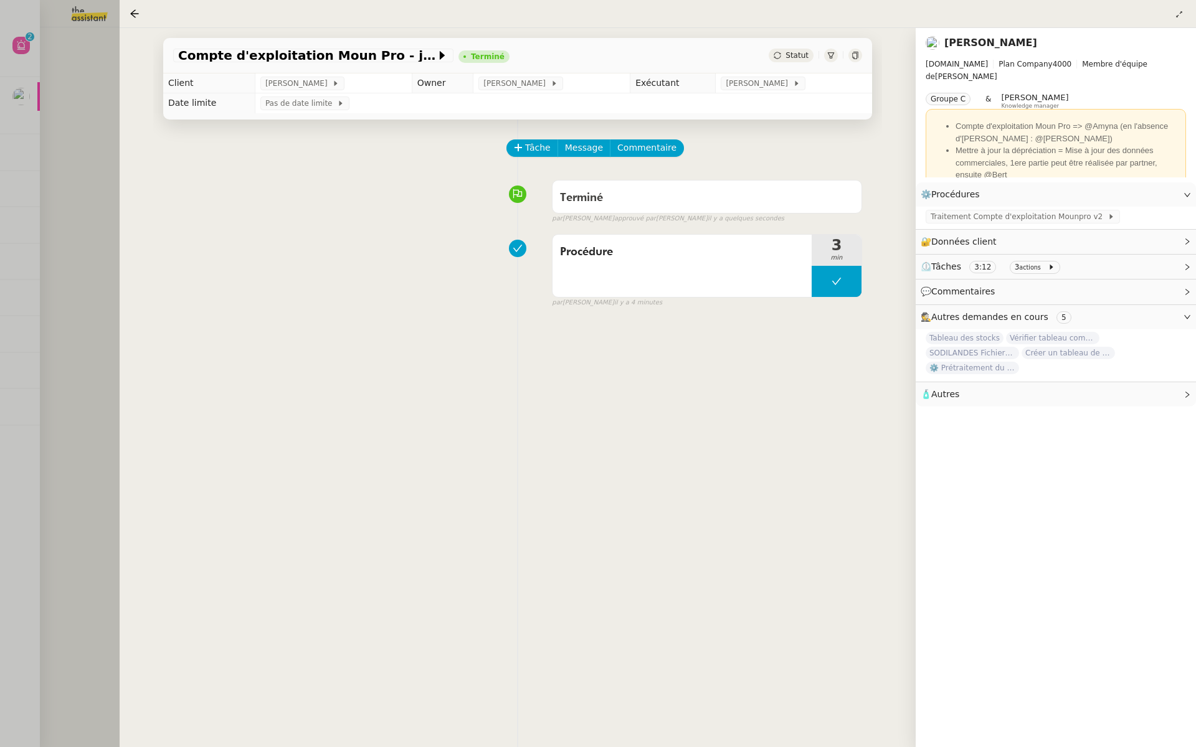
click at [80, 100] on div at bounding box center [598, 373] width 1196 height 747
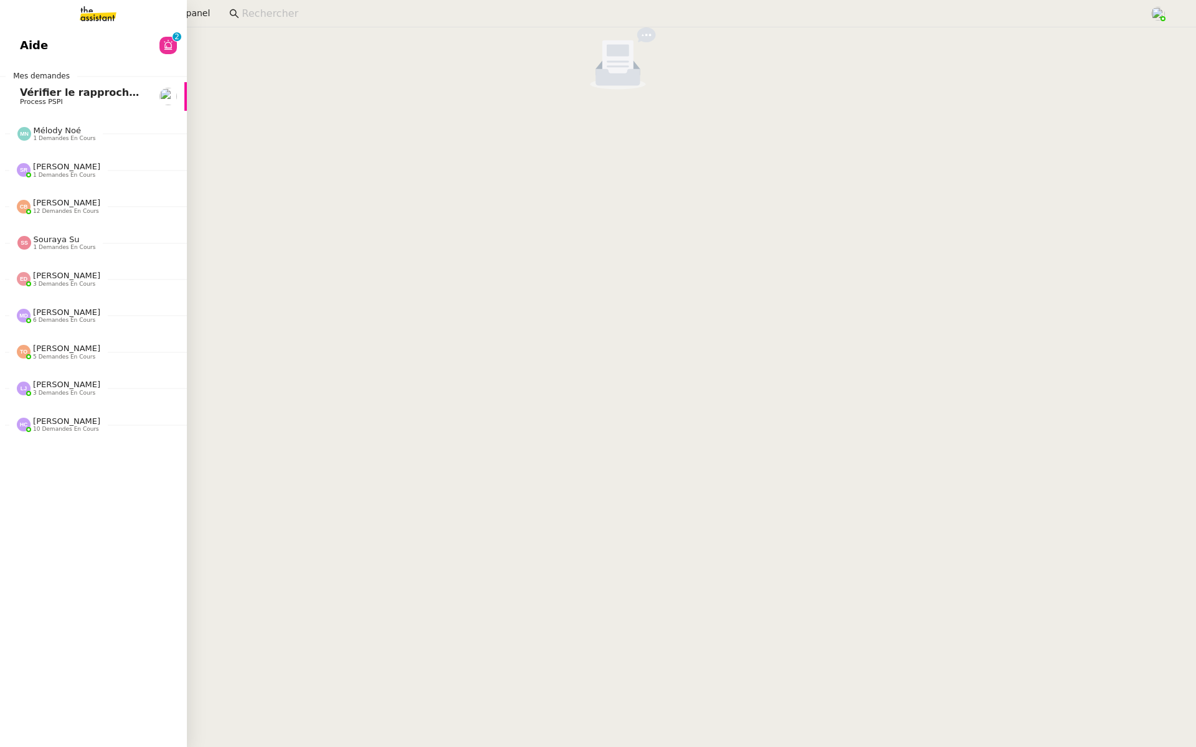
click at [25, 46] on span "Aide" at bounding box center [34, 45] width 28 height 19
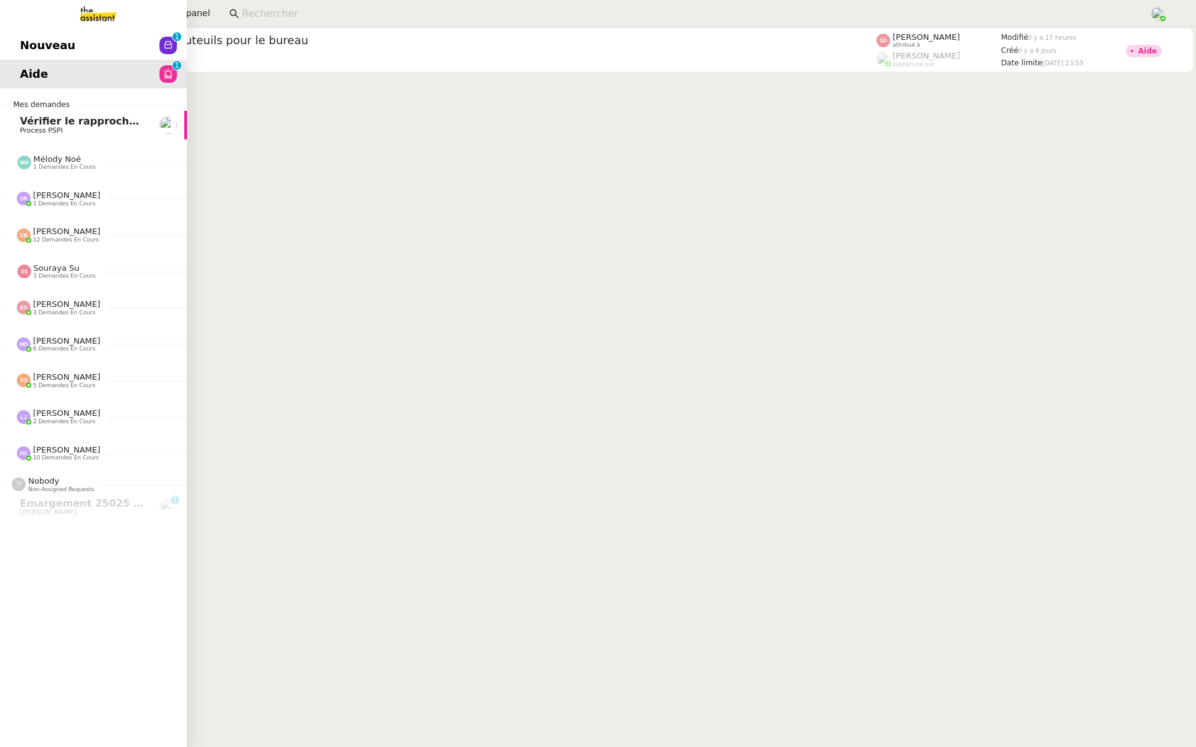
click at [70, 51] on link "Nouveau 0 1 2 3 4 5 6 7 8 9" at bounding box center [93, 45] width 187 height 29
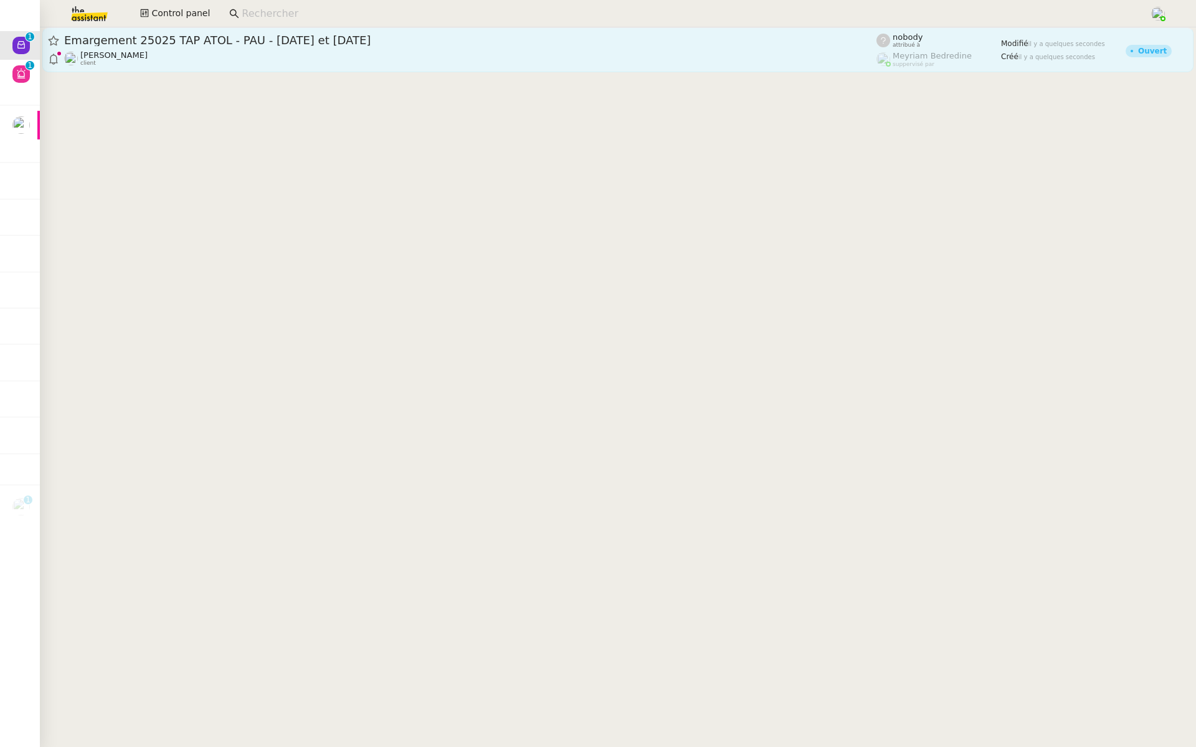
click at [401, 45] on span "Emargement 25025 TAP ATOL - PAU - [DATE] et [DATE]" at bounding box center [470, 40] width 812 height 11
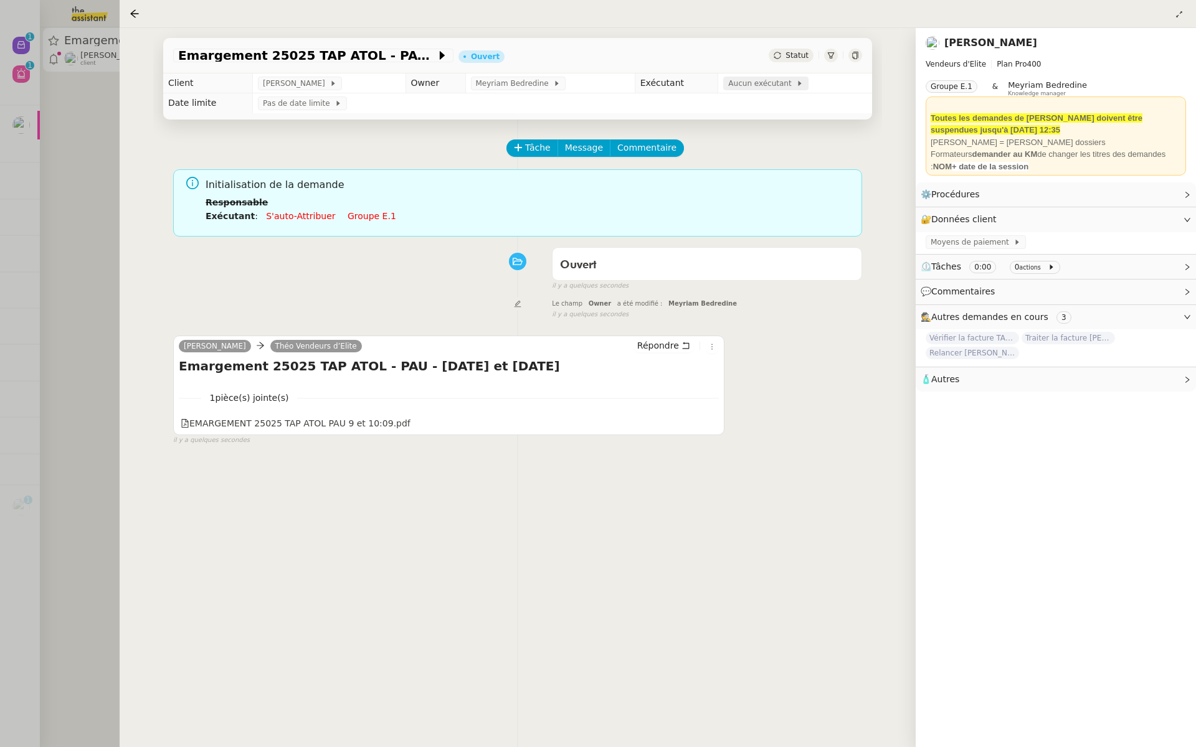
click at [739, 83] on span "Aucun exécutant" at bounding box center [762, 83] width 68 height 12
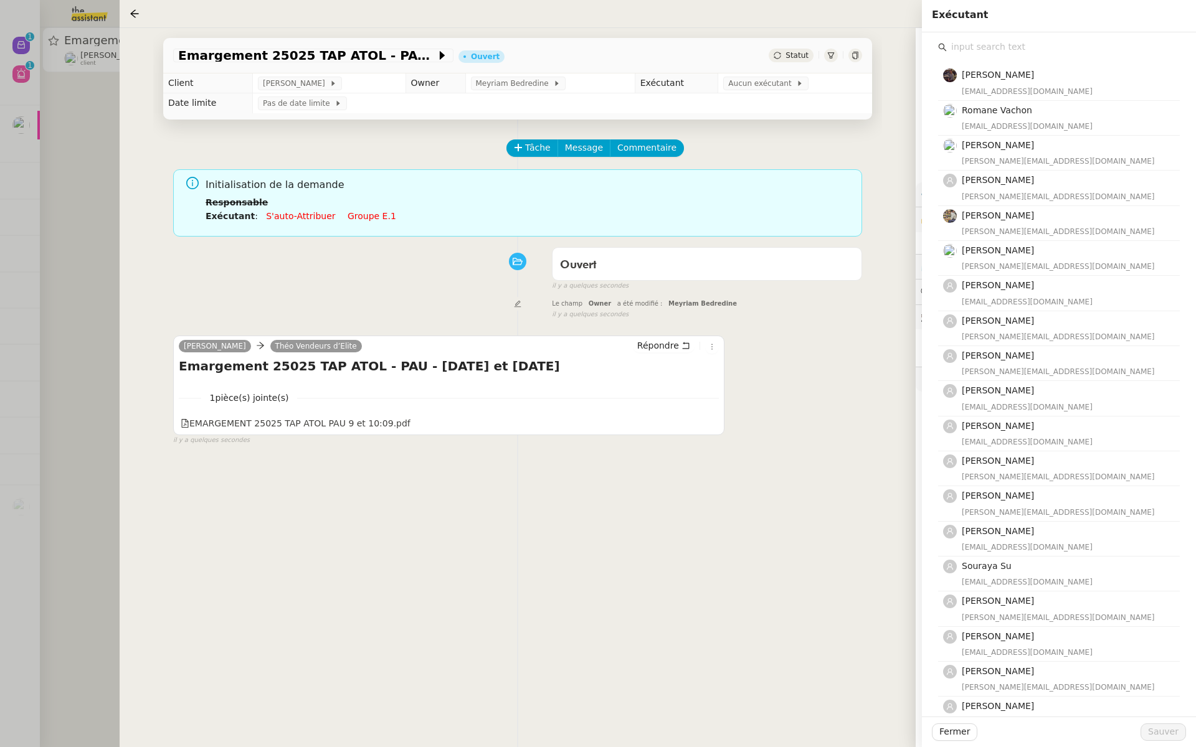
click at [976, 45] on input "text" at bounding box center [1063, 47] width 233 height 17
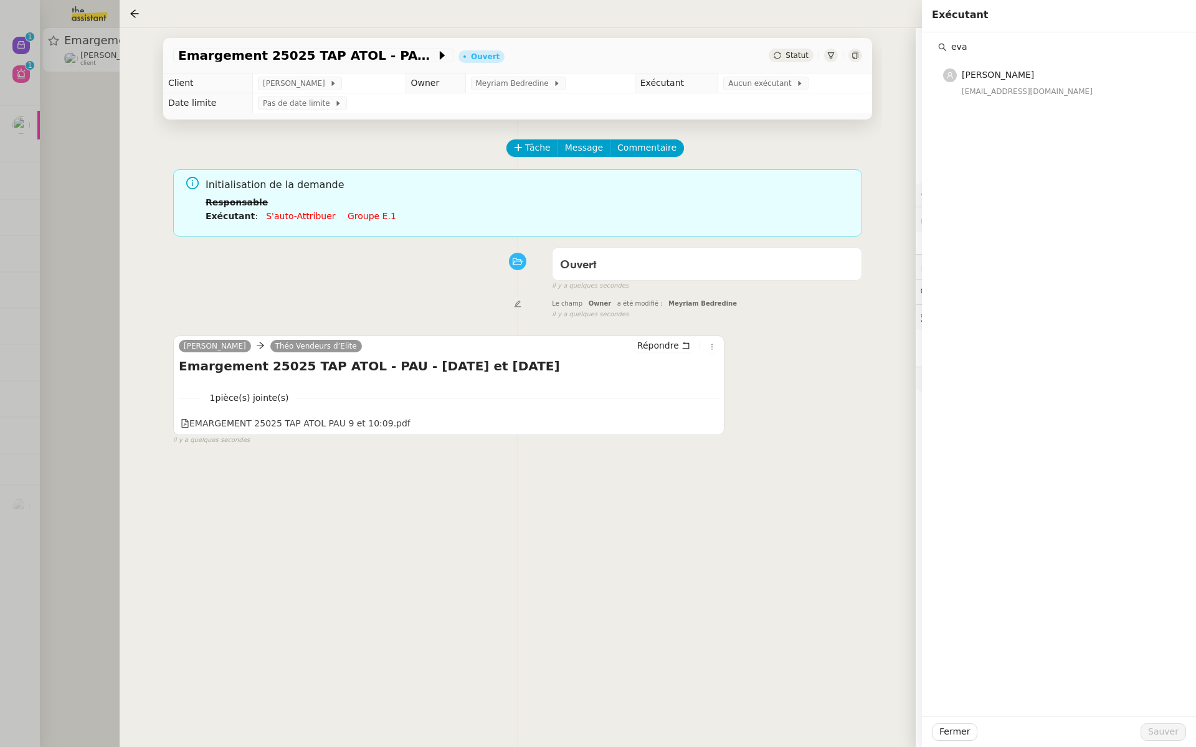
type input "eva"
click at [997, 72] on span "[PERSON_NAME]" at bounding box center [998, 75] width 72 height 10
click at [1159, 730] on span "Sauver" at bounding box center [1163, 732] width 31 height 14
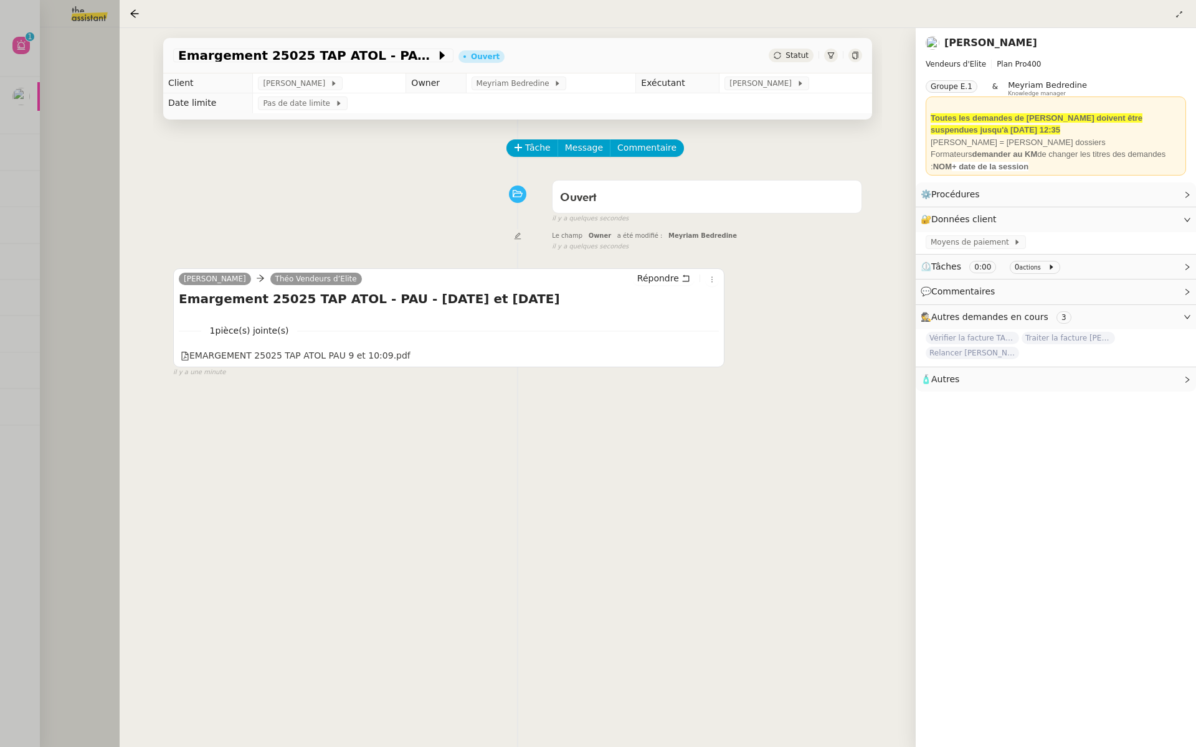
click at [105, 131] on div at bounding box center [598, 373] width 1196 height 747
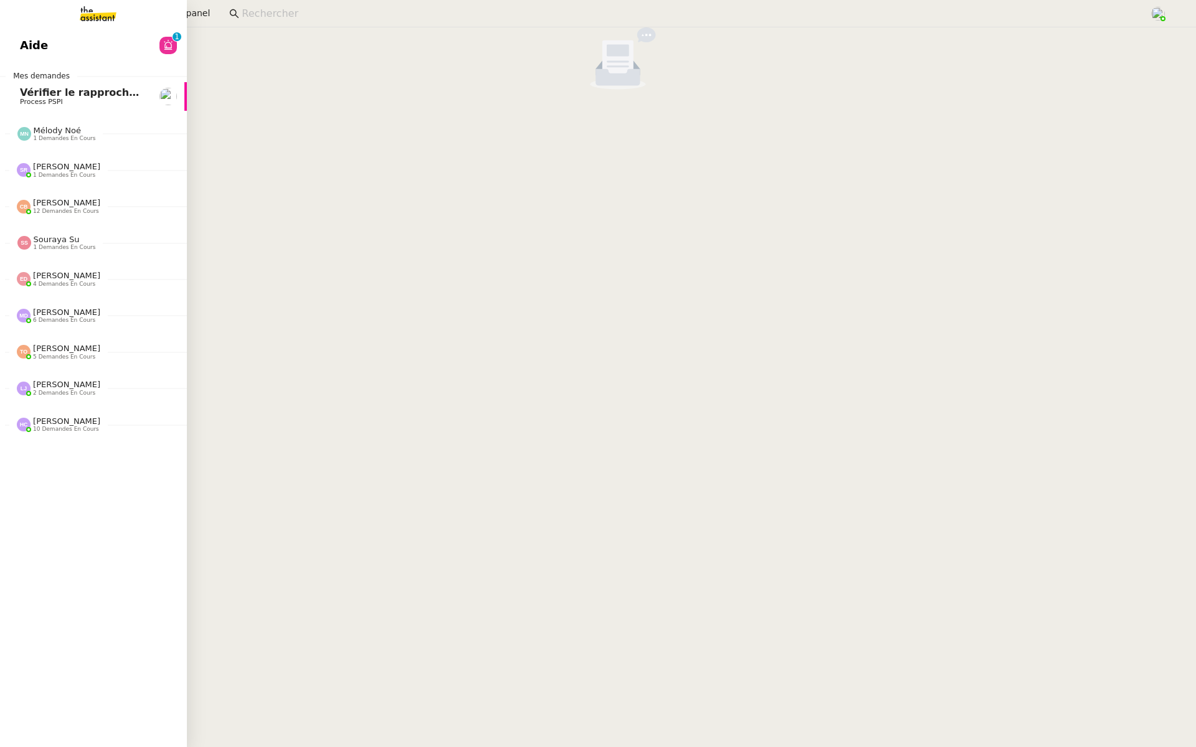
click at [23, 50] on span "Aide" at bounding box center [34, 45] width 28 height 19
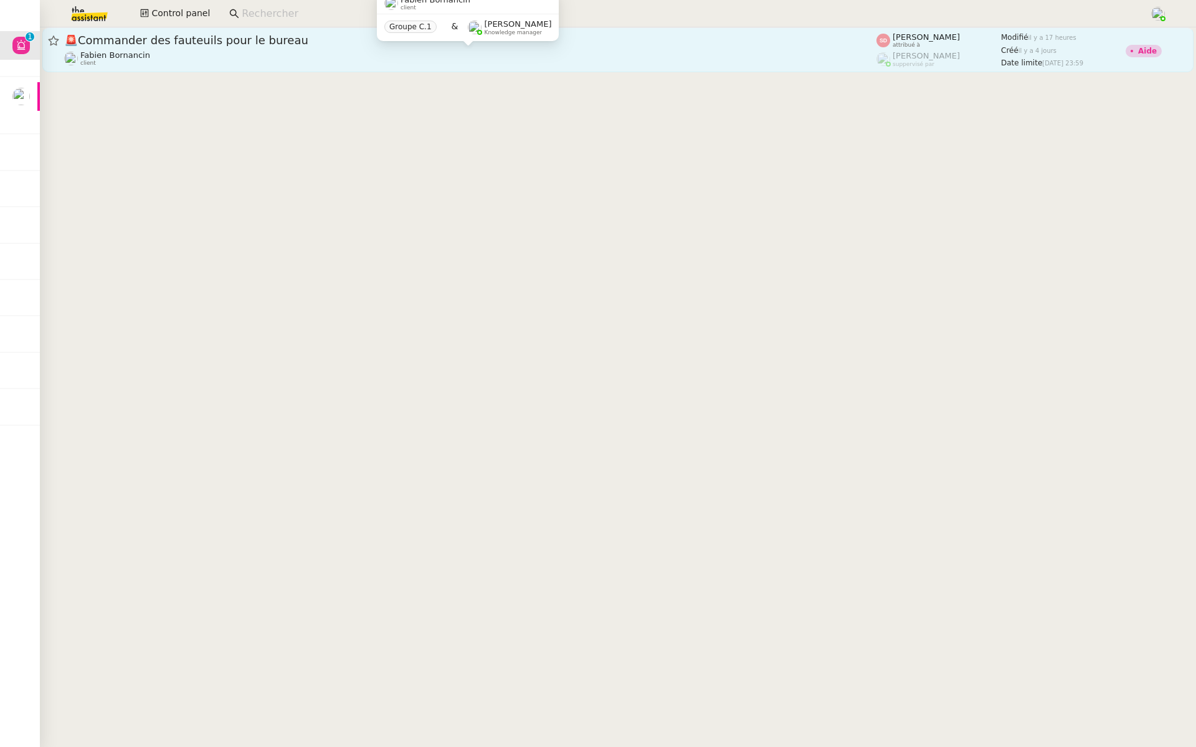
click at [585, 58] on div "[PERSON_NAME] client" at bounding box center [470, 58] width 812 height 16
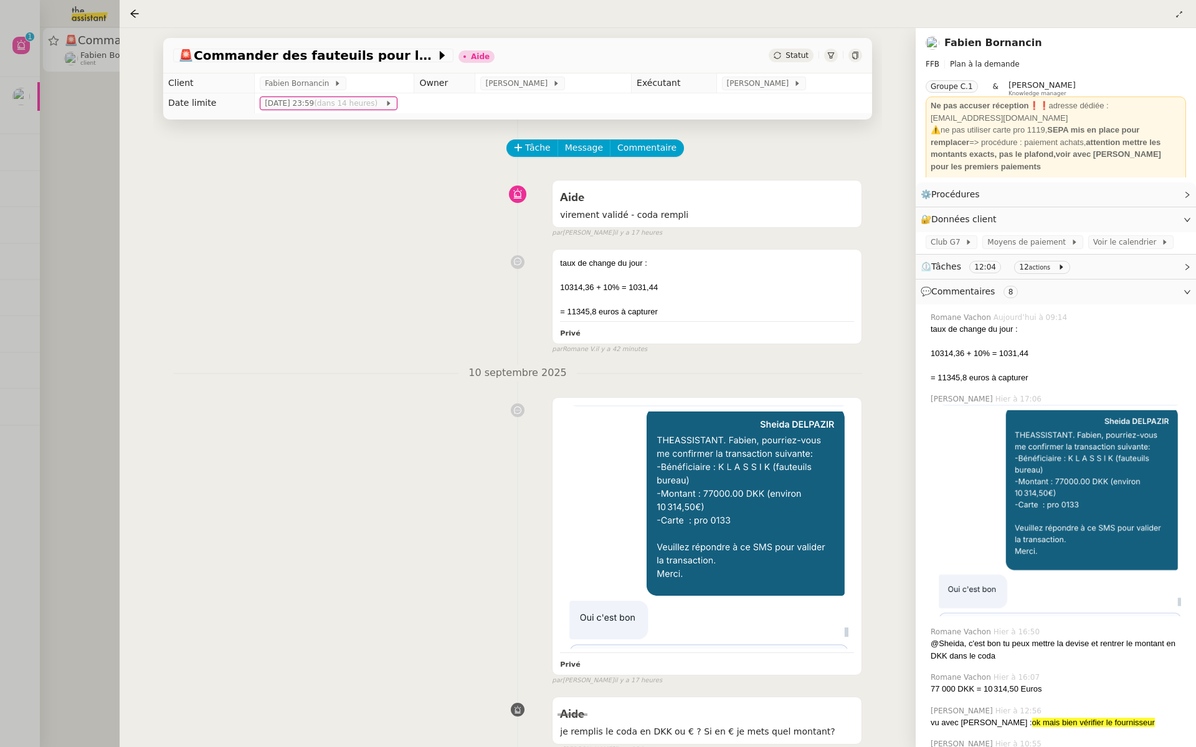
click at [90, 227] on div at bounding box center [598, 373] width 1196 height 747
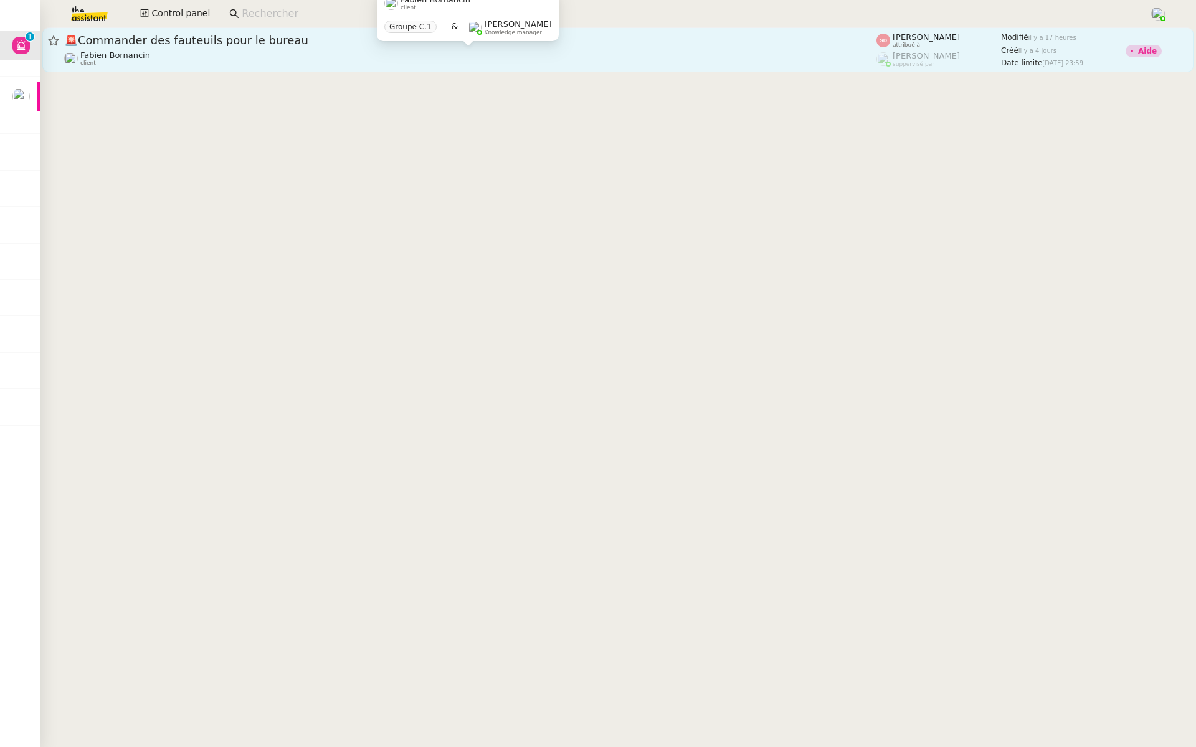
click at [361, 63] on div "[PERSON_NAME] client" at bounding box center [470, 58] width 812 height 16
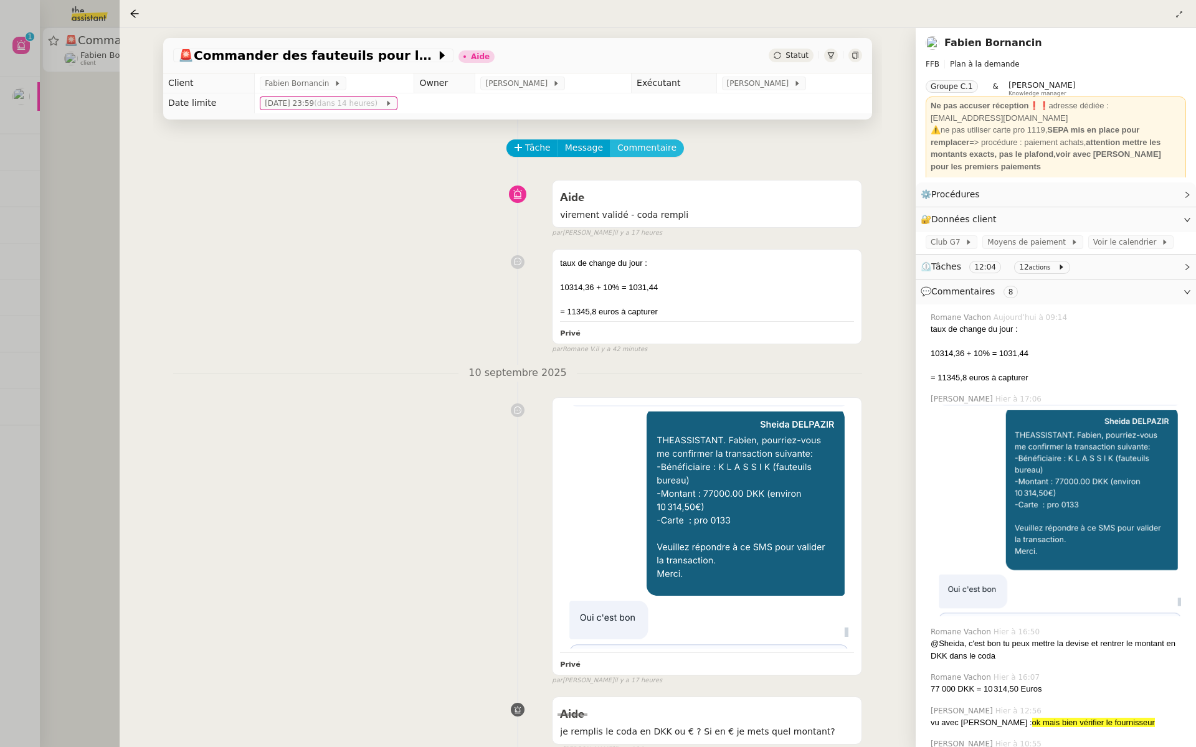
click at [647, 147] on span "Commentaire" at bounding box center [646, 148] width 59 height 14
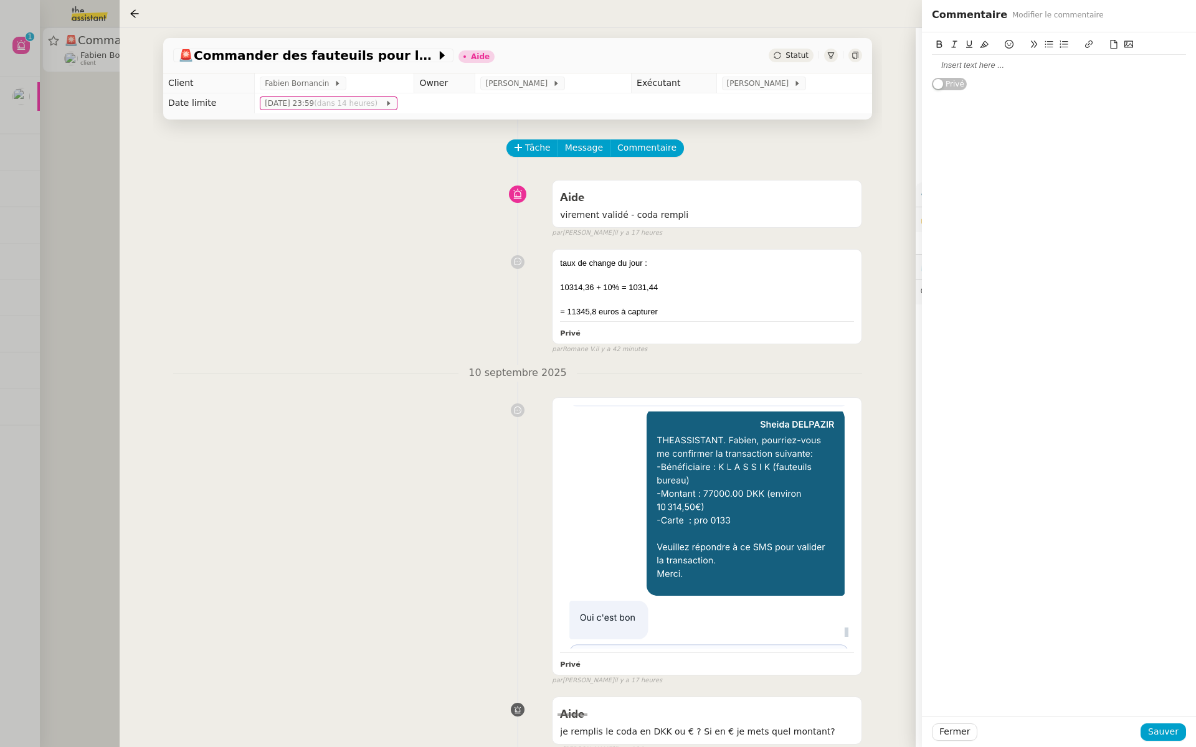
click at [984, 71] on div at bounding box center [1059, 65] width 254 height 11
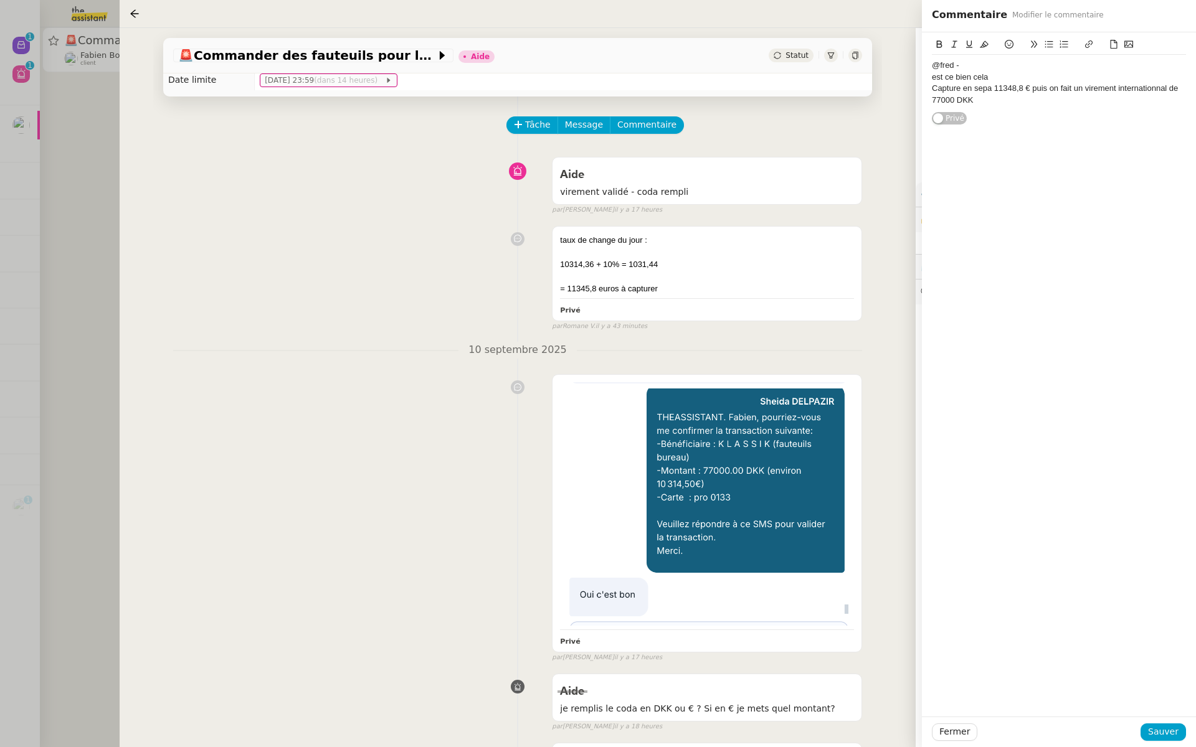
click at [998, 76] on div "est ce bien cela" at bounding box center [1059, 77] width 254 height 11
click at [932, 87] on div "Capture en sepa 11348,8 € puis on fait un virement internationnal de 77000 DKK" at bounding box center [1059, 94] width 254 height 23
click at [1007, 104] on div "On Capture en sepa 11348,8 € puis on fait un virement internationnal de 77000 D…" at bounding box center [1059, 94] width 254 height 23
click at [1156, 726] on span "Sauver" at bounding box center [1163, 732] width 31 height 14
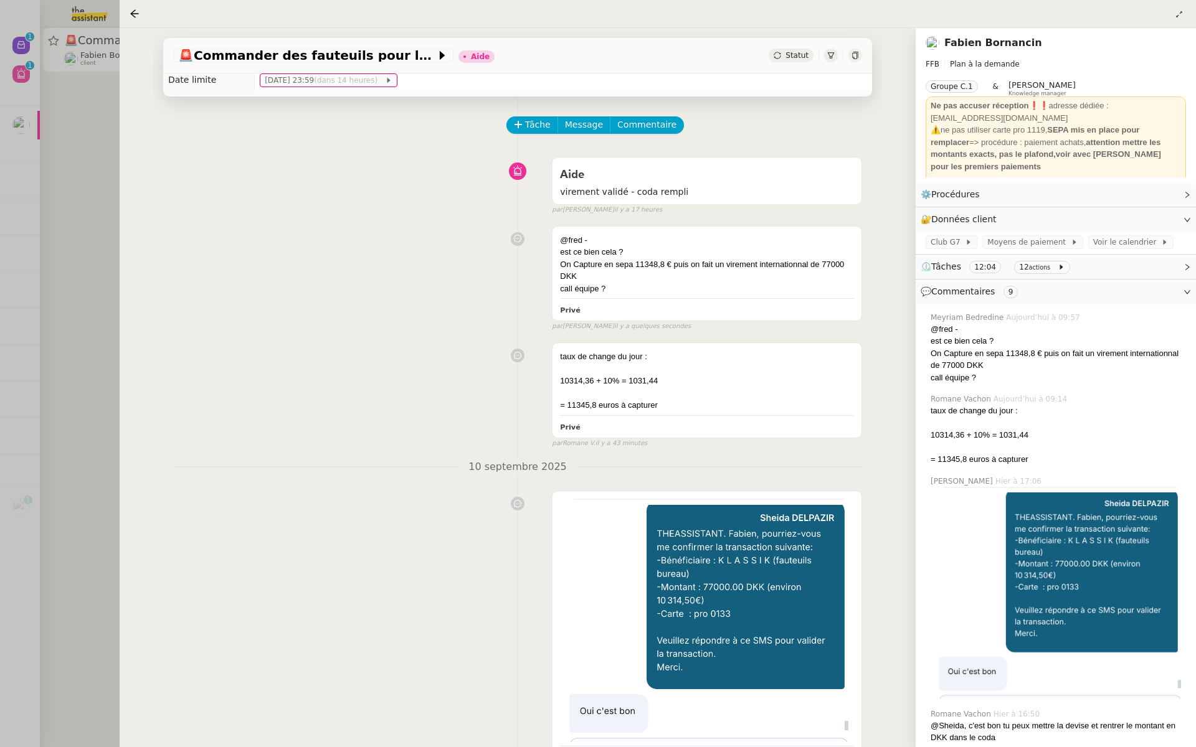
click at [378, 250] on div "@fred - est ce bien cela ? On Capture en sepa 11348,8 € puis on fait un viremen…" at bounding box center [517, 275] width 689 height 111
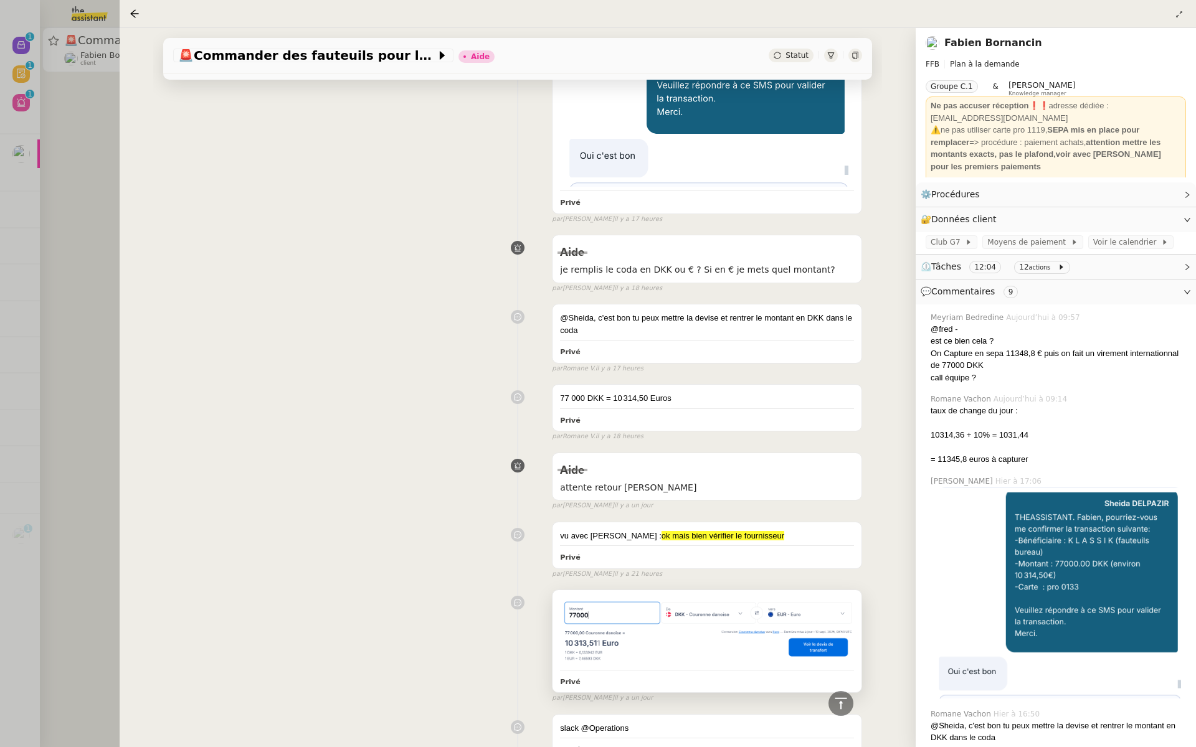
scroll to position [465, 0]
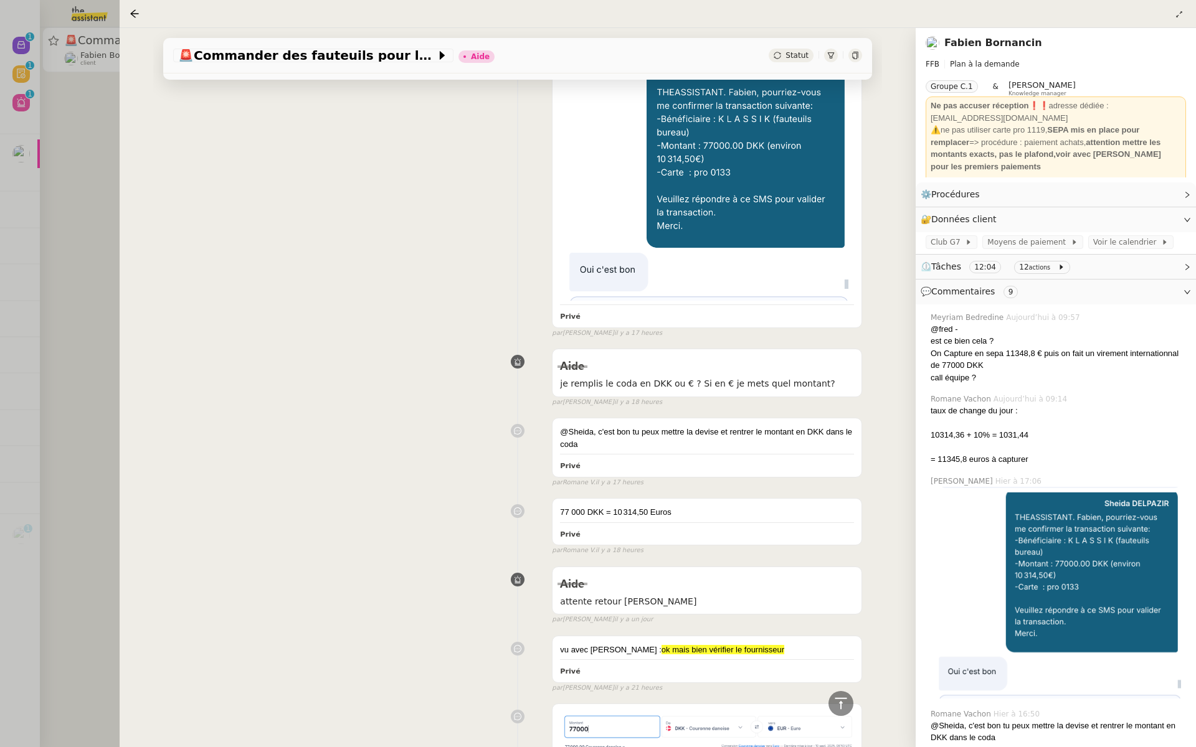
click at [77, 130] on div at bounding box center [598, 373] width 1196 height 747
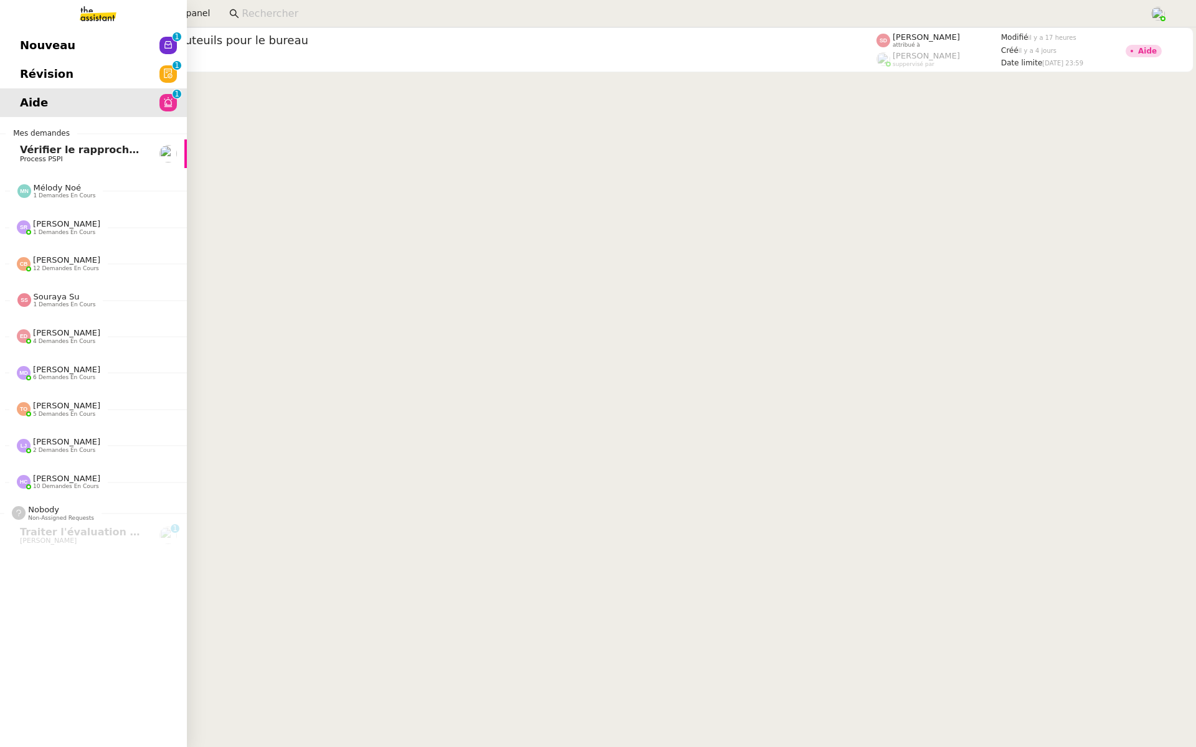
click at [31, 69] on span "Révision" at bounding box center [47, 74] width 54 height 19
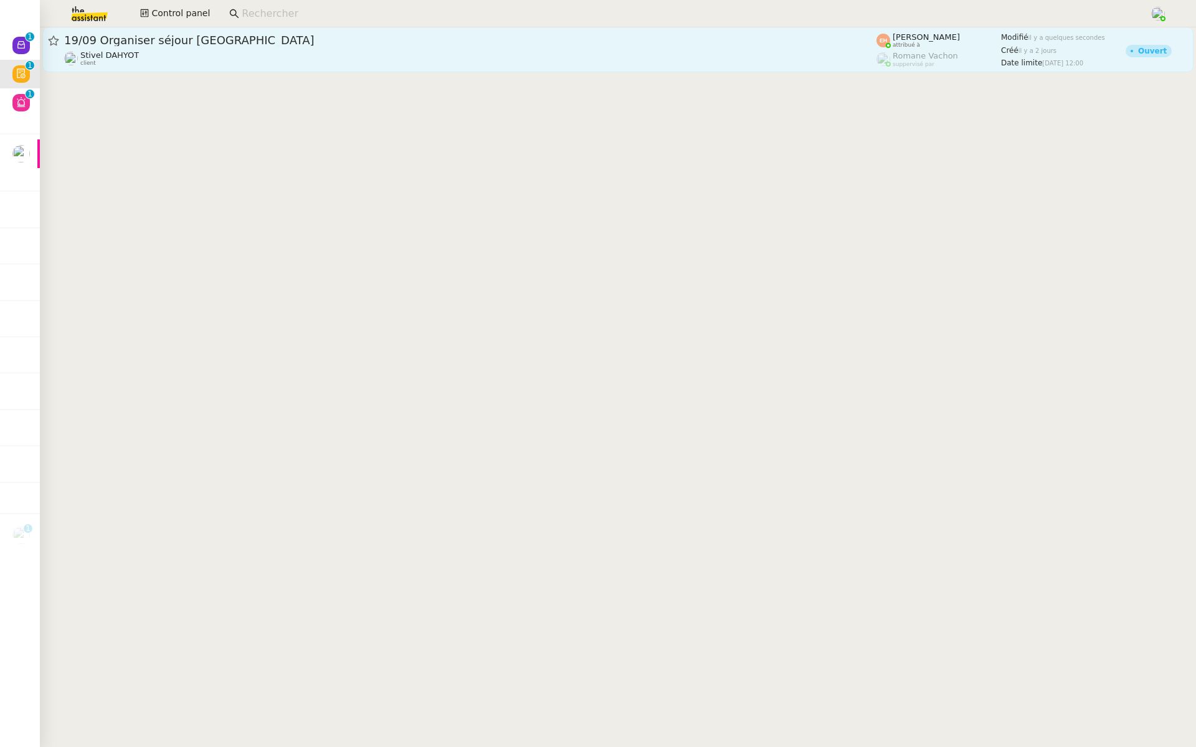
click at [216, 45] on span "19/09 Organiser séjour Paris" at bounding box center [470, 40] width 812 height 11
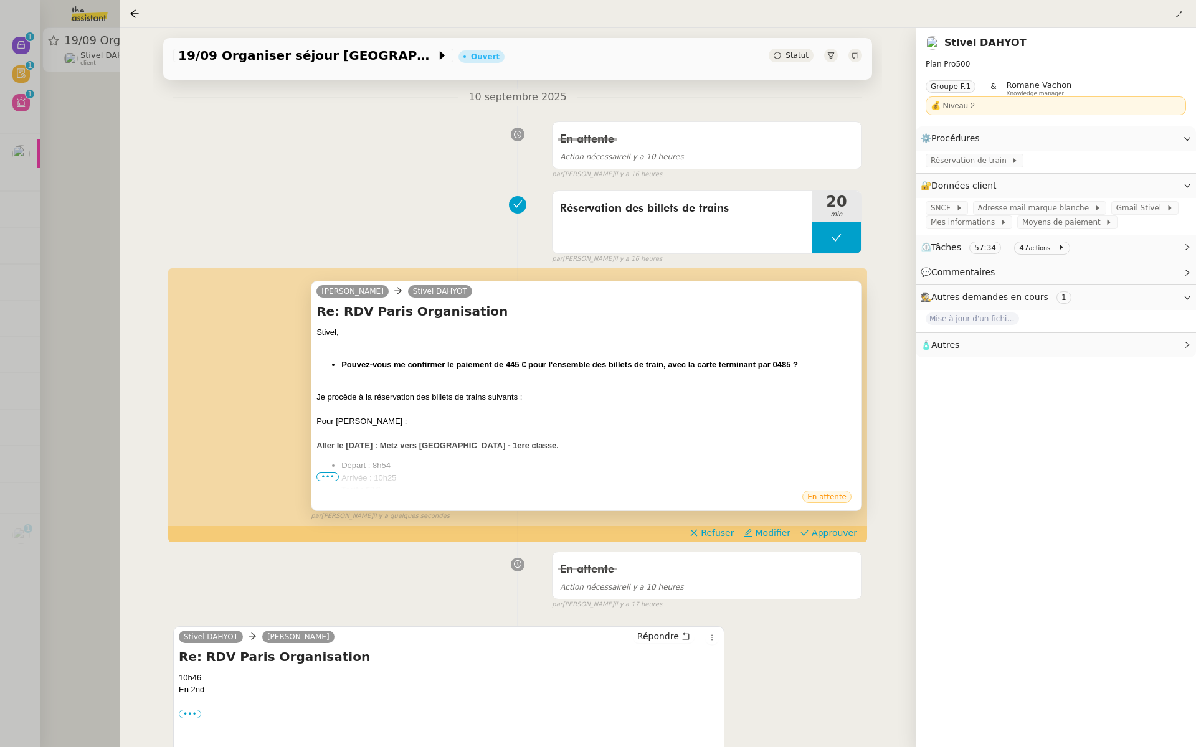
scroll to position [239, 0]
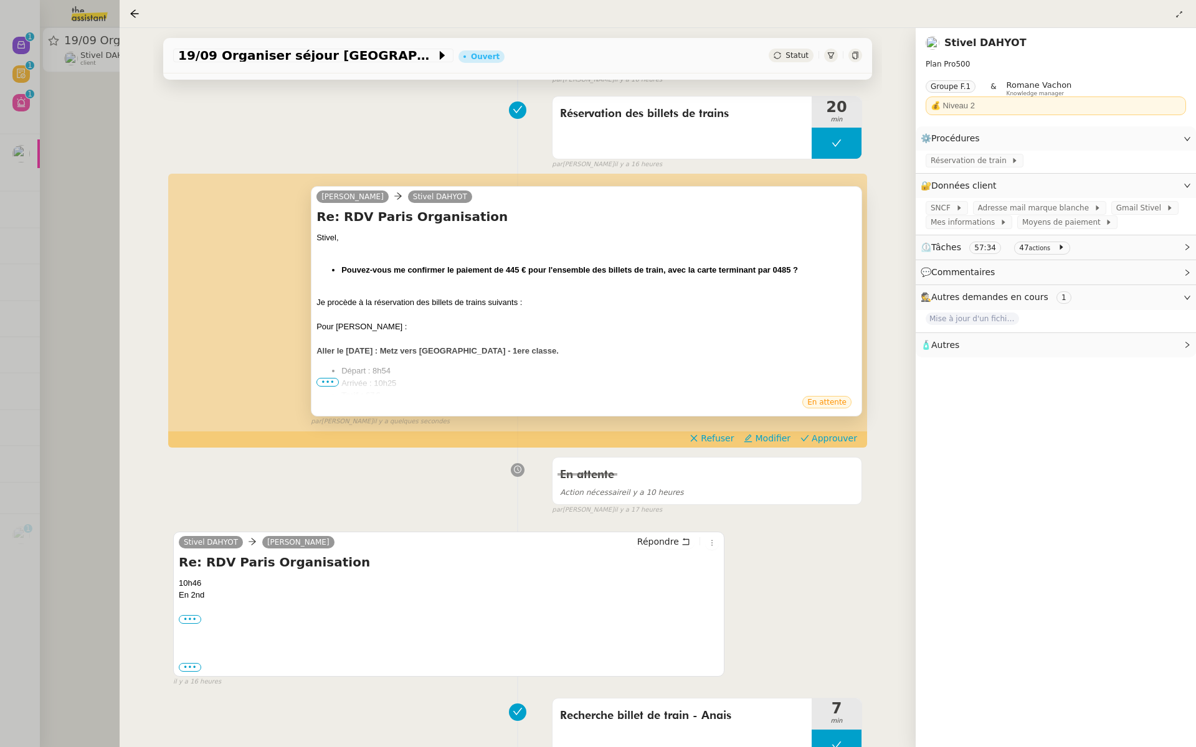
click at [330, 379] on span "•••" at bounding box center [327, 382] width 22 height 9
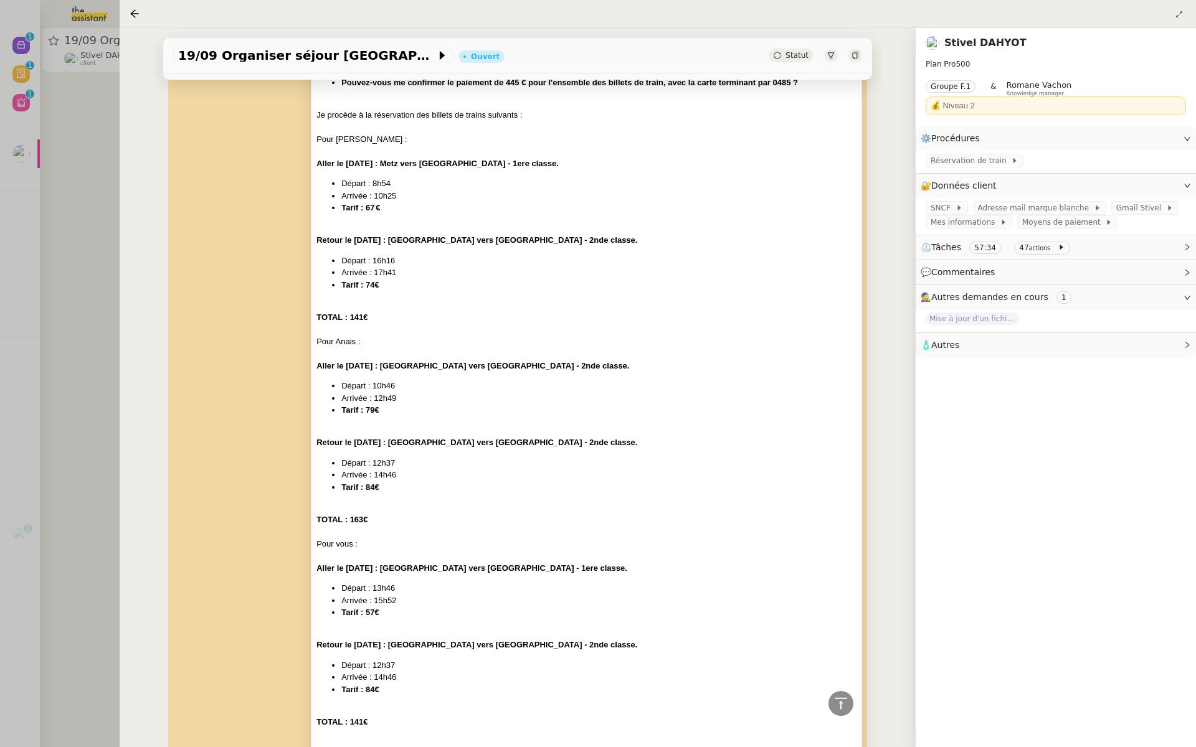
scroll to position [0, 0]
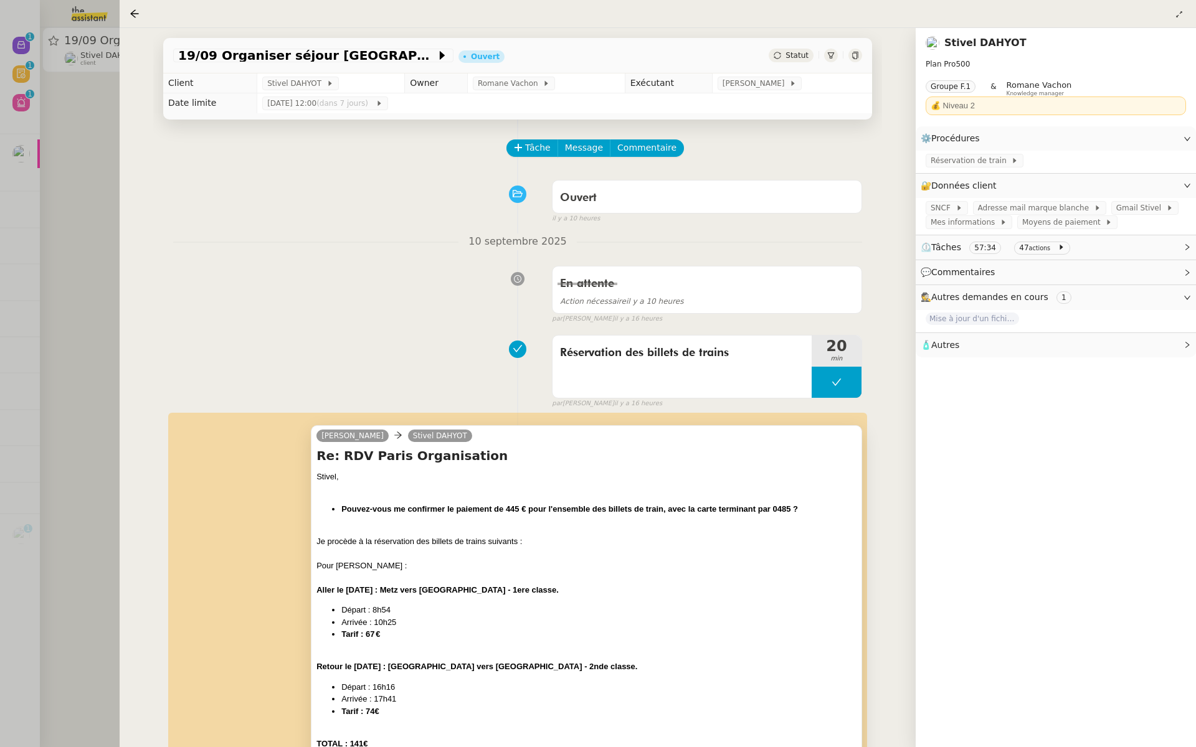
click at [103, 184] on div at bounding box center [598, 373] width 1196 height 747
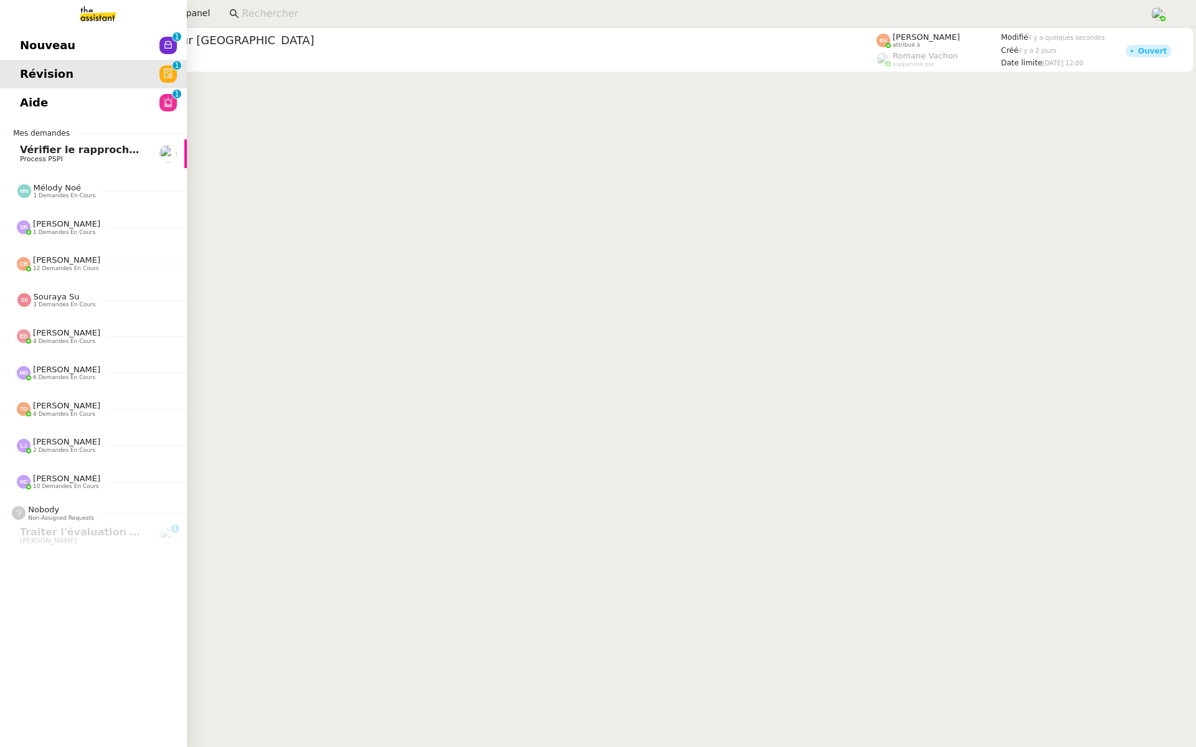
click at [16, 65] on link "Révision 0 1 2 3 4 5 6 7 8 9" at bounding box center [93, 74] width 187 height 29
click at [50, 41] on span "Nouveau" at bounding box center [47, 45] width 55 height 19
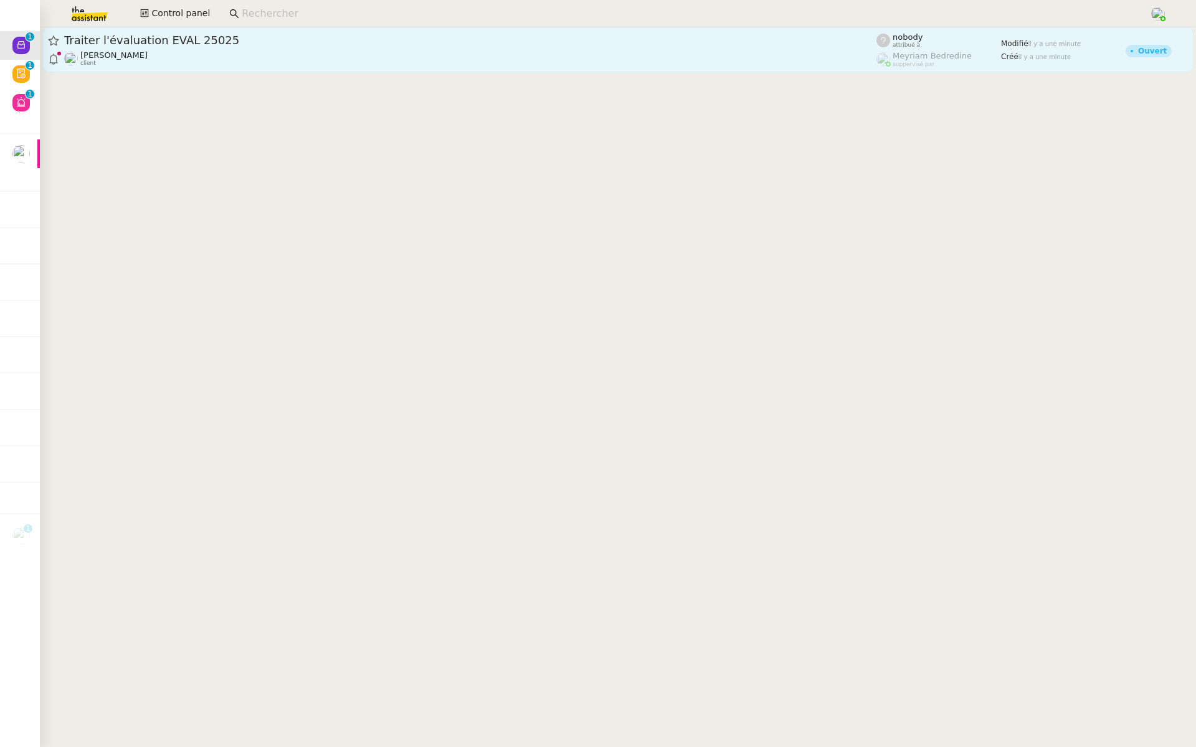
click at [240, 46] on div "Traiter l'évaluation EVAL 25025" at bounding box center [470, 40] width 812 height 15
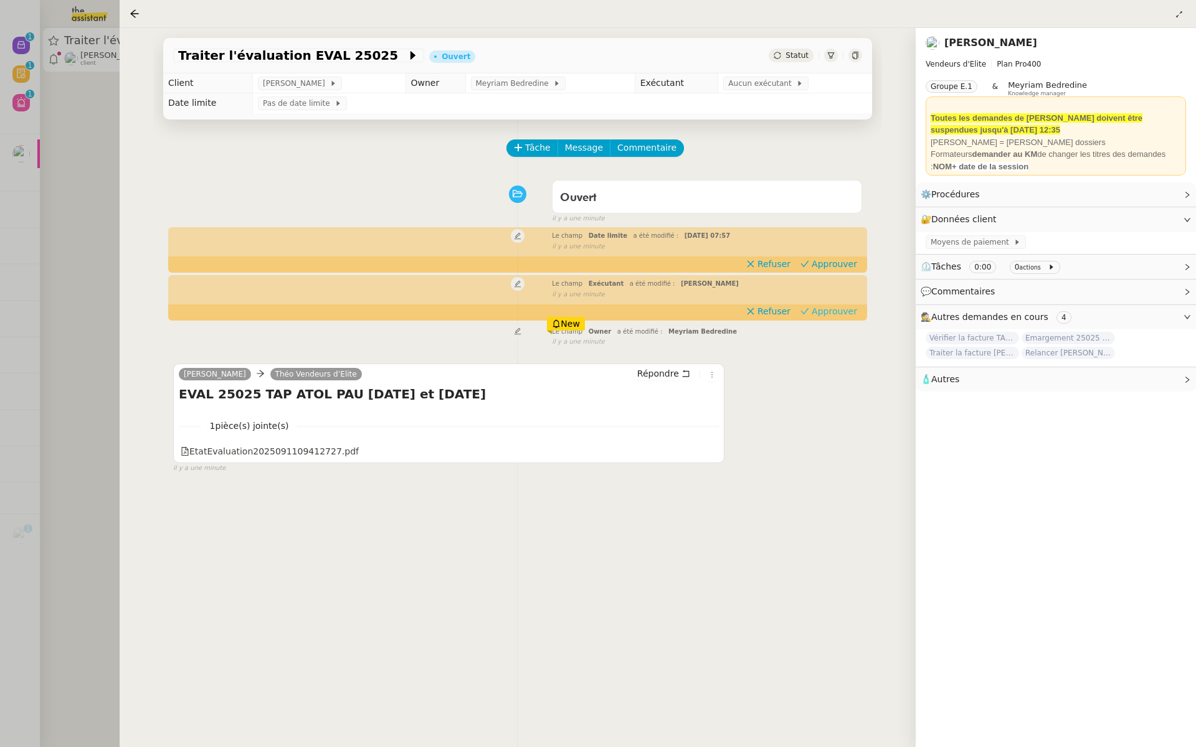
click at [846, 316] on span "Approuver" at bounding box center [834, 311] width 45 height 12
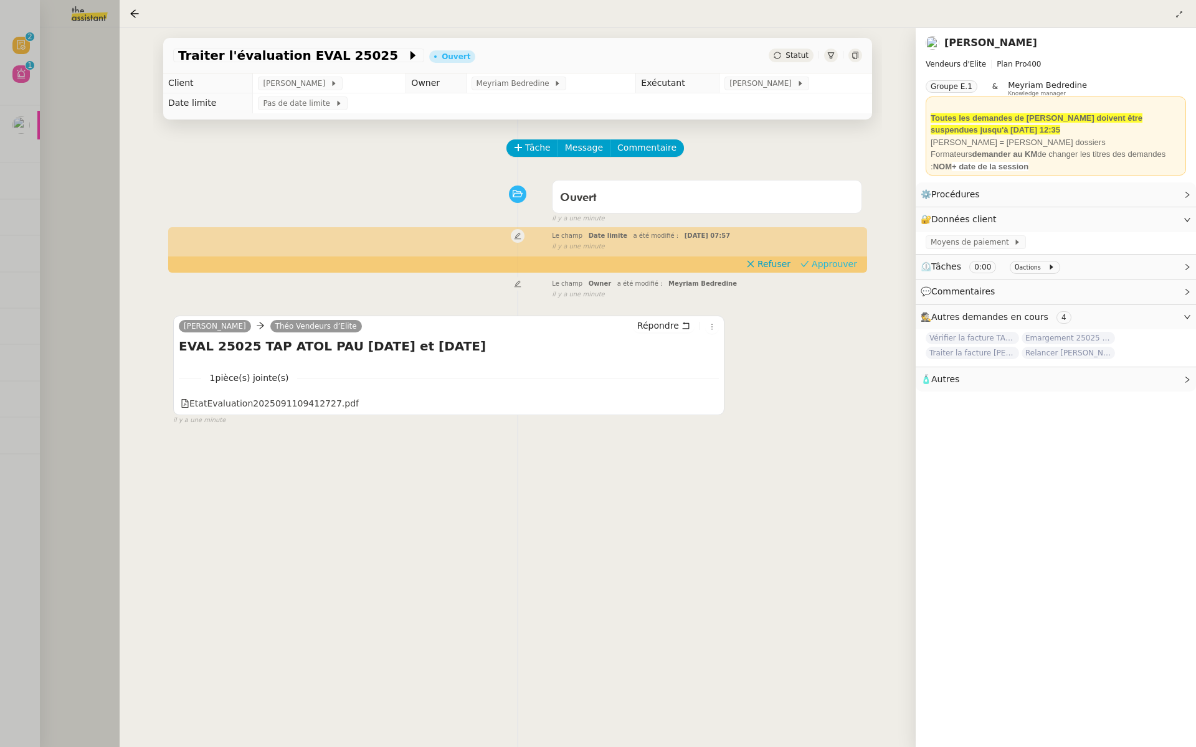
click at [837, 265] on span "Approuver" at bounding box center [834, 264] width 45 height 12
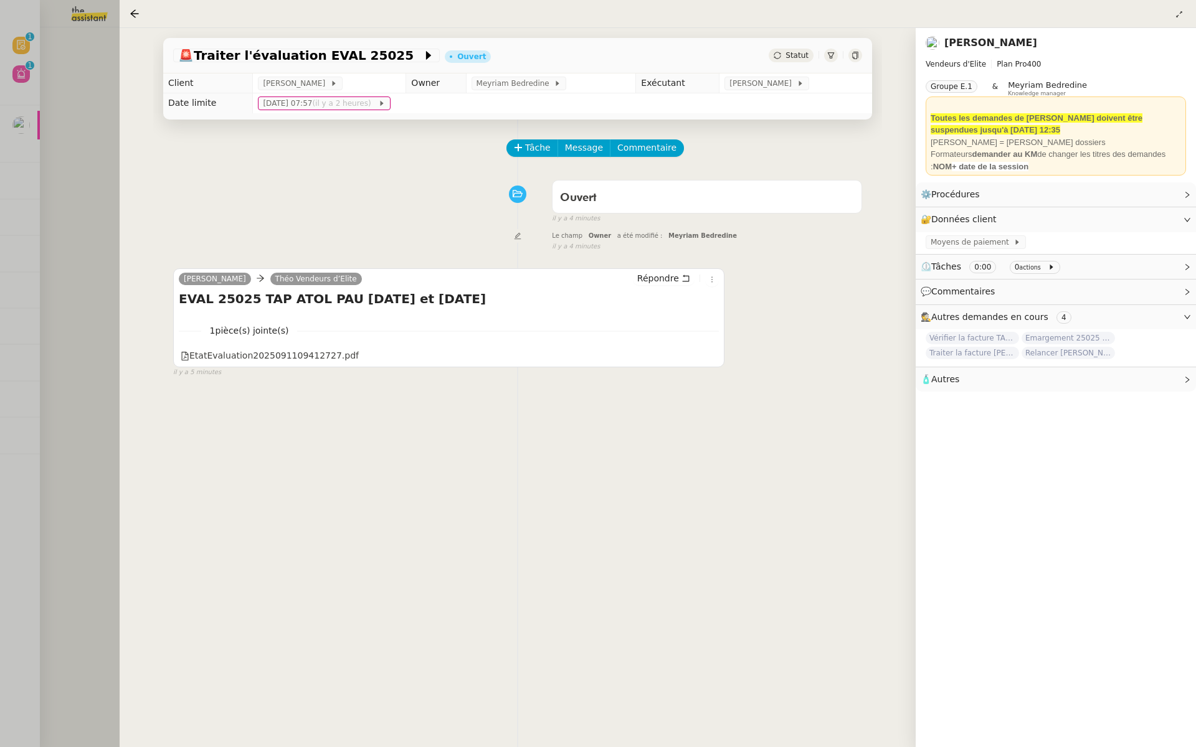
click at [34, 97] on div at bounding box center [598, 373] width 1196 height 747
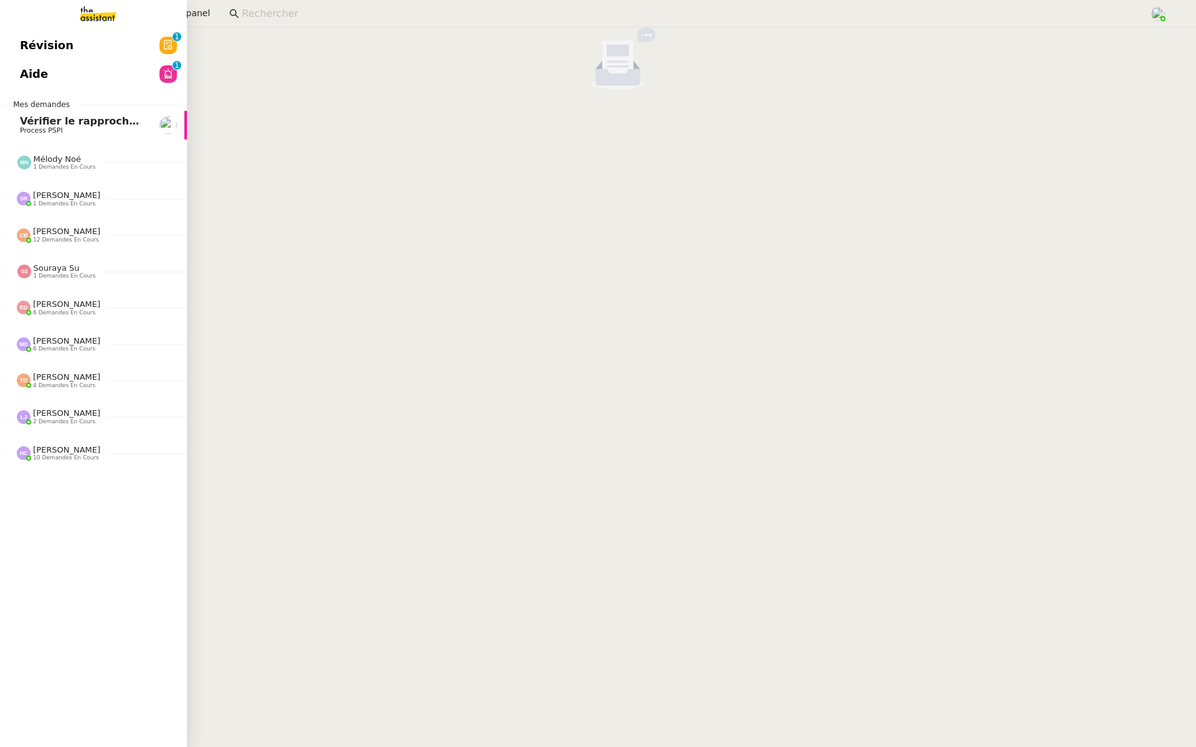
click at [17, 49] on link "Révision 0 1 2 3 4 5 6 7 8 9" at bounding box center [93, 45] width 187 height 29
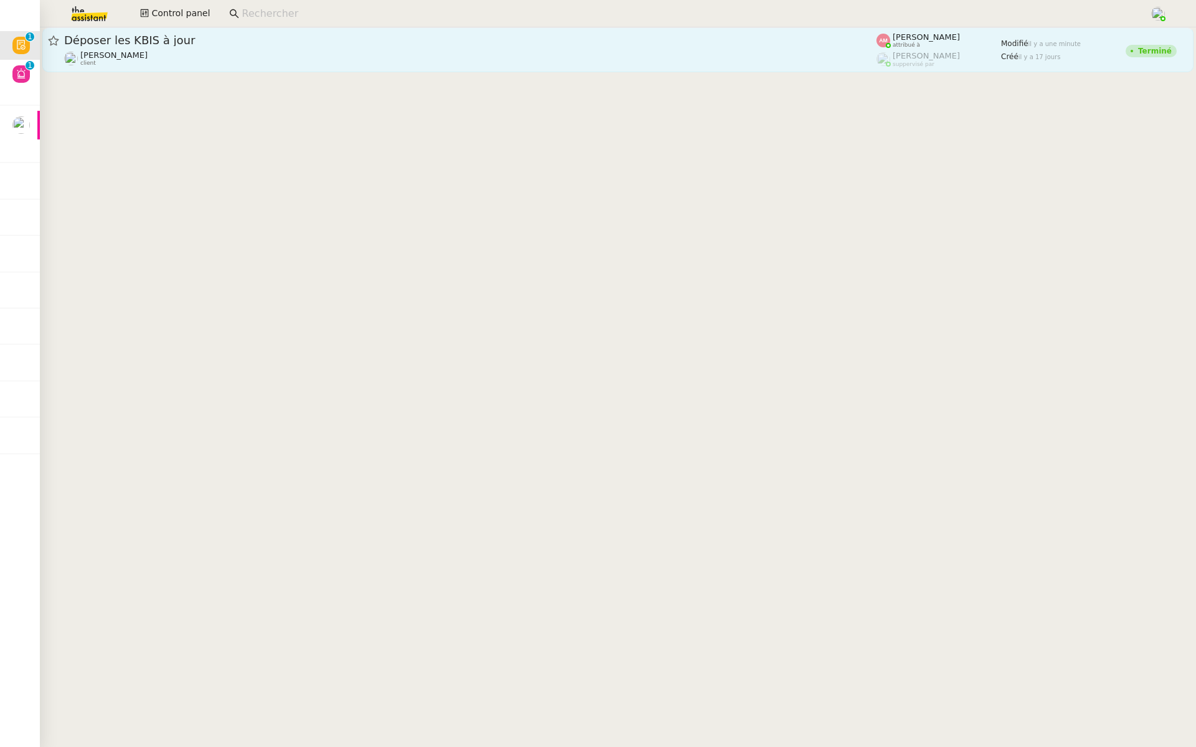
click at [294, 49] on div "Déposer les KBIS à jour Lydie Laulon client" at bounding box center [470, 50] width 812 height 34
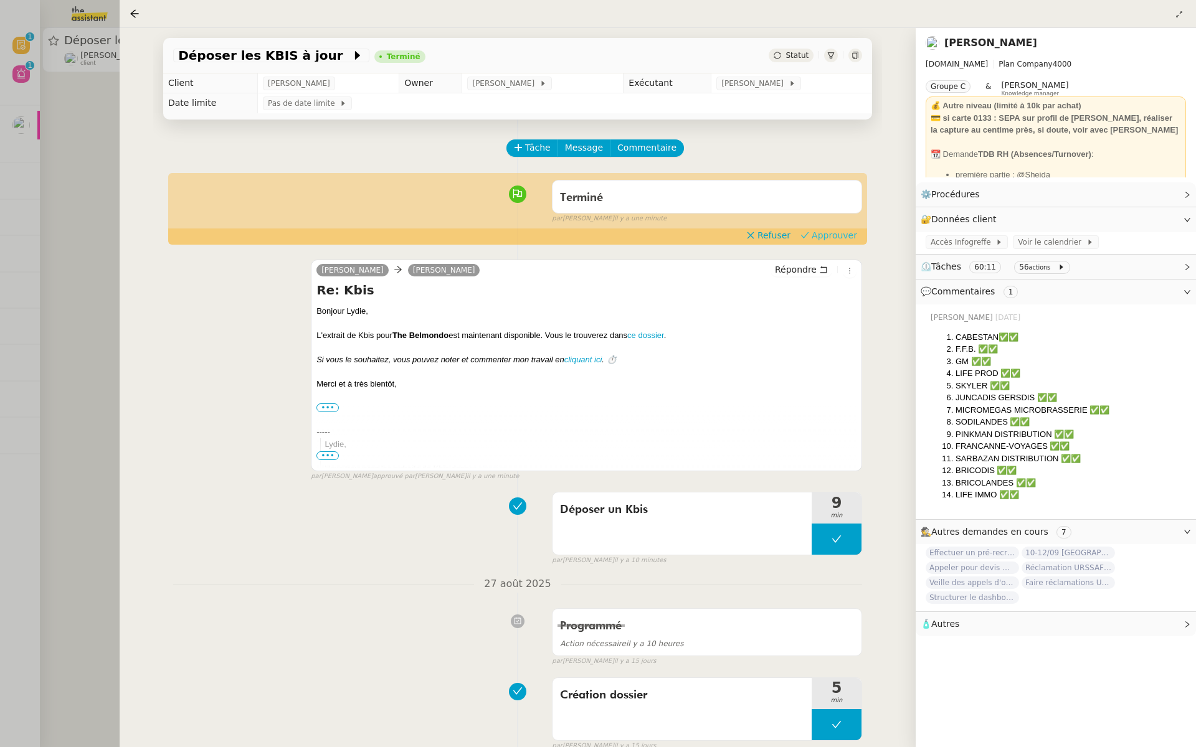
click at [838, 238] on span "Approuver" at bounding box center [834, 235] width 45 height 12
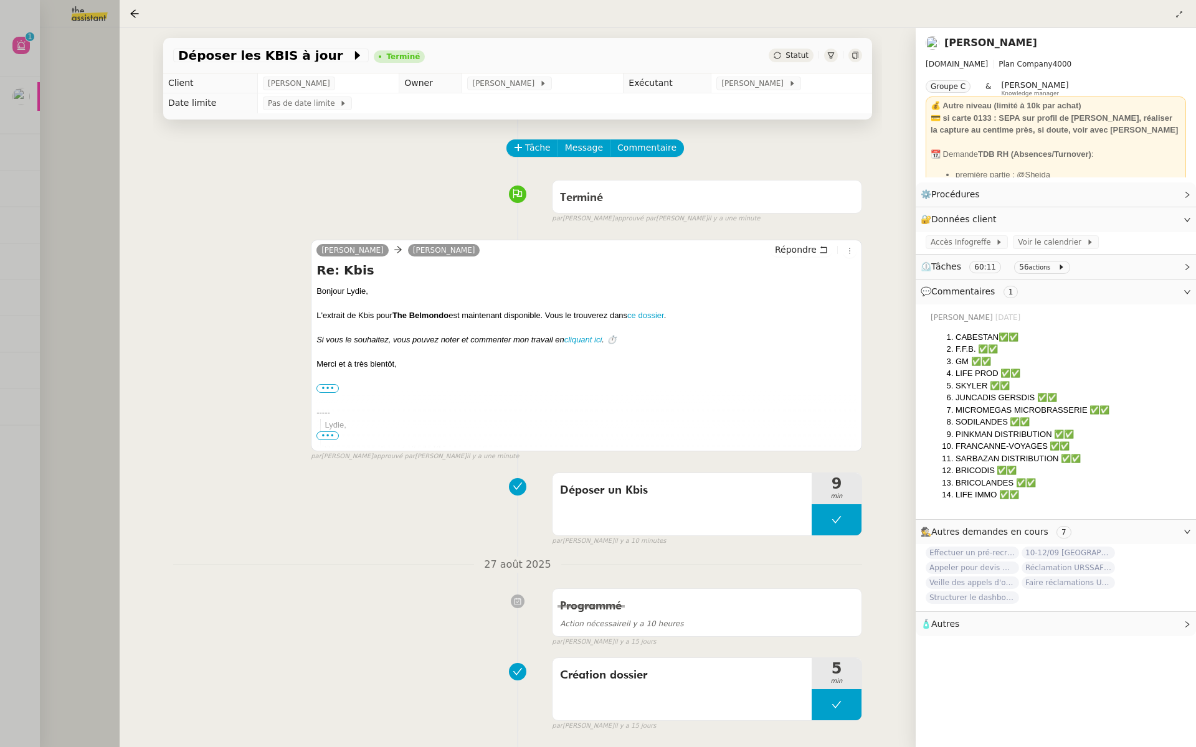
click at [52, 138] on div at bounding box center [598, 373] width 1196 height 747
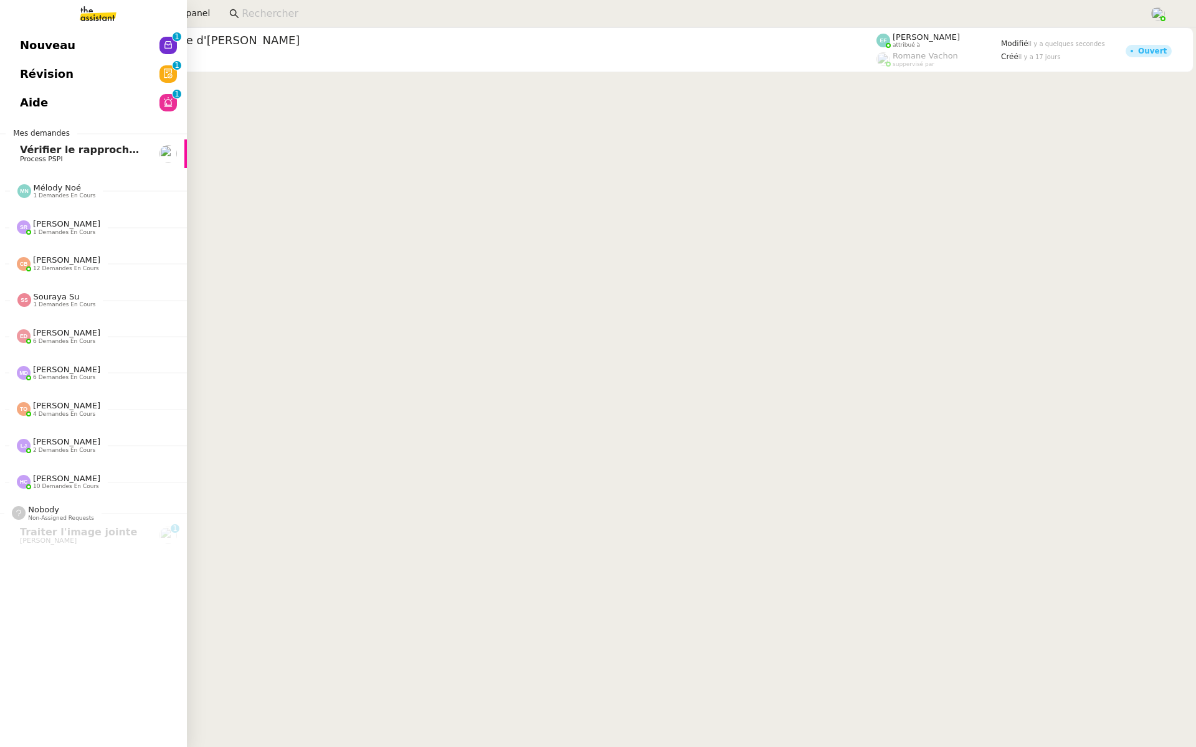
click at [29, 69] on span "Révision" at bounding box center [47, 74] width 54 height 19
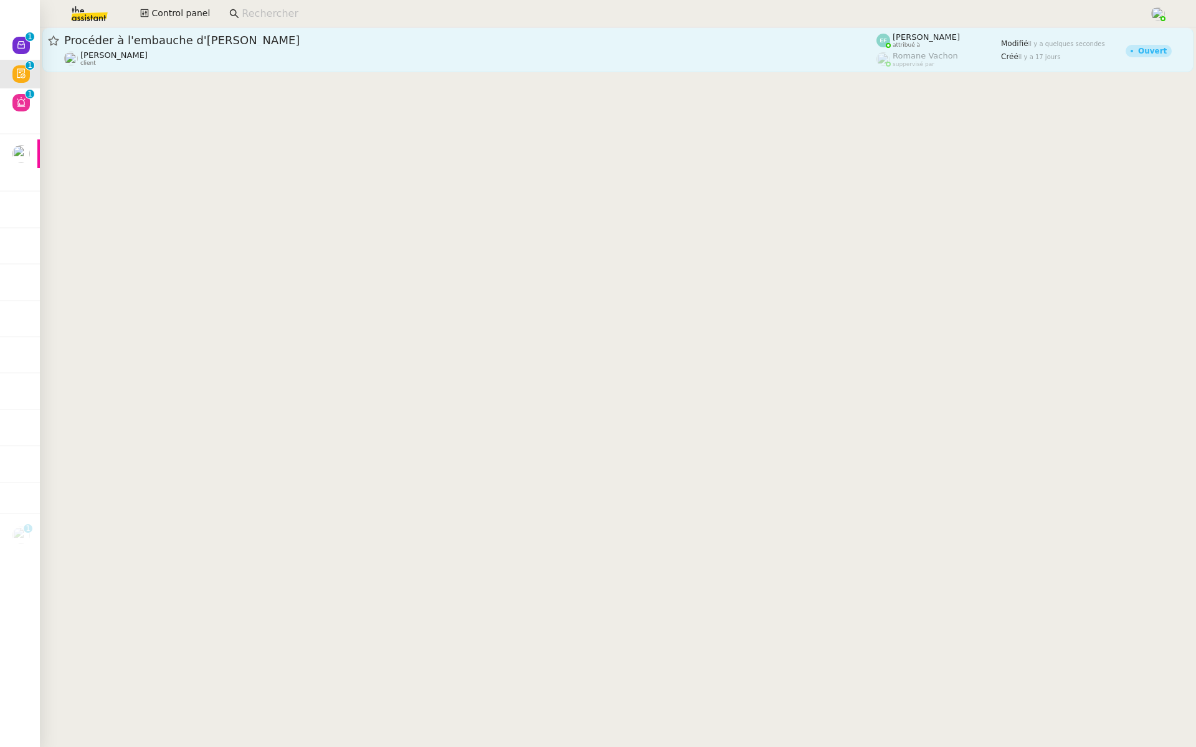
click at [349, 39] on span "Procéder à l'embauche d'Alexis Missire" at bounding box center [470, 40] width 812 height 11
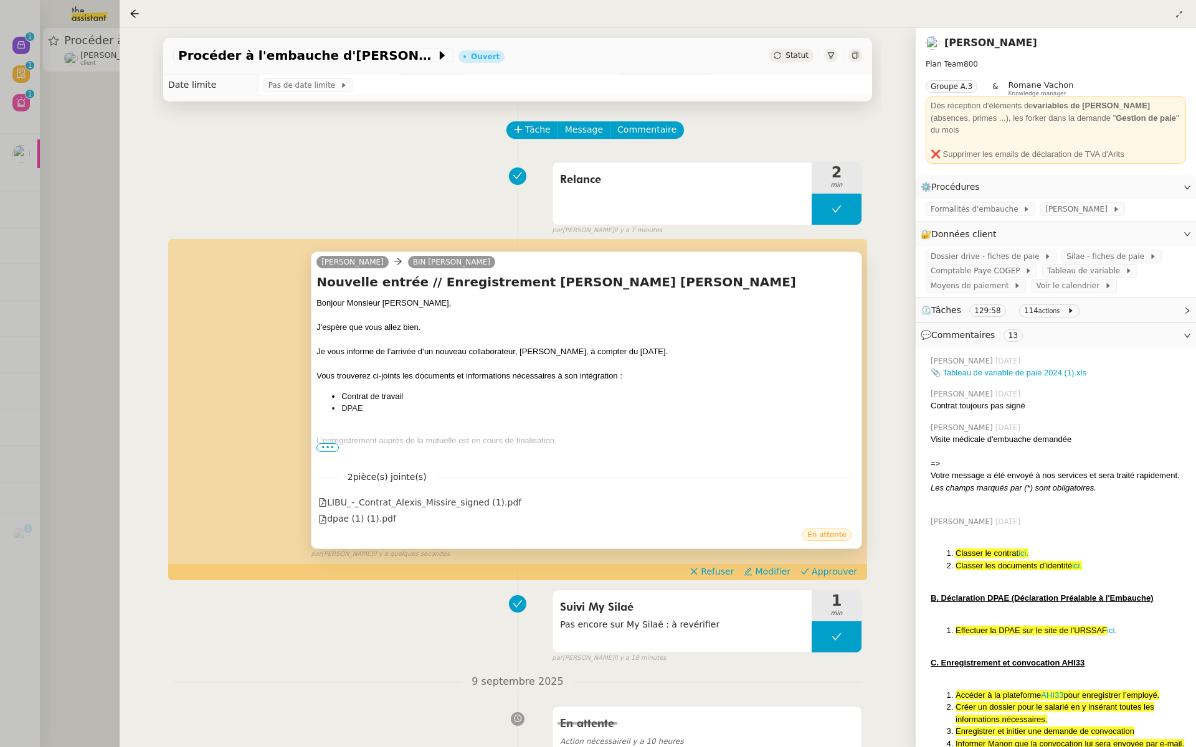
scroll to position [19, 0]
click at [331, 444] on span "•••" at bounding box center [327, 447] width 22 height 9
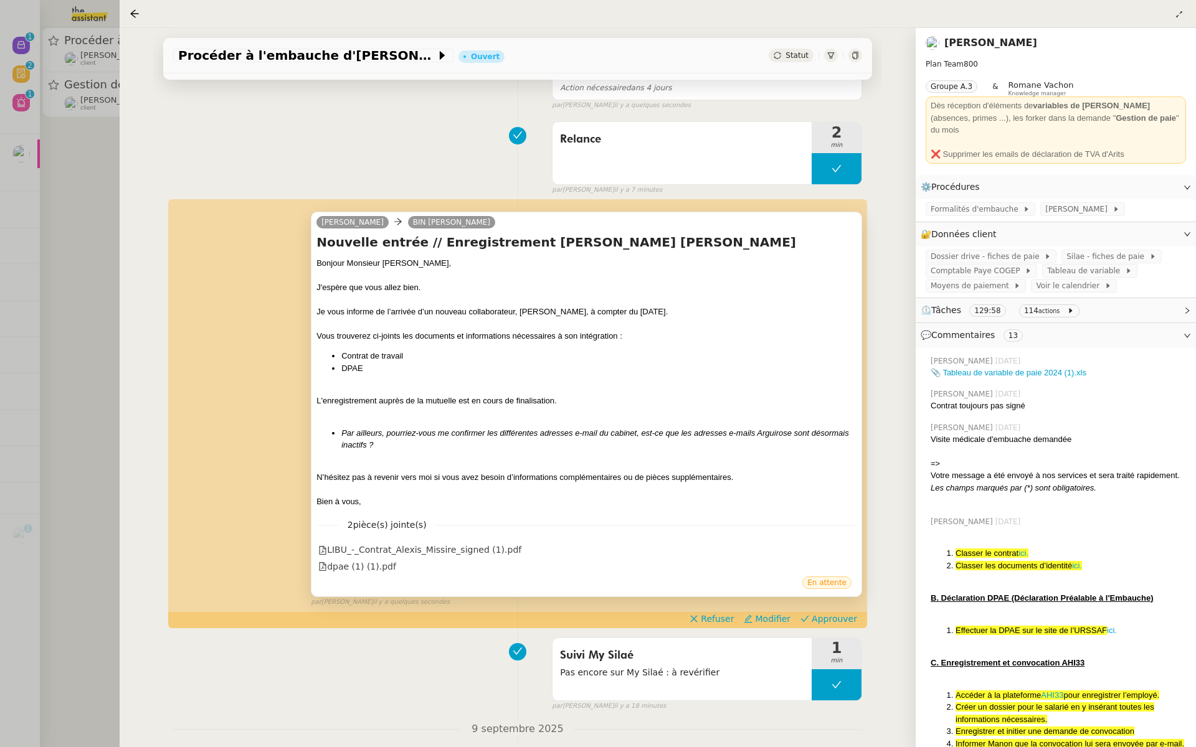
scroll to position [225, 0]
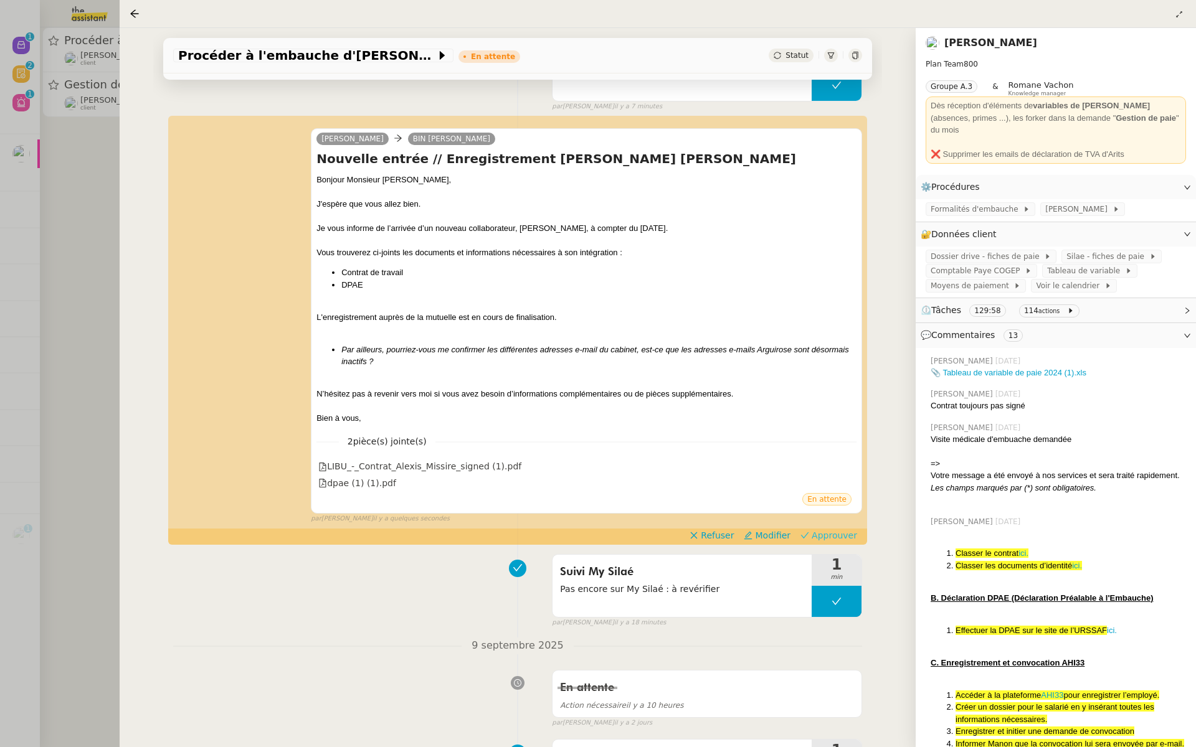
click at [835, 533] on span "Approuver" at bounding box center [834, 535] width 45 height 12
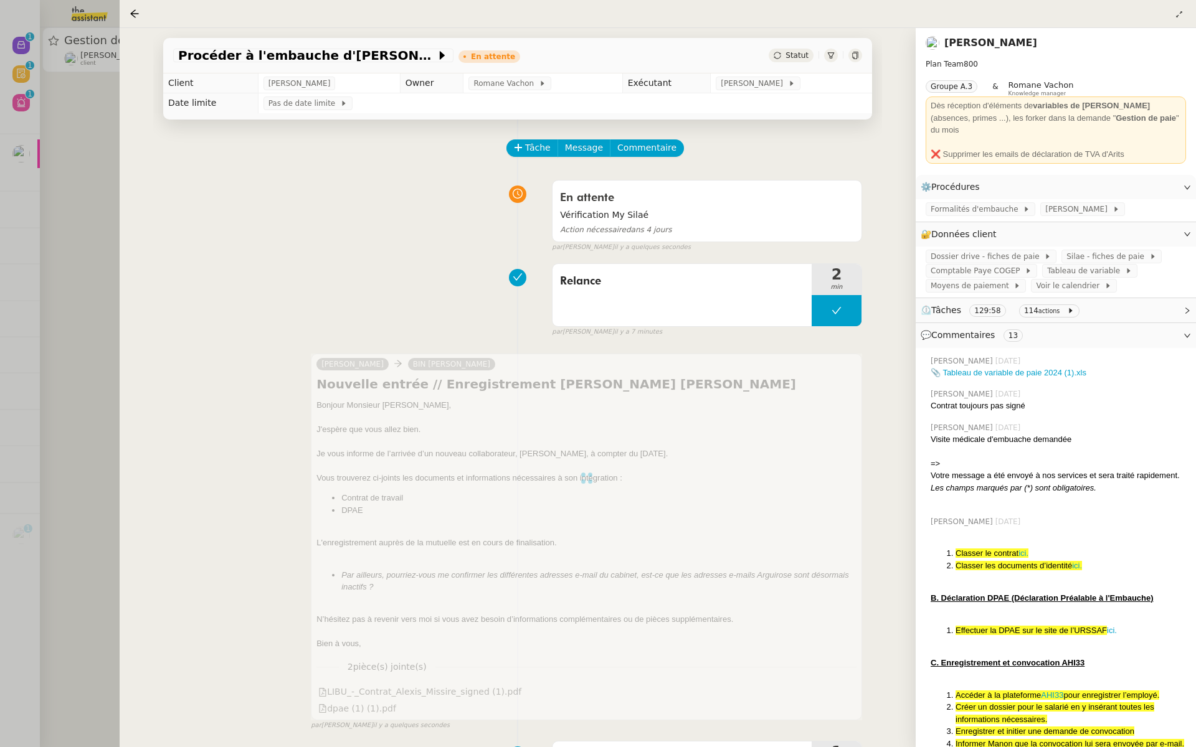
scroll to position [164, 0]
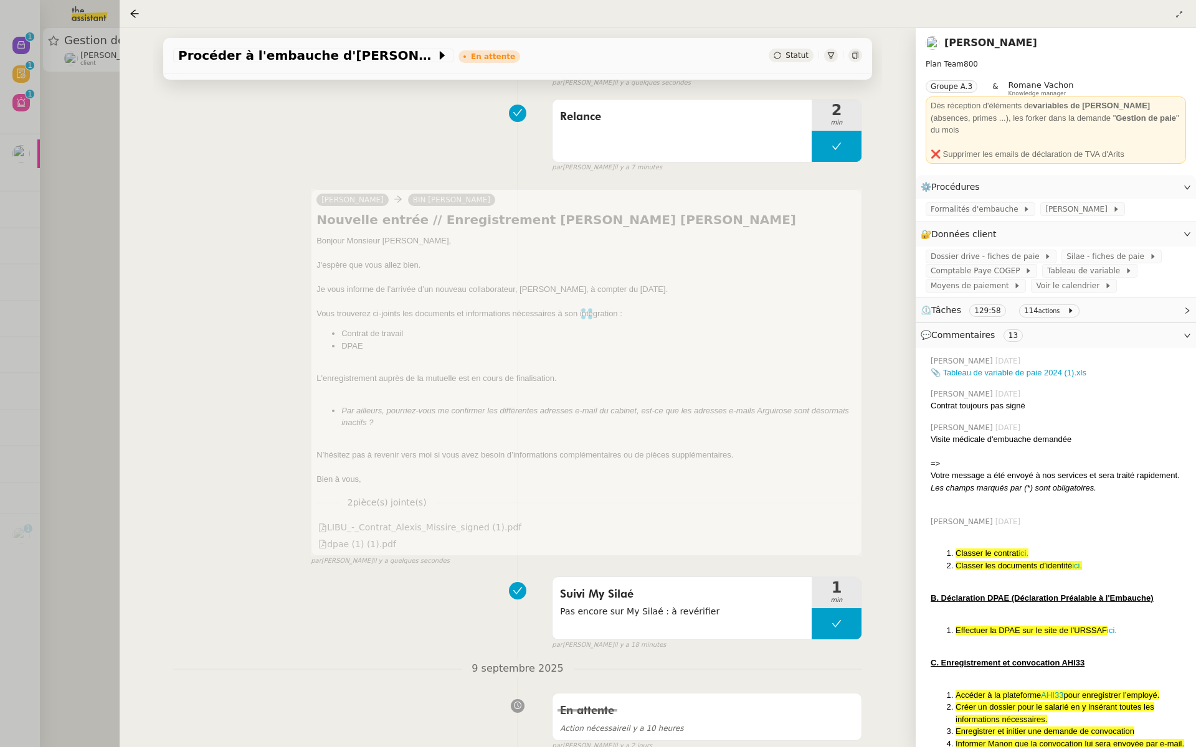
click at [38, 141] on div at bounding box center [598, 373] width 1196 height 747
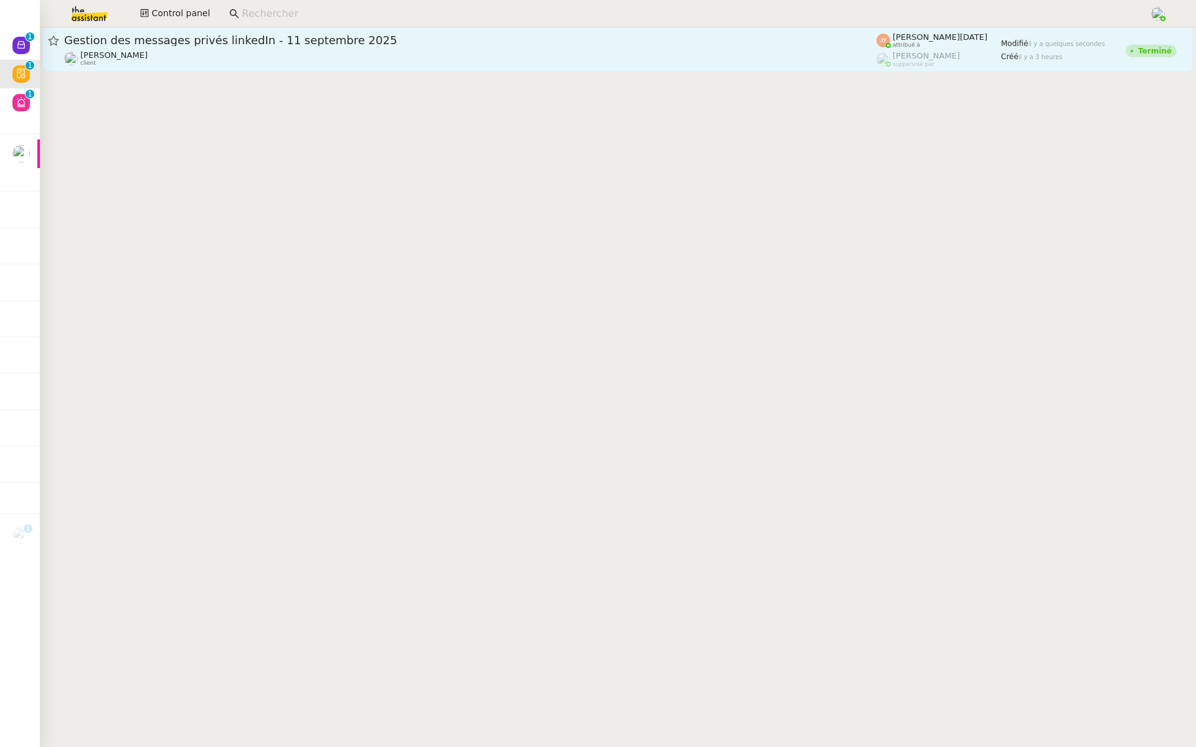
click at [217, 42] on span "Gestion des messages privés linkedIn - 11 septembre 2025" at bounding box center [470, 40] width 812 height 11
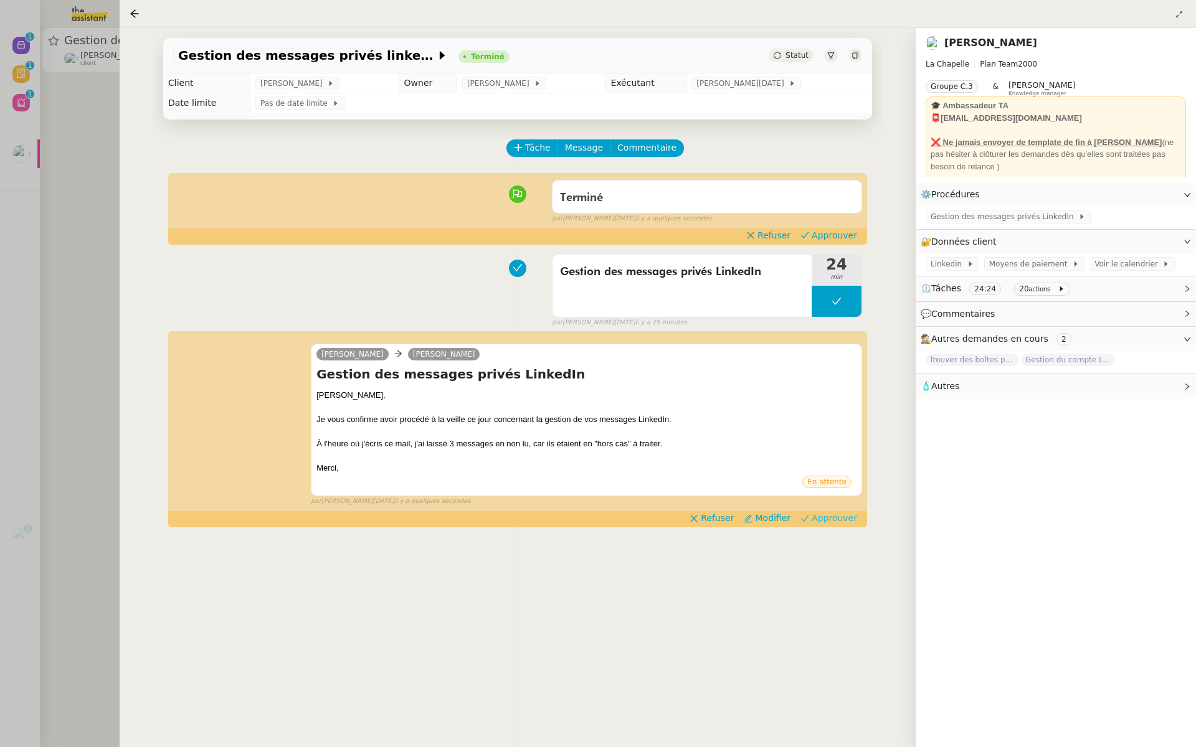
click at [823, 521] on span "Approuver" at bounding box center [834, 518] width 45 height 12
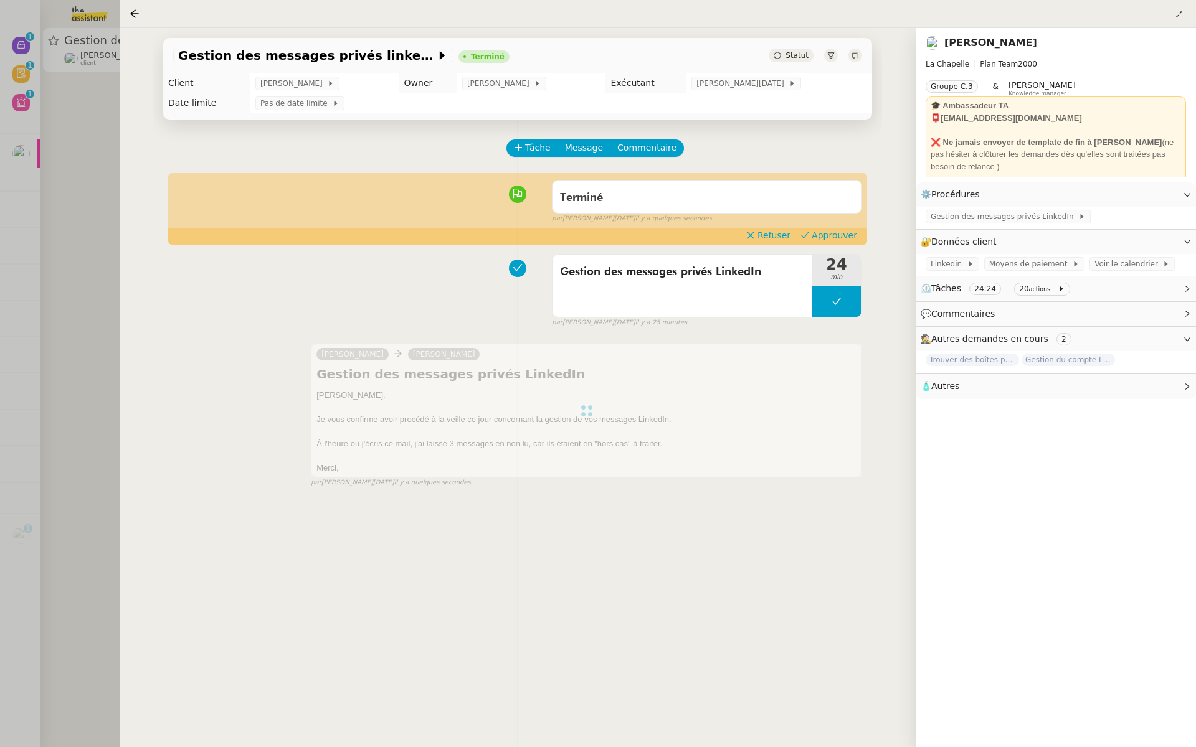
click at [830, 224] on div "Terminé false par Jean-Noël D. il y a quelques secondes" at bounding box center [517, 199] width 689 height 50
click at [843, 235] on span "Approuver" at bounding box center [834, 235] width 45 height 12
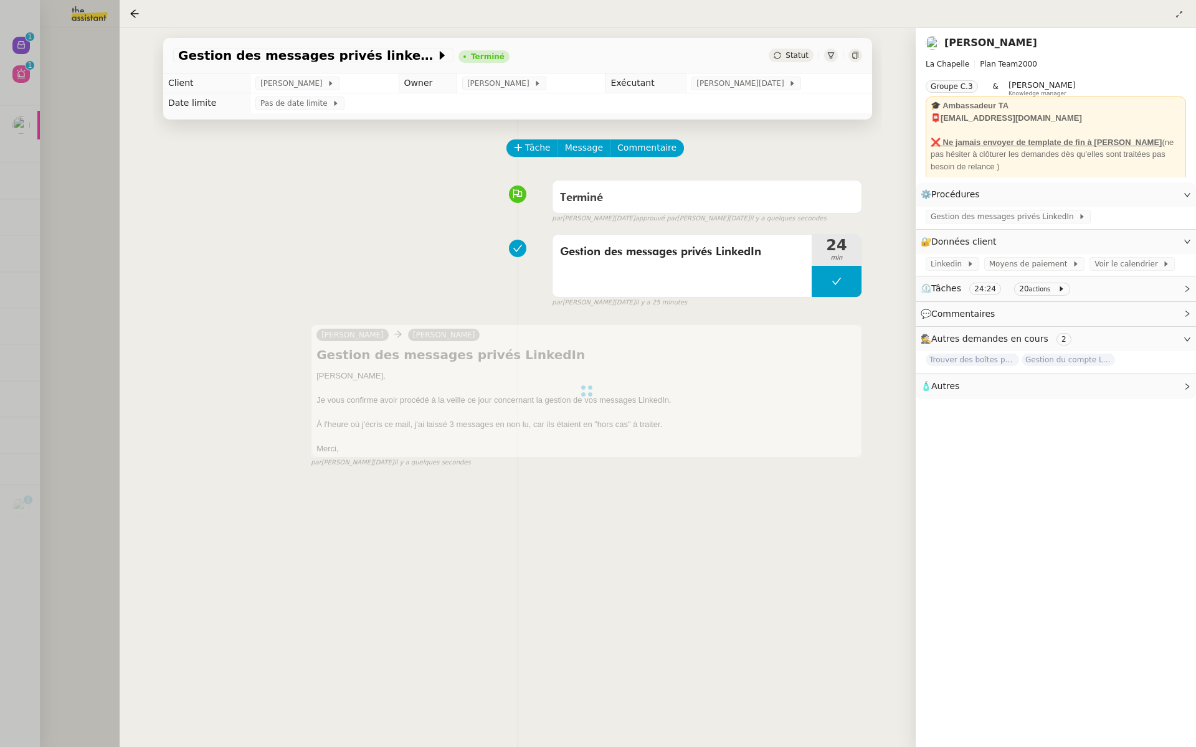
click at [62, 113] on div at bounding box center [598, 373] width 1196 height 747
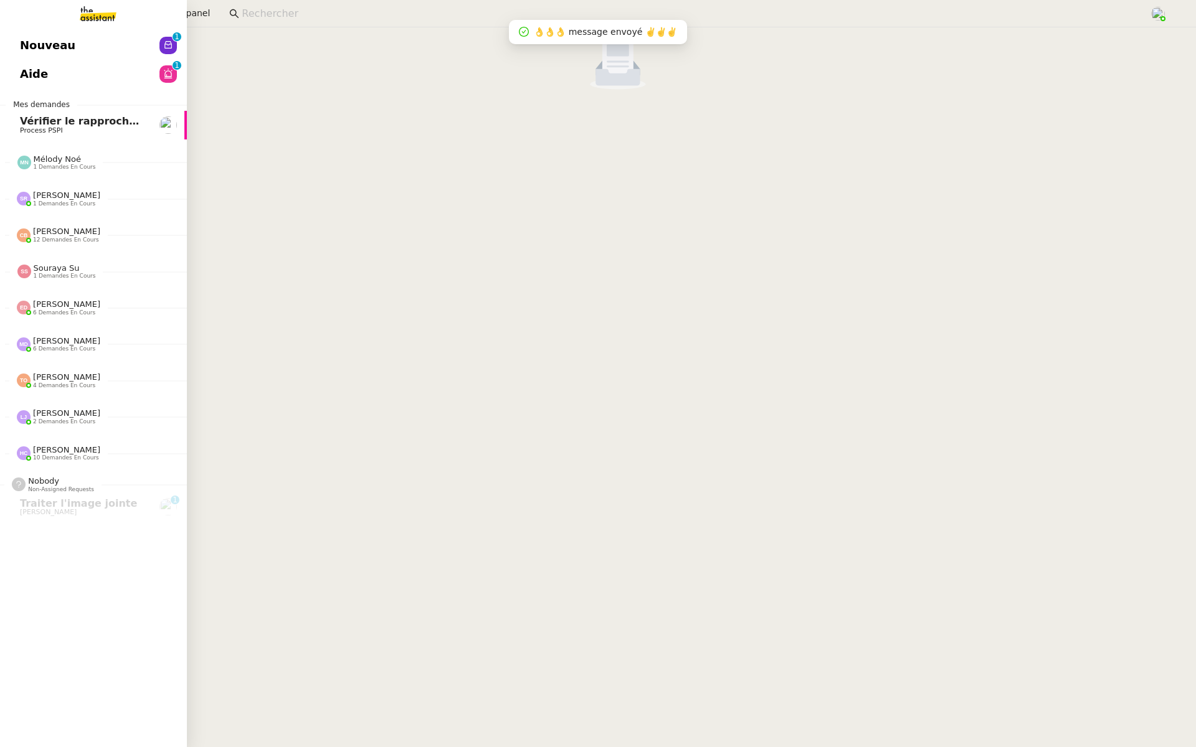
click at [26, 39] on span "Nouveau" at bounding box center [47, 45] width 55 height 19
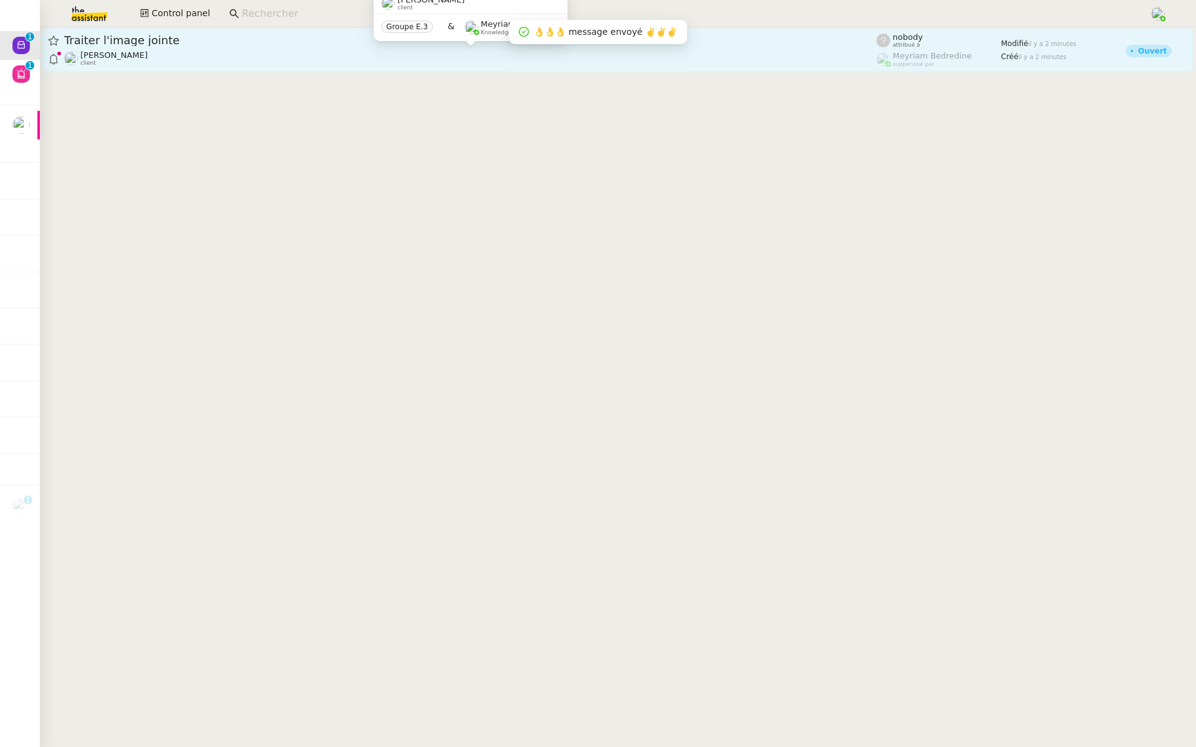
click at [158, 55] on div "Patrick Chotard client" at bounding box center [470, 58] width 812 height 16
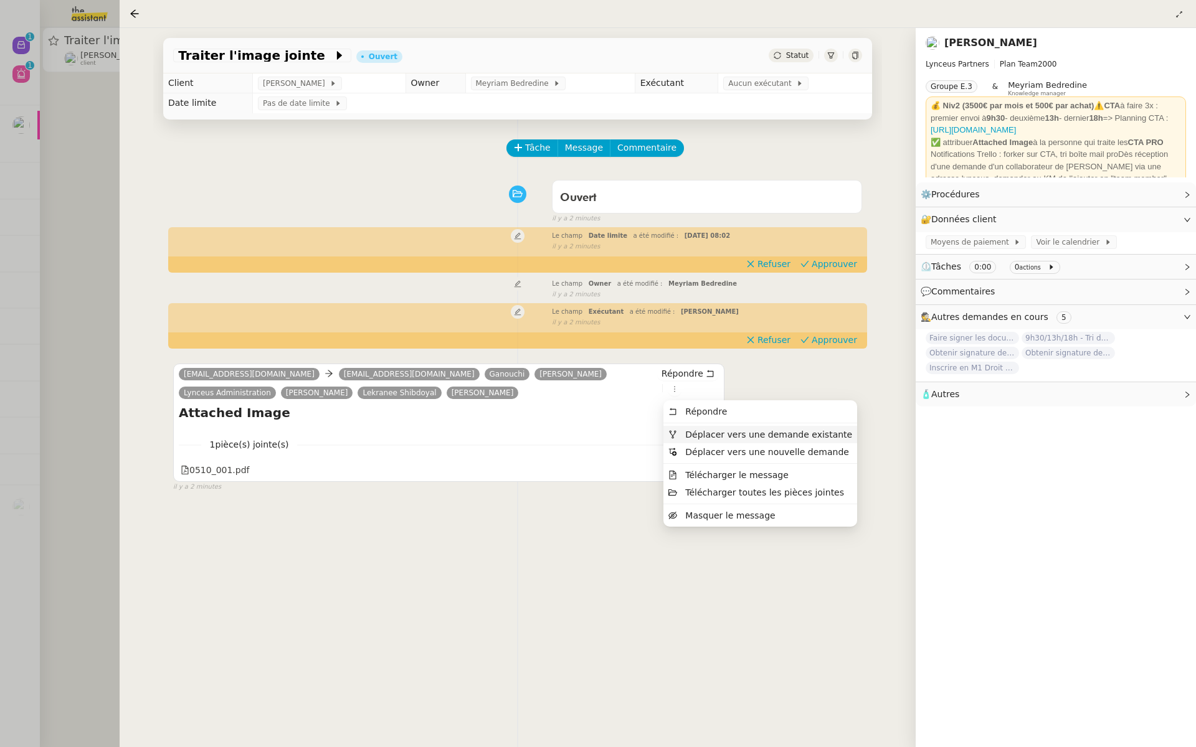
click at [689, 434] on span "Déplacer vers une demande existante" at bounding box center [768, 435] width 167 height 10
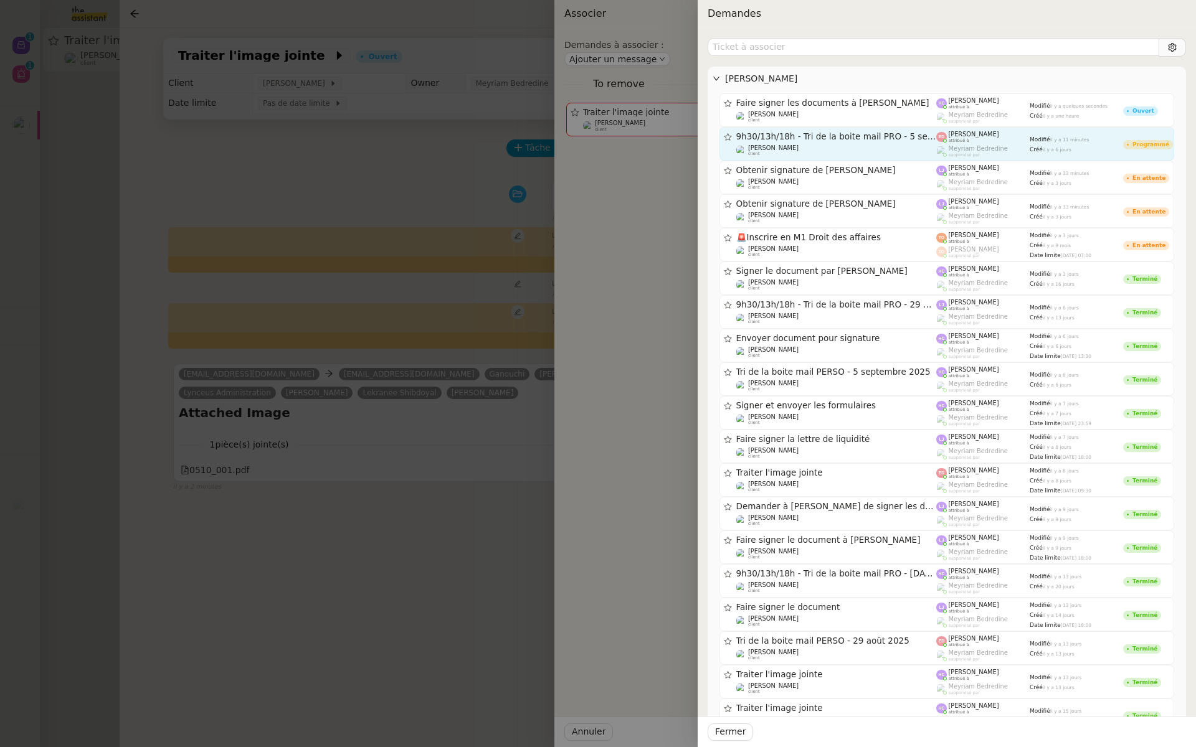
click at [904, 133] on span "9h30/13h/18h - Tri de la boite mail PRO - 5 septembre 2025" at bounding box center [836, 137] width 201 height 9
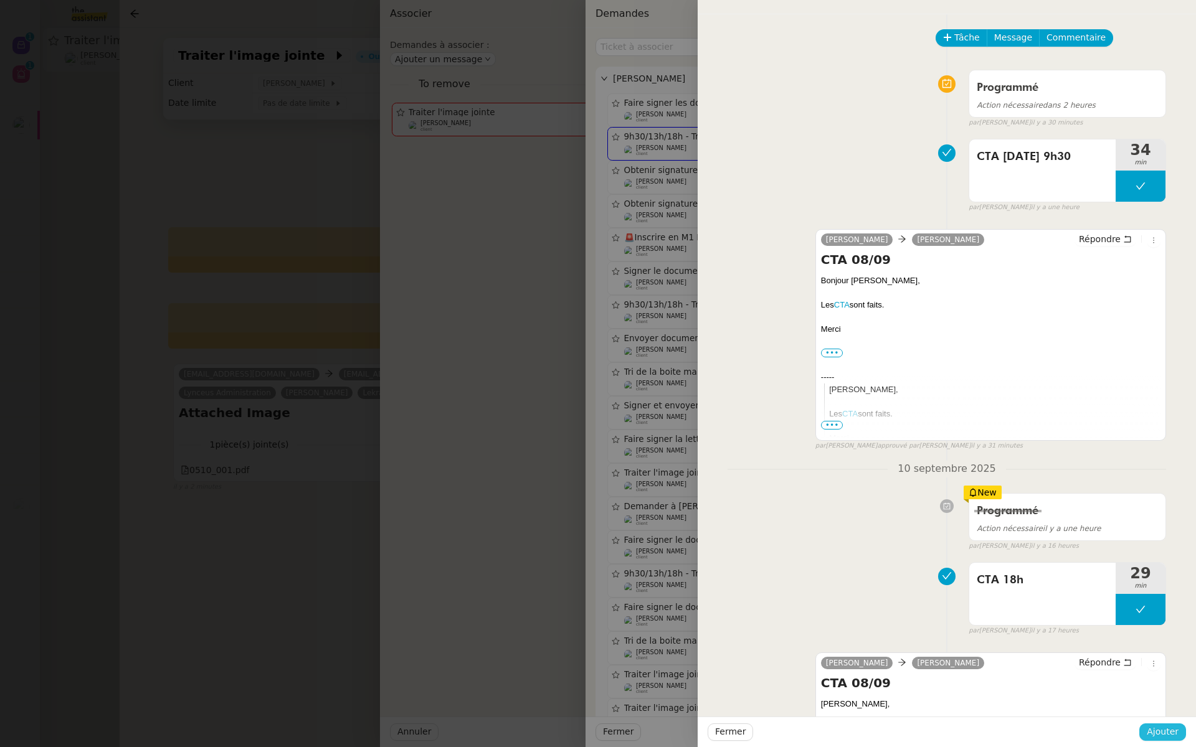
click at [1158, 728] on span "Ajouter" at bounding box center [1163, 732] width 32 height 14
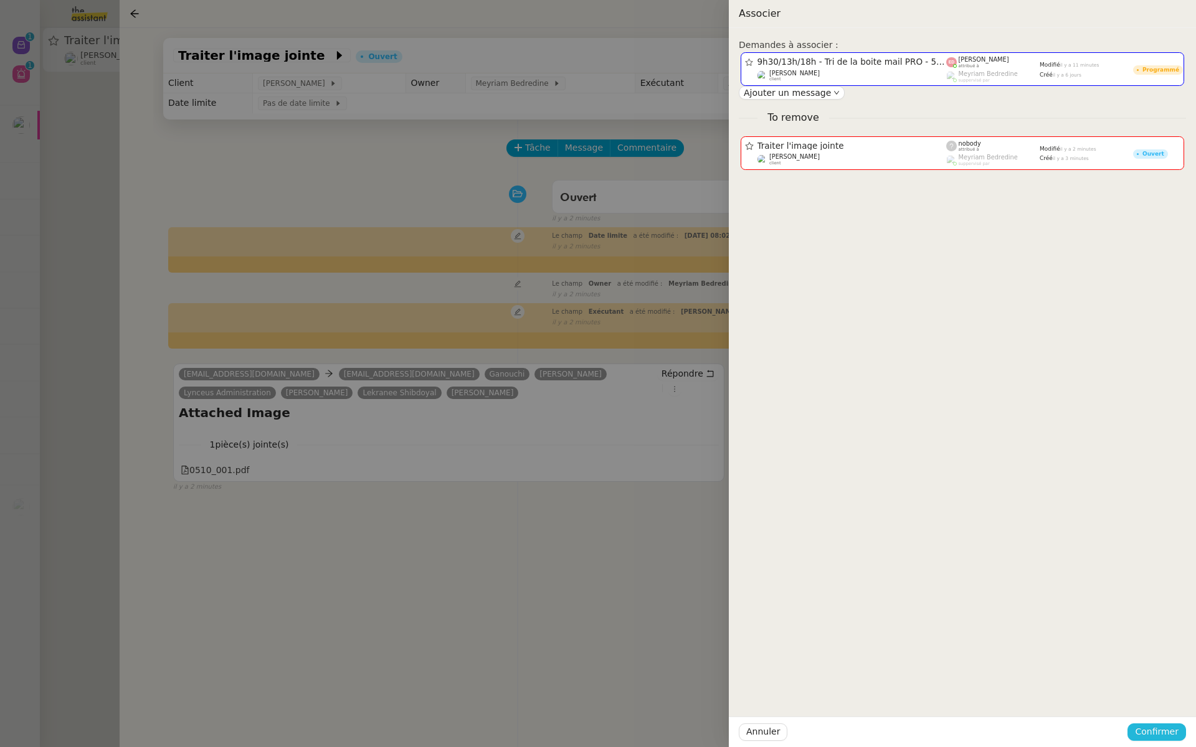
click at [1158, 728] on span "Confirmer" at bounding box center [1157, 732] width 44 height 14
click at [1168, 695] on span "Ajouter" at bounding box center [1158, 699] width 32 height 12
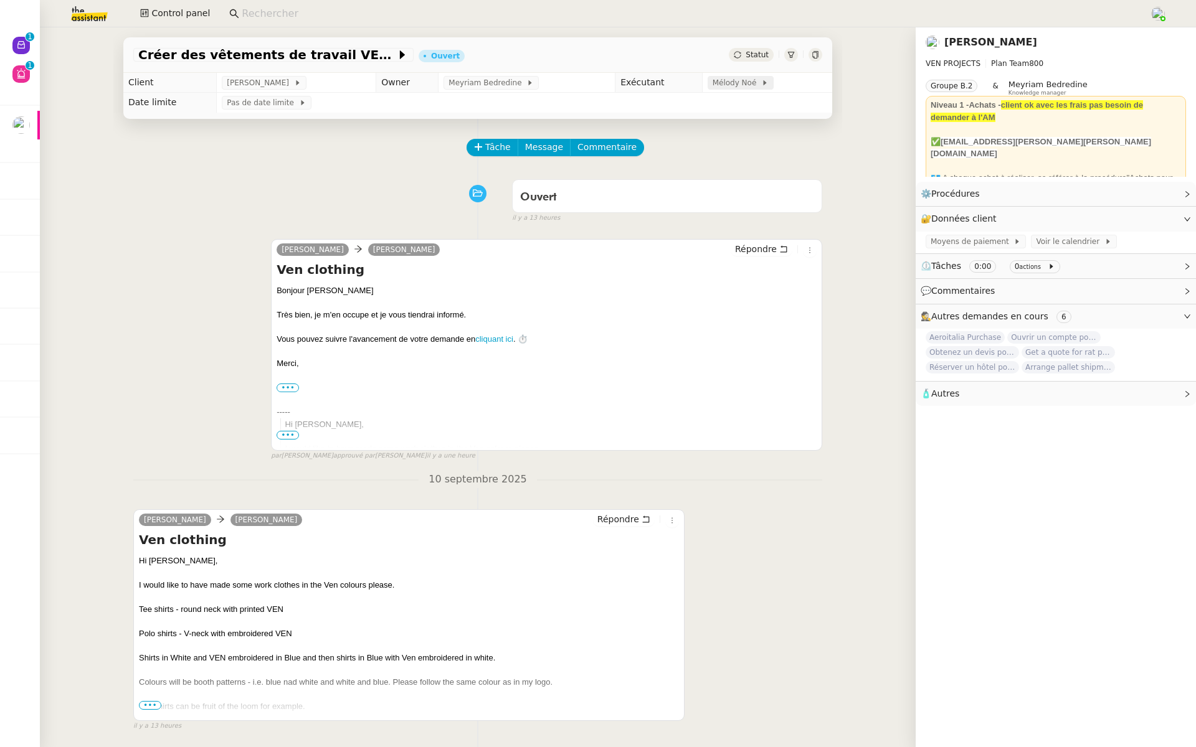
click at [743, 80] on span "Mélody Noé" at bounding box center [737, 83] width 49 height 12
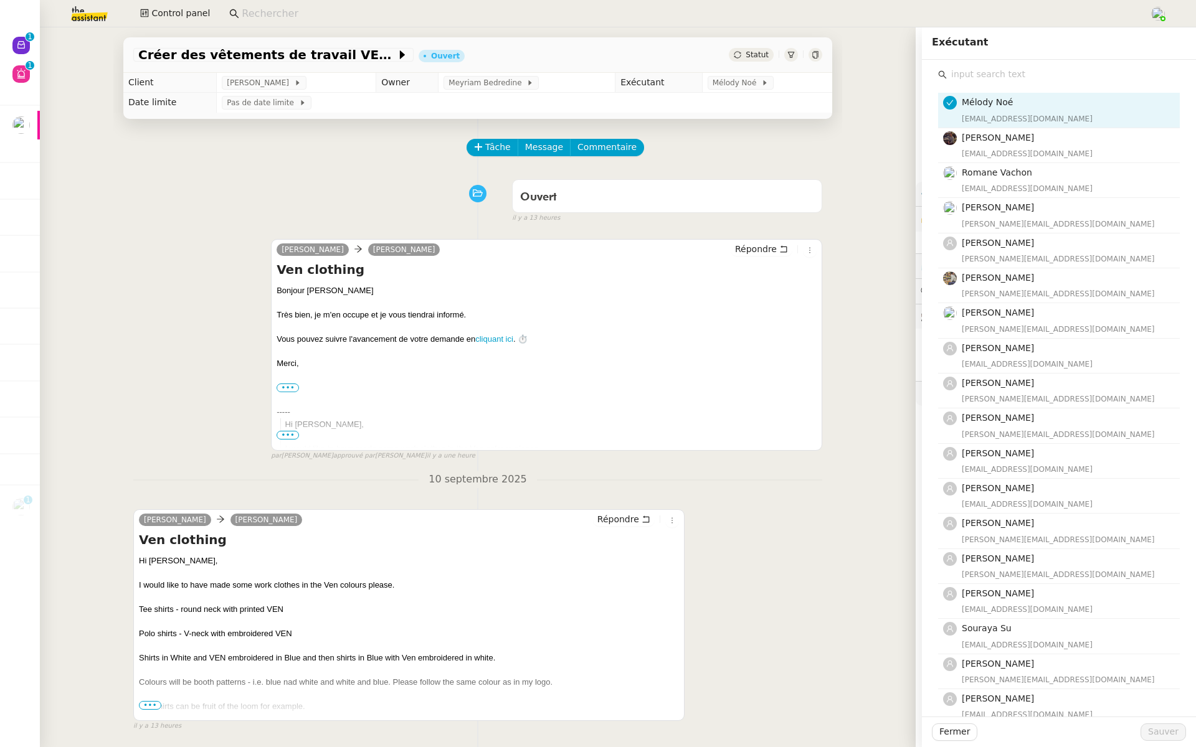
click at [976, 69] on input "text" at bounding box center [1063, 74] width 233 height 17
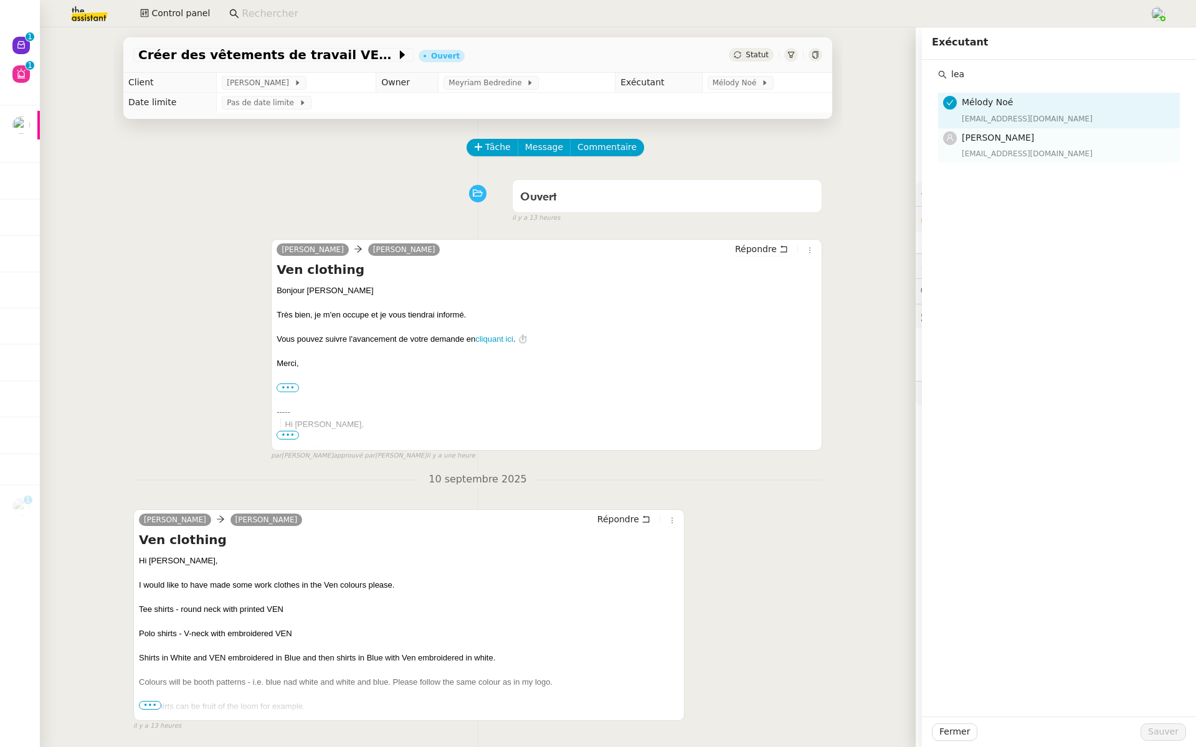
type input "lea"
click at [1008, 156] on div "[EMAIL_ADDRESS][DOMAIN_NAME]" at bounding box center [1067, 154] width 211 height 12
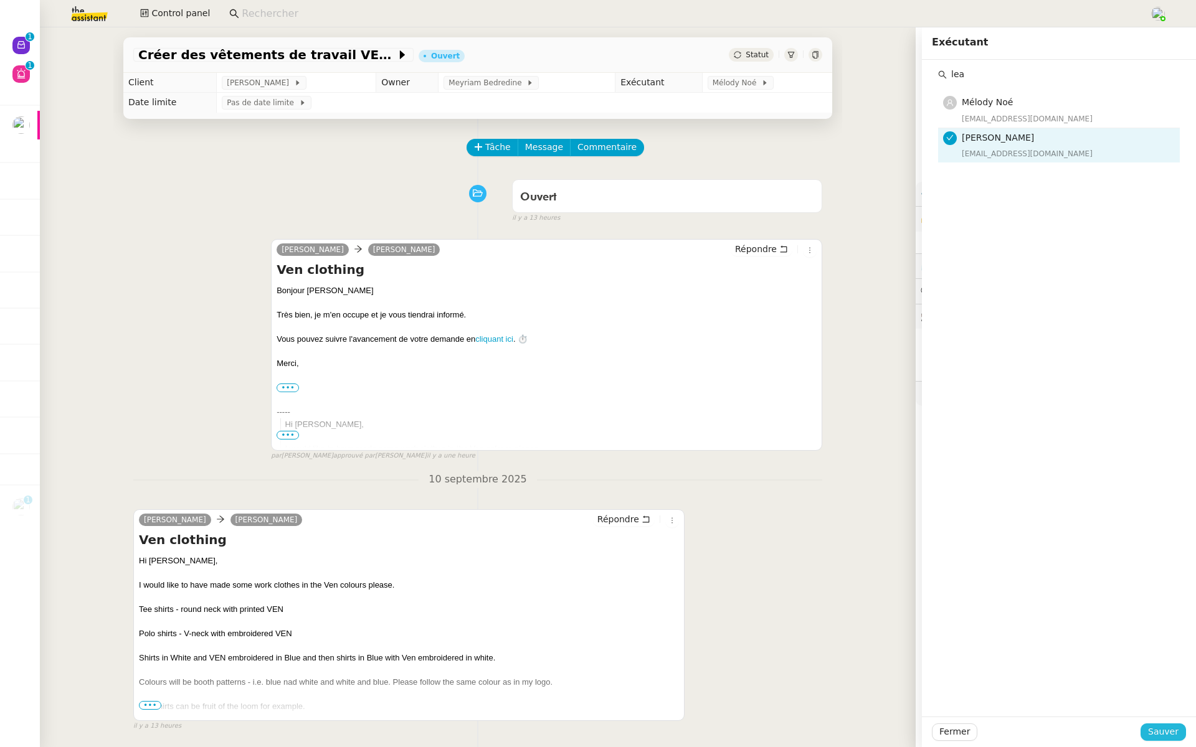
click at [1165, 731] on span "Sauver" at bounding box center [1163, 732] width 31 height 14
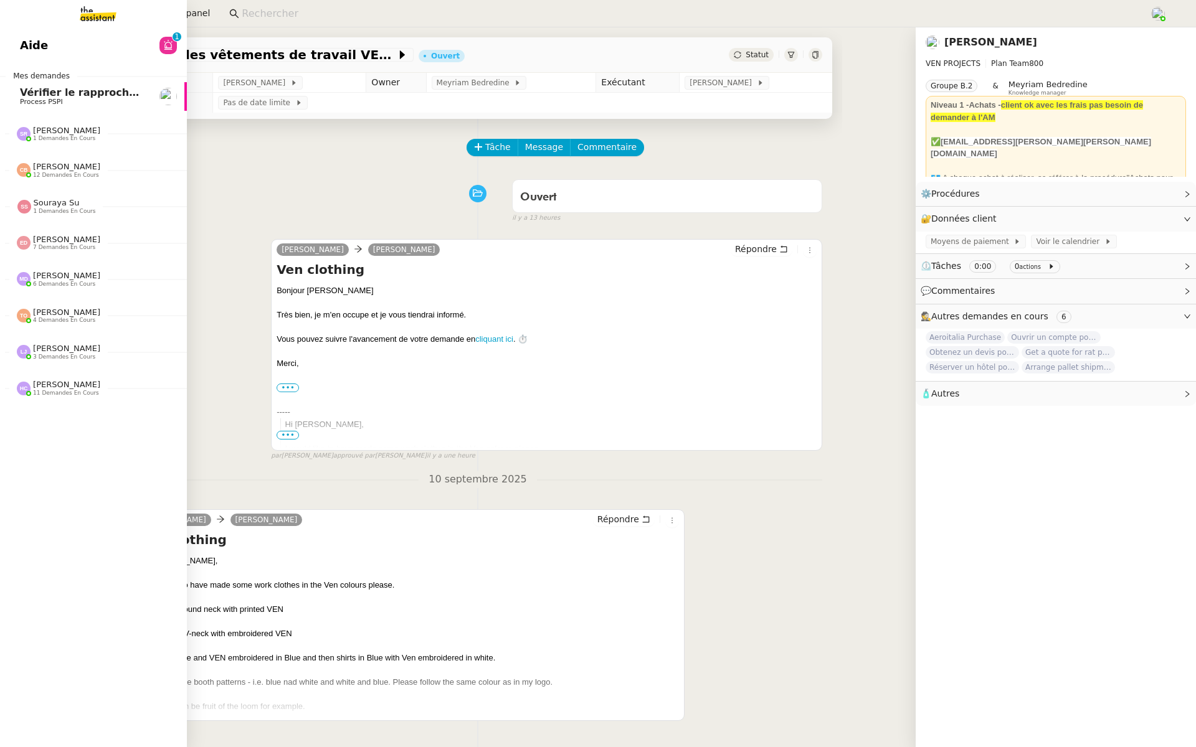
click at [21, 44] on span "Aide" at bounding box center [34, 45] width 28 height 19
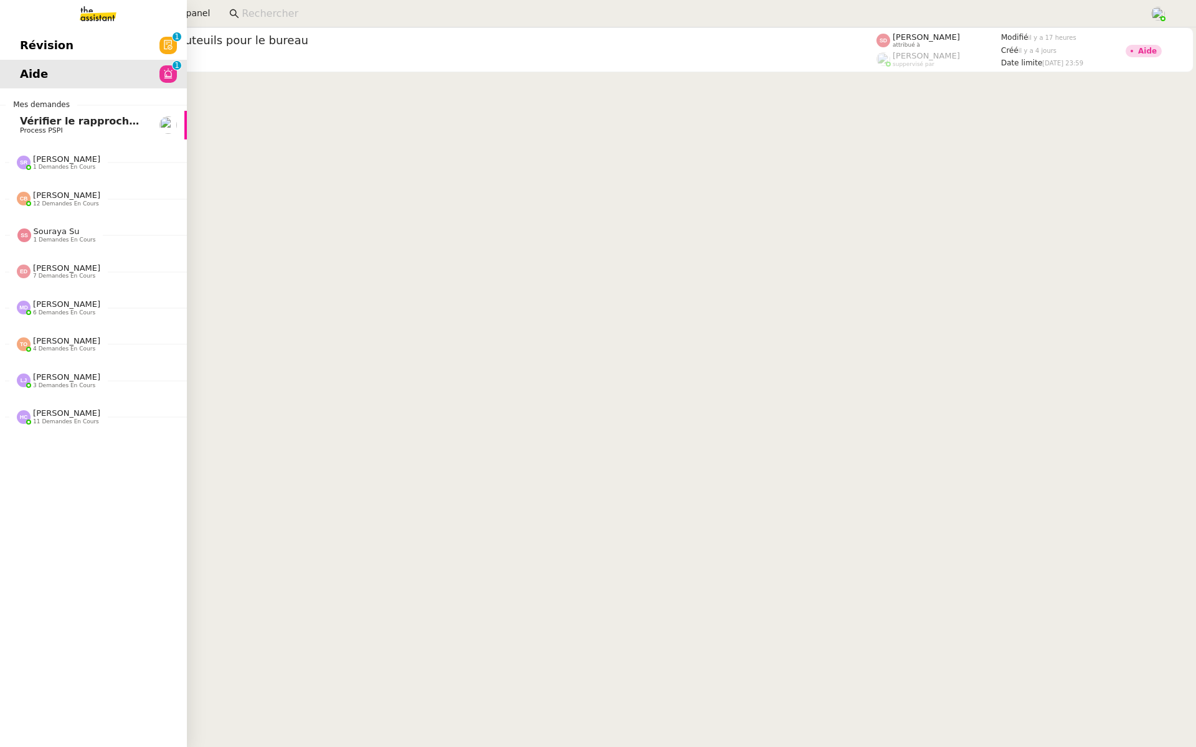
click at [39, 43] on span "Révision" at bounding box center [47, 45] width 54 height 19
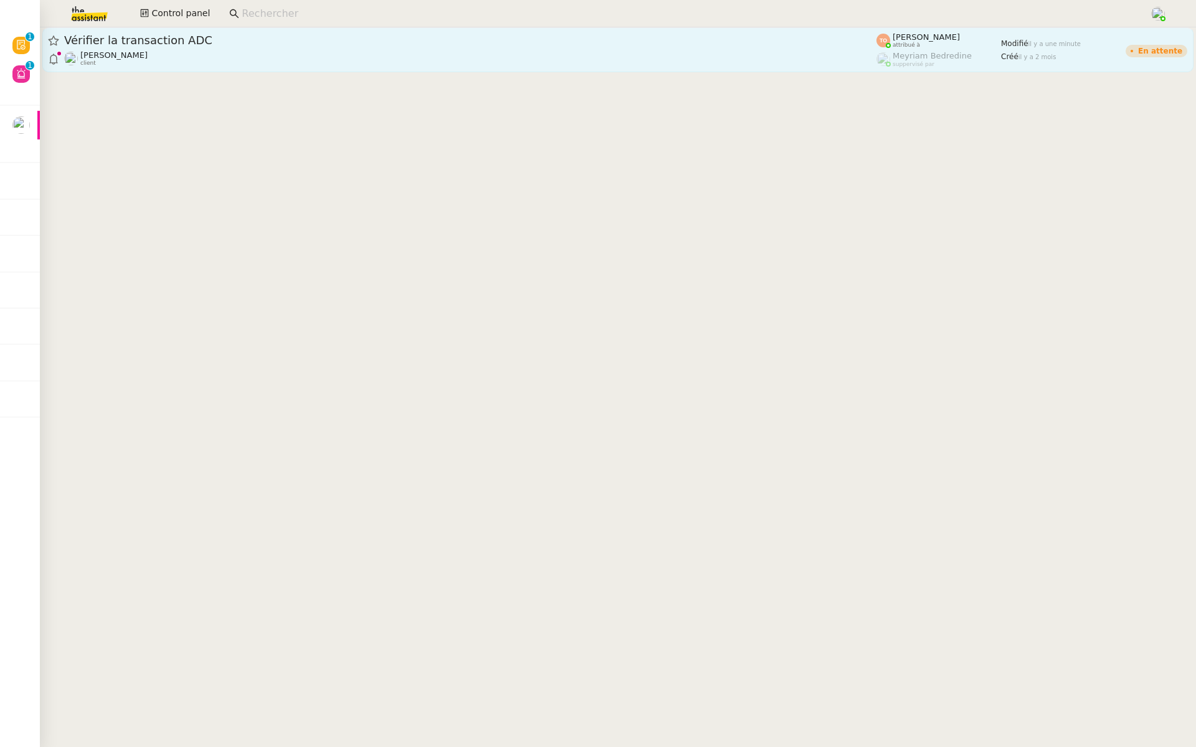
click at [159, 39] on span "Vérifier la transaction ADC" at bounding box center [470, 40] width 812 height 11
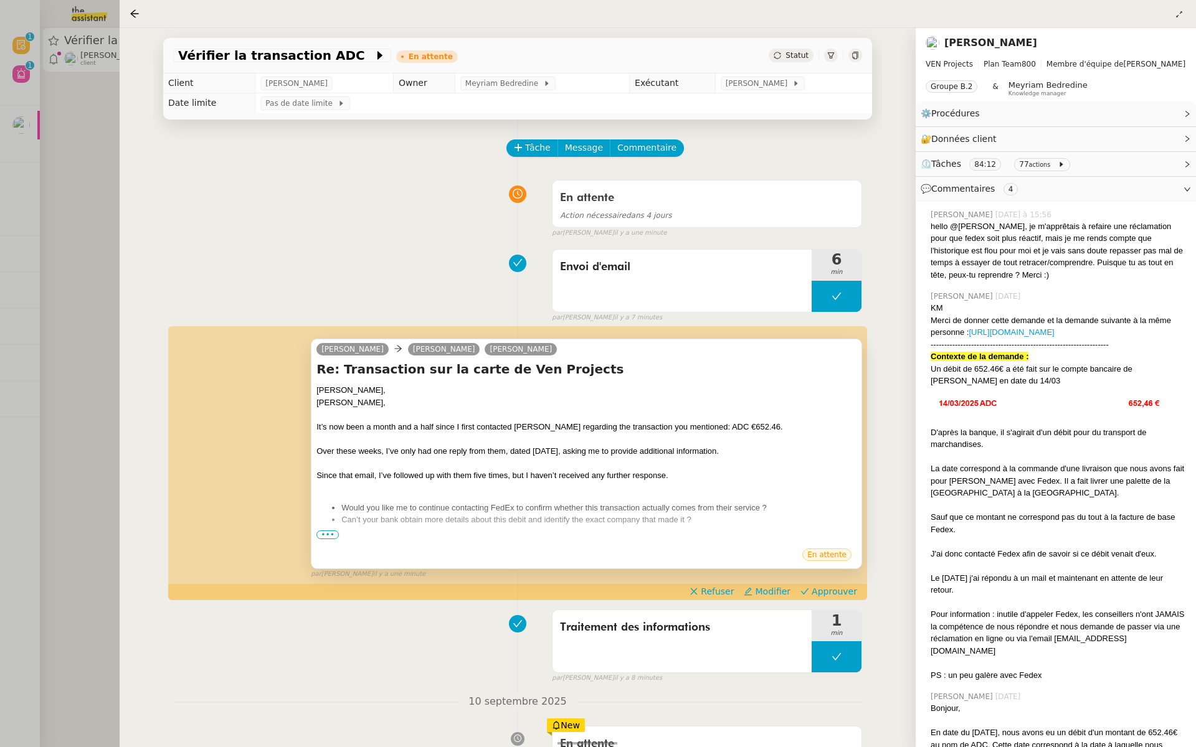
scroll to position [53, 0]
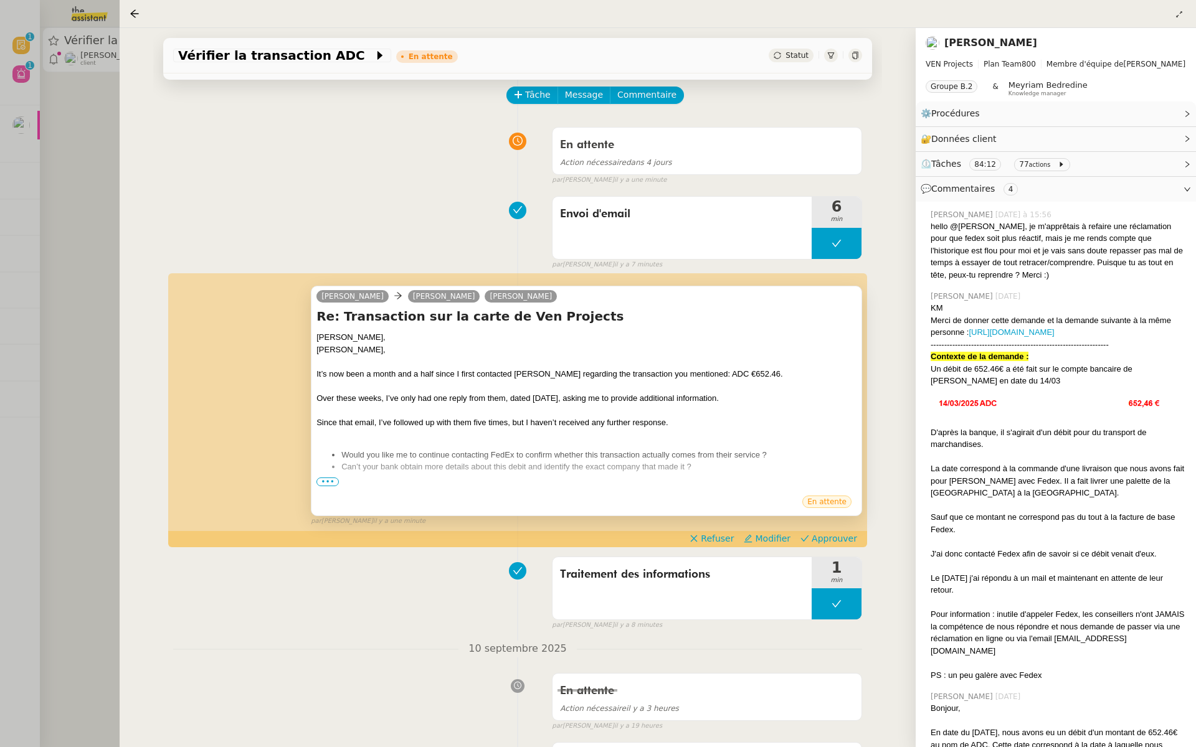
click at [326, 479] on span "•••" at bounding box center [327, 482] width 22 height 9
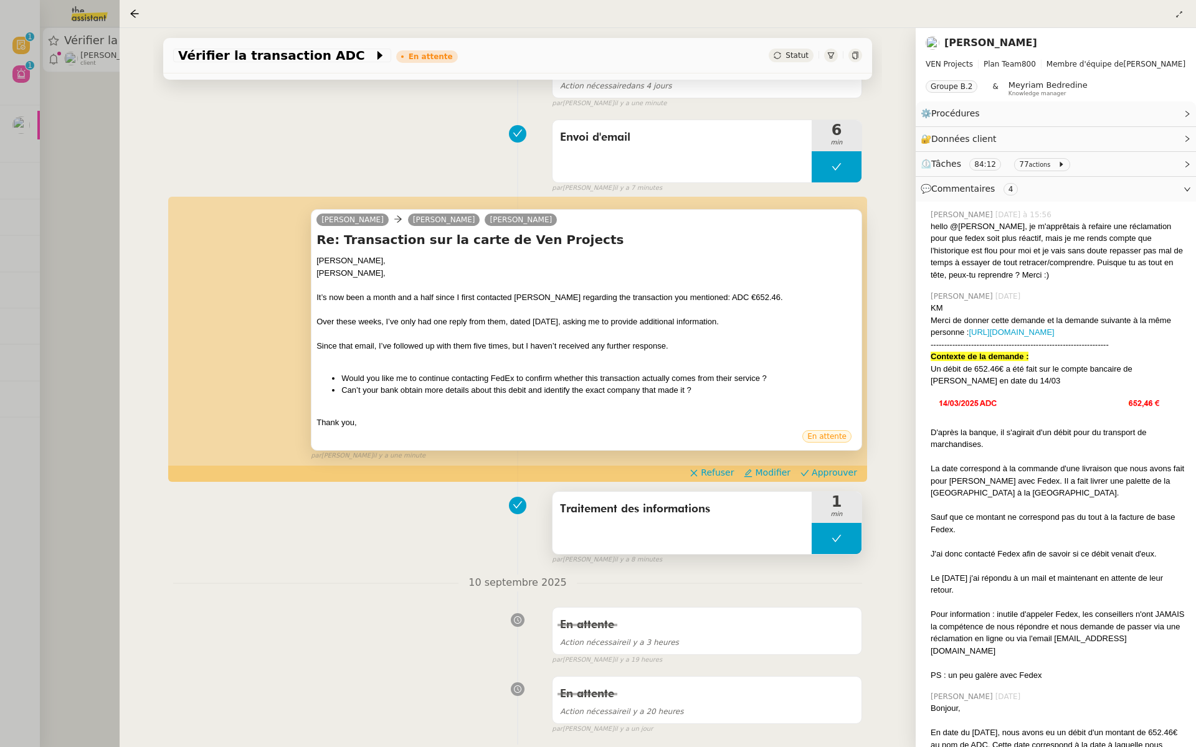
scroll to position [111, 0]
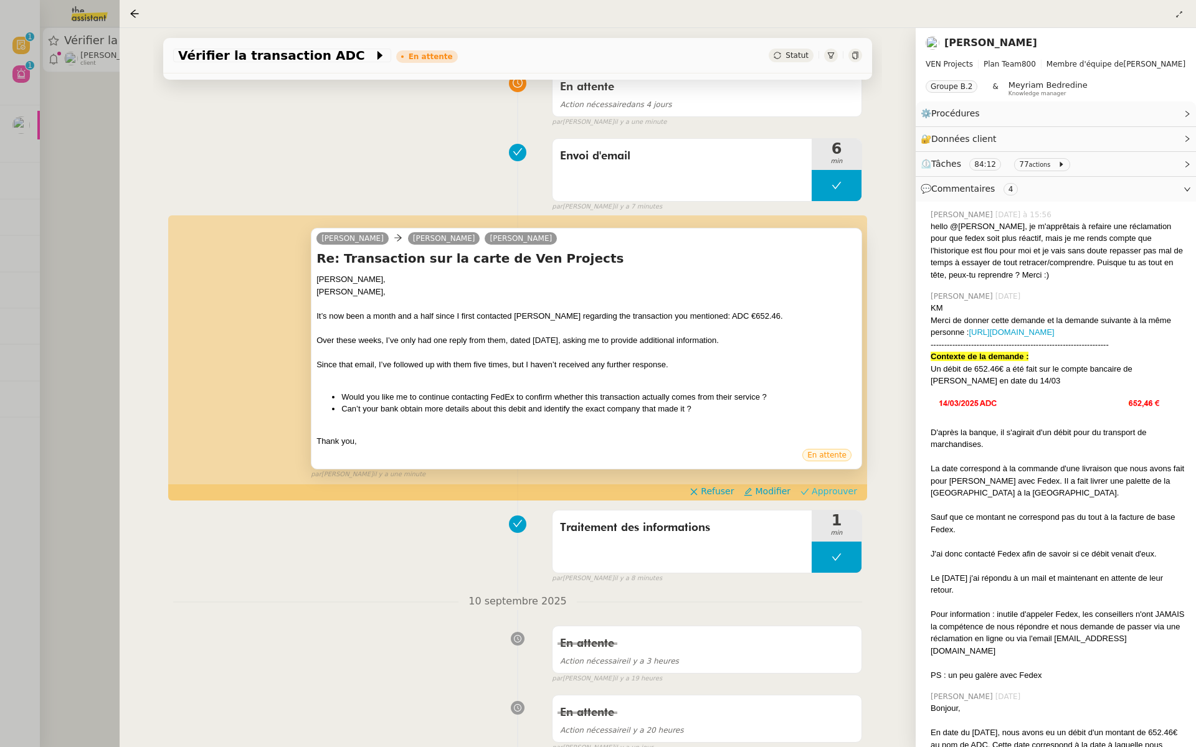
click at [835, 491] on span "Approuver" at bounding box center [834, 491] width 45 height 12
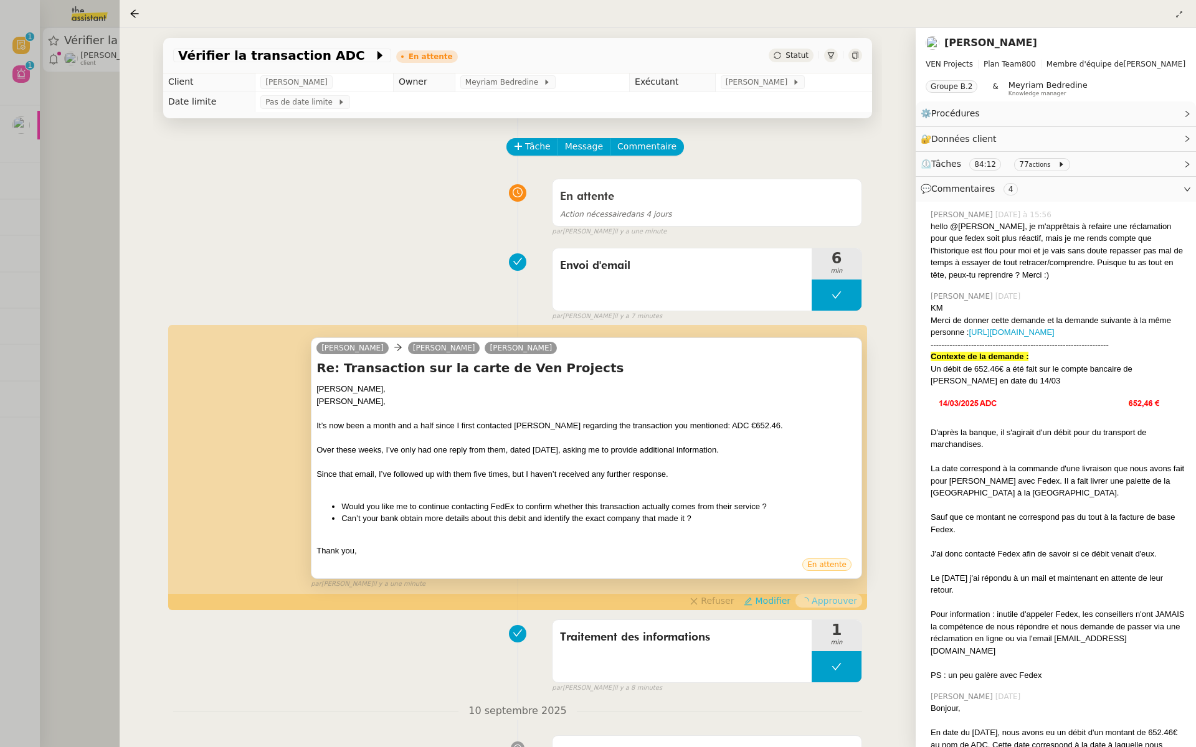
scroll to position [0, 0]
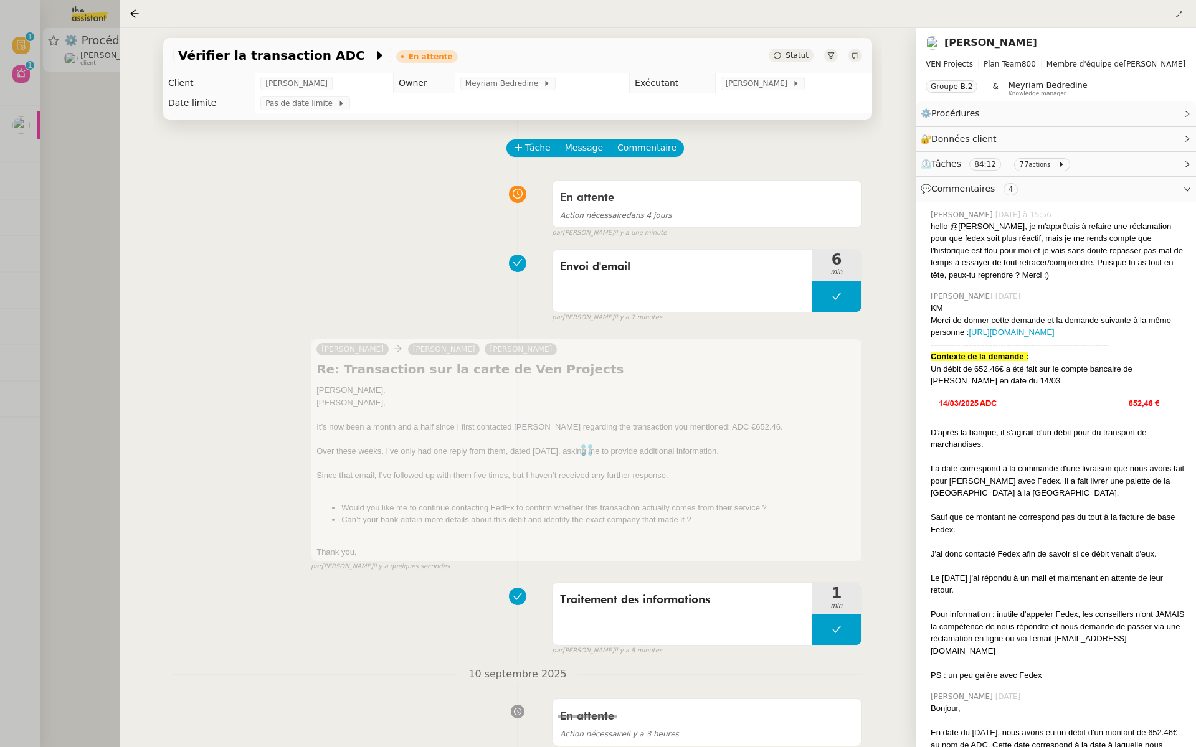
click at [92, 180] on div at bounding box center [598, 373] width 1196 height 747
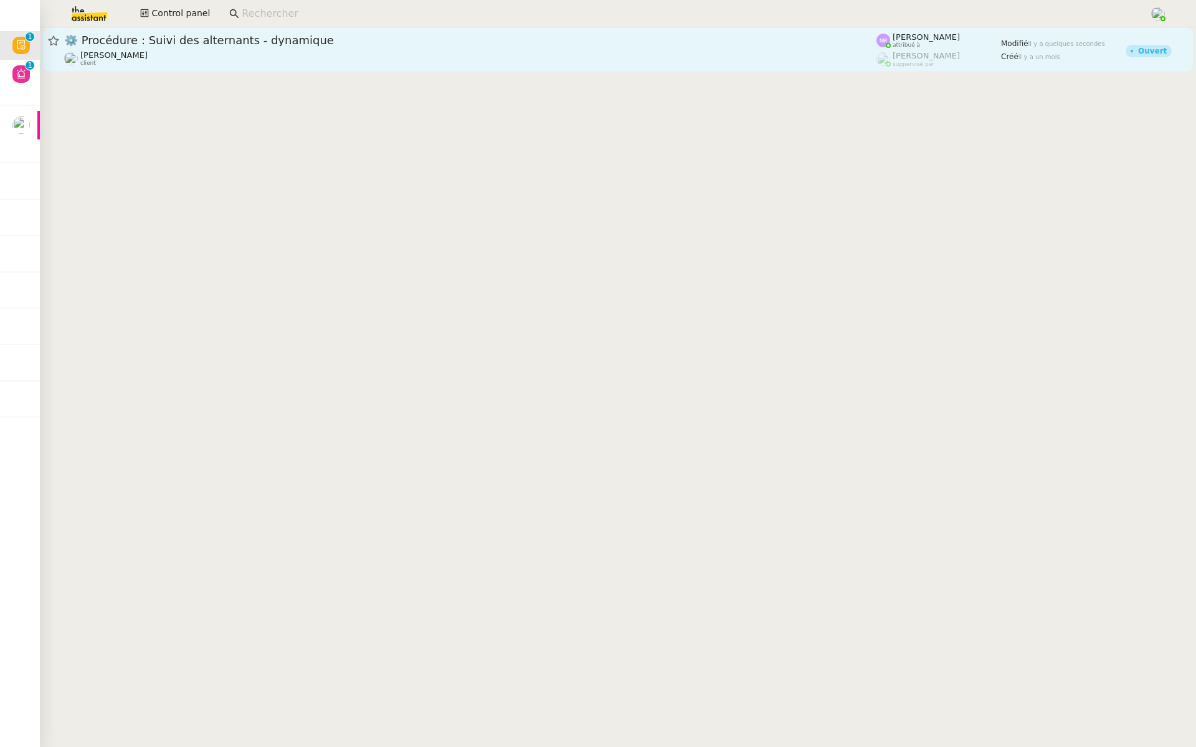
click at [146, 44] on span "⚙️ Procédure : Suivi des alternants - dynamique" at bounding box center [470, 40] width 812 height 11
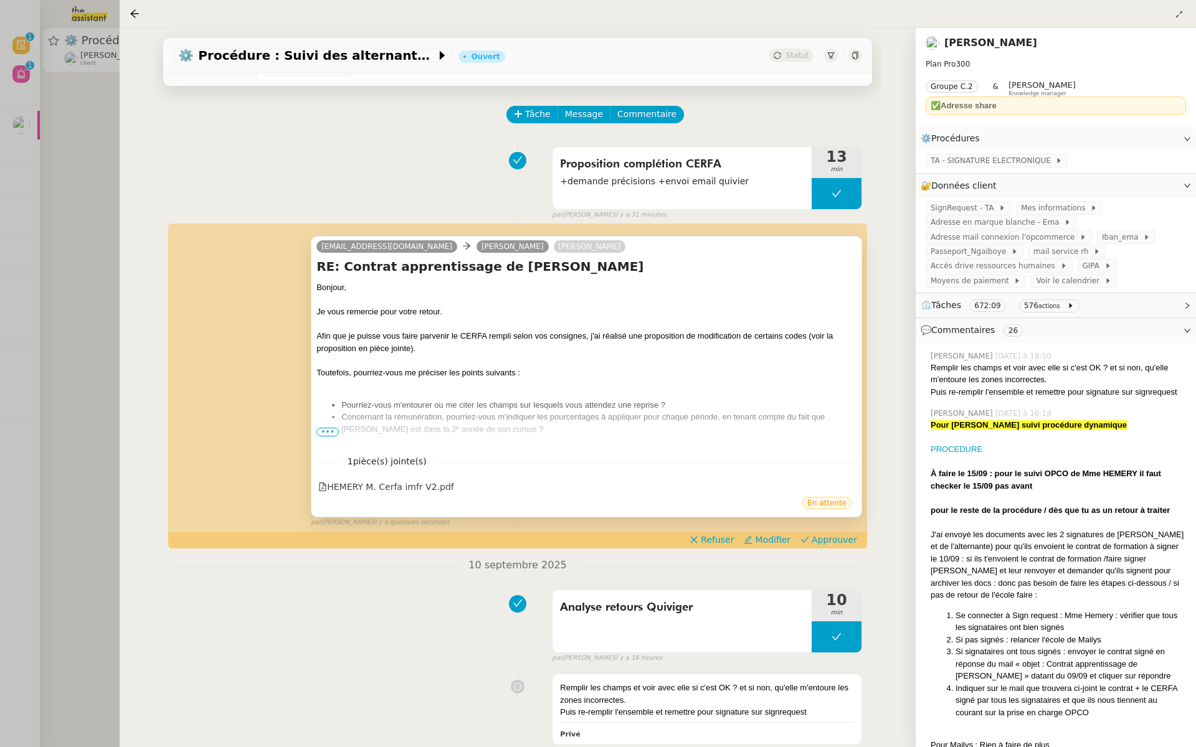
scroll to position [55, 0]
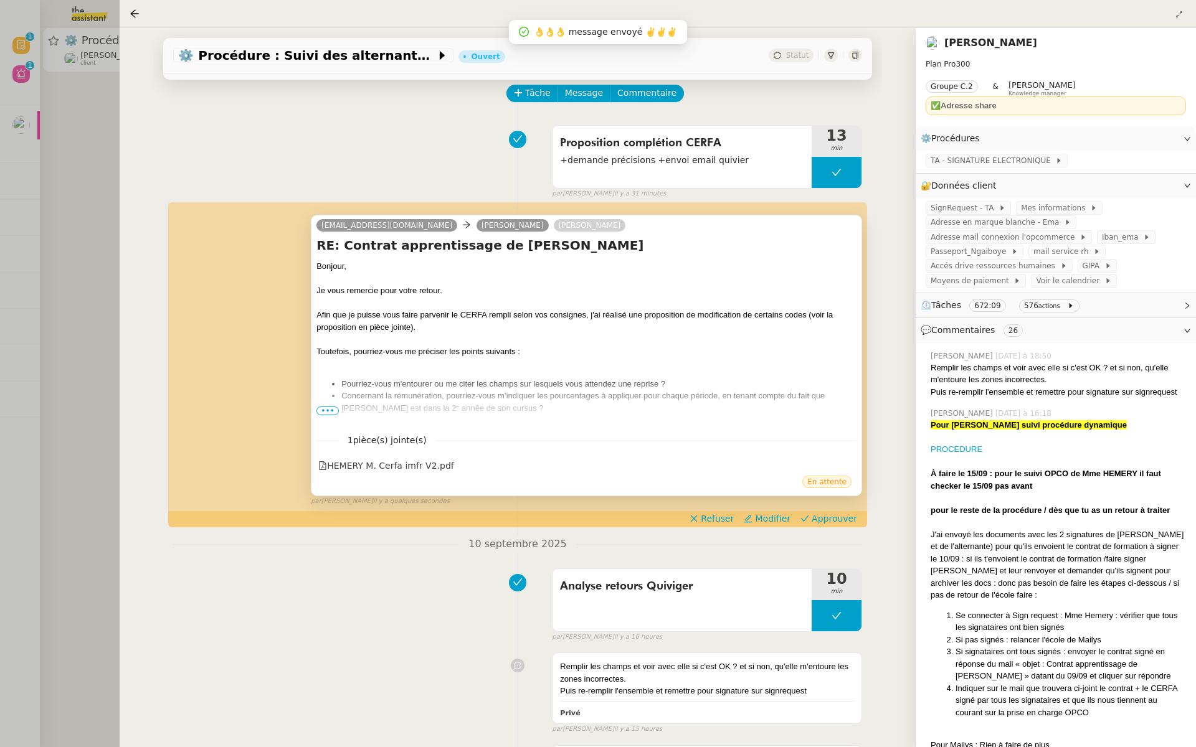
click at [328, 411] on span "•••" at bounding box center [327, 411] width 22 height 9
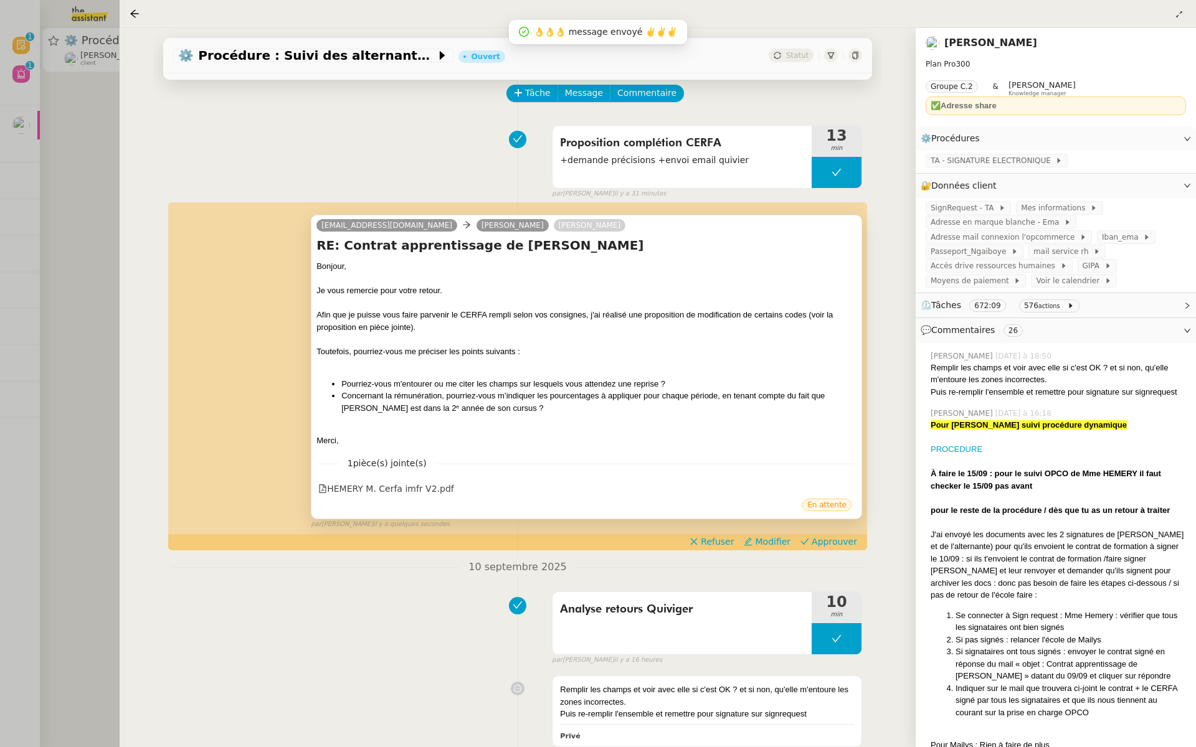
scroll to position [120, 0]
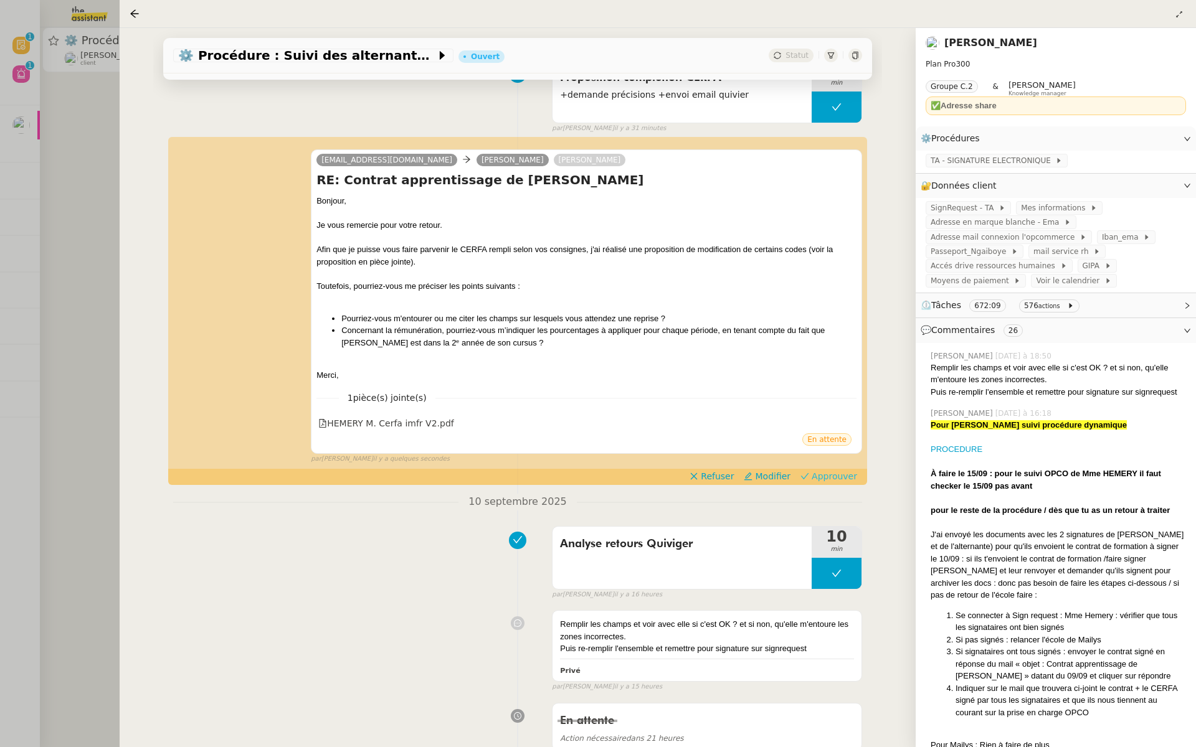
click at [832, 478] on span "Approuver" at bounding box center [834, 476] width 45 height 12
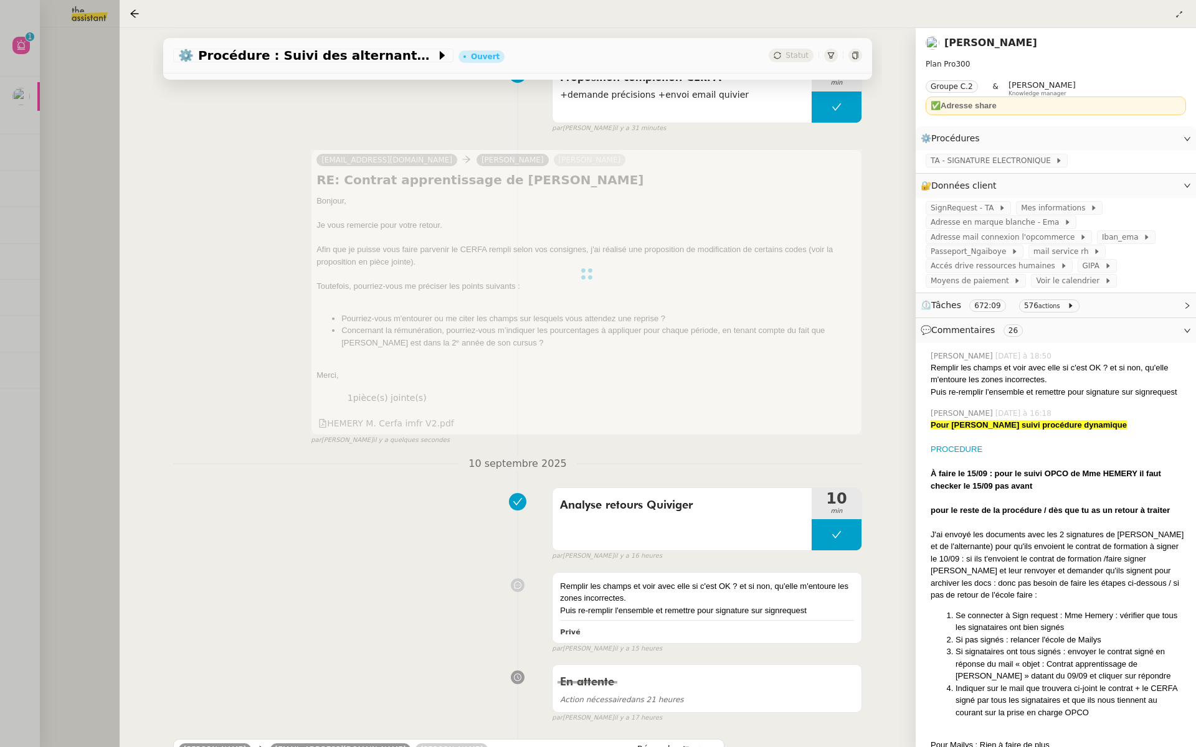
click at [76, 271] on div at bounding box center [598, 373] width 1196 height 747
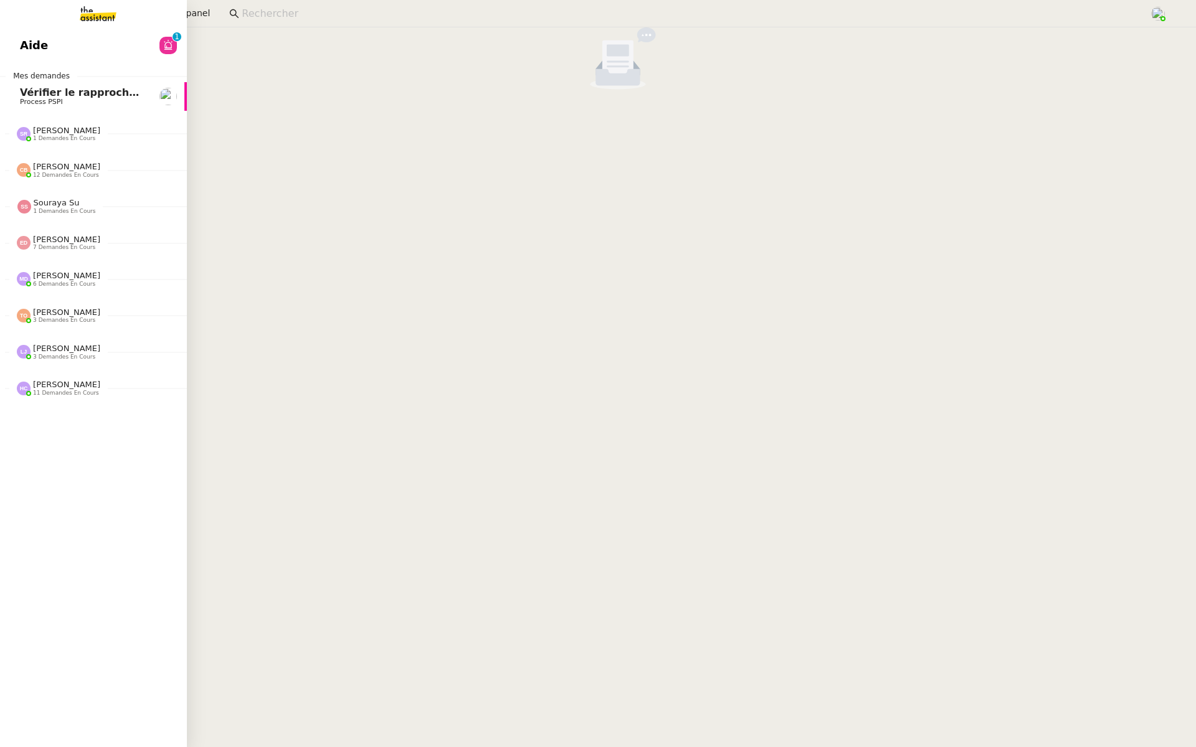
click at [25, 43] on span "Aide" at bounding box center [34, 45] width 28 height 19
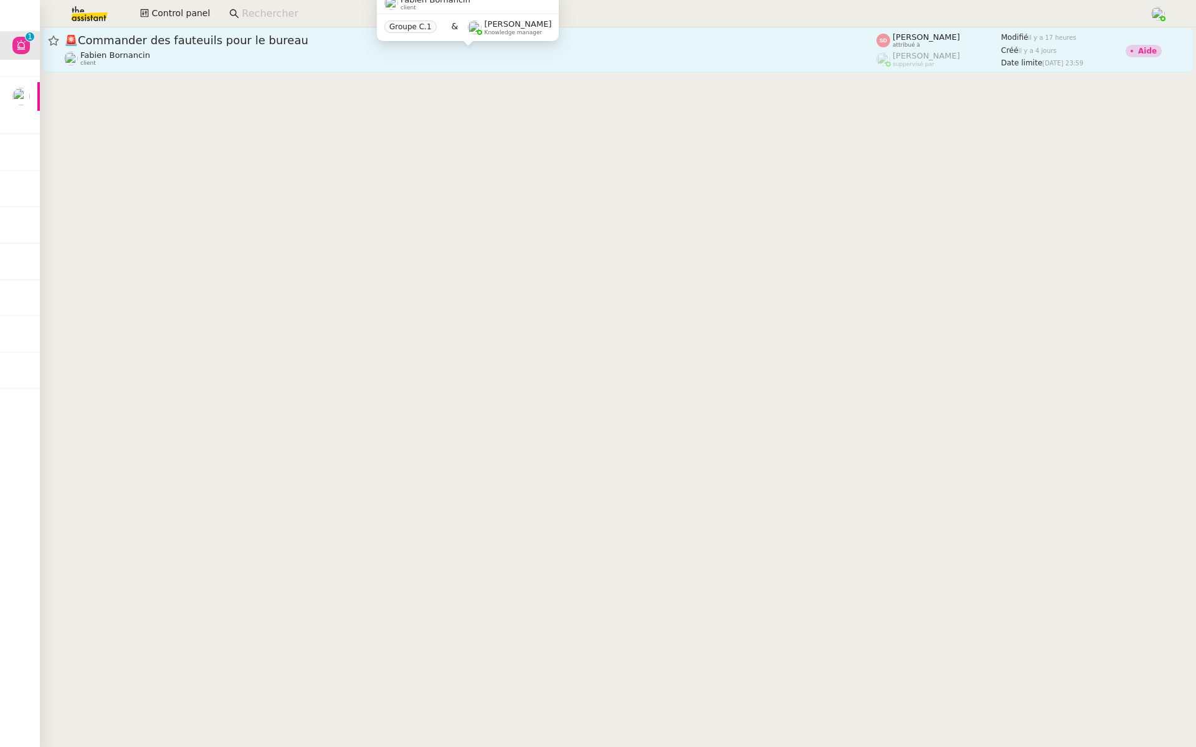
click at [268, 59] on div "[PERSON_NAME] client" at bounding box center [470, 58] width 812 height 16
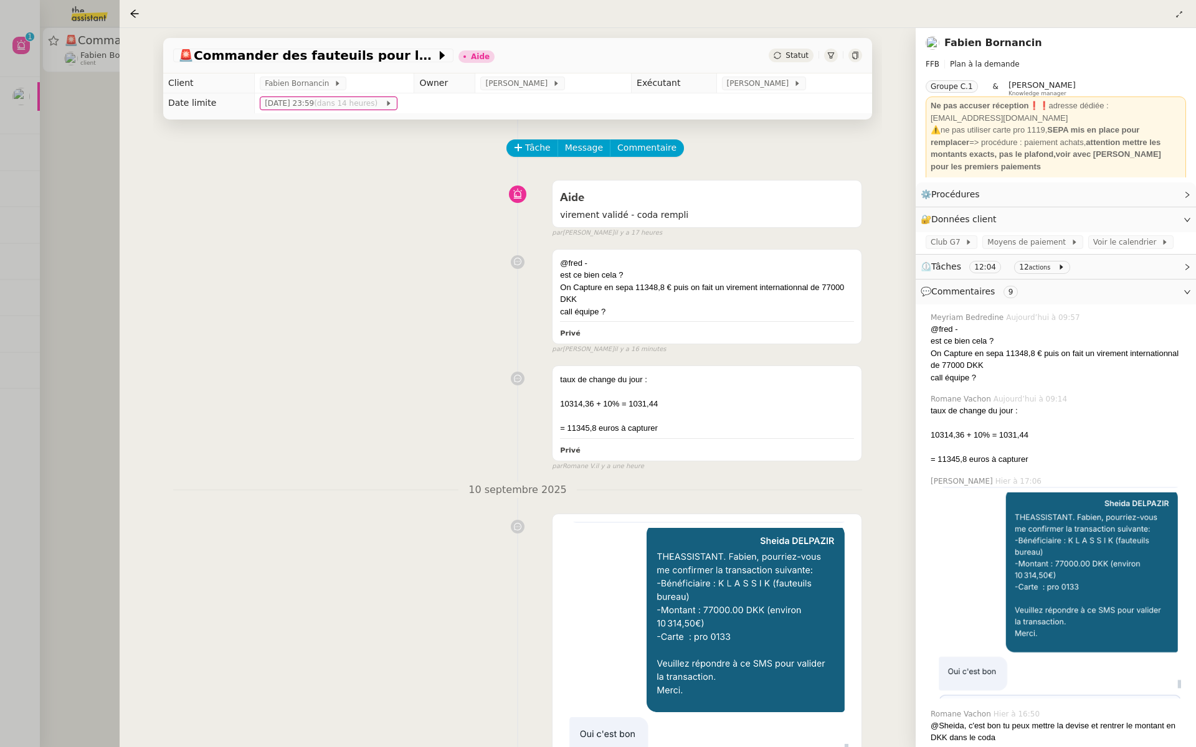
click at [57, 298] on div at bounding box center [598, 373] width 1196 height 747
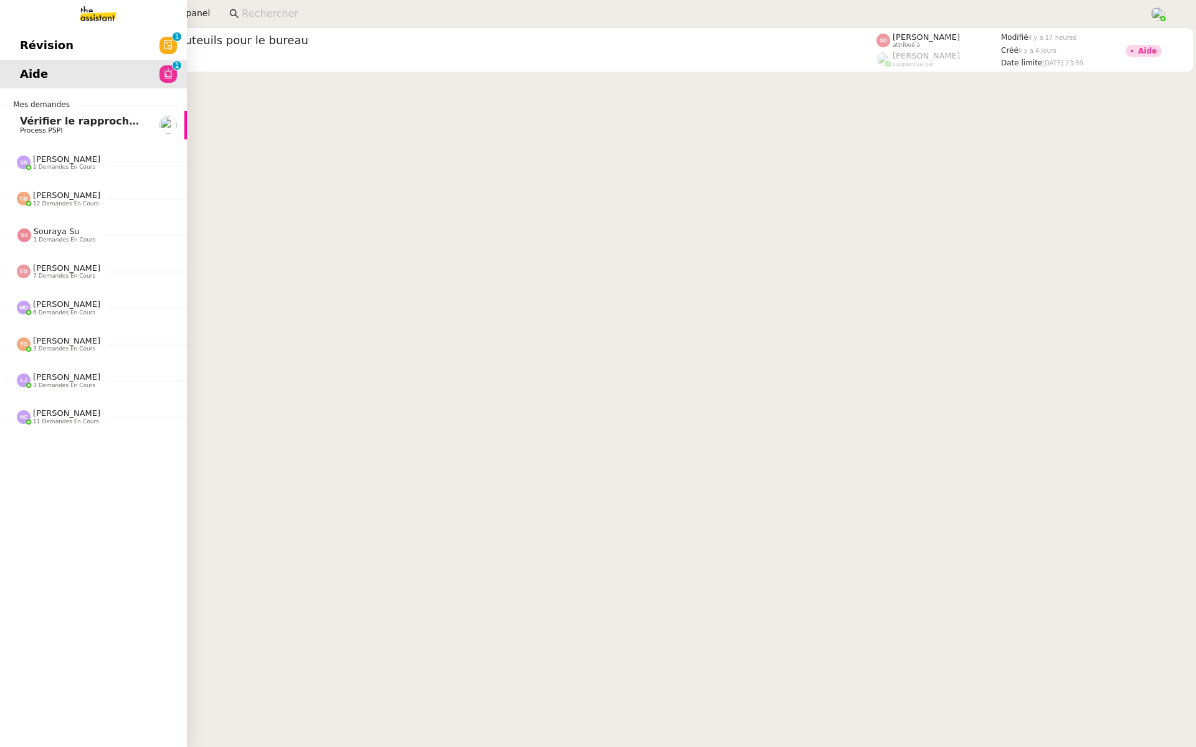
click at [19, 44] on link "Révision 0 1 2 3 4 5 6 7 8 9" at bounding box center [93, 45] width 187 height 29
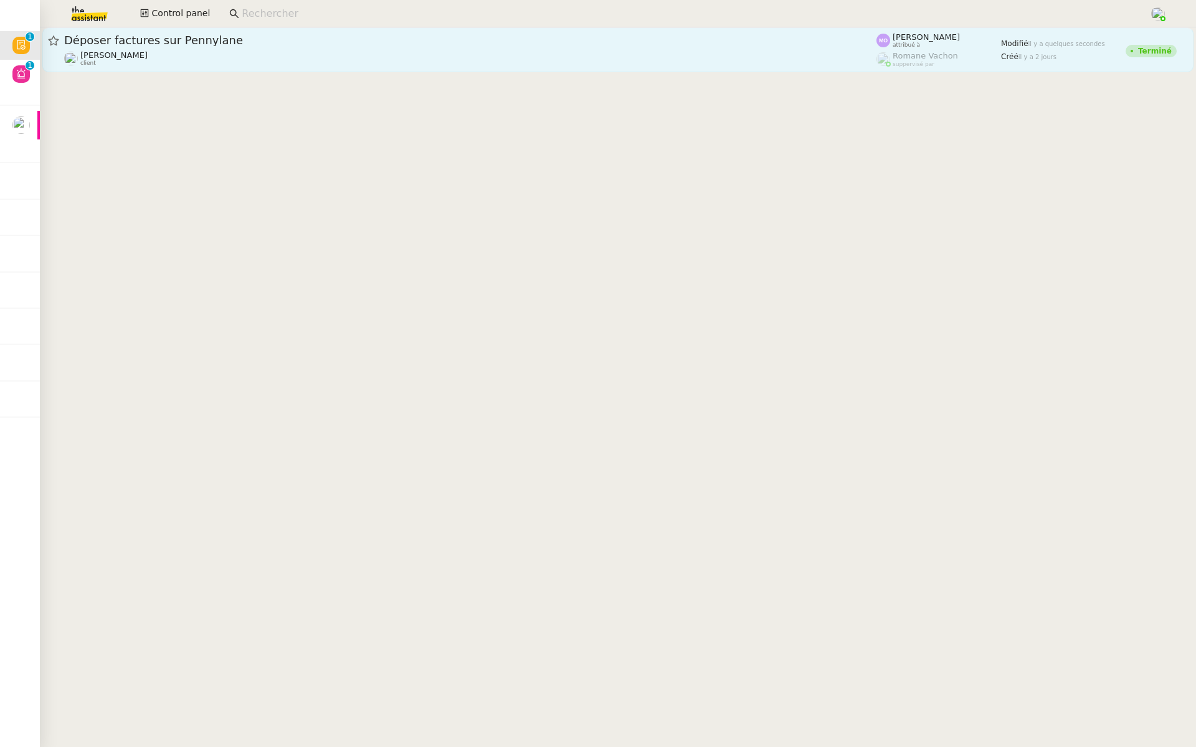
click at [221, 38] on span "Déposer factures sur Pennylane" at bounding box center [470, 40] width 812 height 11
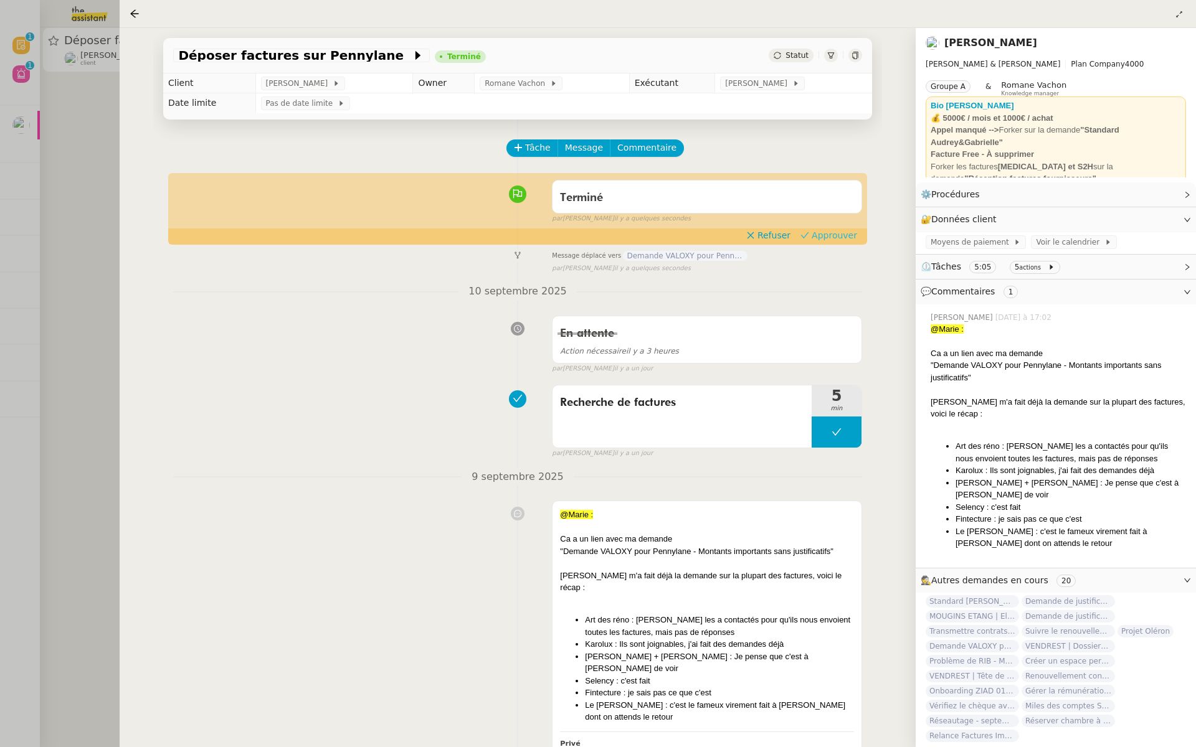
click at [843, 235] on span "Approuver" at bounding box center [834, 235] width 45 height 12
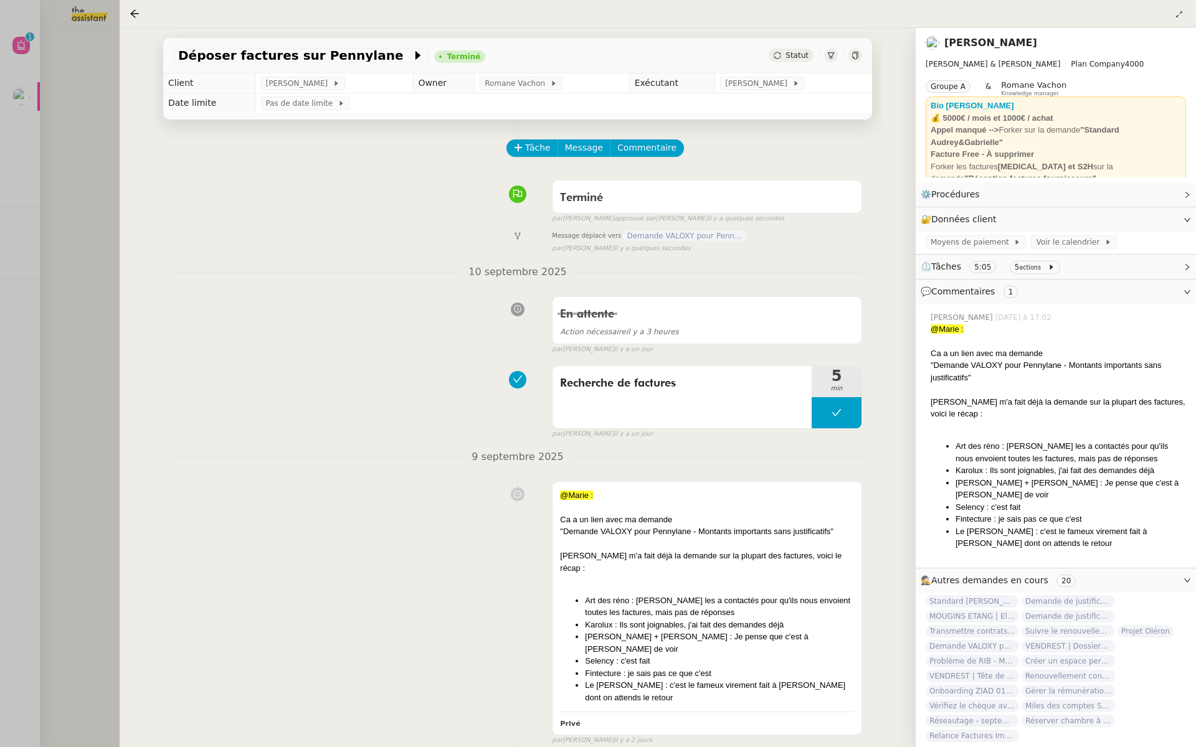
click at [1, 210] on div at bounding box center [598, 373] width 1196 height 747
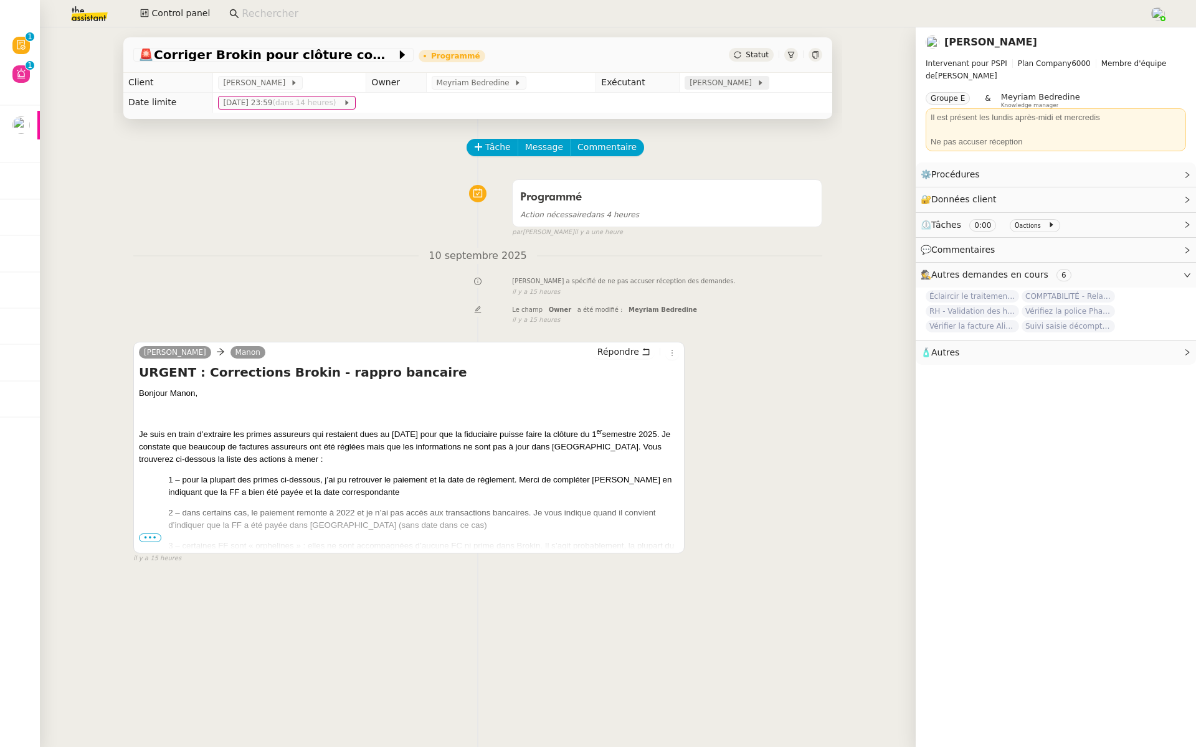
click at [744, 83] on span "[PERSON_NAME]" at bounding box center [723, 83] width 67 height 12
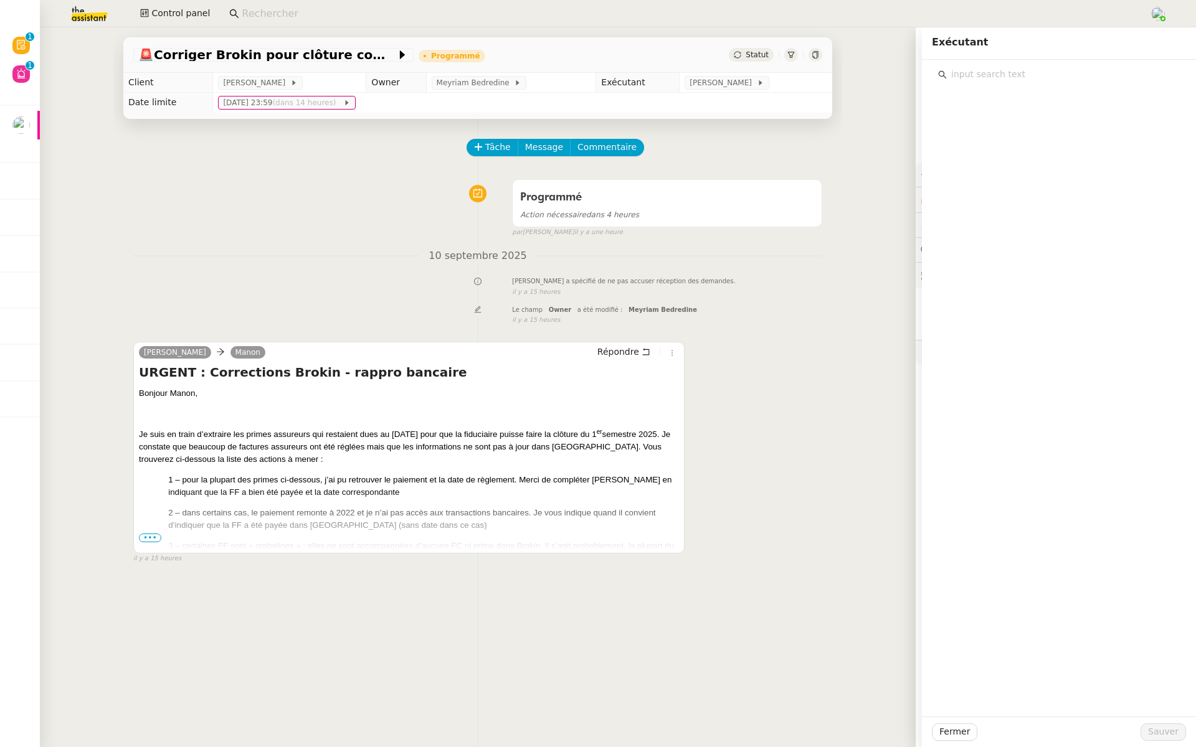
click at [983, 74] on input "text" at bounding box center [1063, 74] width 233 height 17
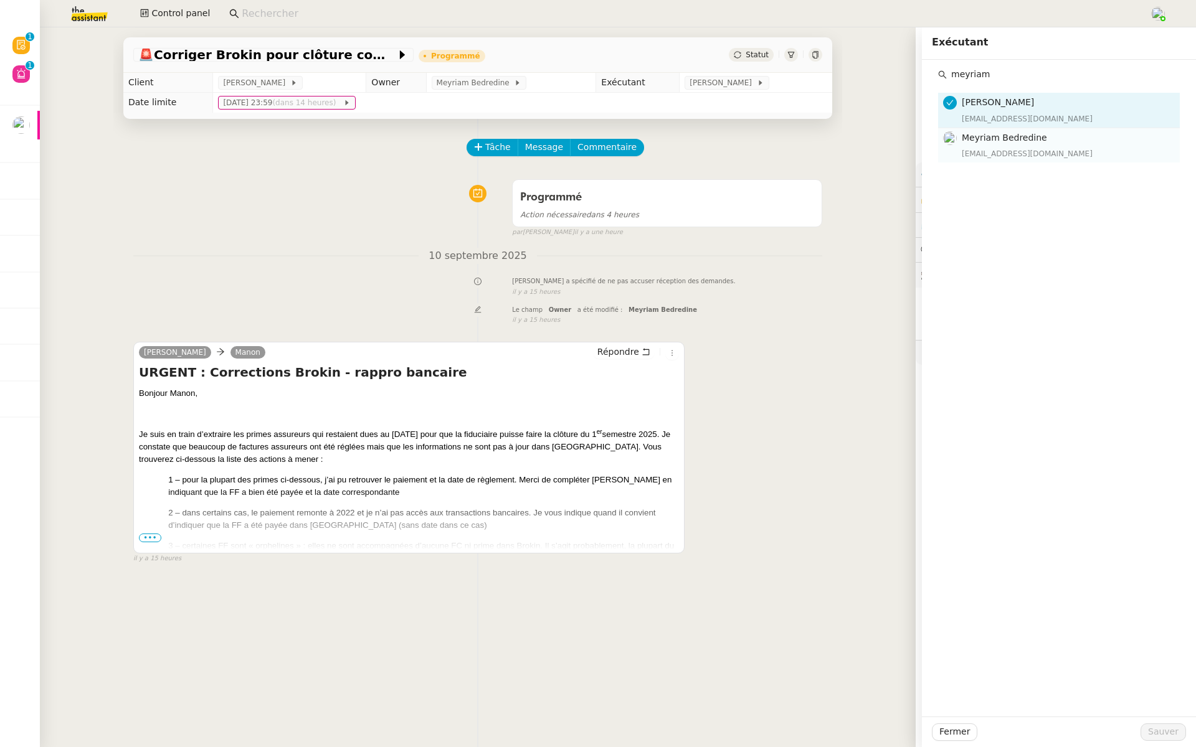
type input "meyriam"
click at [964, 143] on h4 "Meyriam Bedredine" at bounding box center [1067, 138] width 211 height 14
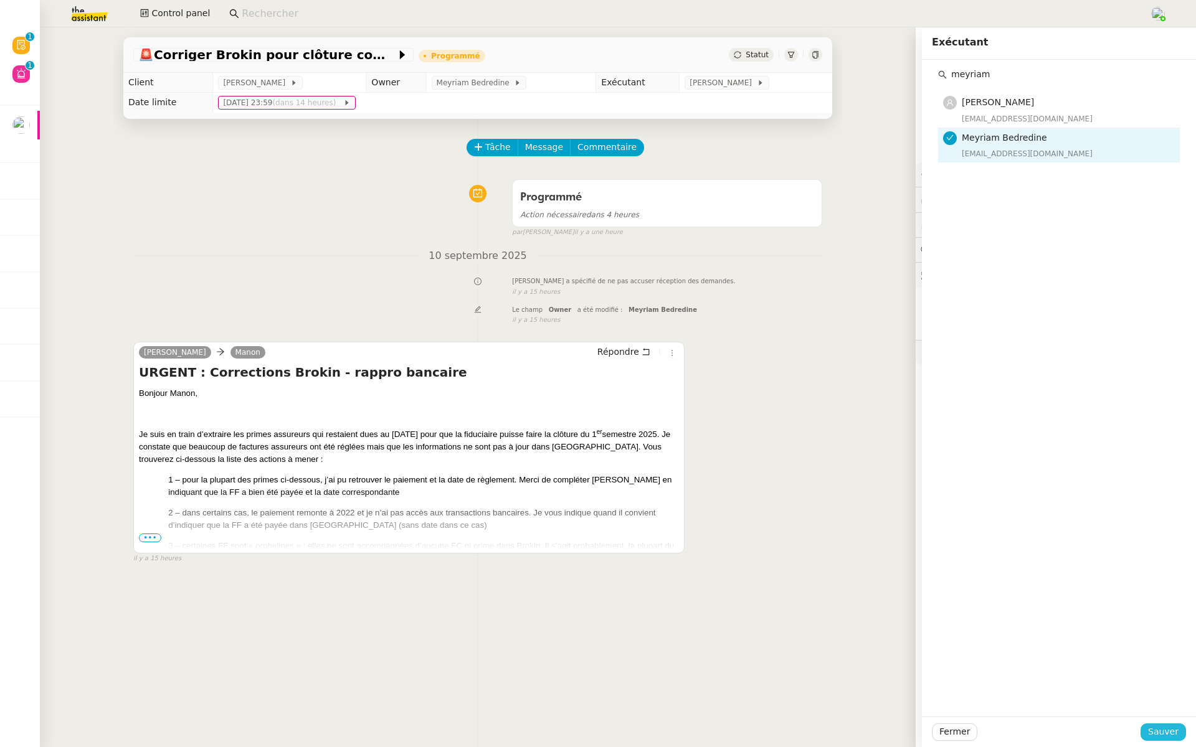
click at [1165, 734] on span "Sauver" at bounding box center [1163, 732] width 31 height 14
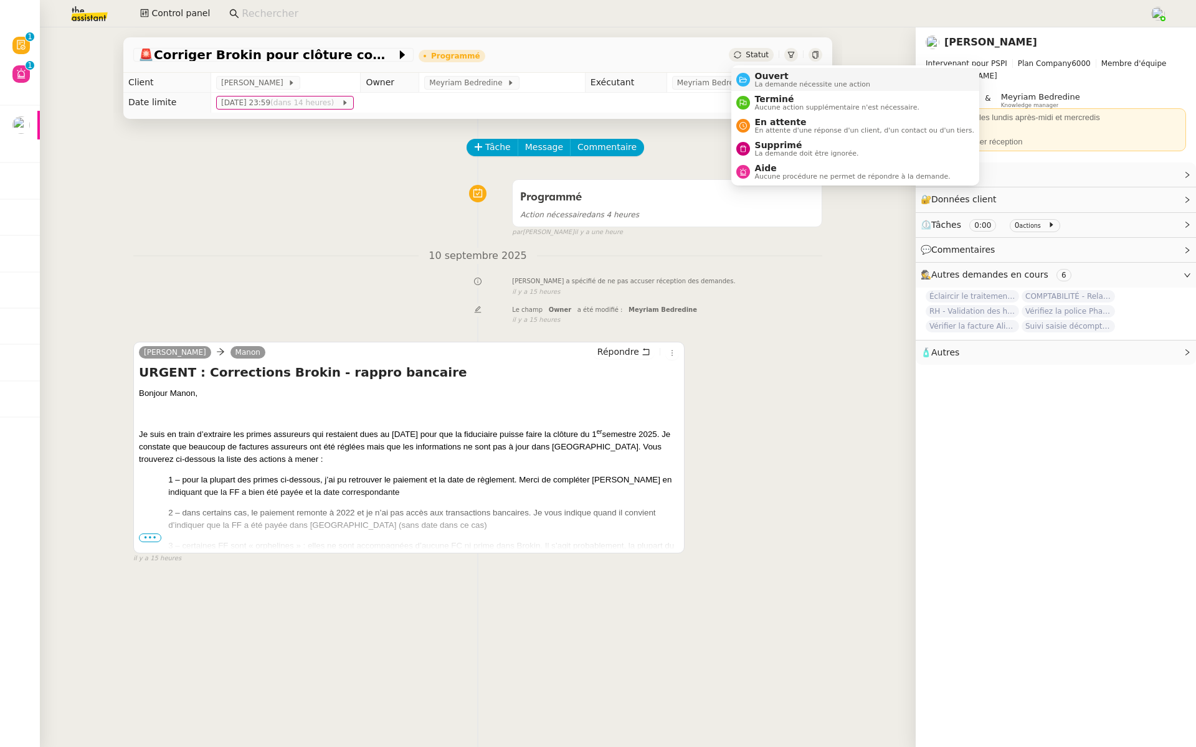
click at [761, 72] on span "Ouvert" at bounding box center [813, 76] width 116 height 10
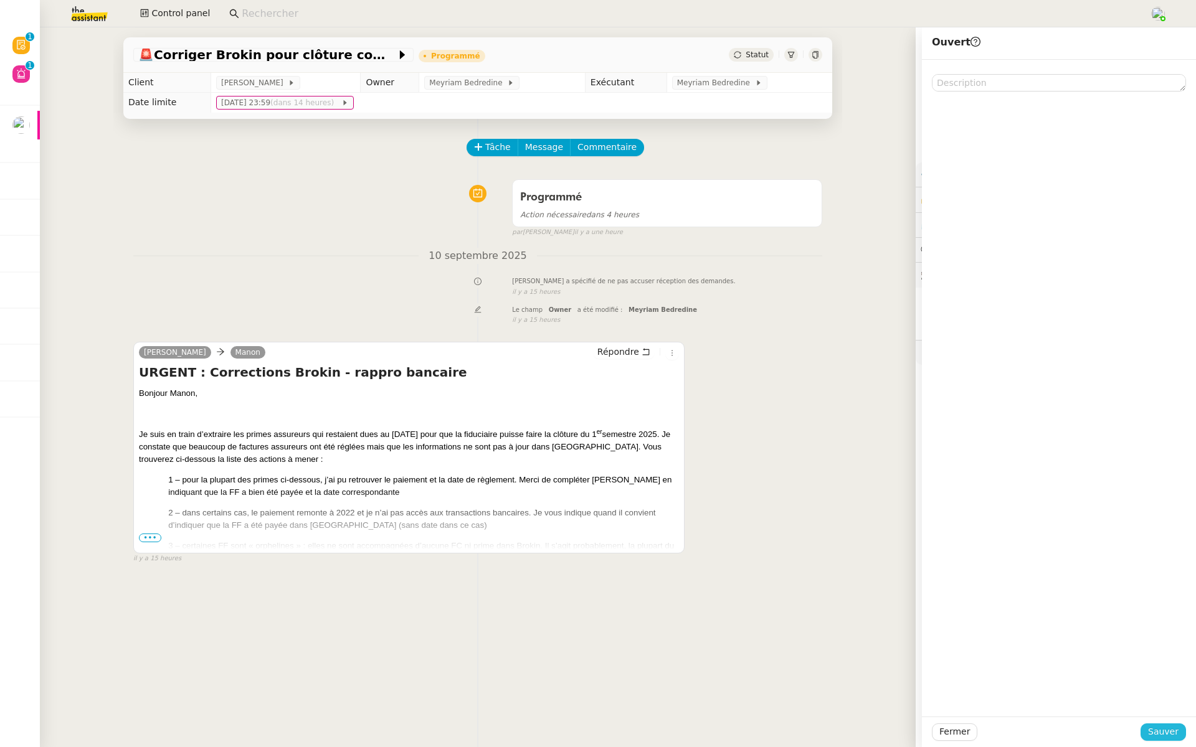
click at [1162, 728] on span "Sauver" at bounding box center [1163, 732] width 31 height 14
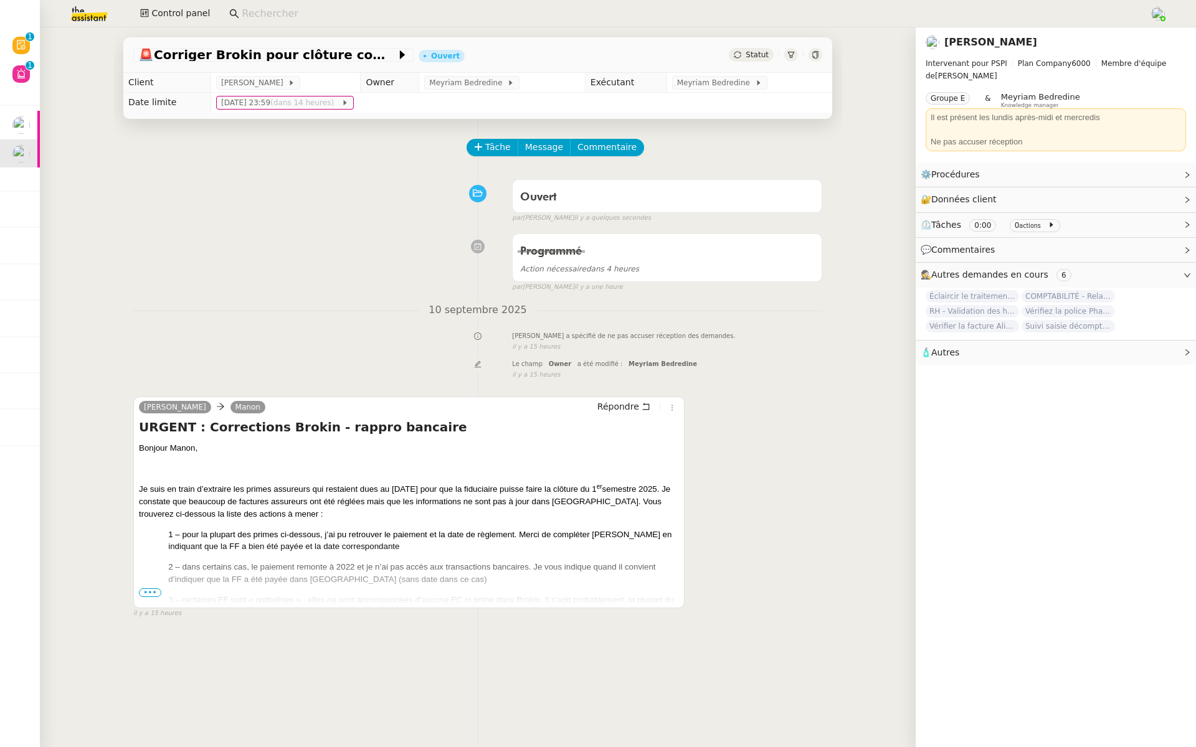
click at [369, 305] on nz-divider "10 septembre 2025" at bounding box center [477, 310] width 689 height 17
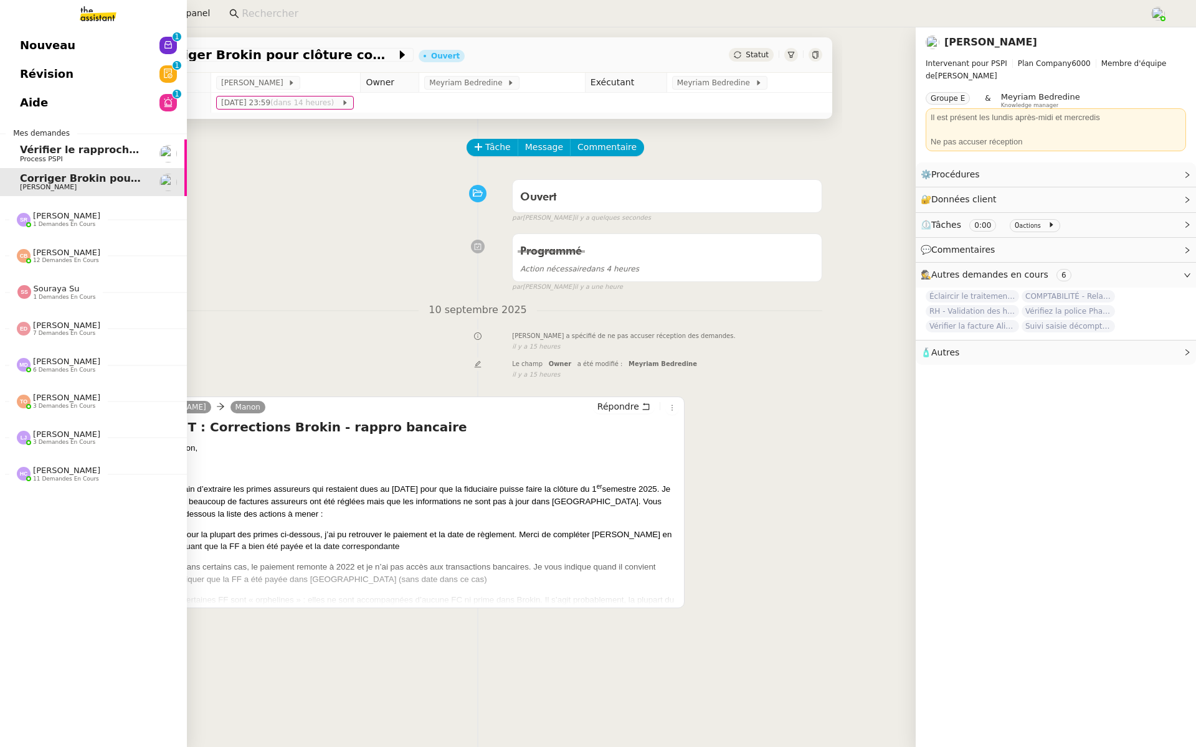
click at [37, 70] on span "Révision" at bounding box center [47, 74] width 54 height 19
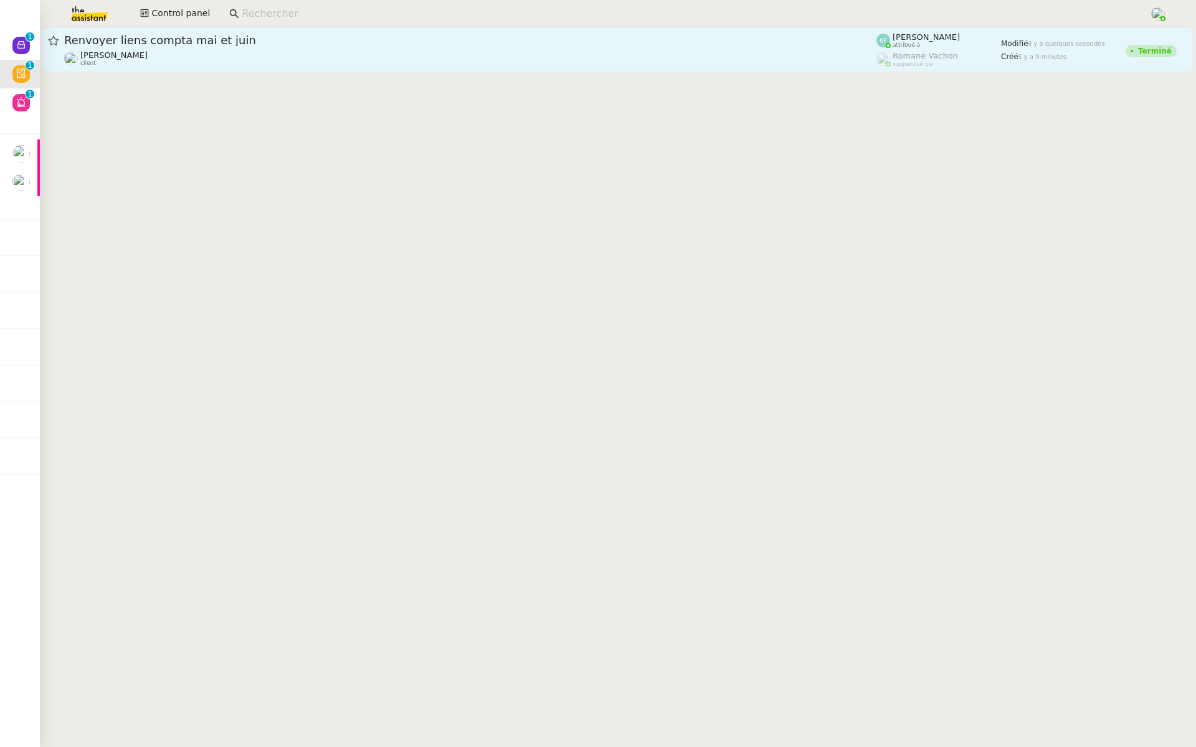
click at [244, 49] on div "Renvoyer liens compta mai et juin [PERSON_NAME] client" at bounding box center [470, 50] width 812 height 34
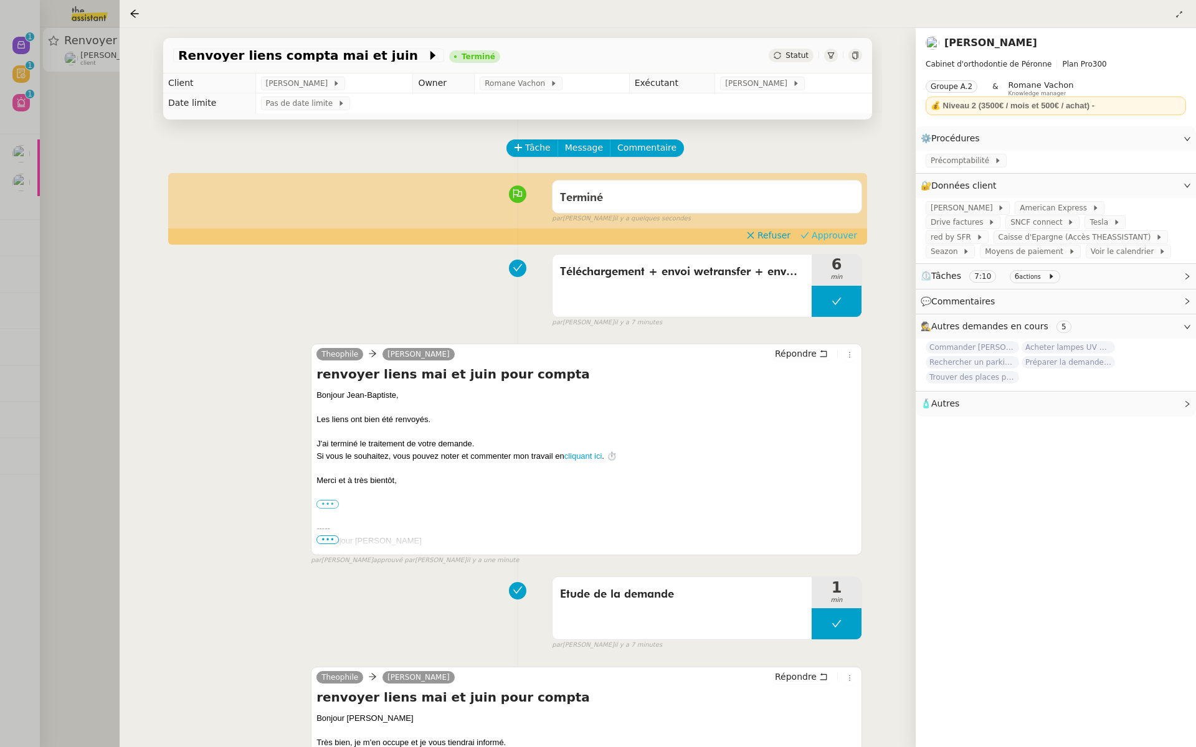
click at [841, 232] on span "Approuver" at bounding box center [834, 235] width 45 height 12
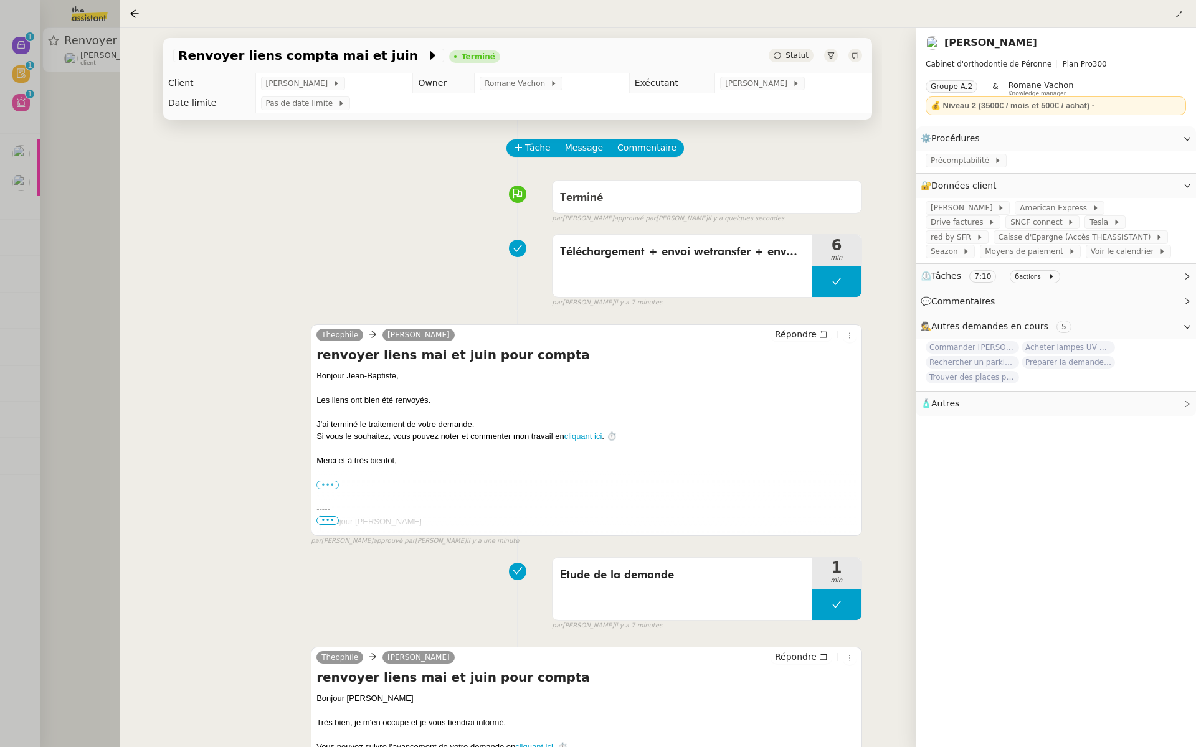
click at [19, 105] on div at bounding box center [598, 373] width 1196 height 747
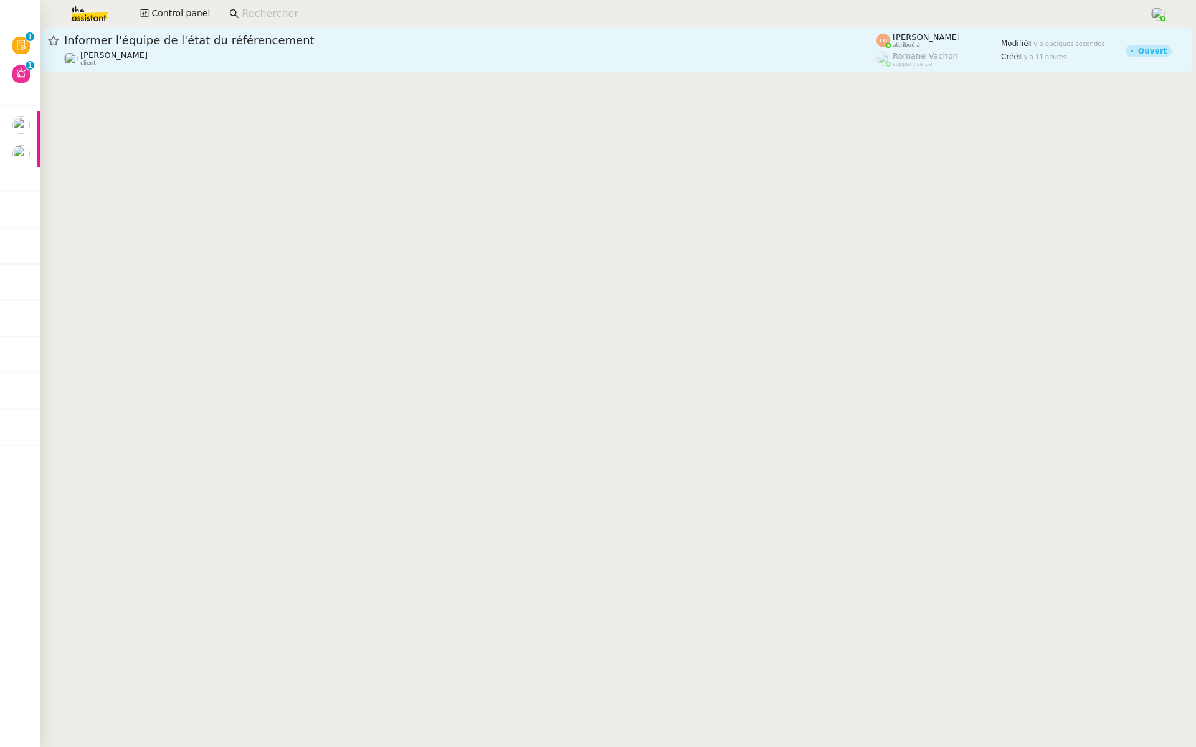
click at [157, 49] on div "Informer l'équipe de l'état du référencement [PERSON_NAME] MAS client" at bounding box center [470, 50] width 812 height 34
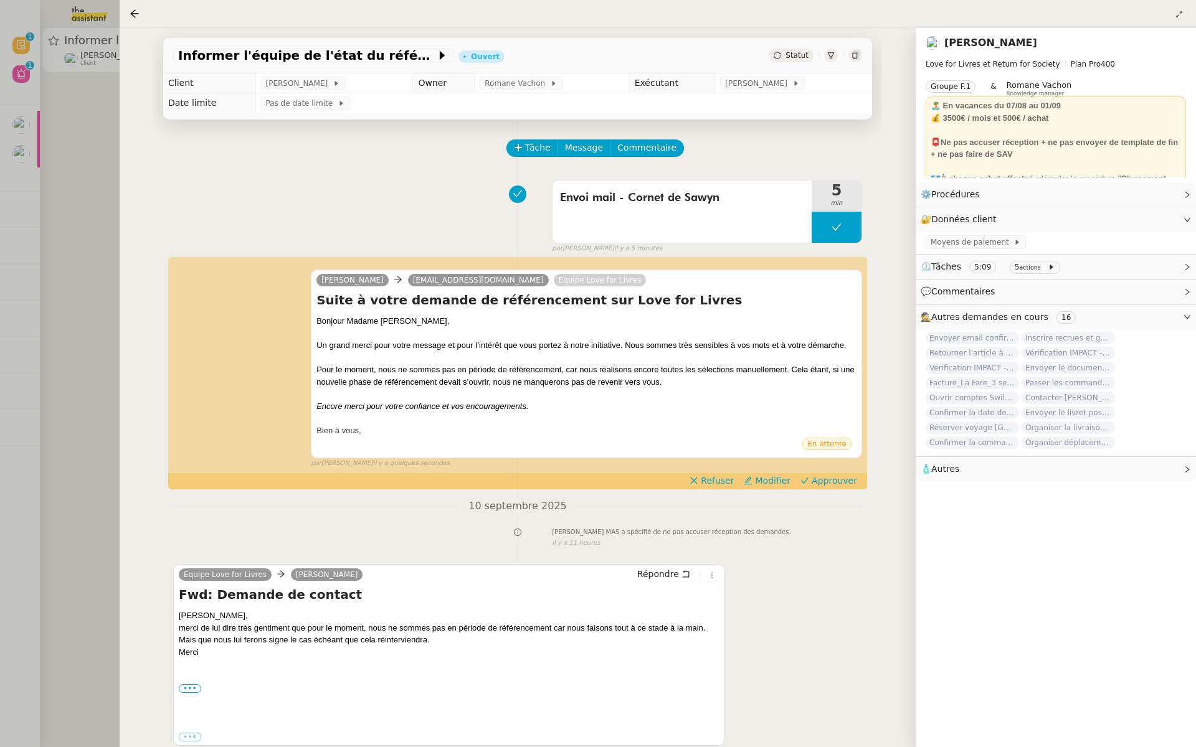
click at [88, 312] on div at bounding box center [598, 373] width 1196 height 747
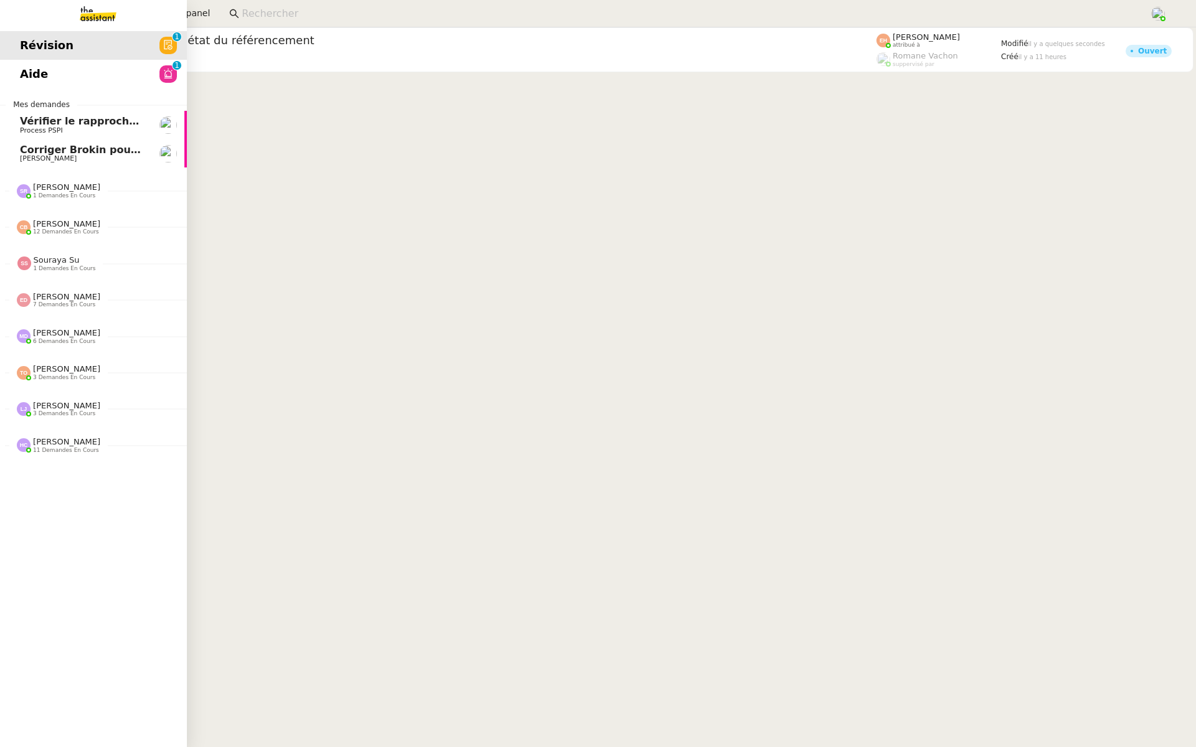
click at [55, 149] on span "Corriger Brokin pour clôture comptable" at bounding box center [130, 150] width 221 height 12
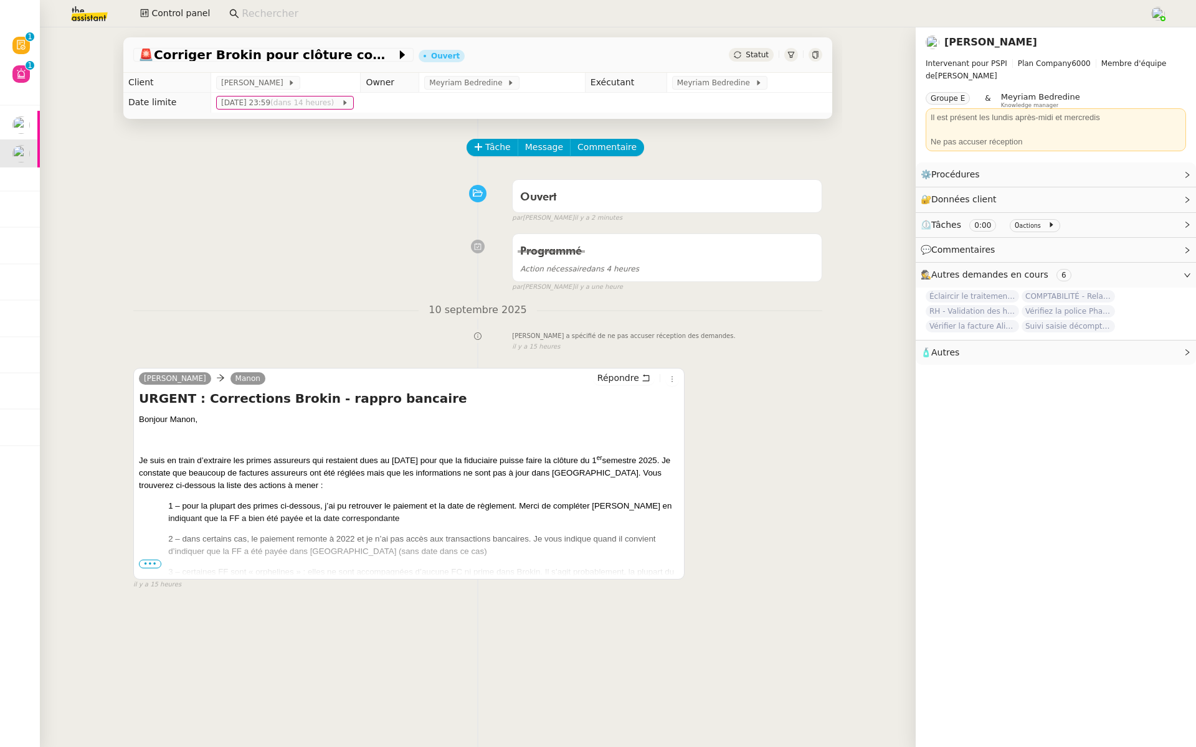
click at [144, 564] on span "•••" at bounding box center [150, 564] width 22 height 9
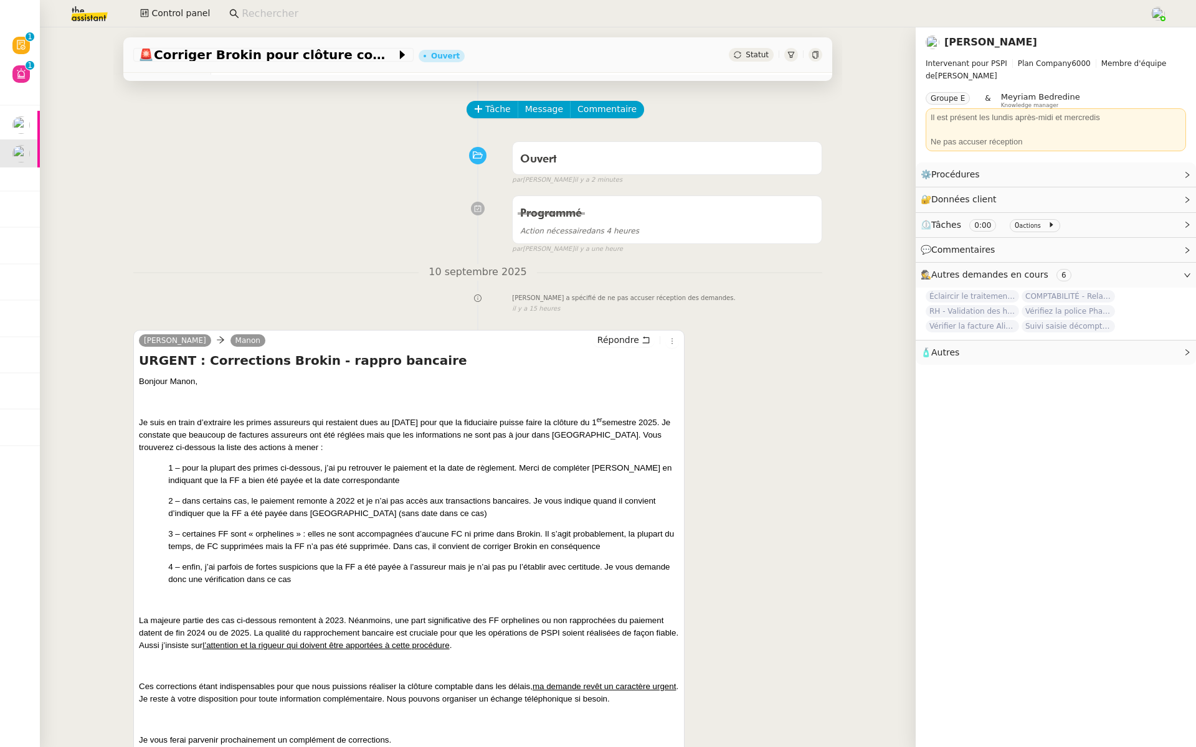
scroll to position [102, 0]
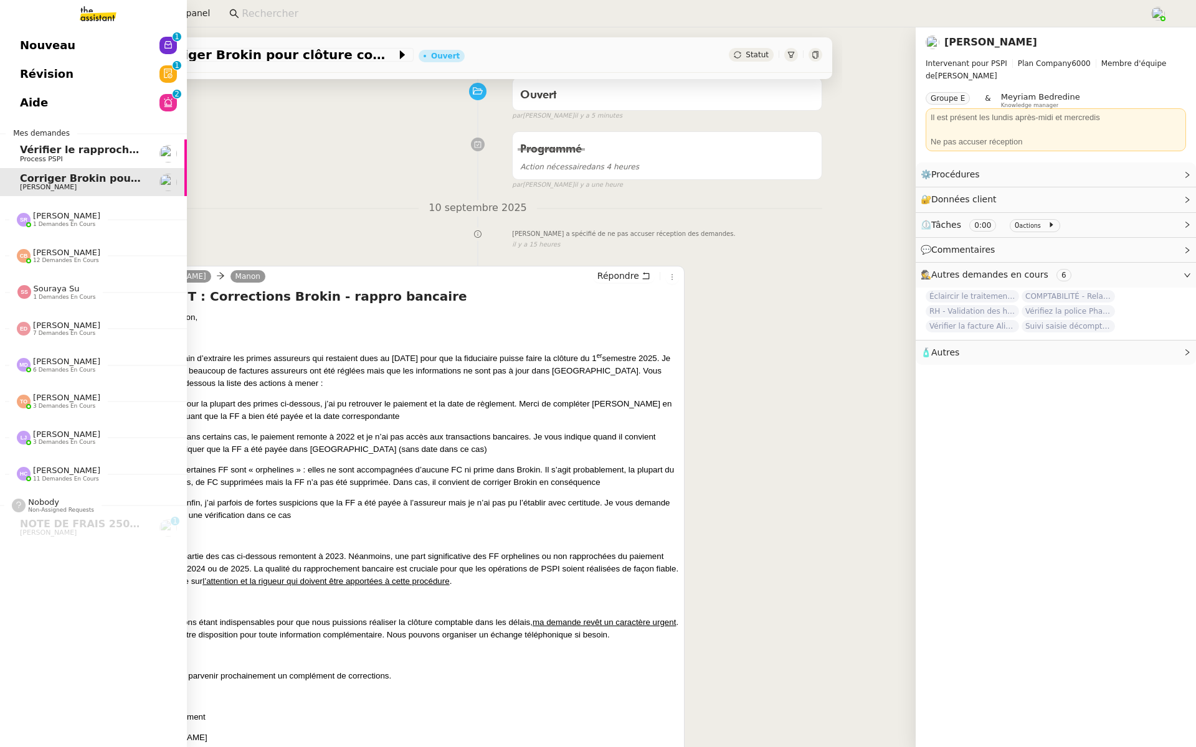
click at [23, 69] on span "Révision" at bounding box center [47, 74] width 54 height 19
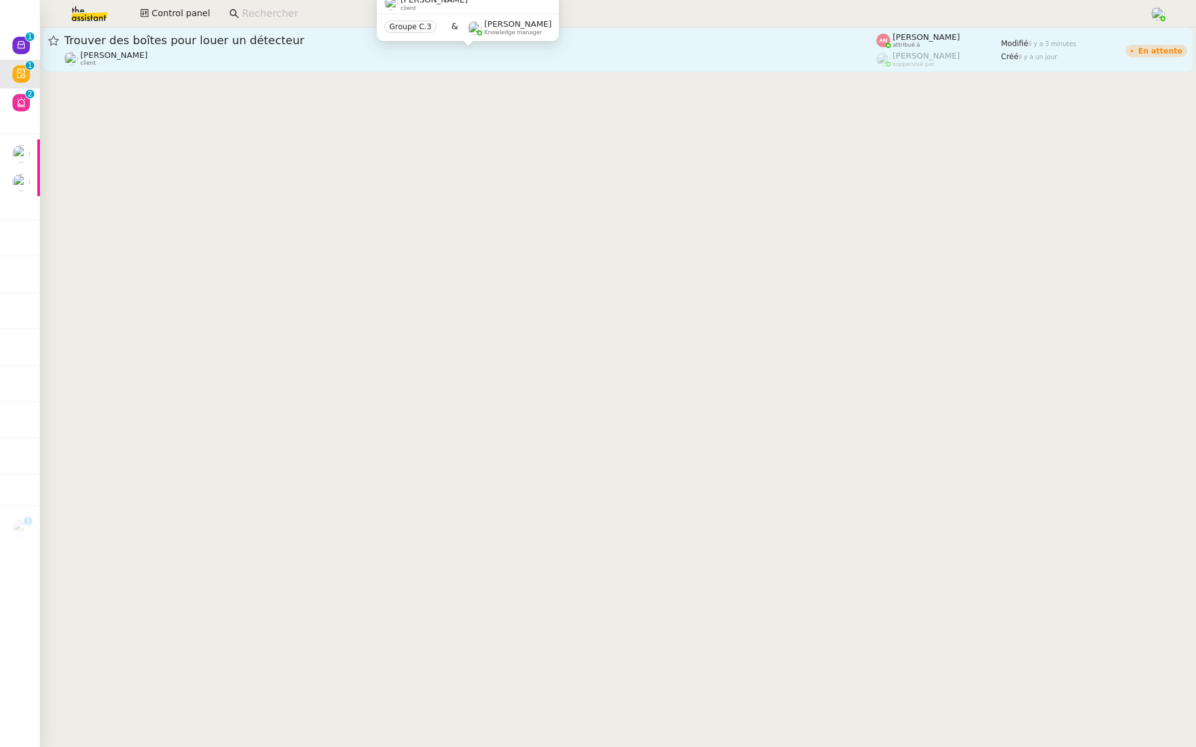
click at [181, 43] on span "Trouver des boîtes pour louer un détecteur" at bounding box center [470, 40] width 812 height 11
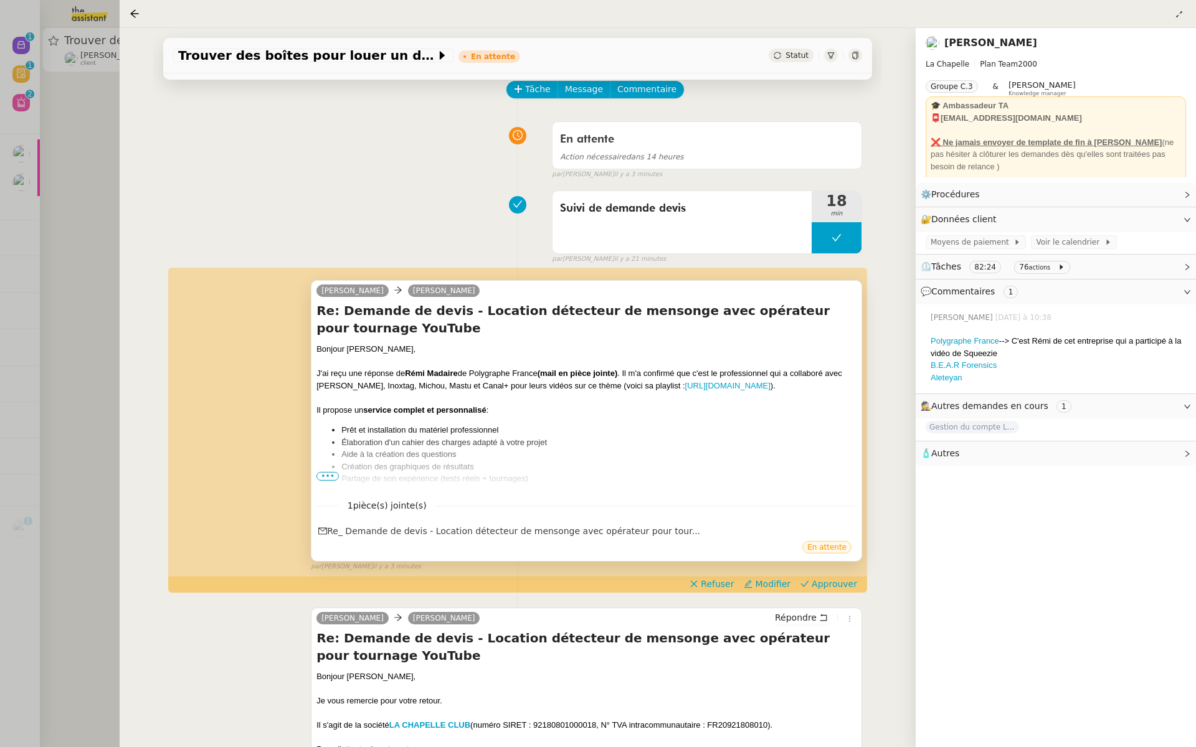
scroll to position [131, 0]
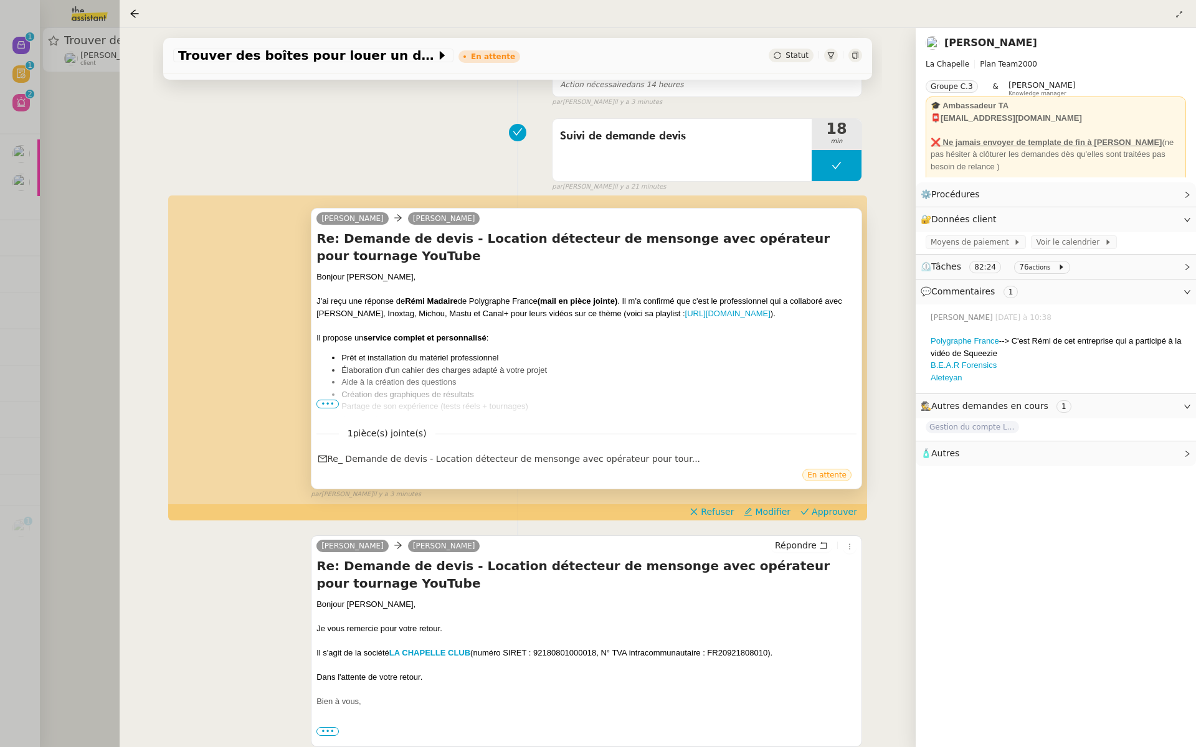
click at [324, 401] on span "•••" at bounding box center [327, 404] width 22 height 9
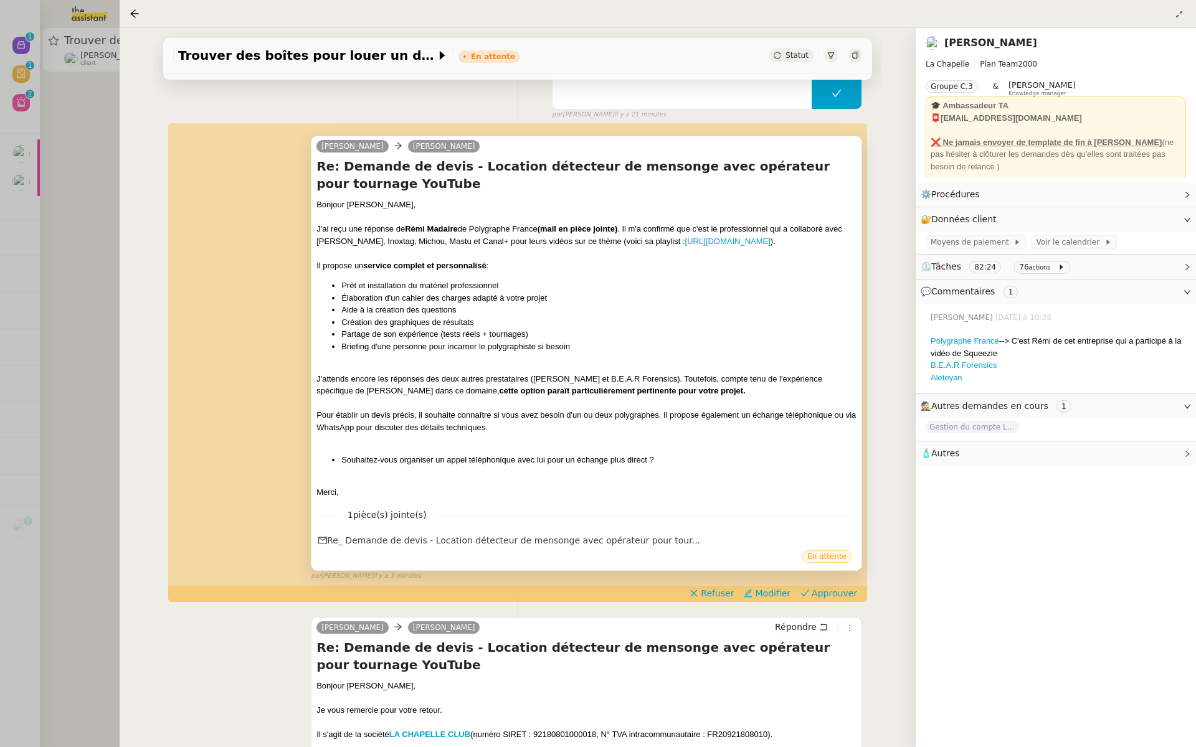
scroll to position [207, 0]
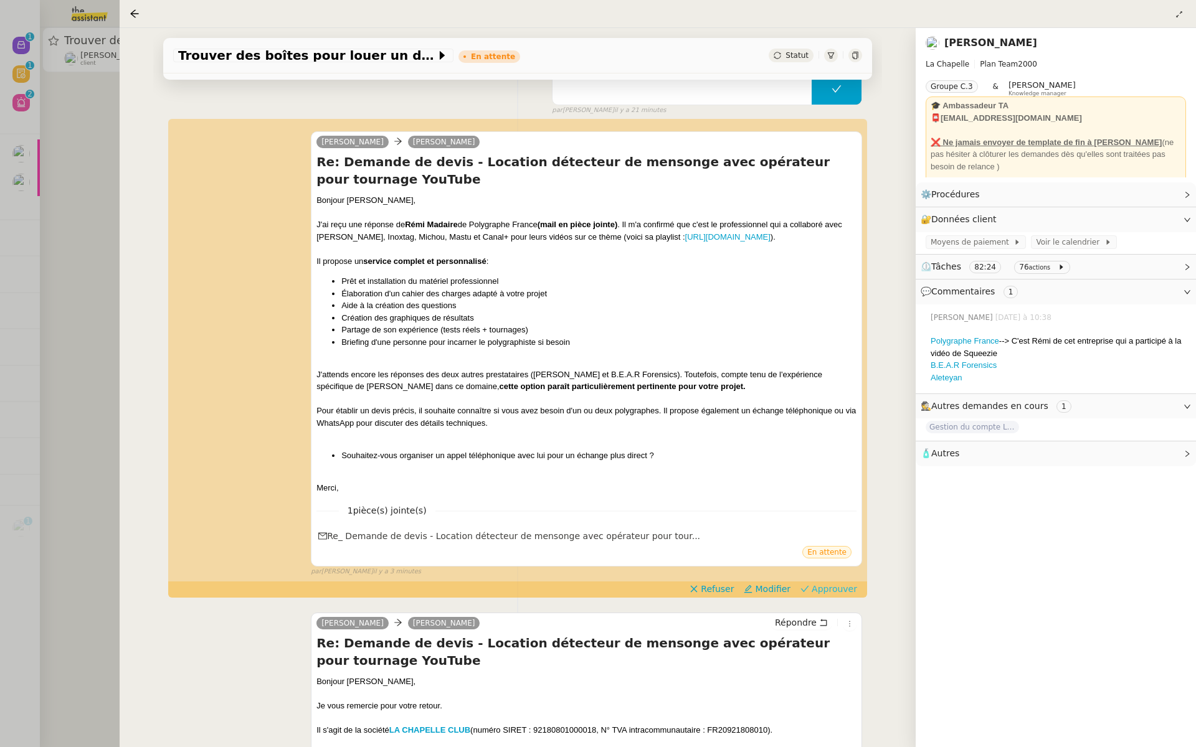
click at [846, 595] on span "Approuver" at bounding box center [834, 589] width 45 height 12
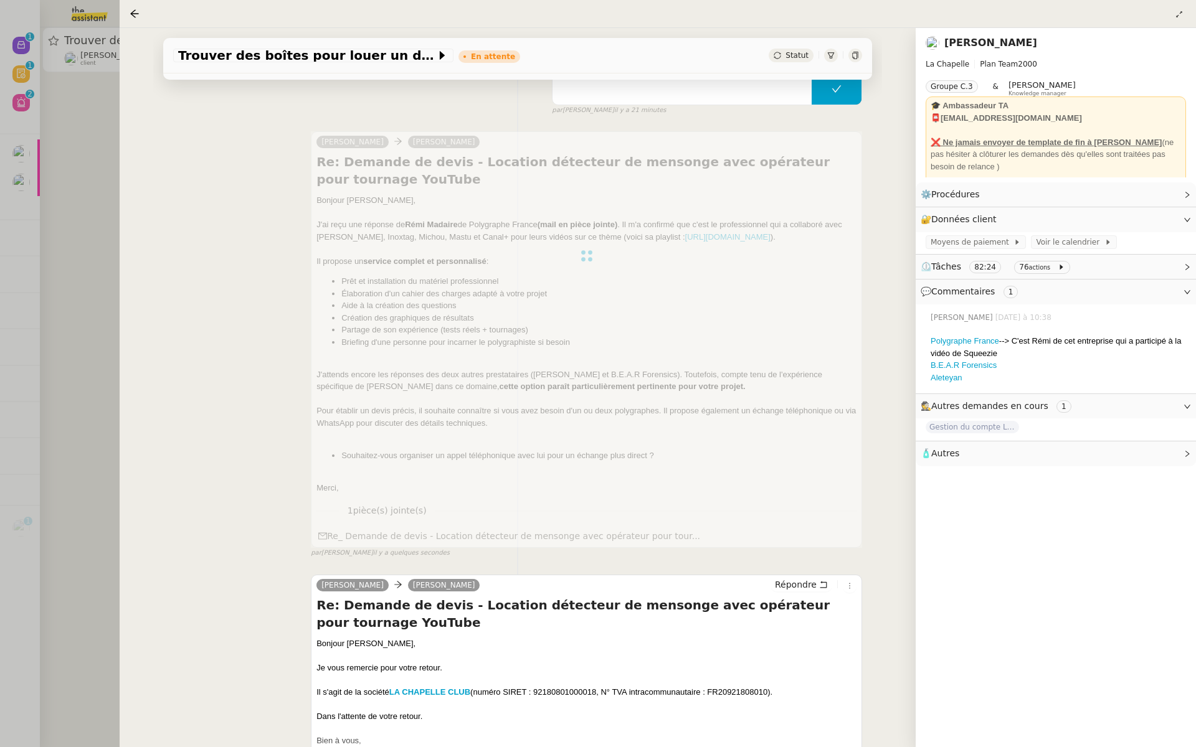
click at [55, 310] on div at bounding box center [598, 373] width 1196 height 747
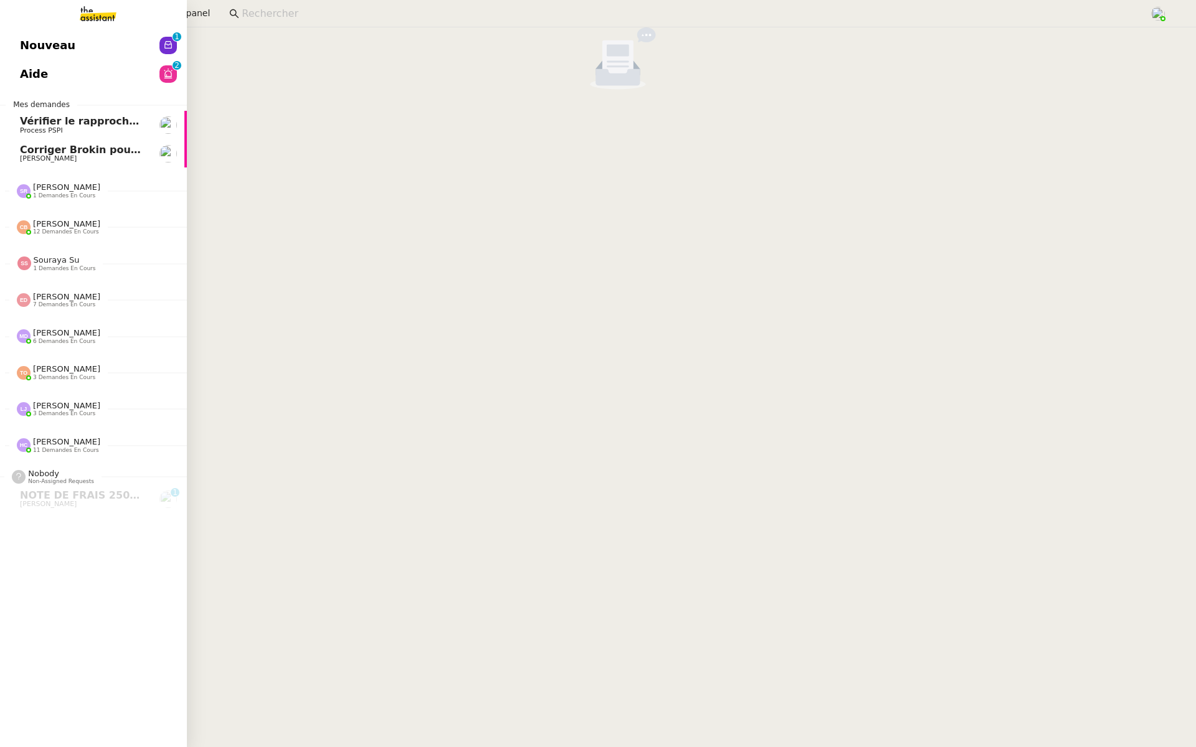
click at [25, 70] on span "Aide" at bounding box center [34, 74] width 28 height 19
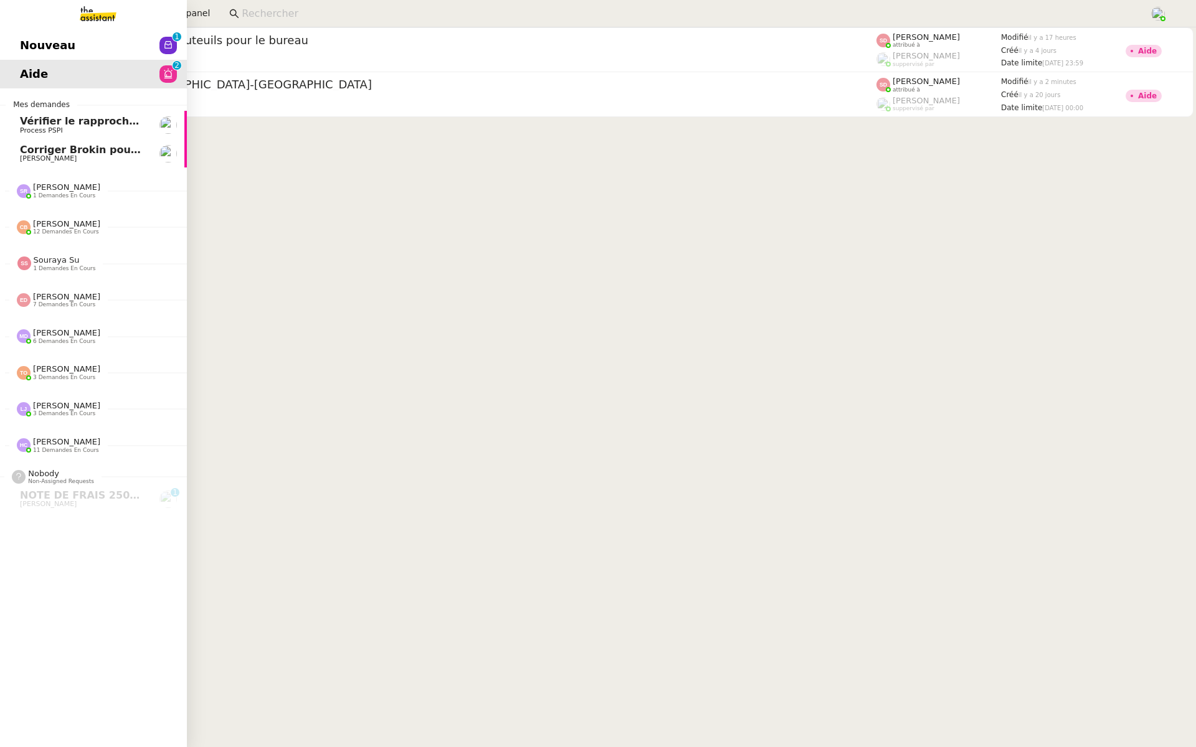
click at [17, 52] on link "Nouveau 0 1 2 3 4 5 6 7 8 9" at bounding box center [93, 45] width 187 height 29
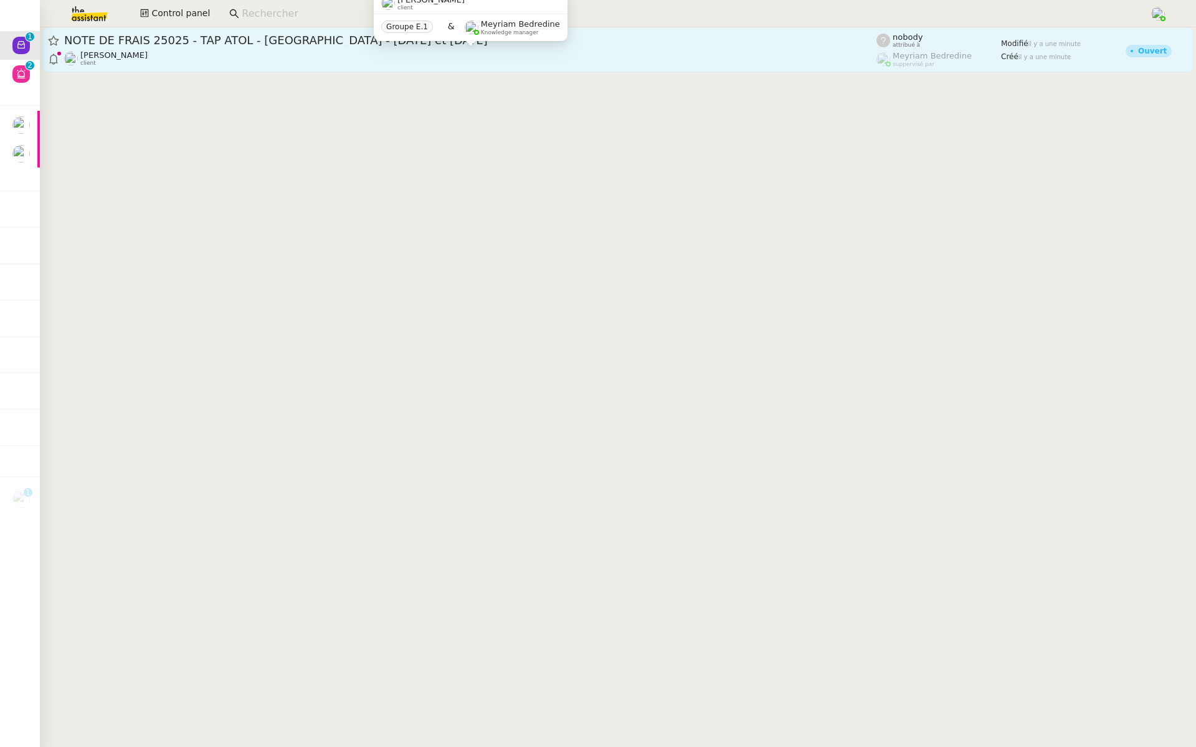
click at [187, 57] on div "[PERSON_NAME] client" at bounding box center [470, 58] width 812 height 16
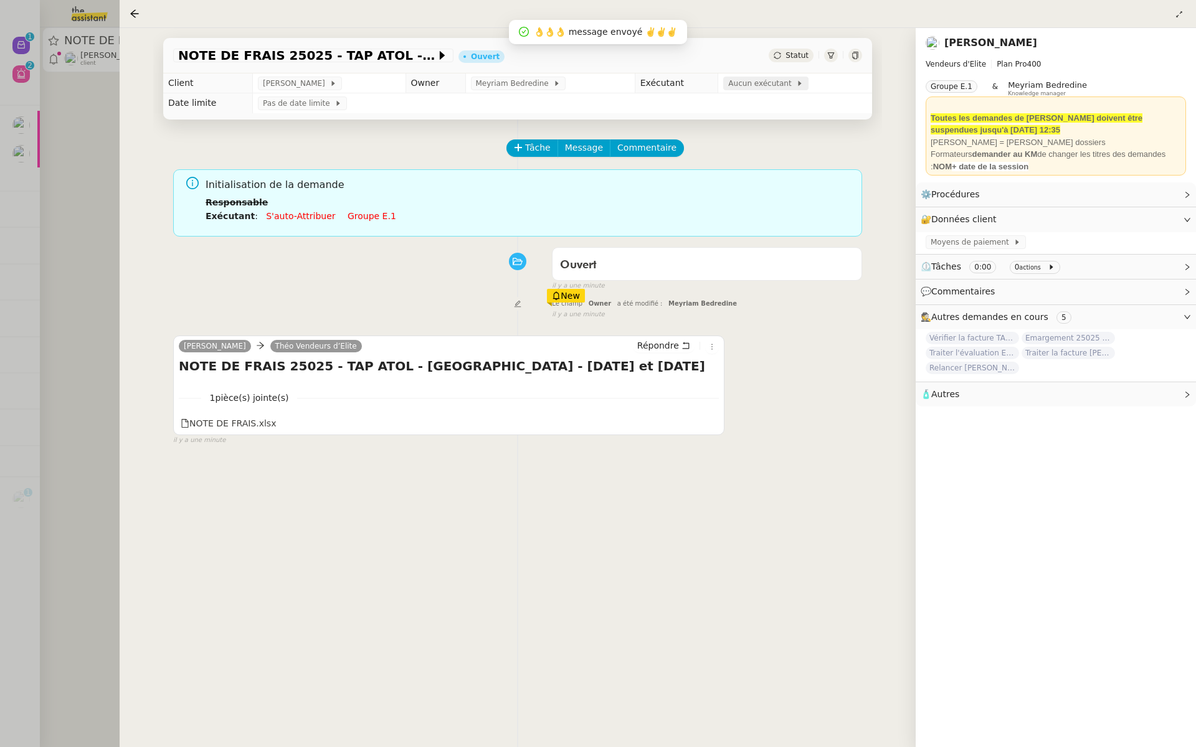
click at [752, 83] on span "Aucun exécutant" at bounding box center [762, 83] width 68 height 12
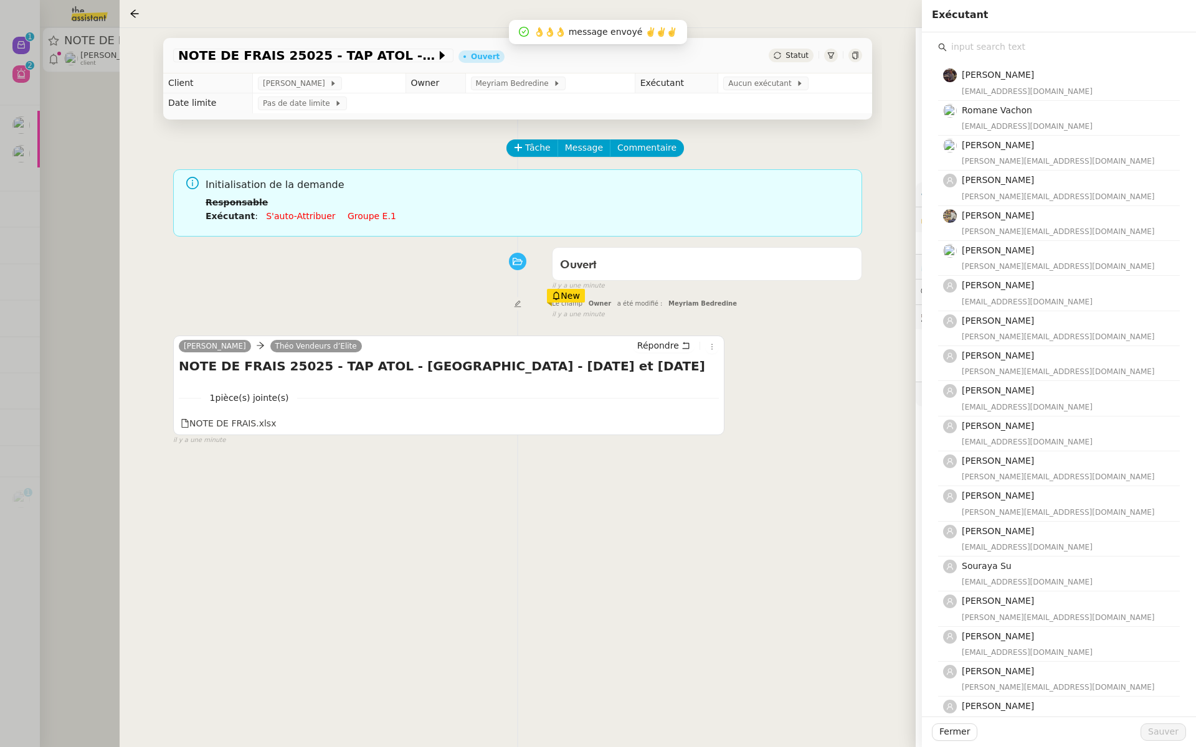
click at [997, 51] on input "text" at bounding box center [1063, 47] width 233 height 17
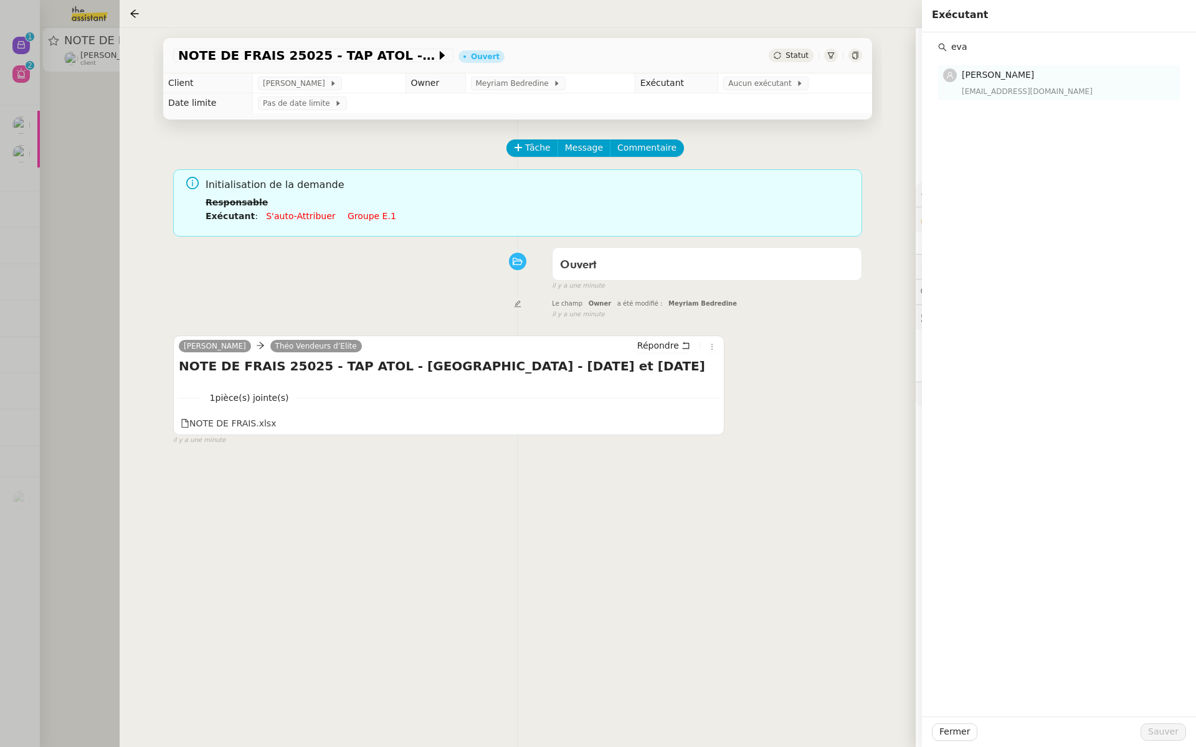
type input "eva"
click at [1013, 80] on h4 "[PERSON_NAME]" at bounding box center [1067, 75] width 211 height 14
click at [1174, 738] on span "Sauver" at bounding box center [1163, 732] width 31 height 14
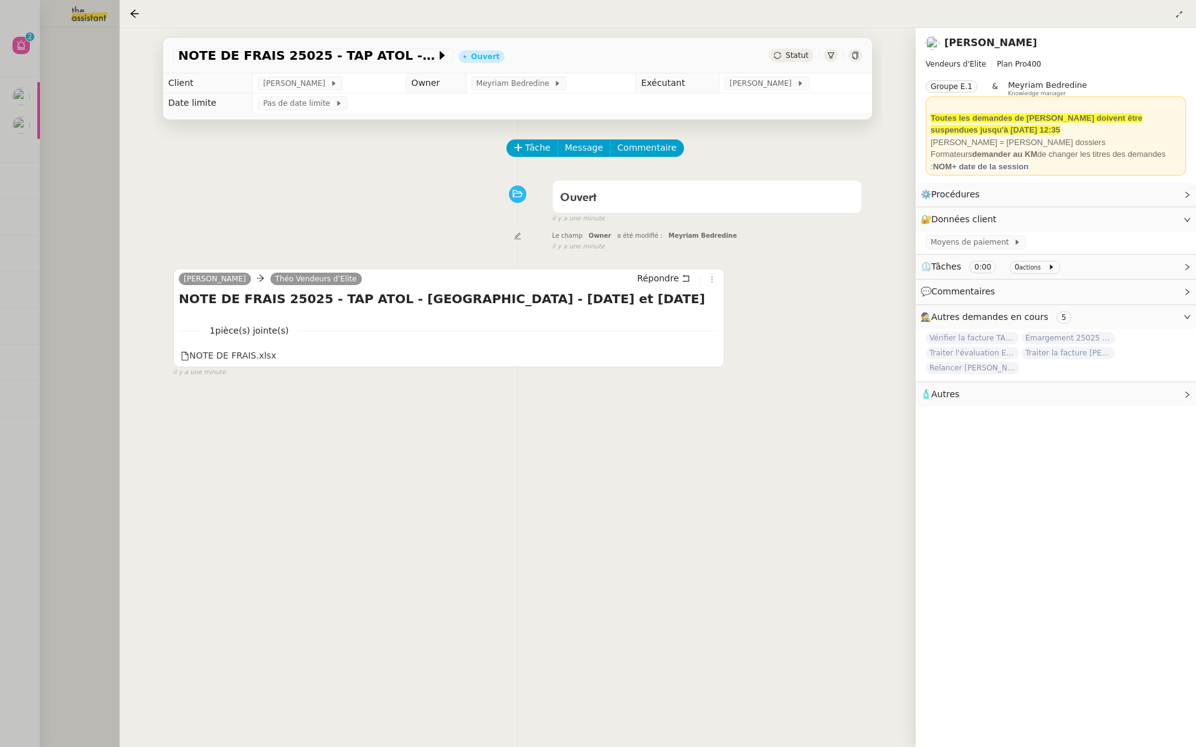
click at [92, 163] on div at bounding box center [598, 373] width 1196 height 747
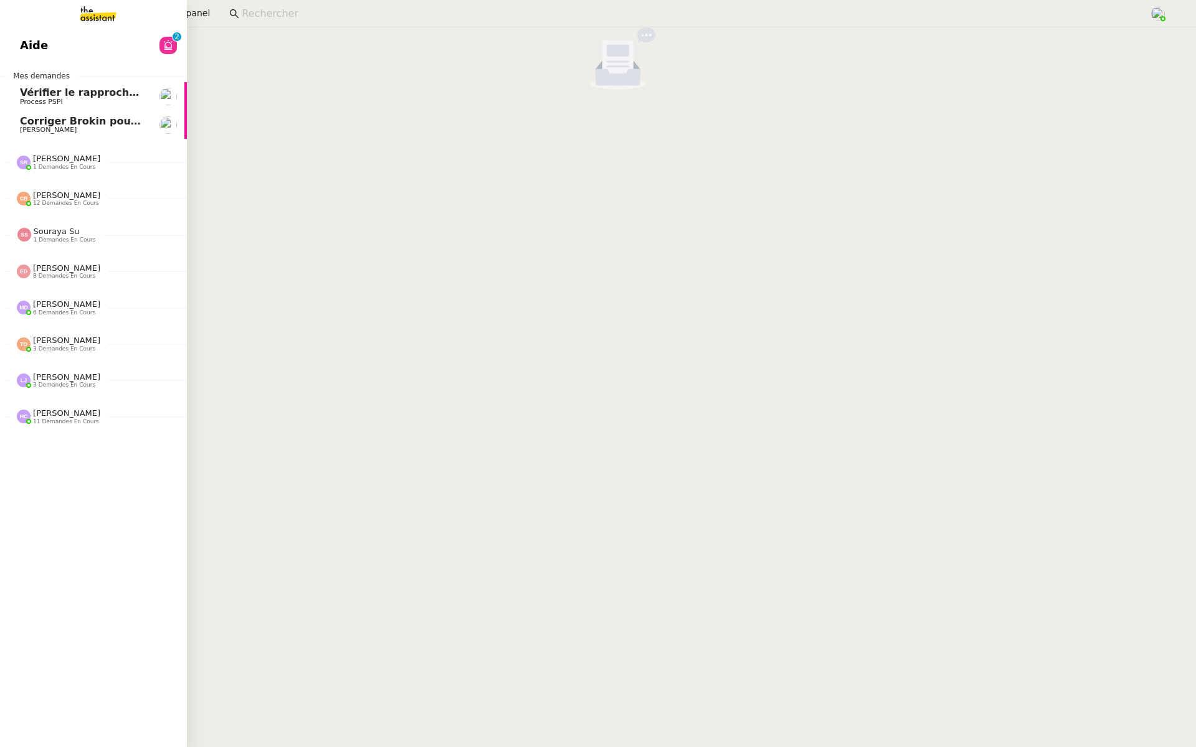
click at [28, 47] on span "Aide" at bounding box center [34, 45] width 28 height 19
